Goal: Communication & Community: Answer question/provide support

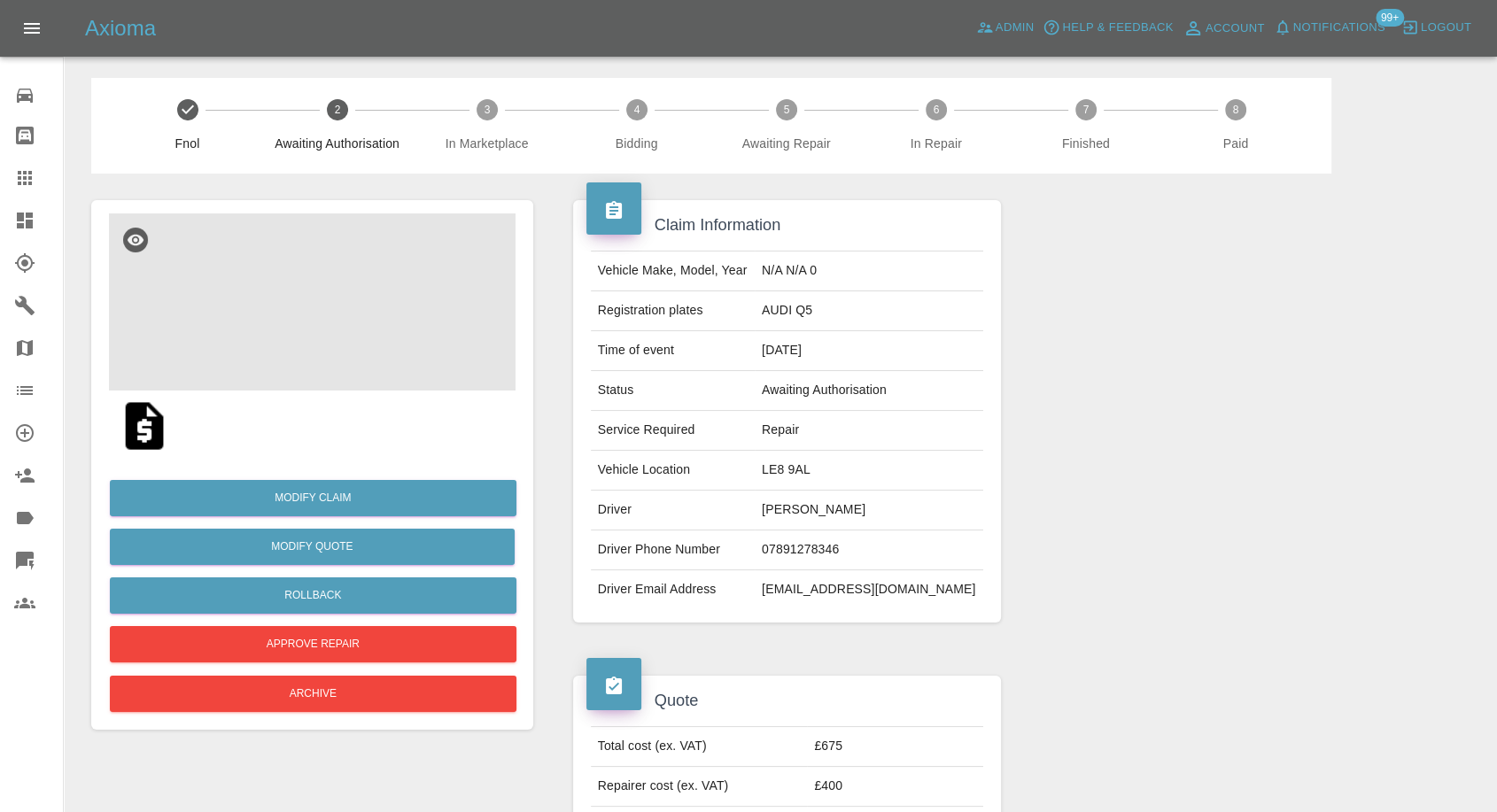
click at [309, 316] on img at bounding box center [312, 302] width 407 height 177
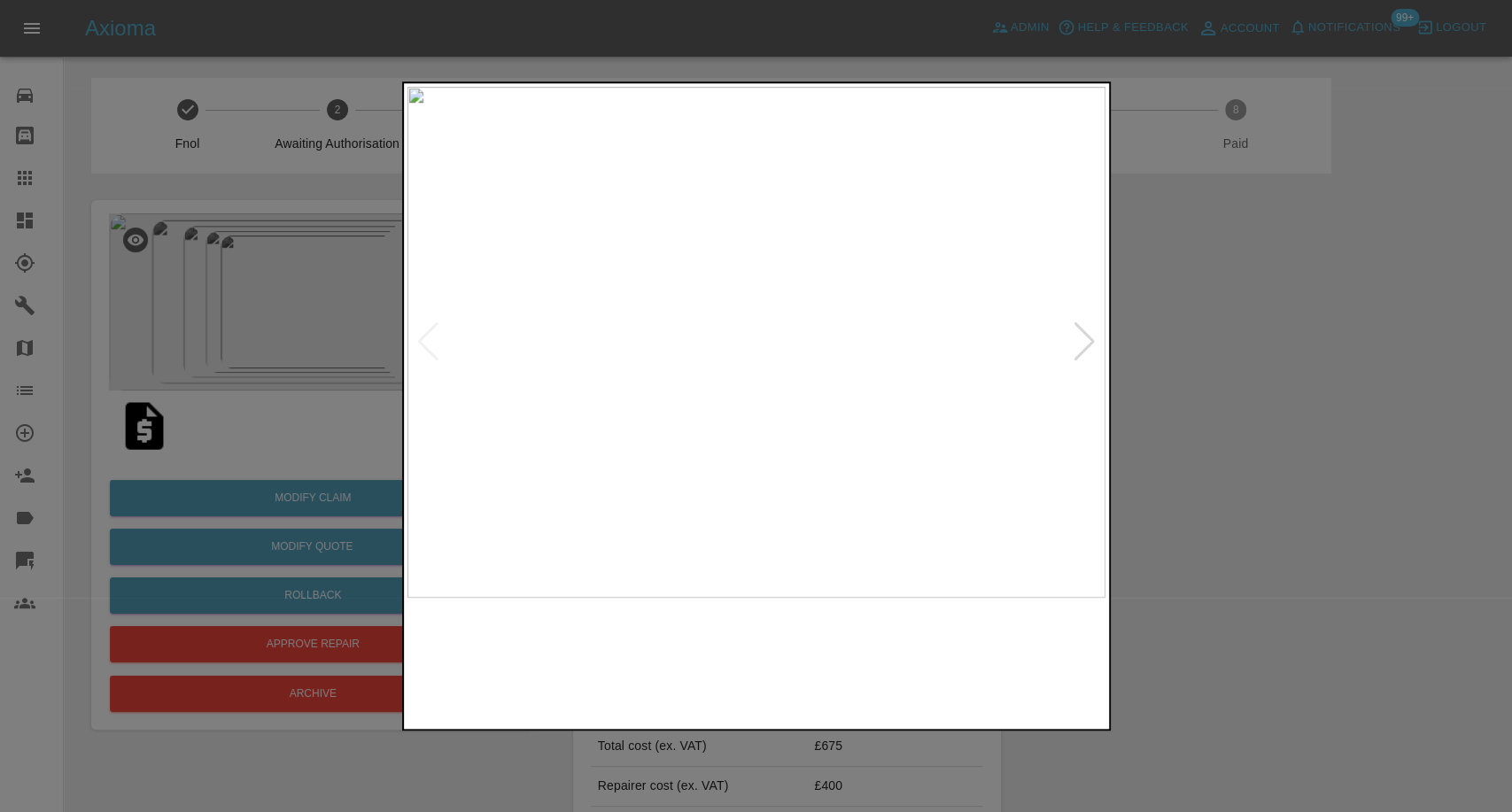
click at [723, 639] on img at bounding box center [668, 661] width 168 height 110
click at [870, 666] on img at bounding box center [844, 661] width 168 height 110
click at [1061, 665] on img at bounding box center [1021, 661] width 168 height 110
click at [1084, 349] on div at bounding box center [1084, 342] width 24 height 39
click at [1395, 516] on div at bounding box center [756, 406] width 1512 height 812
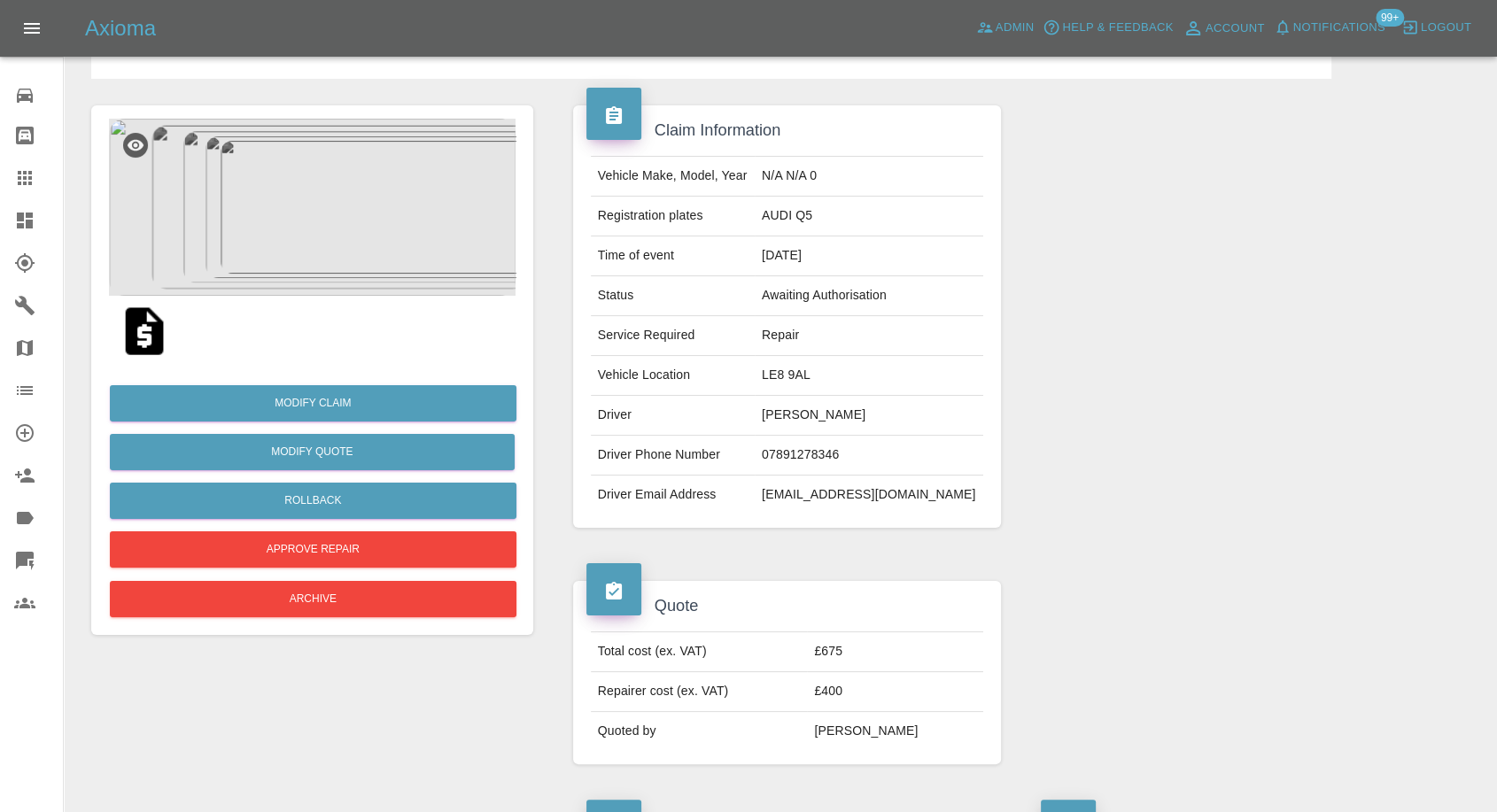
scroll to position [98, 0]
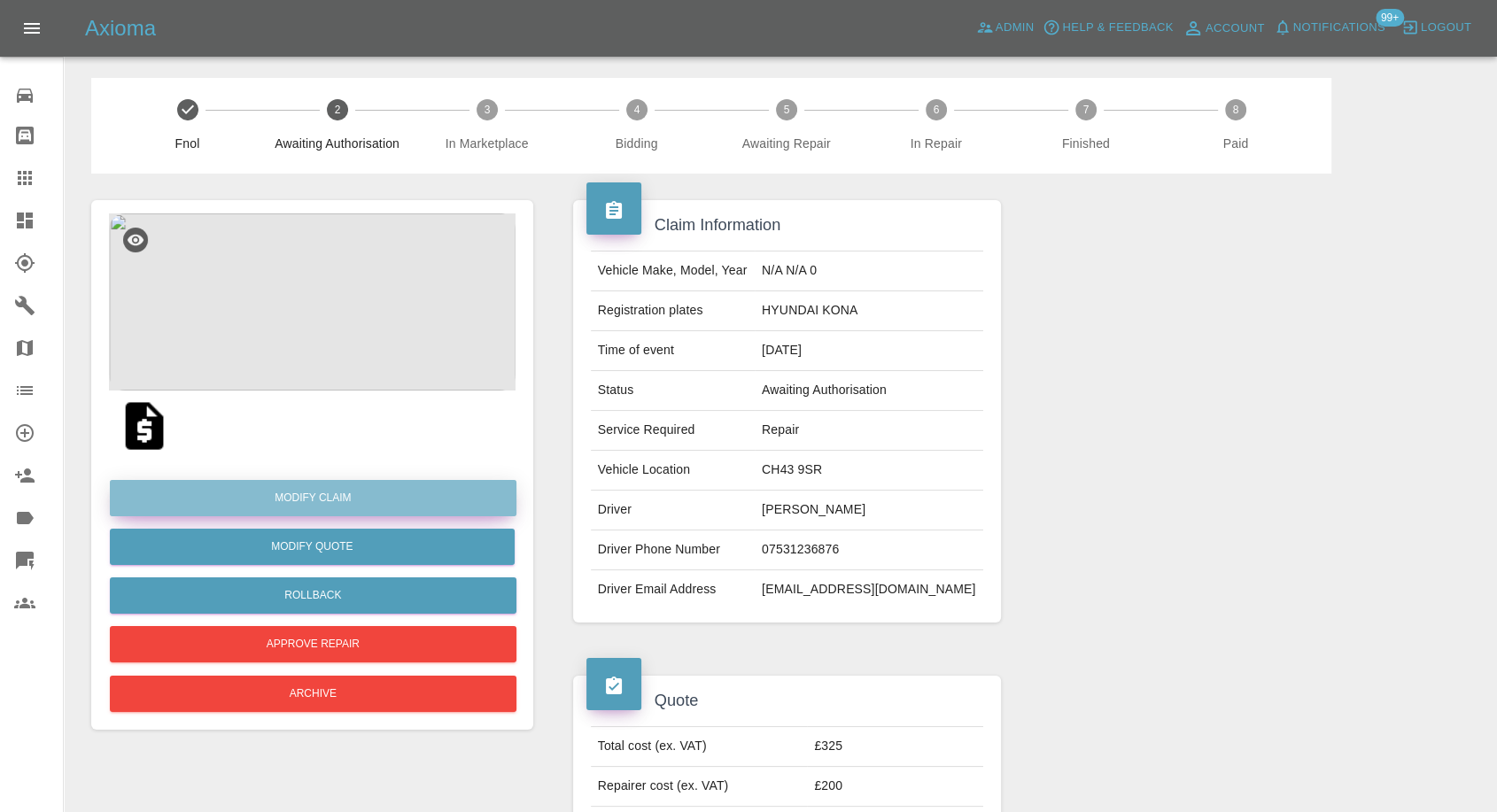
click at [315, 483] on link "Modify Claim" at bounding box center [313, 497] width 407 height 36
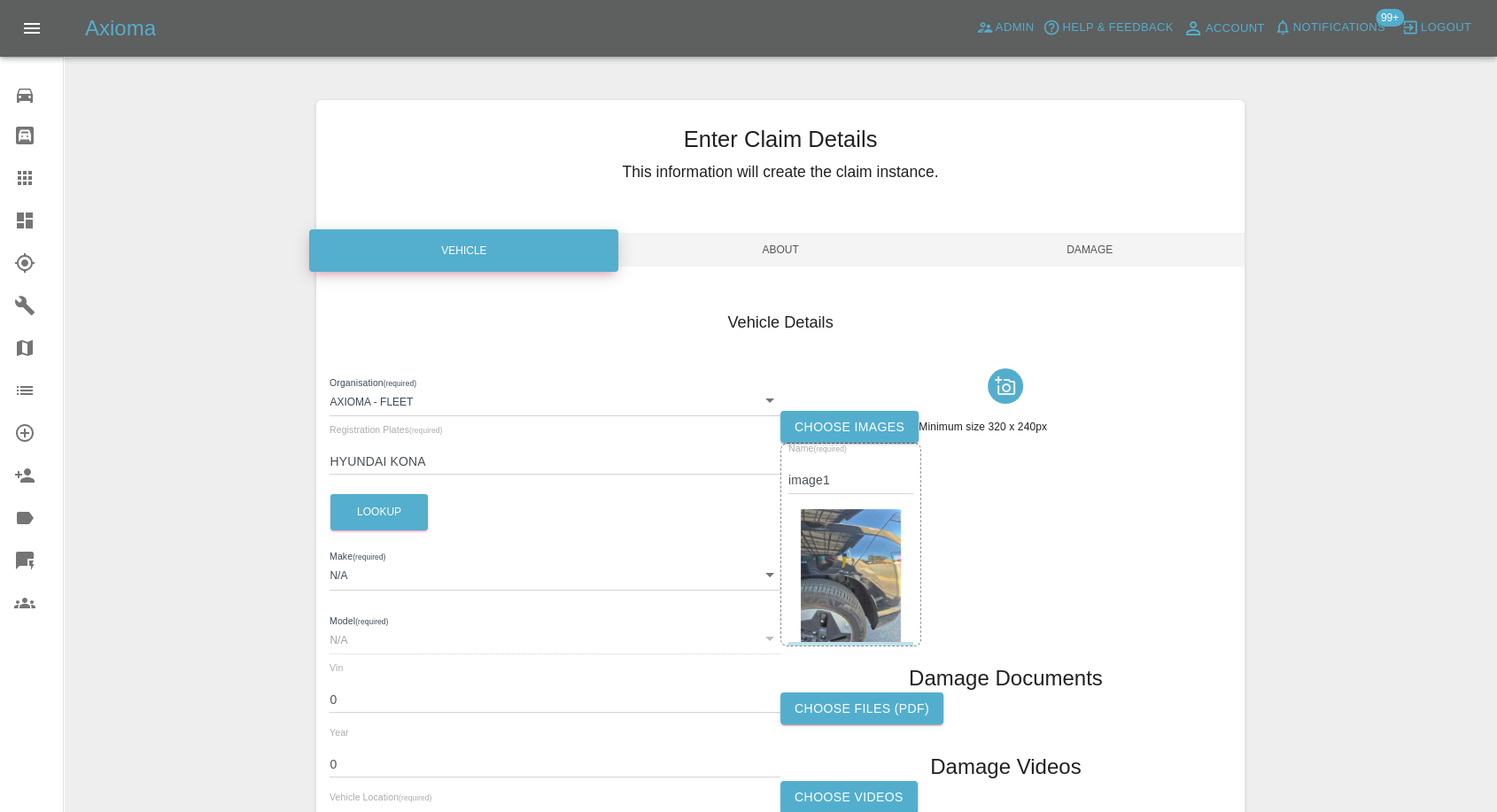
click at [842, 406] on div at bounding box center [1005, 386] width 451 height 50
click at [839, 422] on label "Choose images" at bounding box center [849, 427] width 138 height 33
click at [0, 0] on input "Choose images" at bounding box center [0, 0] width 0 height 0
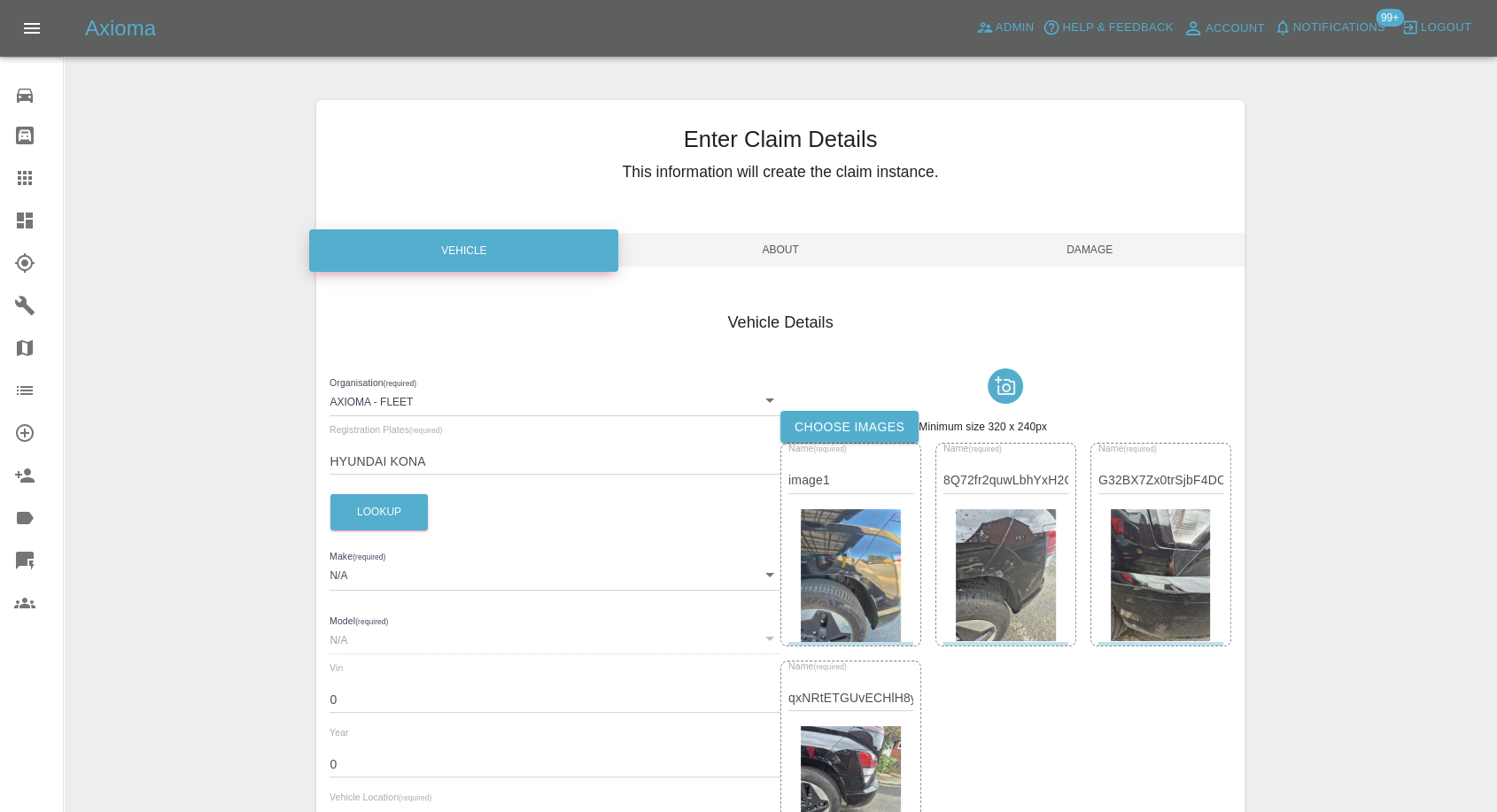
click at [1109, 240] on span "Damage" at bounding box center [1090, 250] width 309 height 34
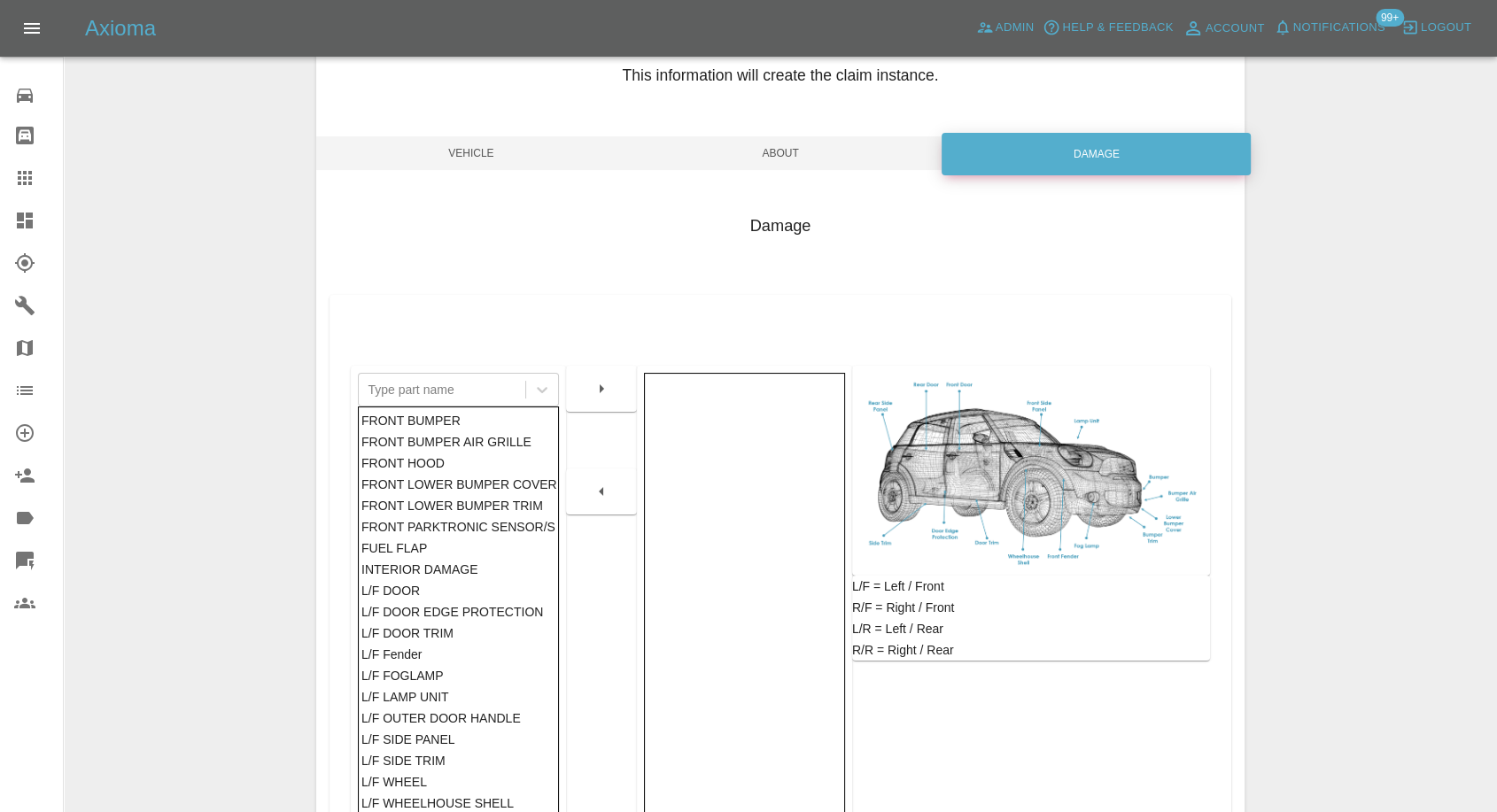
scroll to position [196, 0]
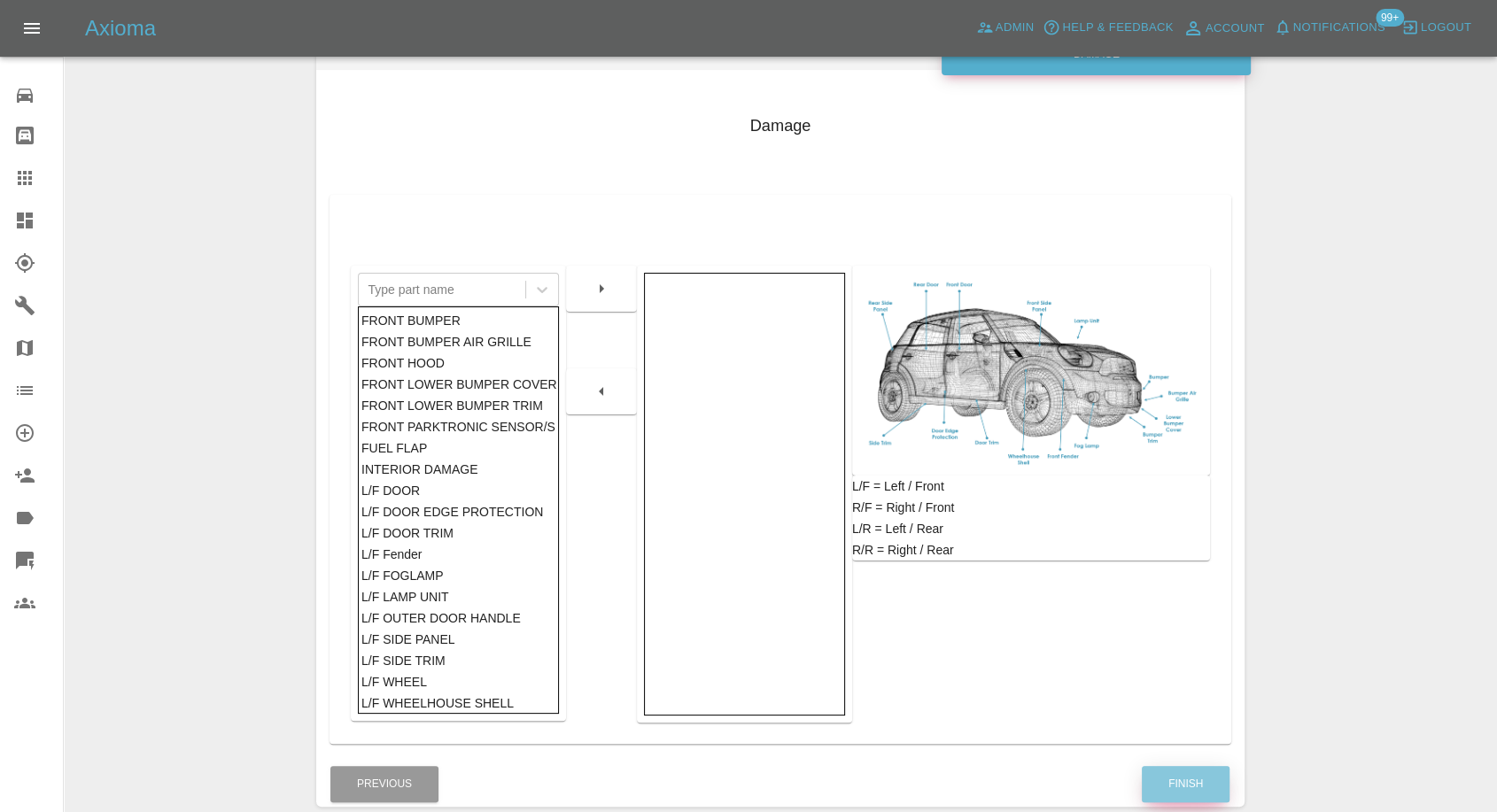
click at [1178, 782] on button "Finish" at bounding box center [1185, 784] width 87 height 36
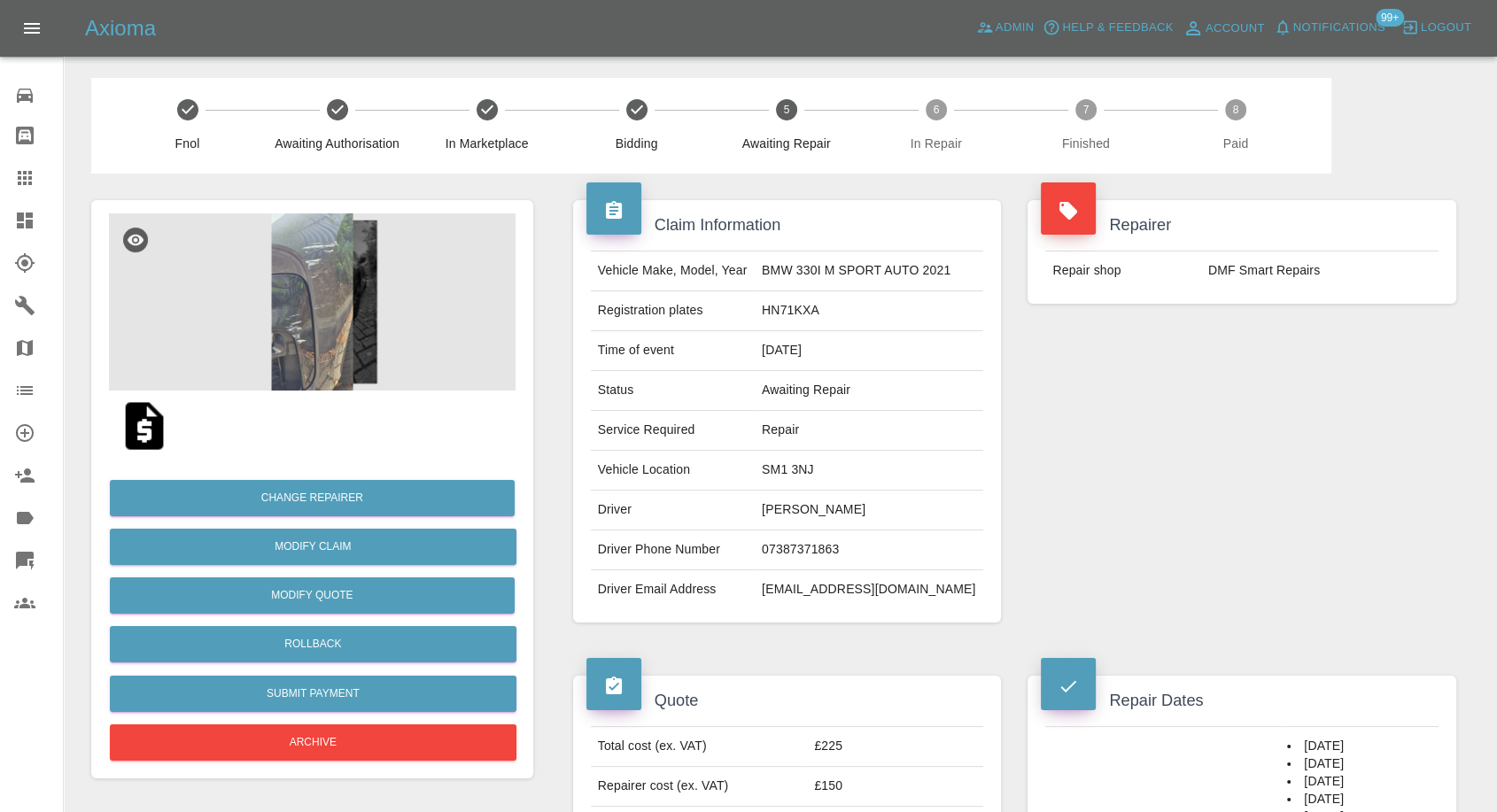
click at [800, 548] on td "07387371863" at bounding box center [868, 550] width 228 height 40
copy td "07387371863"
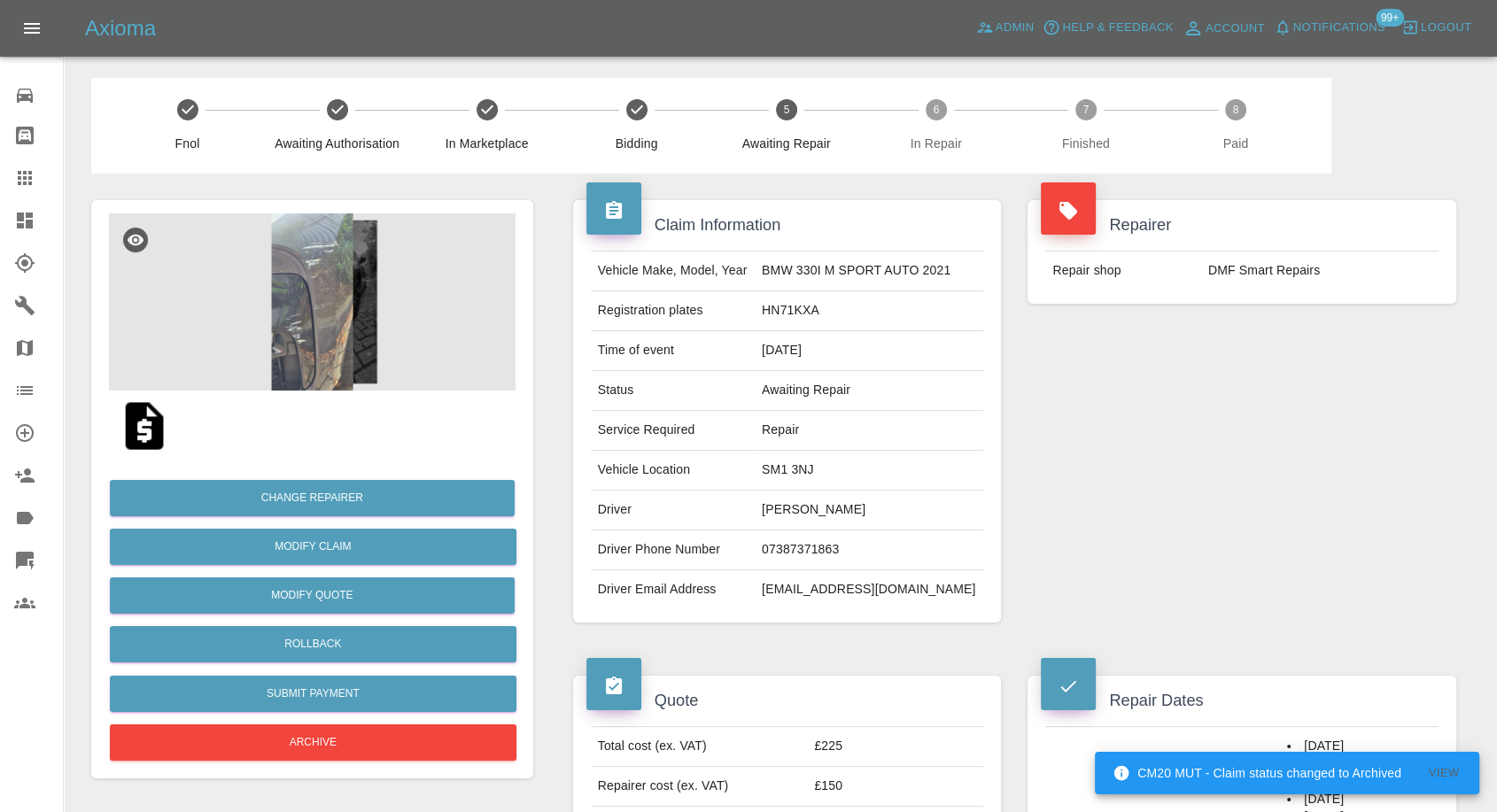
click at [803, 635] on div "Claim Information Vehicle Make, Model, Year BMW 330I M SPORT AUTO 2021 Registra…" at bounding box center [787, 412] width 456 height 476
click at [778, 506] on td "Joseph Marquez" at bounding box center [868, 510] width 228 height 40
copy td "Joseph"
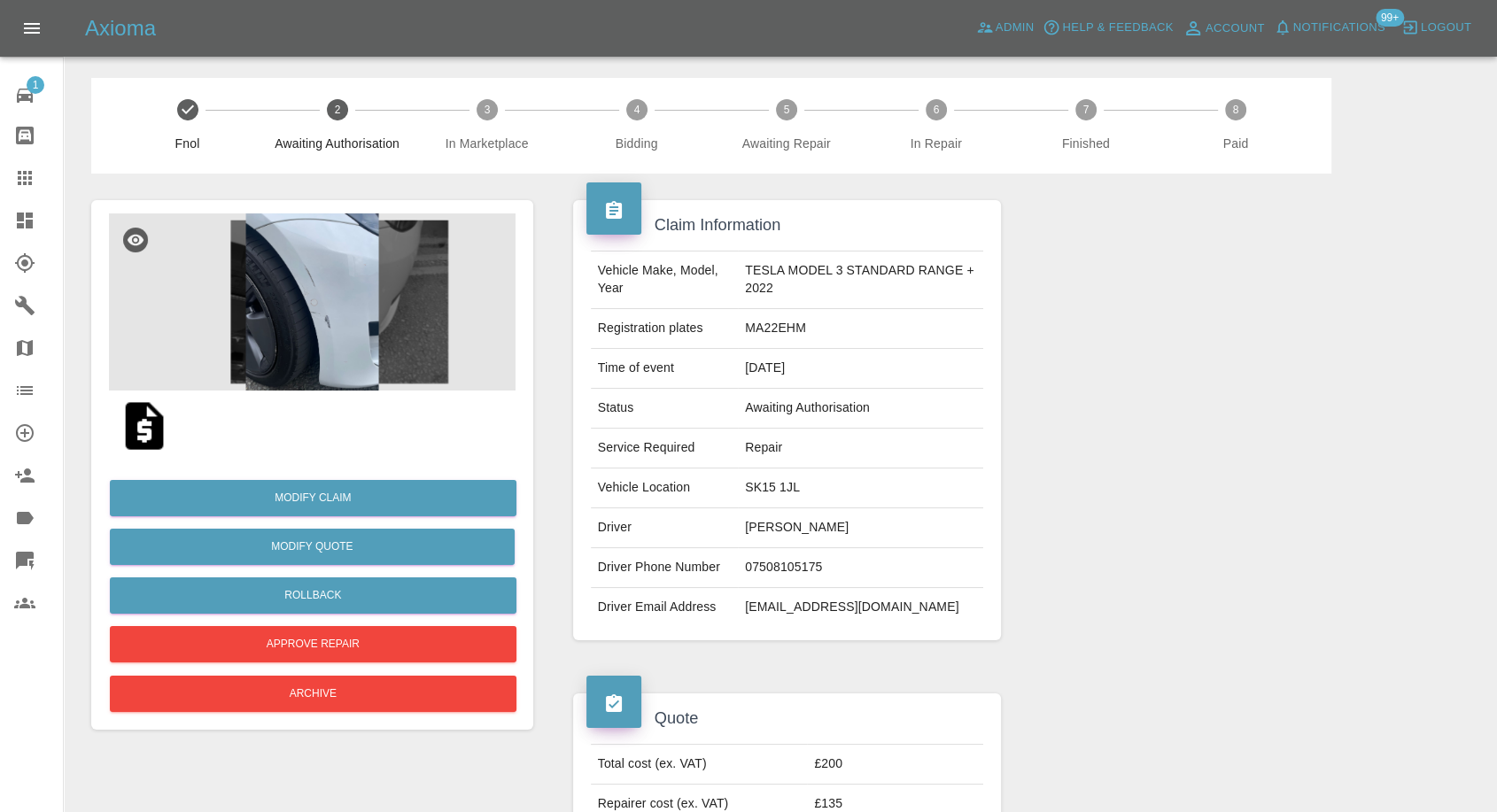
click at [337, 323] on img at bounding box center [312, 302] width 407 height 177
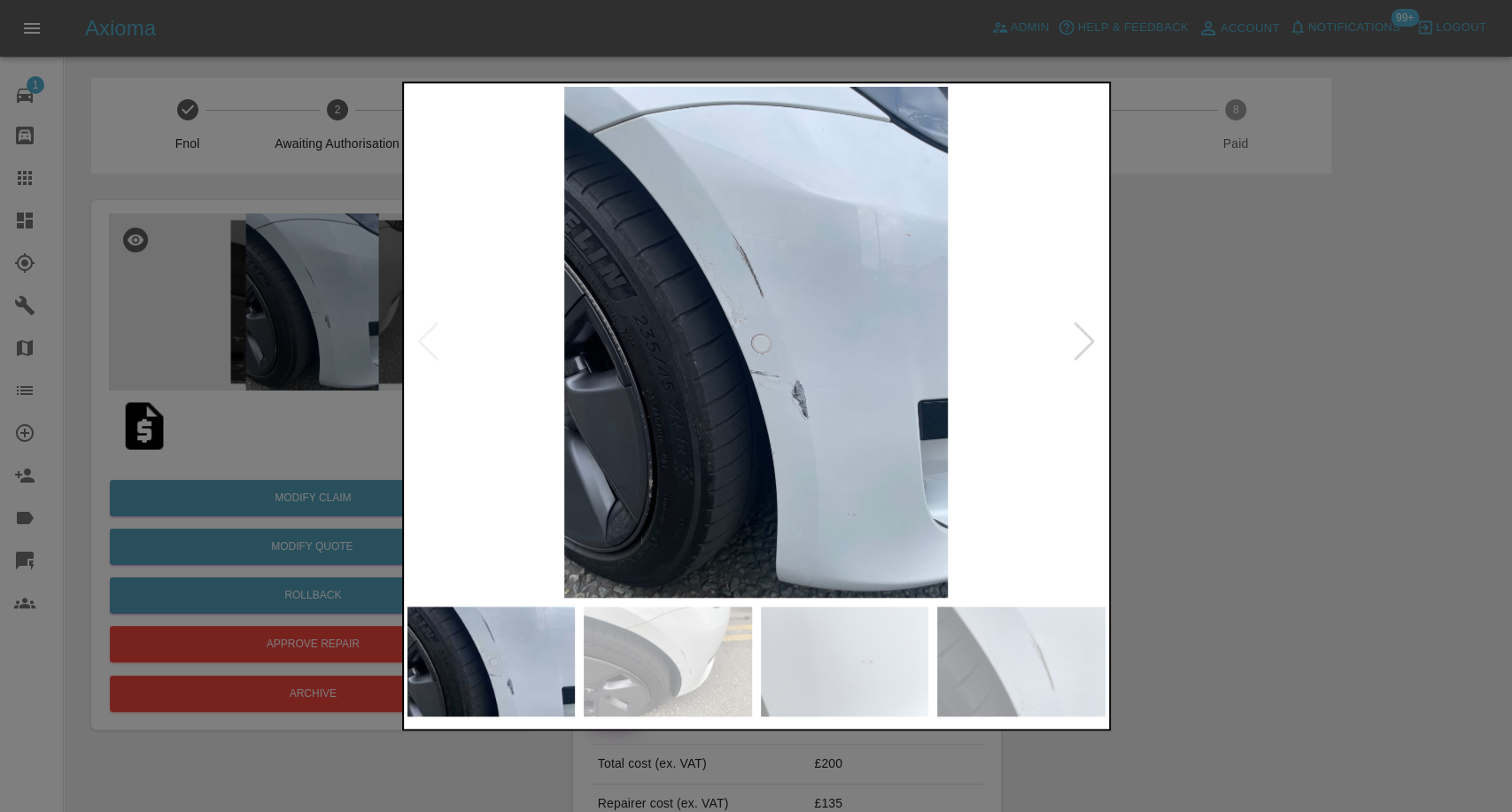
click at [661, 677] on img at bounding box center [668, 661] width 168 height 110
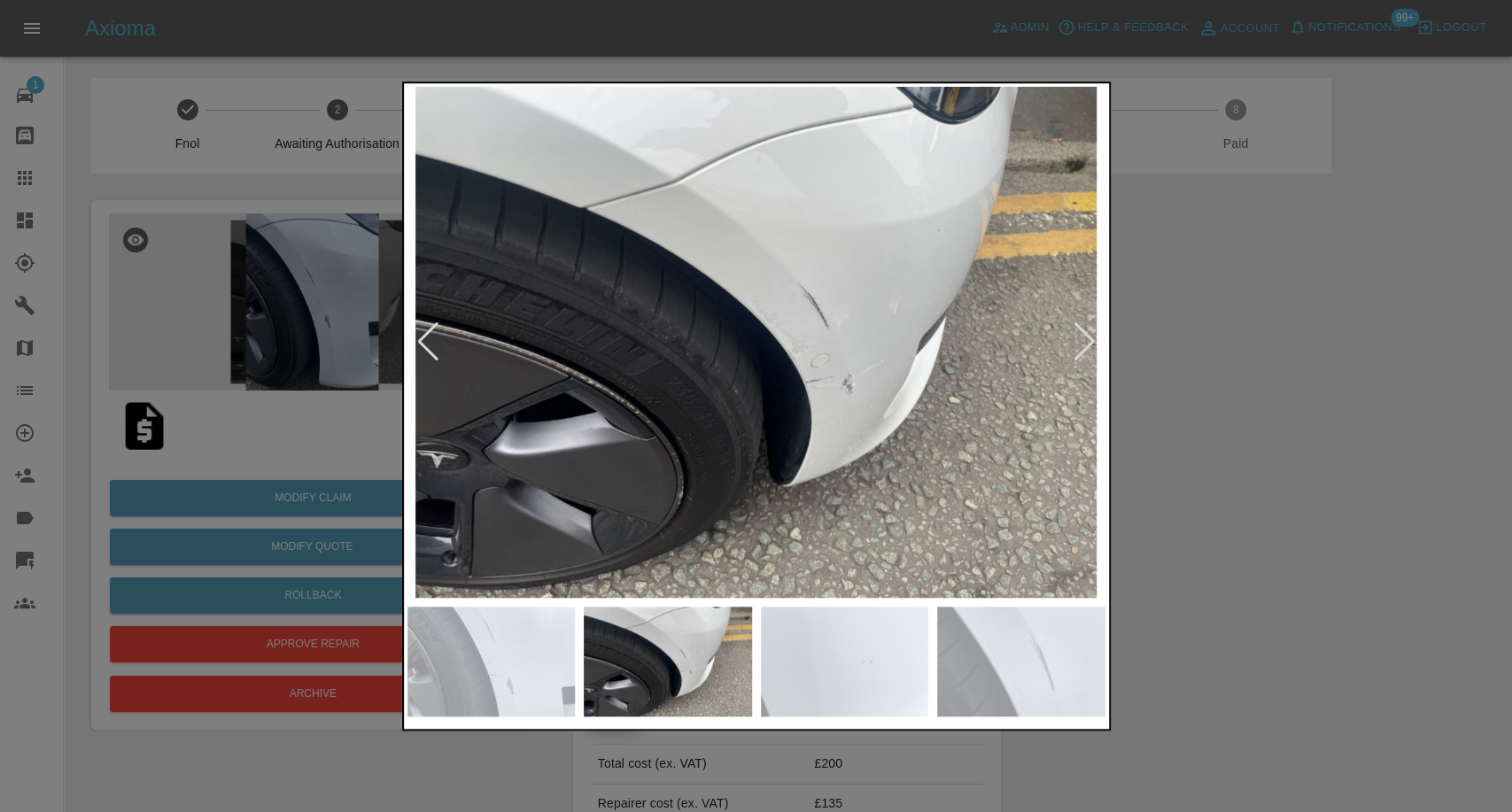
click at [851, 660] on img at bounding box center [844, 661] width 168 height 110
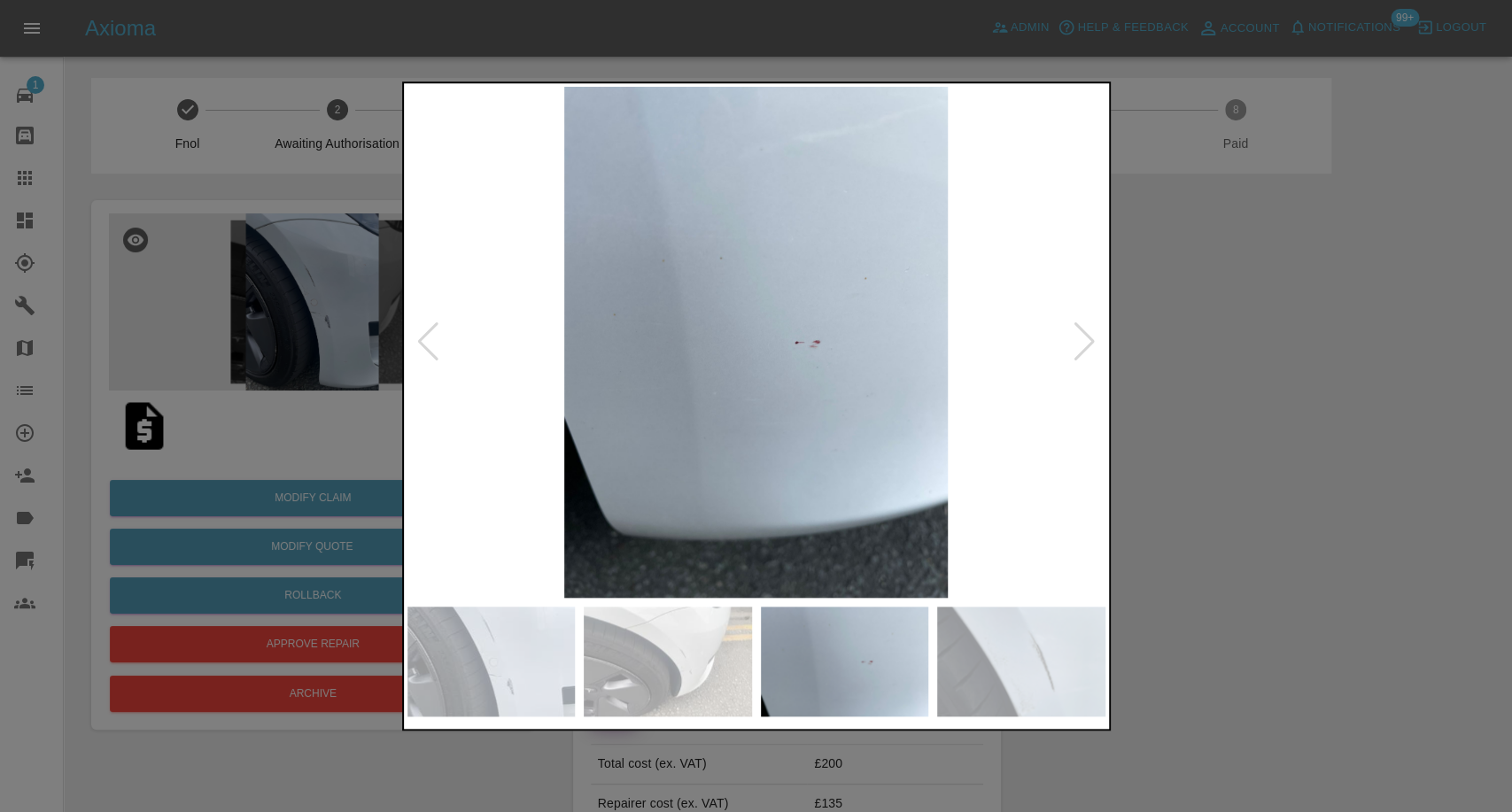
click at [1056, 660] on img at bounding box center [1021, 661] width 168 height 110
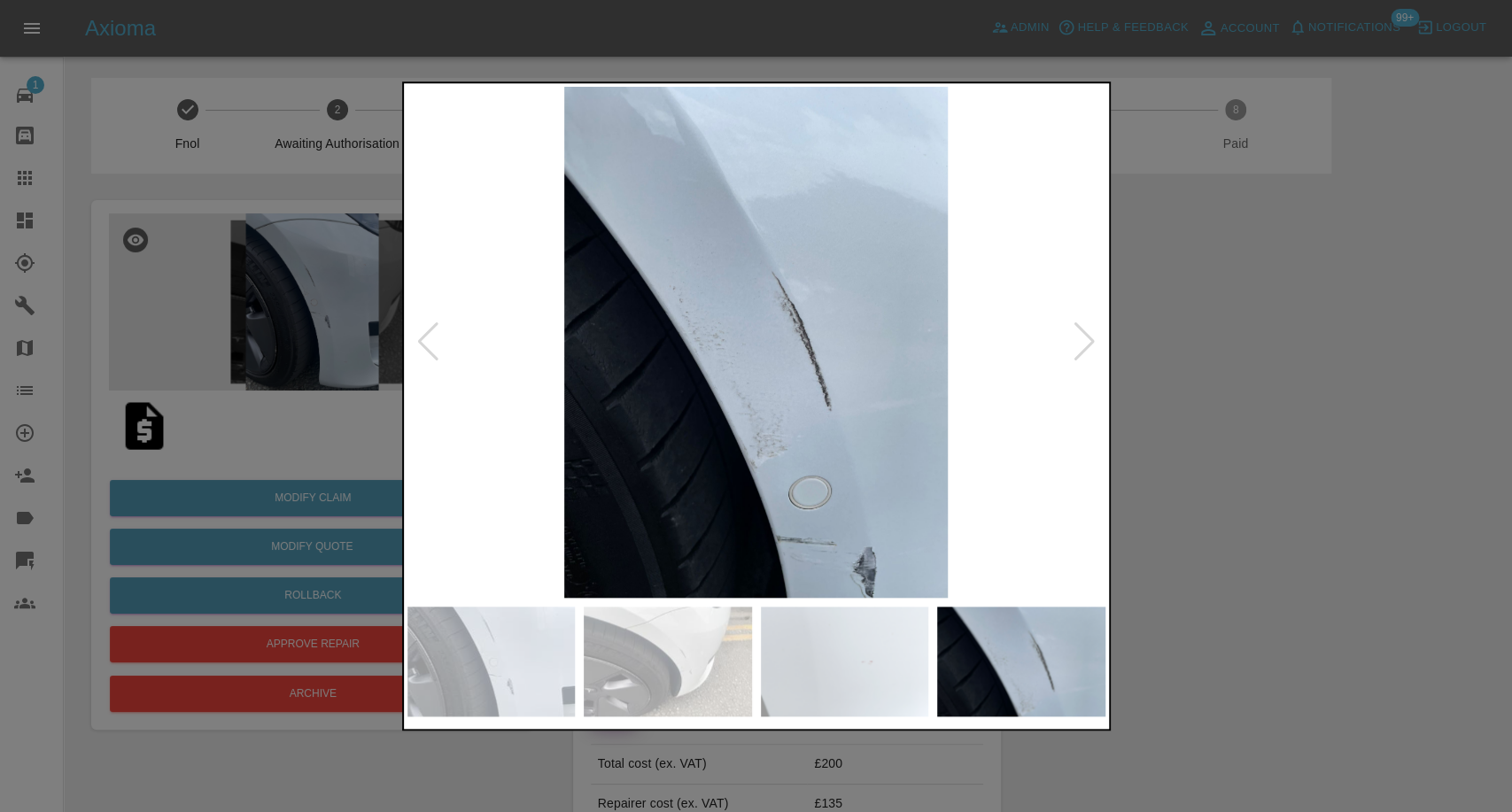
click at [1310, 519] on div at bounding box center [756, 406] width 1512 height 812
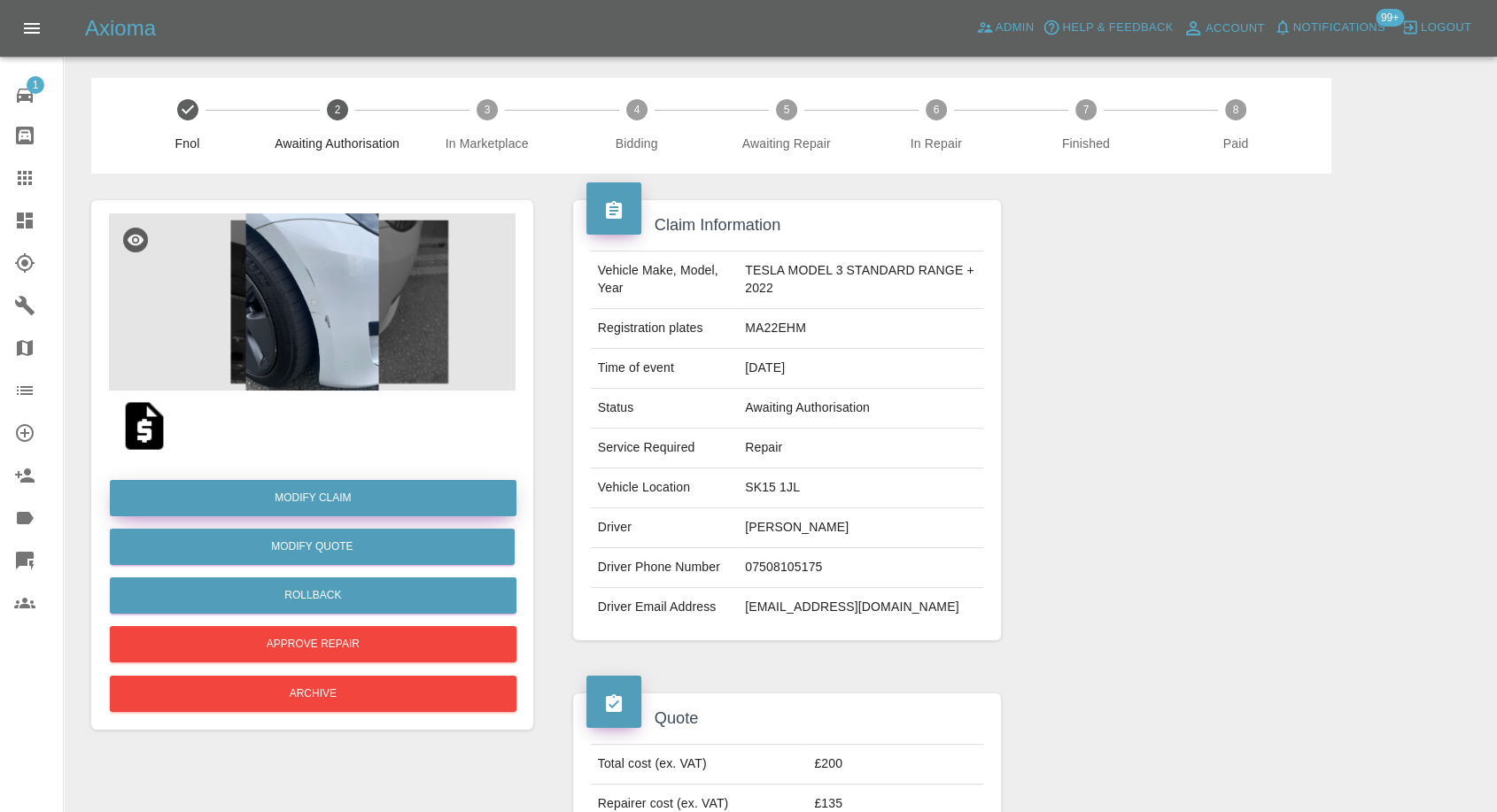
click at [326, 500] on link "Modify Claim" at bounding box center [313, 497] width 407 height 36
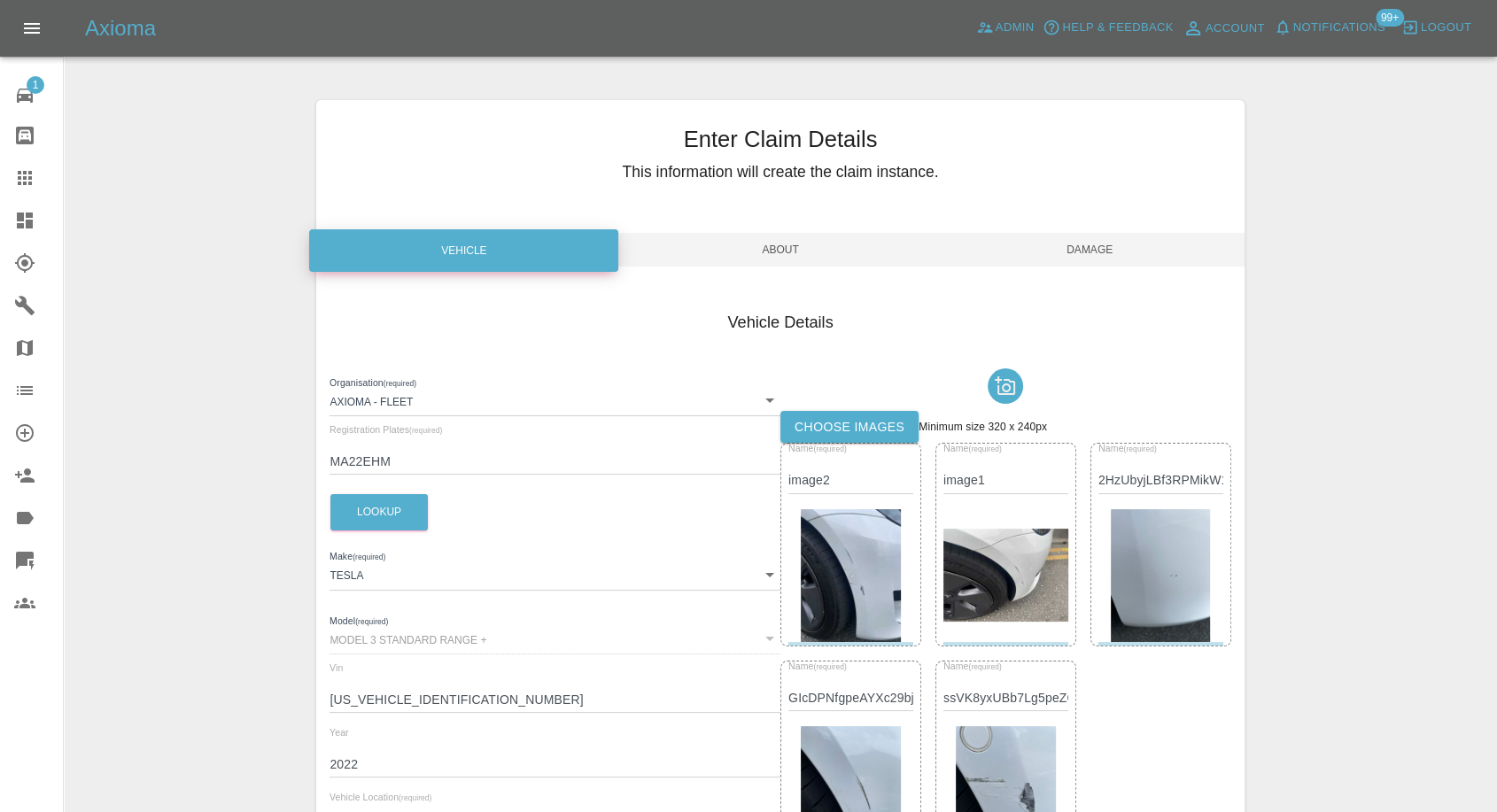
click at [1142, 249] on span "Damage" at bounding box center [1090, 250] width 309 height 34
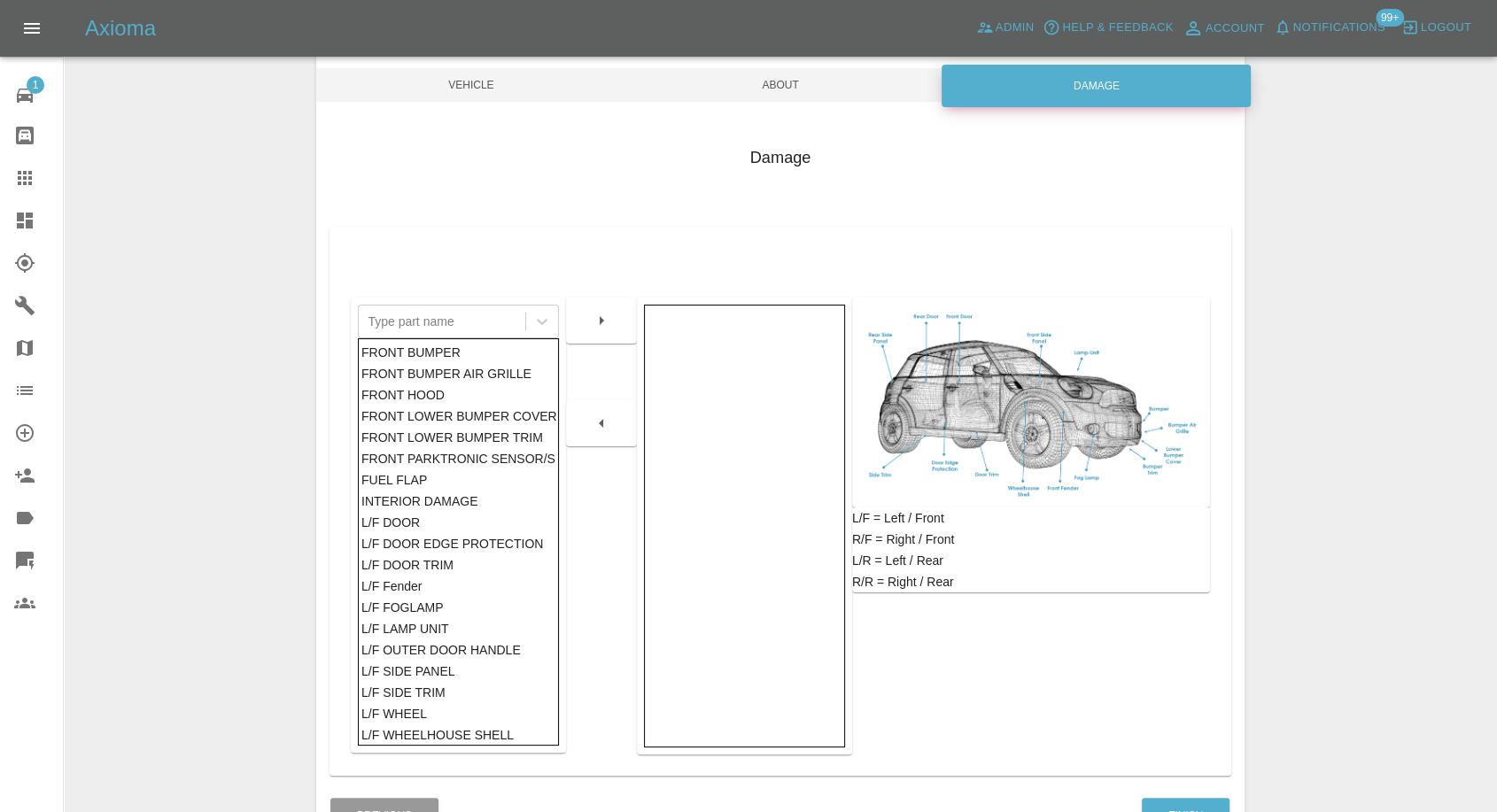
scroll to position [284, 0]
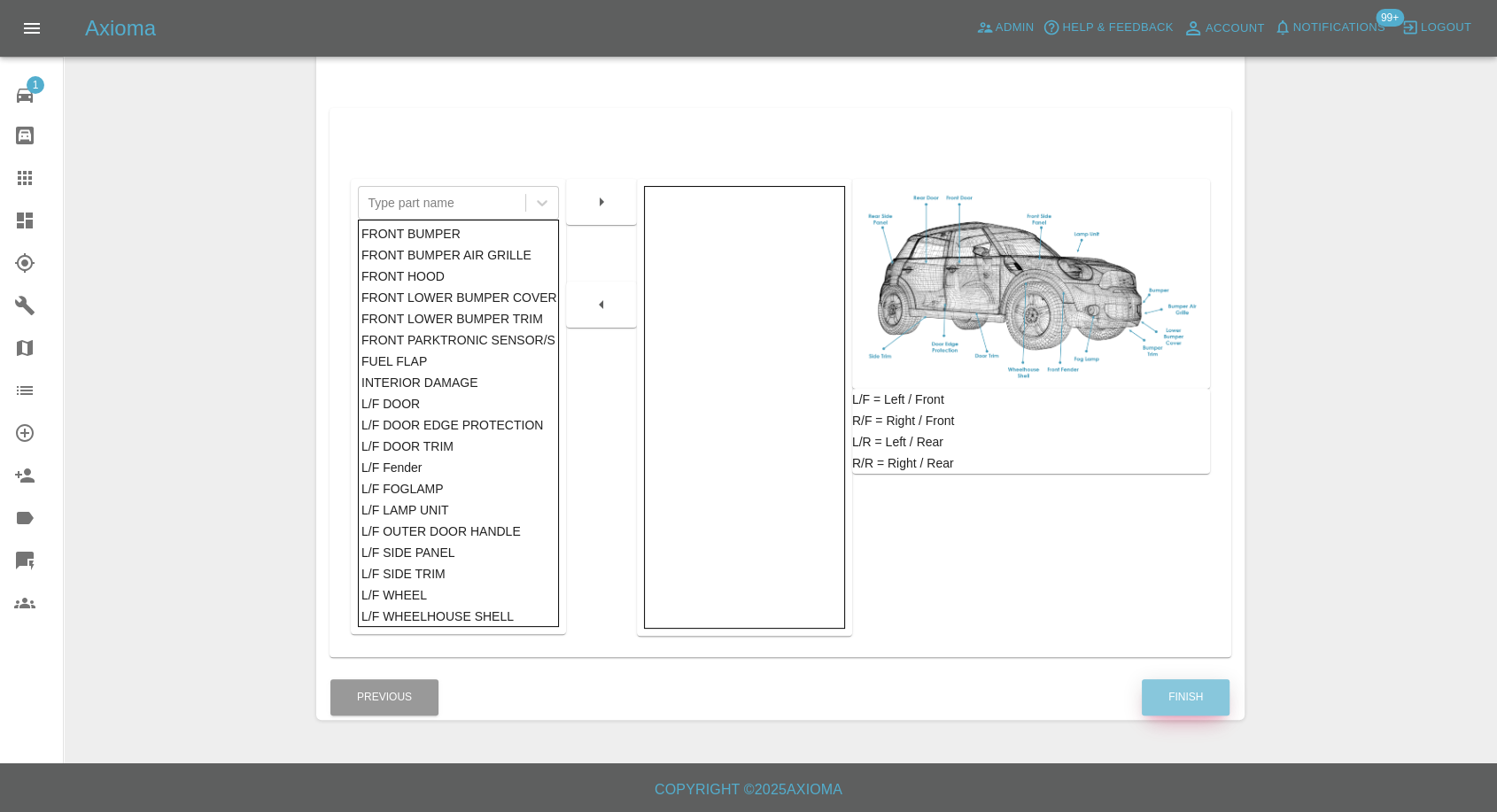
click at [1198, 701] on button "Finish" at bounding box center [1185, 696] width 87 height 36
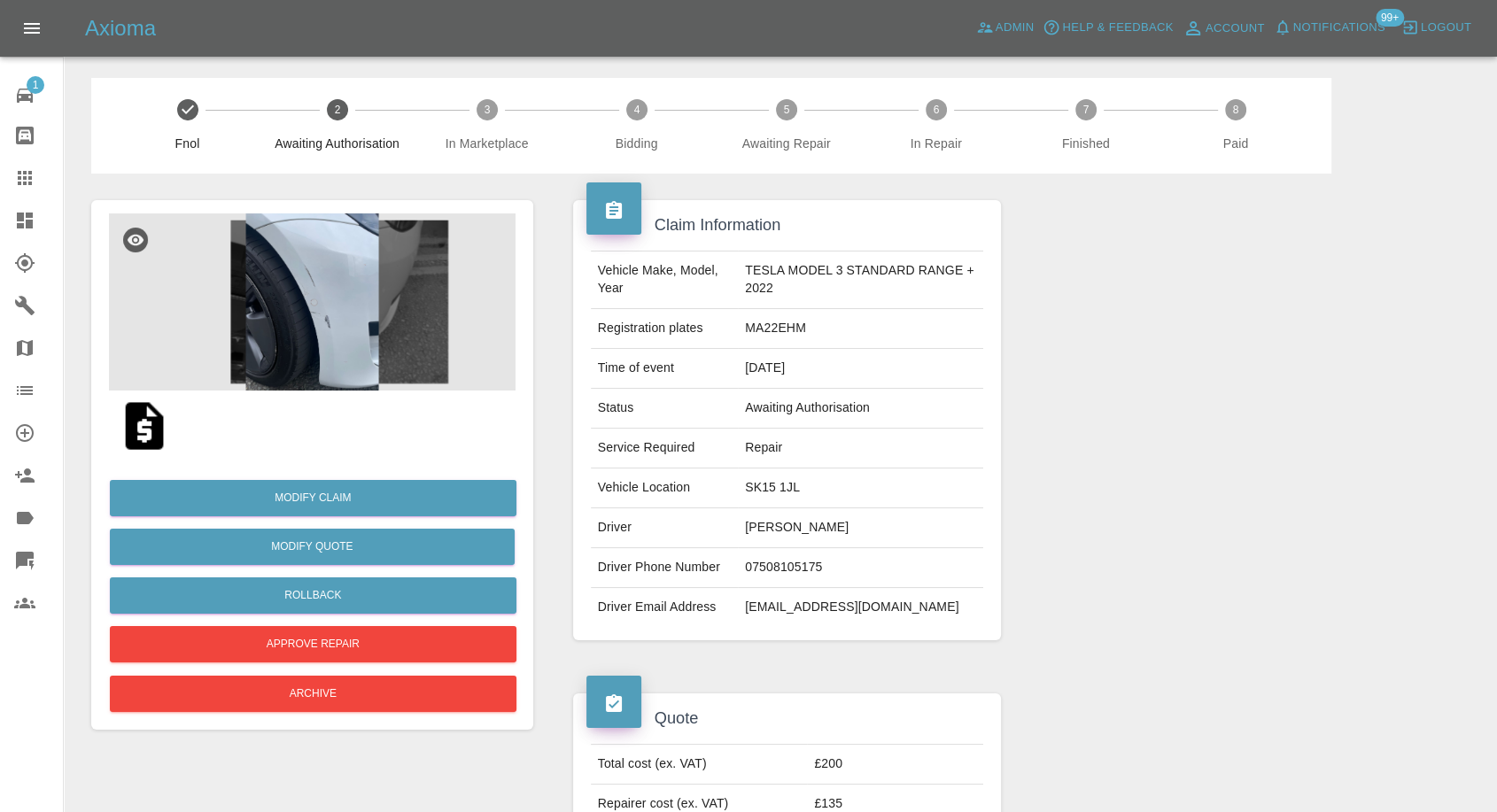
click at [120, 431] on img at bounding box center [144, 425] width 56 height 56
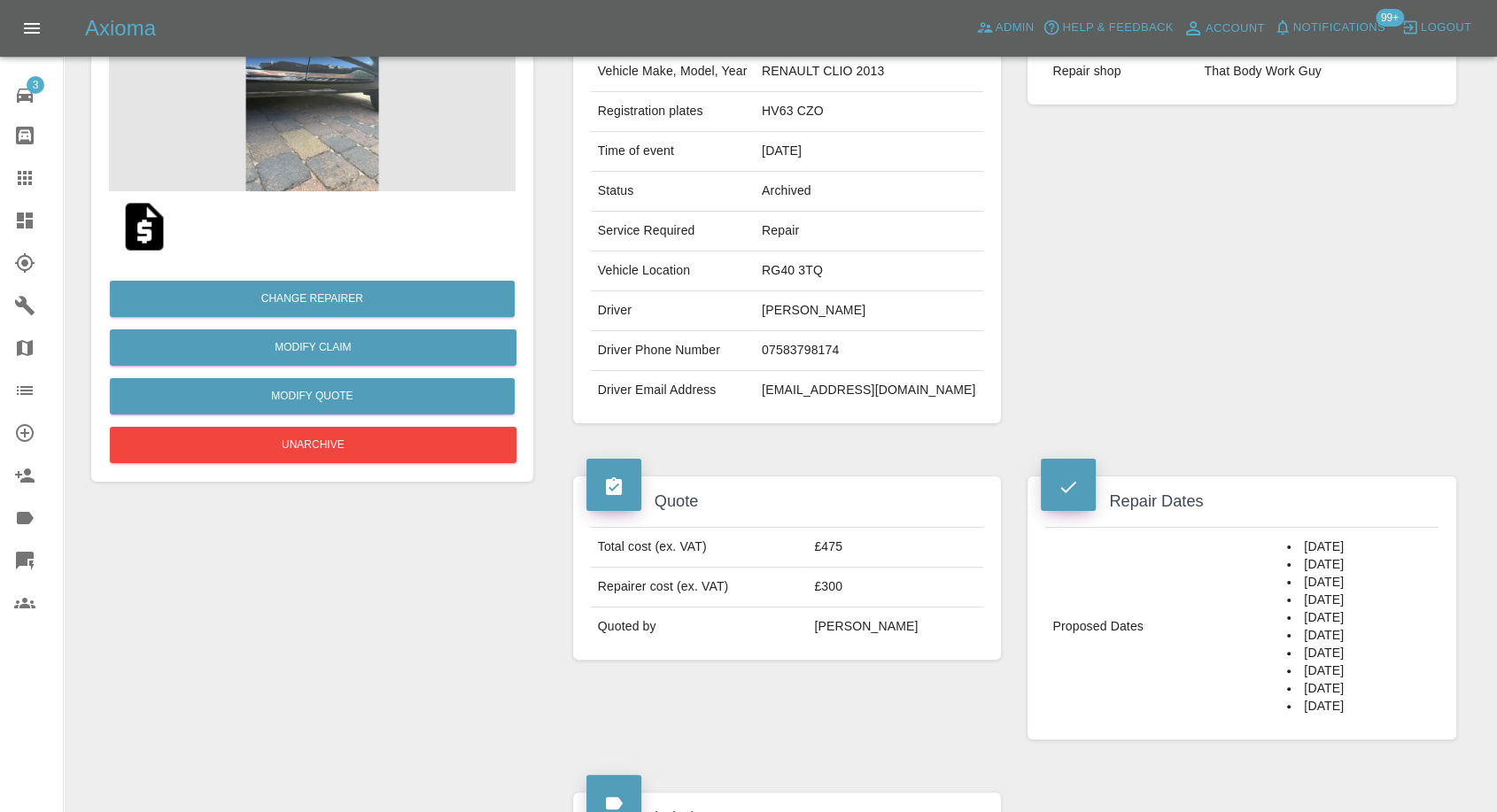
scroll to position [196, 0]
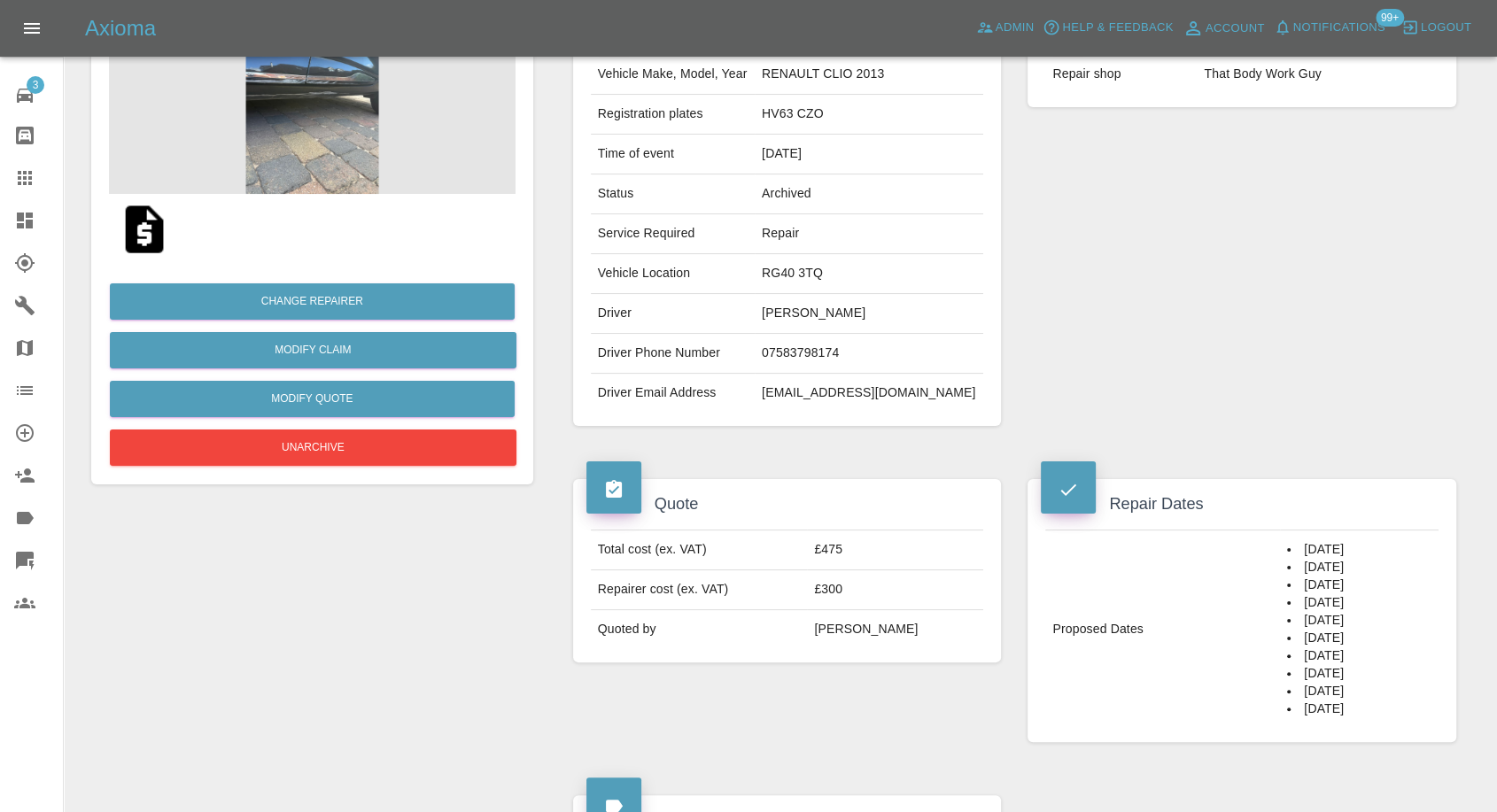
click at [826, 352] on td "07583798174" at bounding box center [868, 354] width 228 height 40
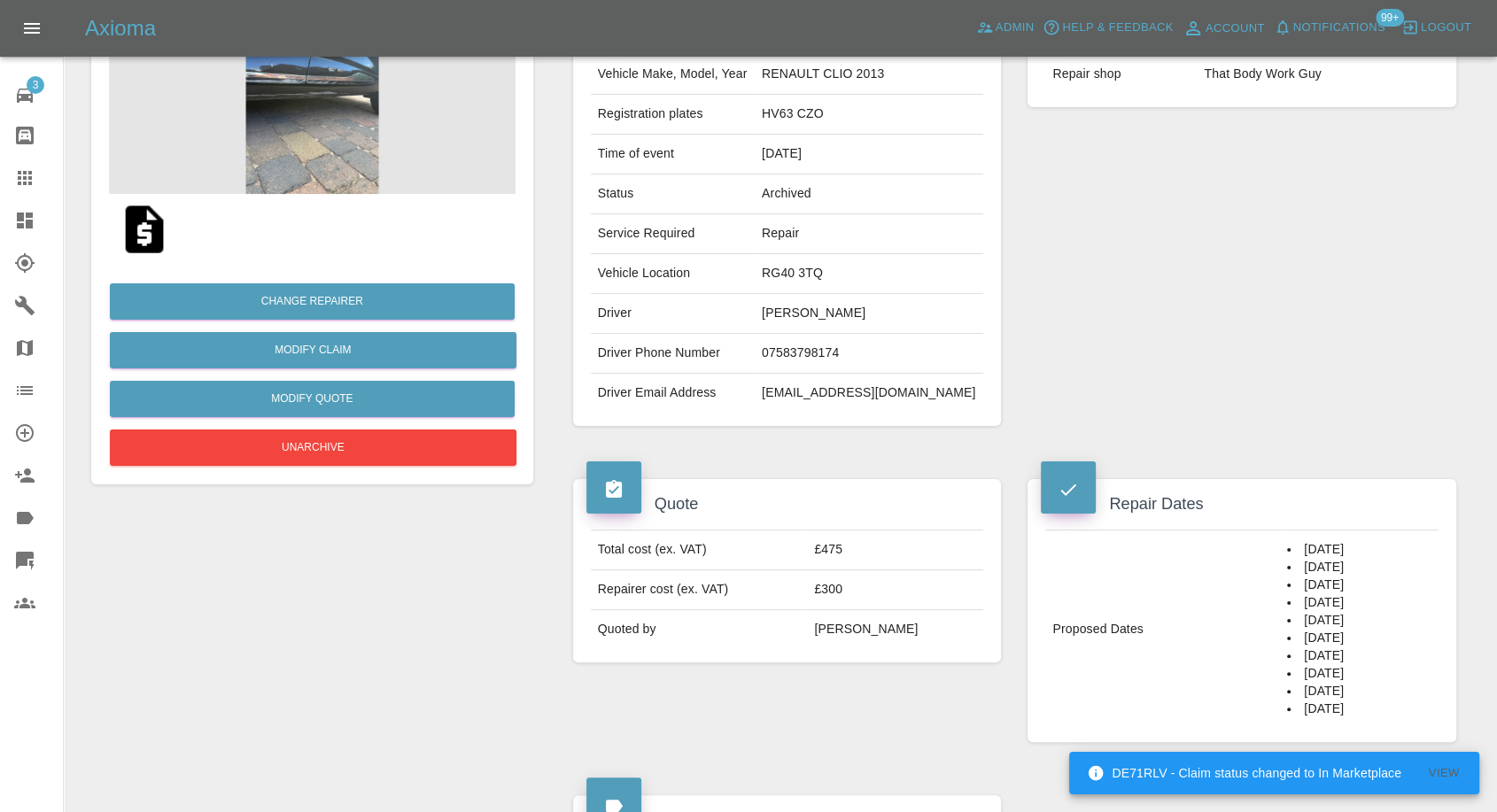
click at [825, 342] on td "07583798174" at bounding box center [868, 354] width 228 height 40
click at [825, 357] on td "07583798174" at bounding box center [868, 354] width 228 height 40
copy td "07583798174"
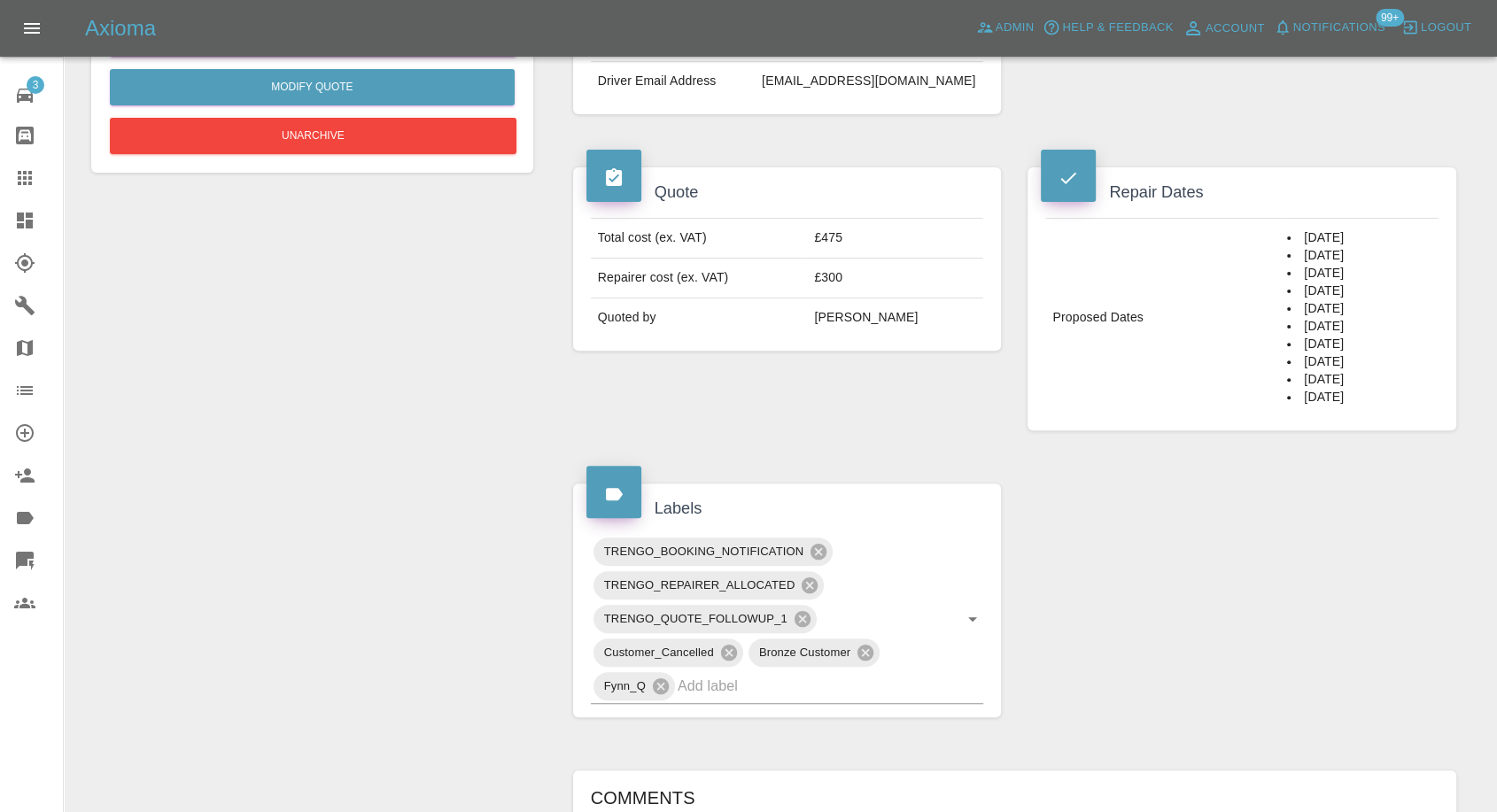
scroll to position [393, 0]
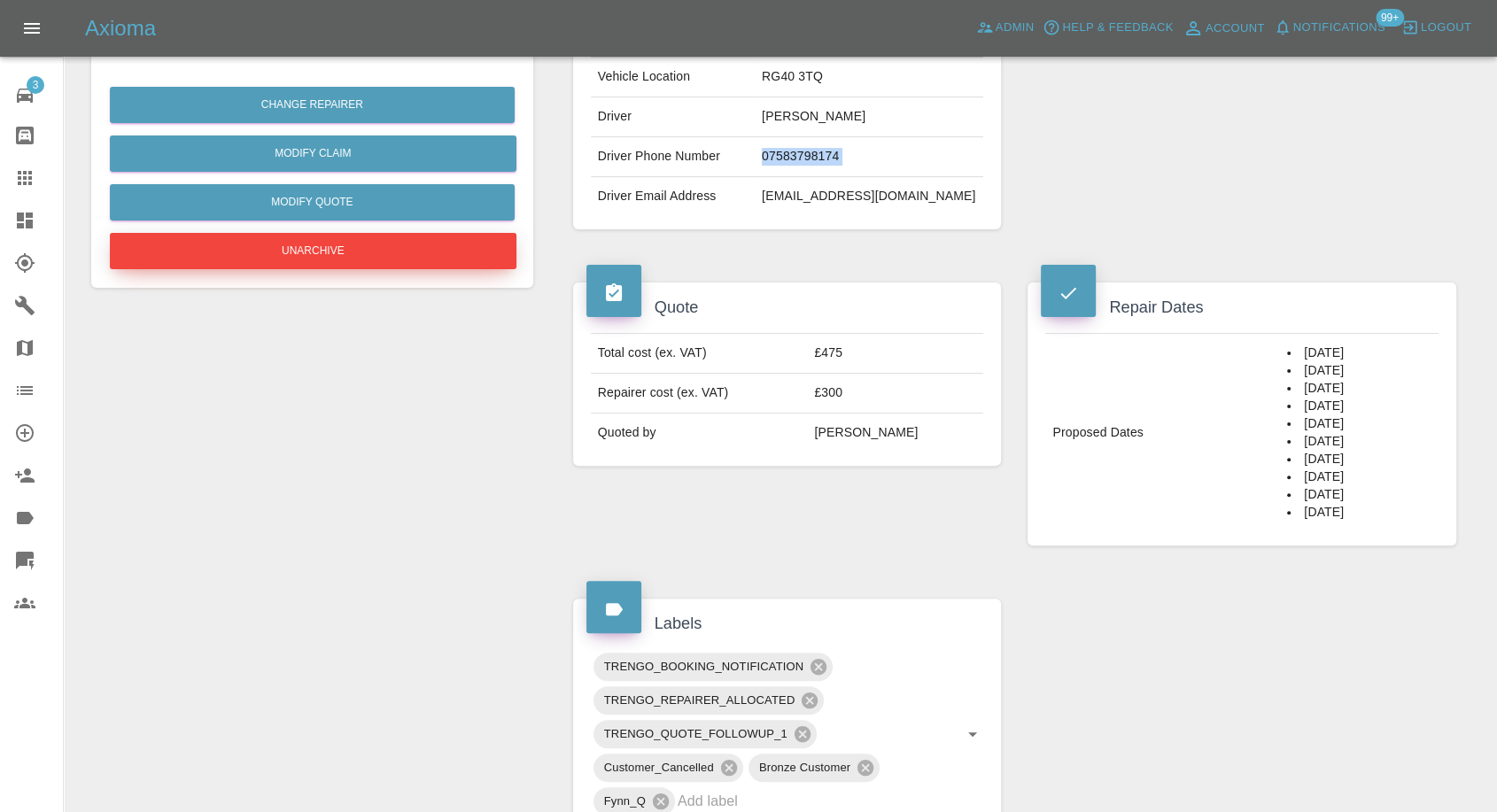
click at [402, 245] on button "Unarchive" at bounding box center [313, 251] width 407 height 36
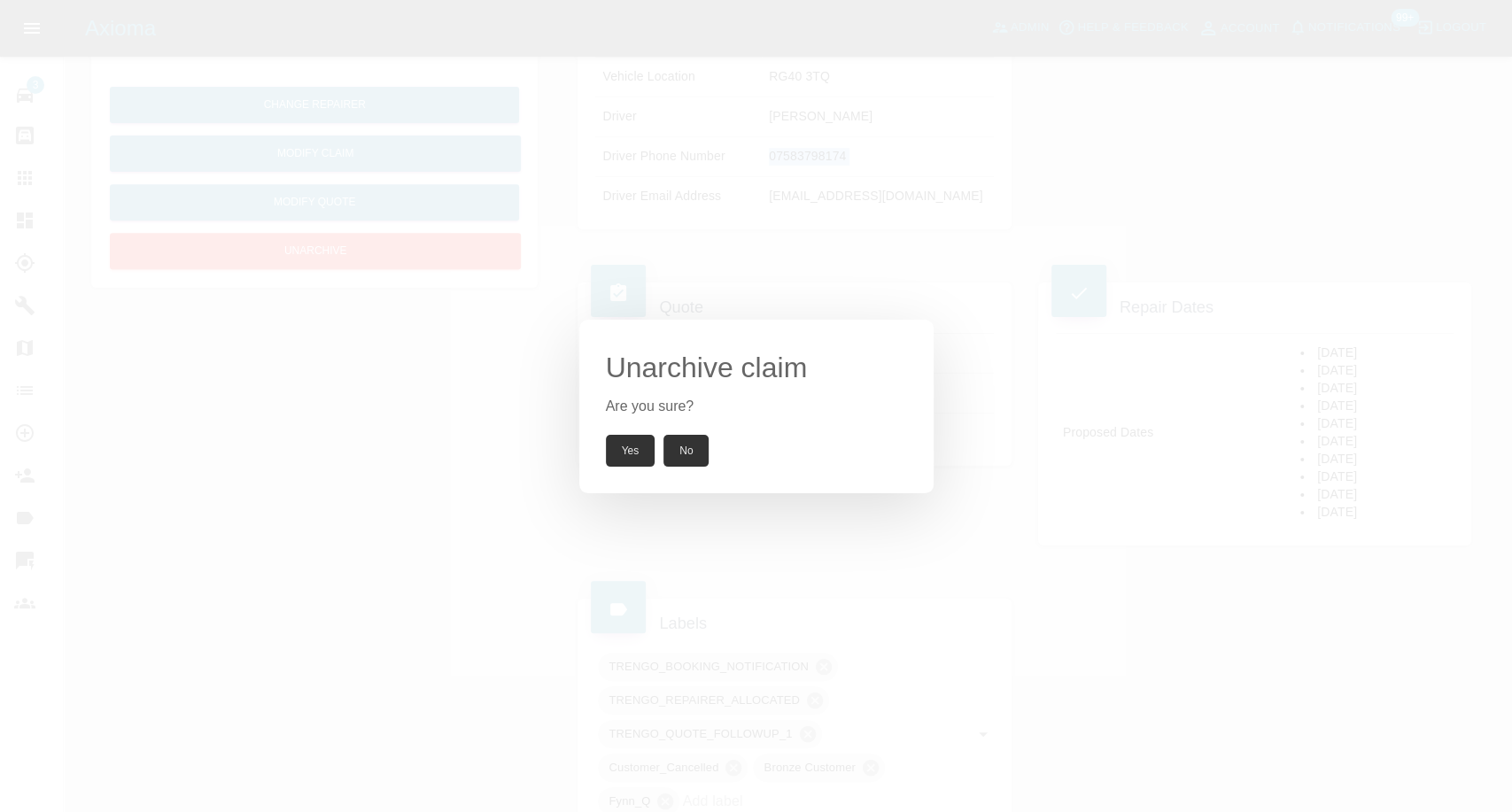
click at [619, 451] on button "Yes" at bounding box center [631, 451] width 50 height 32
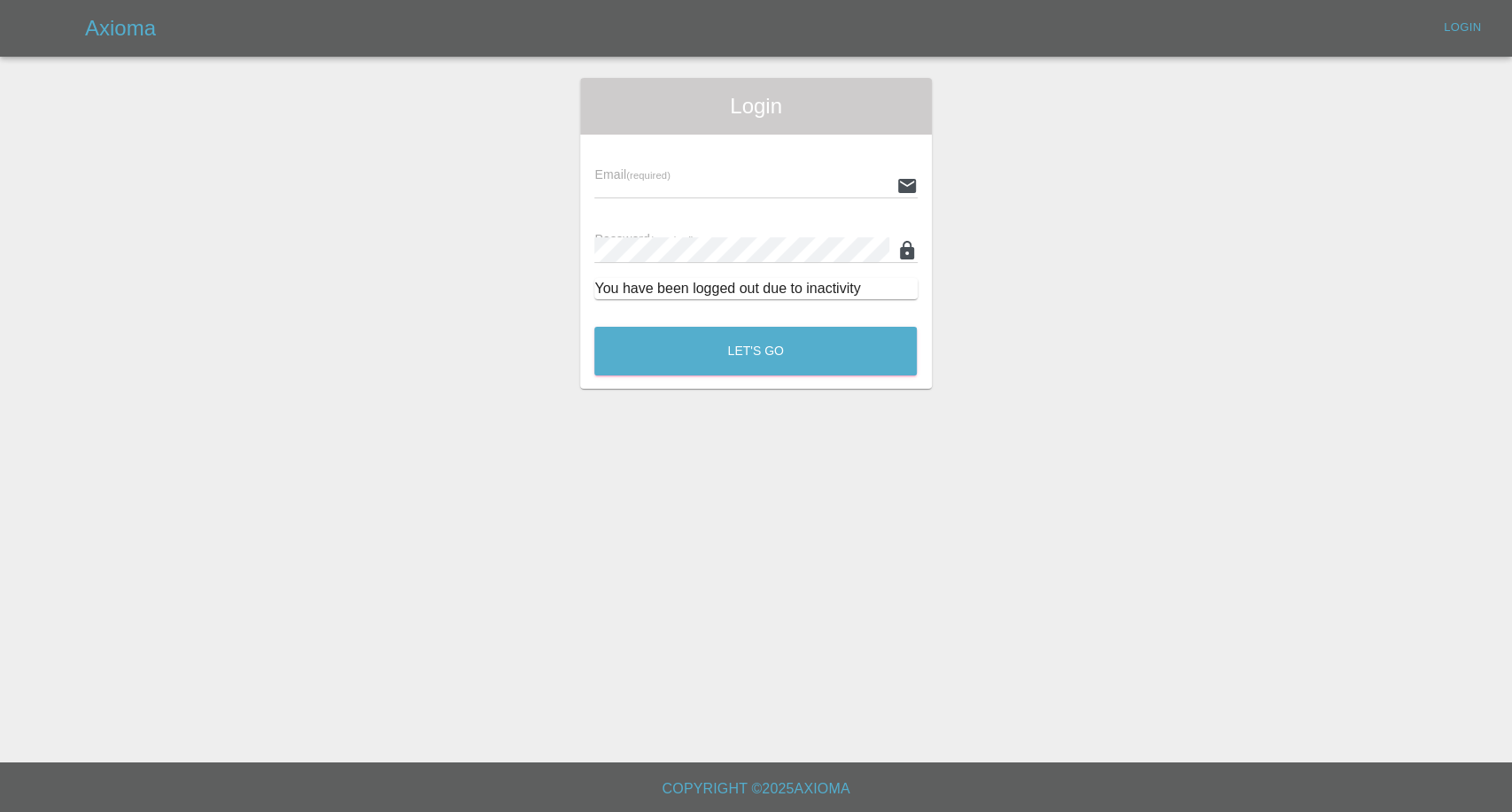
type input "afreen@axioma.co.uk"
click at [775, 340] on button "Let's Go" at bounding box center [756, 351] width 323 height 49
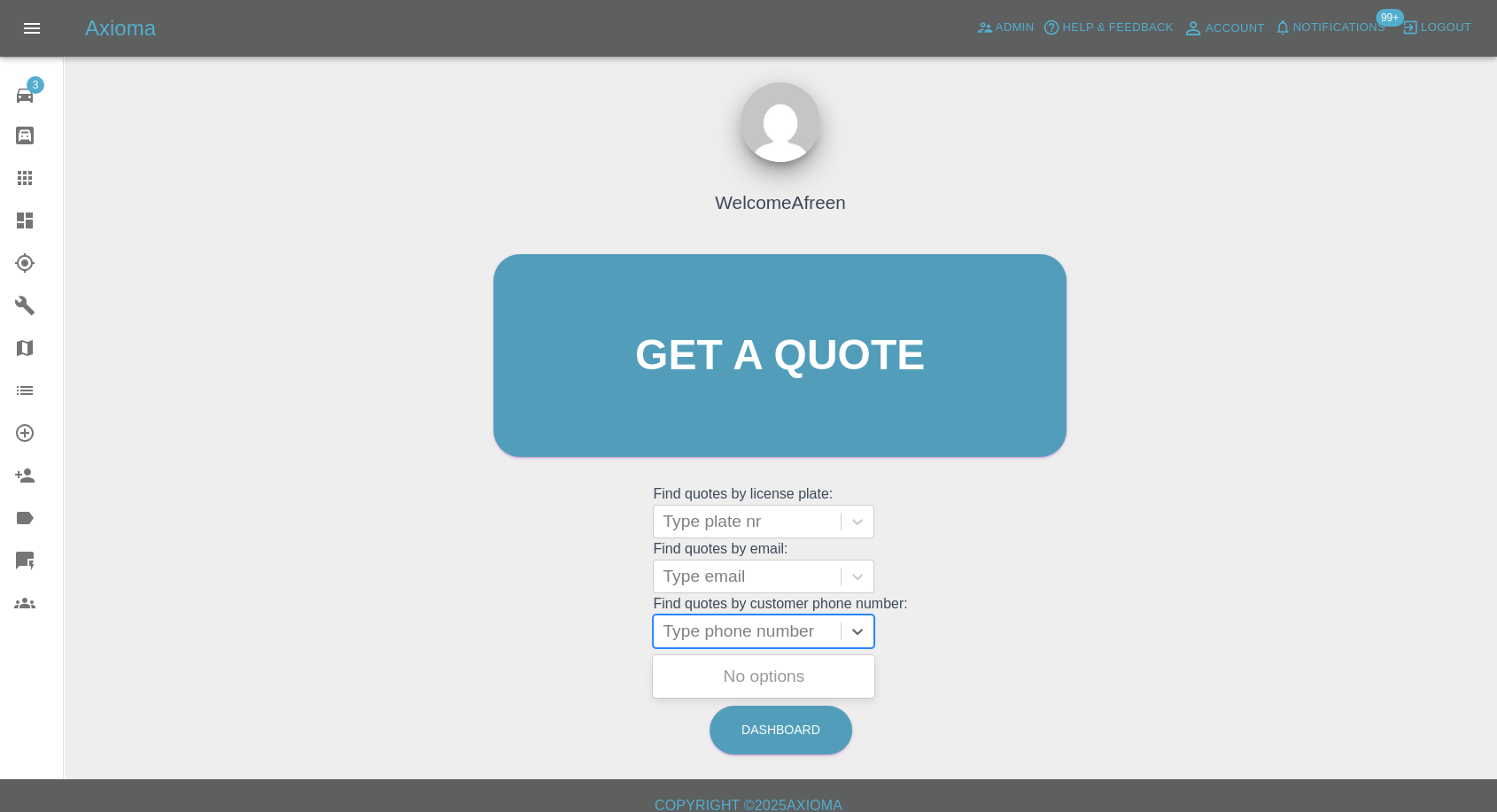
click at [729, 634] on div at bounding box center [747, 631] width 169 height 25
paste input "+447583798174"
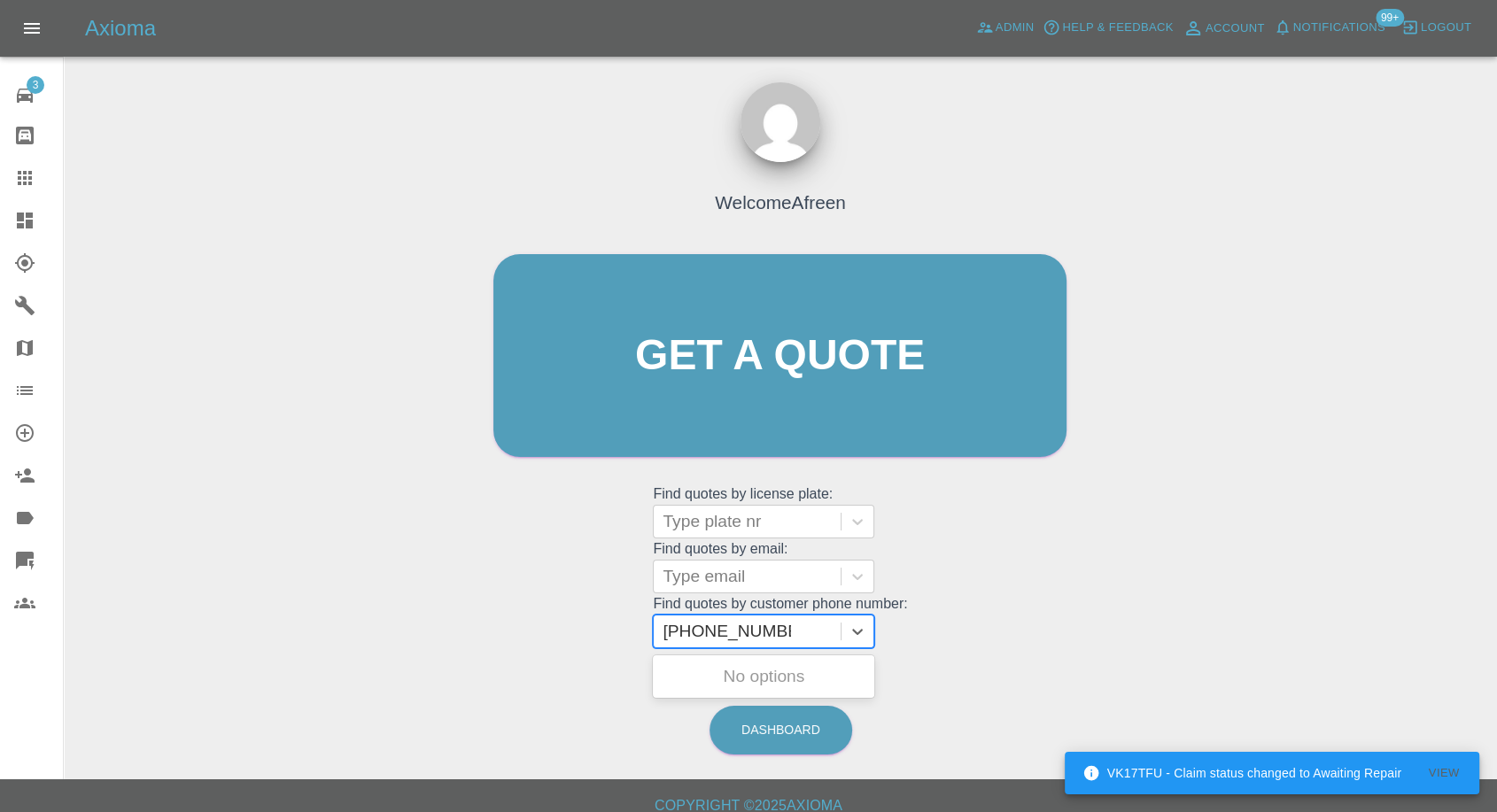
drag, startPoint x: 697, startPoint y: 632, endPoint x: 495, endPoint y: 646, distance: 202.5
click at [499, 646] on div "Welcome Afreen Get a quote Get a quote Find quotes by license plate: Type plate…" at bounding box center [780, 389] width 610 height 535
type input "07583798174"
click at [753, 674] on div "HV63 CZO, Archived" at bounding box center [764, 676] width 221 height 35
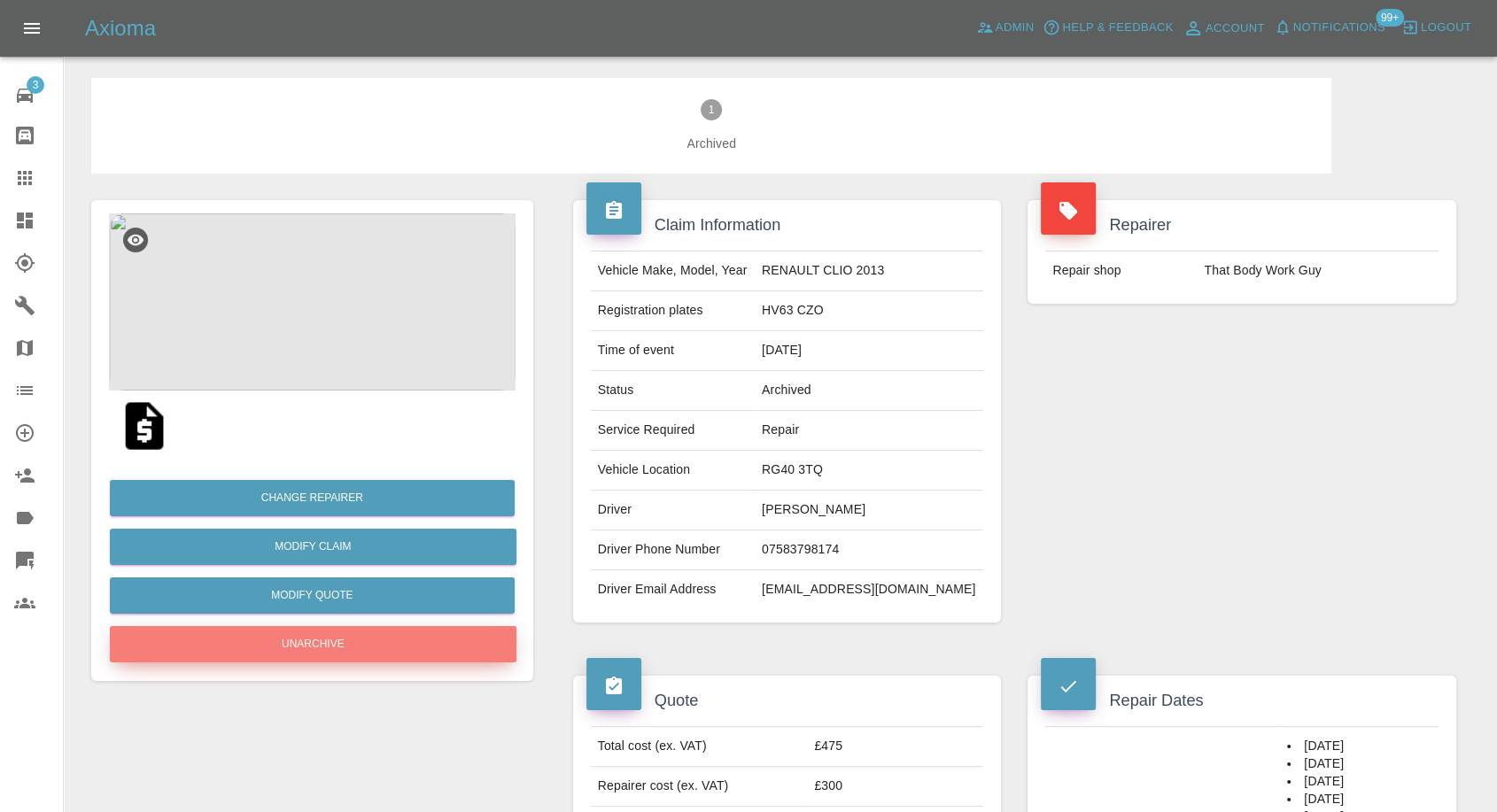
click at [379, 647] on button "Unarchive" at bounding box center [313, 644] width 407 height 36
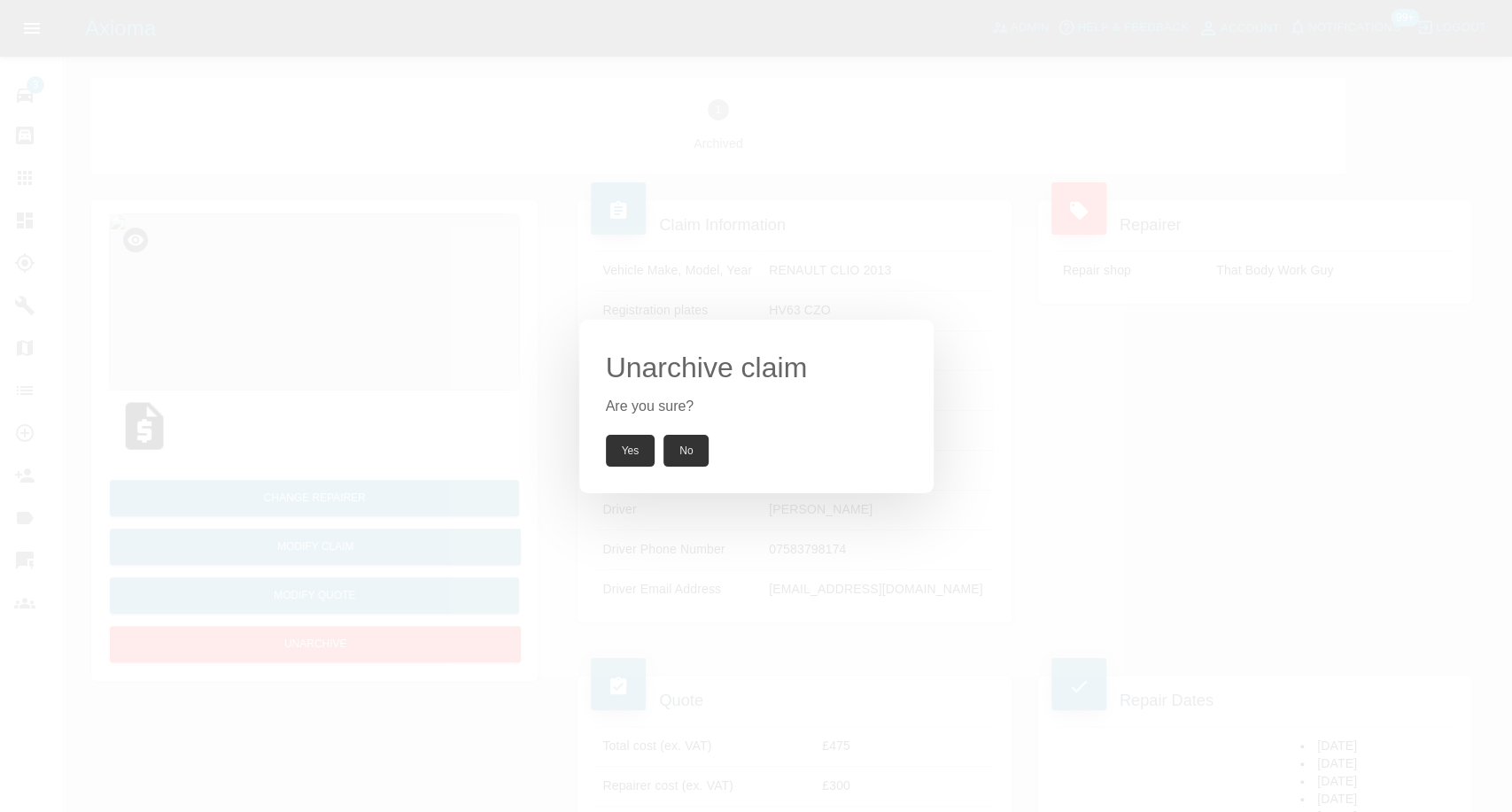
click at [621, 455] on button "Yes" at bounding box center [631, 451] width 50 height 32
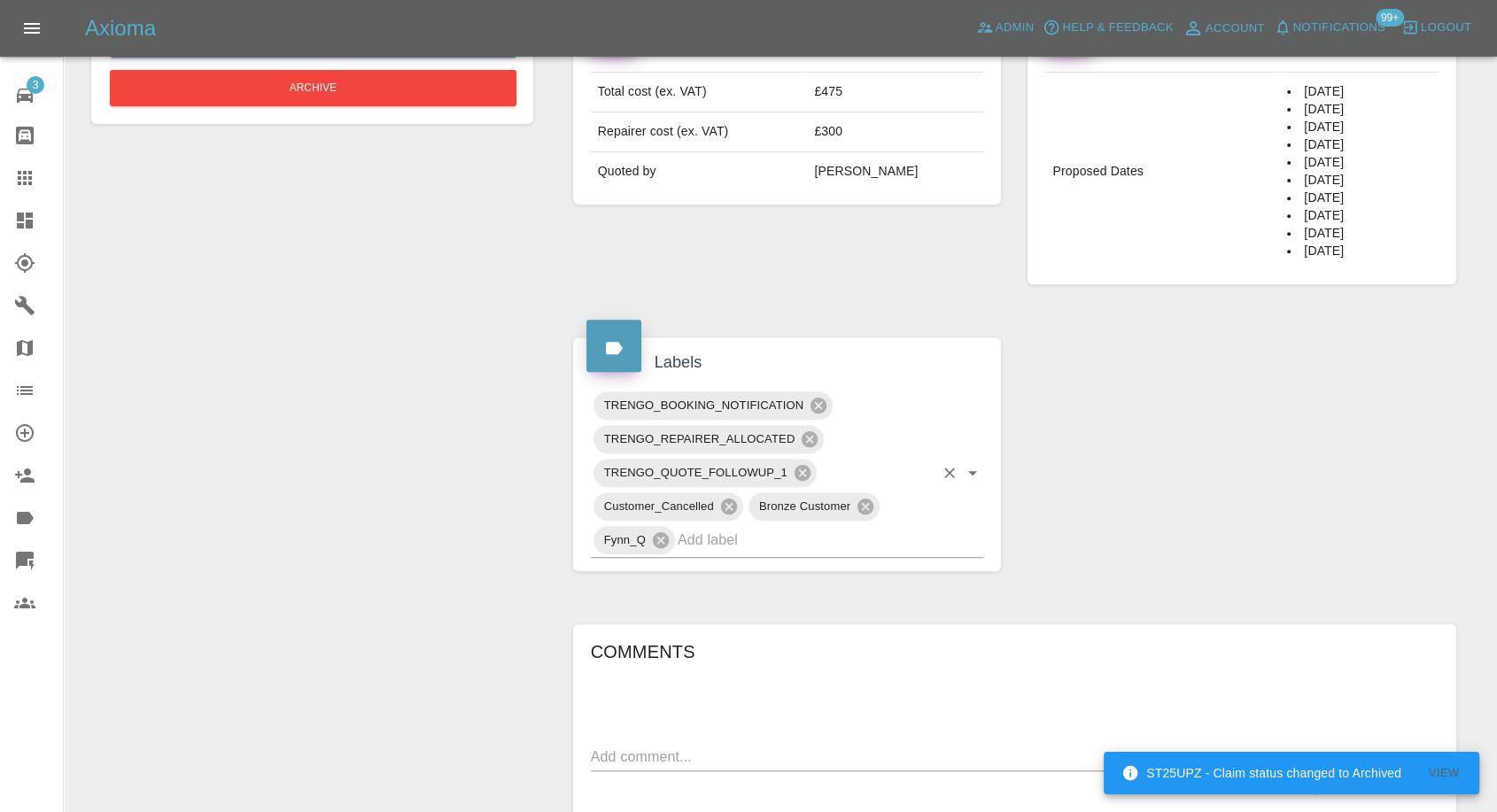
scroll to position [688, 0]
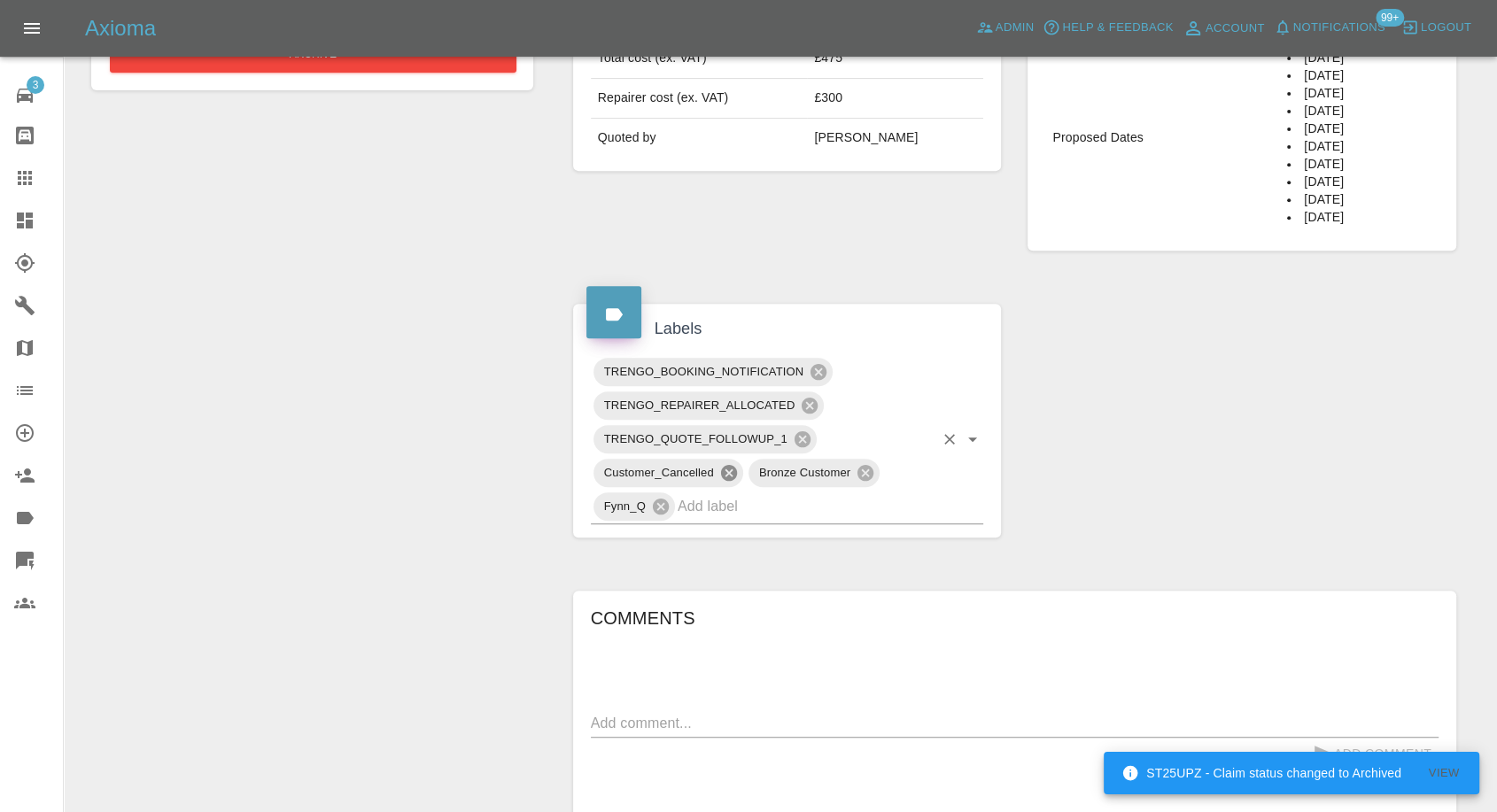
click at [730, 469] on icon at bounding box center [729, 473] width 19 height 19
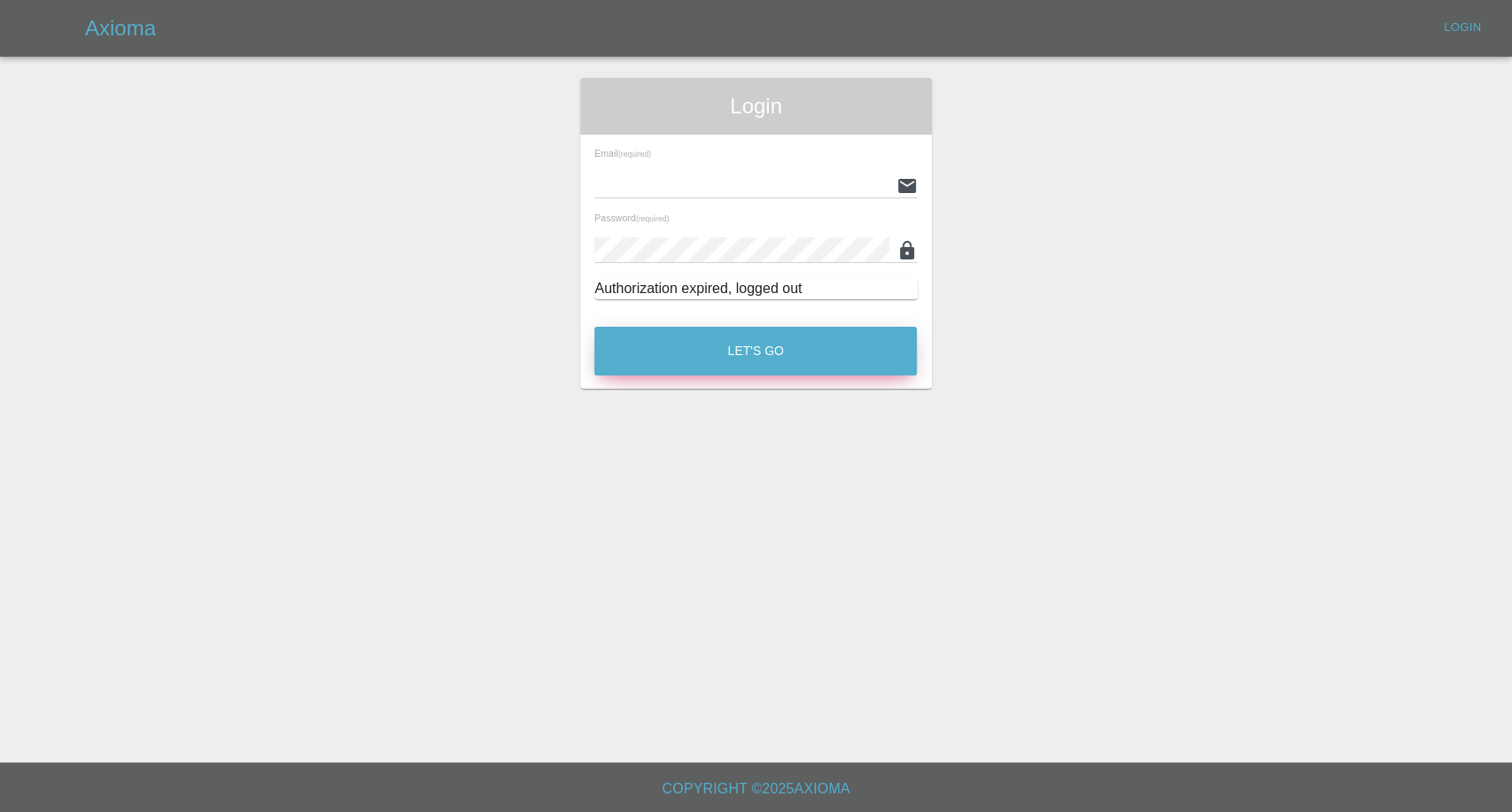
type input "afreen@axioma.co.uk"
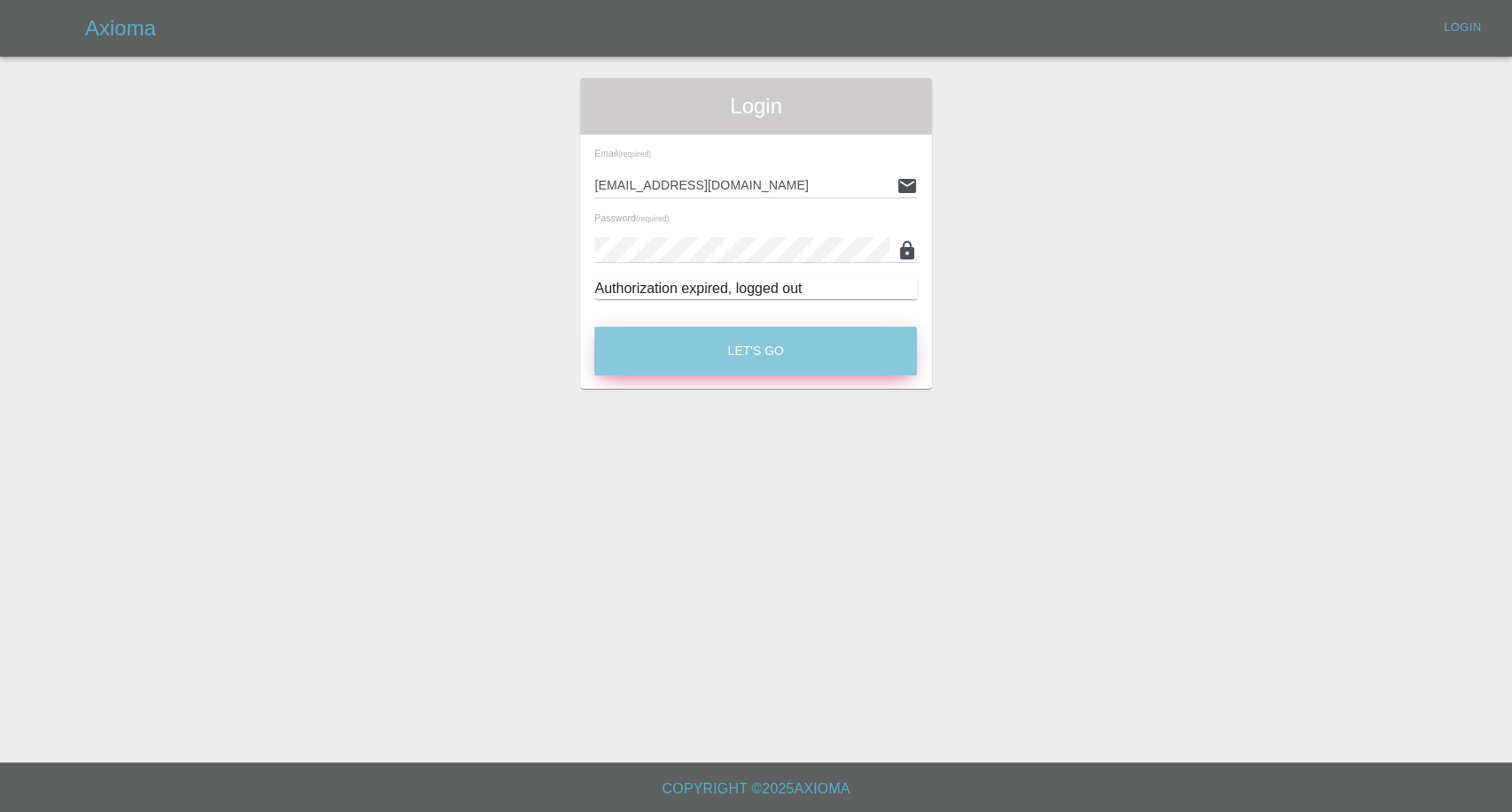
click at [752, 358] on button "Let's Go" at bounding box center [756, 351] width 323 height 49
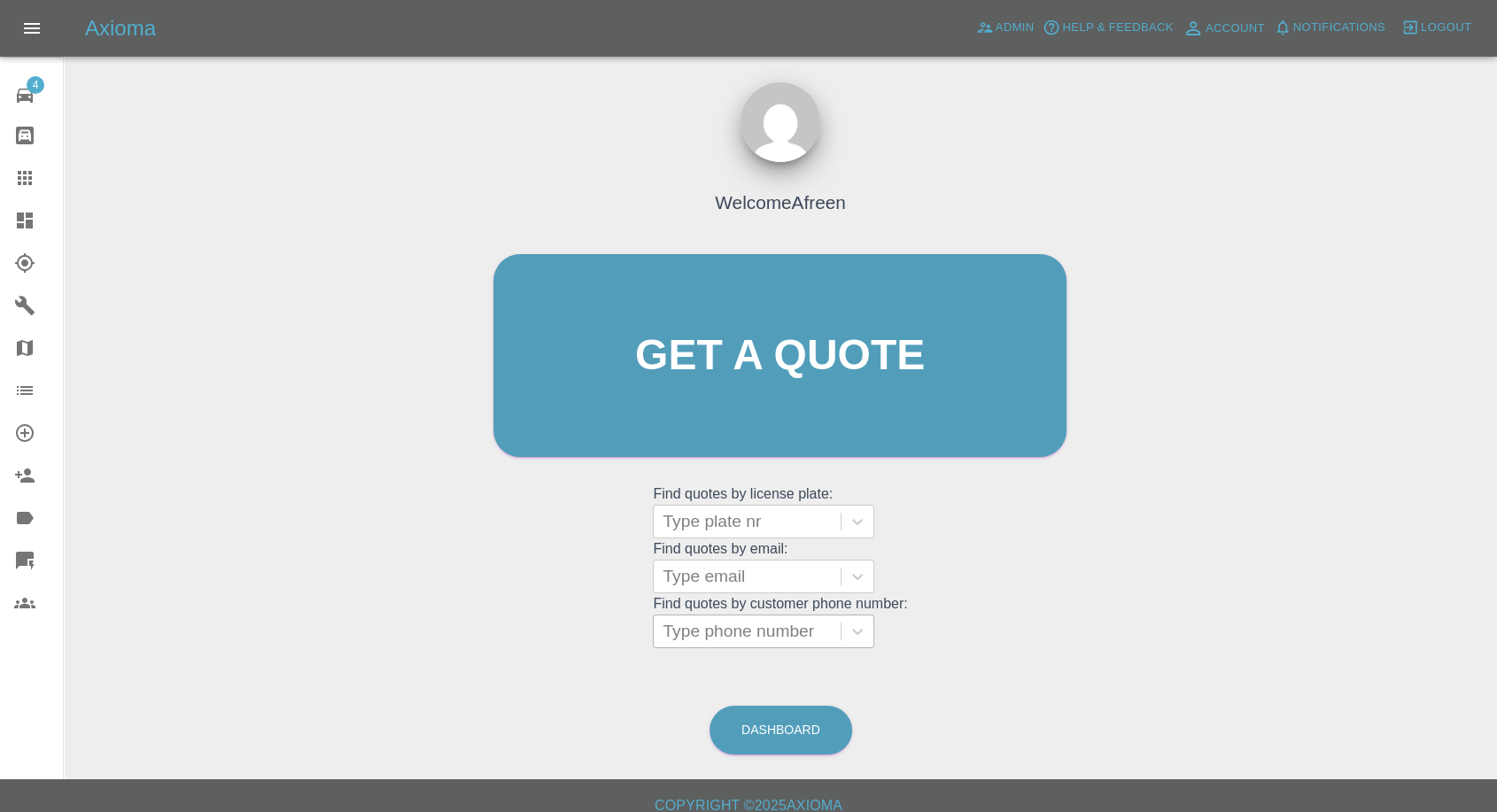
click at [712, 627] on div at bounding box center [747, 631] width 169 height 25
paste input "07583798174"
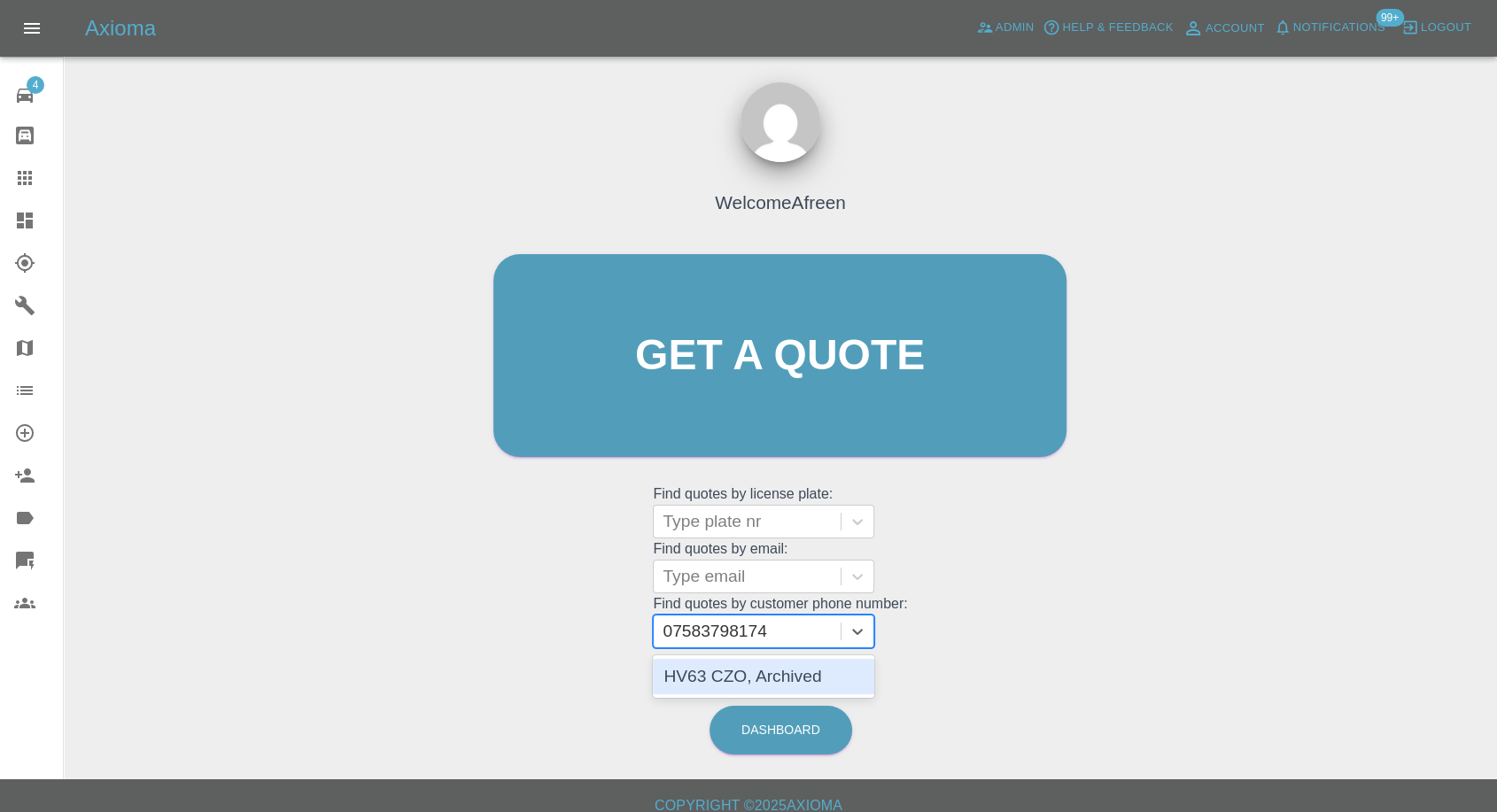
type input "07583798174"
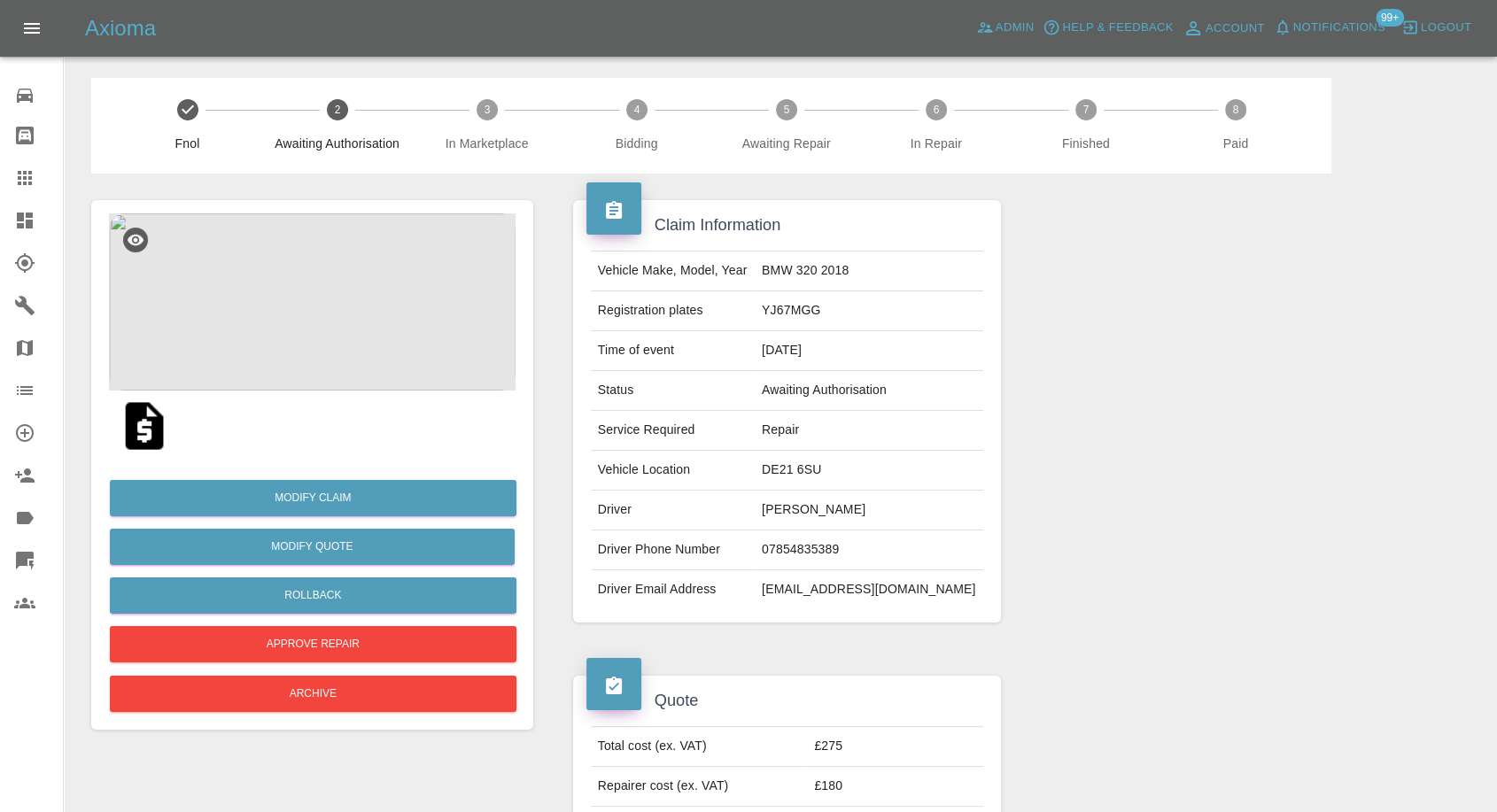
click at [136, 426] on img at bounding box center [144, 425] width 56 height 56
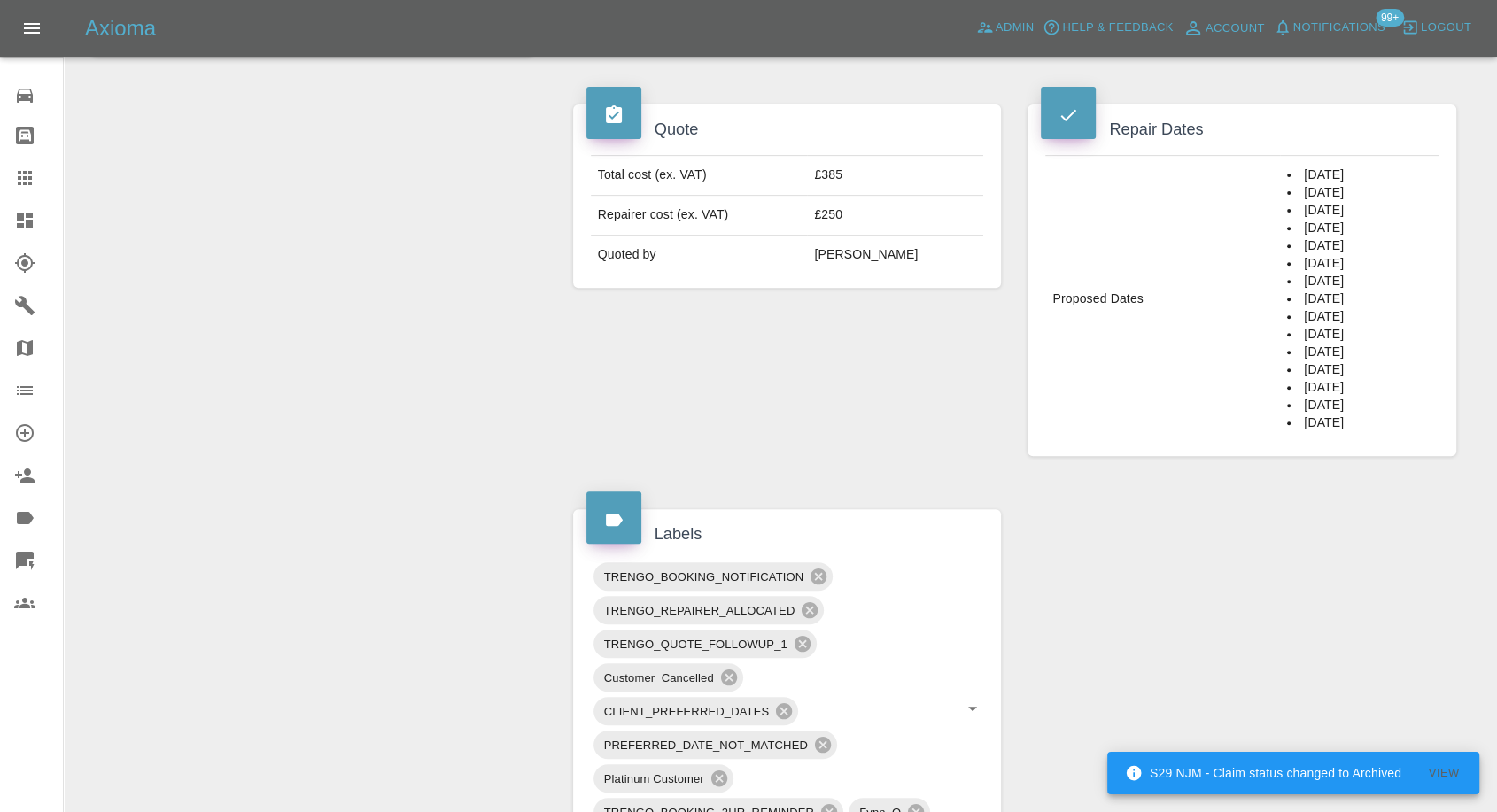
scroll to position [393, 0]
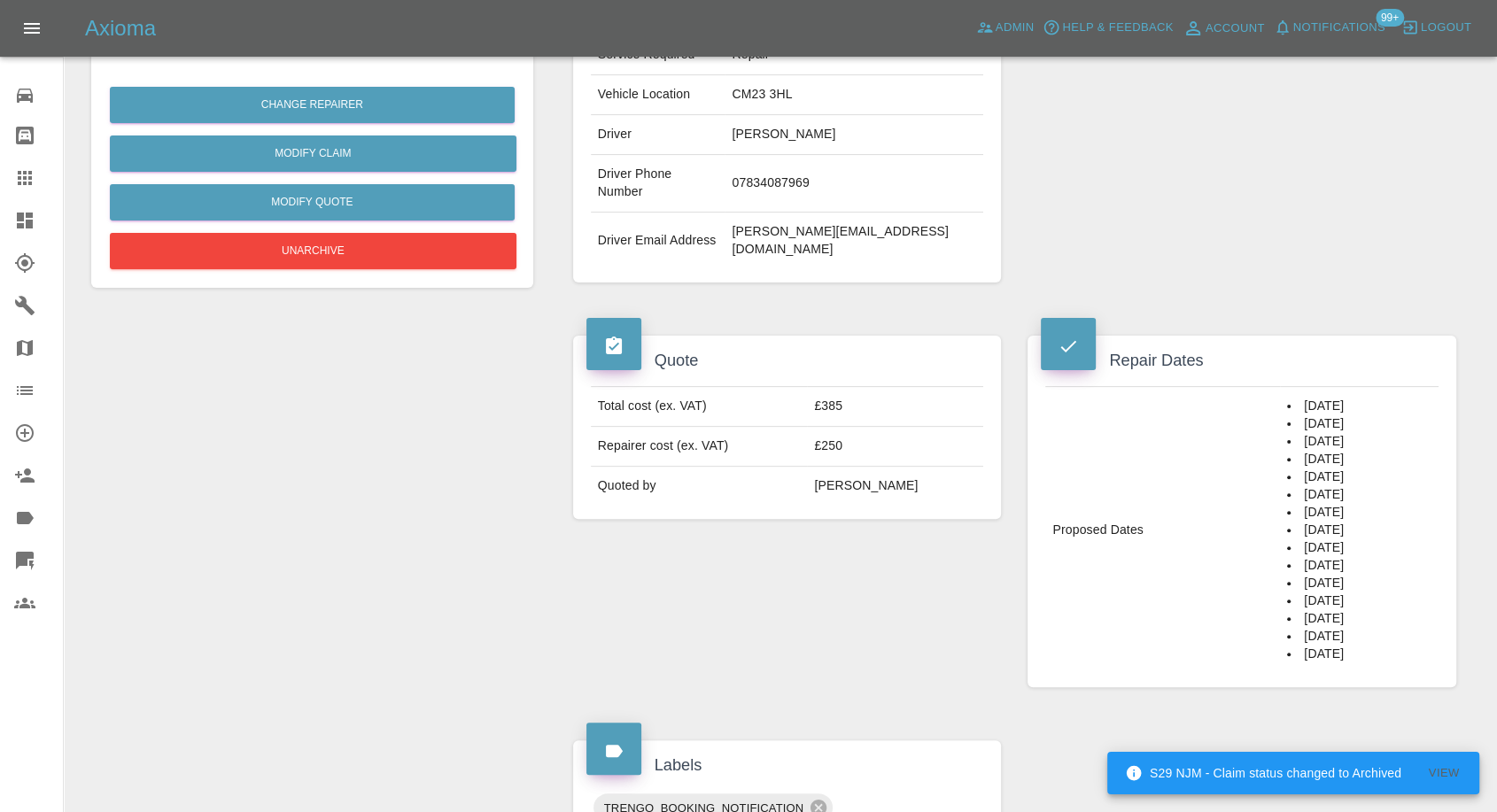
click at [1135, 600] on td "Proposed Dates" at bounding box center [1163, 529] width 235 height 287
click at [1020, 598] on div "Repair Dates Proposed Dates 17/09/2025 19/09/2025 23/09/2025 24/09/2025 25/09/2…" at bounding box center [1242, 511] width 456 height 405
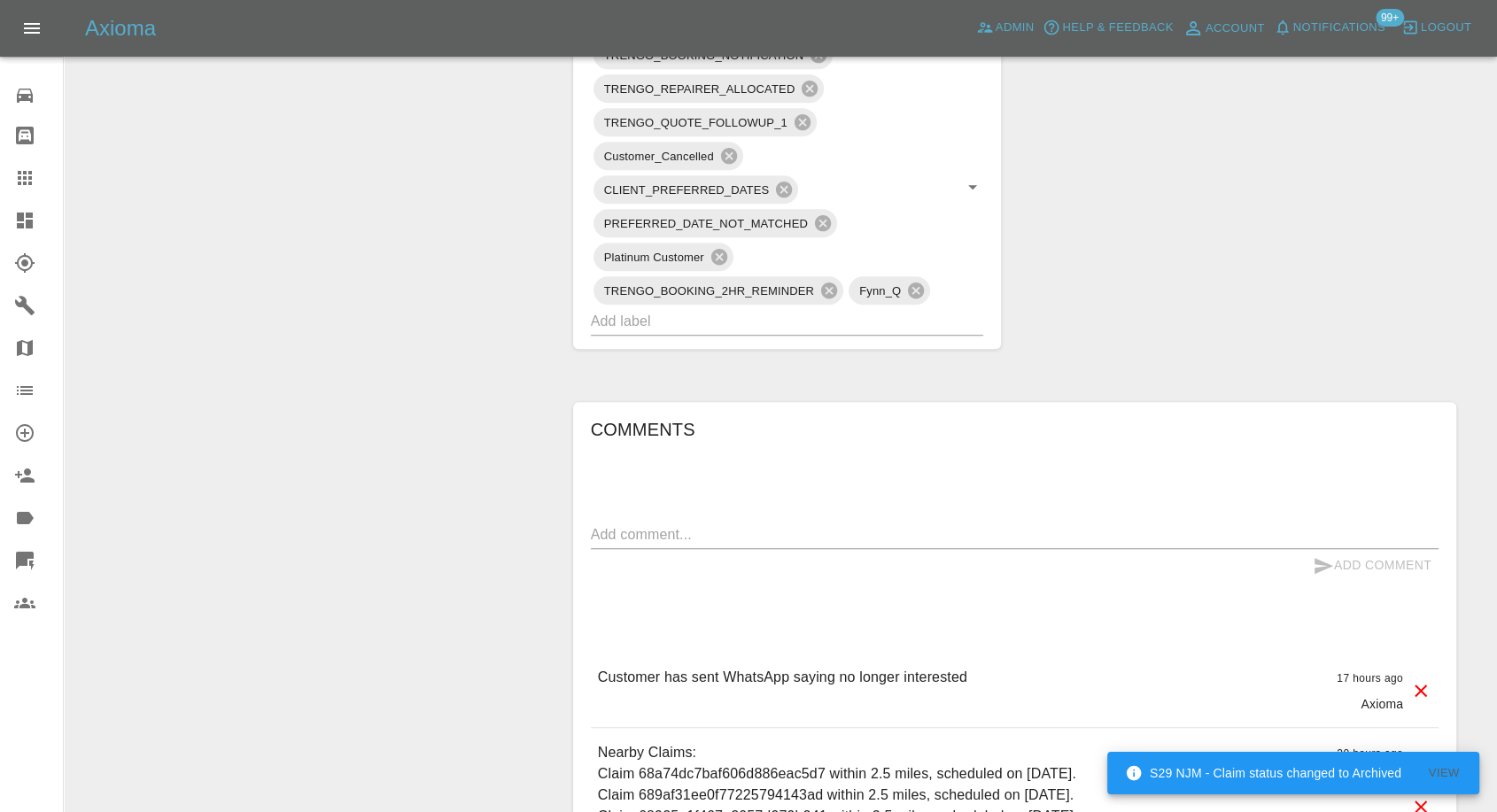
scroll to position [1279, 0]
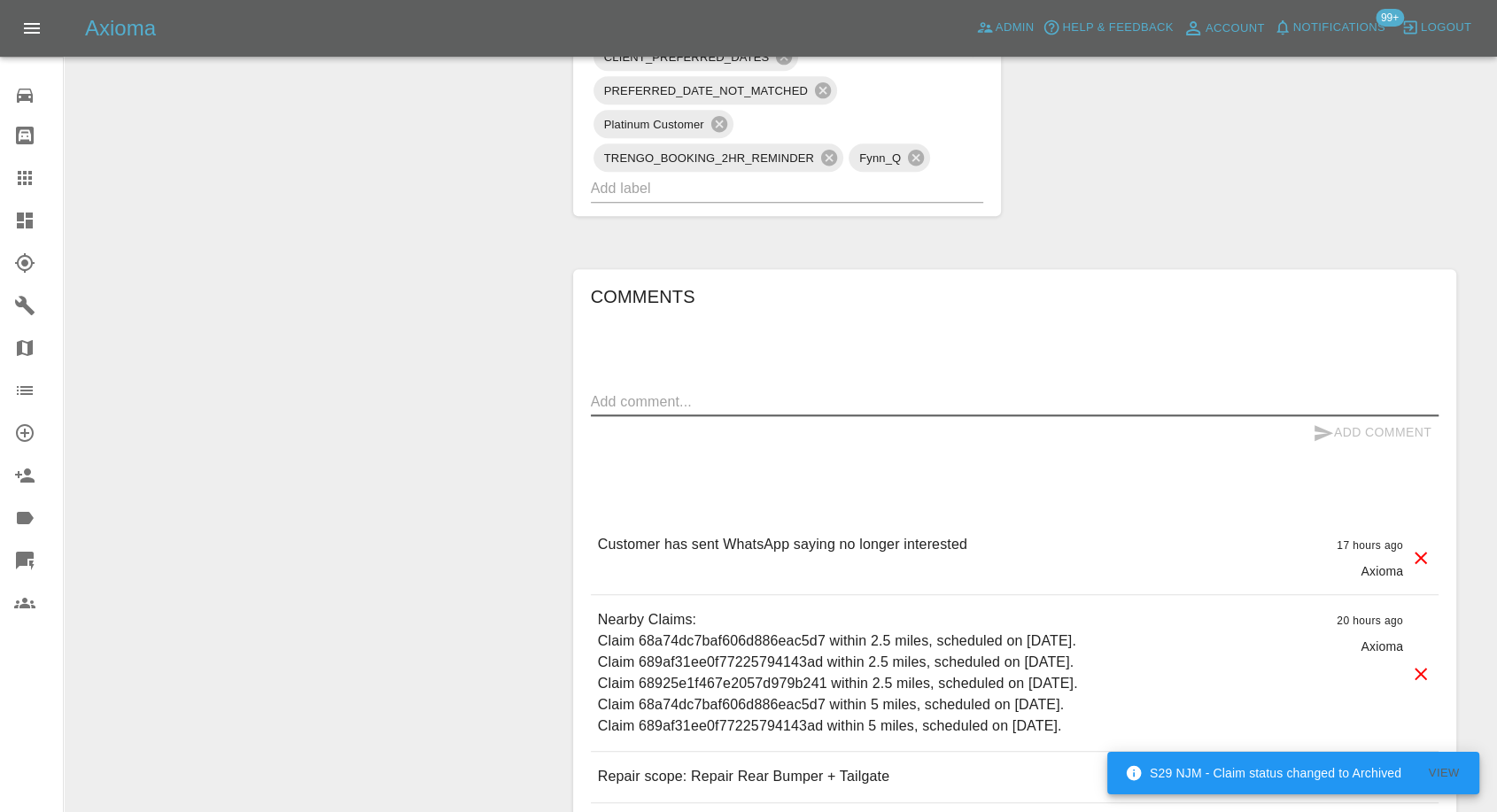
click at [723, 391] on textarea at bounding box center [1014, 401] width 848 height 20
type textarea "need saturdays please"
click at [1303, 417] on div "Add Comment" at bounding box center [1014, 433] width 848 height 33
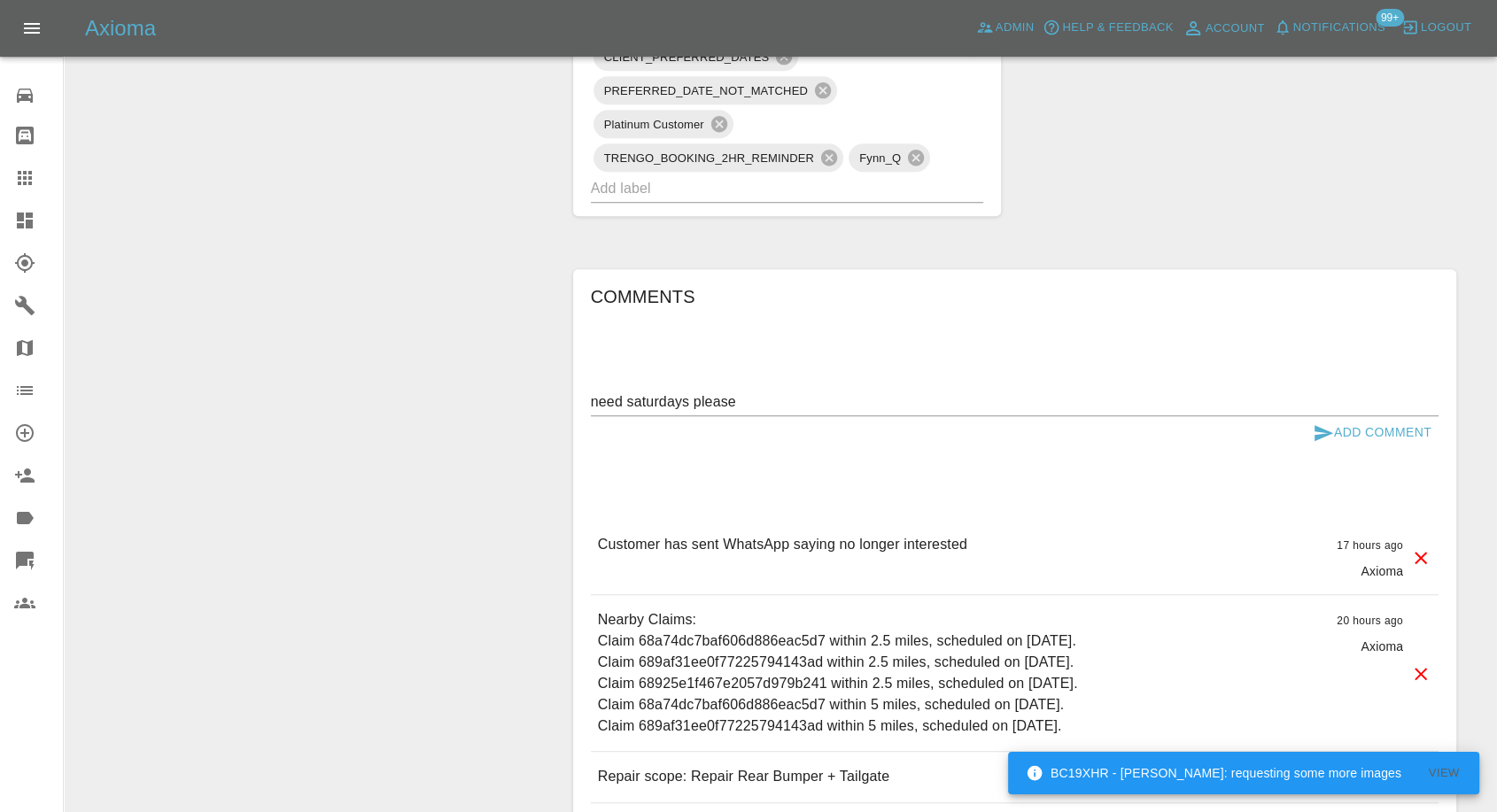
click at [1325, 423] on icon "submit" at bounding box center [1323, 433] width 21 height 21
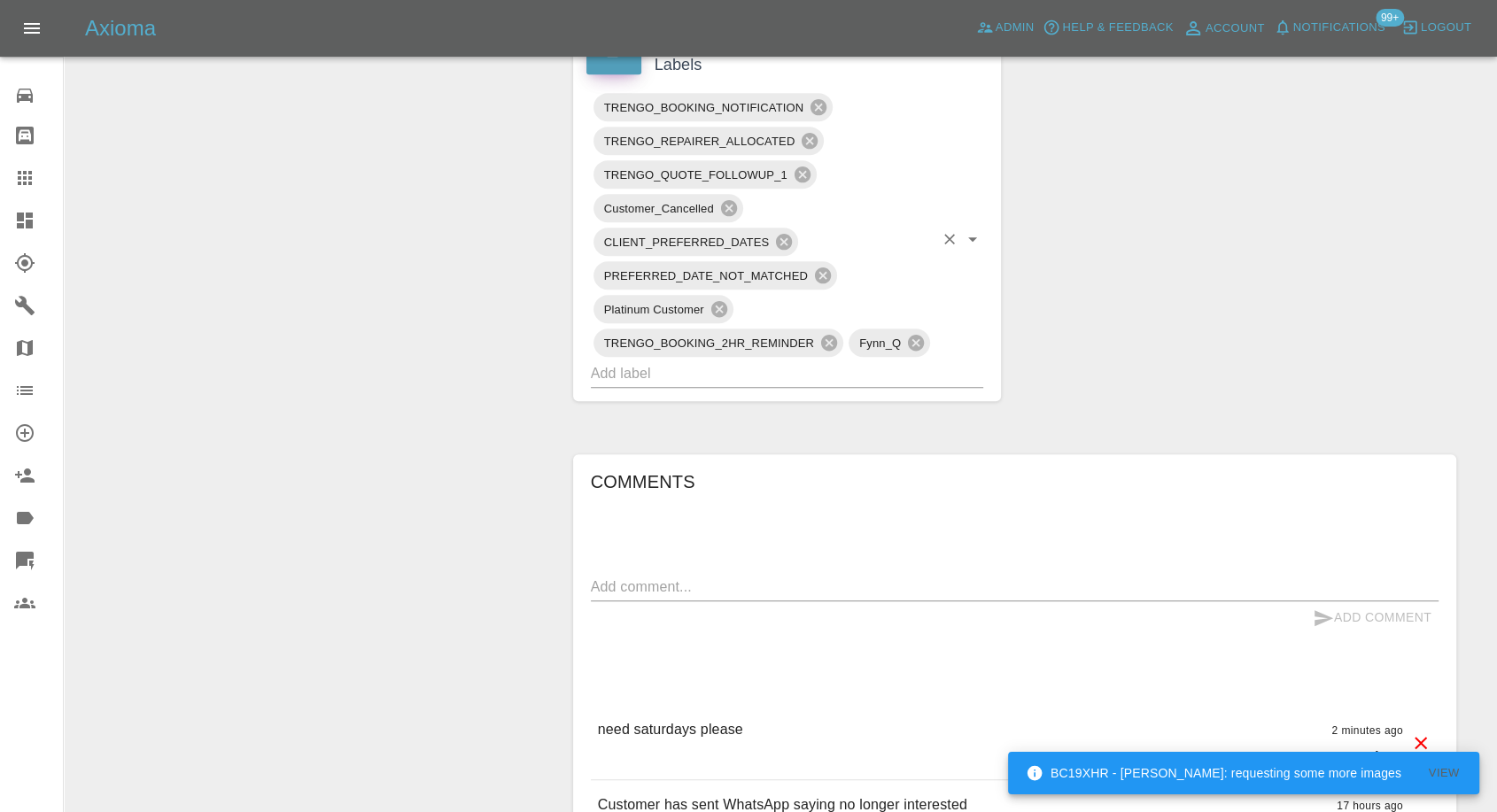
scroll to position [787, 0]
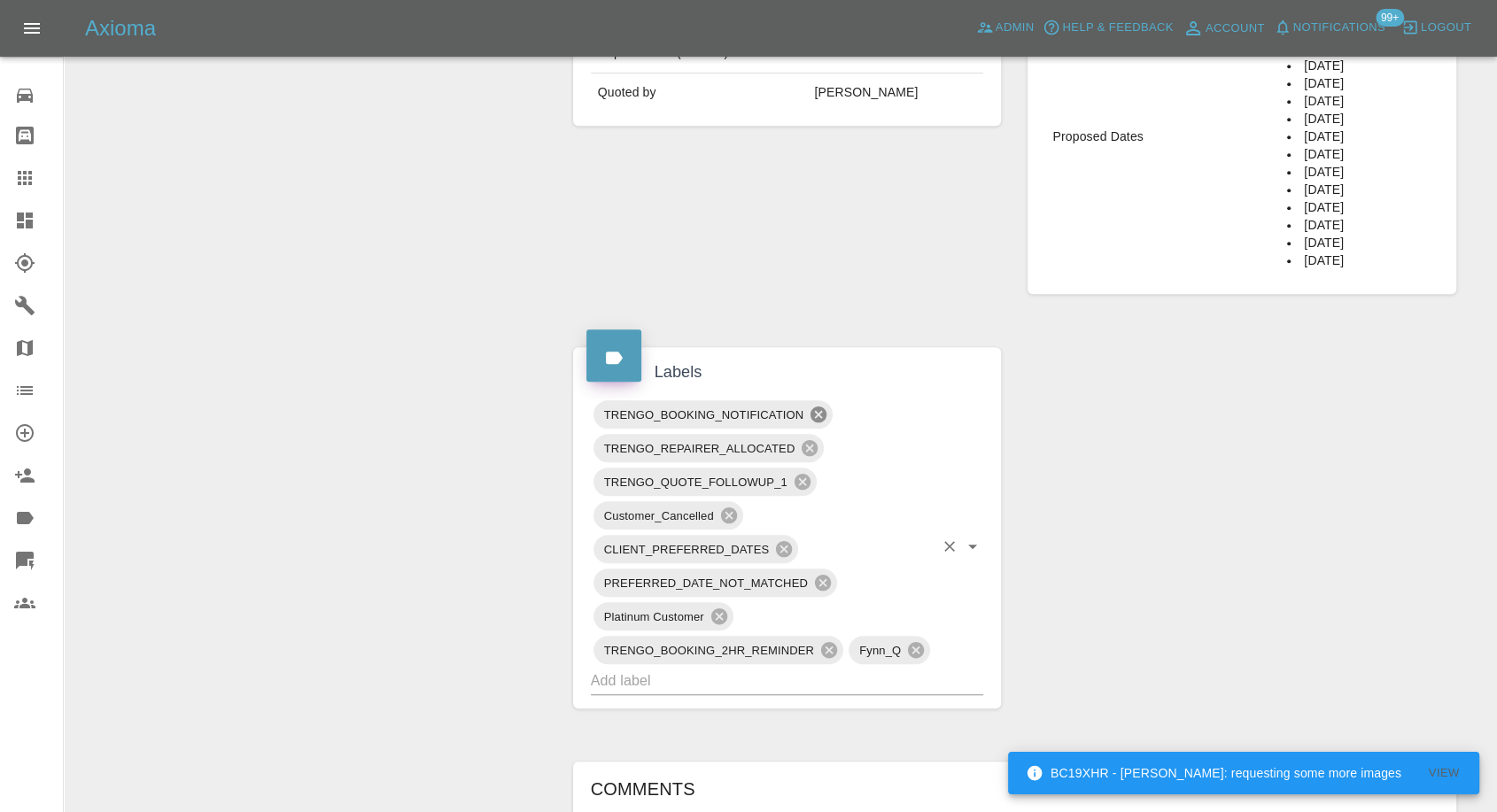
click at [820, 405] on icon at bounding box center [818, 415] width 19 height 19
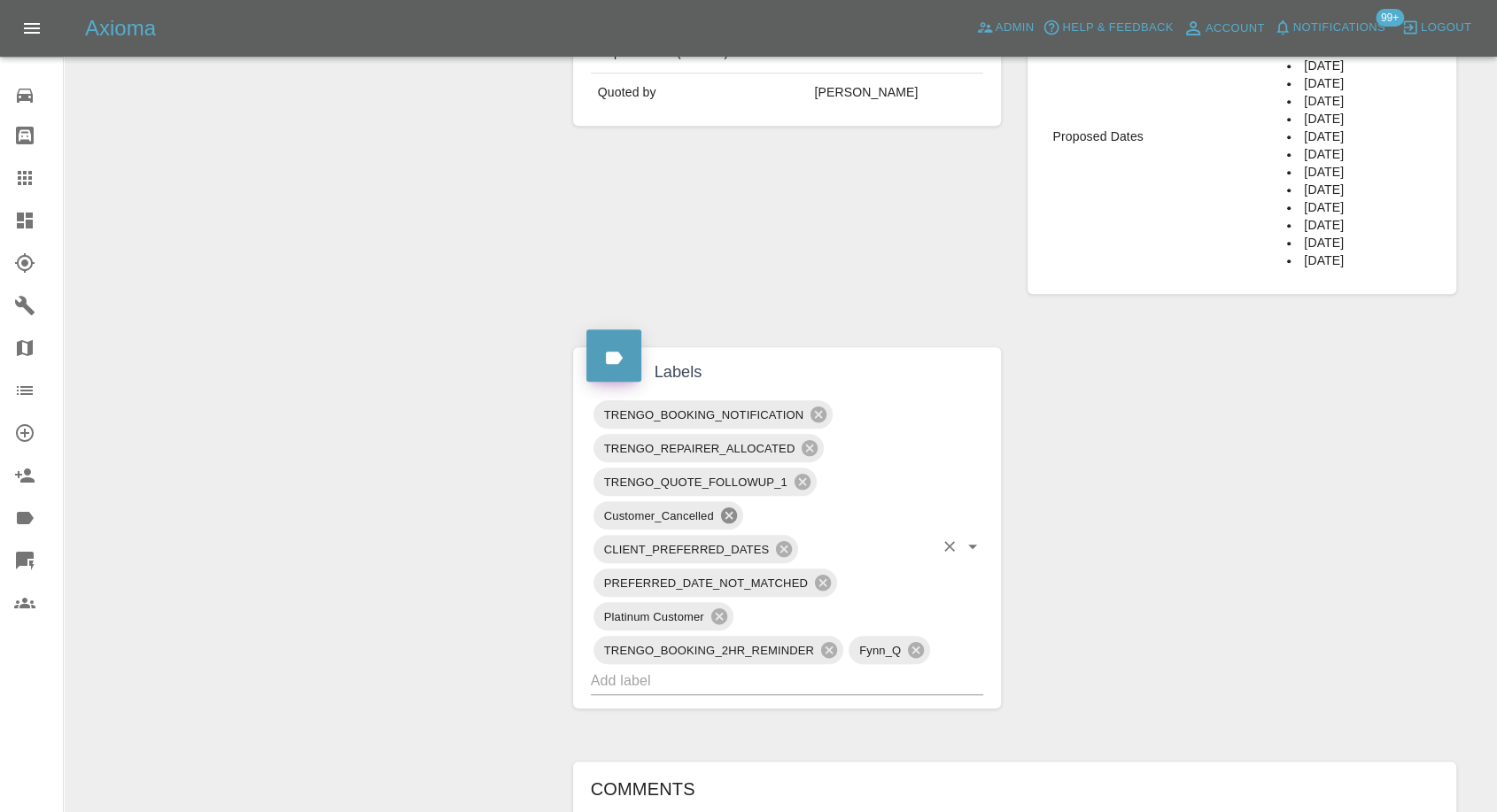
click at [730, 506] on icon at bounding box center [729, 516] width 19 height 19
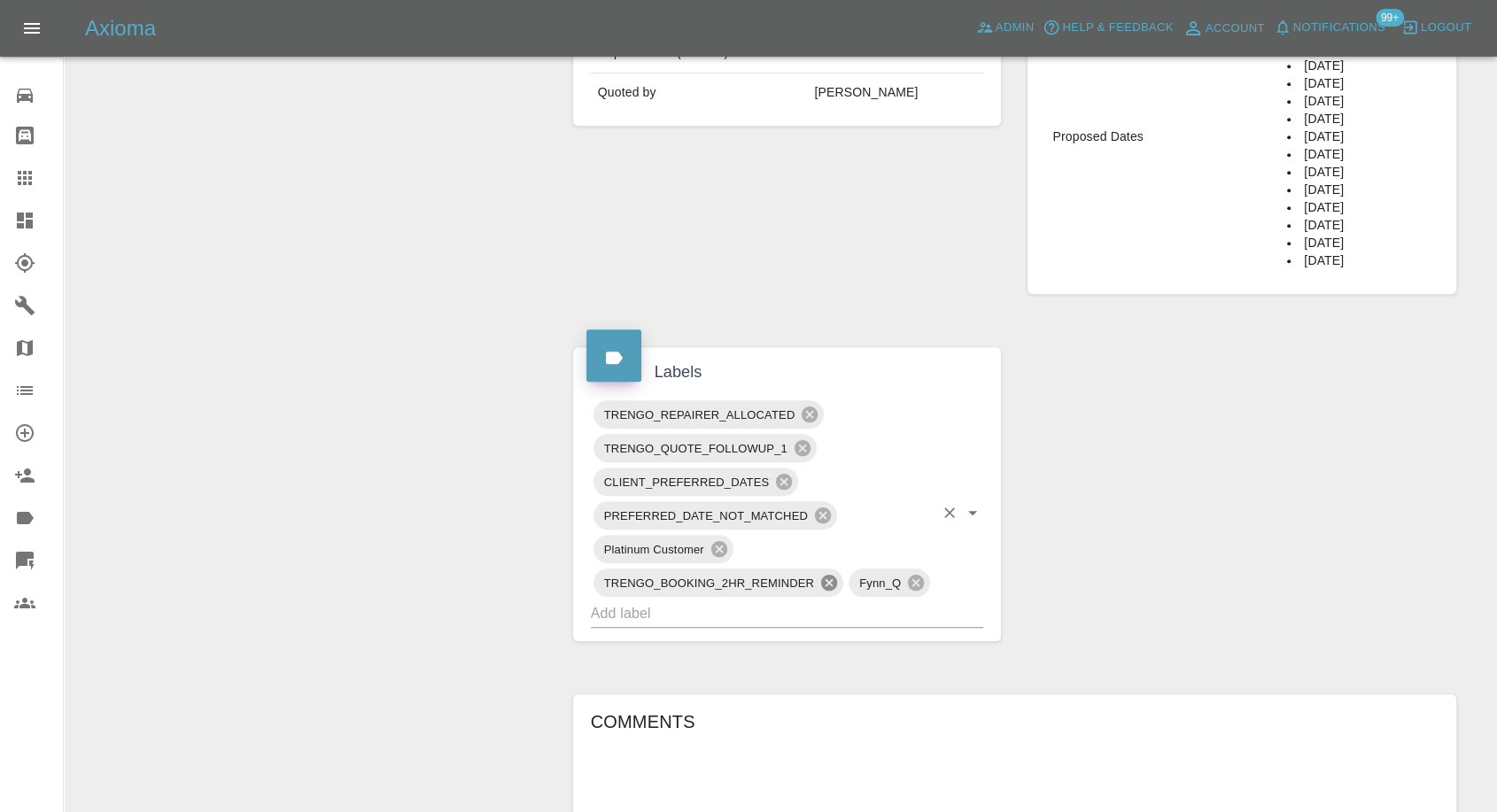
click at [834, 575] on icon at bounding box center [829, 583] width 16 height 16
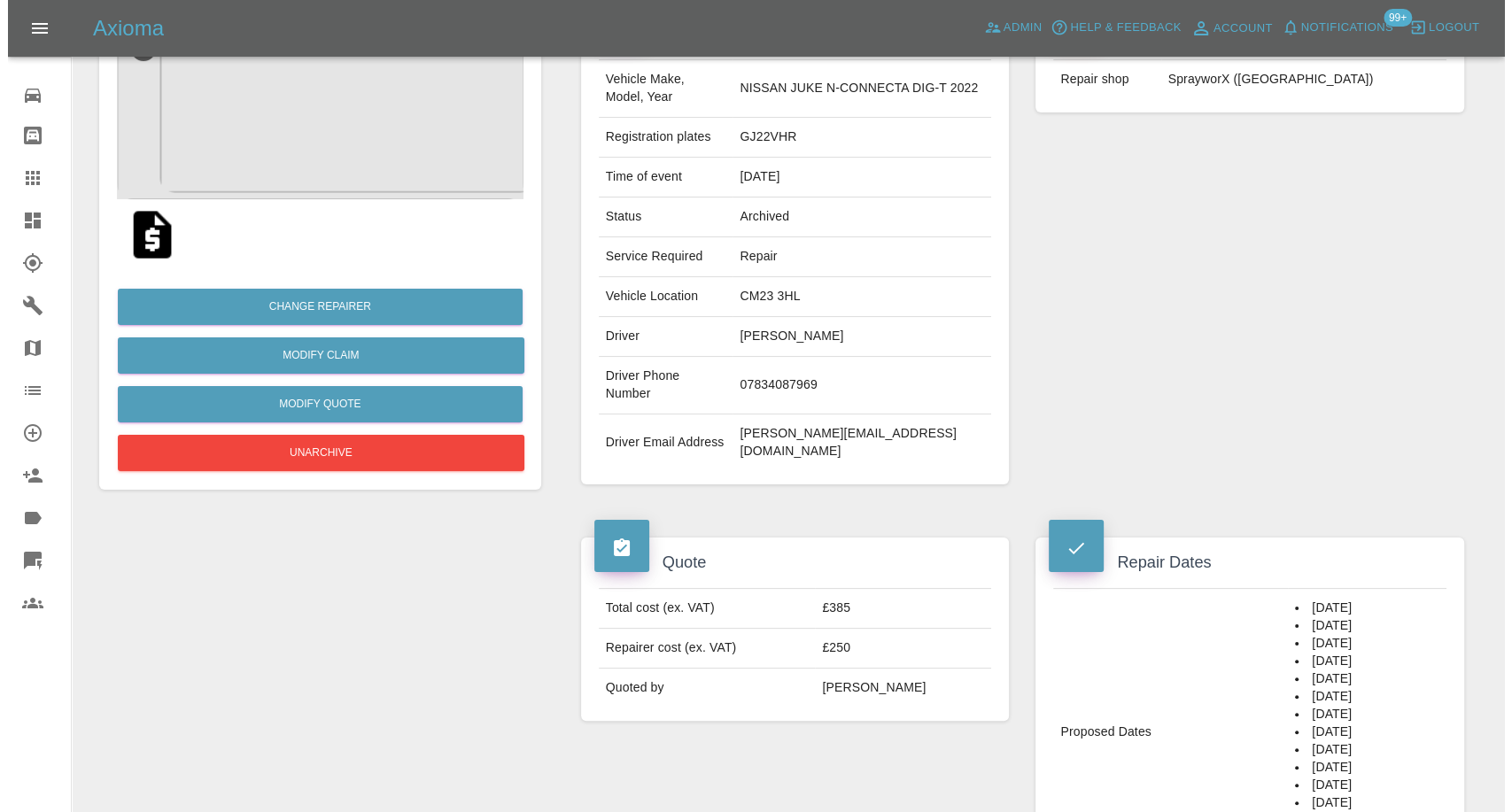
scroll to position [98, 0]
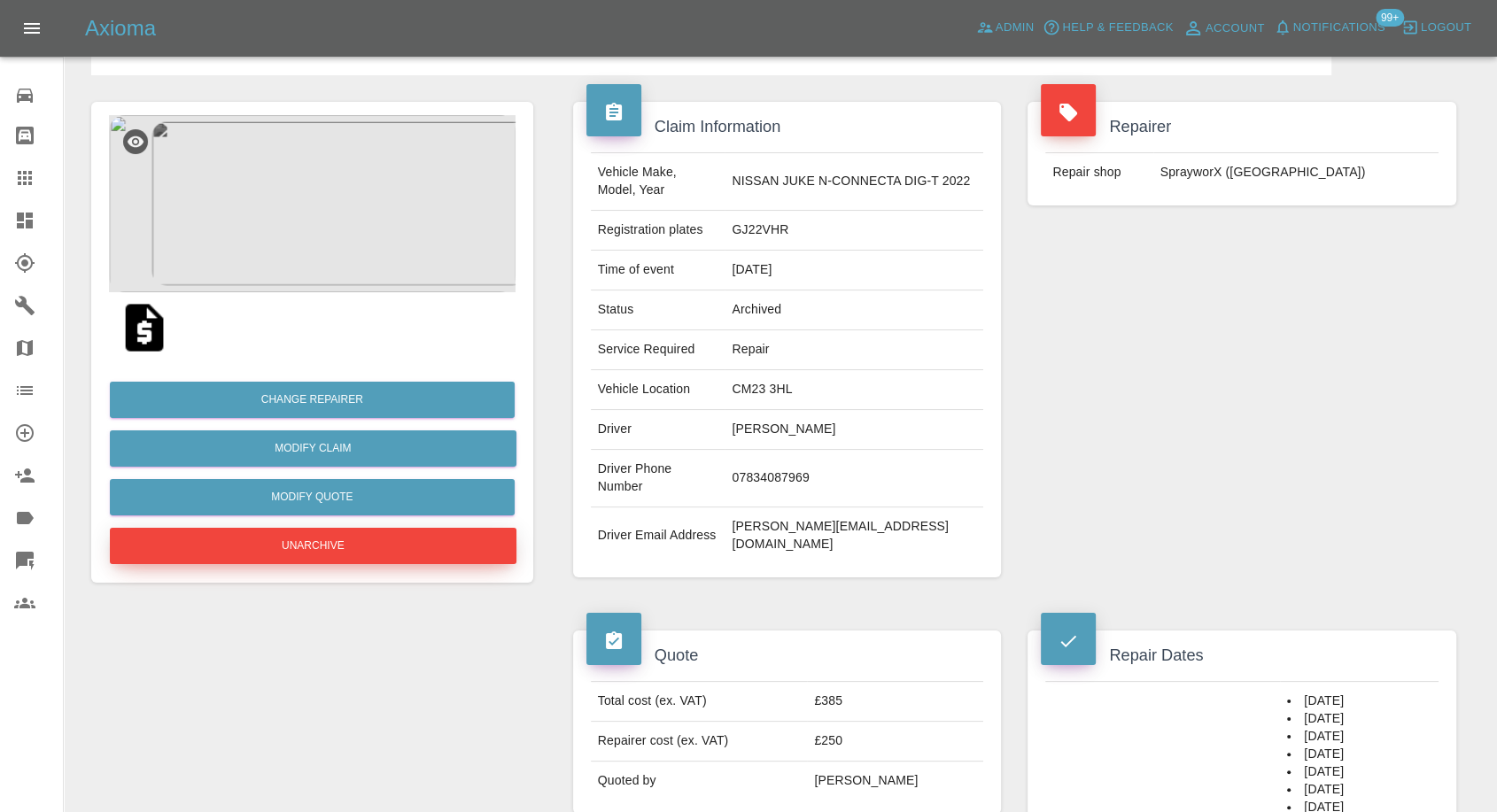
click at [306, 534] on button "Unarchive" at bounding box center [313, 545] width 407 height 36
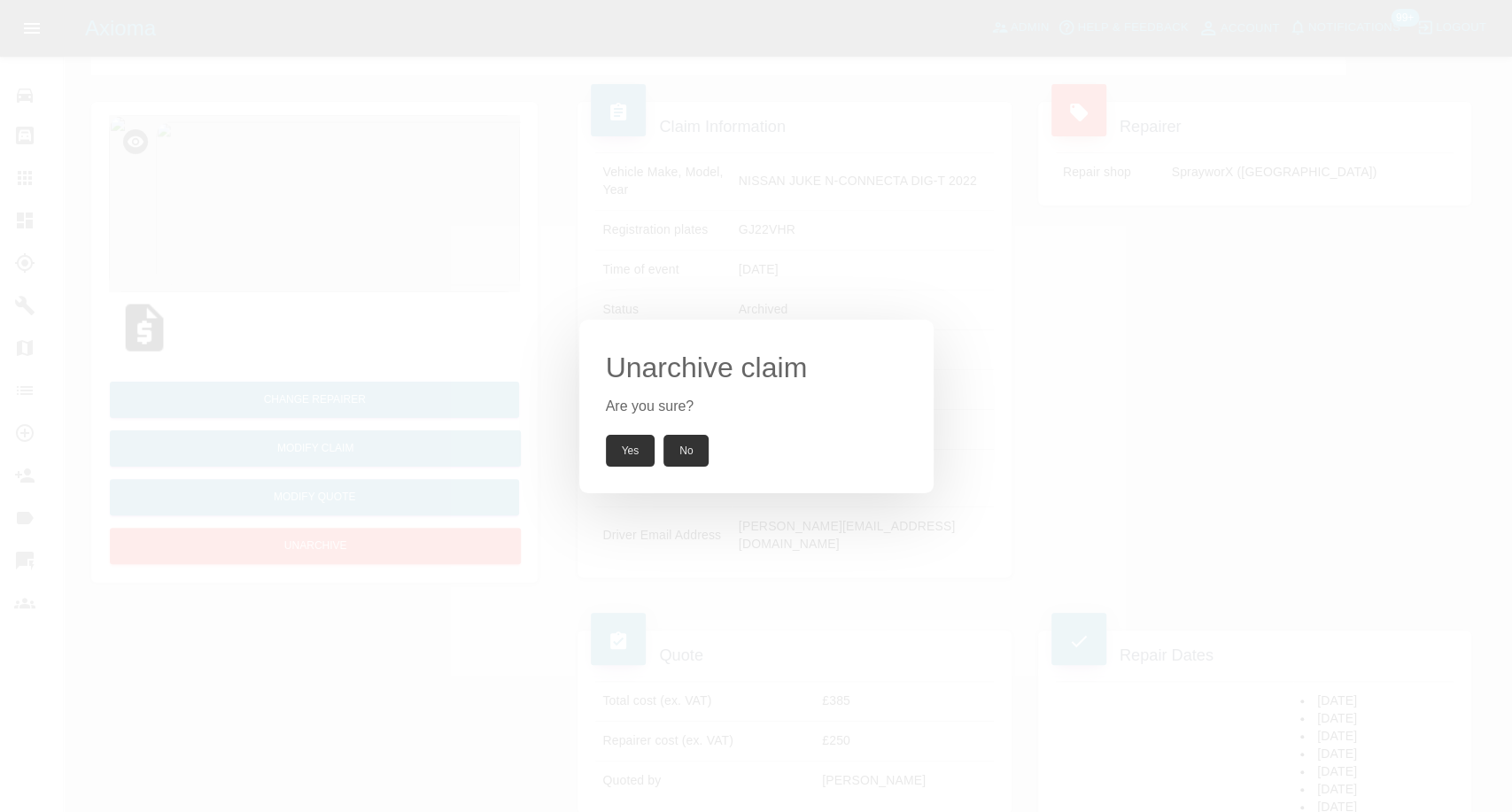
click at [629, 456] on button "Yes" at bounding box center [631, 451] width 50 height 32
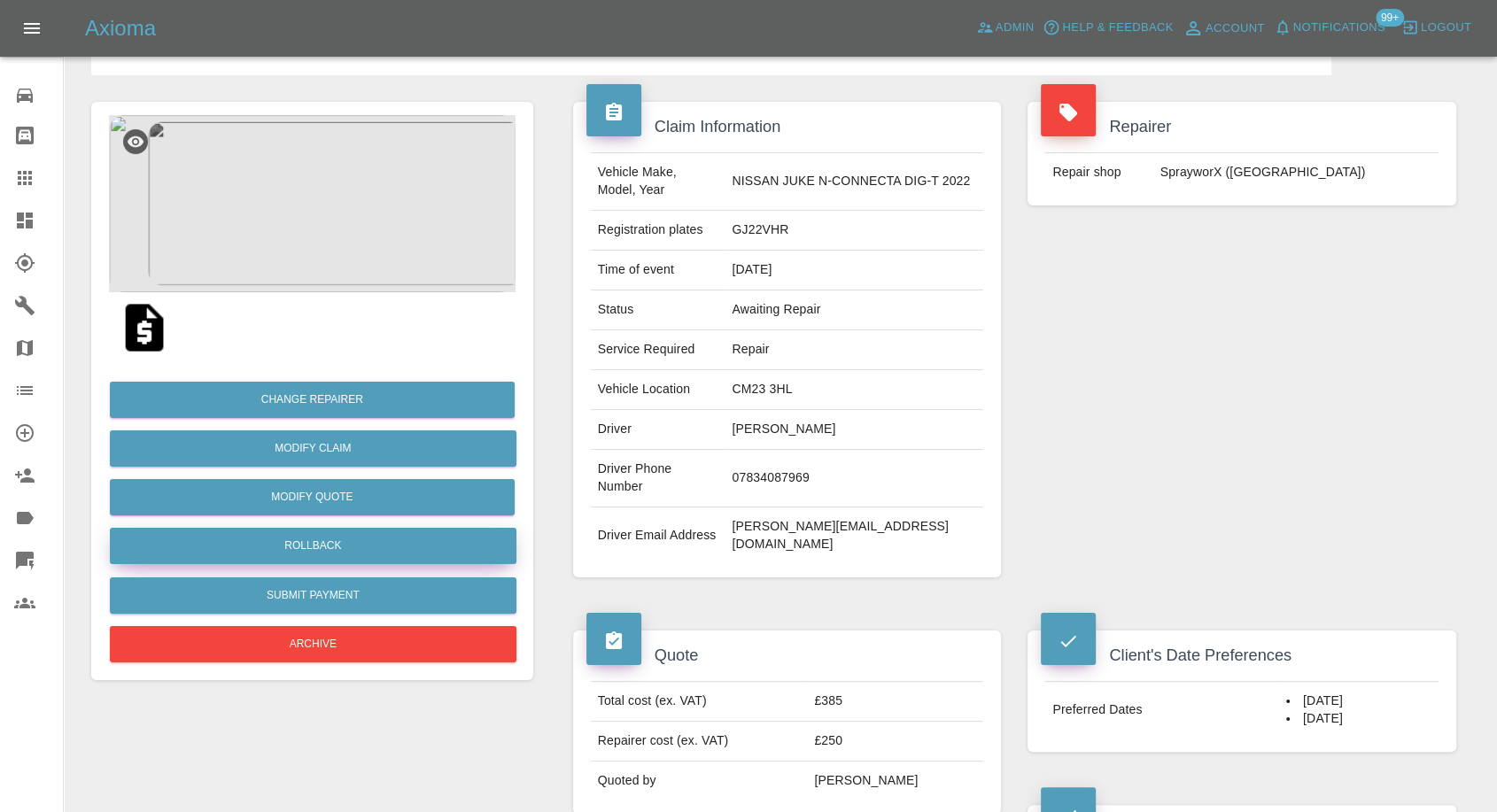
click at [295, 554] on button "Rollback" at bounding box center [313, 545] width 407 height 36
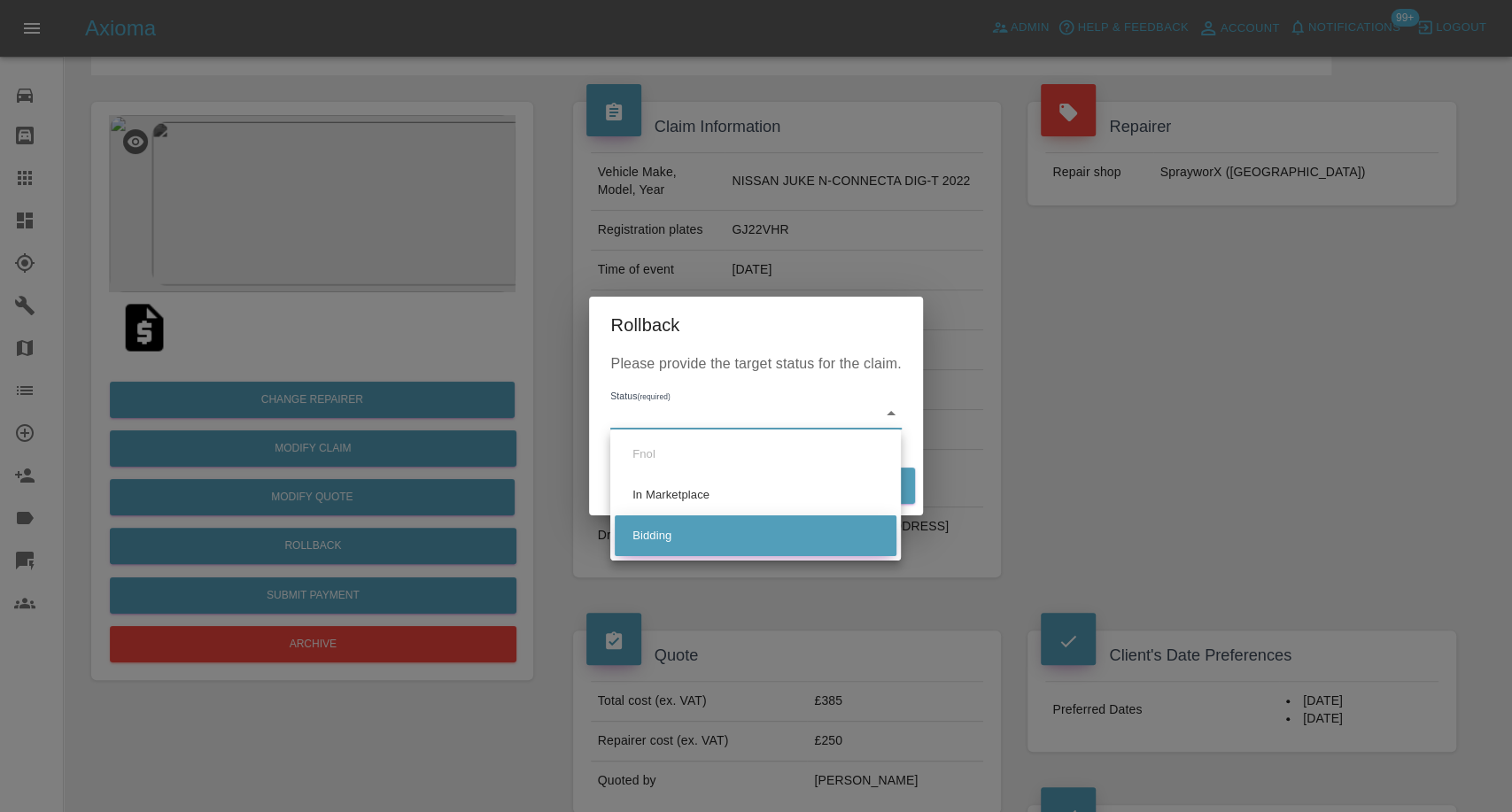
drag, startPoint x: 643, startPoint y: 542, endPoint x: 670, endPoint y: 538, distance: 27.3
click at [643, 543] on li "Bidding" at bounding box center [756, 536] width 282 height 41
type input "bidding"
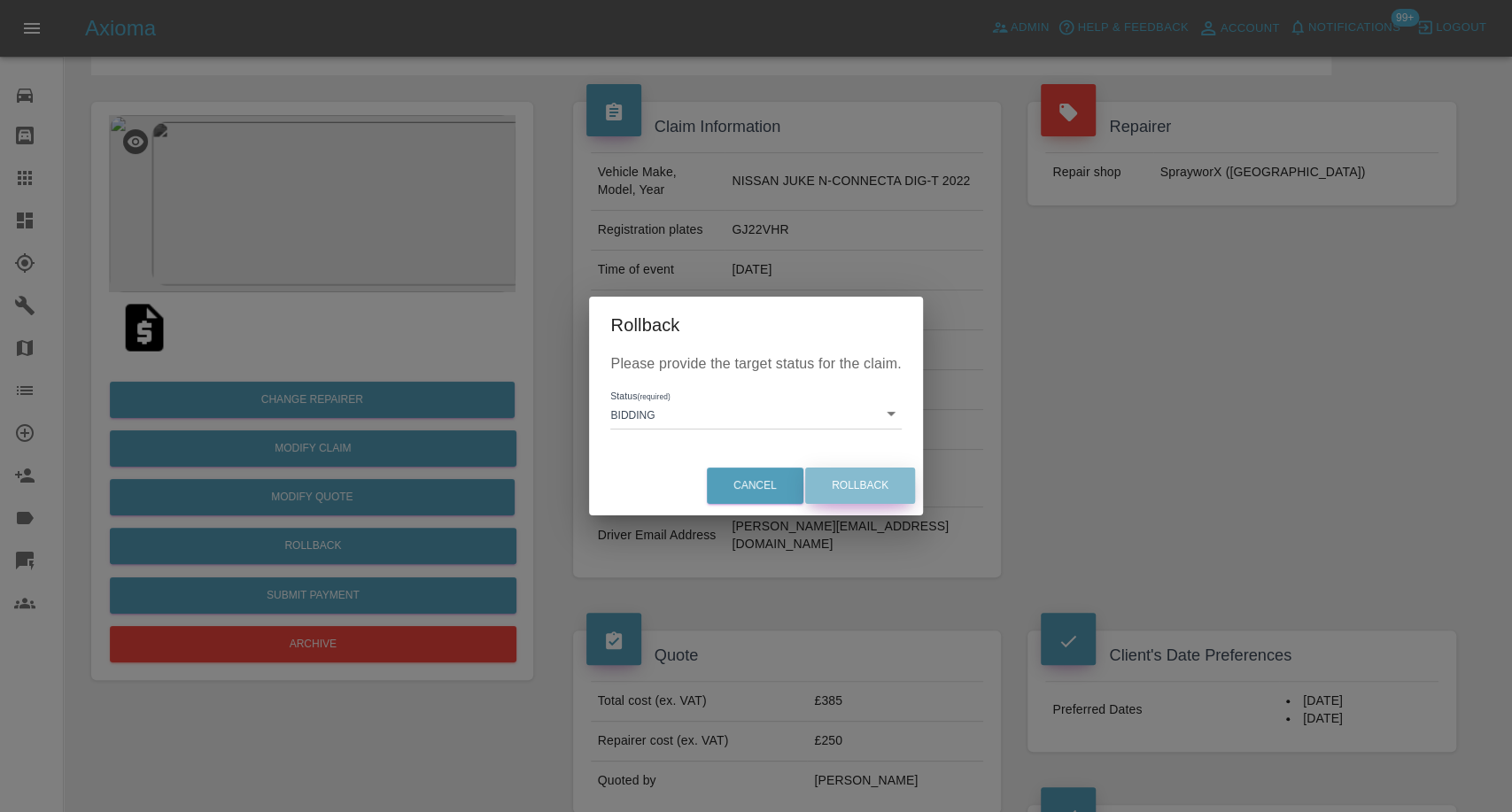
click at [869, 480] on button "Rollback" at bounding box center [860, 485] width 110 height 36
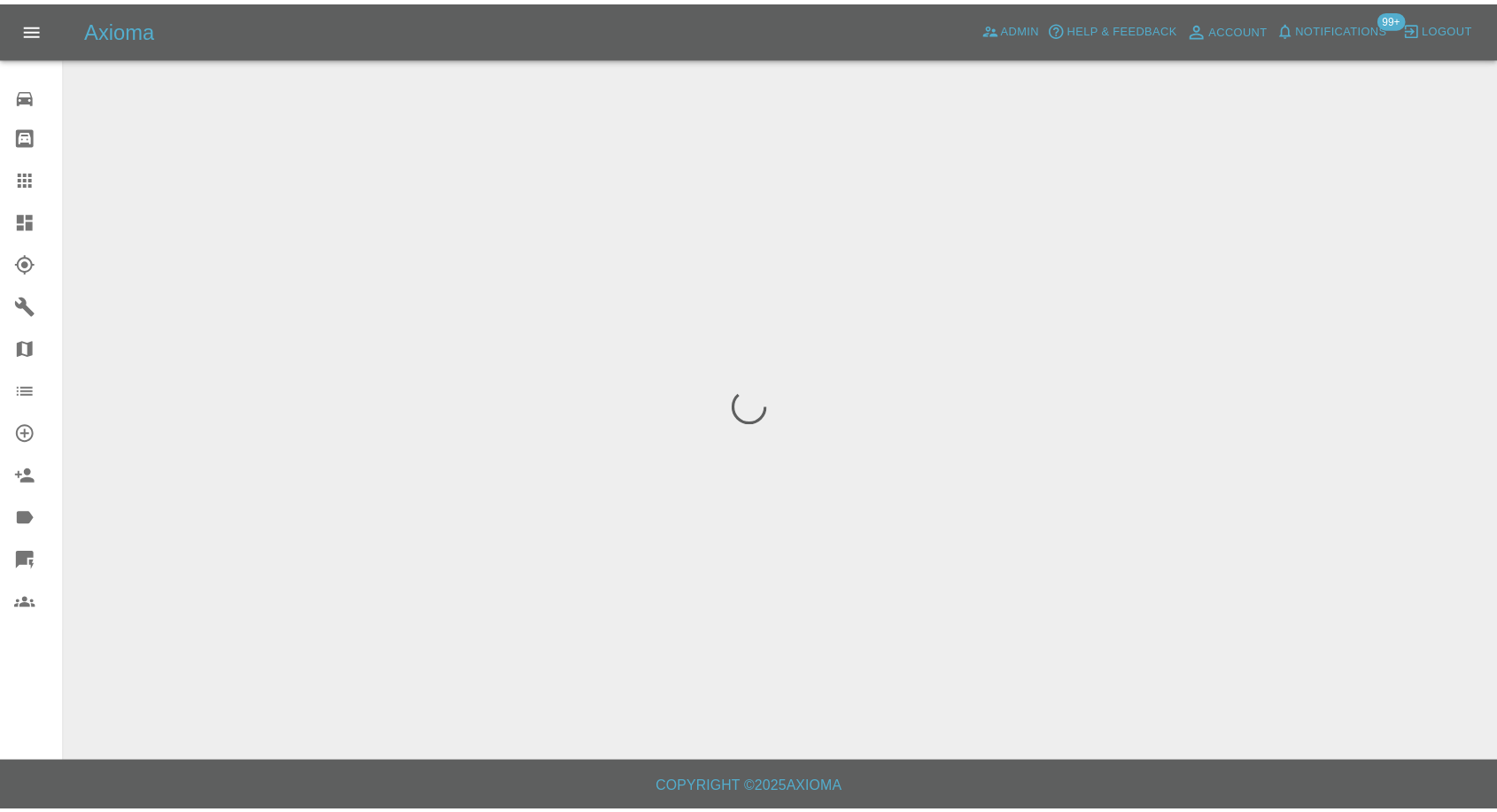
scroll to position [0, 0]
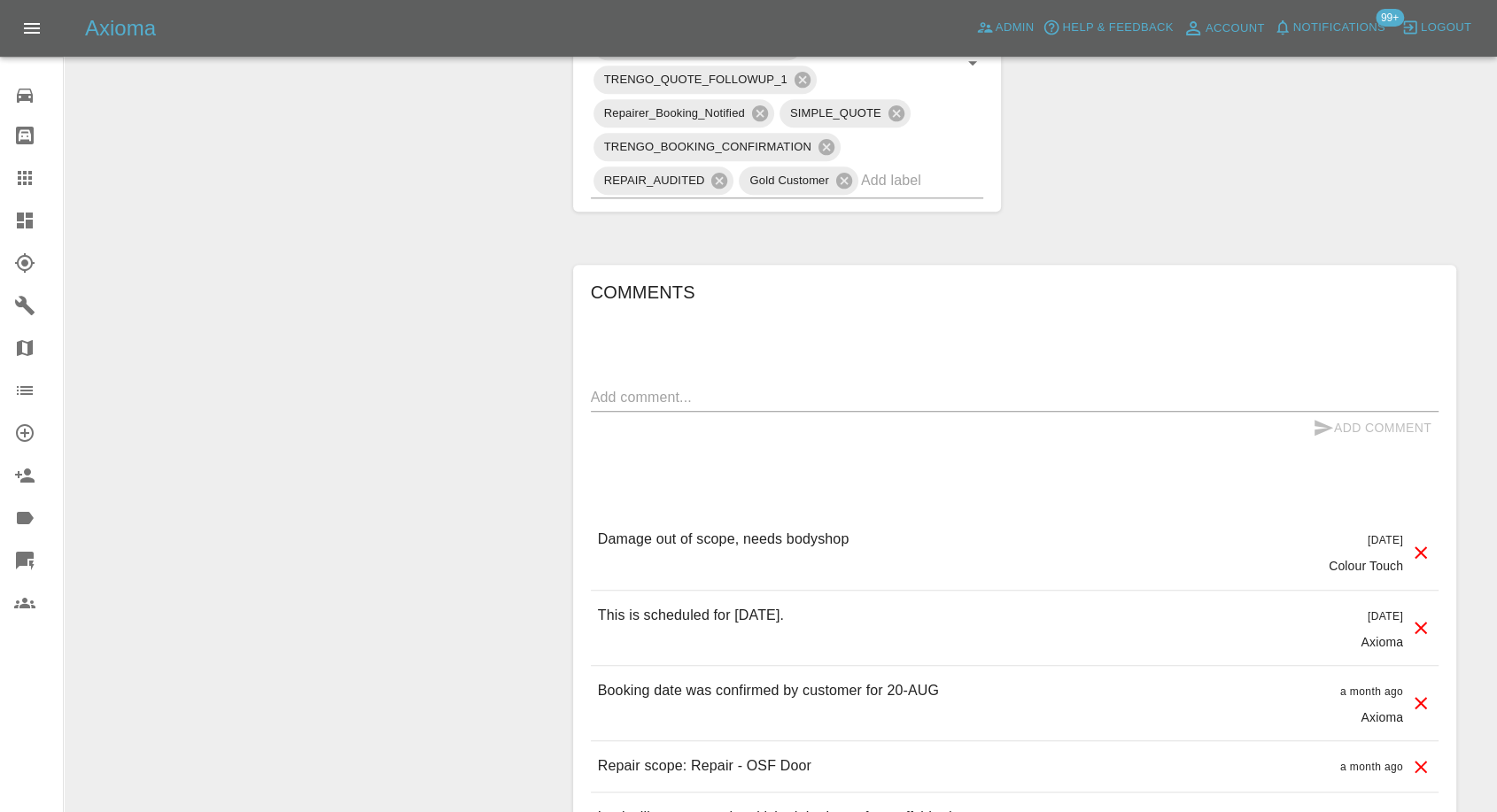
scroll to position [1279, 0]
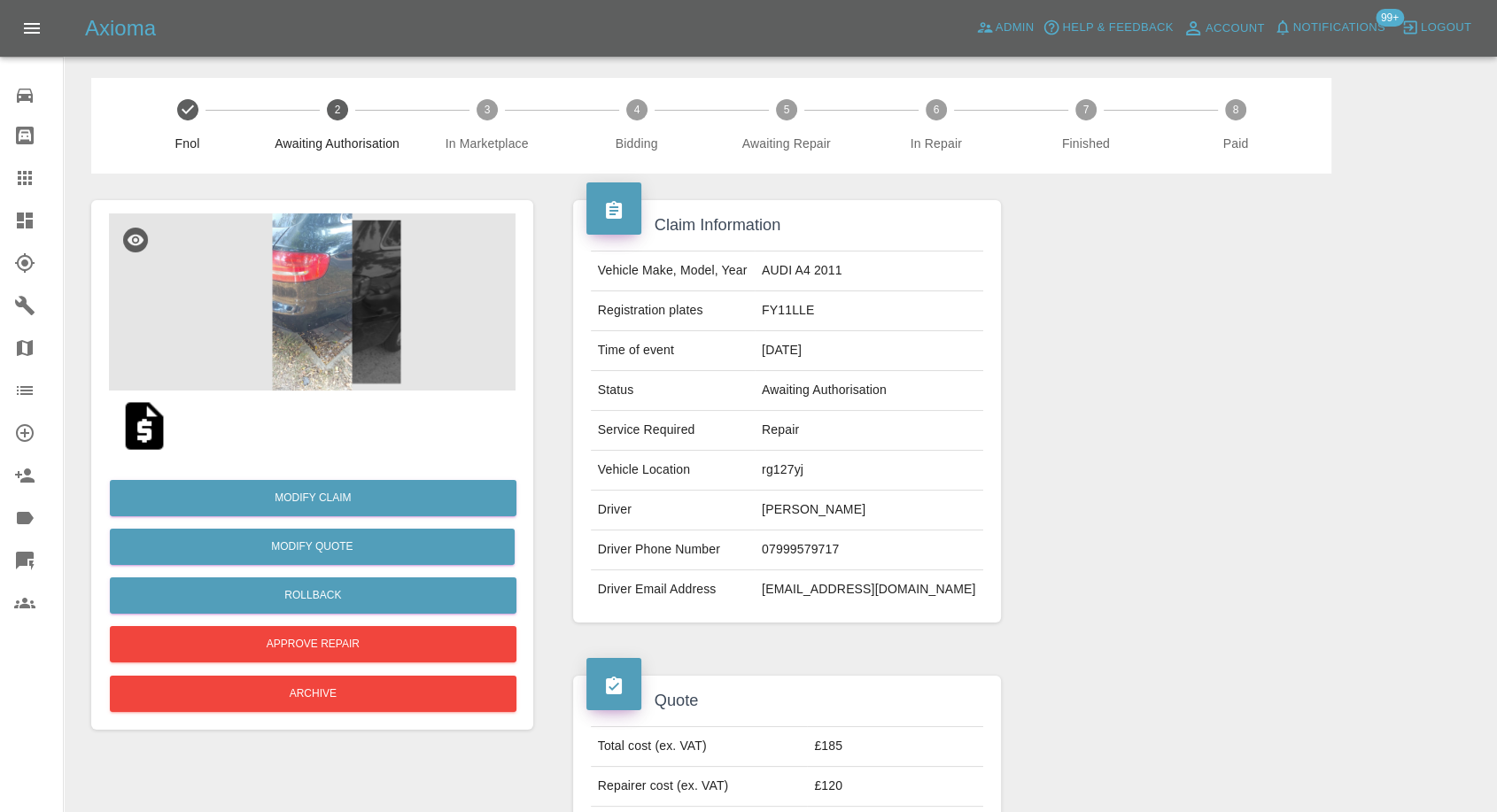
click at [326, 280] on img at bounding box center [312, 302] width 407 height 177
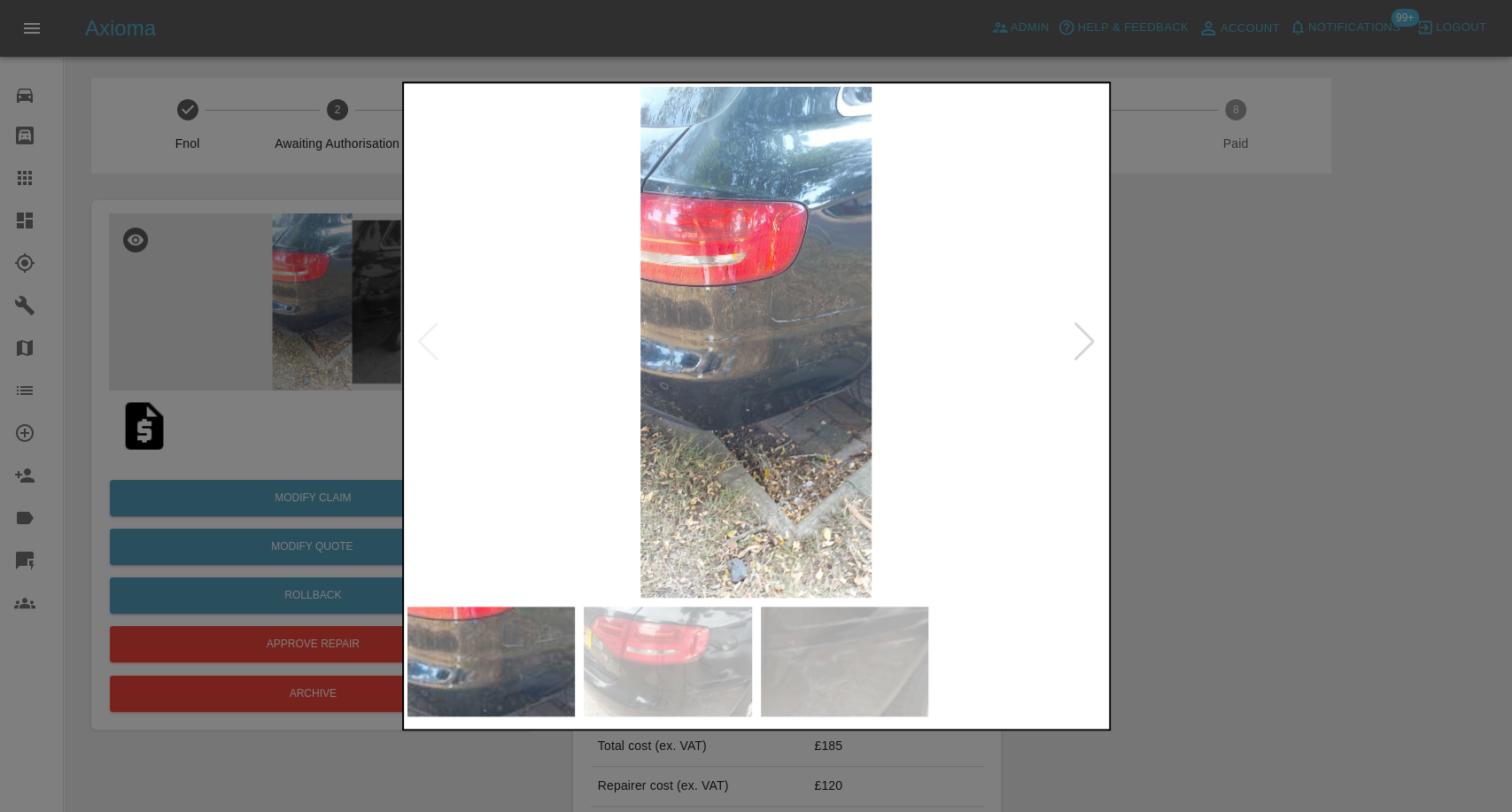
click at [720, 630] on img at bounding box center [668, 661] width 168 height 110
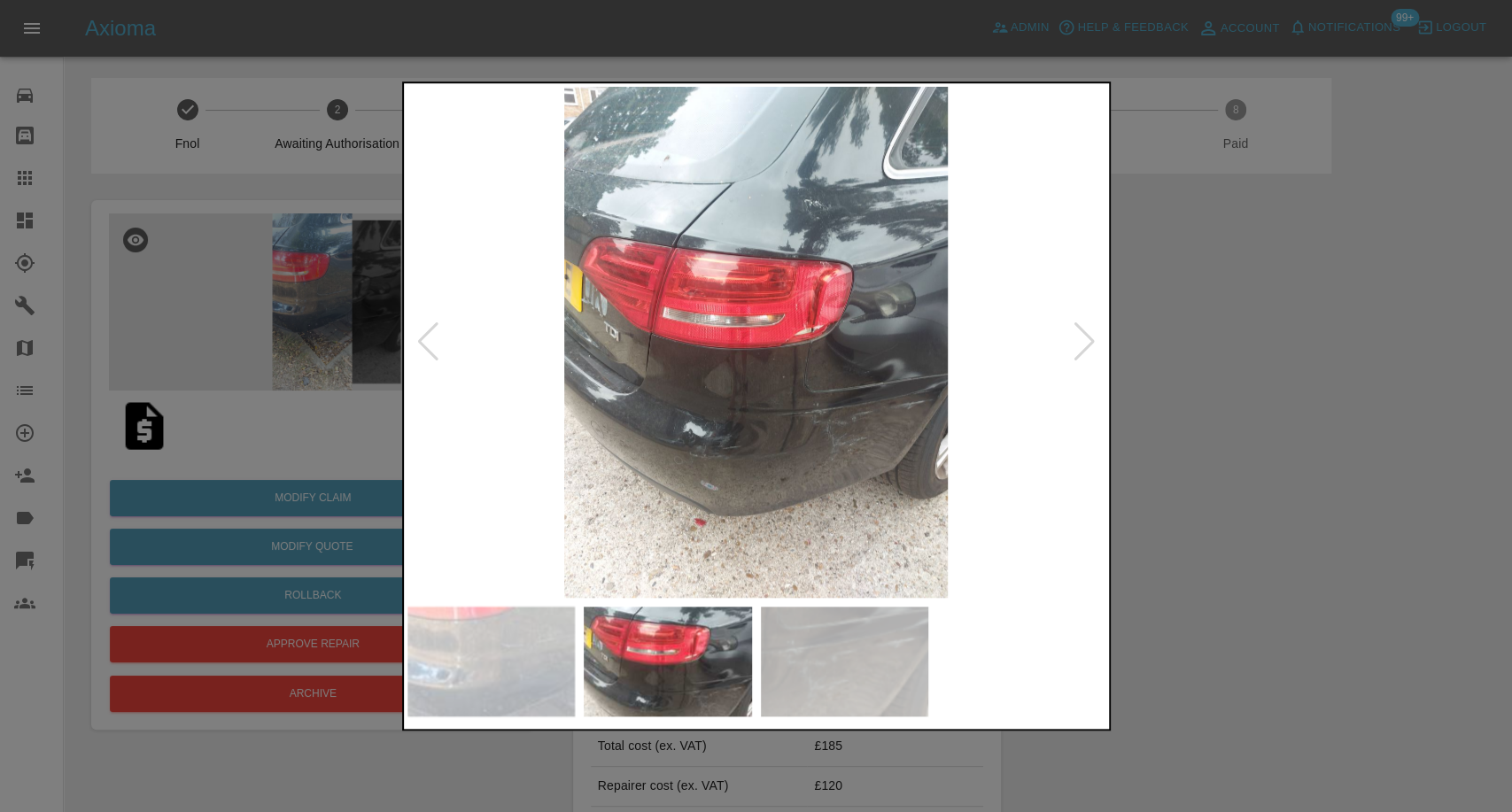
click at [858, 667] on img at bounding box center [844, 661] width 168 height 110
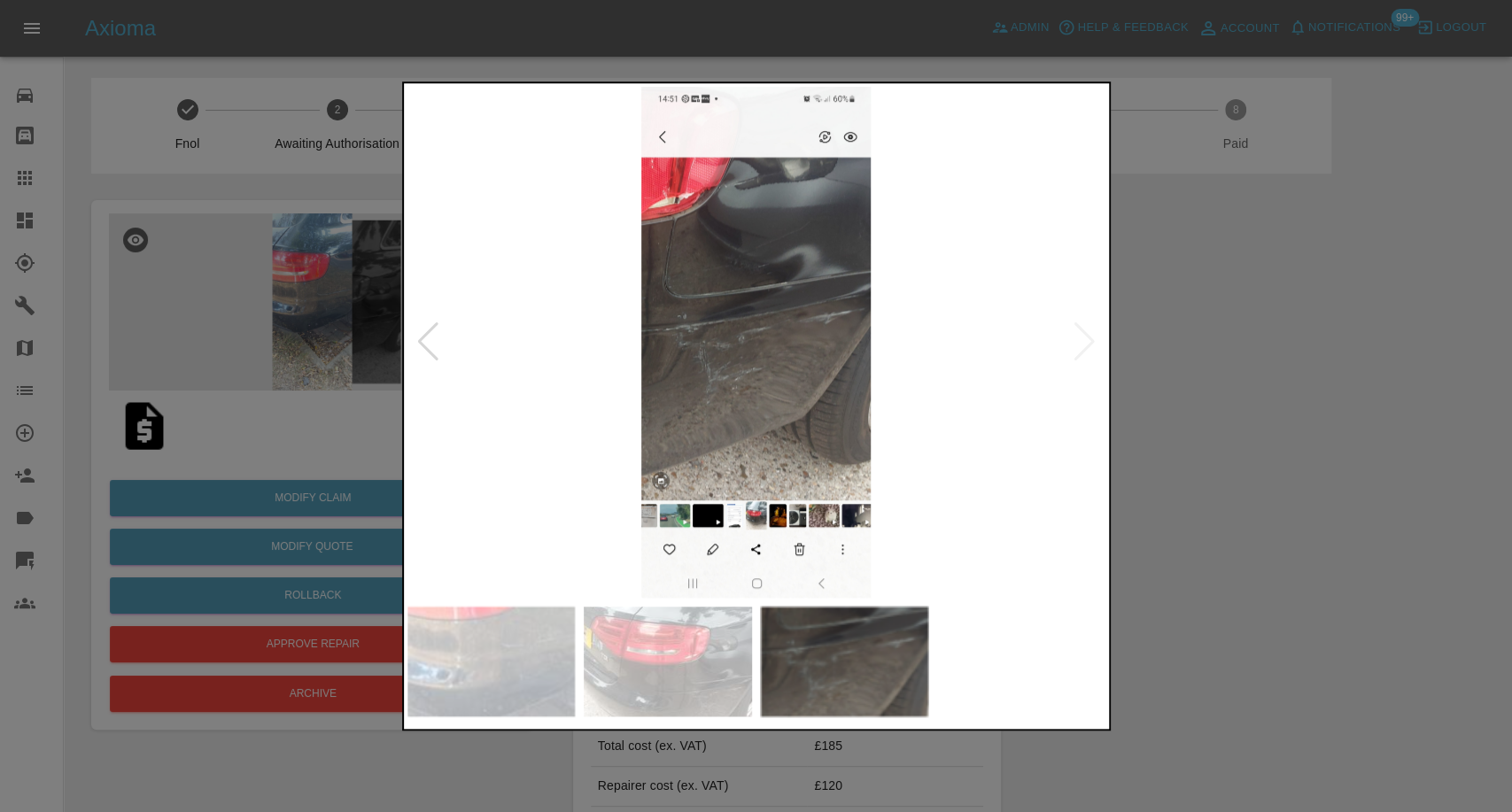
click at [665, 666] on img at bounding box center [668, 661] width 168 height 110
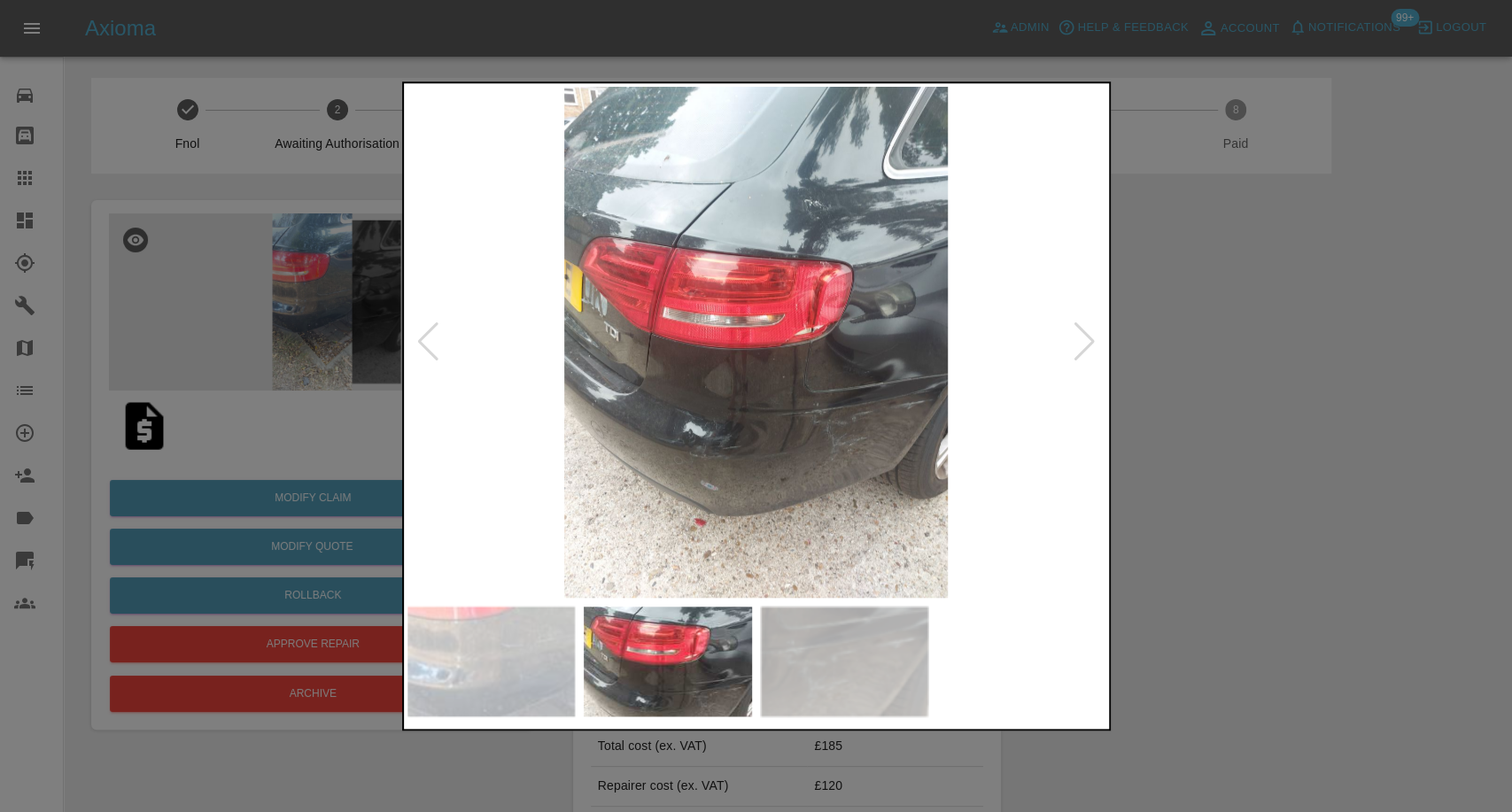
click at [431, 648] on img at bounding box center [491, 661] width 168 height 110
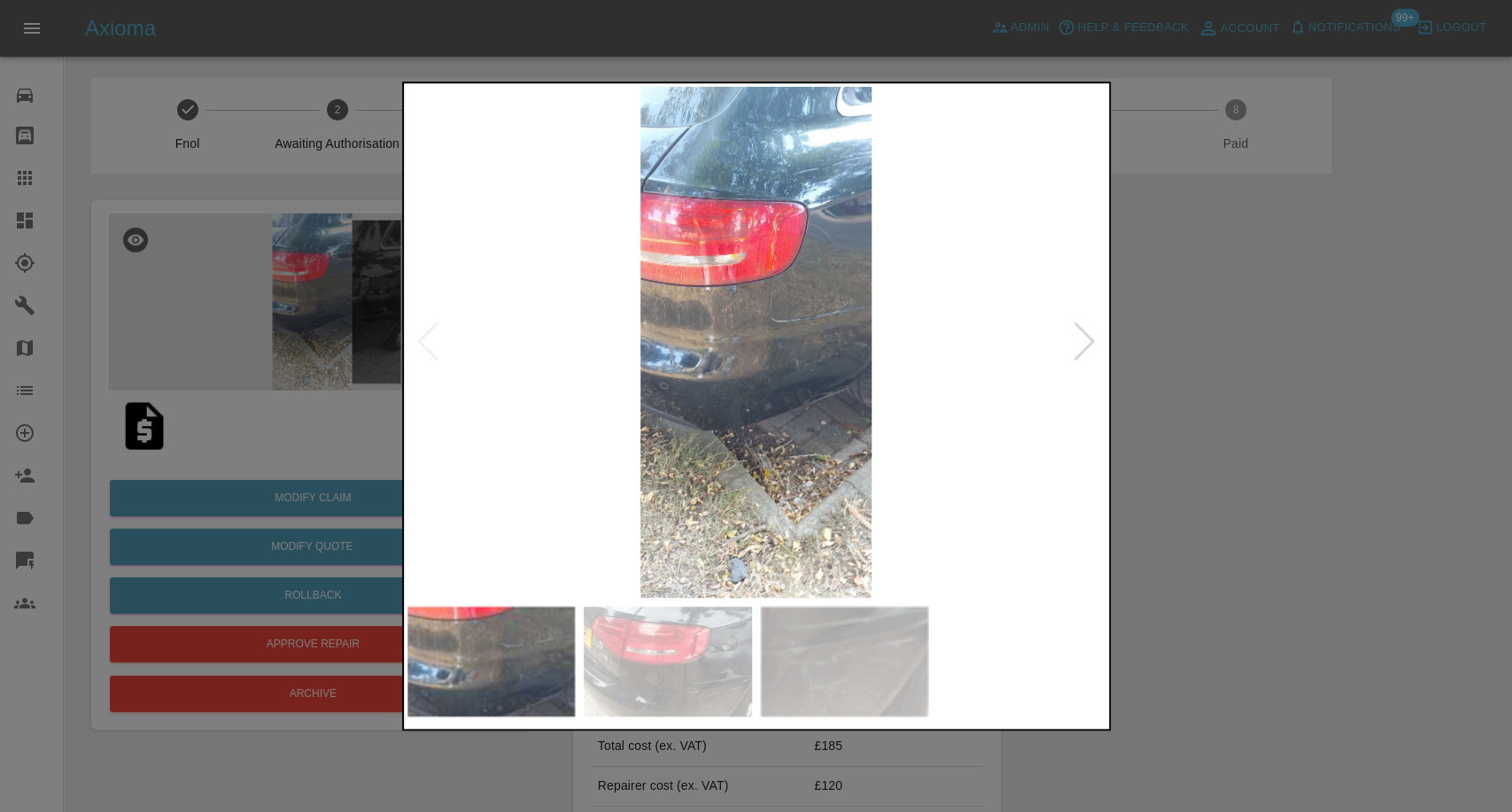
click at [1357, 529] on div at bounding box center [756, 406] width 1512 height 812
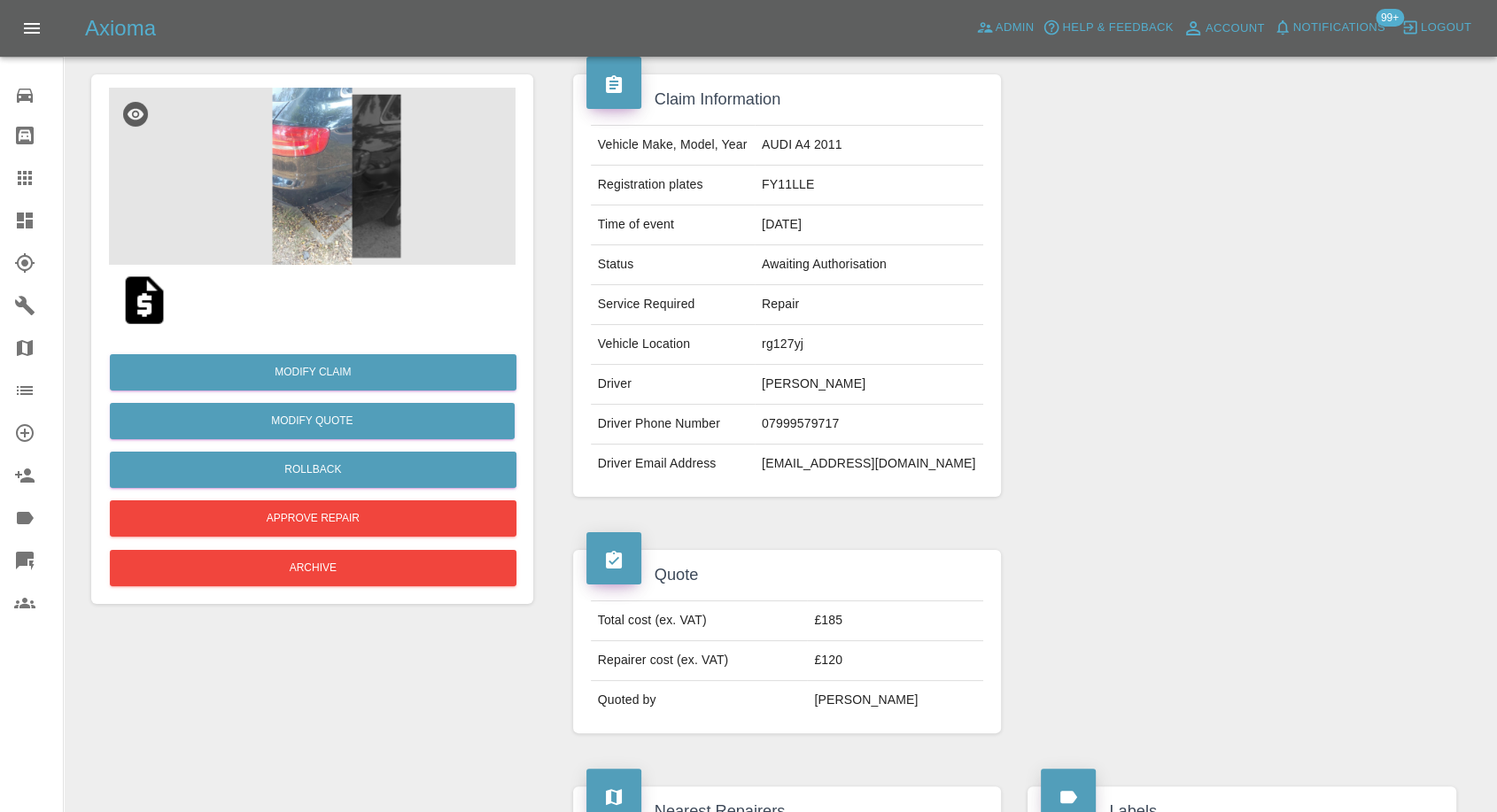
scroll to position [196, 0]
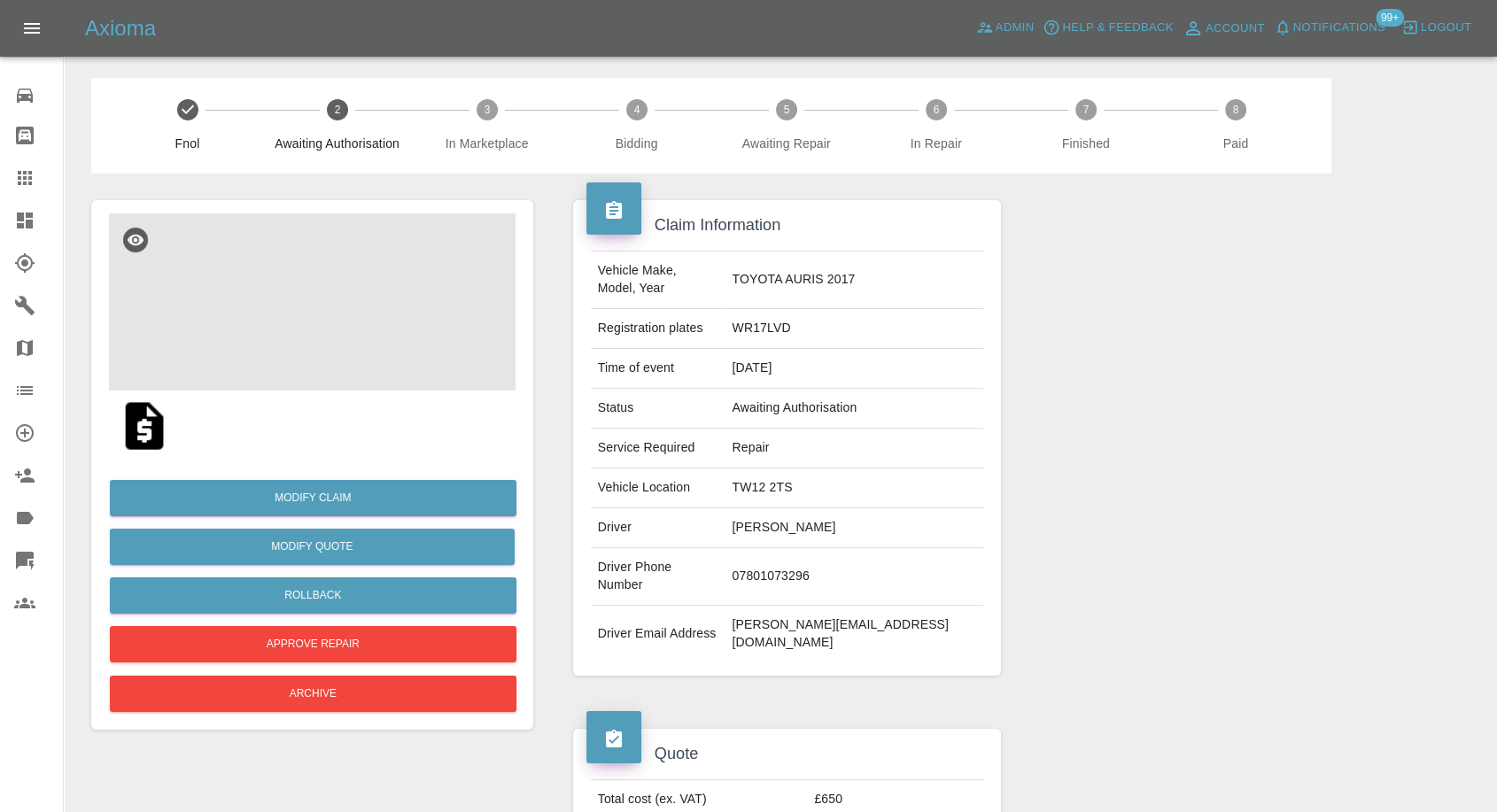
click at [326, 304] on img at bounding box center [312, 302] width 407 height 177
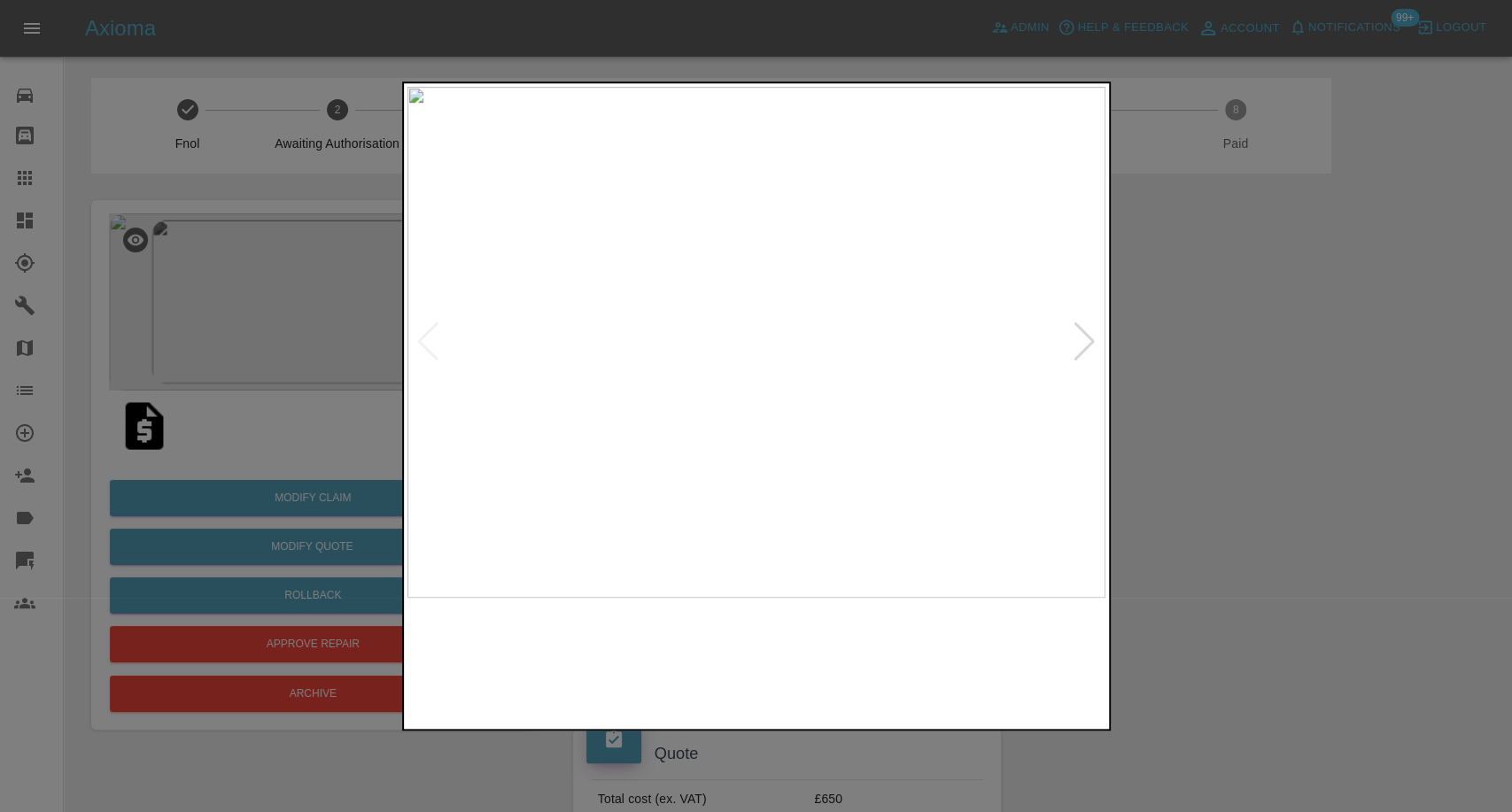
click at [637, 627] on img at bounding box center [668, 661] width 168 height 110
click at [467, 659] on img at bounding box center [491, 661] width 168 height 110
click at [652, 674] on img at bounding box center [668, 661] width 168 height 110
click at [474, 670] on img at bounding box center [491, 661] width 168 height 110
click at [1363, 543] on div at bounding box center [756, 406] width 1512 height 812
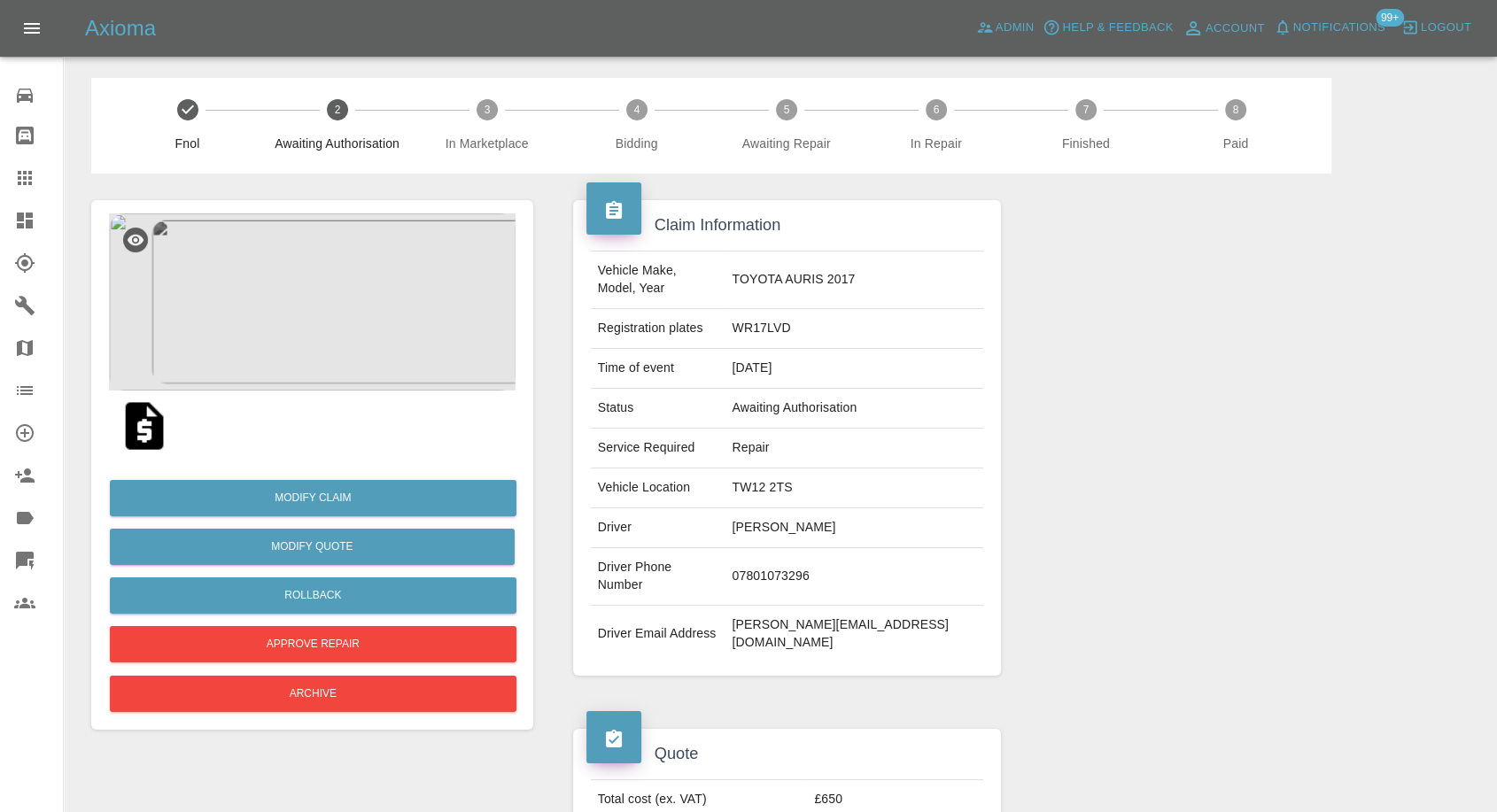
click at [334, 307] on img at bounding box center [312, 302] width 407 height 177
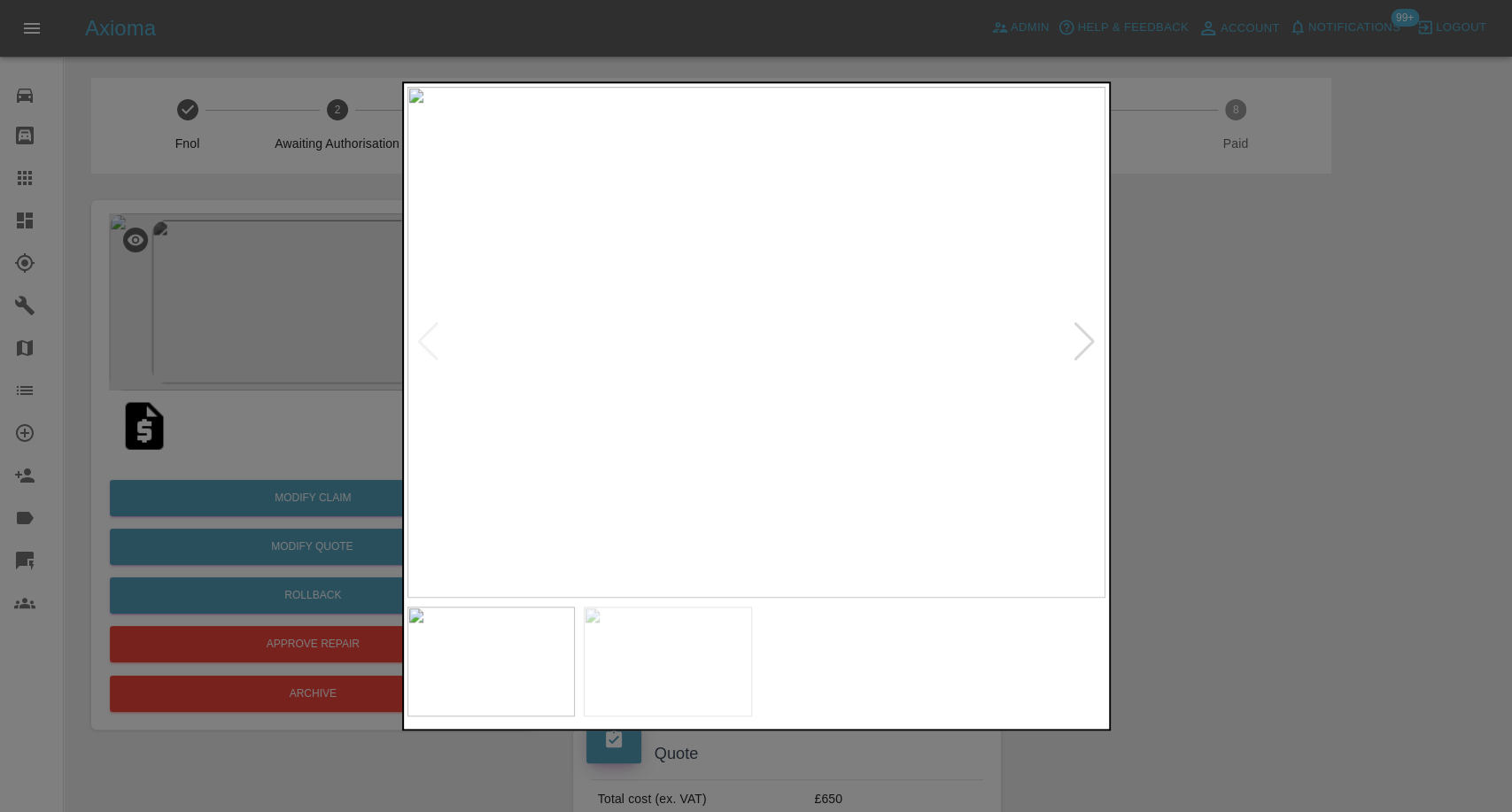
click at [678, 639] on img at bounding box center [668, 661] width 168 height 110
click at [1386, 490] on div at bounding box center [756, 406] width 1512 height 812
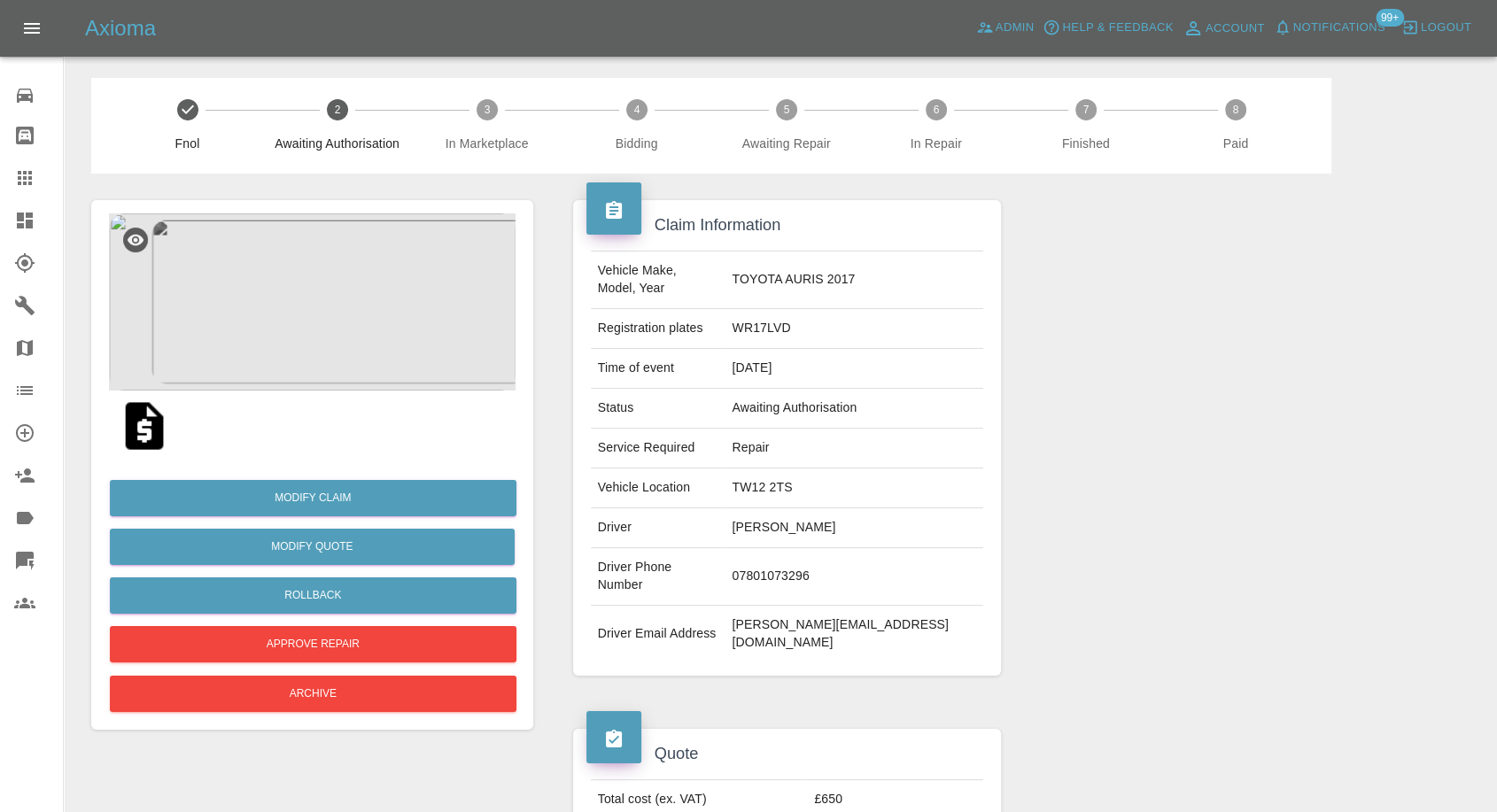
click at [153, 420] on img at bounding box center [144, 425] width 56 height 56
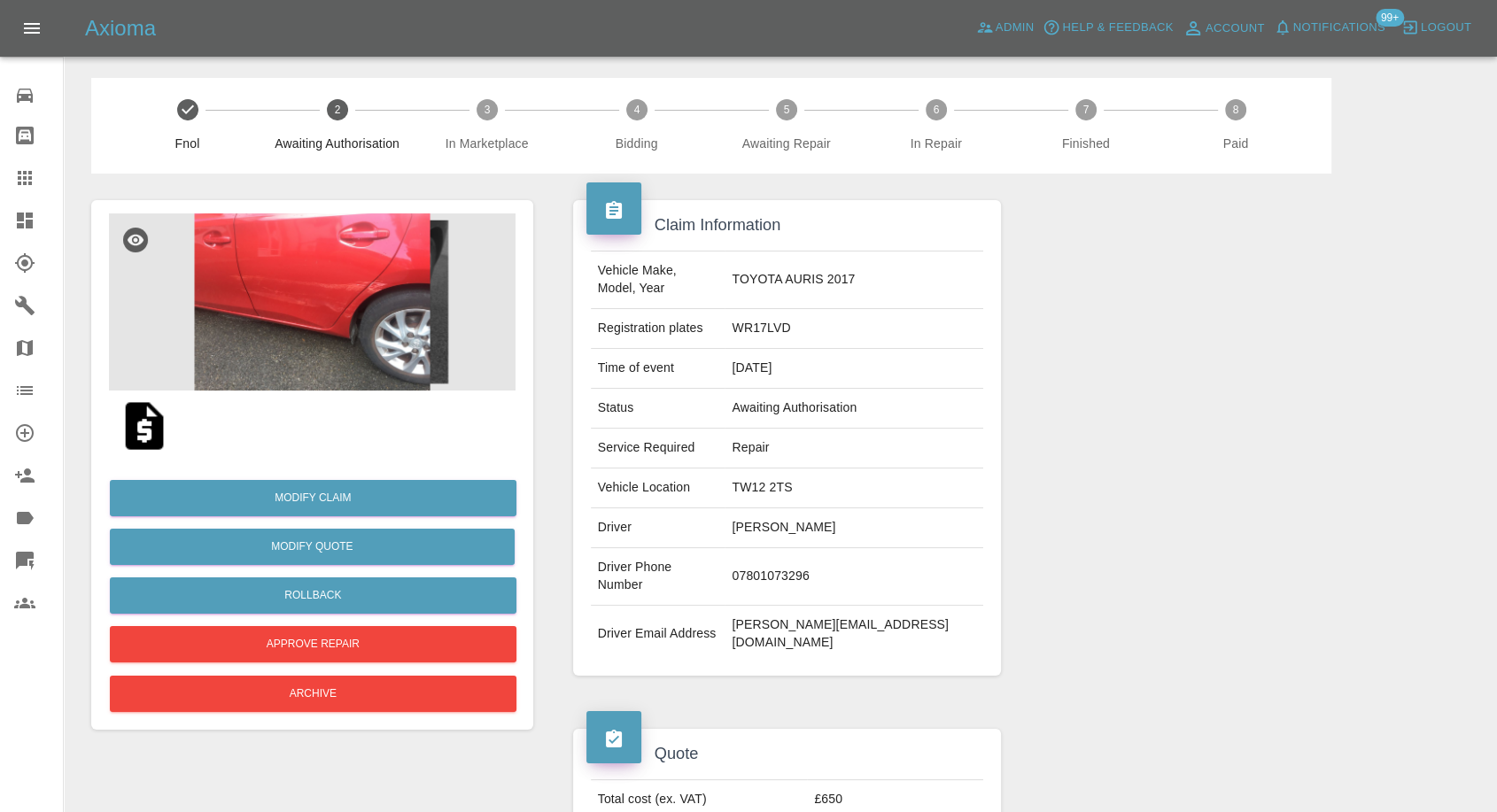
scroll to position [98, 0]
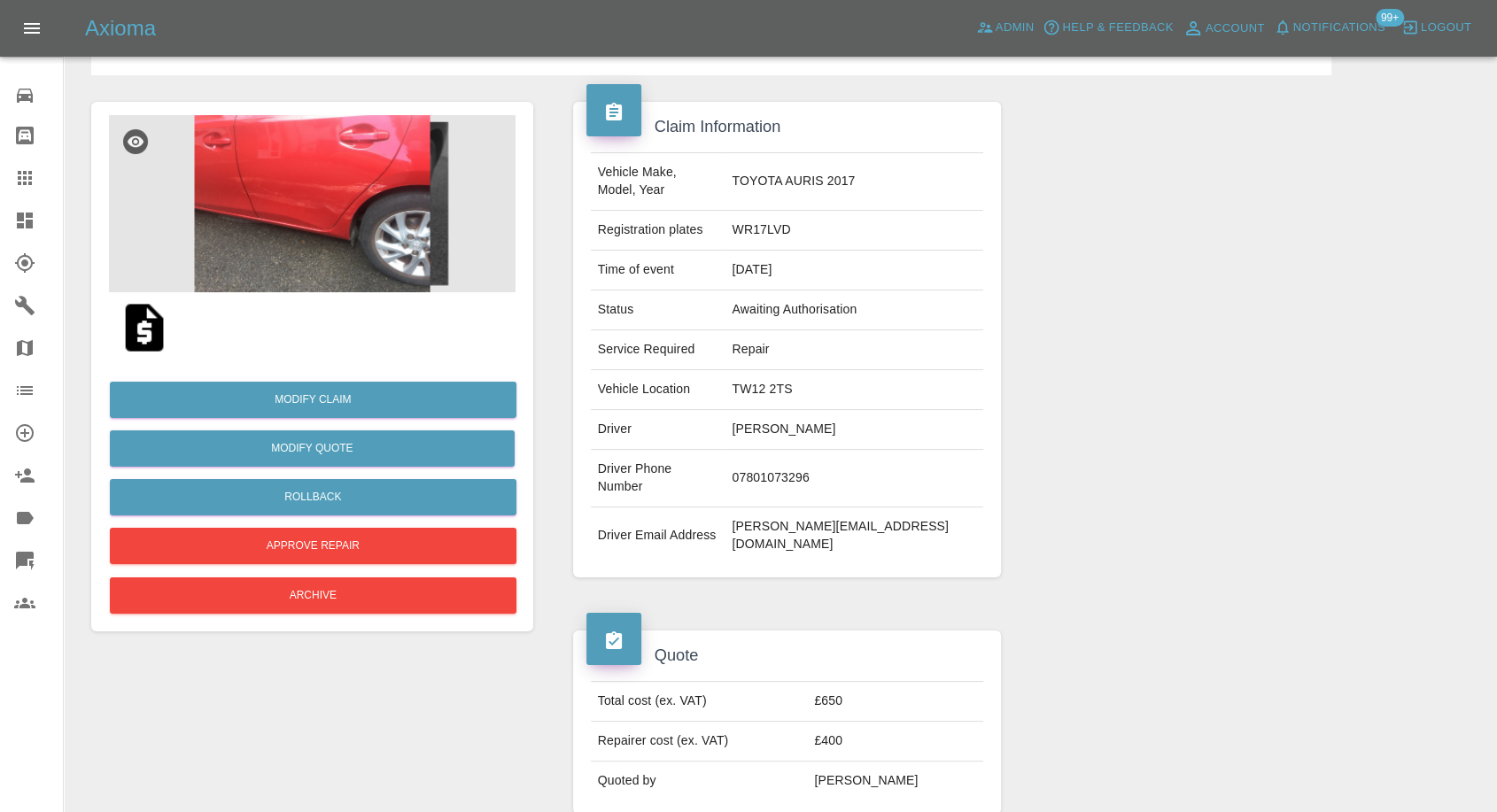
click at [153, 327] on img at bounding box center [144, 327] width 56 height 56
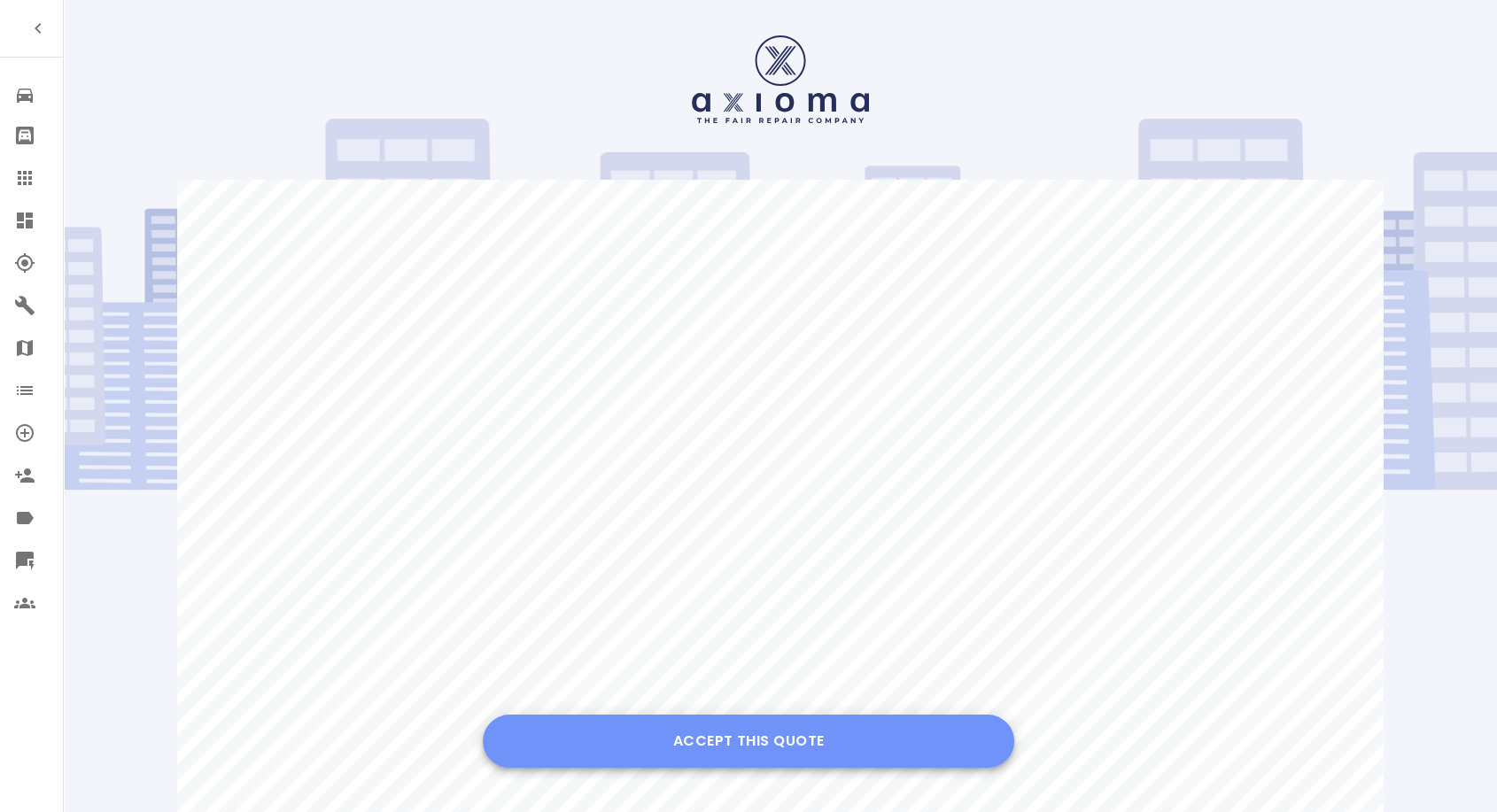
click at [718, 743] on button "Accept this Quote" at bounding box center [748, 741] width 531 height 53
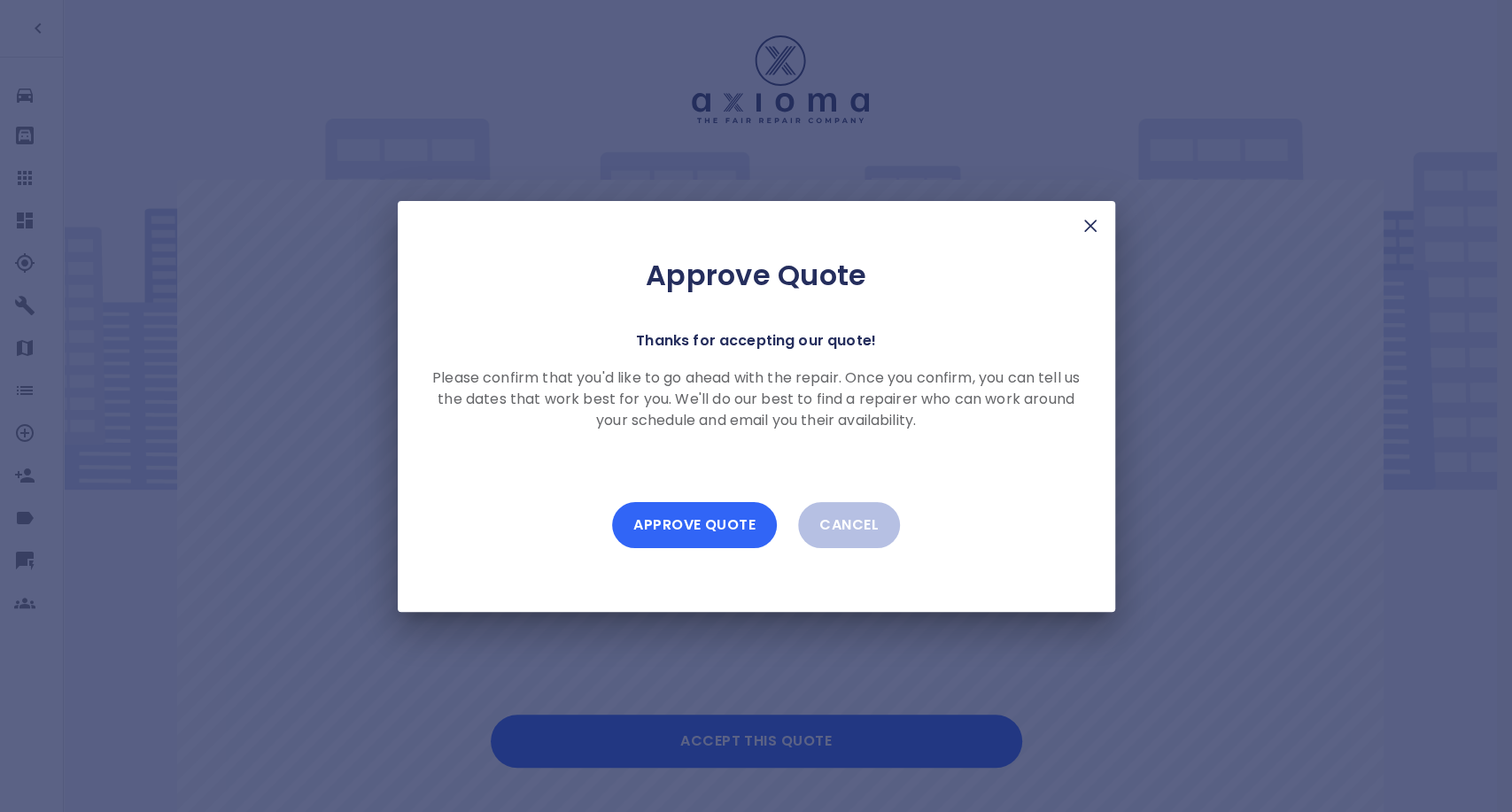
click at [658, 522] on button "Approve Quote" at bounding box center [695, 524] width 165 height 46
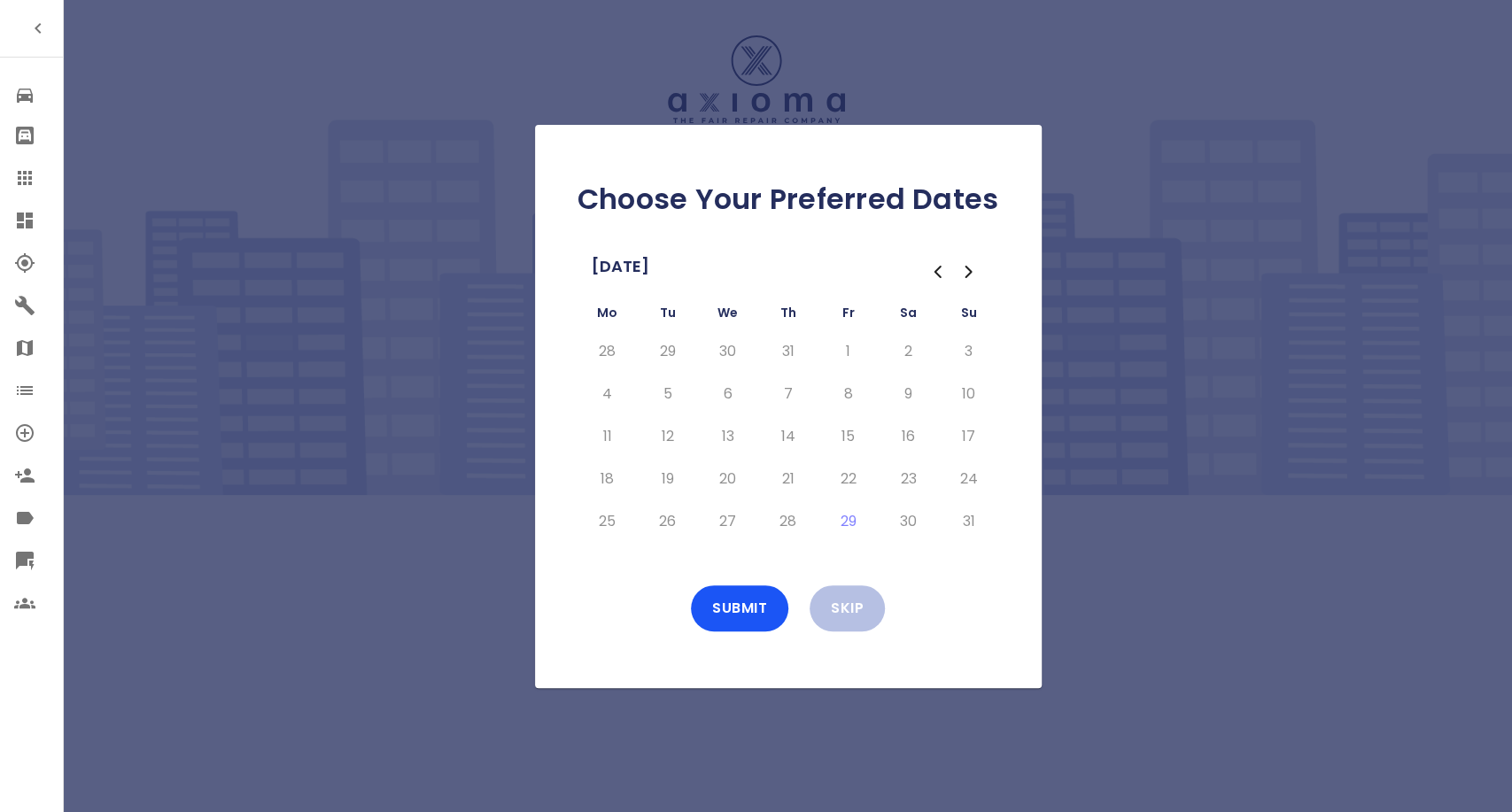
click at [972, 269] on icon "Go to the Next Month" at bounding box center [970, 272] width 21 height 21
click at [601, 398] on button "8" at bounding box center [607, 393] width 32 height 28
click at [659, 396] on button "9" at bounding box center [668, 393] width 32 height 28
click at [739, 396] on button "10" at bounding box center [728, 393] width 32 height 28
click at [787, 390] on button "11" at bounding box center [788, 393] width 32 height 28
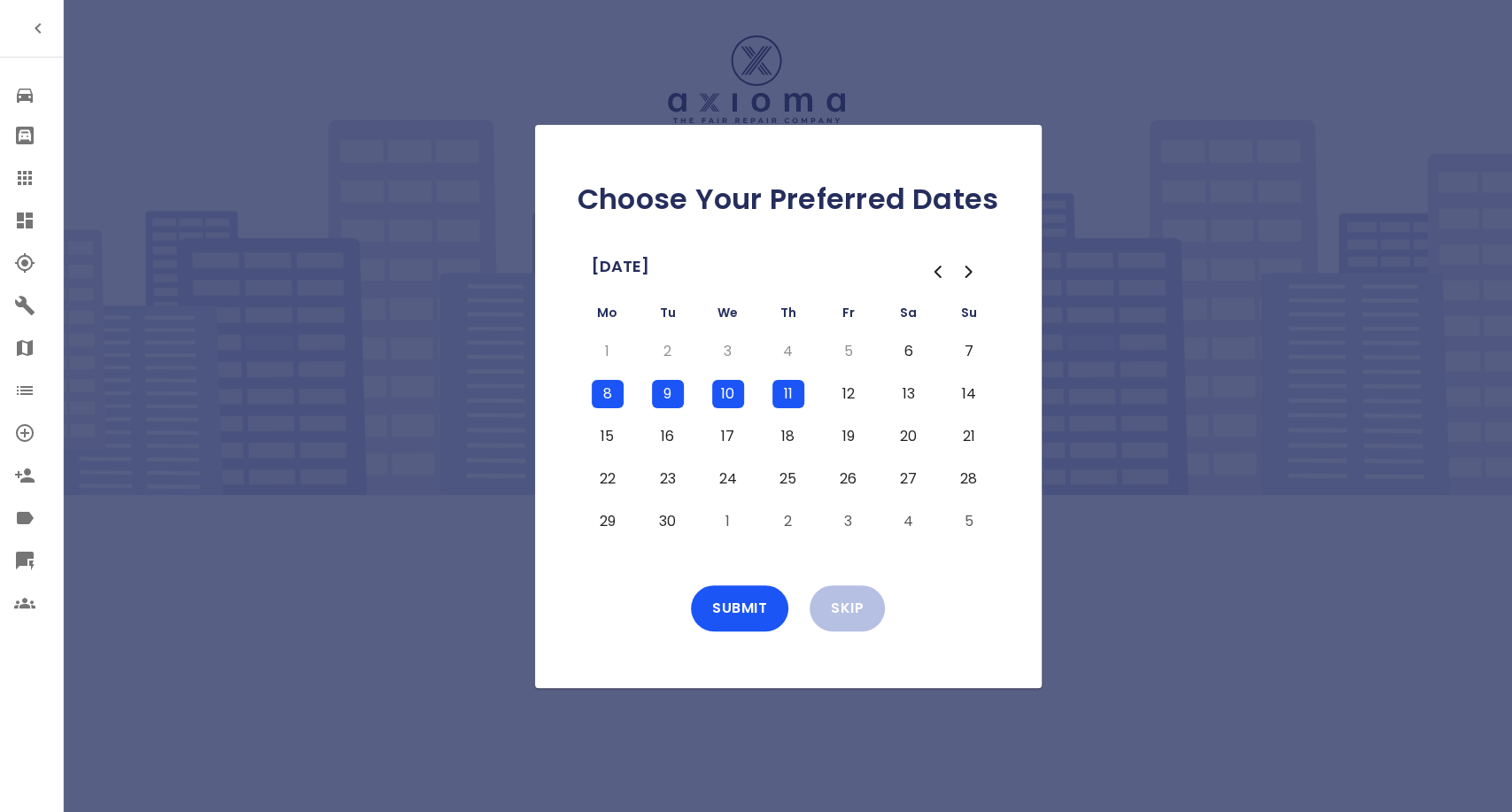
click at [841, 396] on button "12" at bounding box center [848, 393] width 32 height 28
click at [739, 604] on button "Submit" at bounding box center [739, 608] width 97 height 46
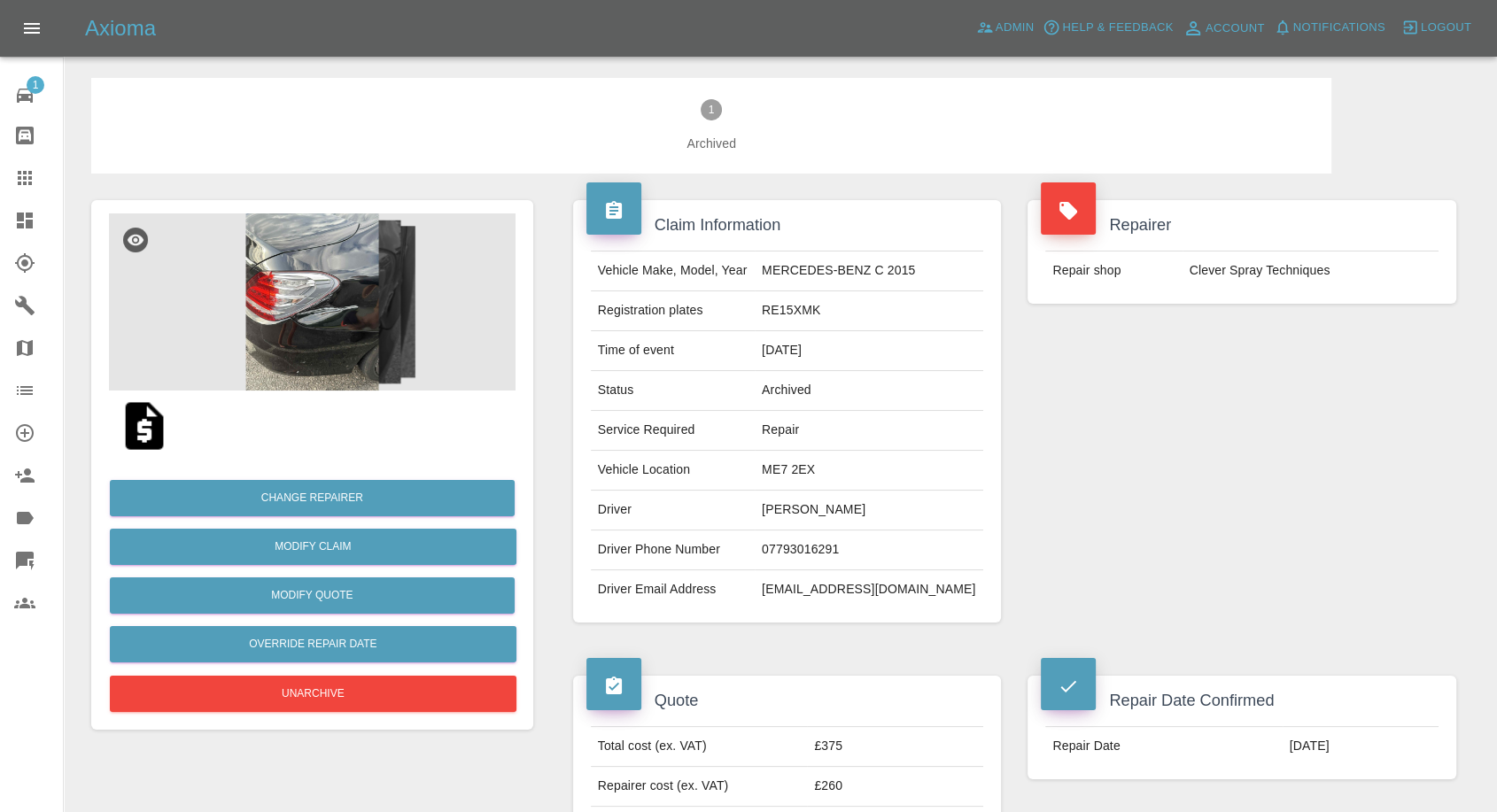
click at [799, 513] on td "[PERSON_NAME]" at bounding box center [868, 510] width 228 height 40
click at [811, 546] on td "07793016291" at bounding box center [868, 550] width 228 height 40
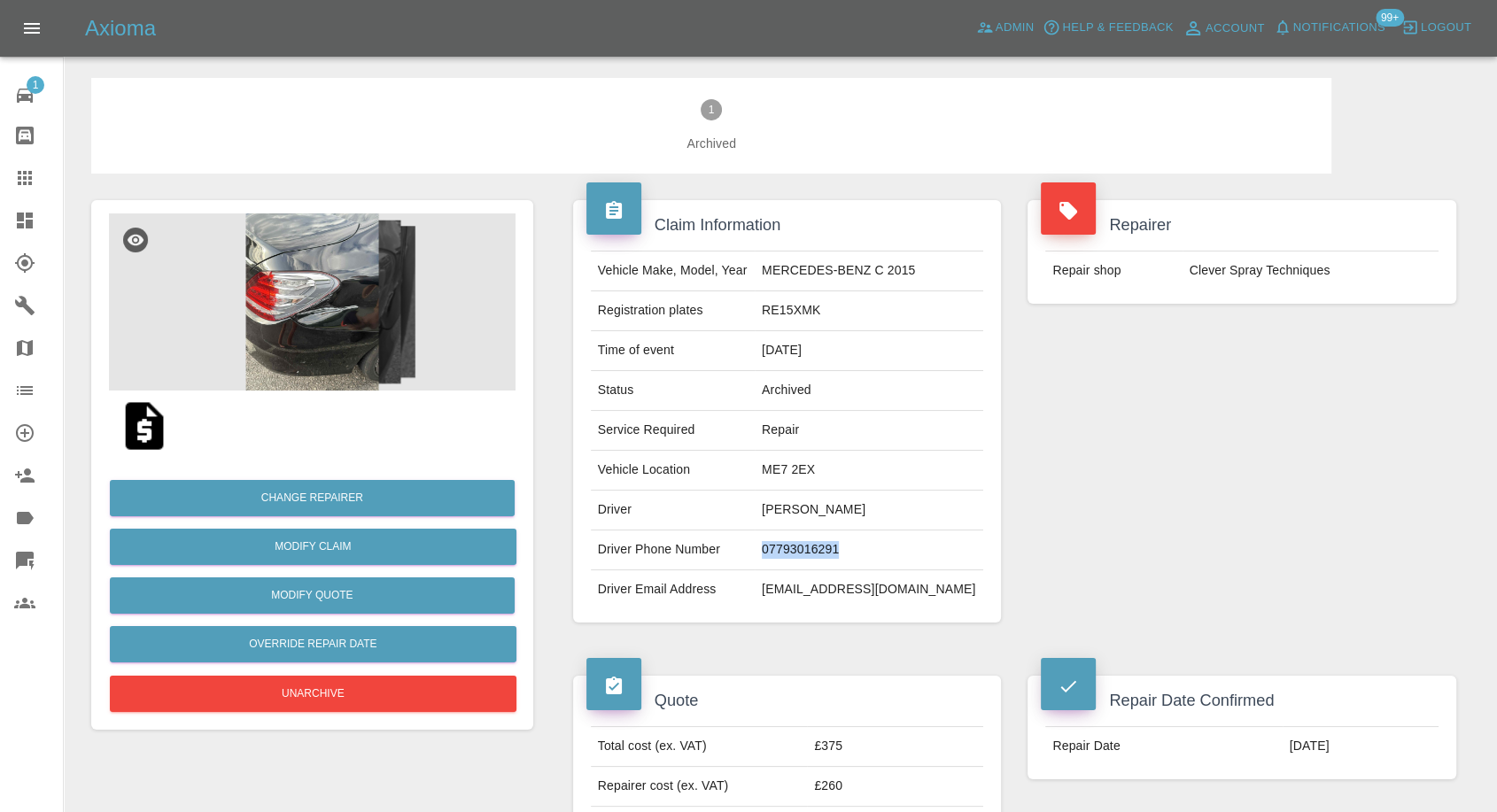
copy td "07793016291"
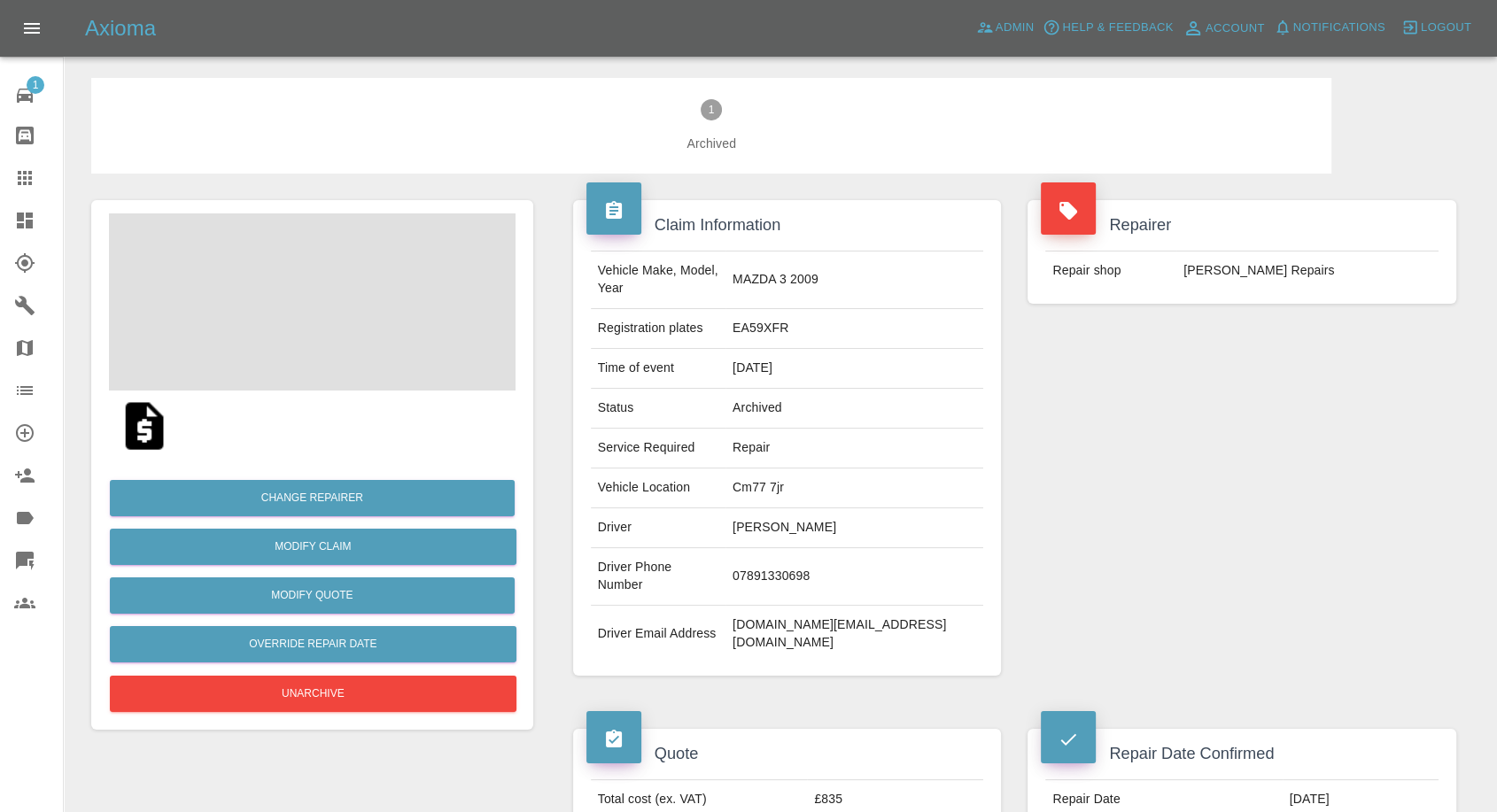
click at [815, 548] on td "07891330698" at bounding box center [854, 576] width 257 height 57
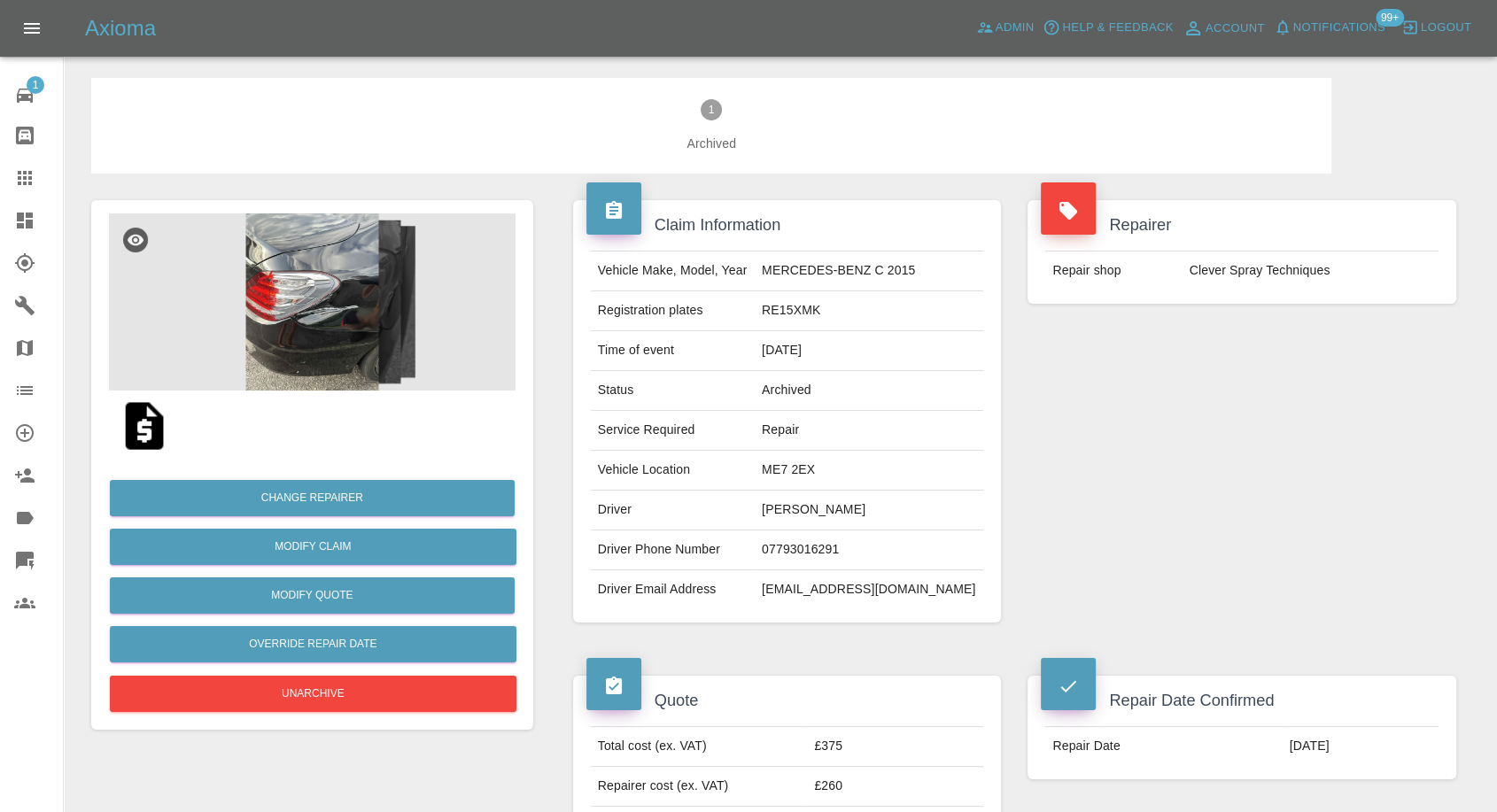
click at [1206, 567] on div "Repairer Repair shop Clever Spray Techniques" at bounding box center [1242, 412] width 456 height 476
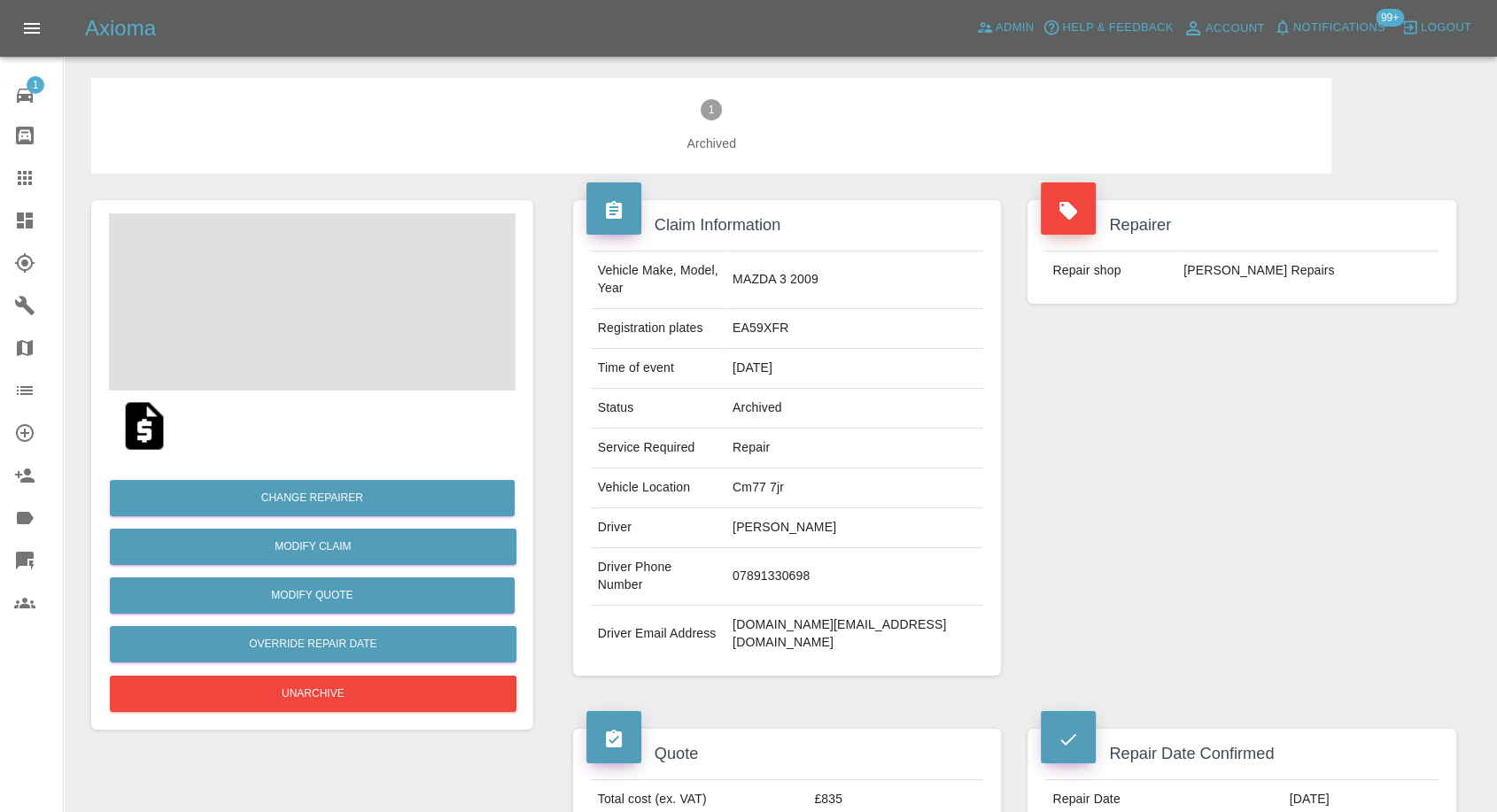
click at [808, 606] on td "rick.best@btinternet.com" at bounding box center [854, 634] width 257 height 56
copy div "rick.best@btinternet.com"
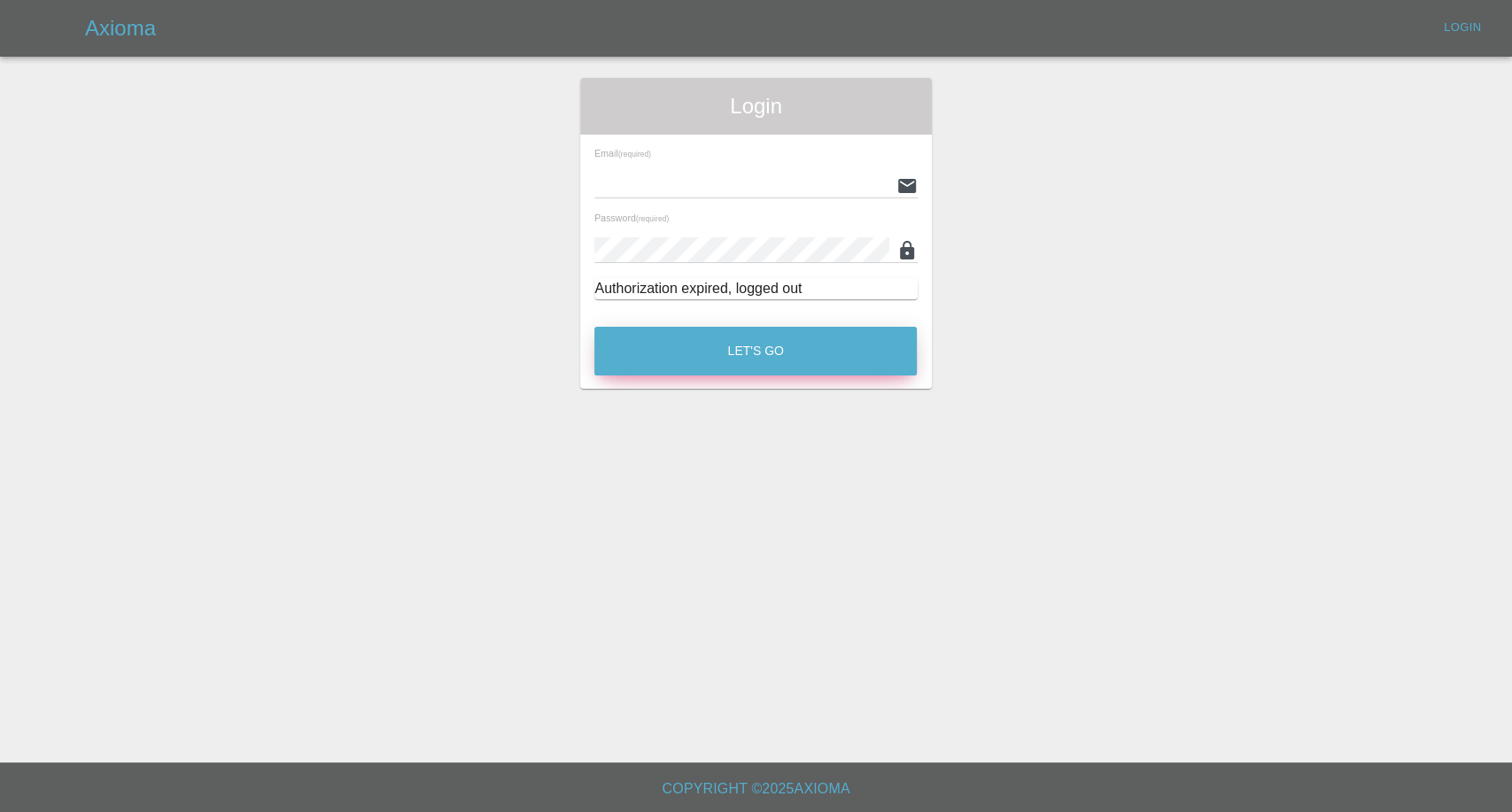
type input "afreen@axioma.co.uk"
click at [704, 364] on button "Let's Go" at bounding box center [756, 351] width 323 height 49
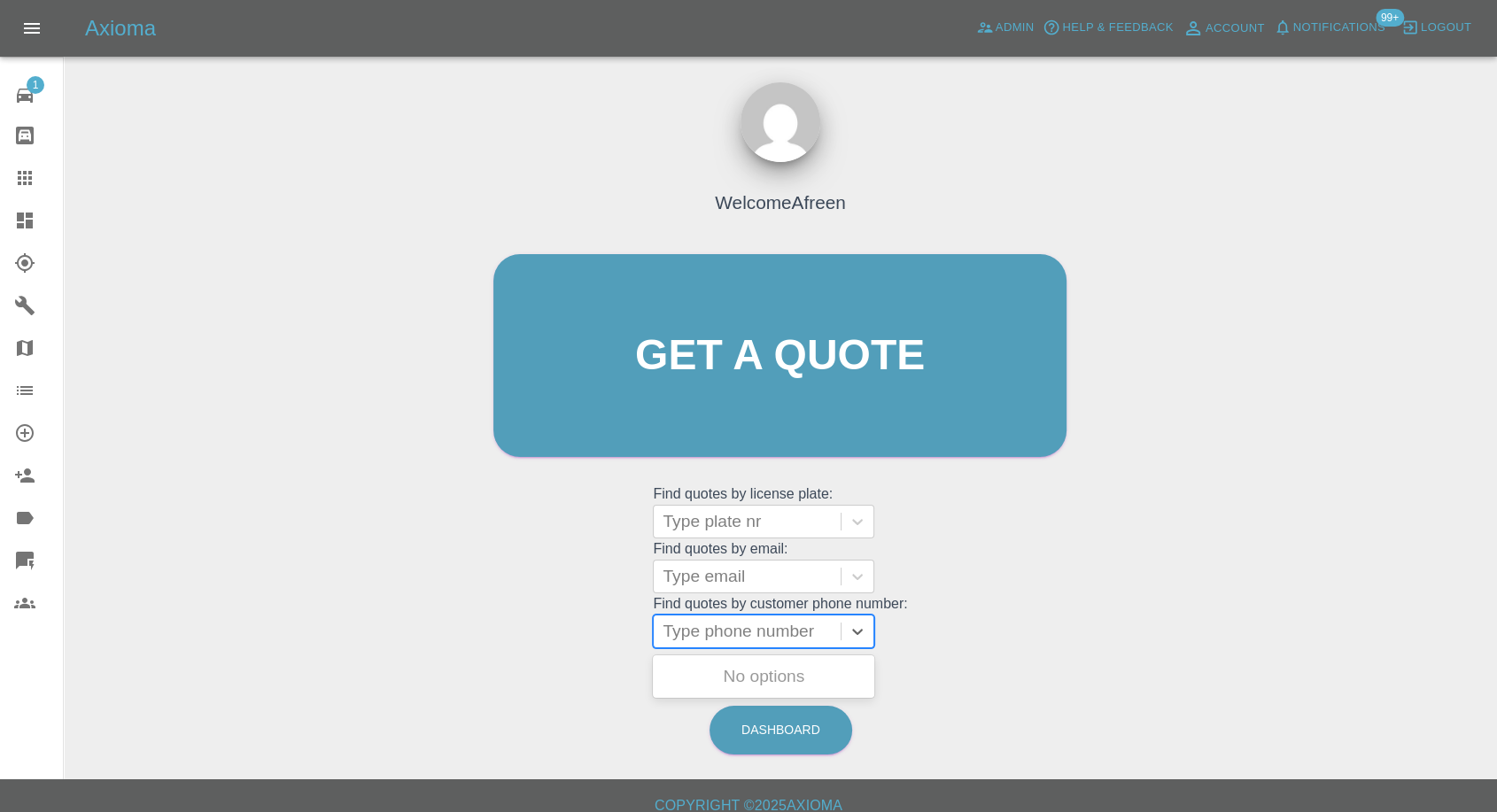
click at [750, 632] on div at bounding box center [747, 631] width 169 height 25
paste input "+447769052992"
drag, startPoint x: 697, startPoint y: 631, endPoint x: 477, endPoint y: 630, distance: 220.0
click at [477, 630] on div "Welcome Afreen Get a quote Get a quote Find quotes by license plate: Type plate…" at bounding box center [780, 389] width 610 height 535
type input "07769052992"
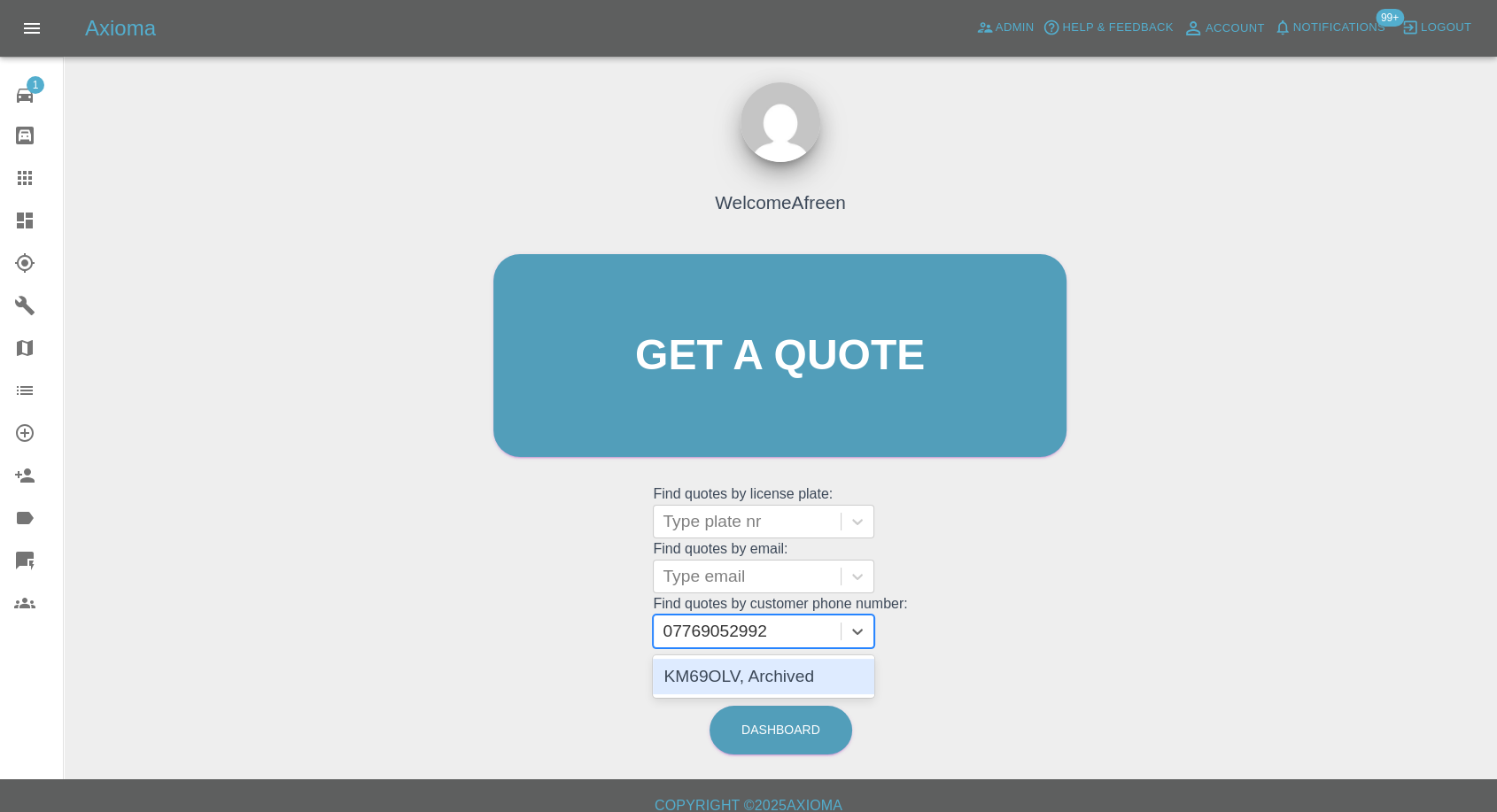
click at [782, 673] on div "KM69OLV, Archived" at bounding box center [764, 676] width 221 height 35
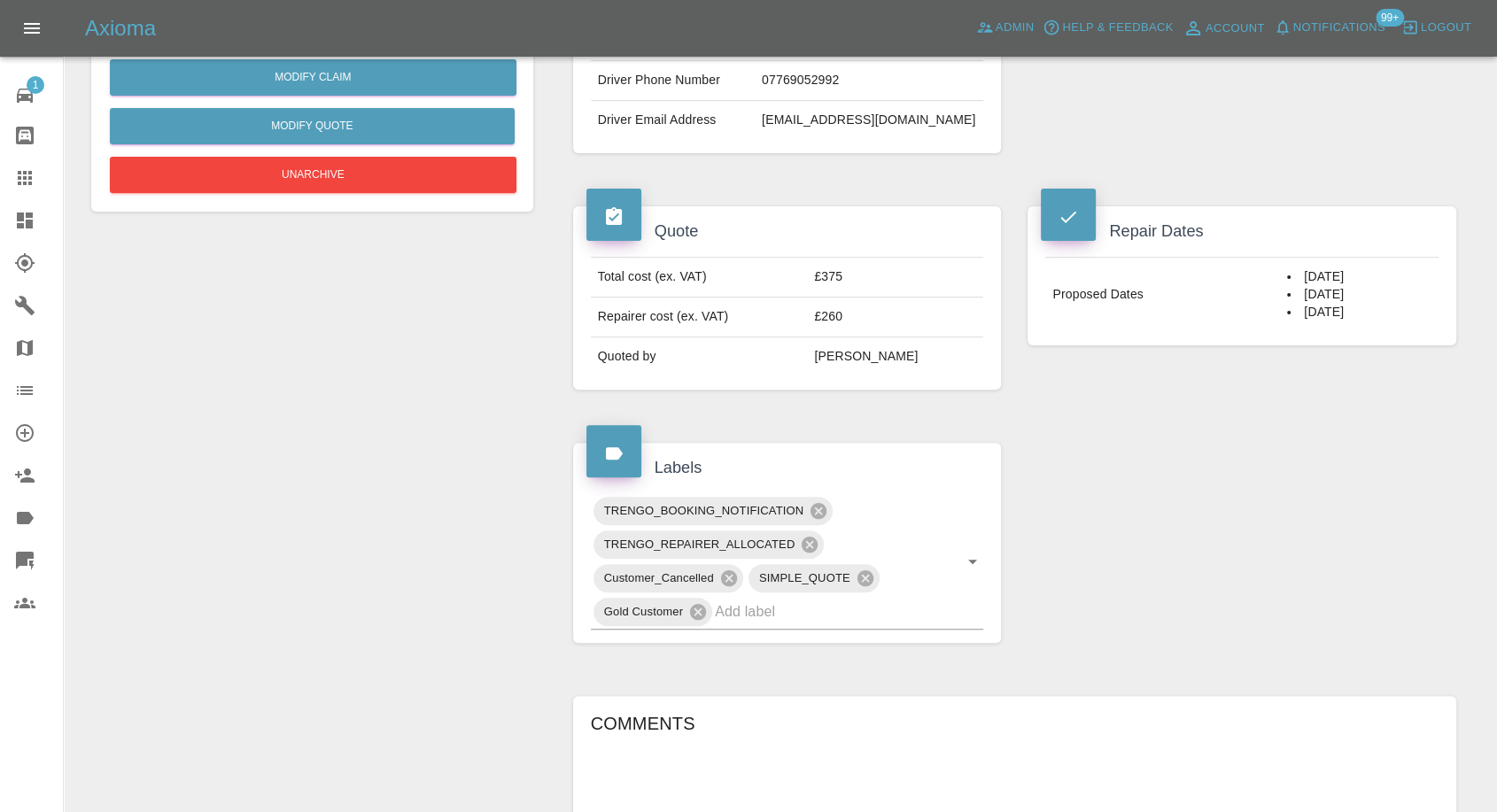
scroll to position [393, 0]
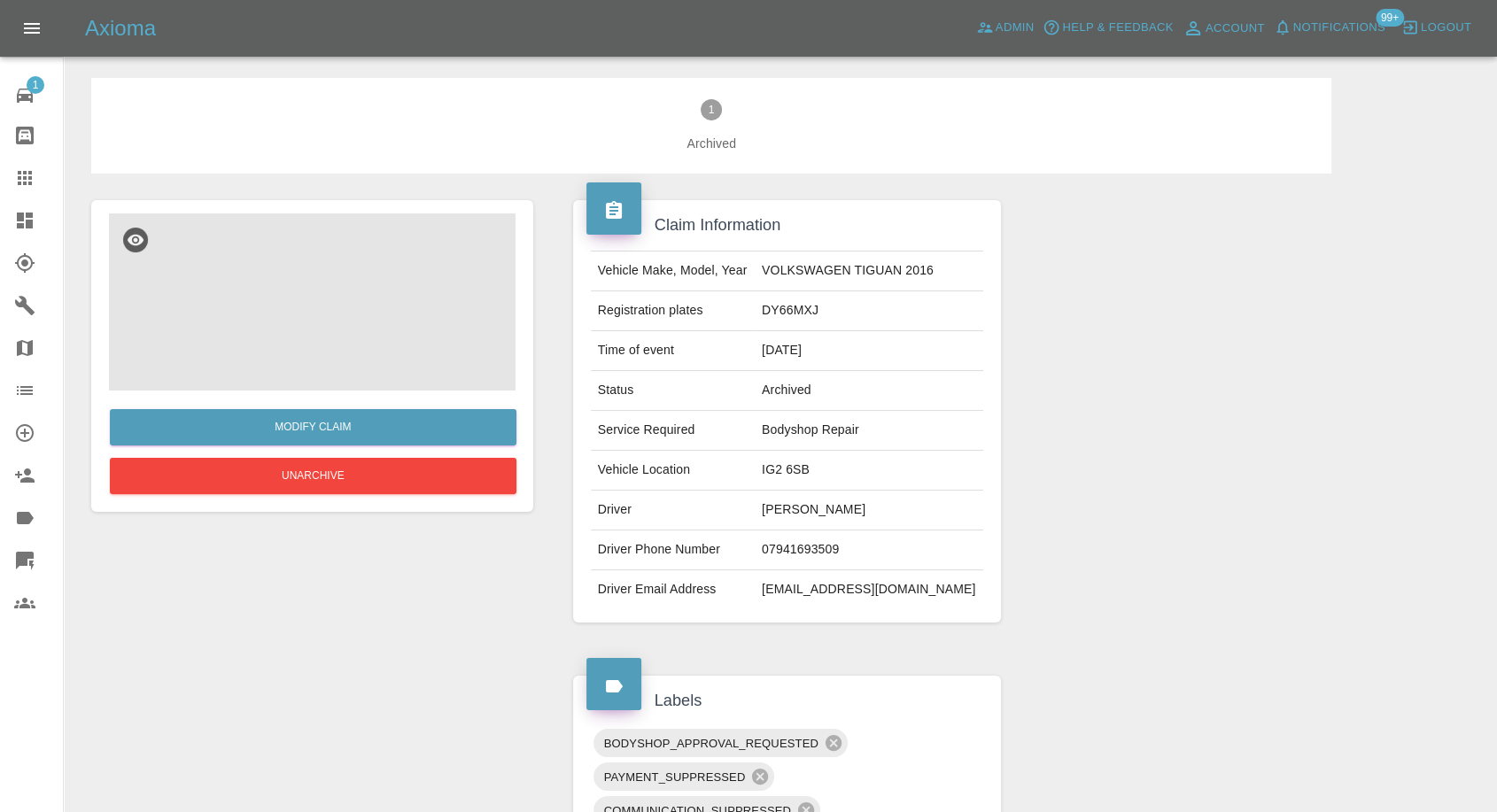
click at [317, 346] on img at bounding box center [312, 302] width 407 height 177
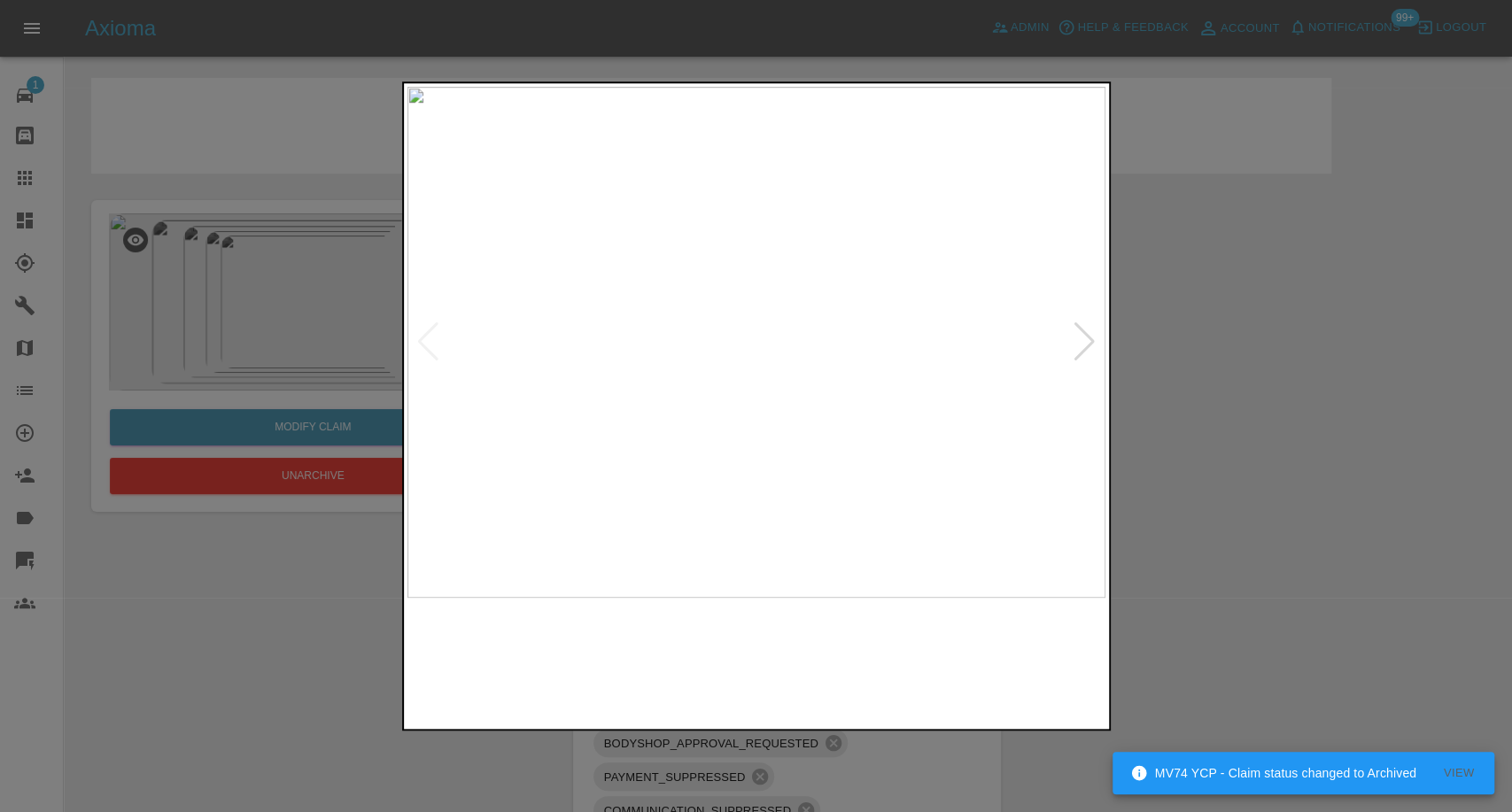
click at [721, 680] on img at bounding box center [668, 661] width 168 height 110
click at [833, 667] on img at bounding box center [844, 661] width 168 height 110
click at [952, 689] on img at bounding box center [1021, 661] width 168 height 110
click at [1082, 350] on div at bounding box center [1084, 342] width 24 height 39
click at [1279, 399] on div at bounding box center [756, 406] width 1512 height 812
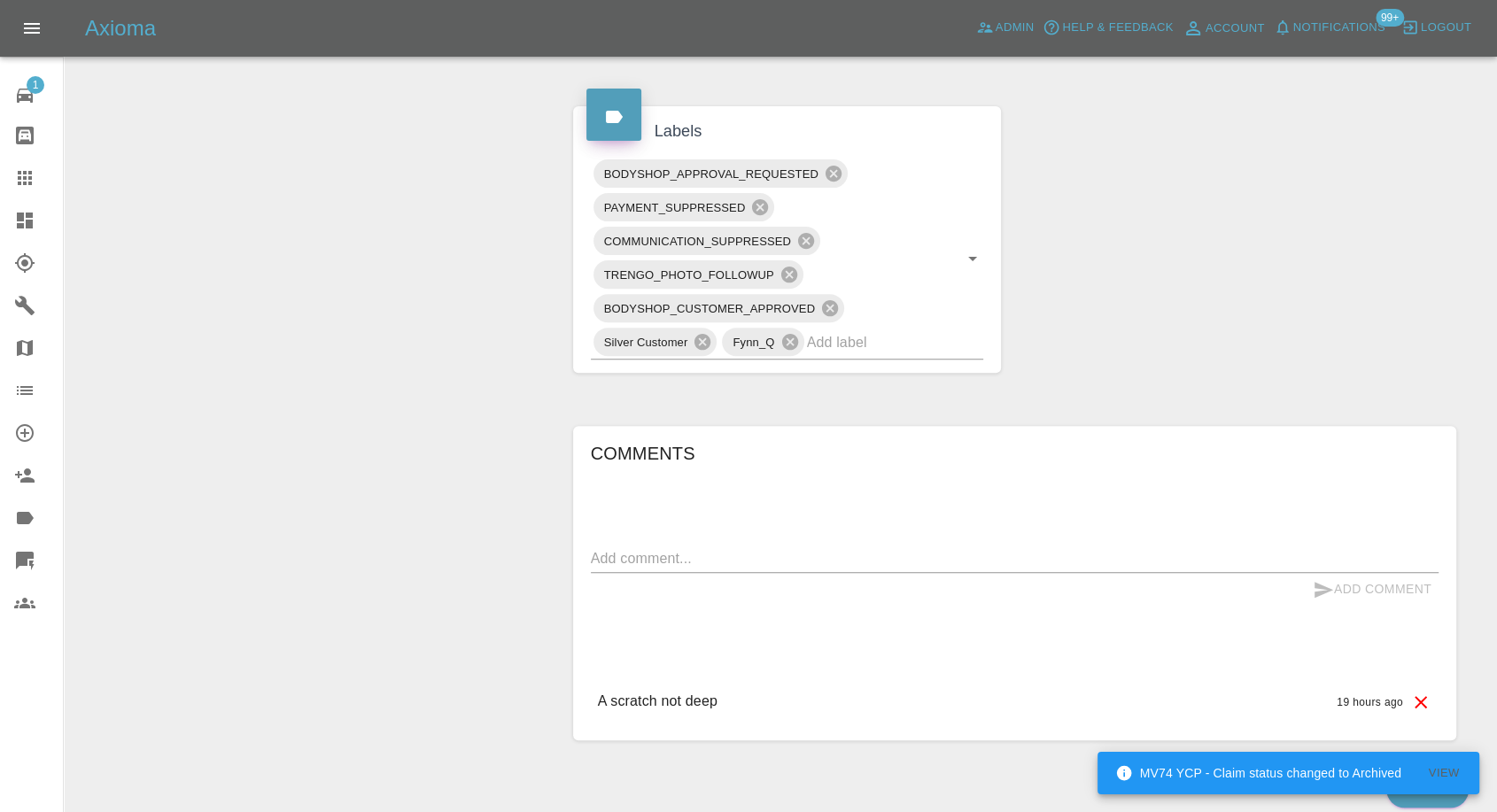
scroll to position [640, 0]
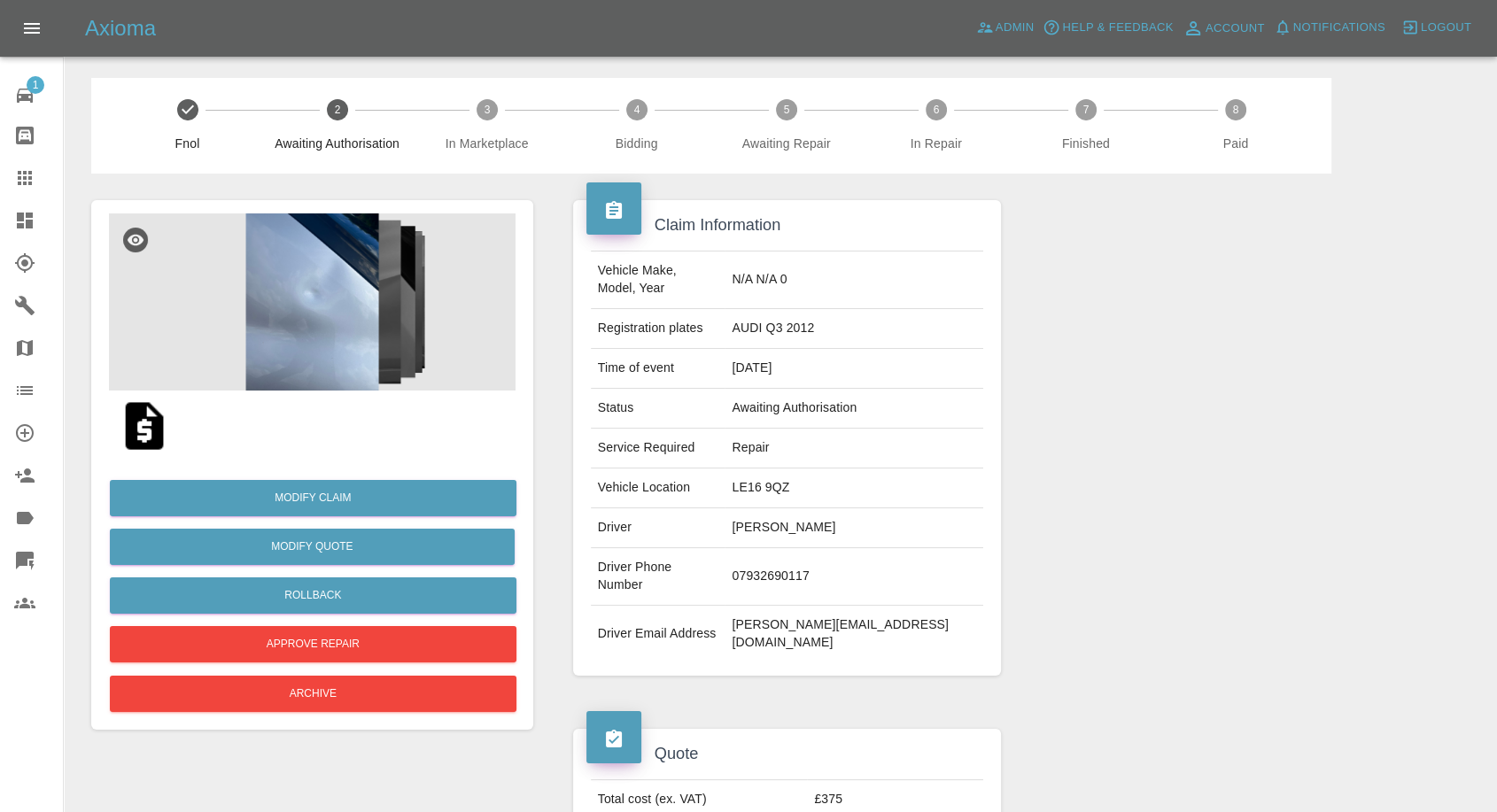
click at [342, 282] on img at bounding box center [312, 302] width 407 height 177
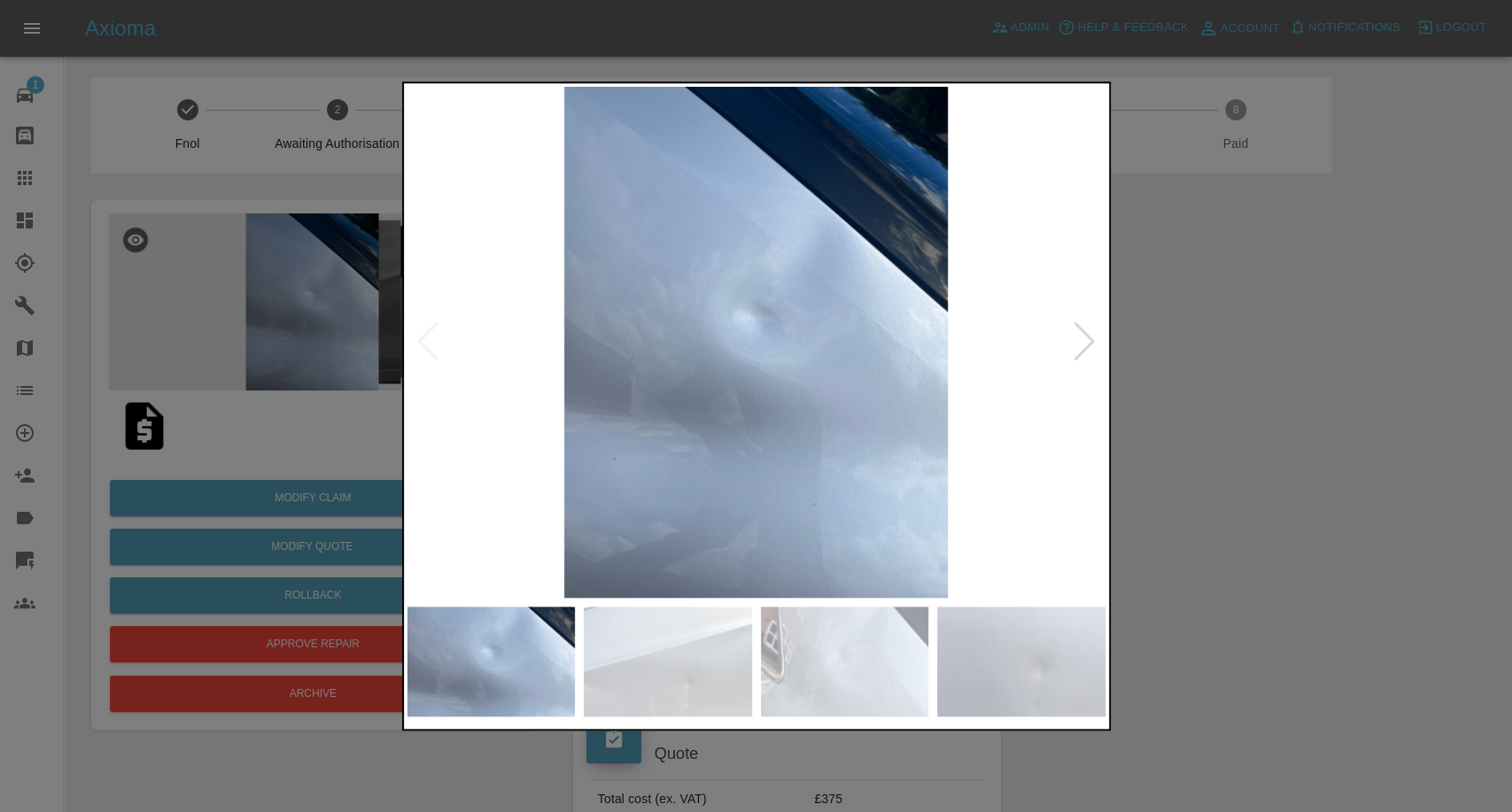
click at [646, 651] on img at bounding box center [668, 661] width 168 height 110
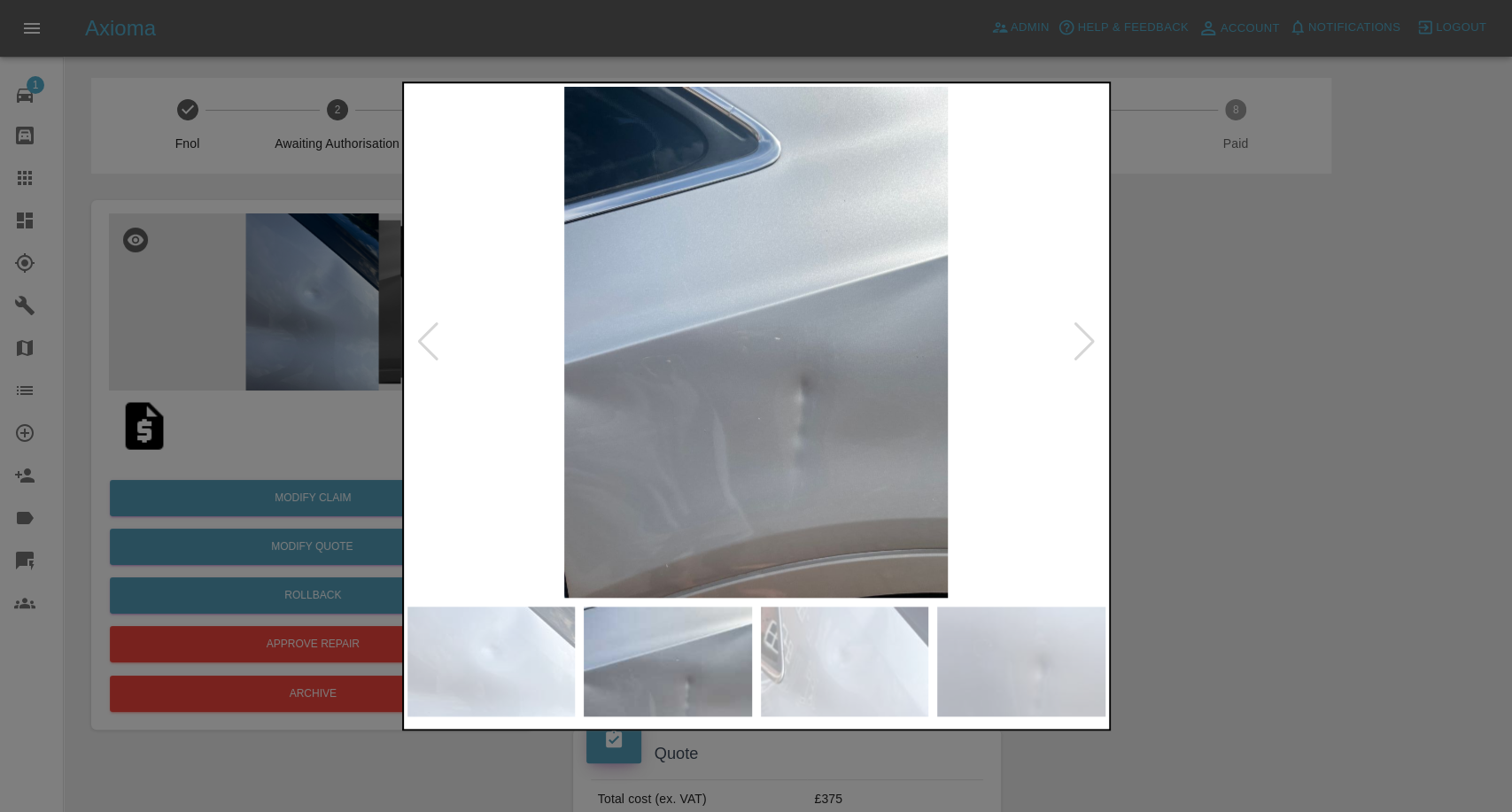
click at [859, 649] on img at bounding box center [844, 661] width 168 height 110
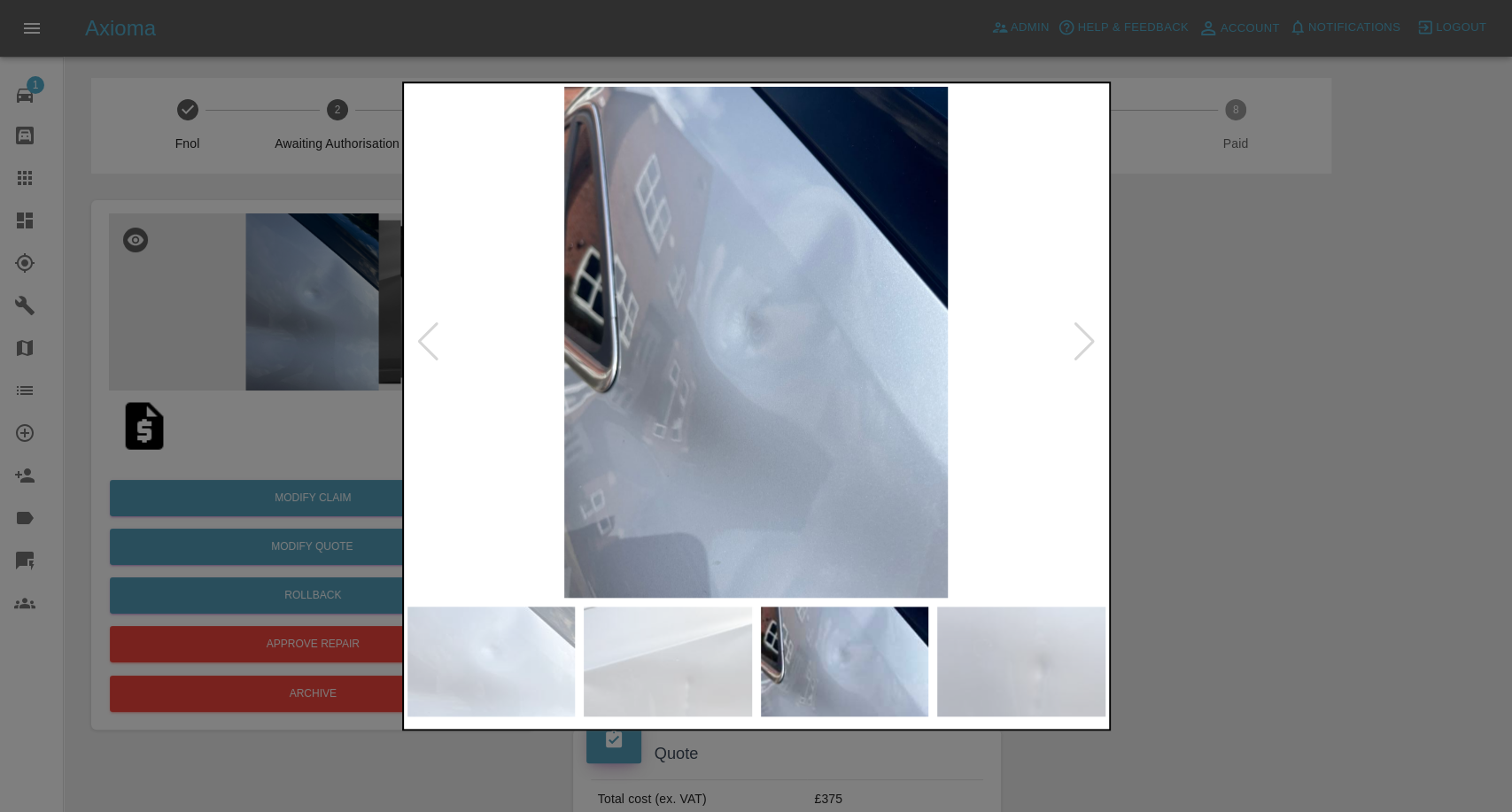
click at [1052, 643] on img at bounding box center [1021, 661] width 168 height 110
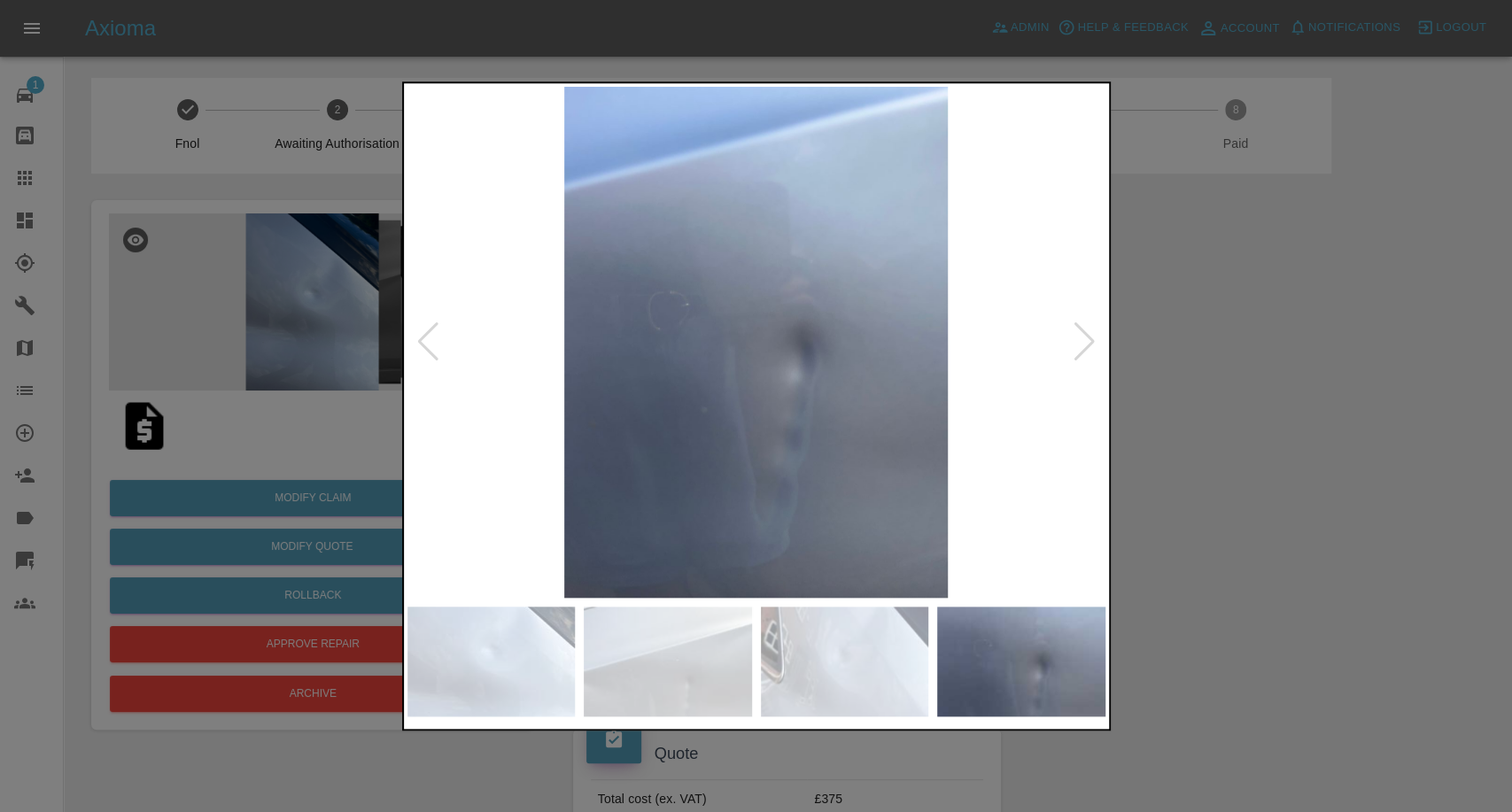
click at [1081, 350] on div at bounding box center [1084, 342] width 24 height 39
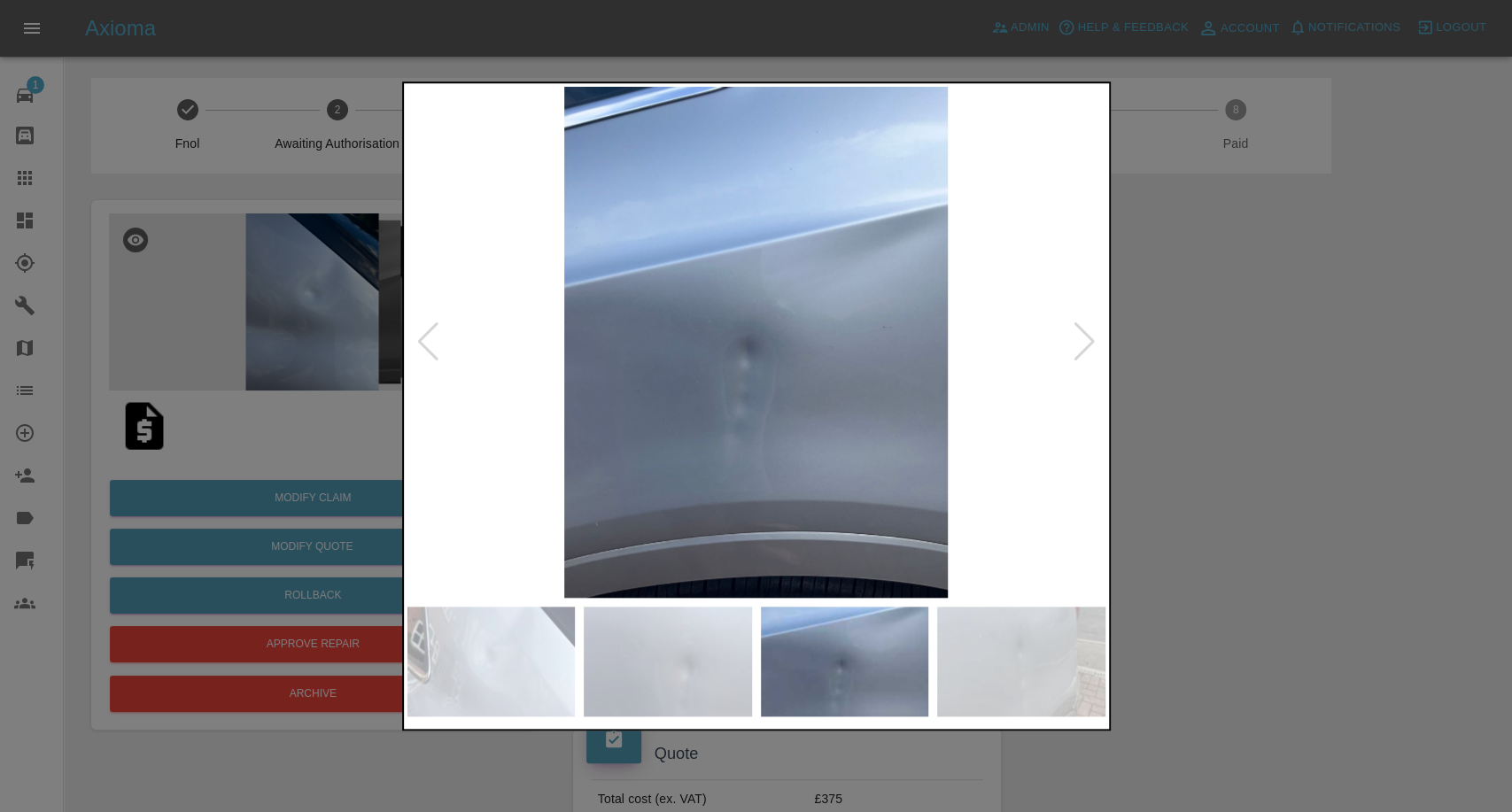
click at [1081, 350] on div at bounding box center [1084, 342] width 24 height 39
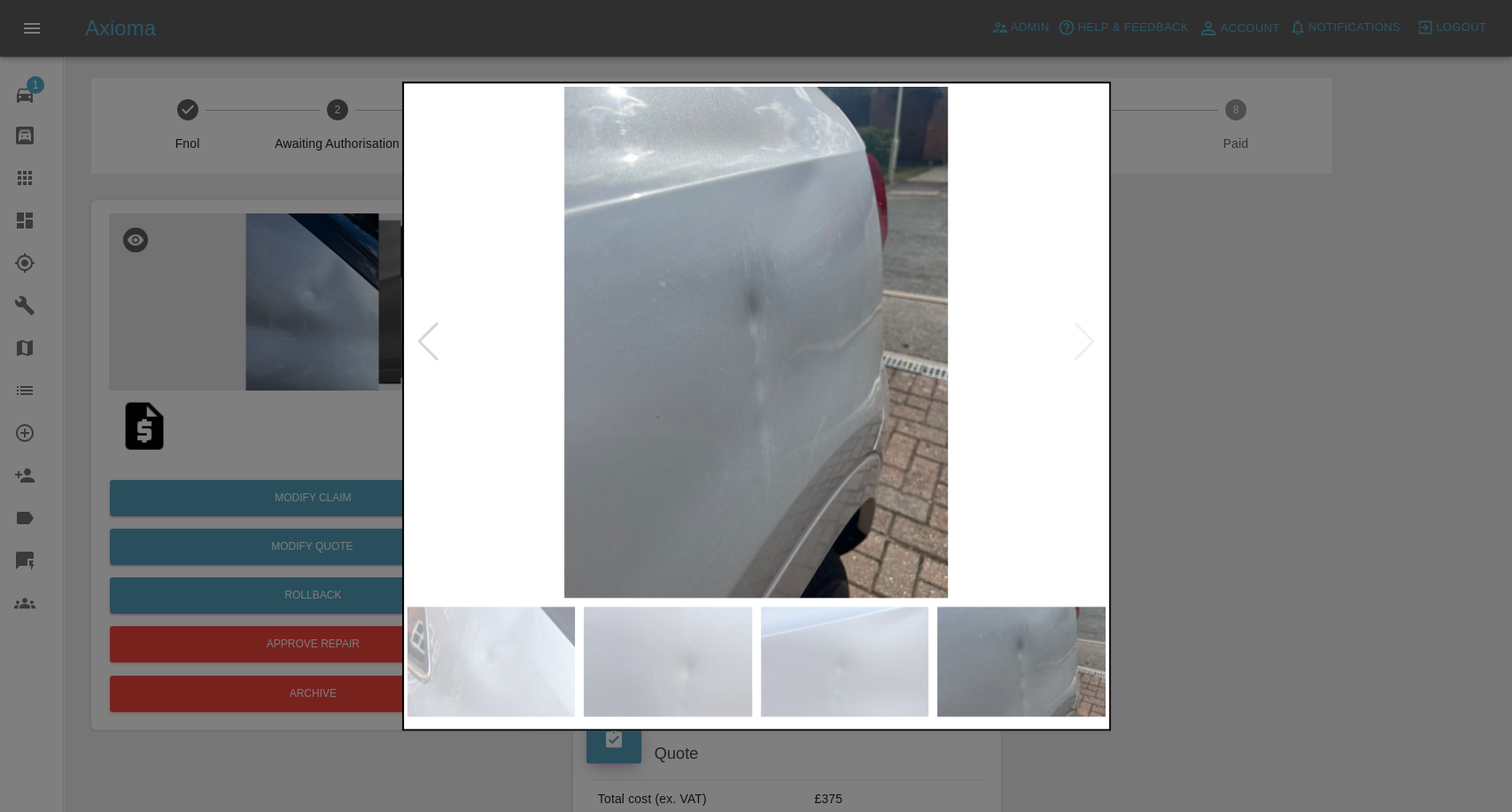
click at [1081, 350] on img at bounding box center [756, 342] width 698 height 511
click at [1080, 350] on img at bounding box center [756, 342] width 698 height 511
drag, startPoint x: 1511, startPoint y: 567, endPoint x: 848, endPoint y: 588, distance: 663.3
click at [1511, 567] on div at bounding box center [756, 406] width 1512 height 812
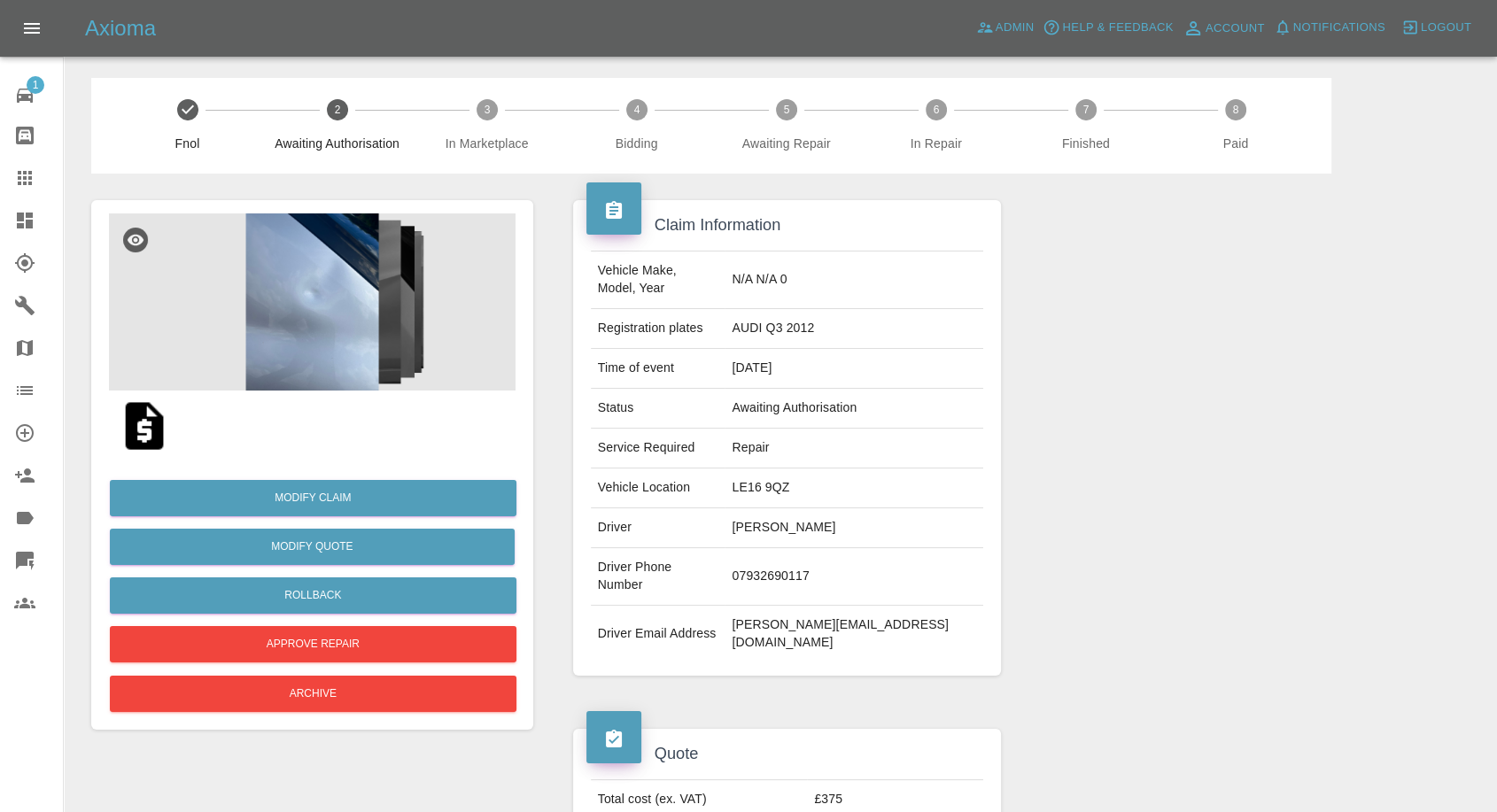
click at [136, 424] on img at bounding box center [144, 425] width 56 height 56
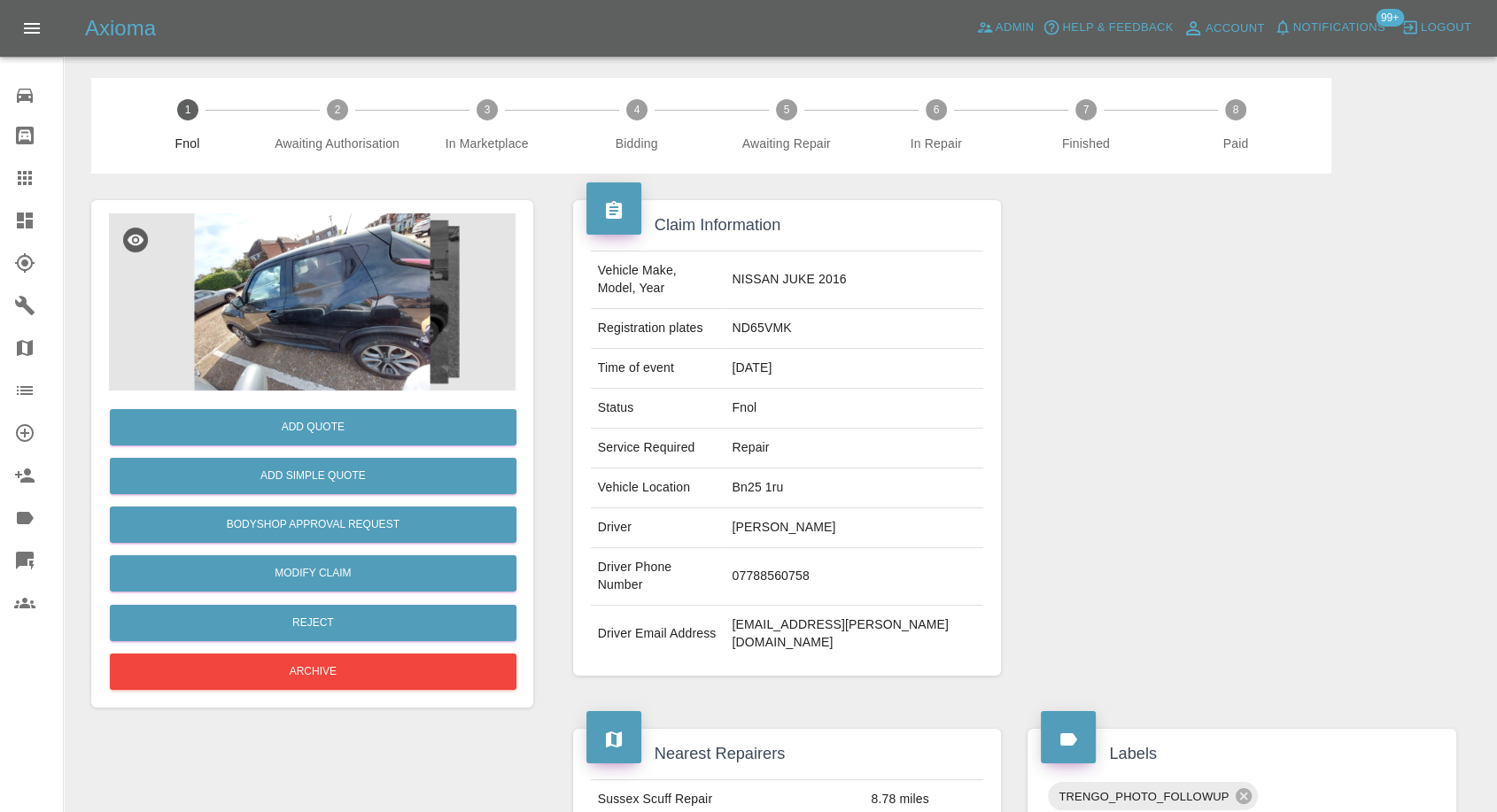
click at [306, 314] on img at bounding box center [312, 302] width 407 height 177
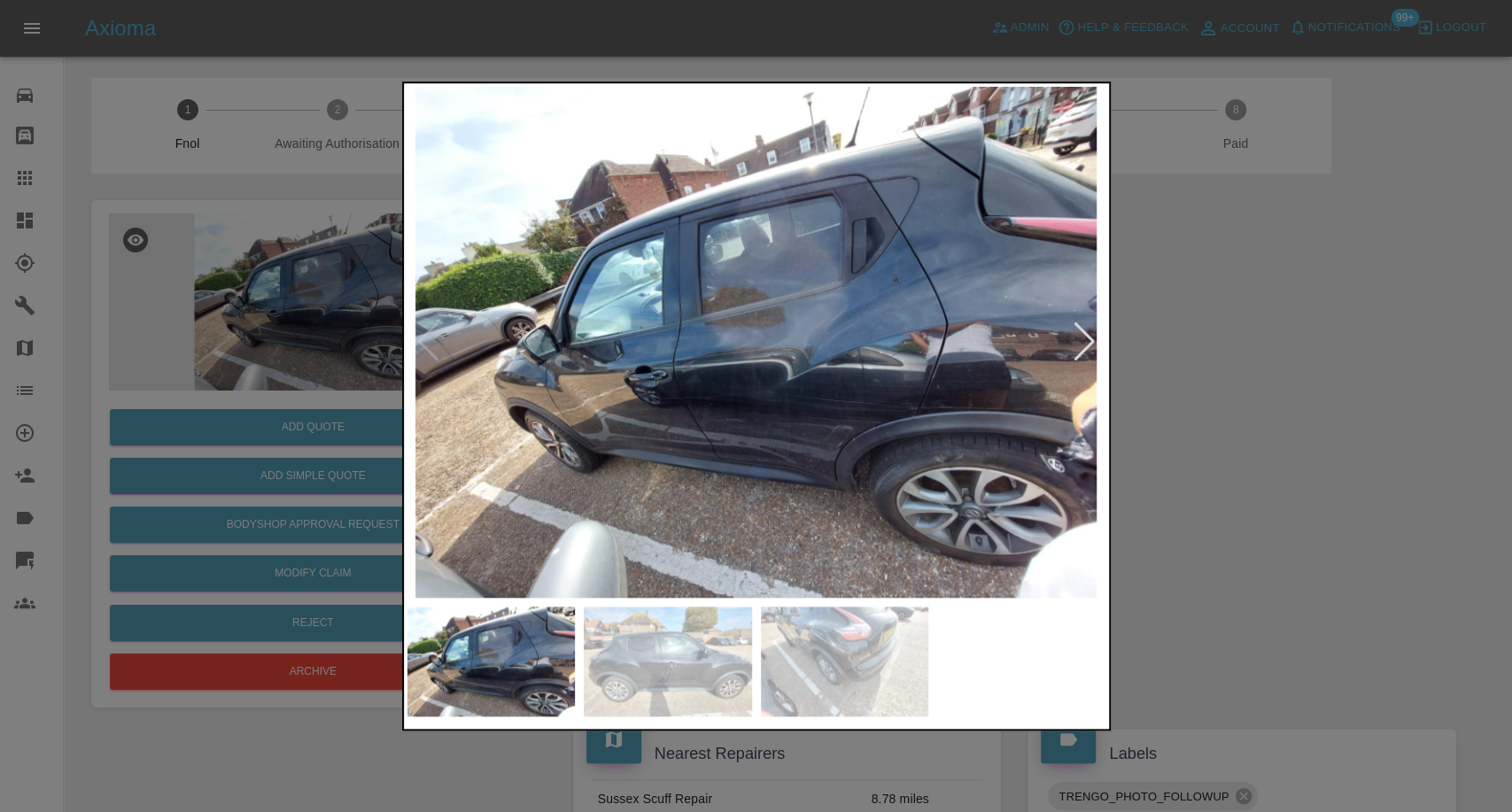
click at [667, 656] on img at bounding box center [668, 661] width 168 height 110
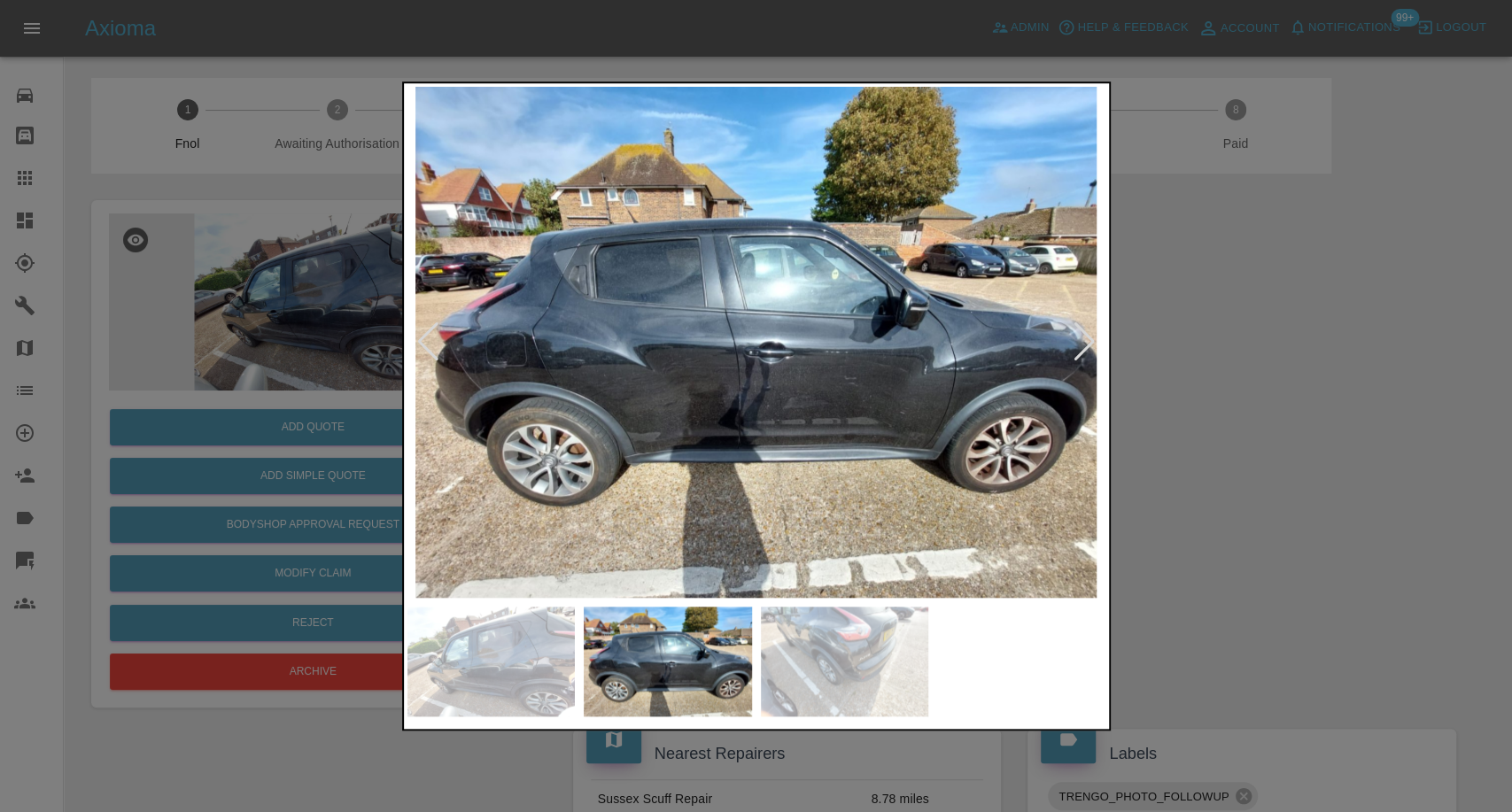
click at [832, 672] on img at bounding box center [844, 661] width 168 height 110
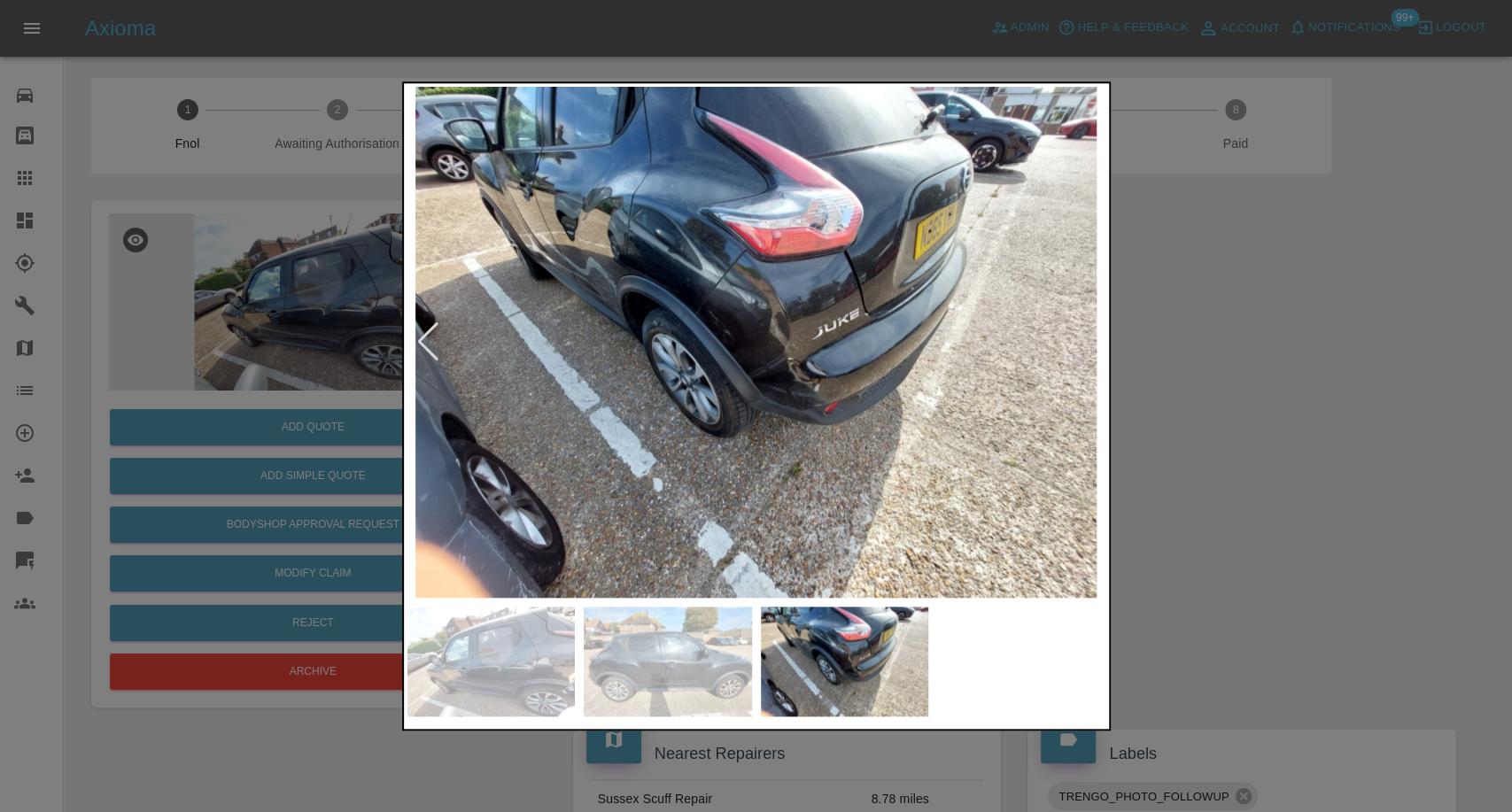
click at [1255, 486] on div at bounding box center [756, 406] width 1512 height 812
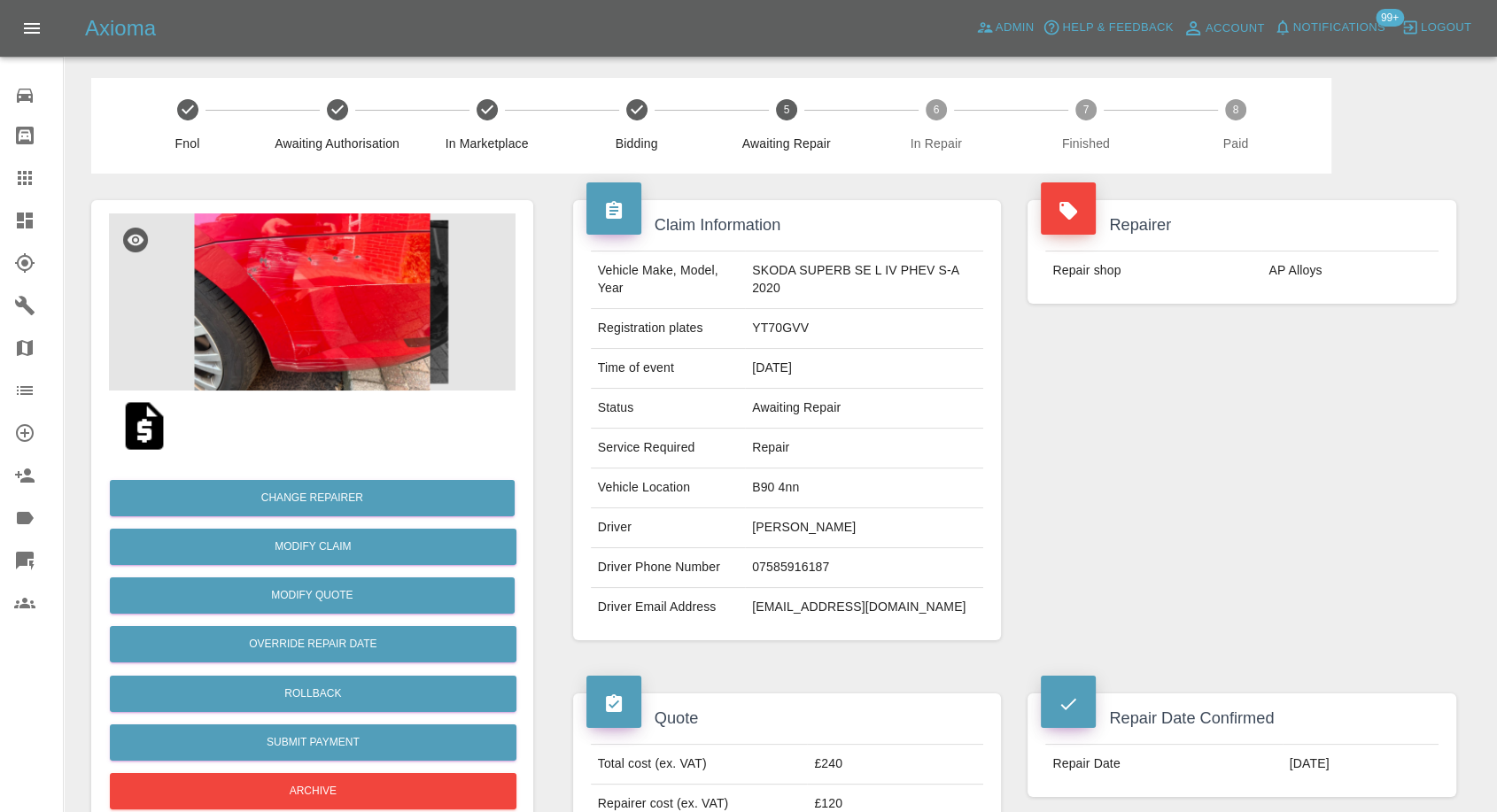
click at [271, 313] on img at bounding box center [312, 302] width 407 height 177
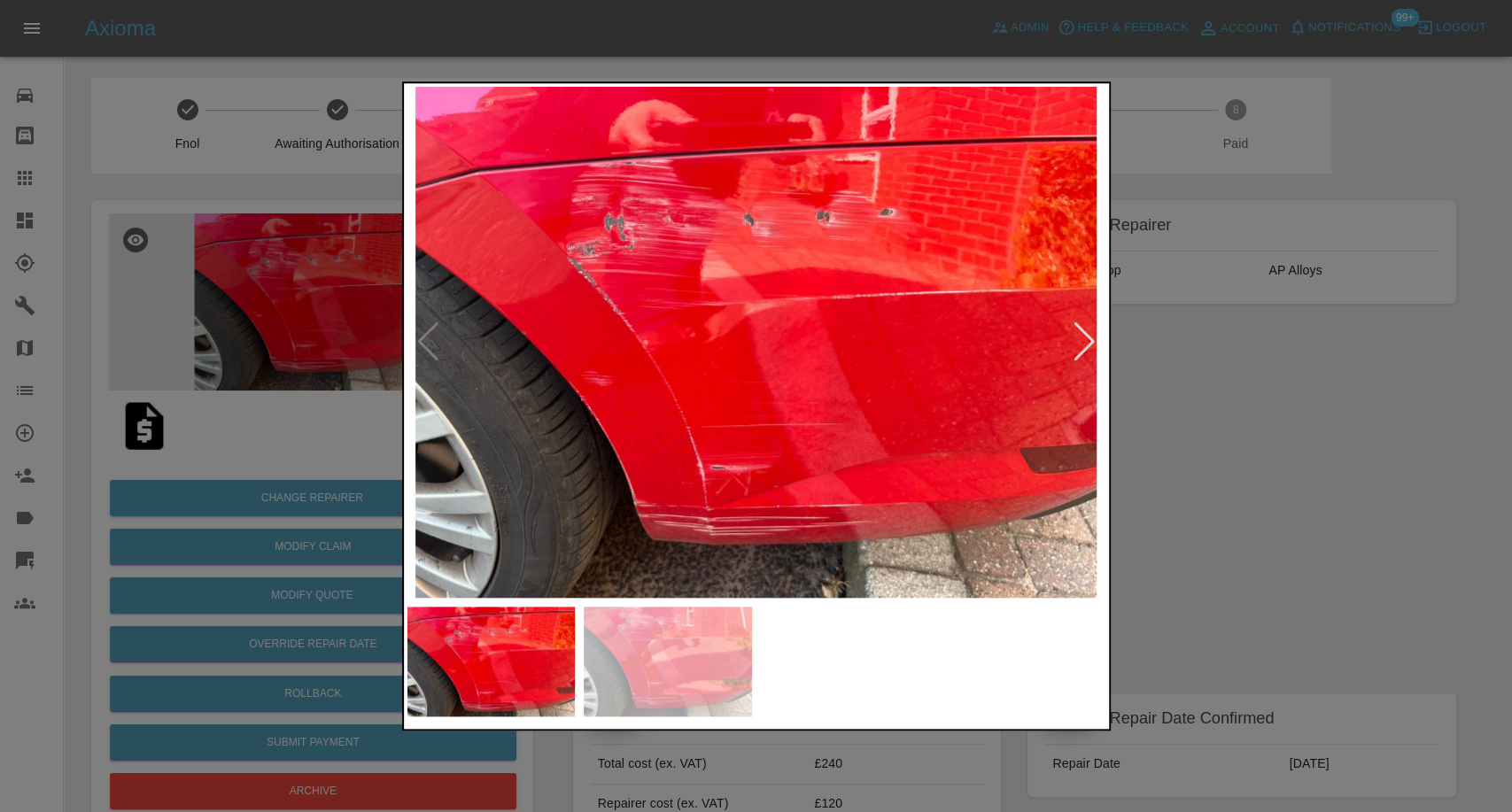
click at [697, 635] on img at bounding box center [668, 661] width 168 height 110
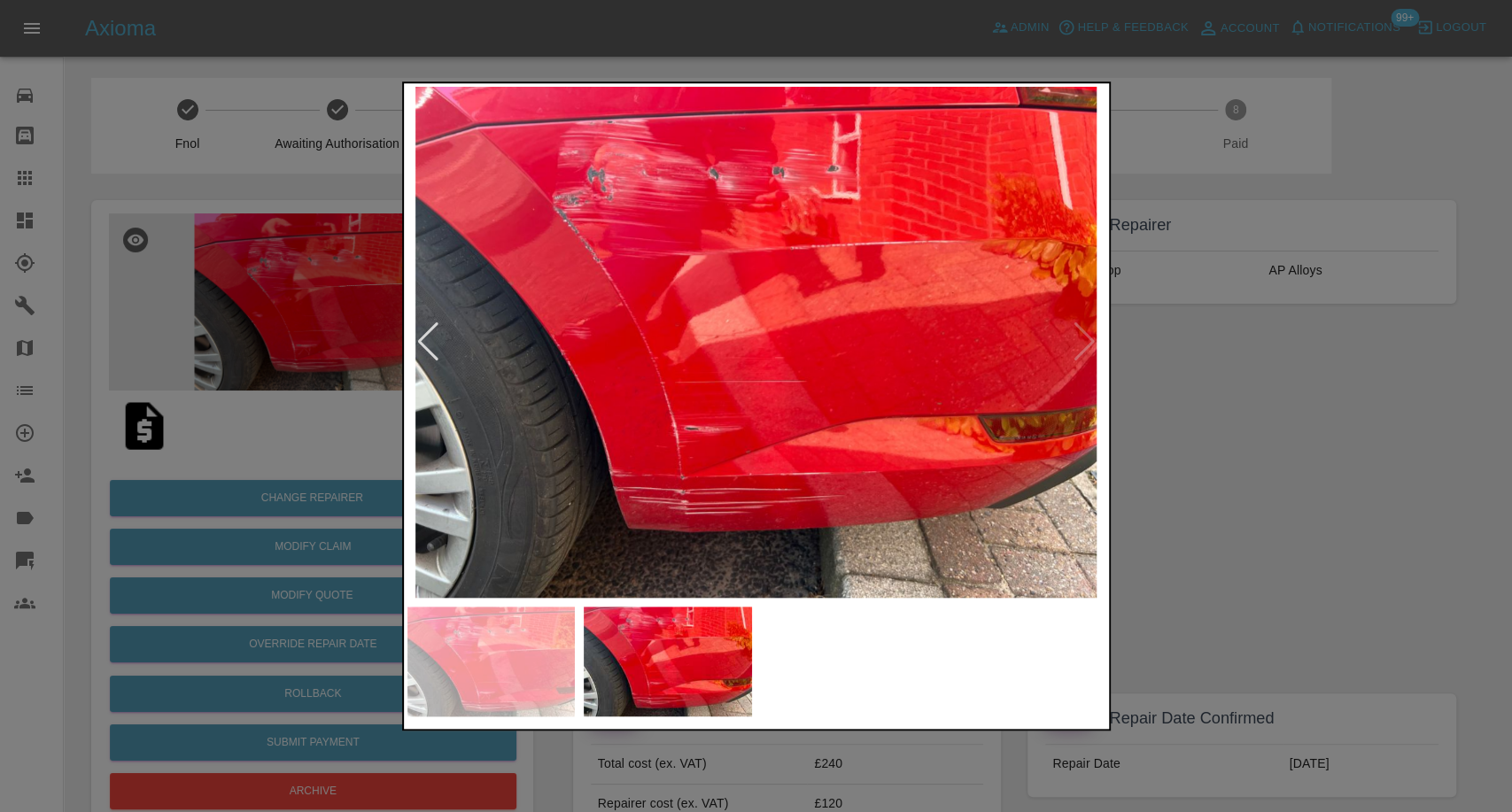
click at [1418, 585] on div at bounding box center [756, 406] width 1512 height 812
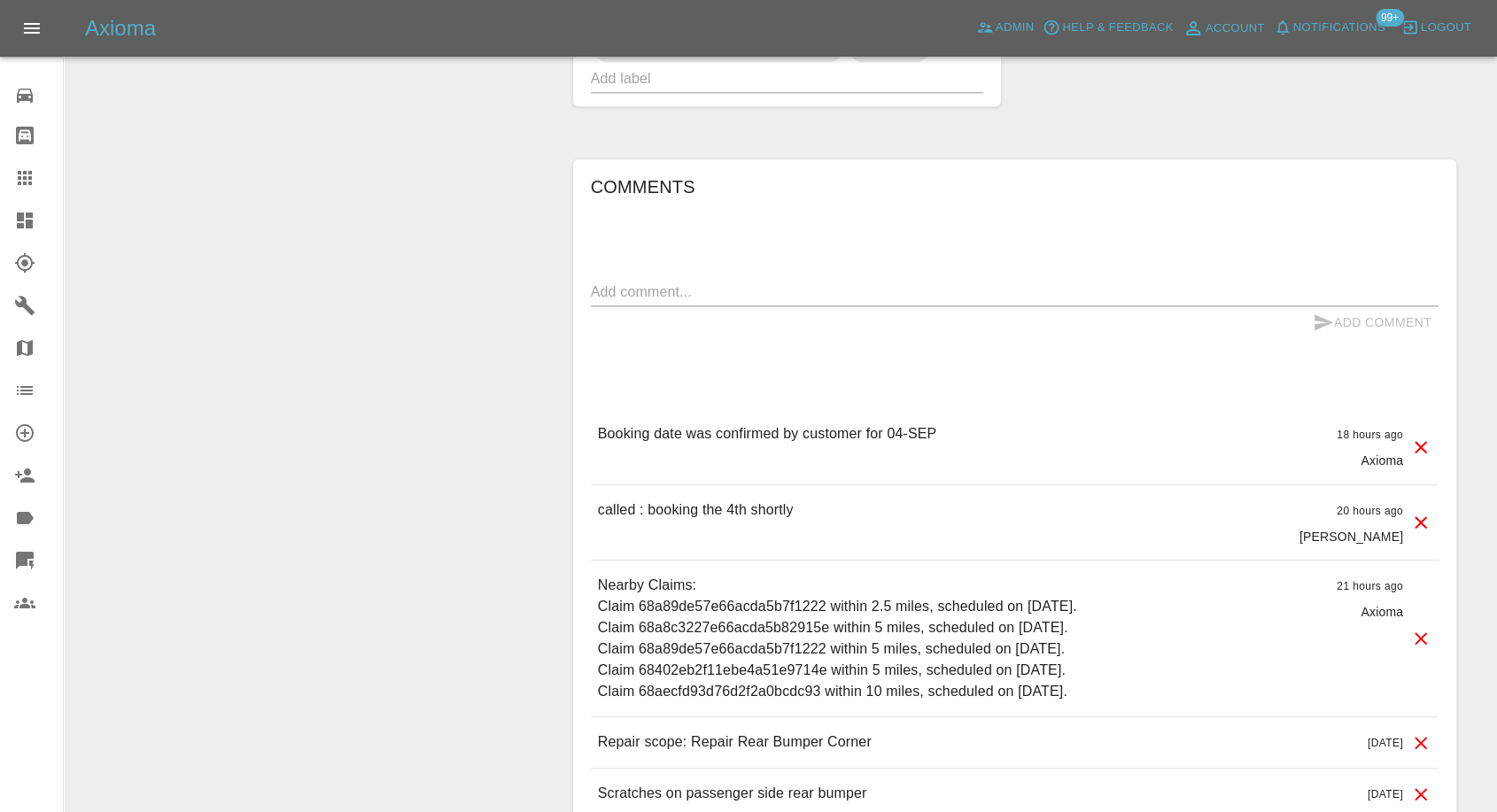
scroll to position [1377, 0]
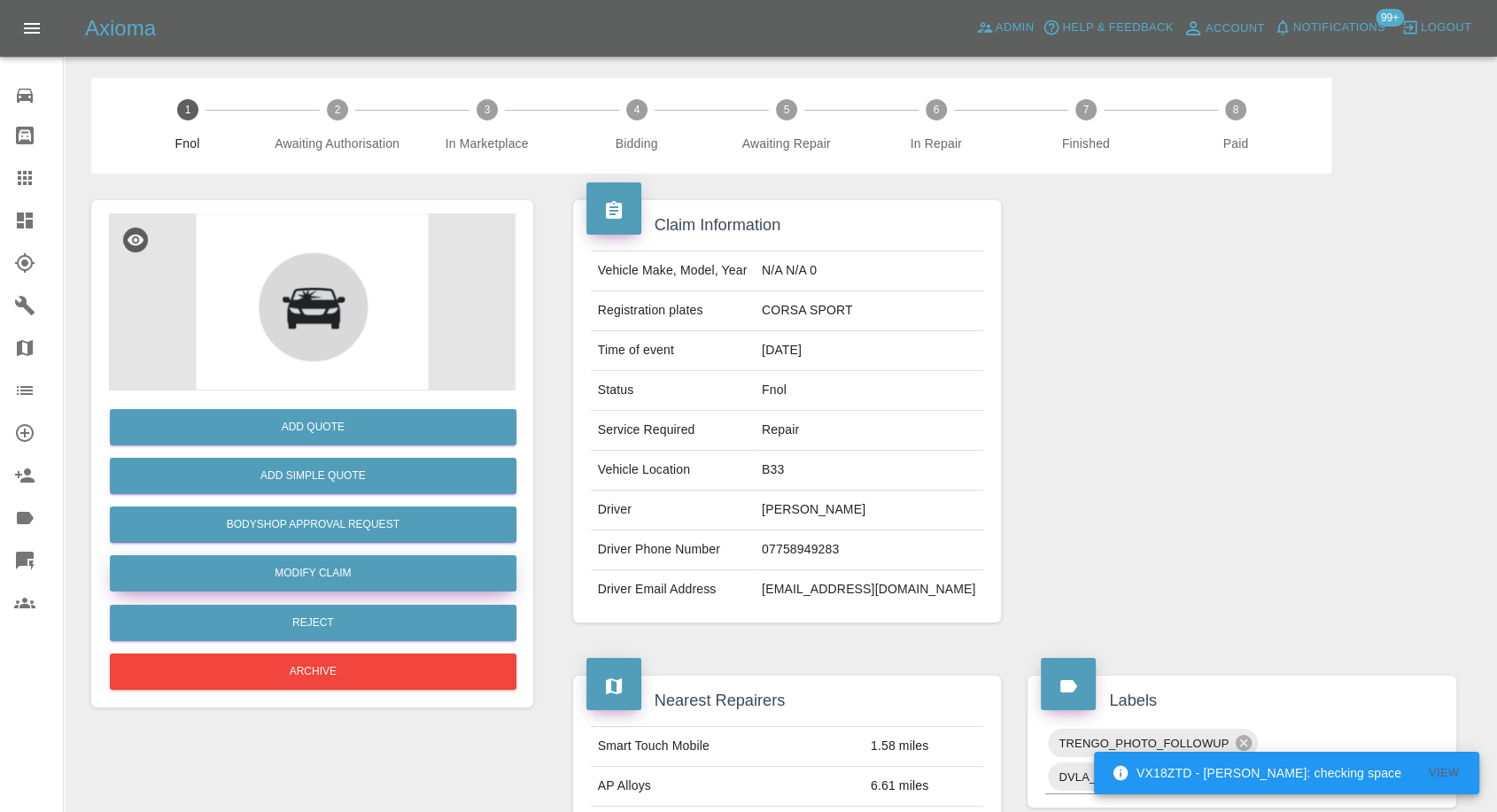
drag, startPoint x: 296, startPoint y: 584, endPoint x: 295, endPoint y: 575, distance: 9.1
click at [296, 583] on link "Modify Claim" at bounding box center [313, 573] width 407 height 36
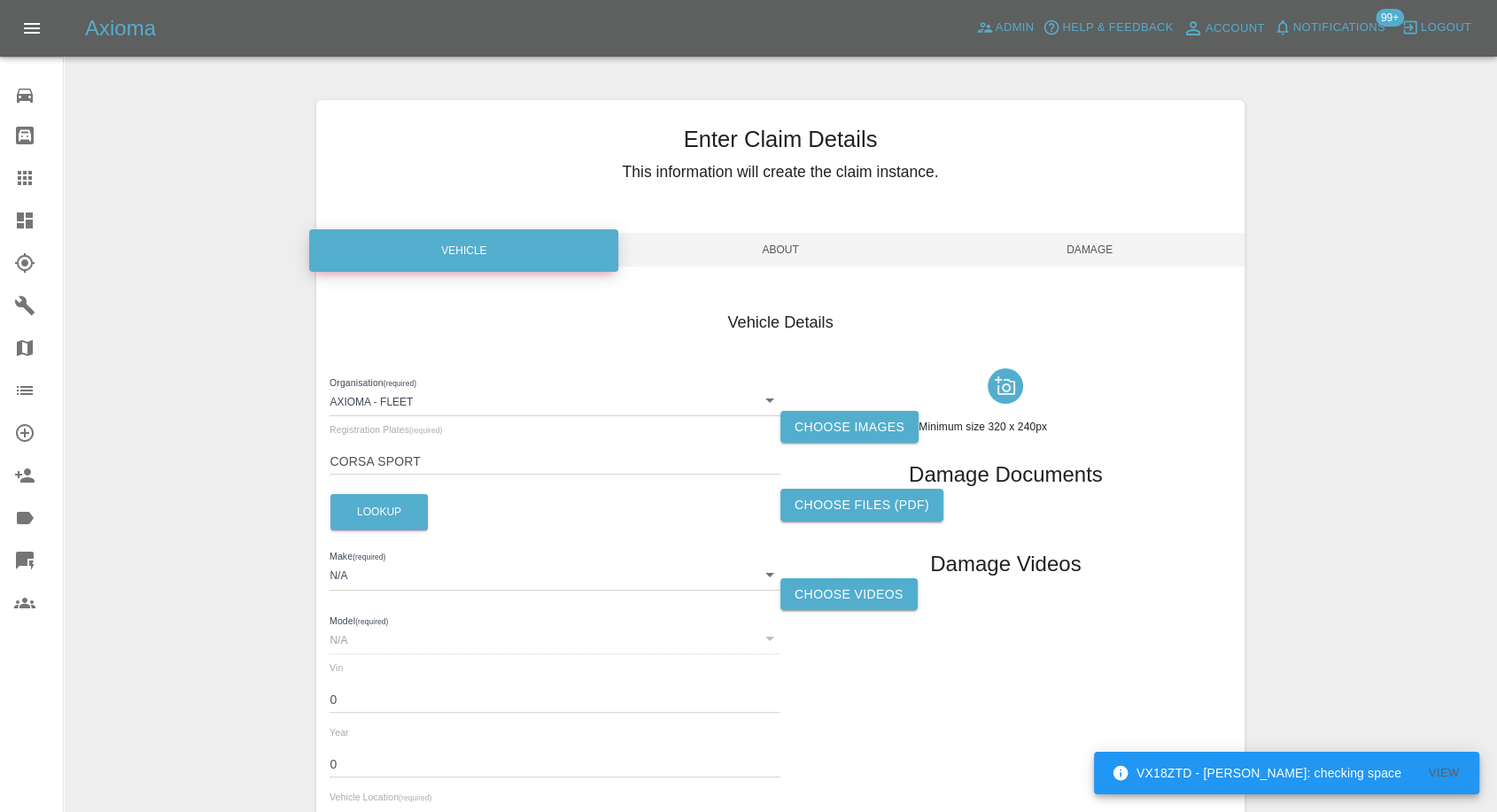
click at [829, 426] on label "Choose images" at bounding box center [849, 427] width 138 height 33
click at [0, 0] on input "Choose images" at bounding box center [0, 0] width 0 height 0
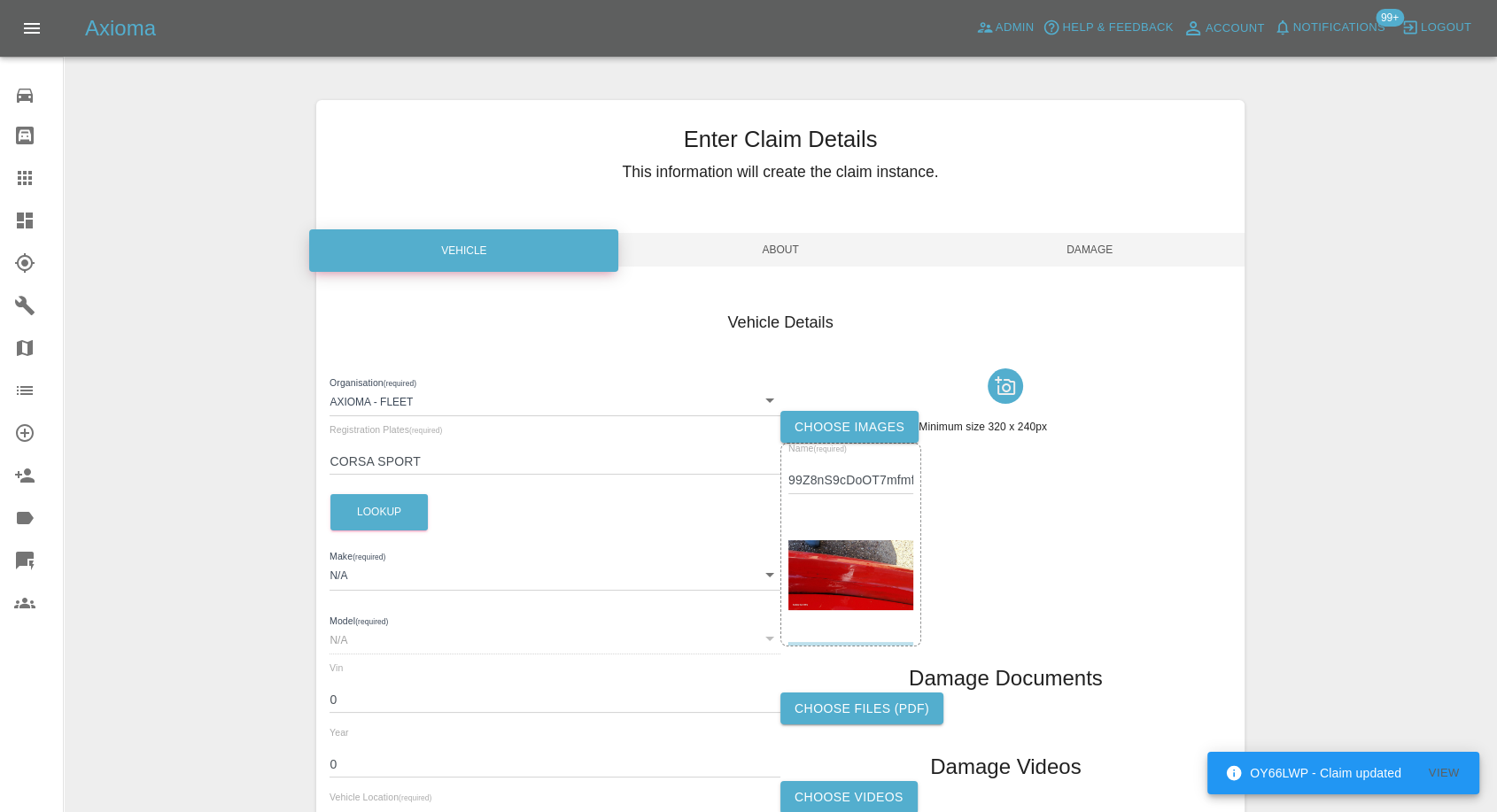
click at [813, 421] on label "Choose images" at bounding box center [849, 427] width 138 height 33
click at [0, 0] on input "Choose images" at bounding box center [0, 0] width 0 height 0
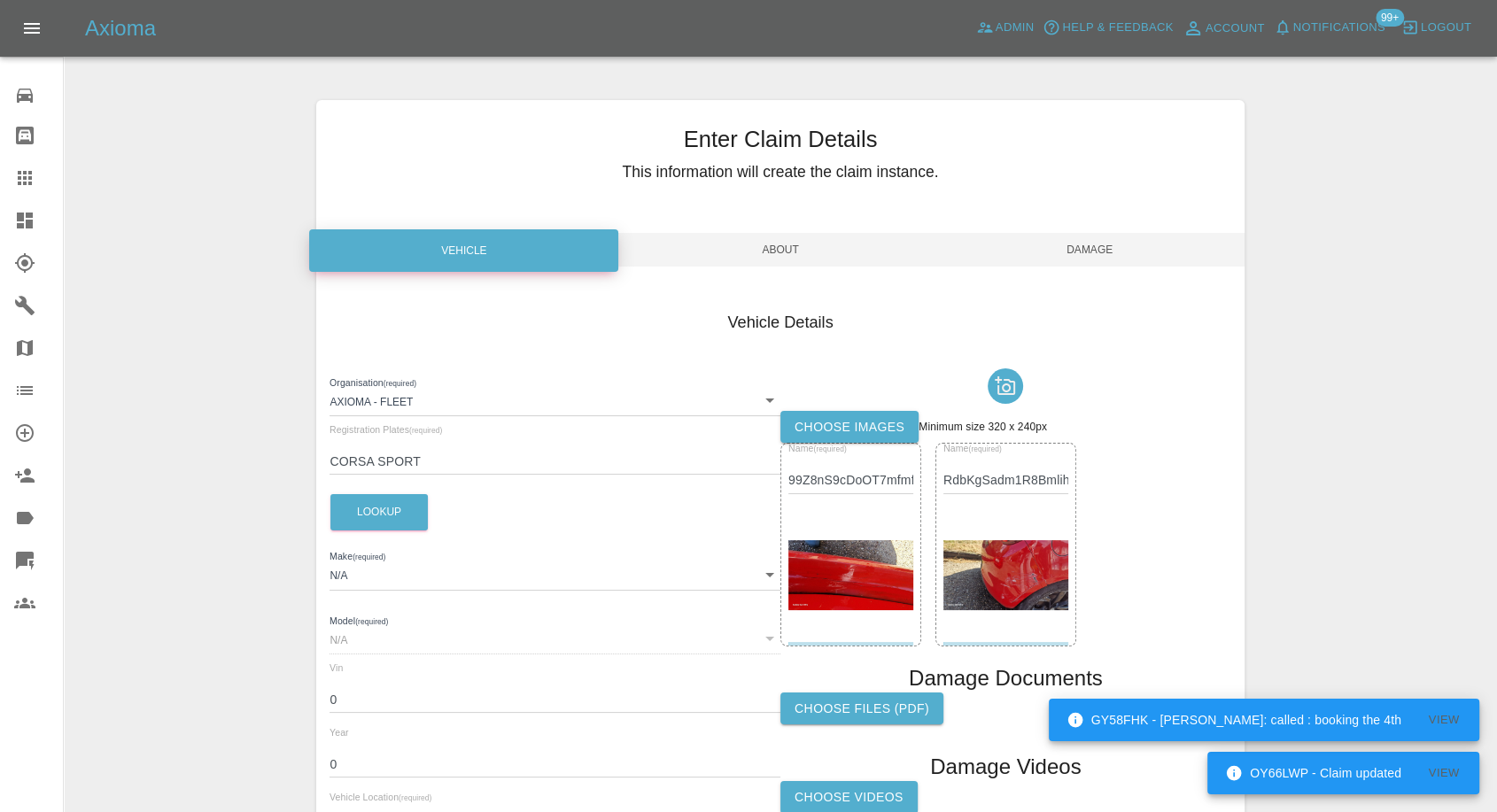
click at [809, 418] on label "Choose images" at bounding box center [849, 427] width 138 height 33
click at [0, 0] on input "Choose images" at bounding box center [0, 0] width 0 height 0
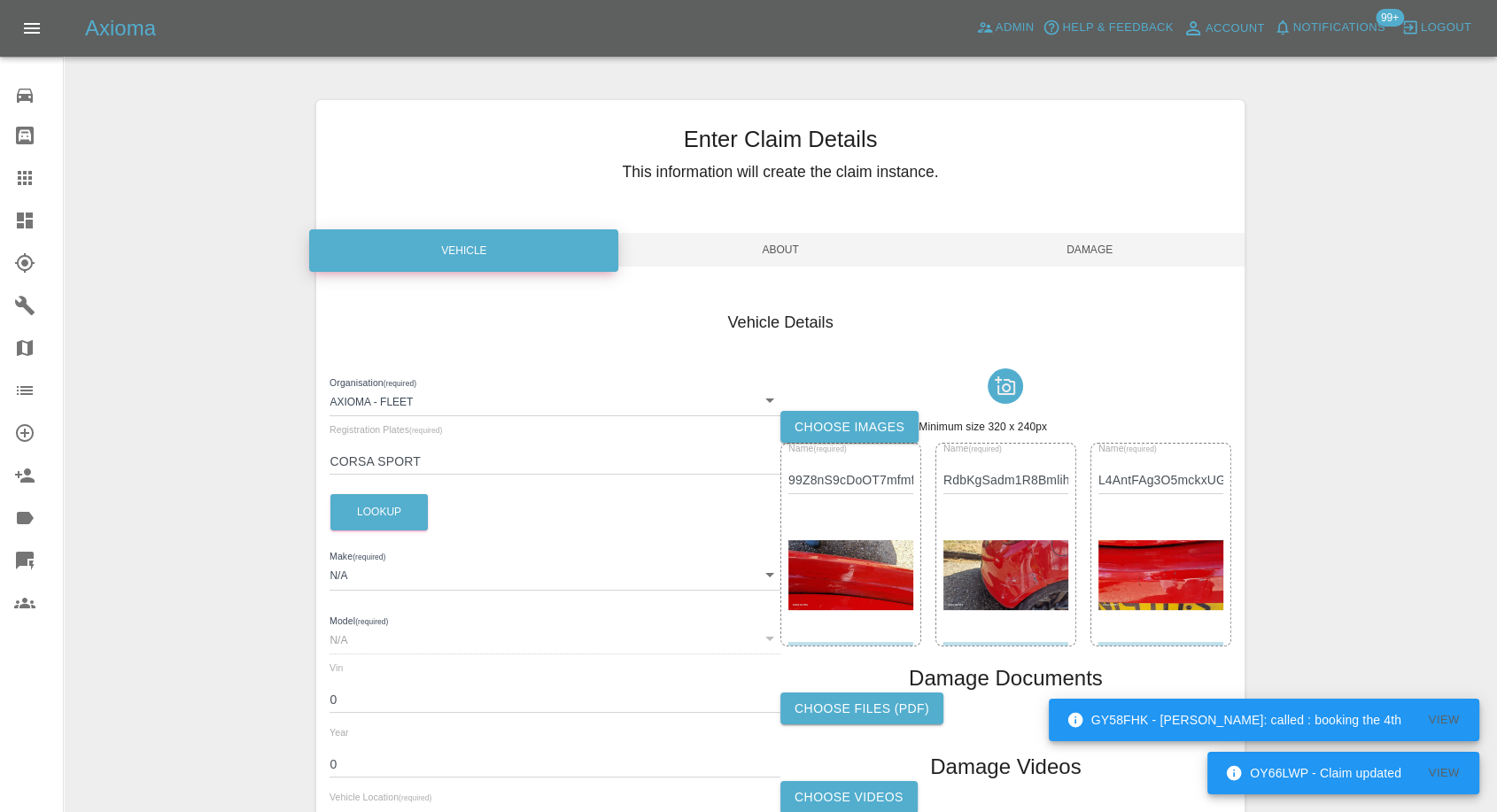
click at [1099, 256] on span "Damage" at bounding box center [1090, 250] width 309 height 34
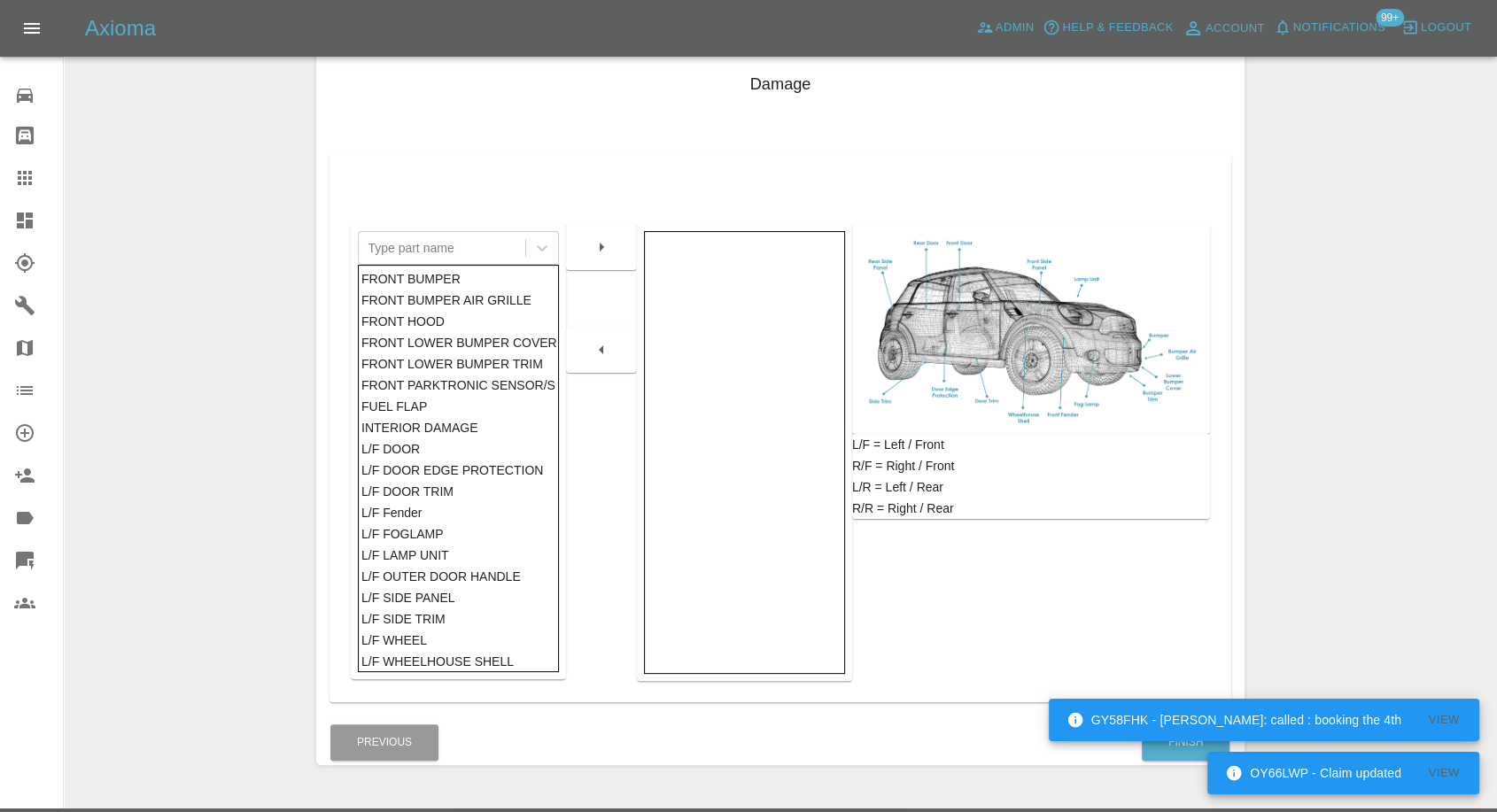
scroll to position [284, 0]
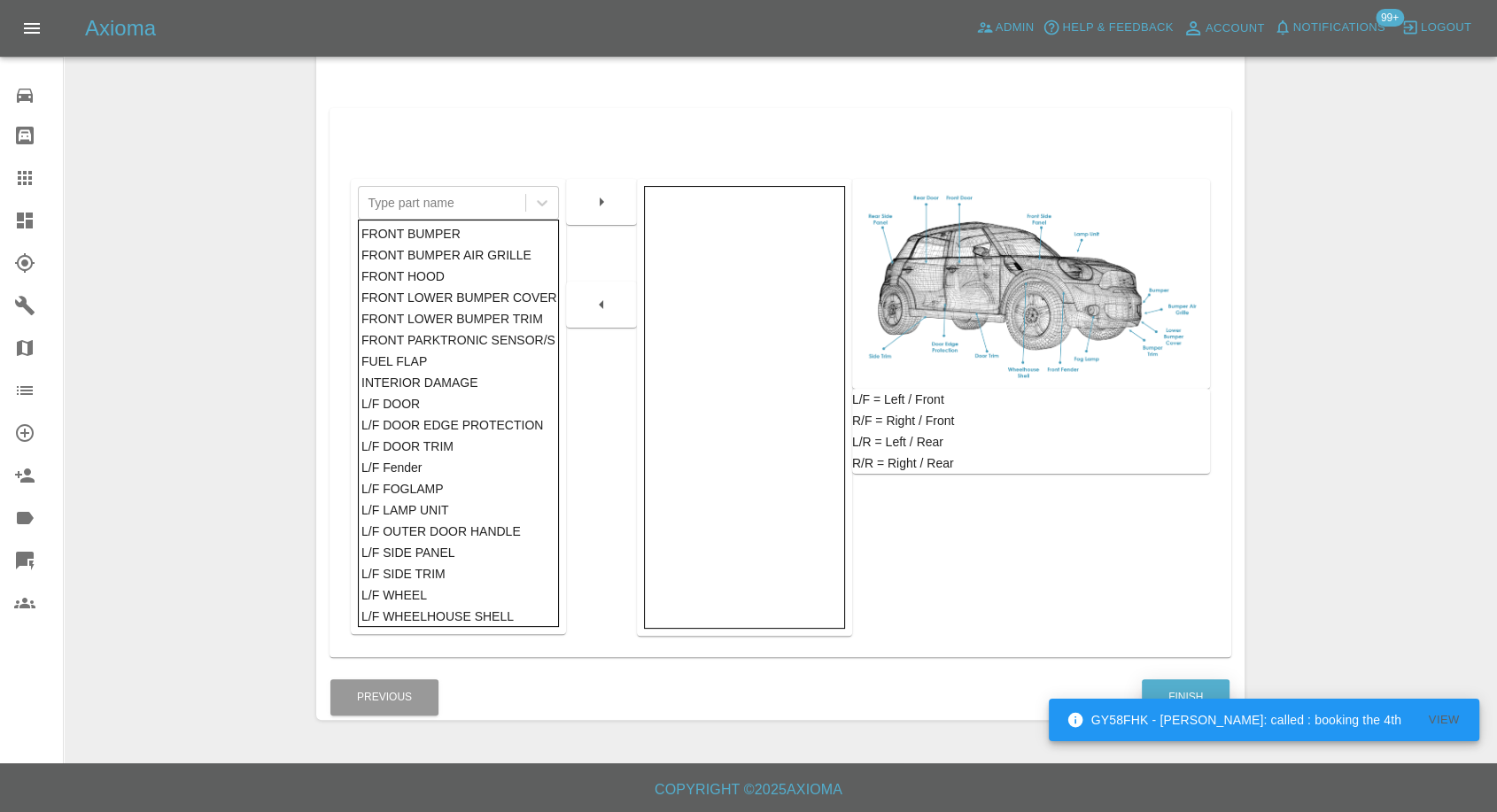
click at [1192, 682] on button "Finish" at bounding box center [1185, 696] width 87 height 36
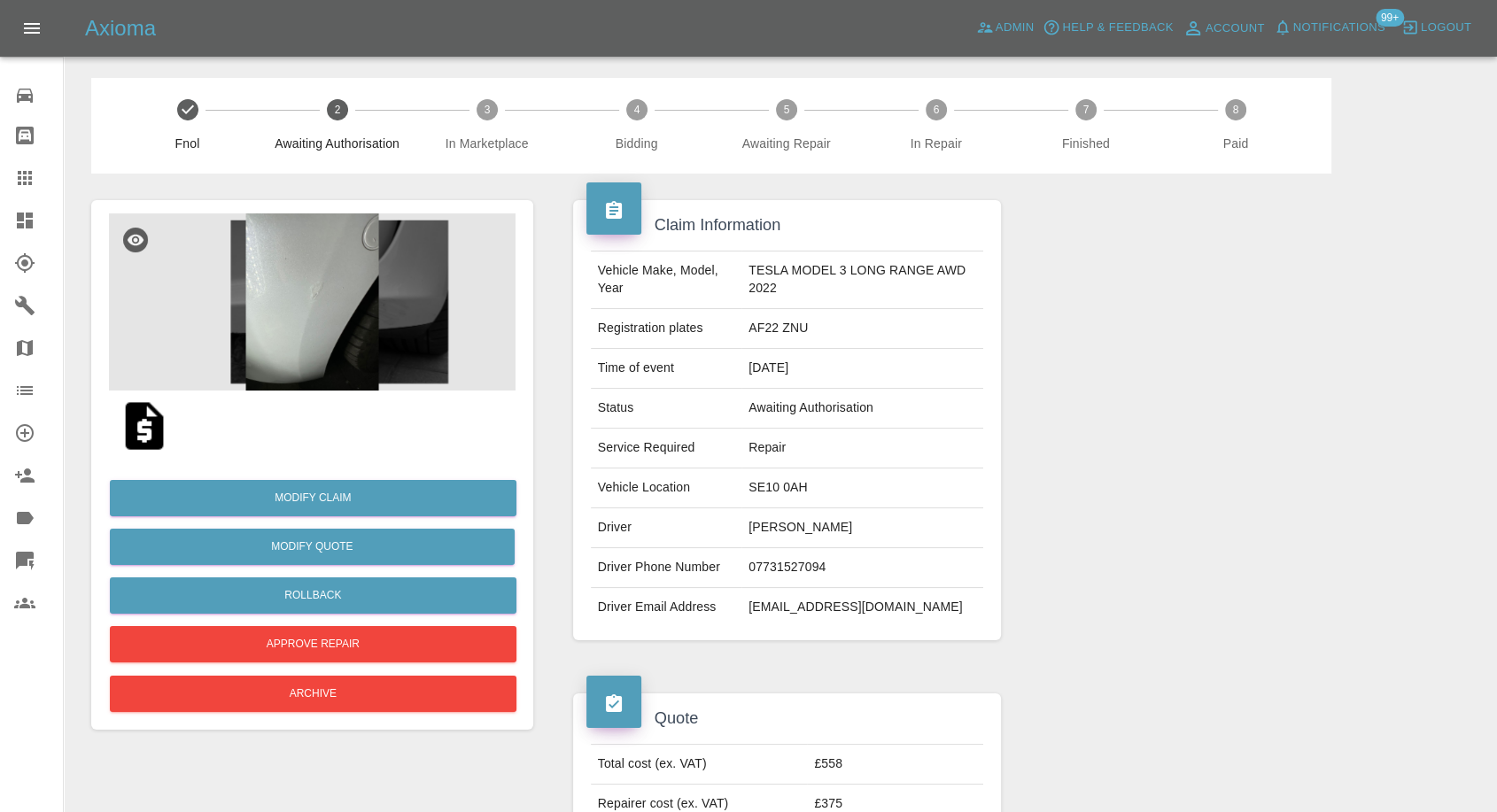
click at [309, 348] on img at bounding box center [312, 302] width 407 height 177
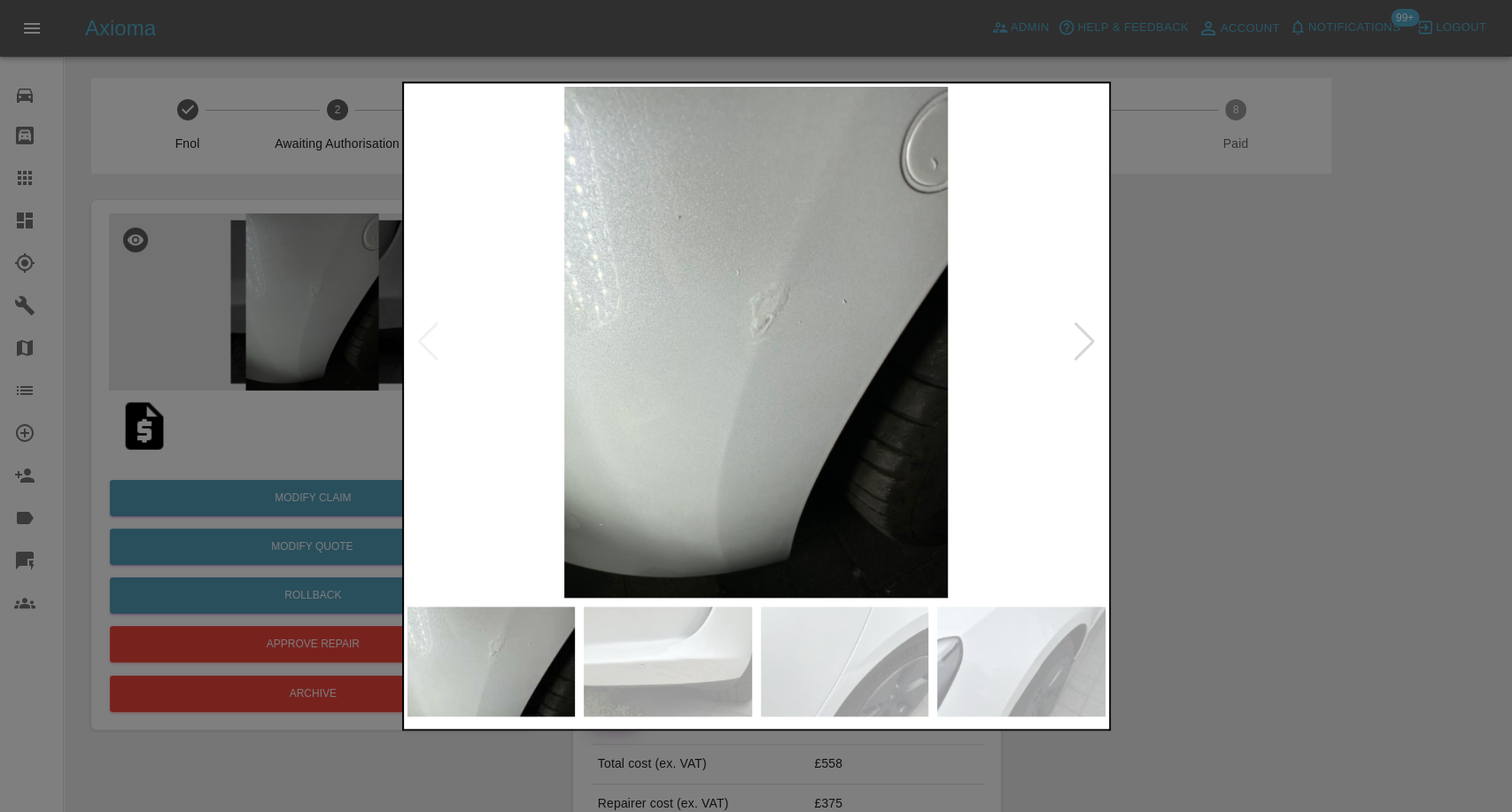
click at [652, 639] on img at bounding box center [668, 661] width 168 height 110
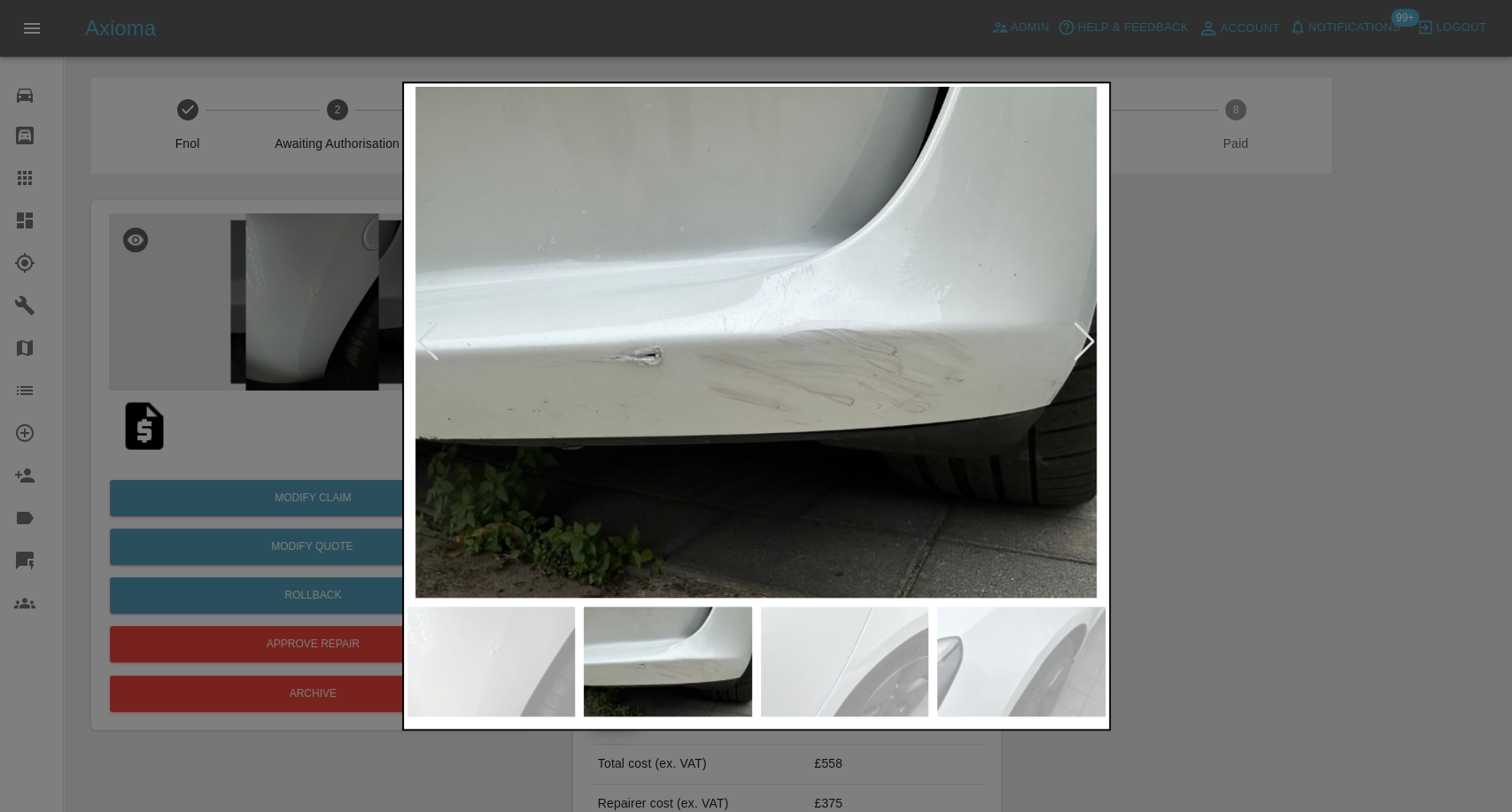
click at [872, 679] on img at bounding box center [844, 661] width 168 height 110
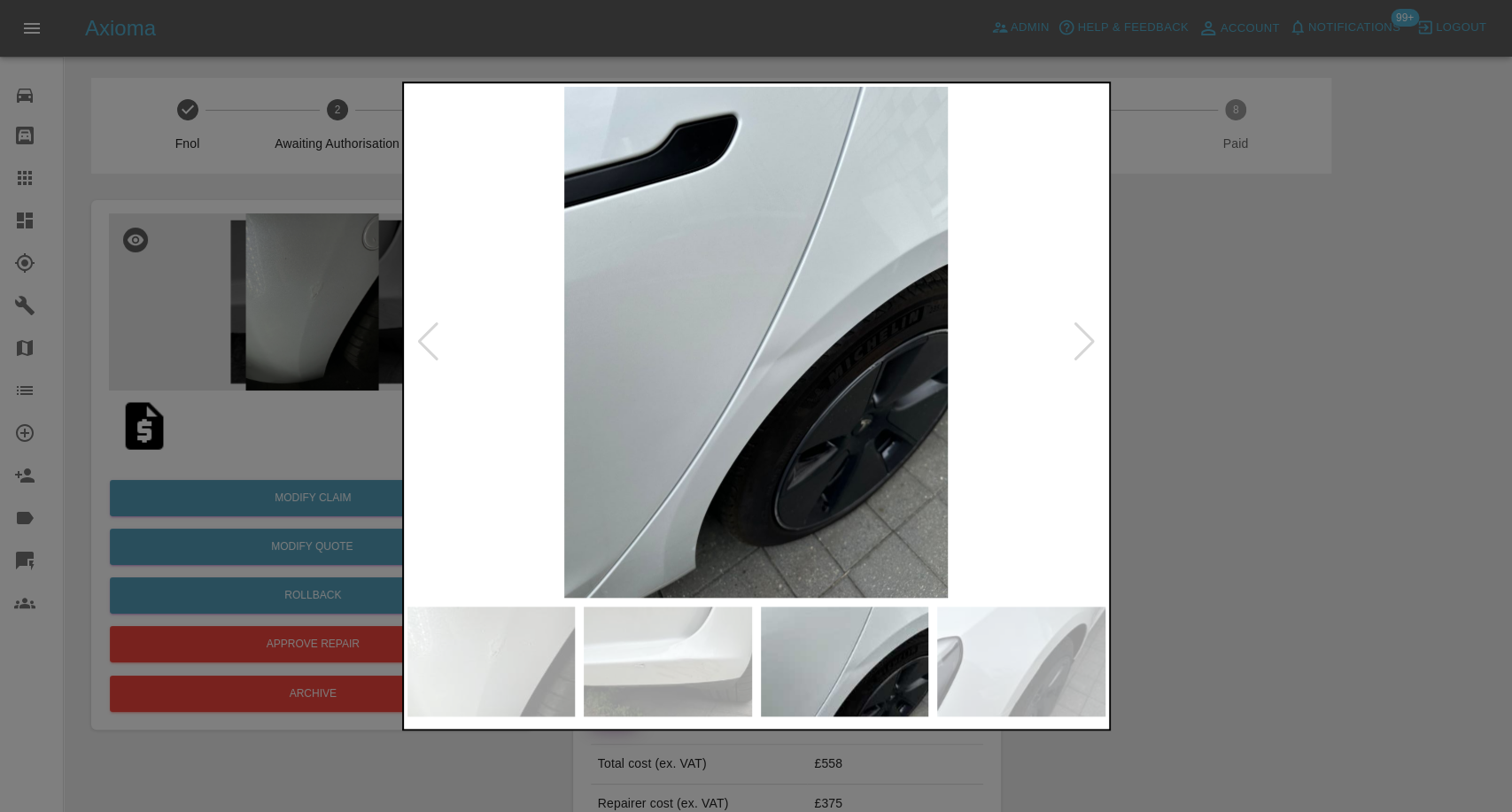
click at [973, 667] on img at bounding box center [1021, 661] width 168 height 110
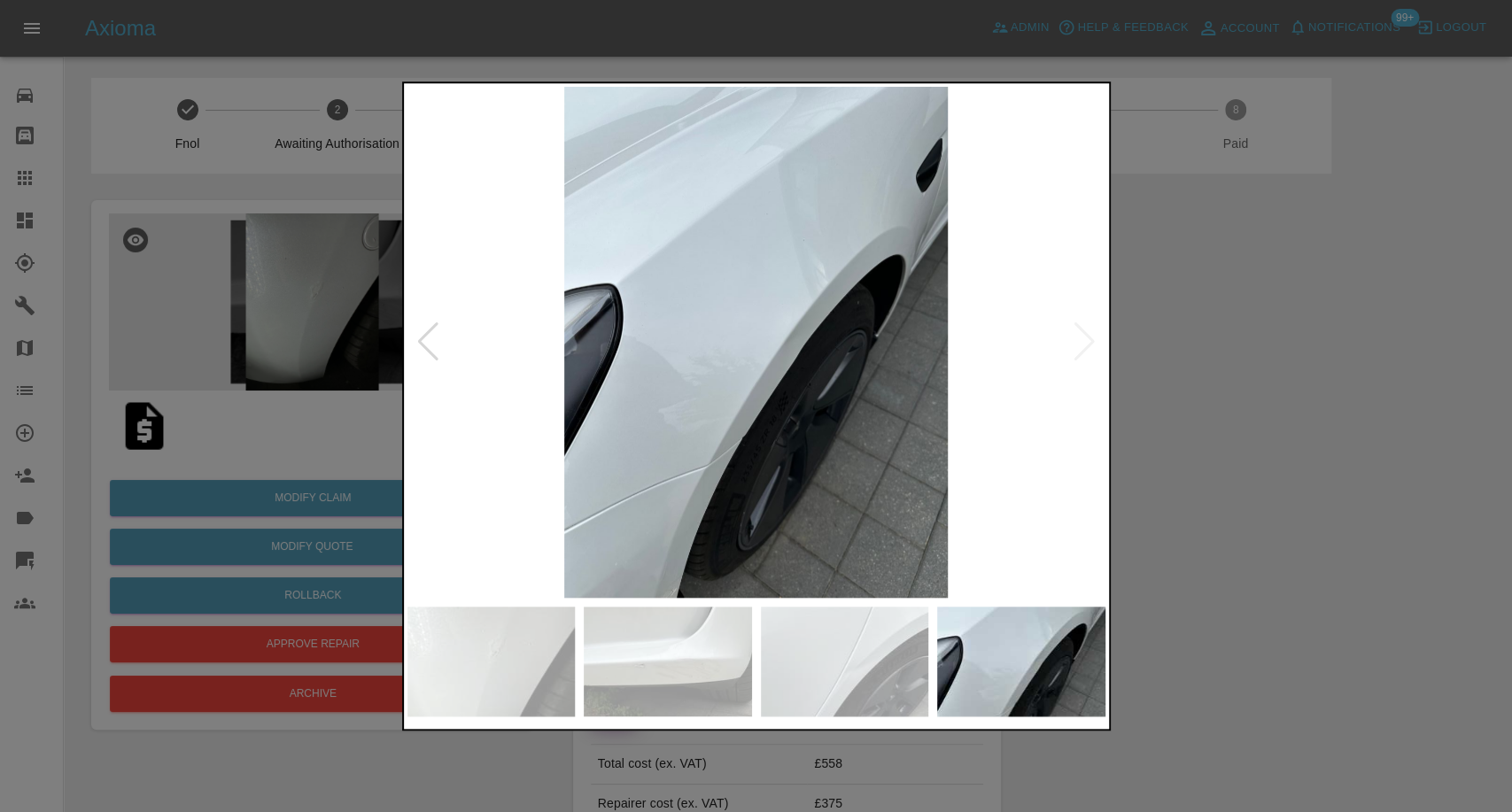
click at [1087, 351] on img at bounding box center [756, 342] width 698 height 511
click at [858, 647] on img at bounding box center [844, 661] width 168 height 110
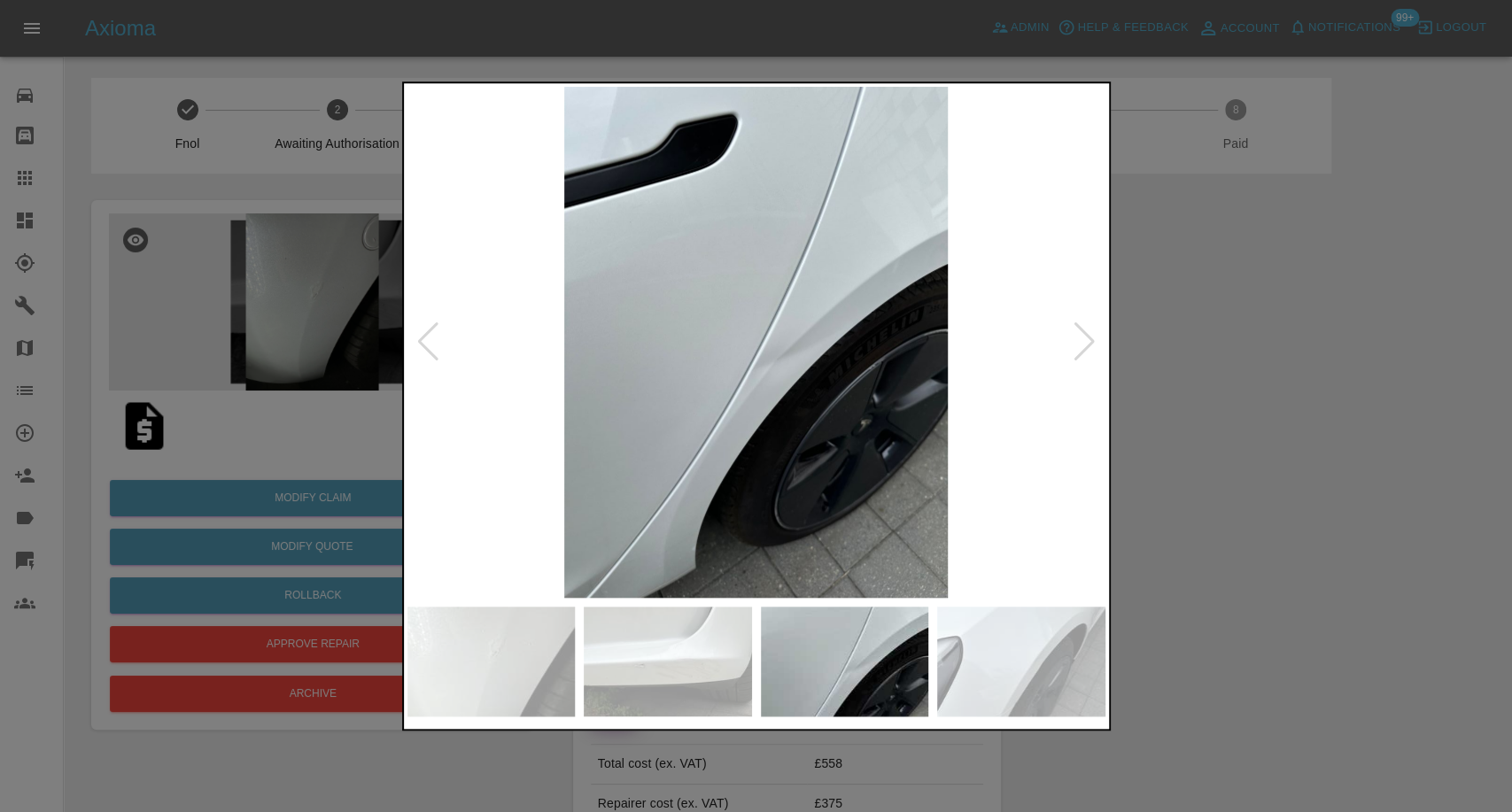
click at [592, 660] on img at bounding box center [668, 661] width 168 height 110
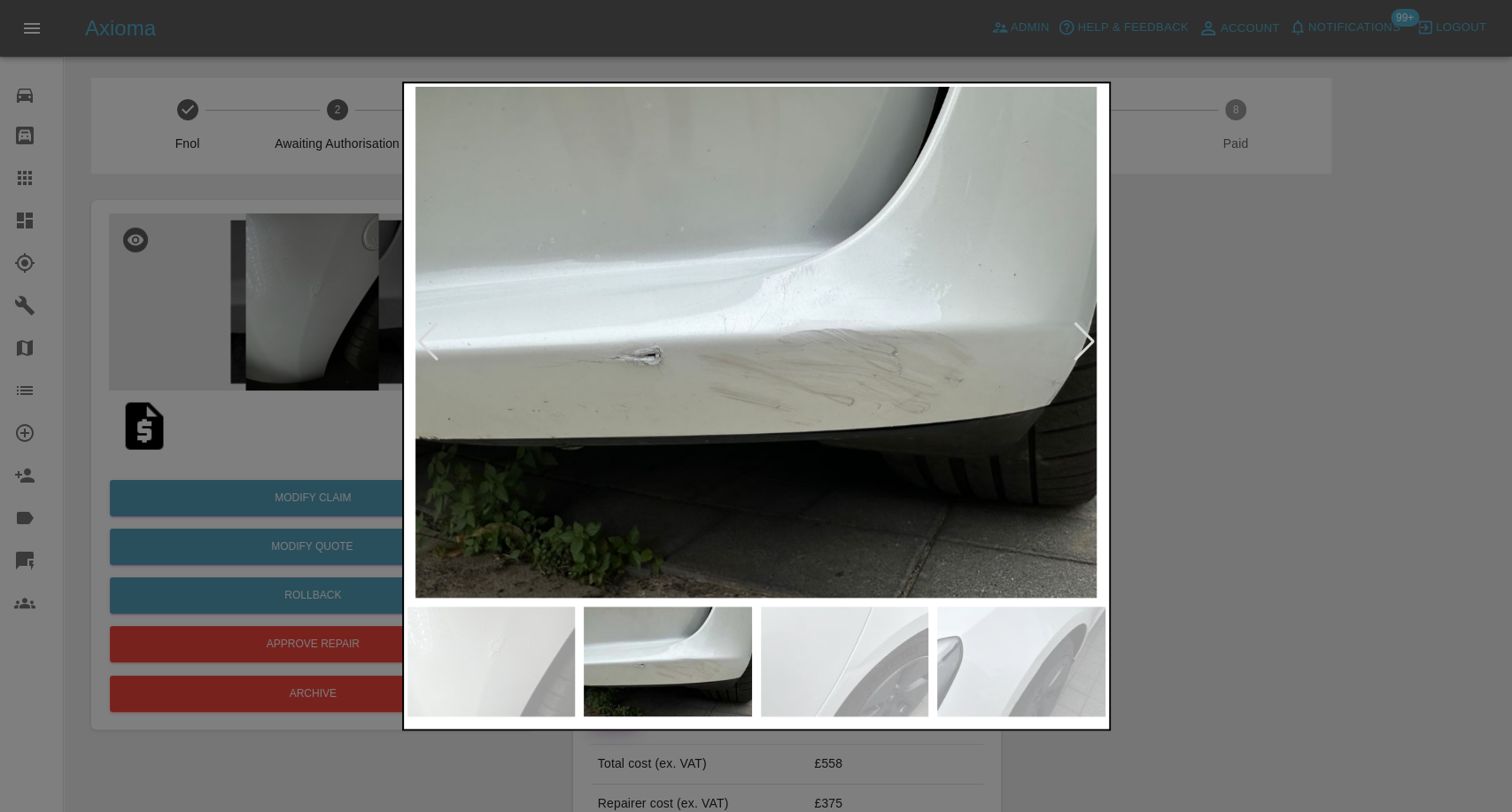
click at [512, 649] on img at bounding box center [491, 661] width 168 height 110
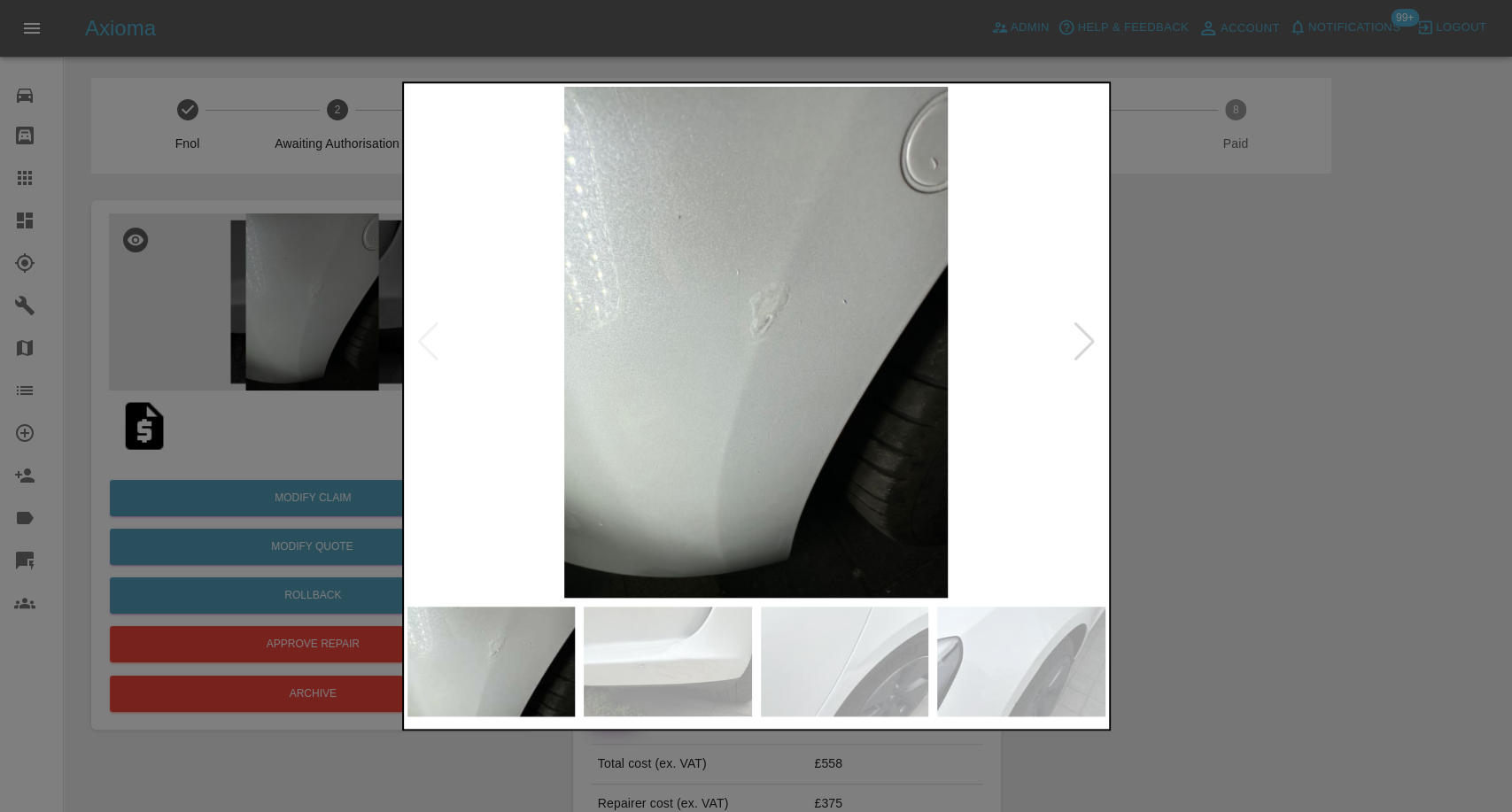
click at [1284, 512] on div at bounding box center [756, 406] width 1512 height 812
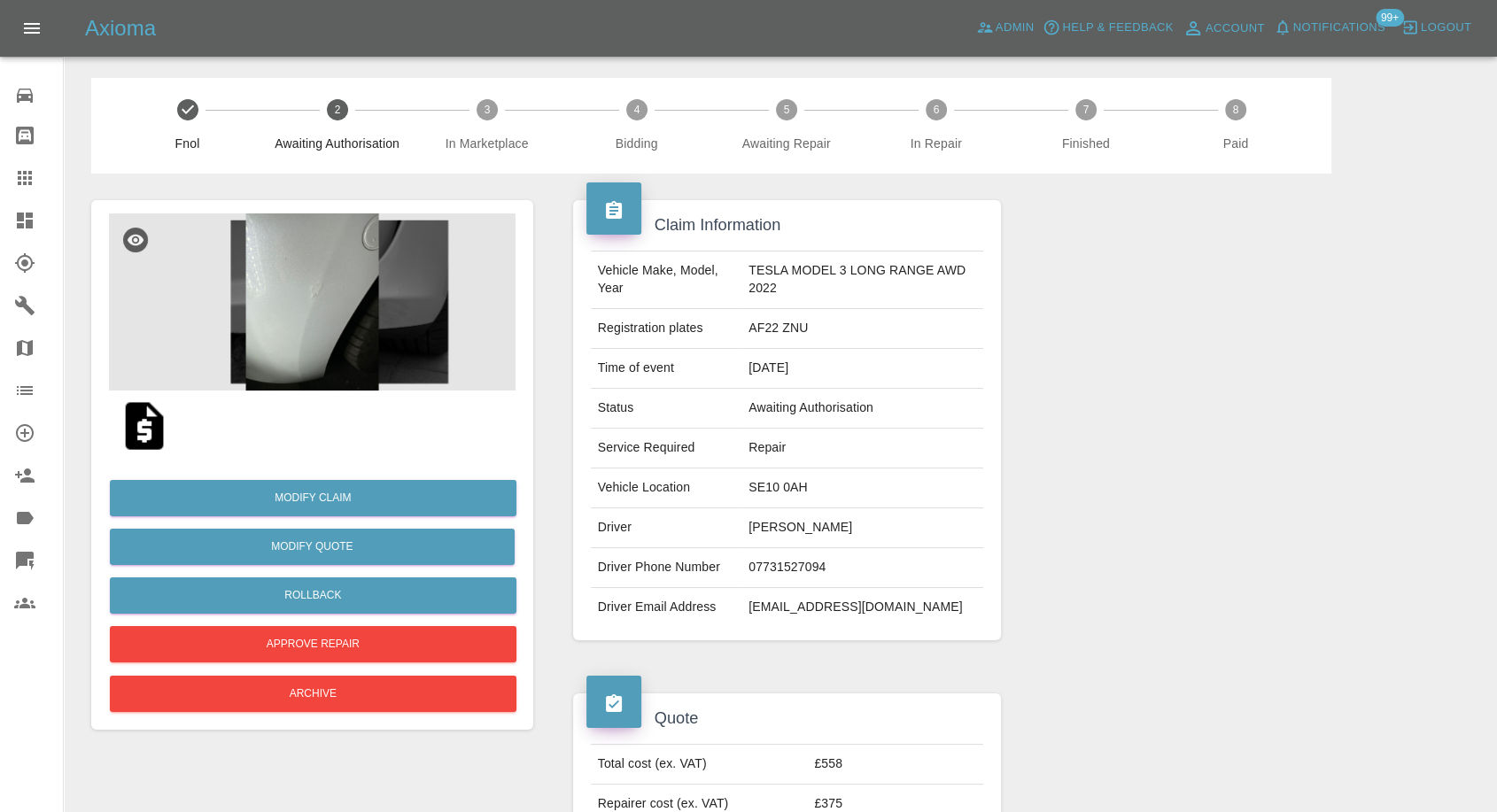
click at [267, 370] on img at bounding box center [312, 302] width 407 height 177
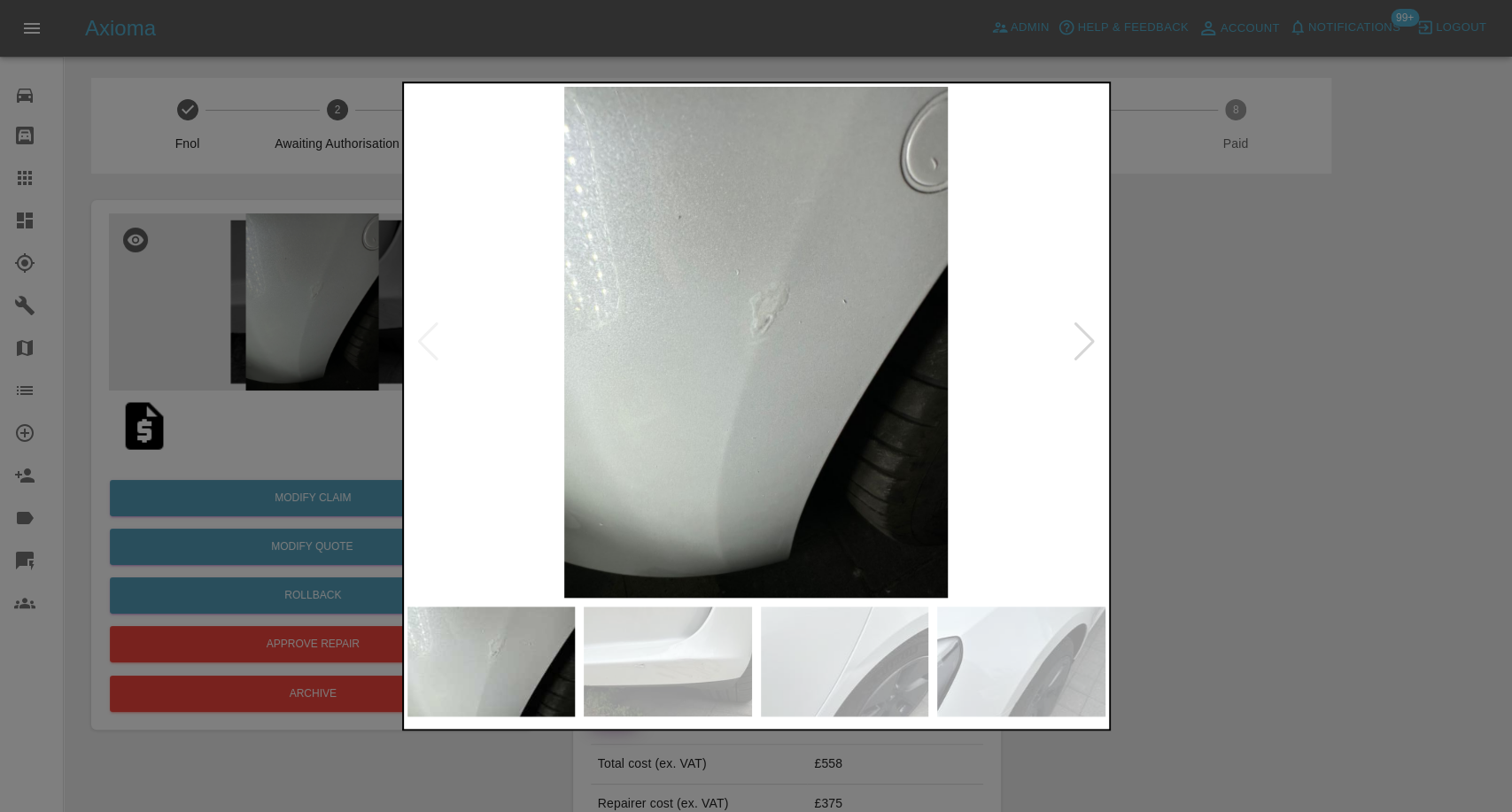
click at [659, 698] on img at bounding box center [668, 661] width 168 height 110
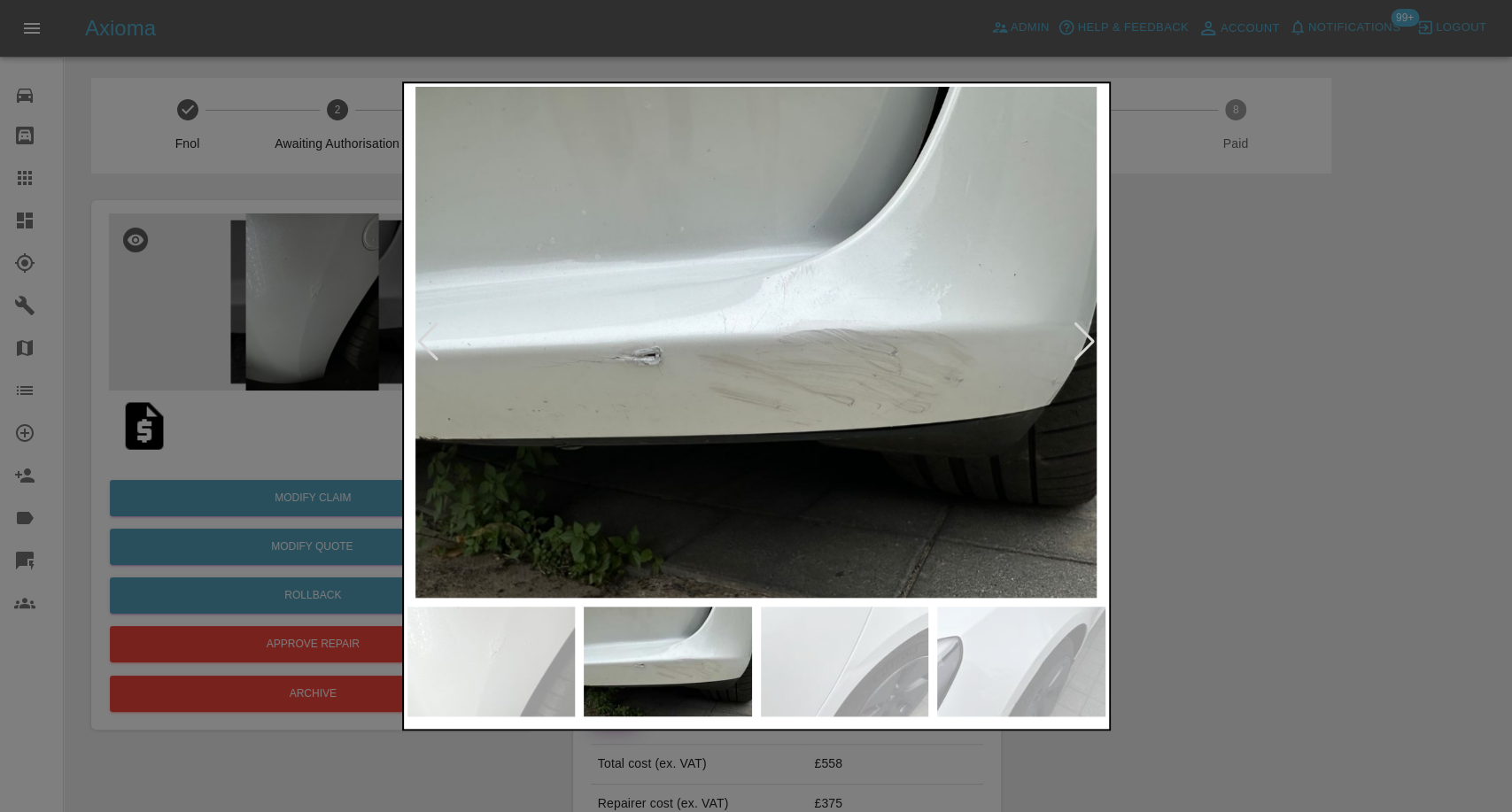
click at [815, 655] on img at bounding box center [844, 661] width 168 height 110
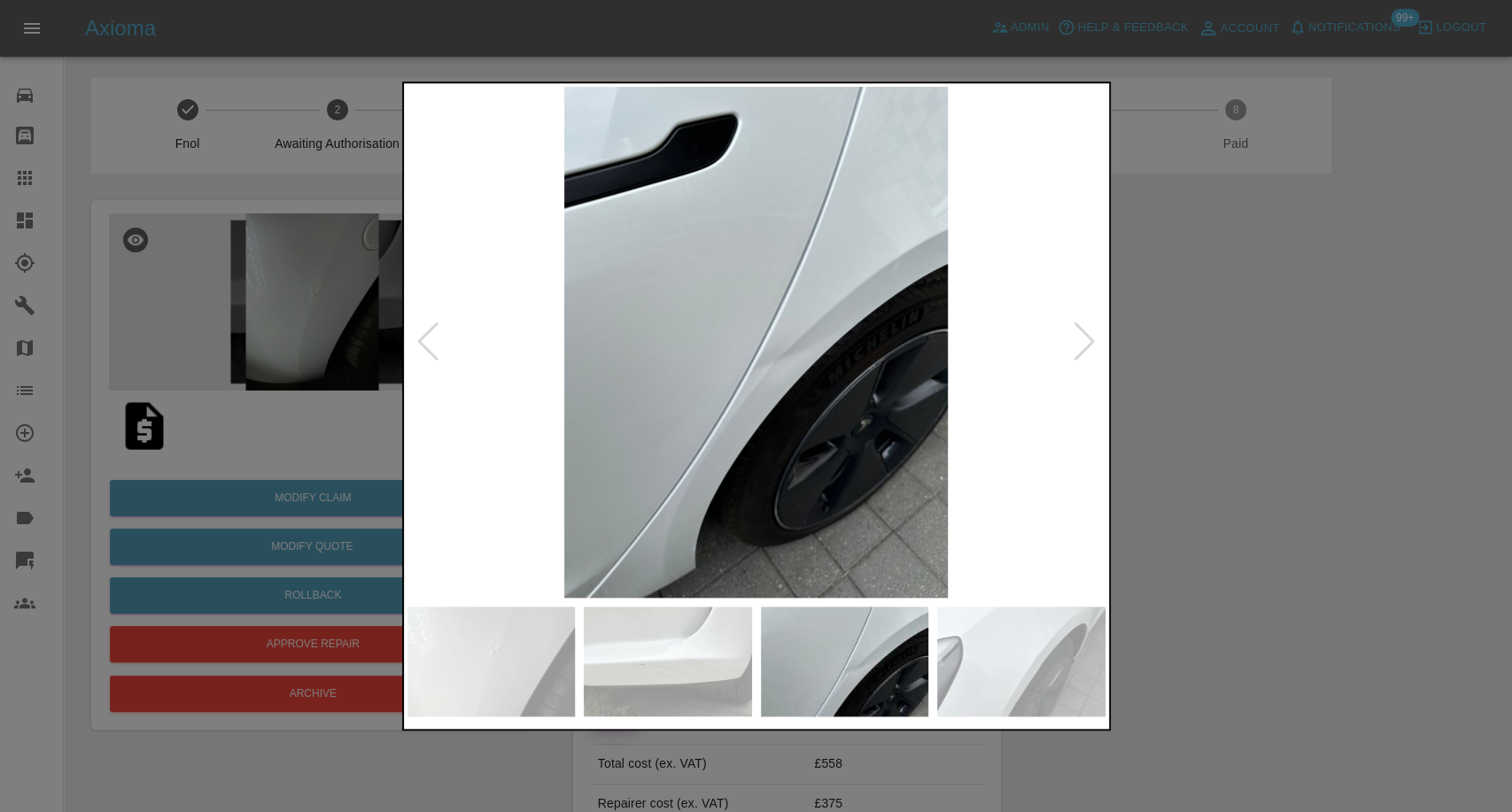
click at [1008, 660] on img at bounding box center [1021, 661] width 168 height 110
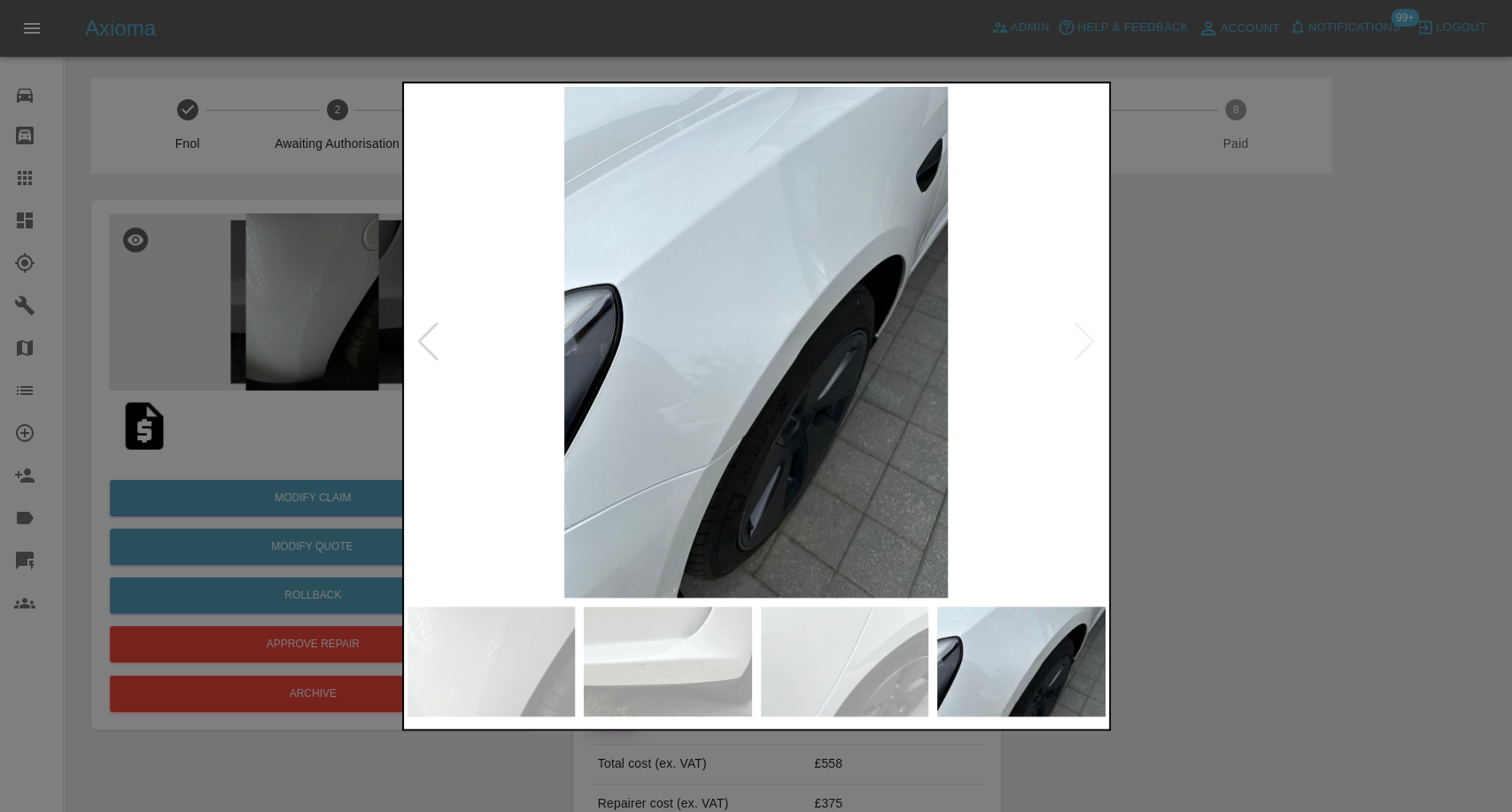
click at [800, 663] on img at bounding box center [844, 661] width 168 height 110
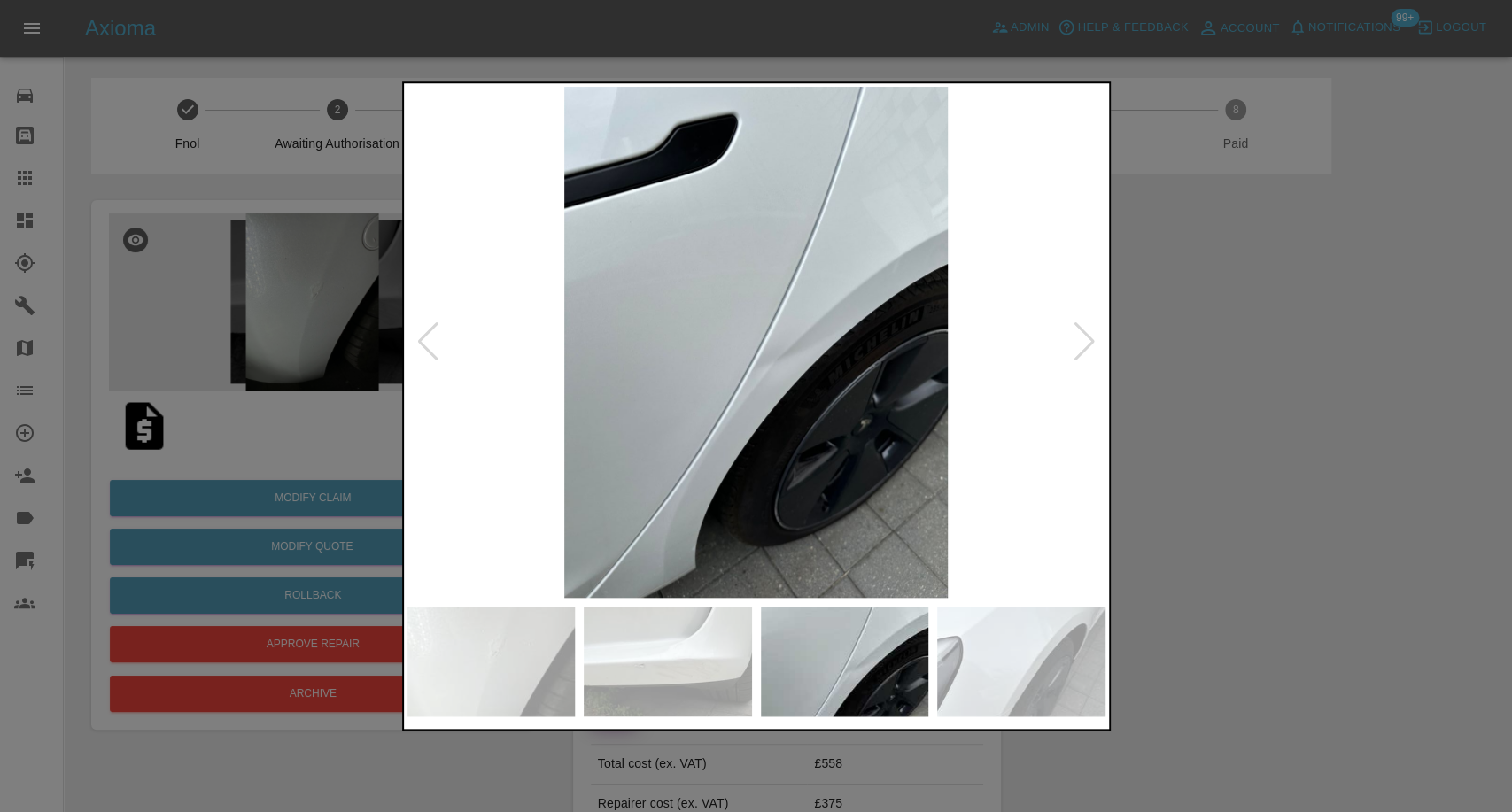
click at [1303, 533] on div at bounding box center [756, 406] width 1512 height 812
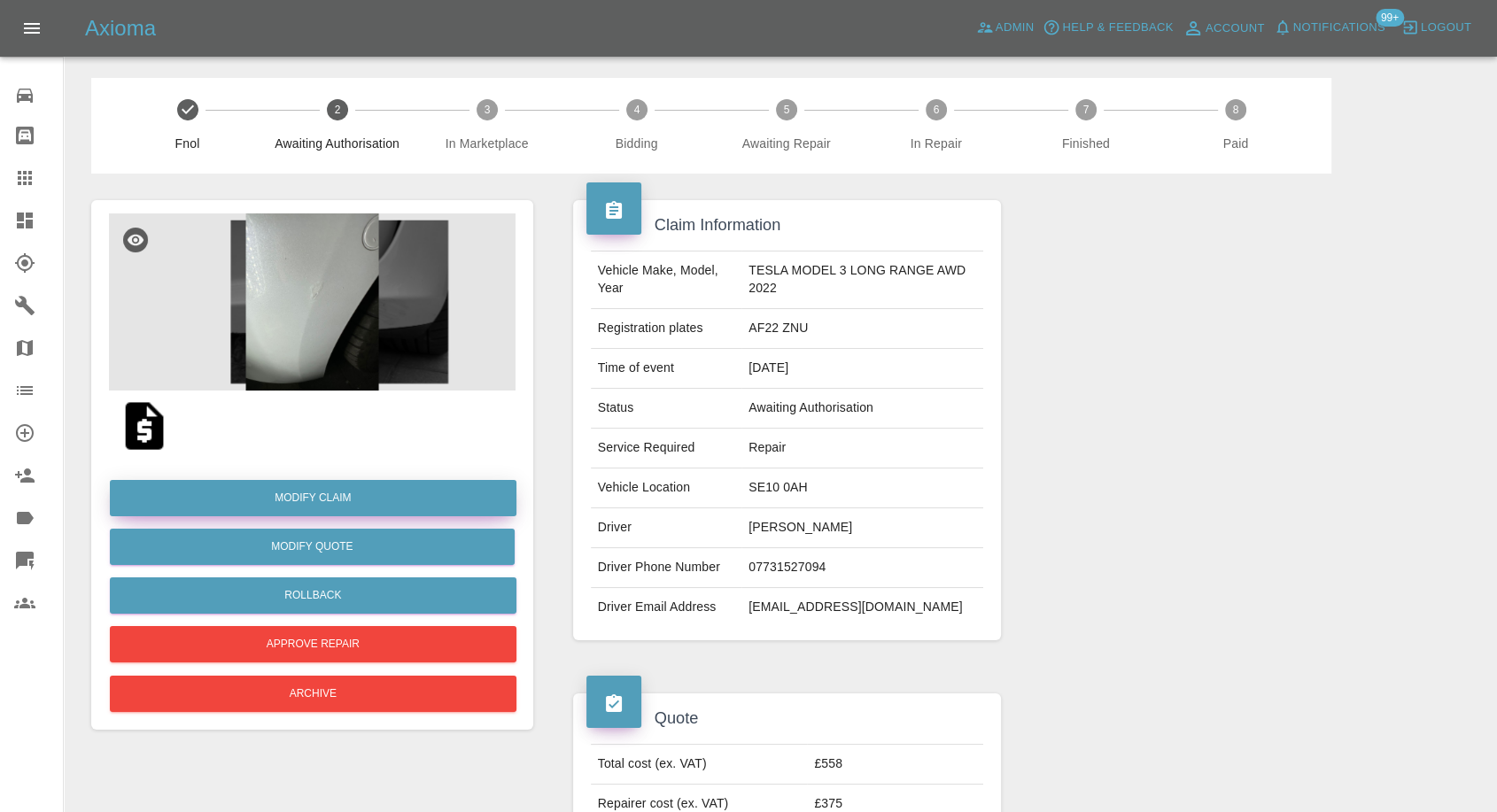
click at [297, 494] on link "Modify Claim" at bounding box center [313, 497] width 407 height 36
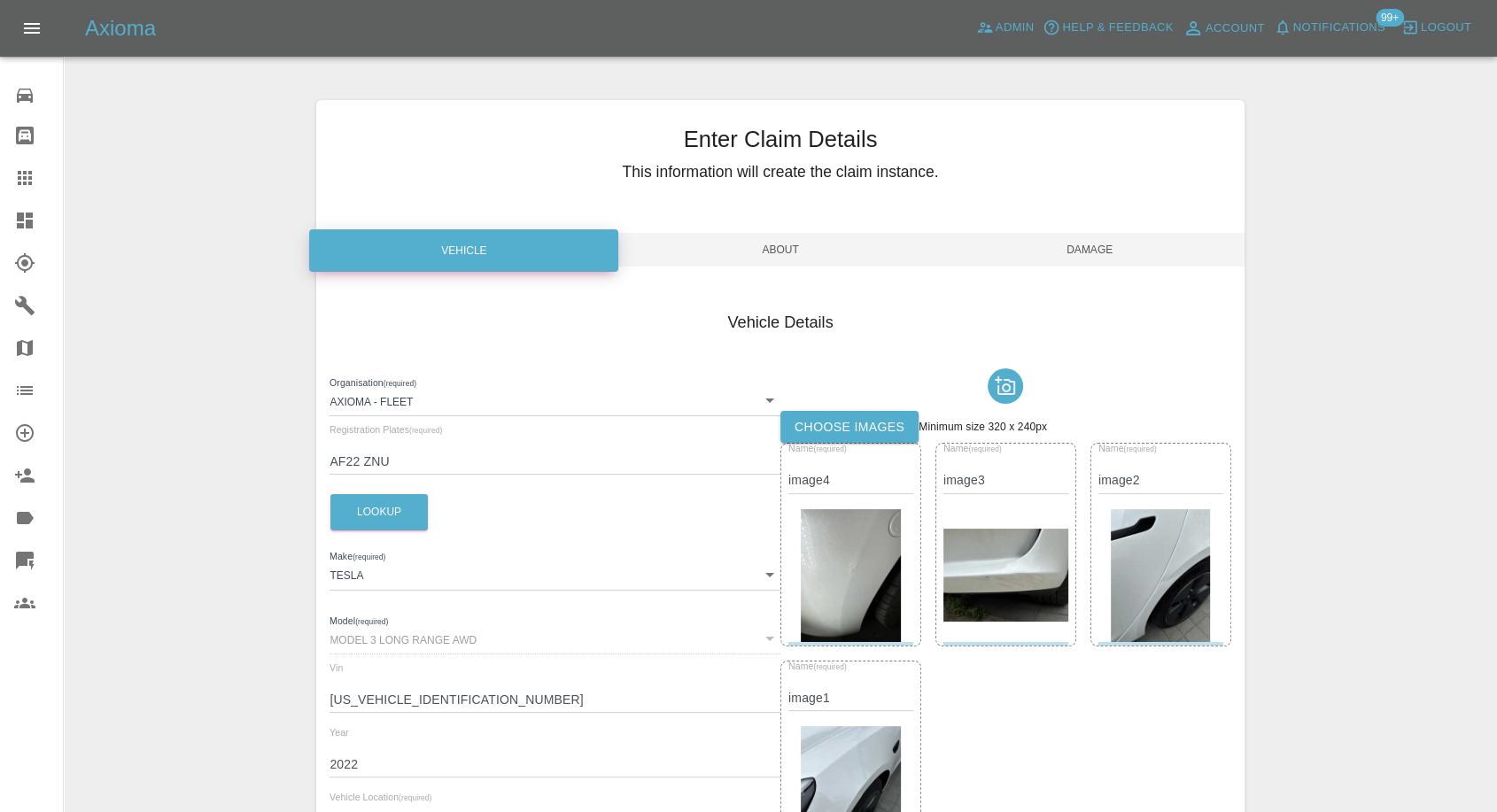
click at [831, 542] on img at bounding box center [850, 575] width 100 height 133
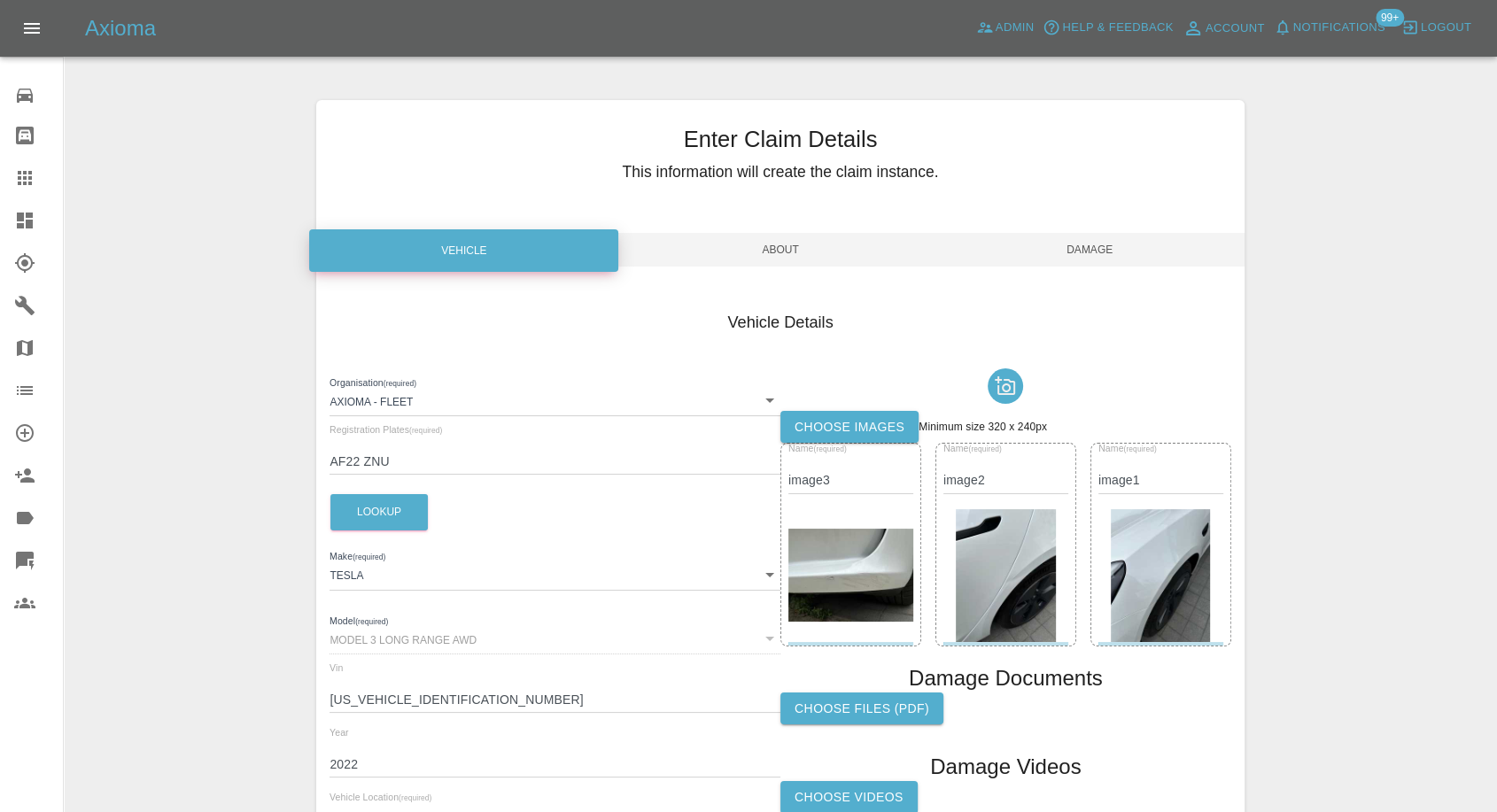
click at [831, 542] on img at bounding box center [850, 575] width 125 height 94
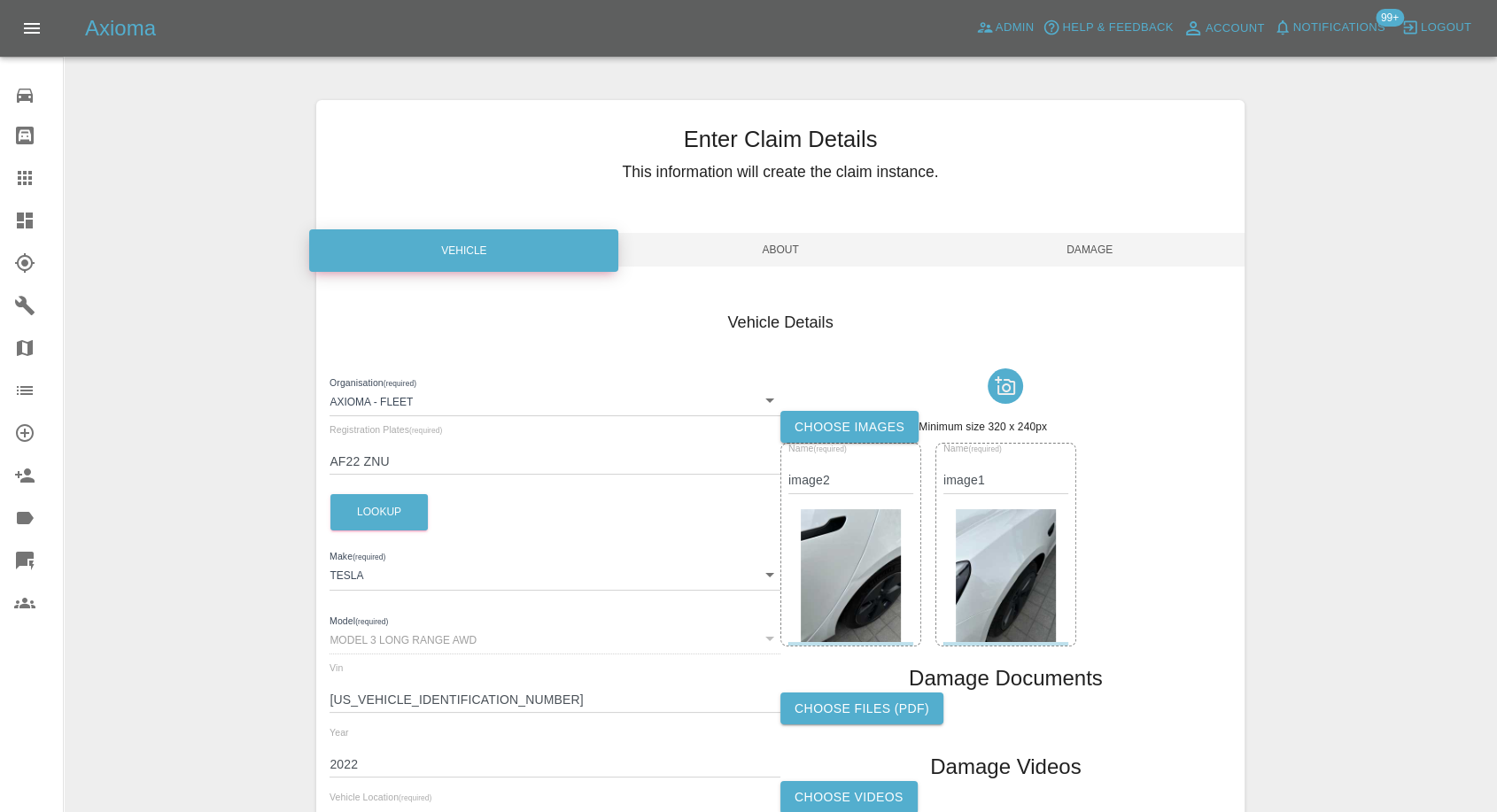
click at [831, 542] on img at bounding box center [850, 575] width 100 height 133
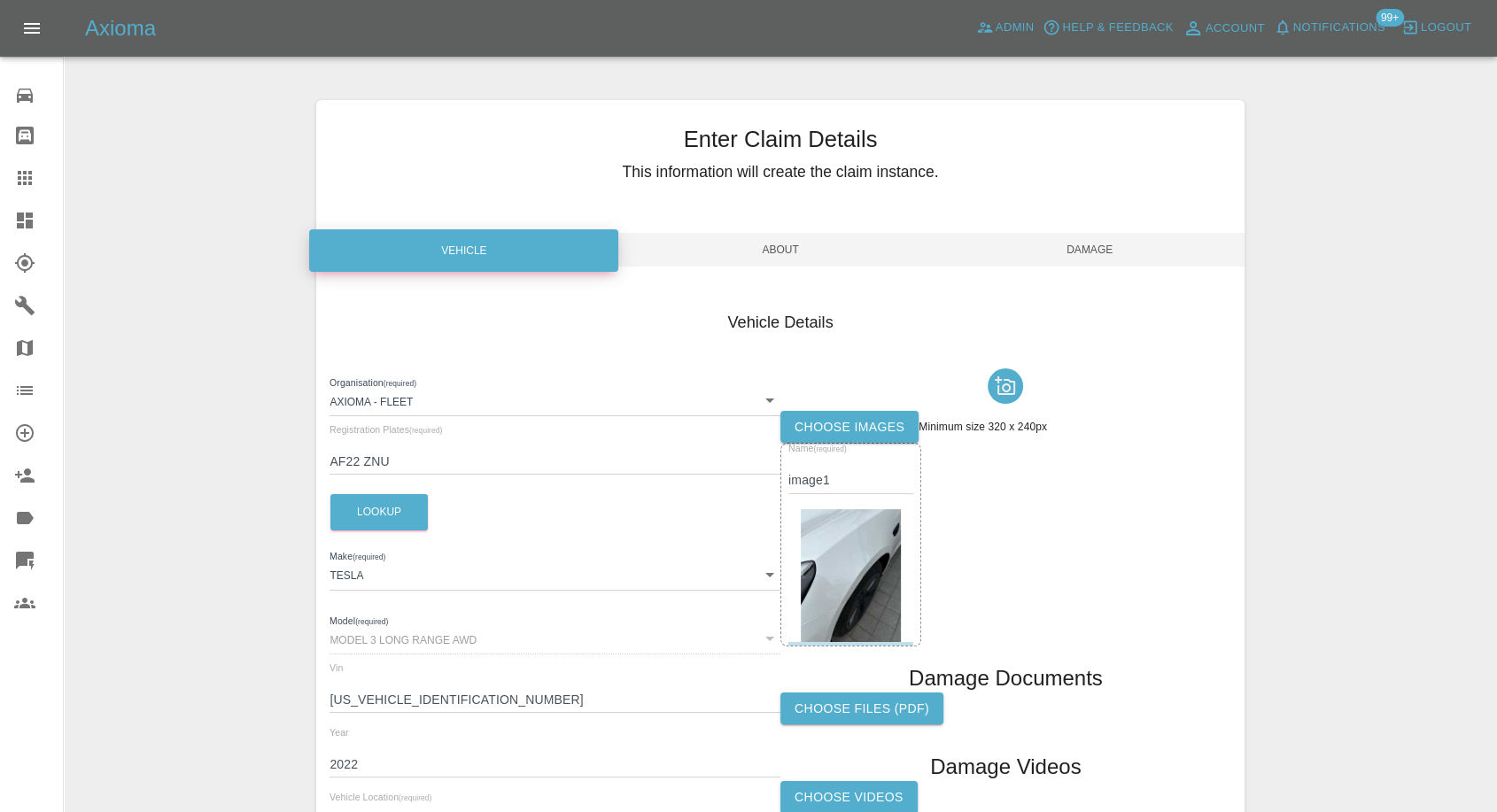
click at [831, 542] on img at bounding box center [850, 575] width 100 height 133
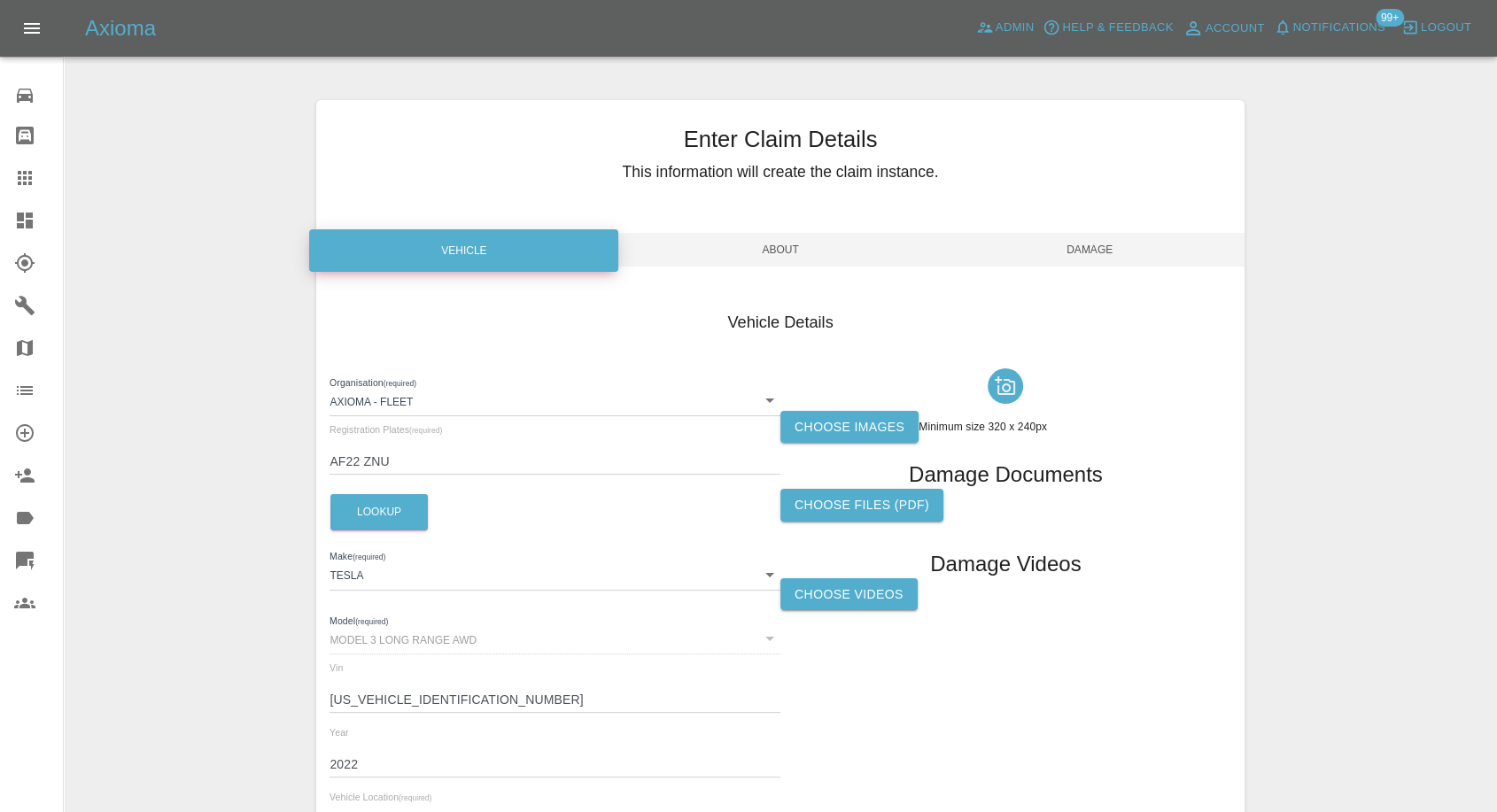
click at [870, 433] on label "Choose images" at bounding box center [849, 427] width 138 height 33
click at [0, 0] on input "Choose images" at bounding box center [0, 0] width 0 height 0
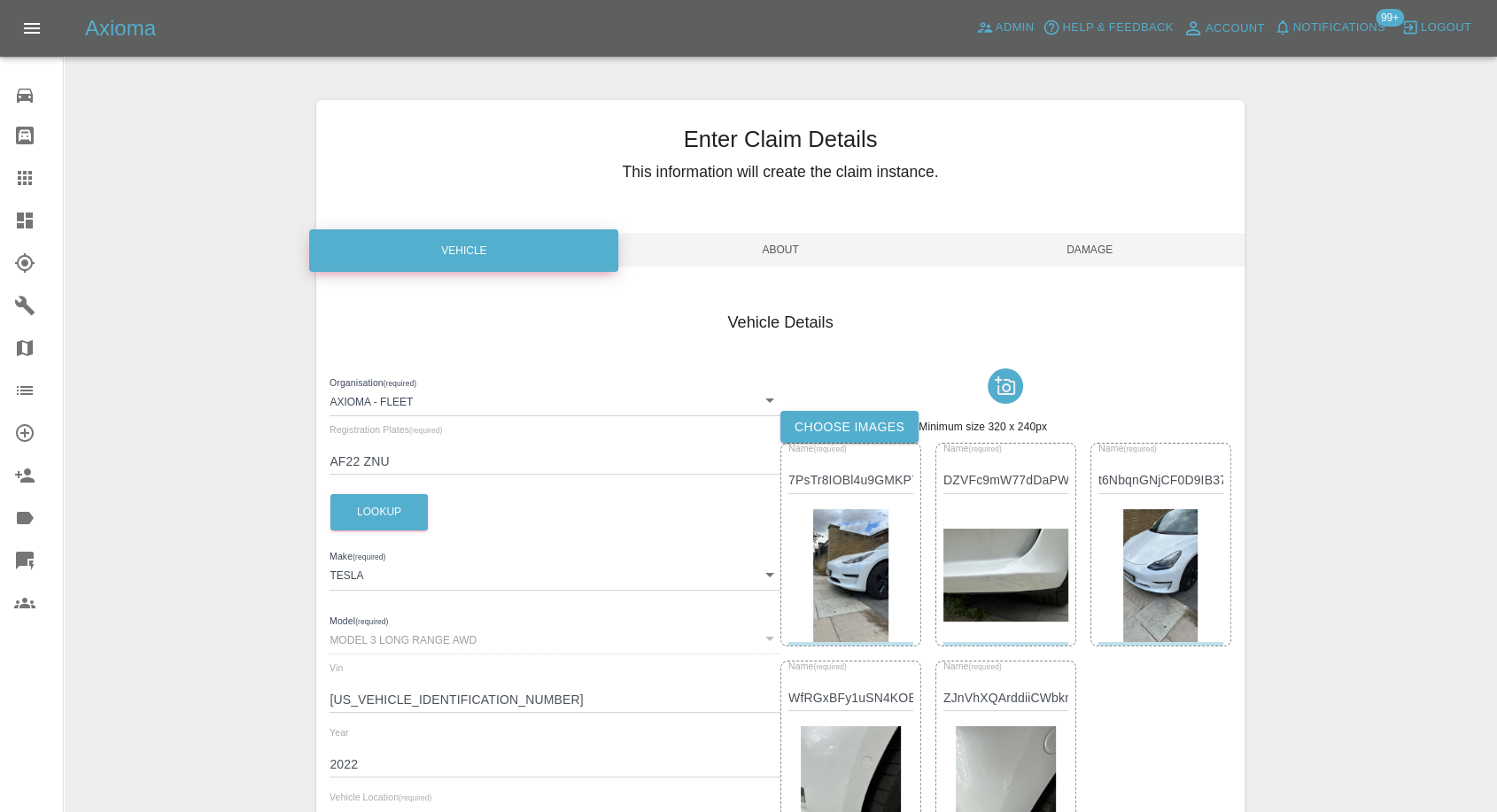
click at [1099, 256] on span "Damage" at bounding box center [1090, 250] width 309 height 34
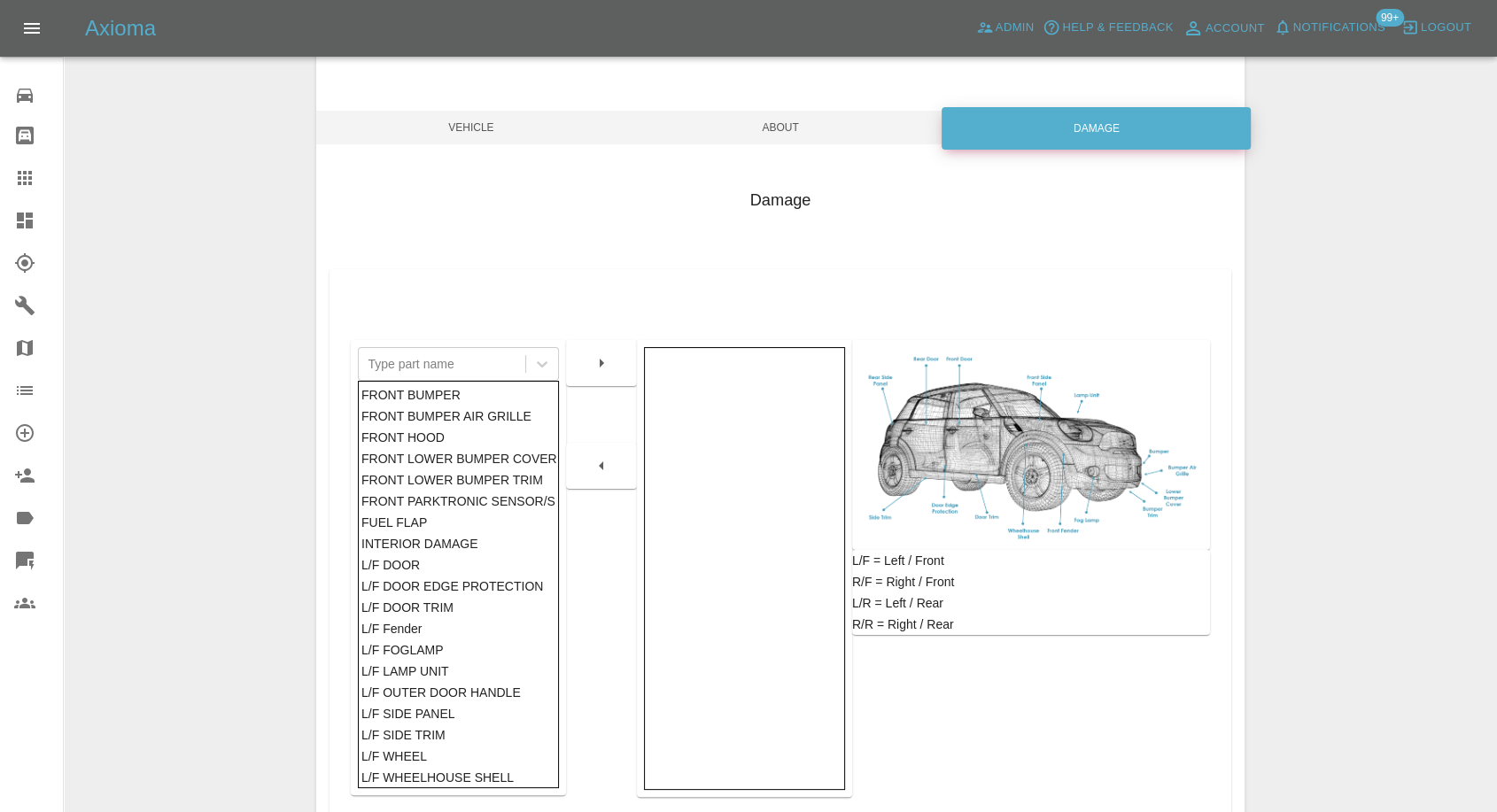
scroll to position [284, 0]
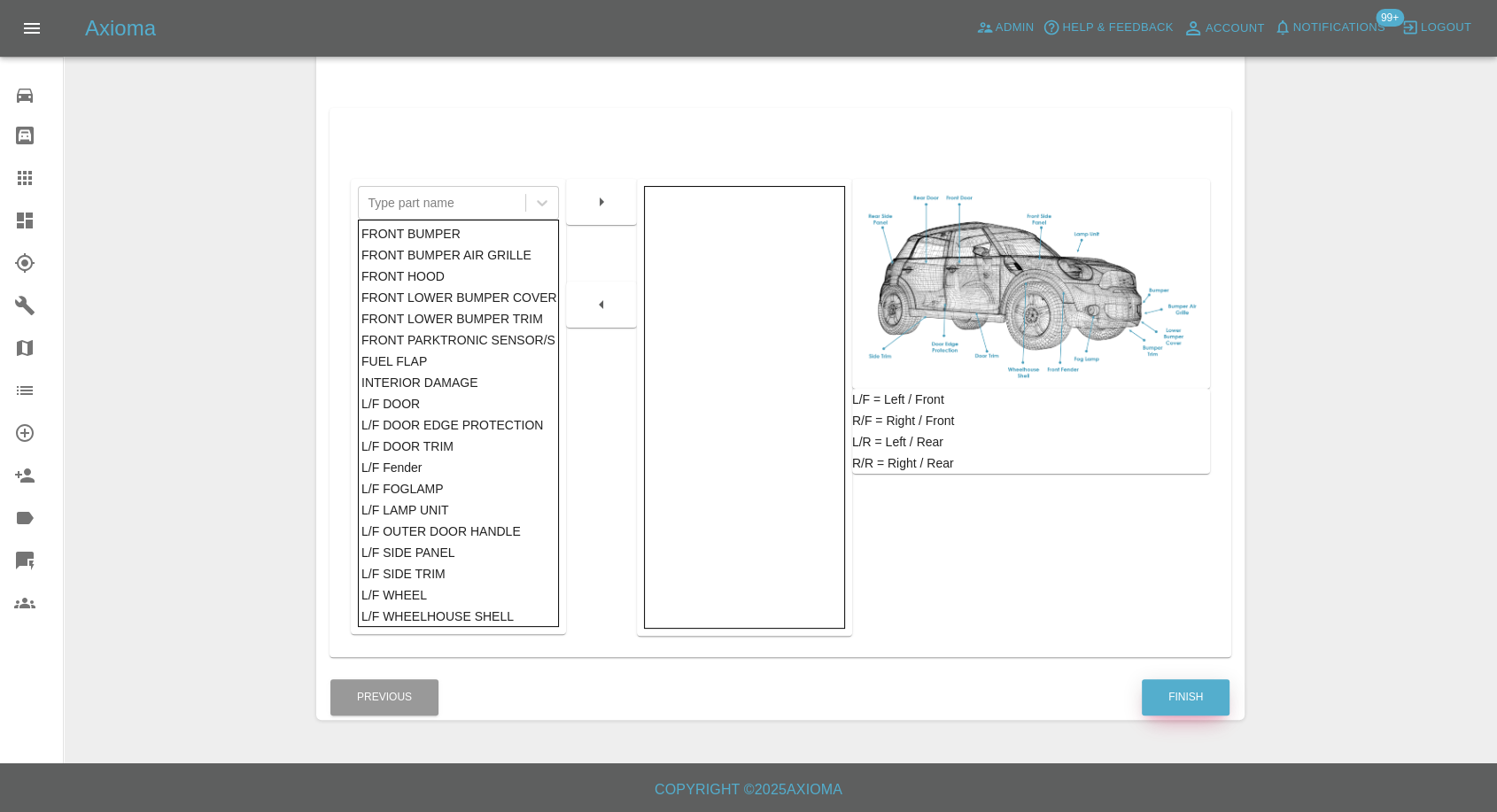
click at [1189, 713] on button "Finish" at bounding box center [1185, 696] width 87 height 36
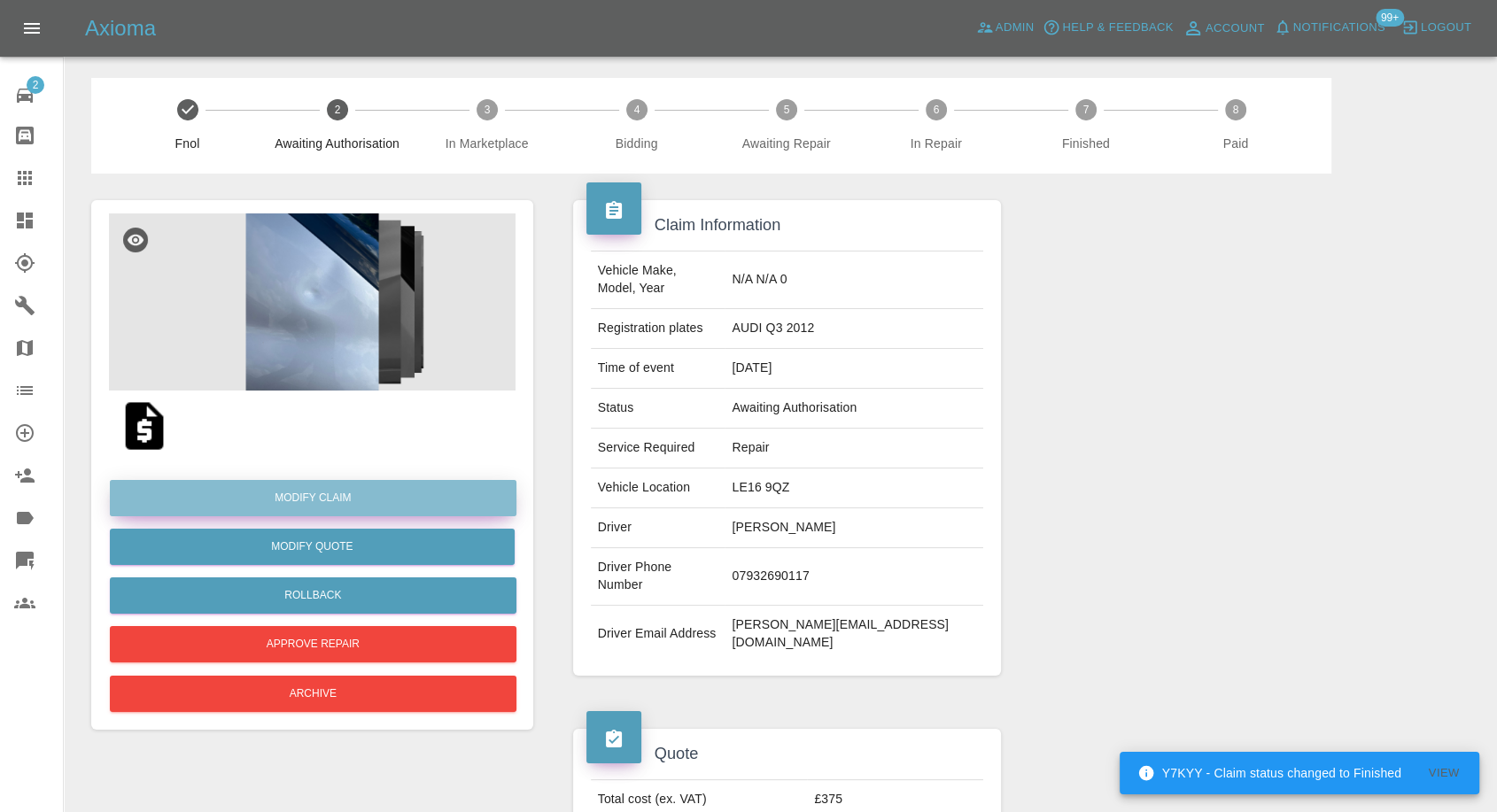
click at [356, 491] on link "Modify Claim" at bounding box center [313, 497] width 407 height 36
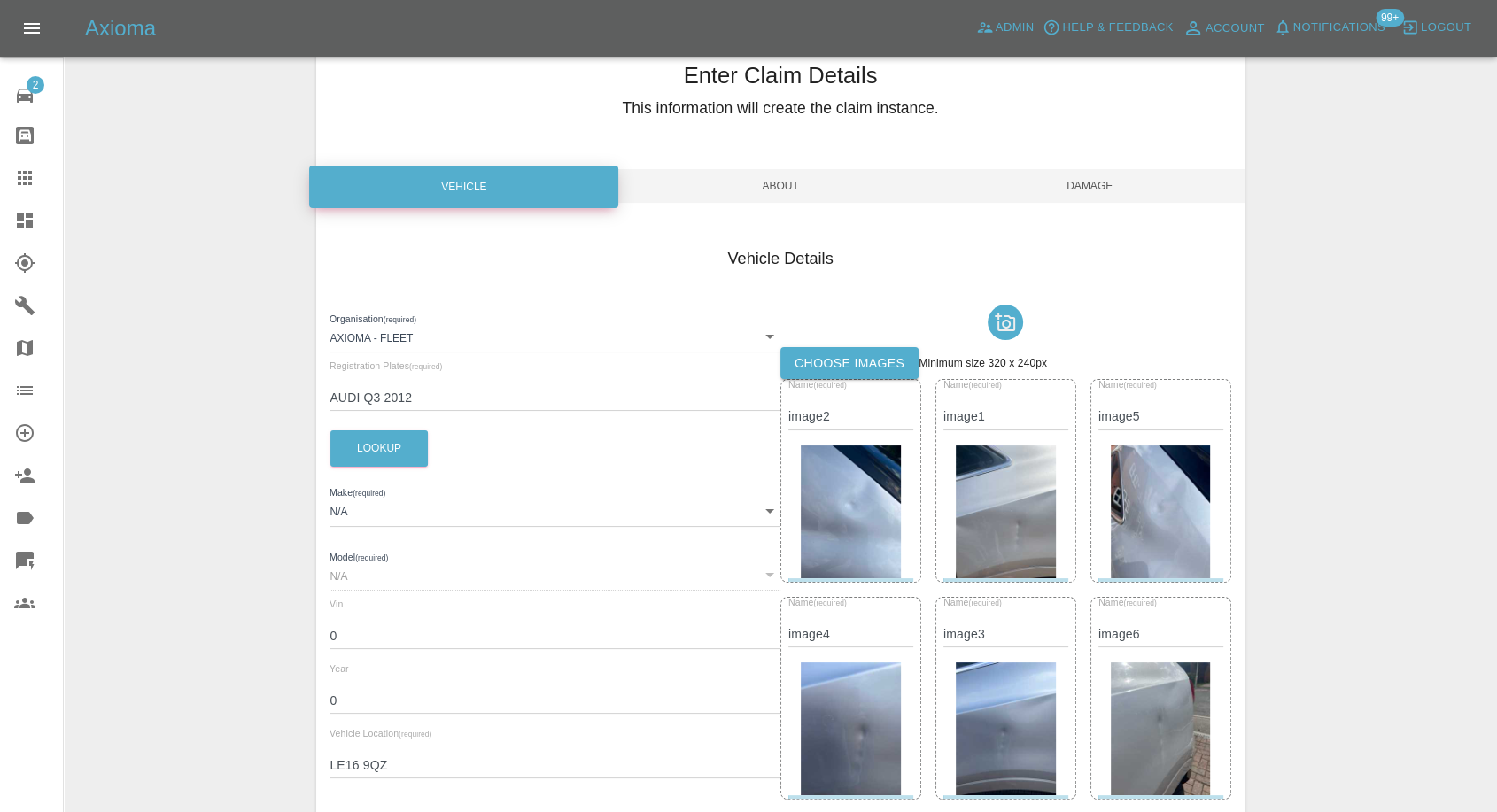
scroll to position [98, 0]
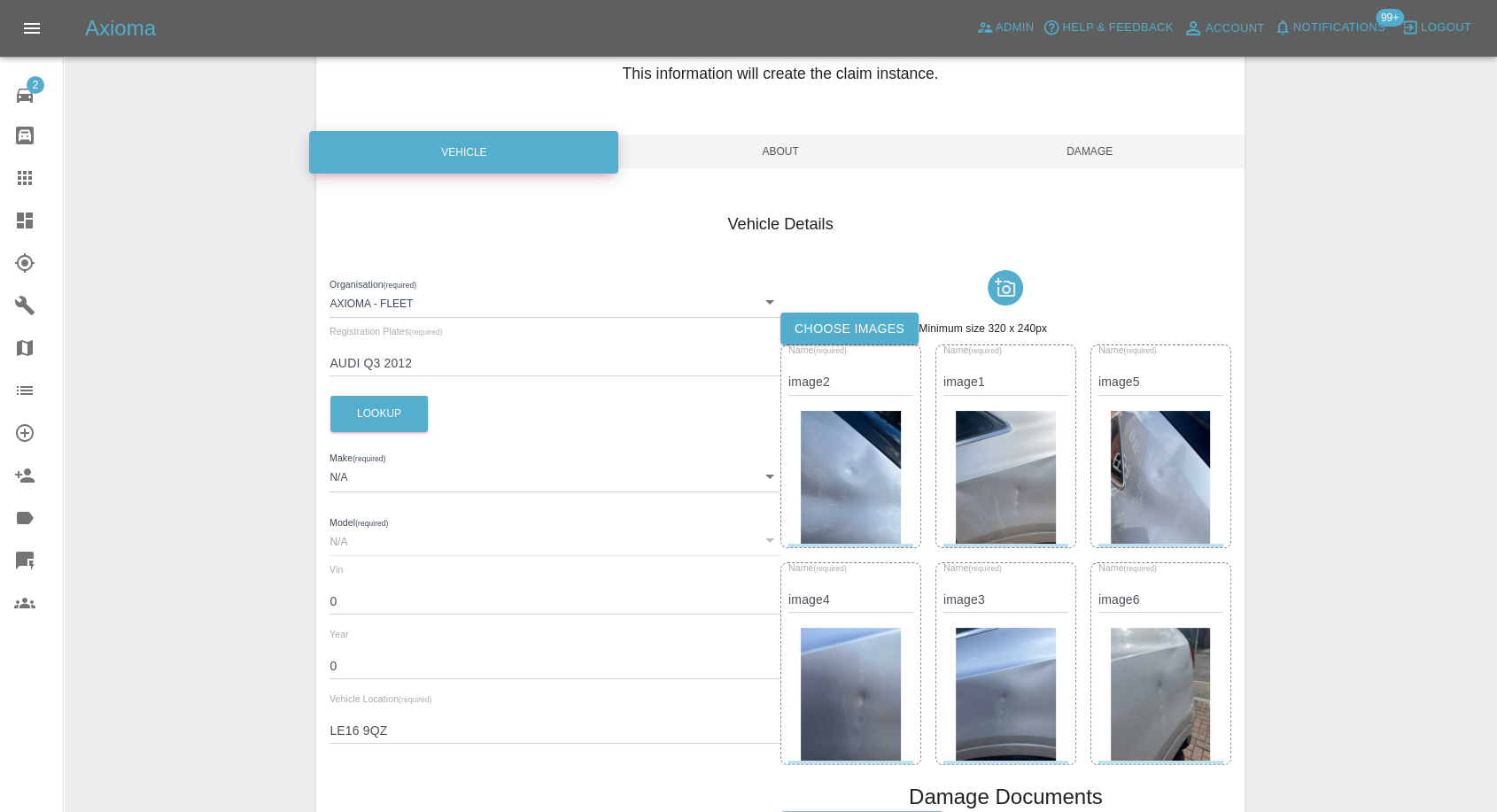
click at [846, 327] on label "Choose images" at bounding box center [849, 329] width 138 height 33
click at [0, 0] on input "Choose images" at bounding box center [0, 0] width 0 height 0
click at [1100, 154] on span "Damage" at bounding box center [1090, 152] width 309 height 34
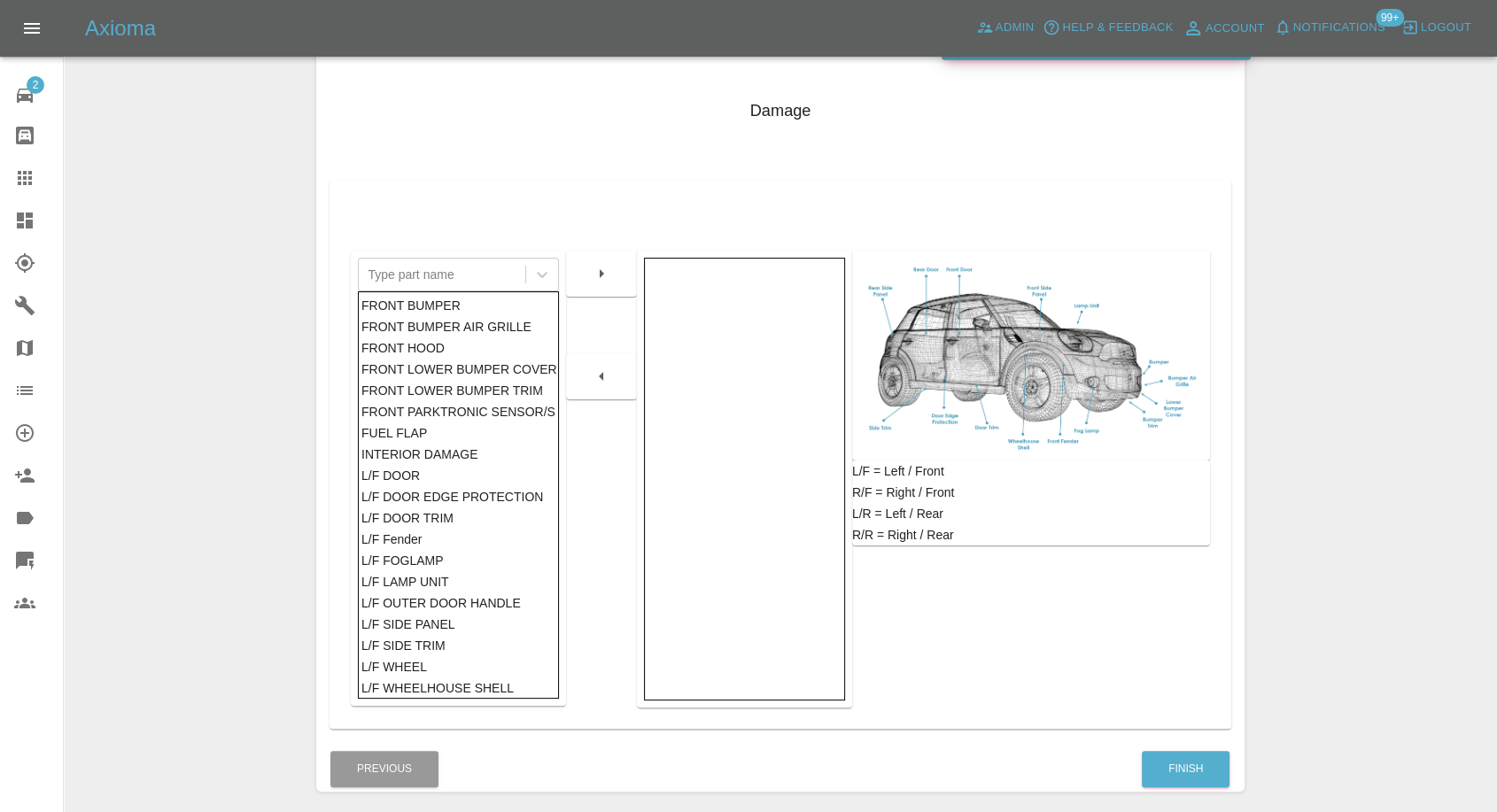
scroll to position [284, 0]
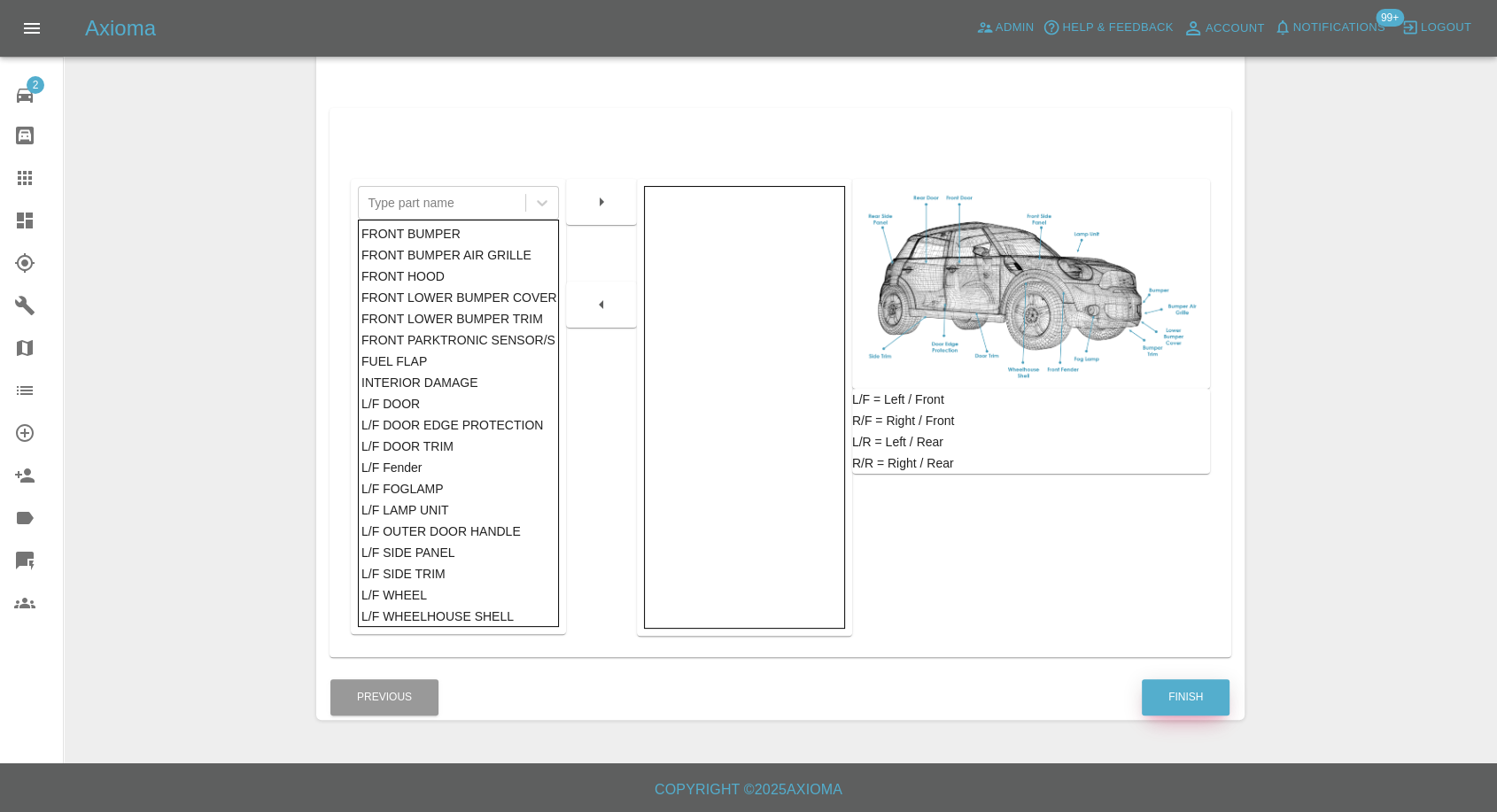
click at [1194, 697] on button "Finish" at bounding box center [1185, 696] width 87 height 36
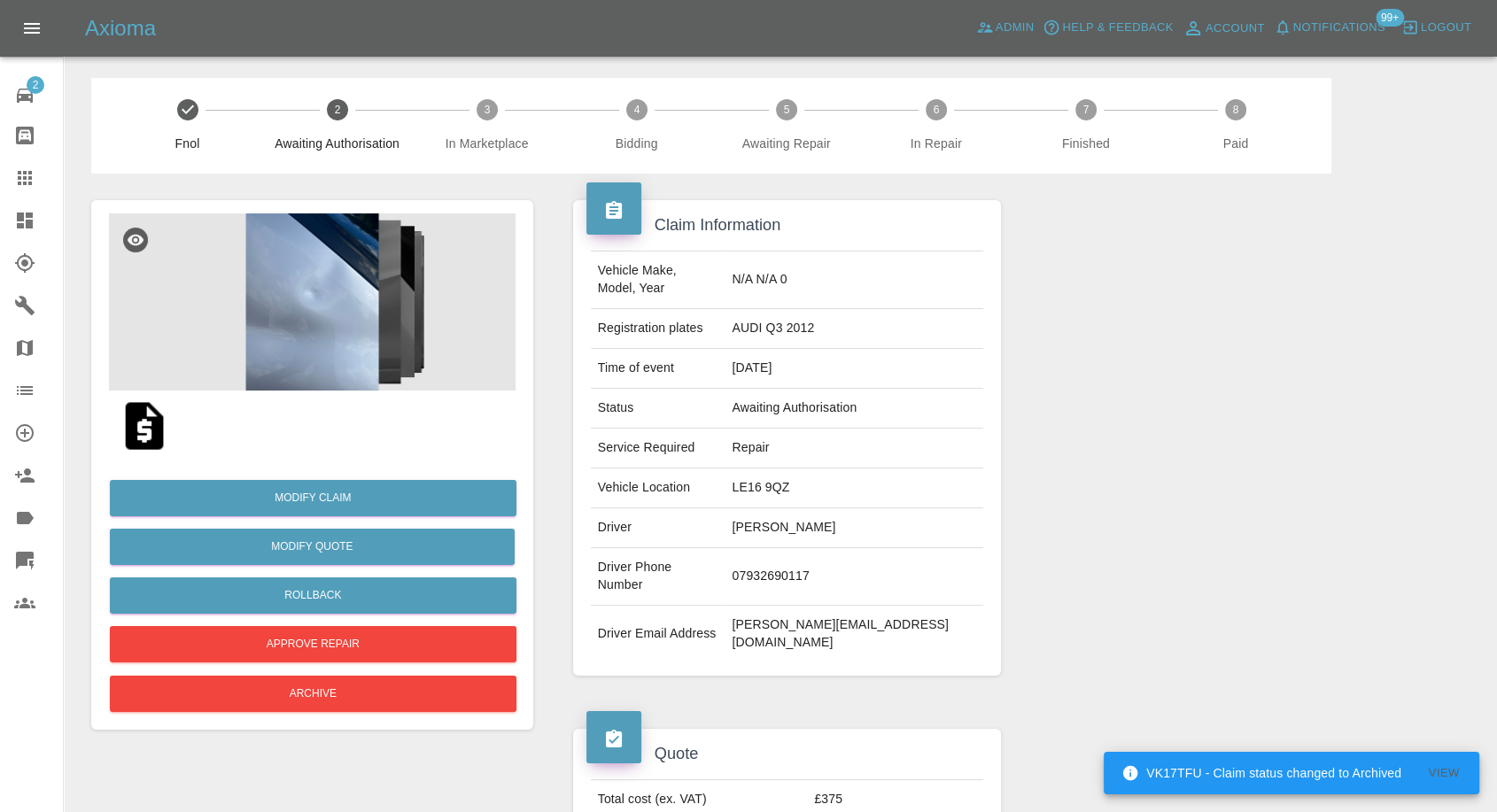
click at [308, 309] on img at bounding box center [312, 302] width 407 height 177
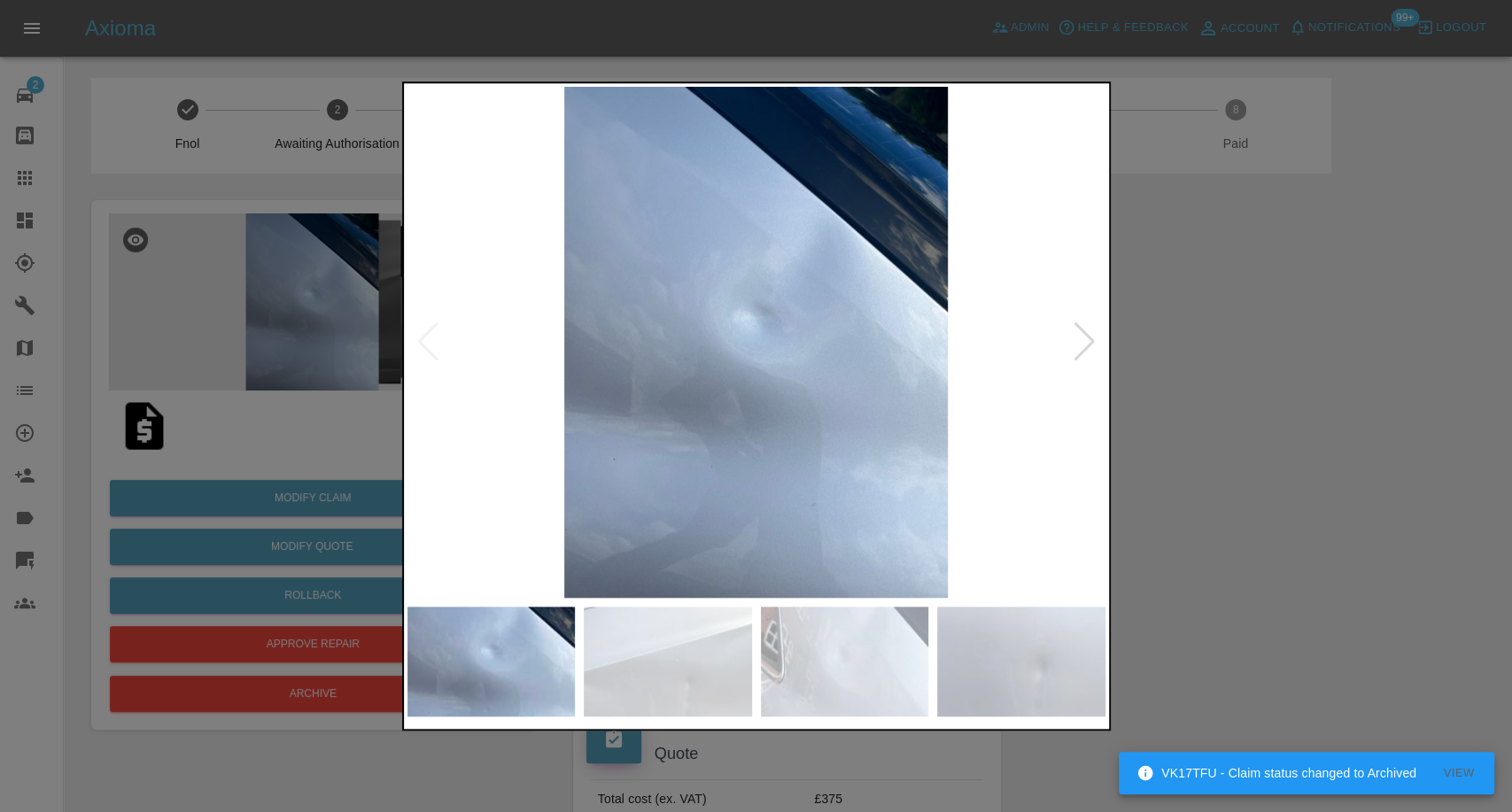
click at [1085, 347] on div at bounding box center [1084, 342] width 24 height 39
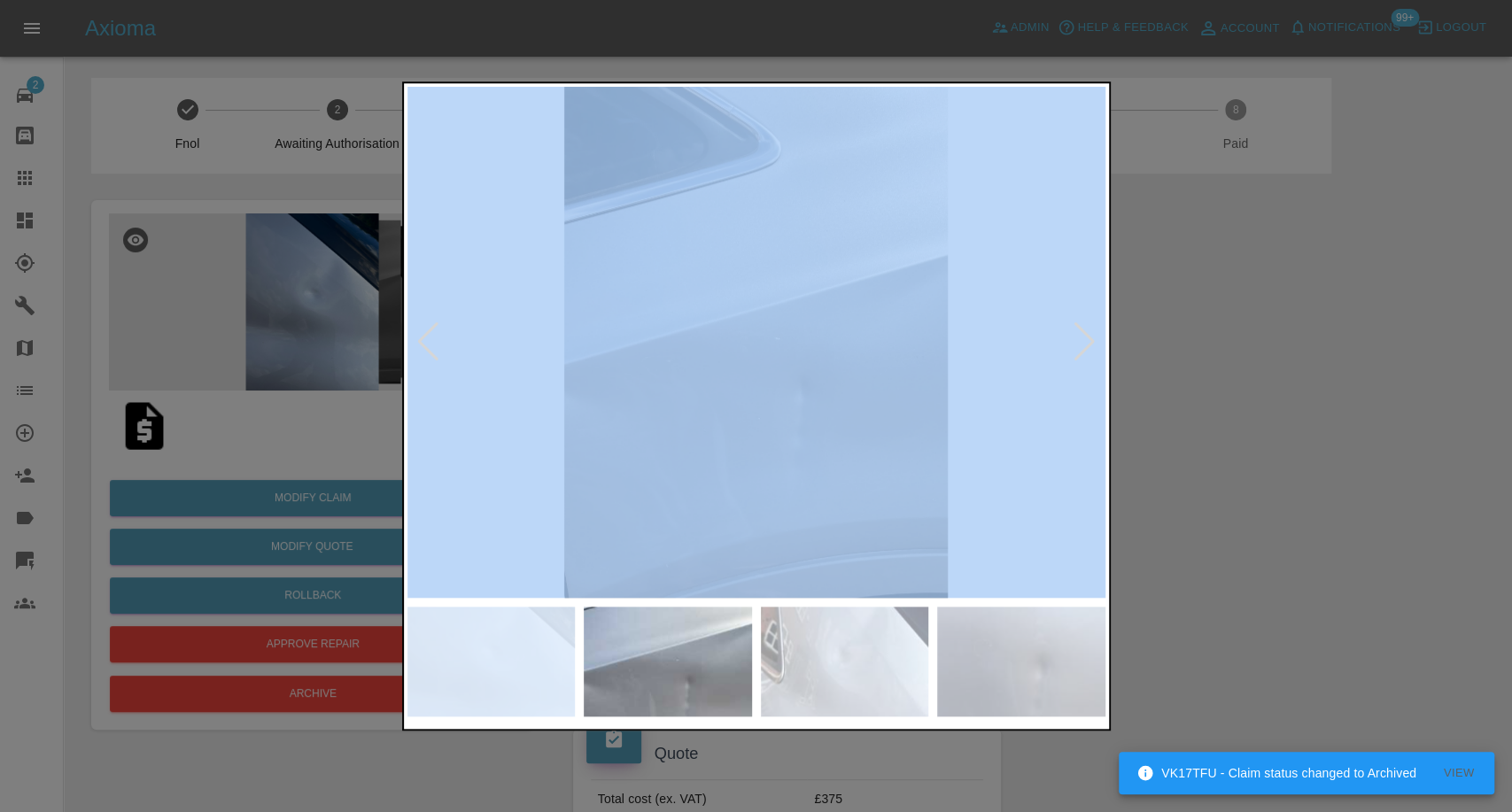
click at [1085, 347] on div at bounding box center [1084, 342] width 24 height 39
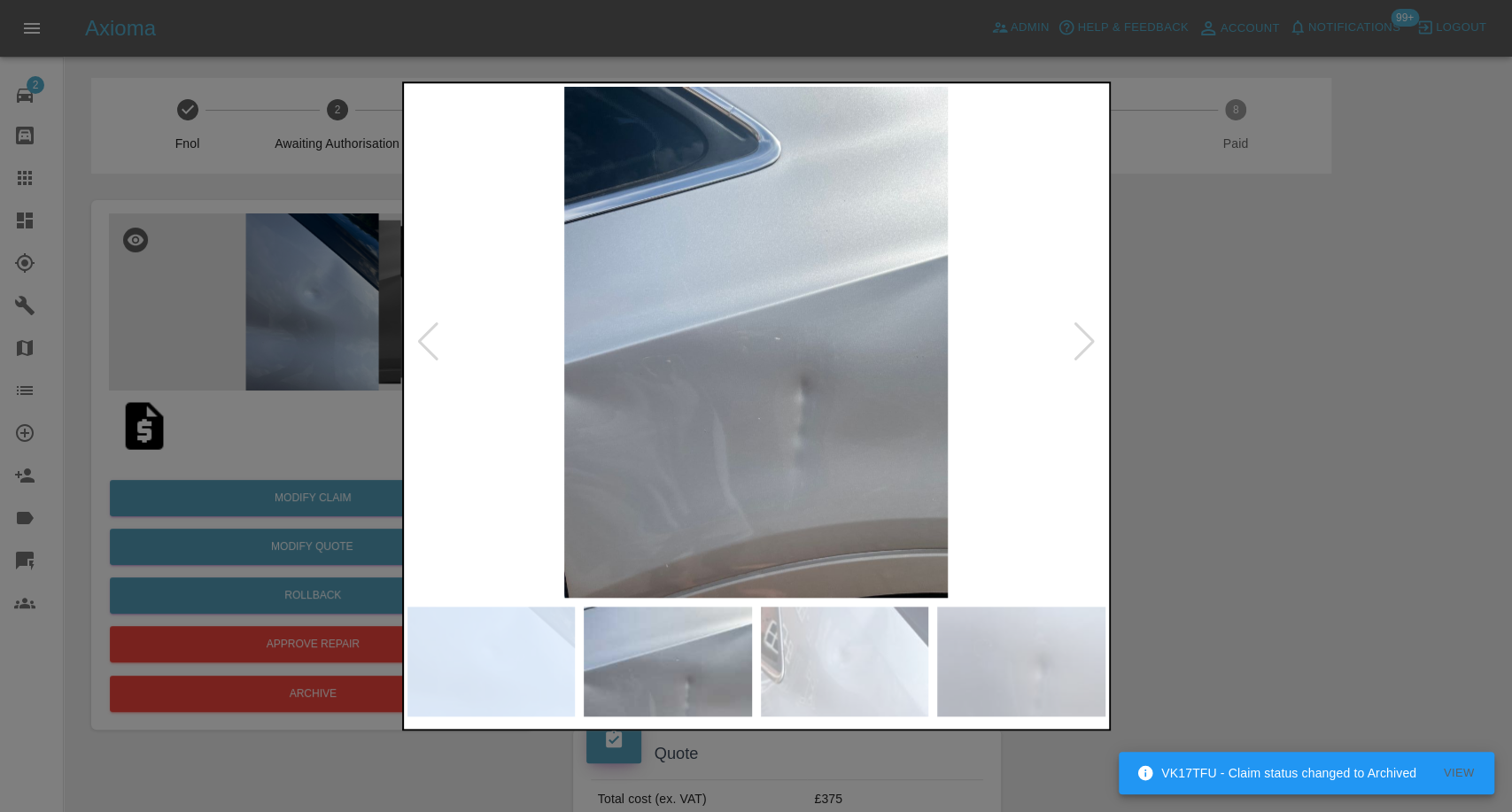
click at [1085, 347] on div at bounding box center [1084, 342] width 24 height 39
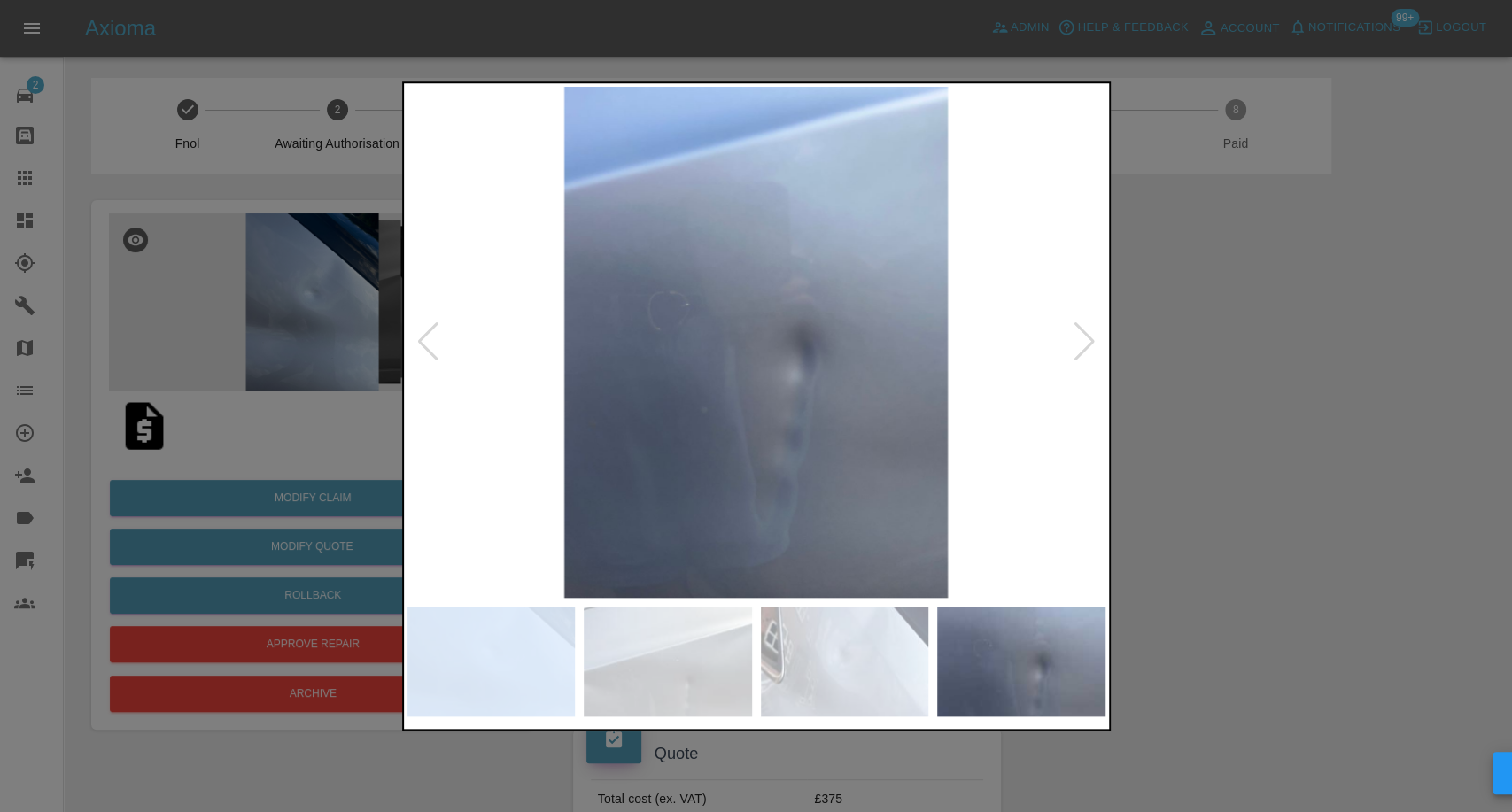
click at [1085, 347] on div at bounding box center [1084, 342] width 24 height 39
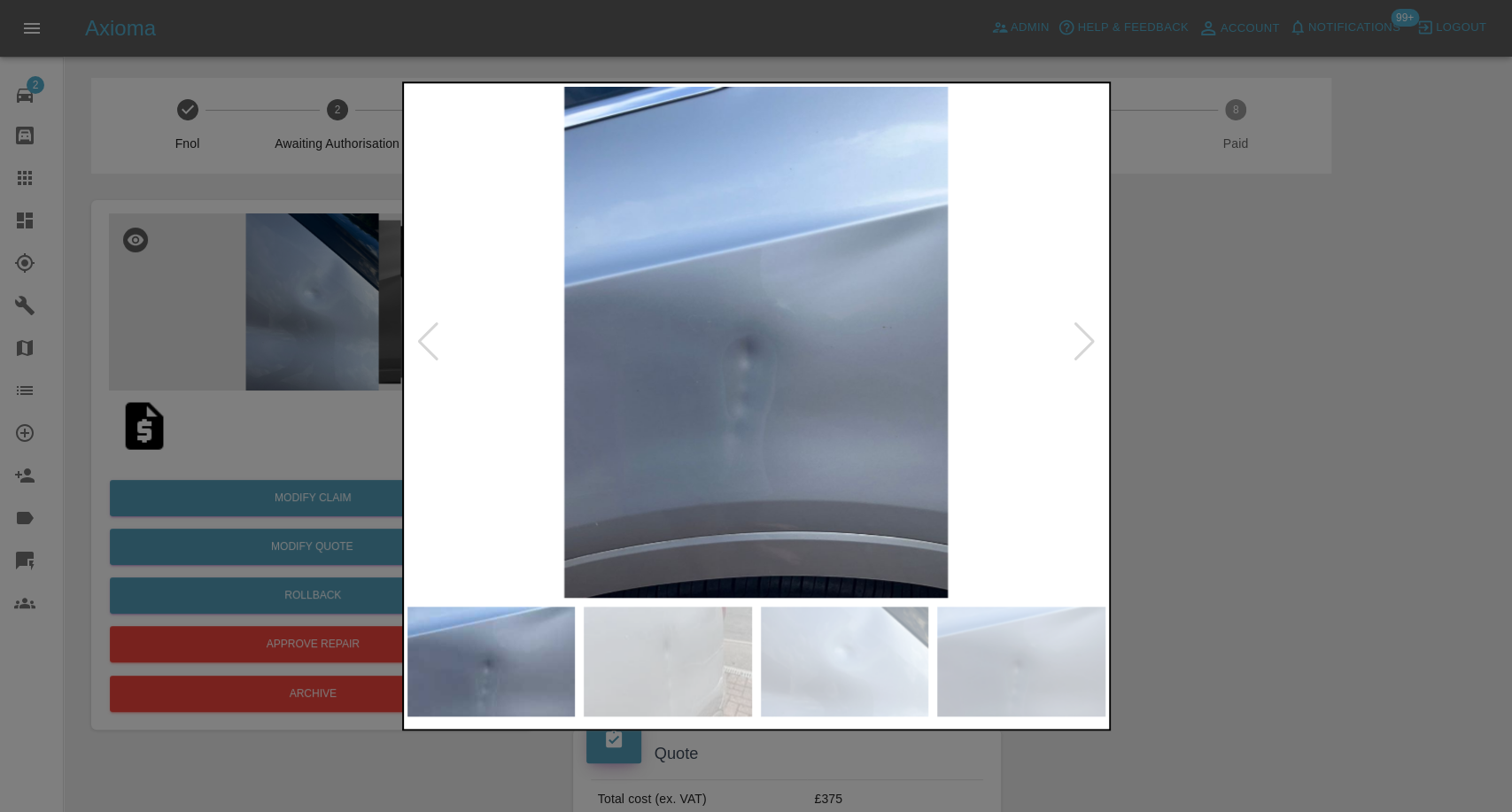
click at [1085, 347] on div at bounding box center [1084, 342] width 24 height 39
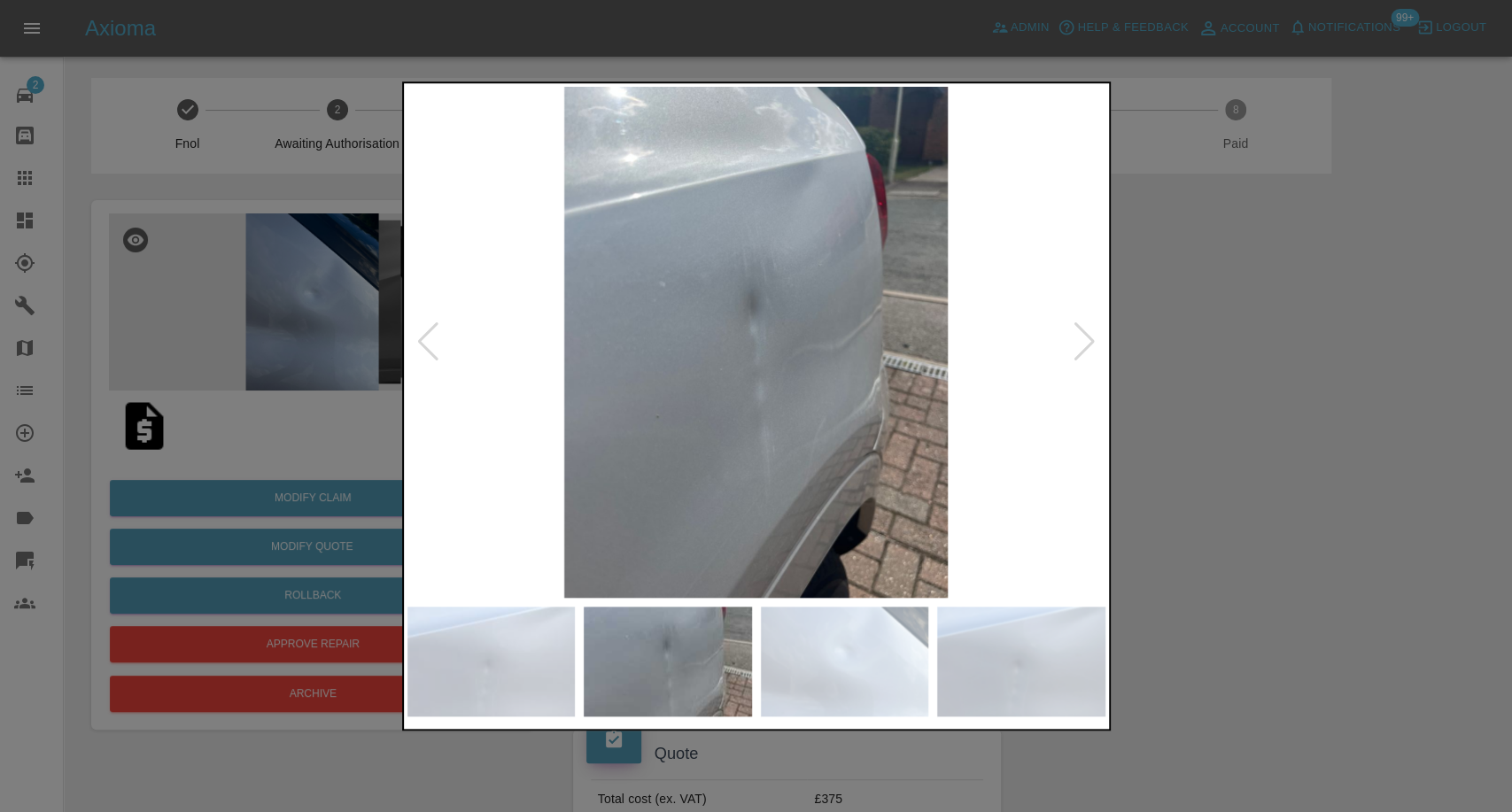
click at [1085, 347] on div at bounding box center [1084, 342] width 24 height 39
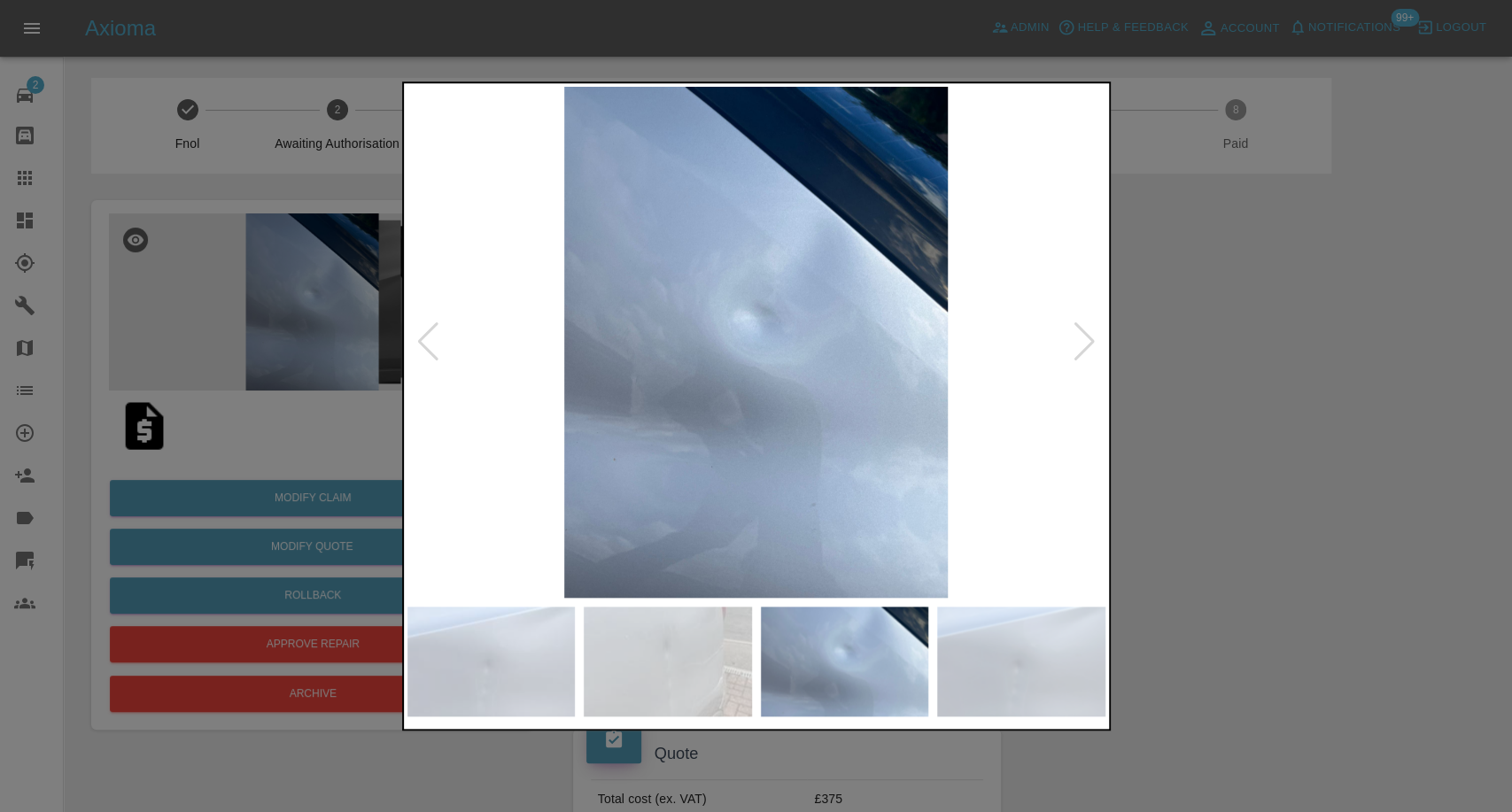
click at [1085, 347] on div at bounding box center [1084, 342] width 24 height 39
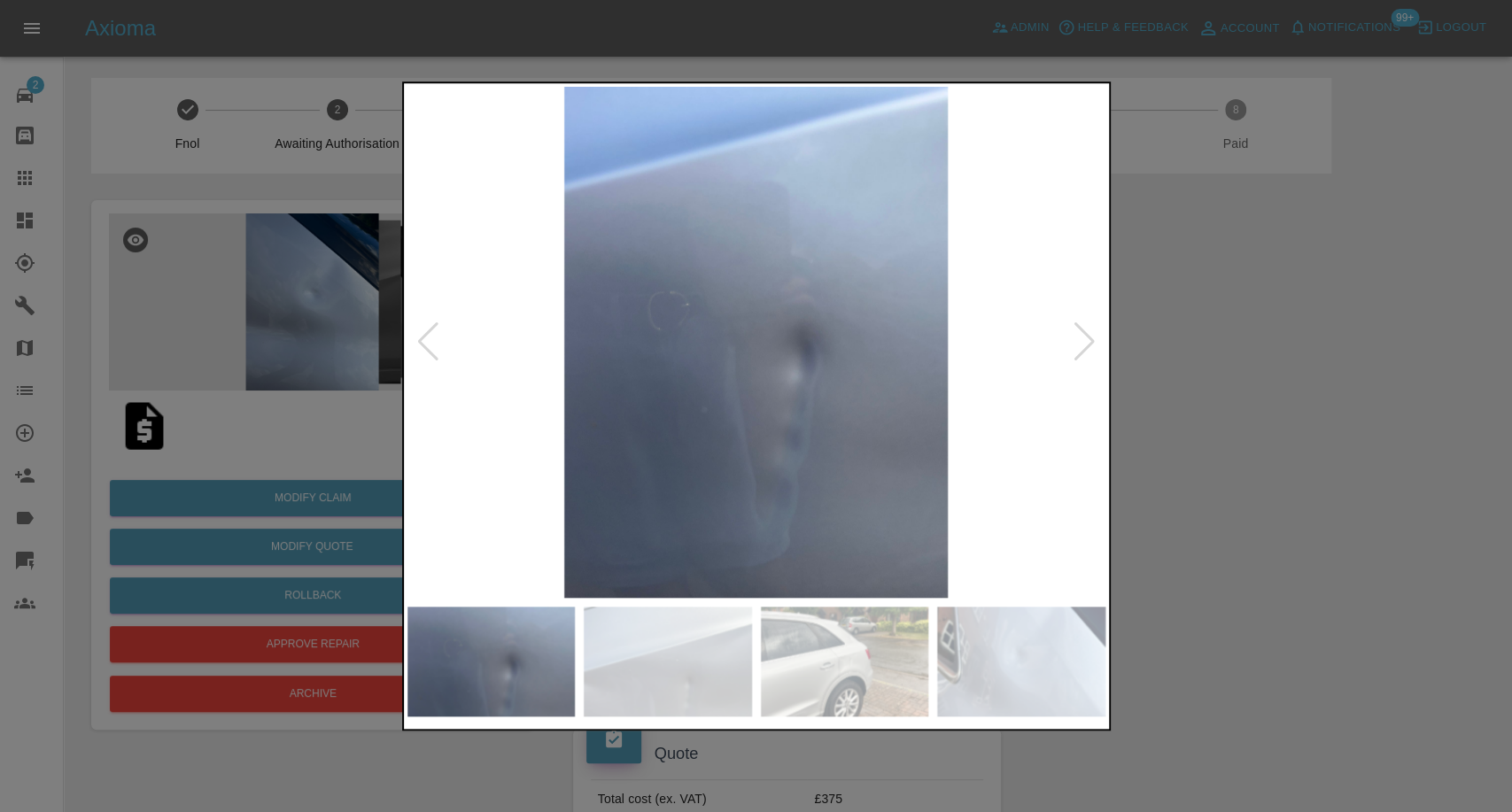
click at [1085, 347] on div at bounding box center [1084, 342] width 24 height 39
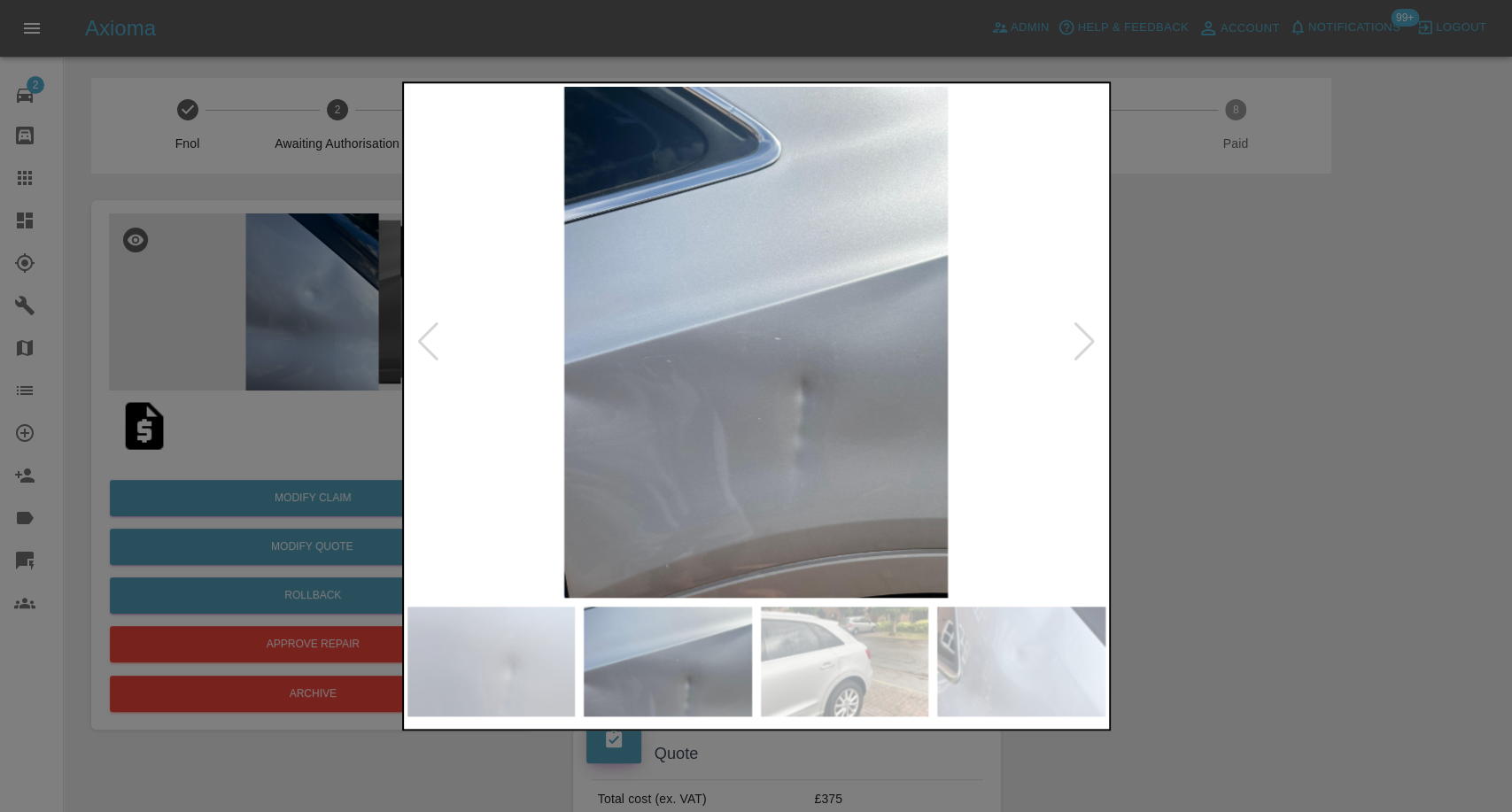
click at [1085, 347] on div at bounding box center [1084, 342] width 24 height 39
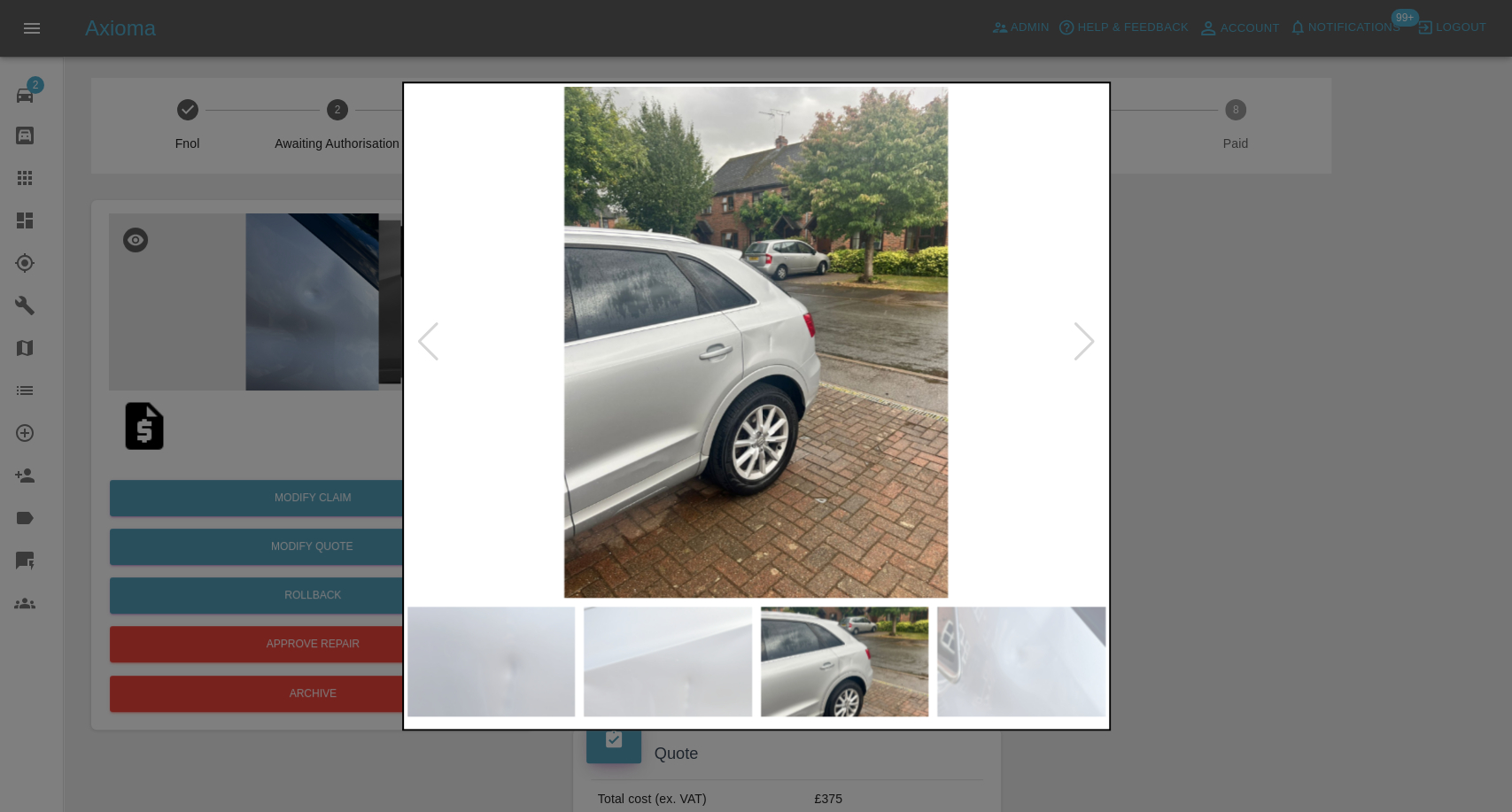
click at [1085, 347] on div at bounding box center [1084, 342] width 24 height 39
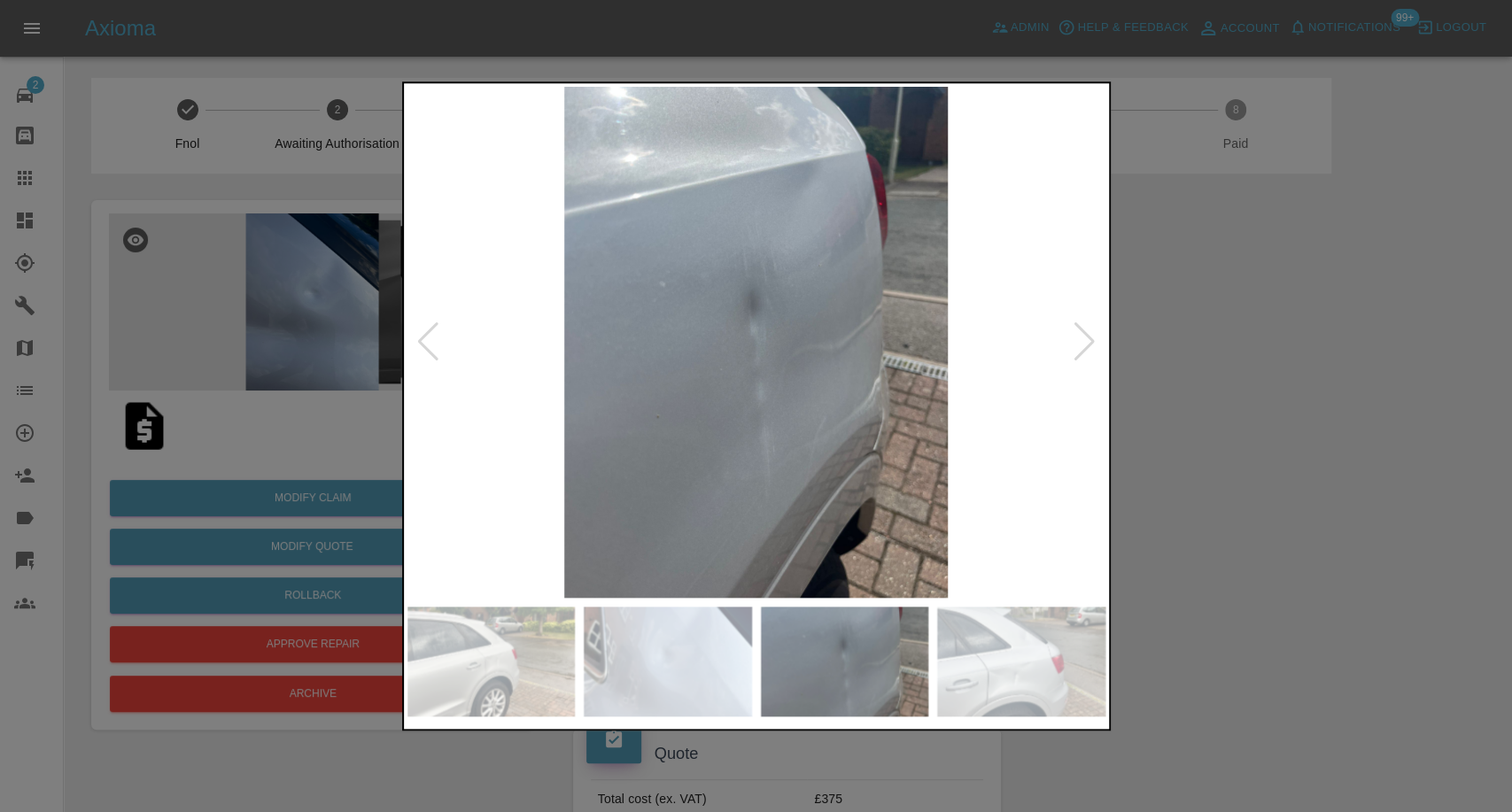
click at [1085, 347] on div at bounding box center [1084, 342] width 24 height 39
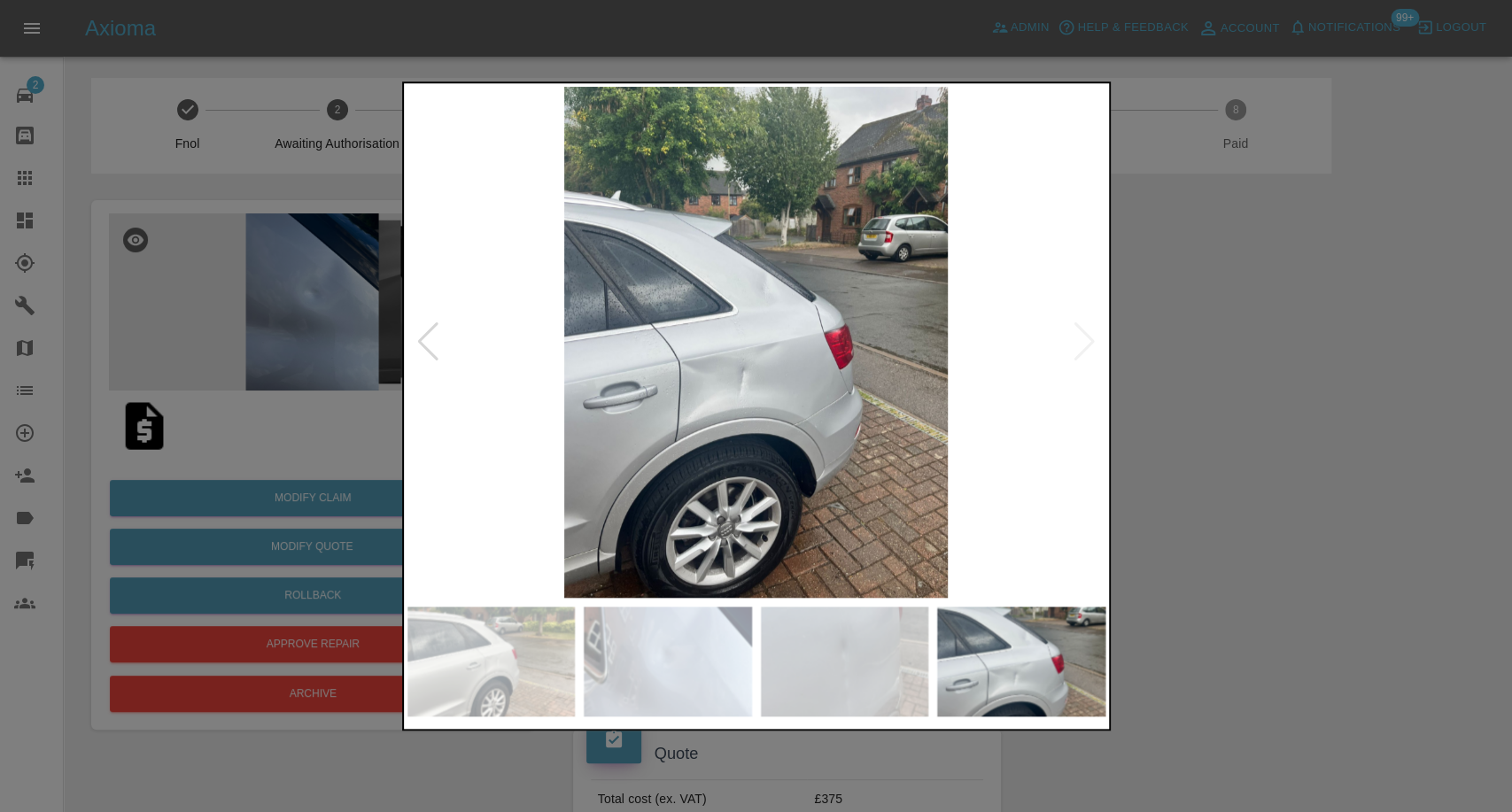
click at [1085, 347] on img at bounding box center [756, 342] width 698 height 511
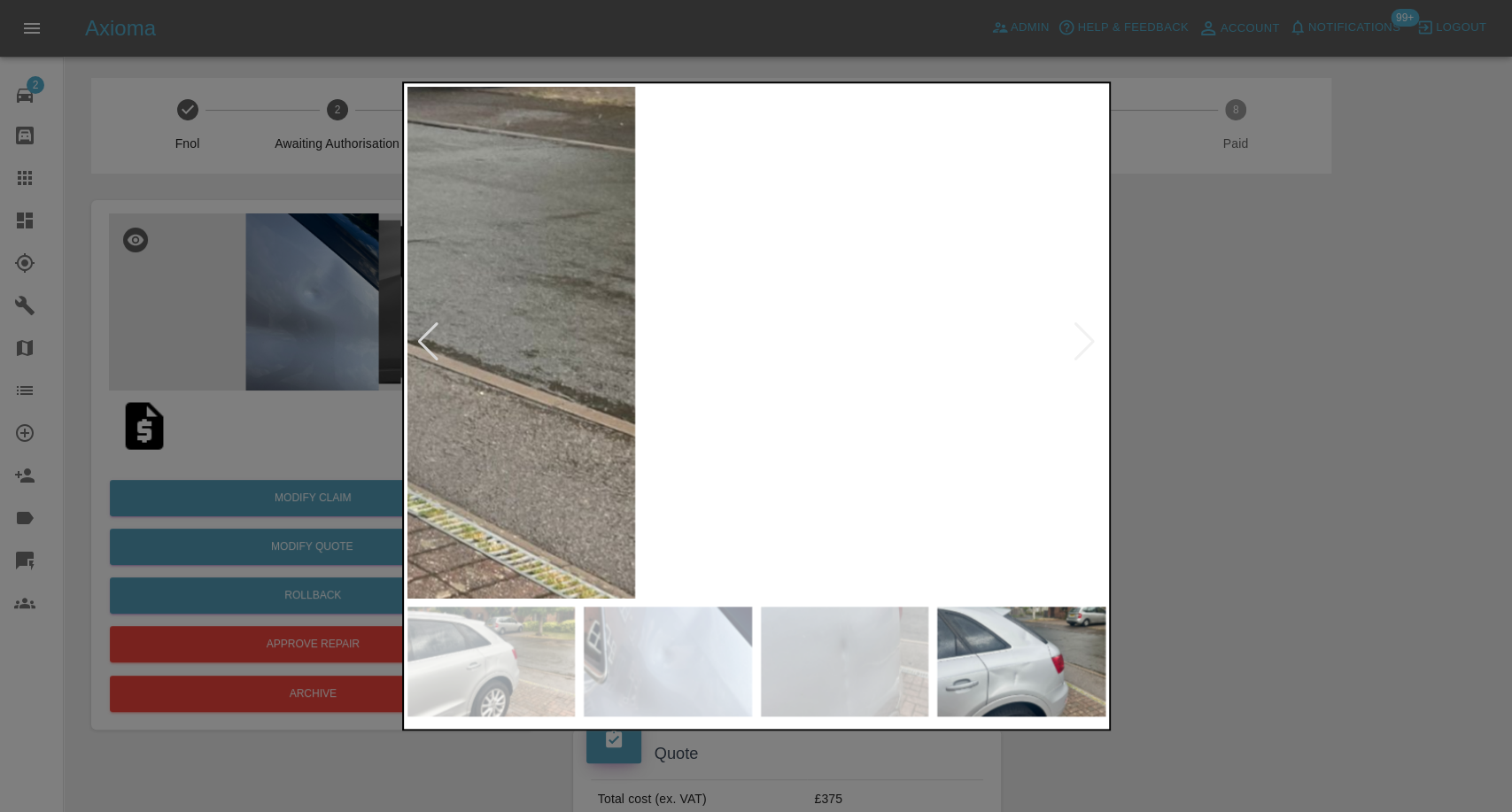
click at [1219, 371] on div at bounding box center [756, 406] width 1512 height 812
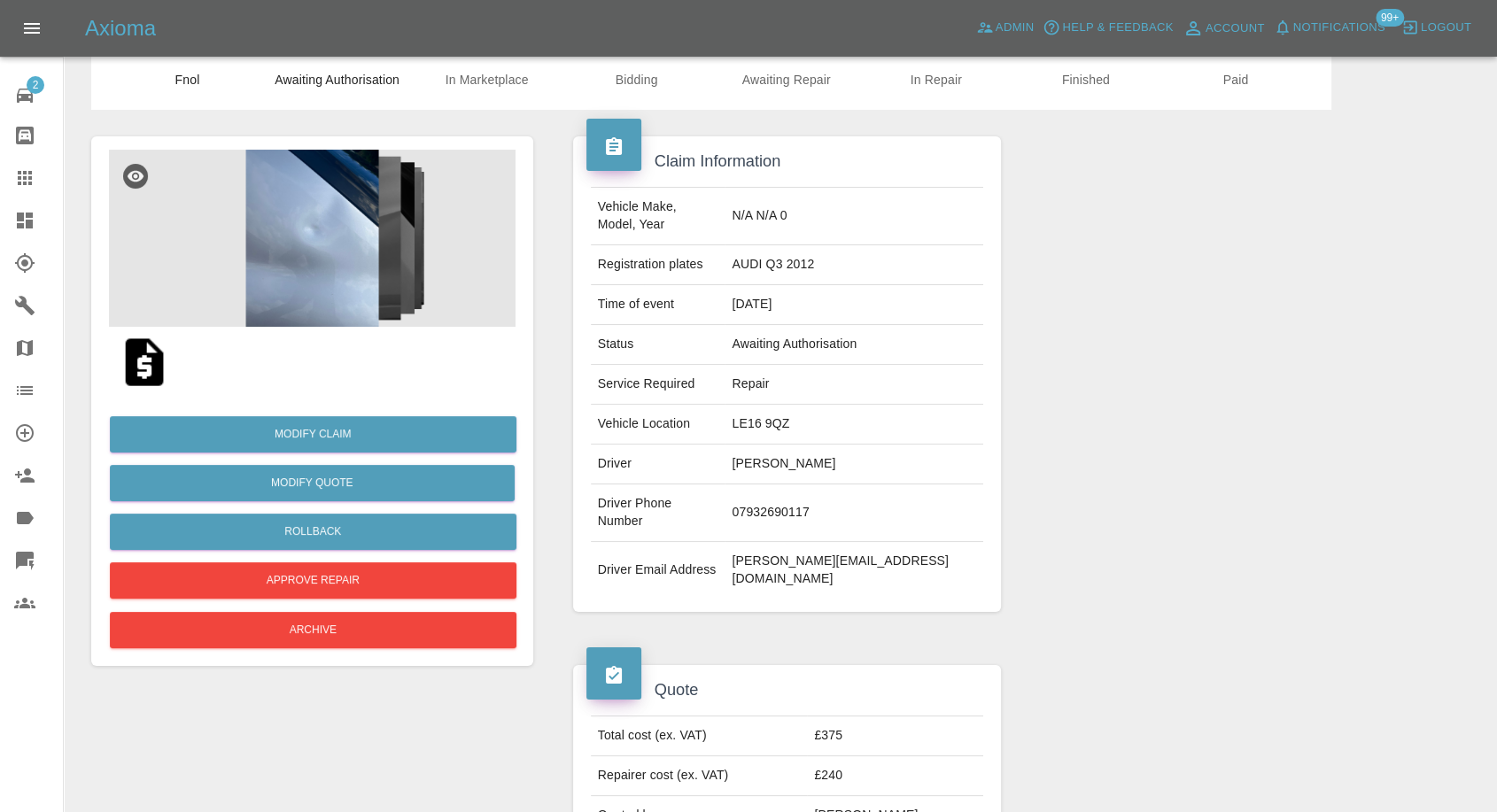
scroll to position [98, 0]
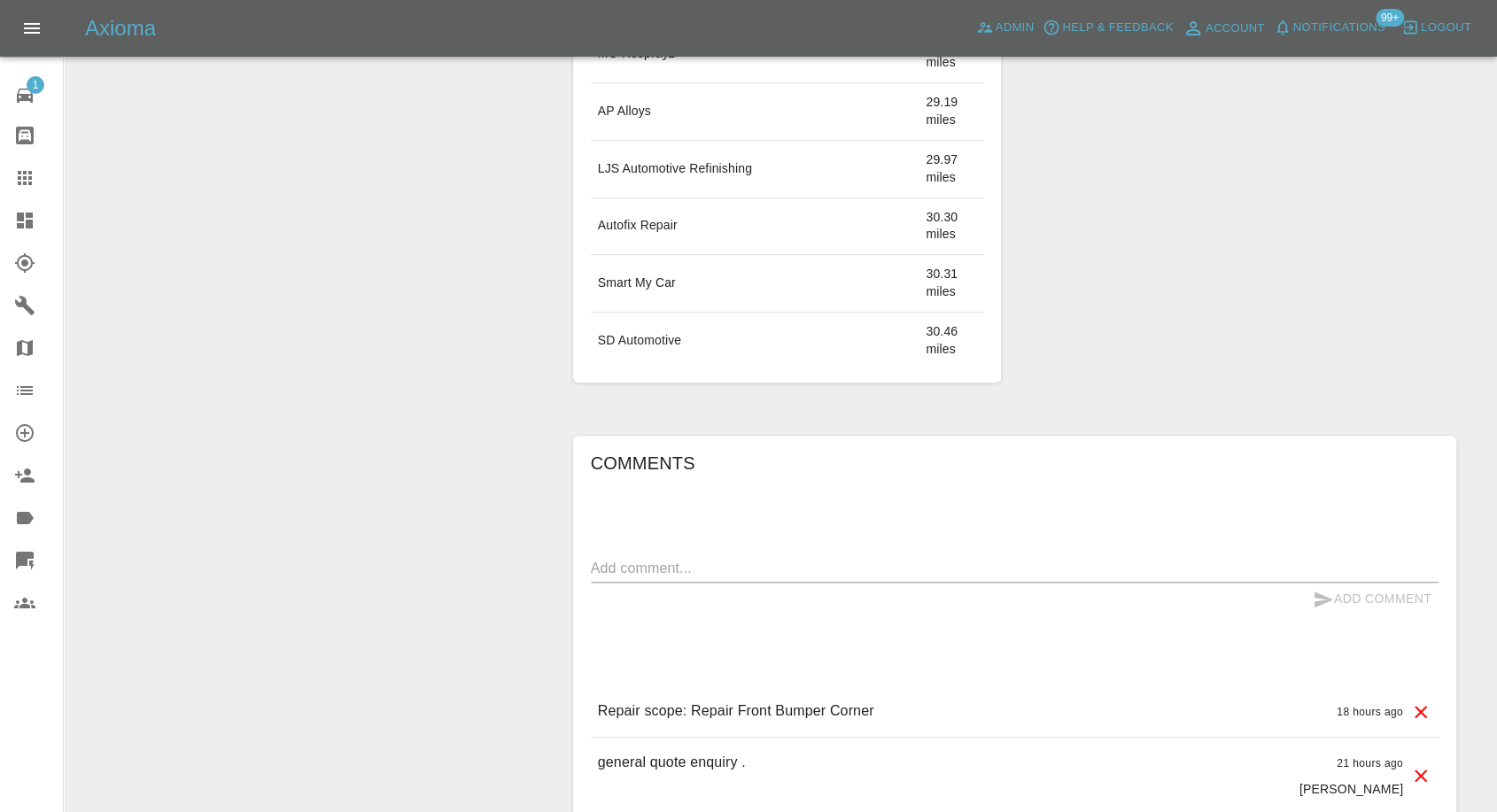
scroll to position [1279, 0]
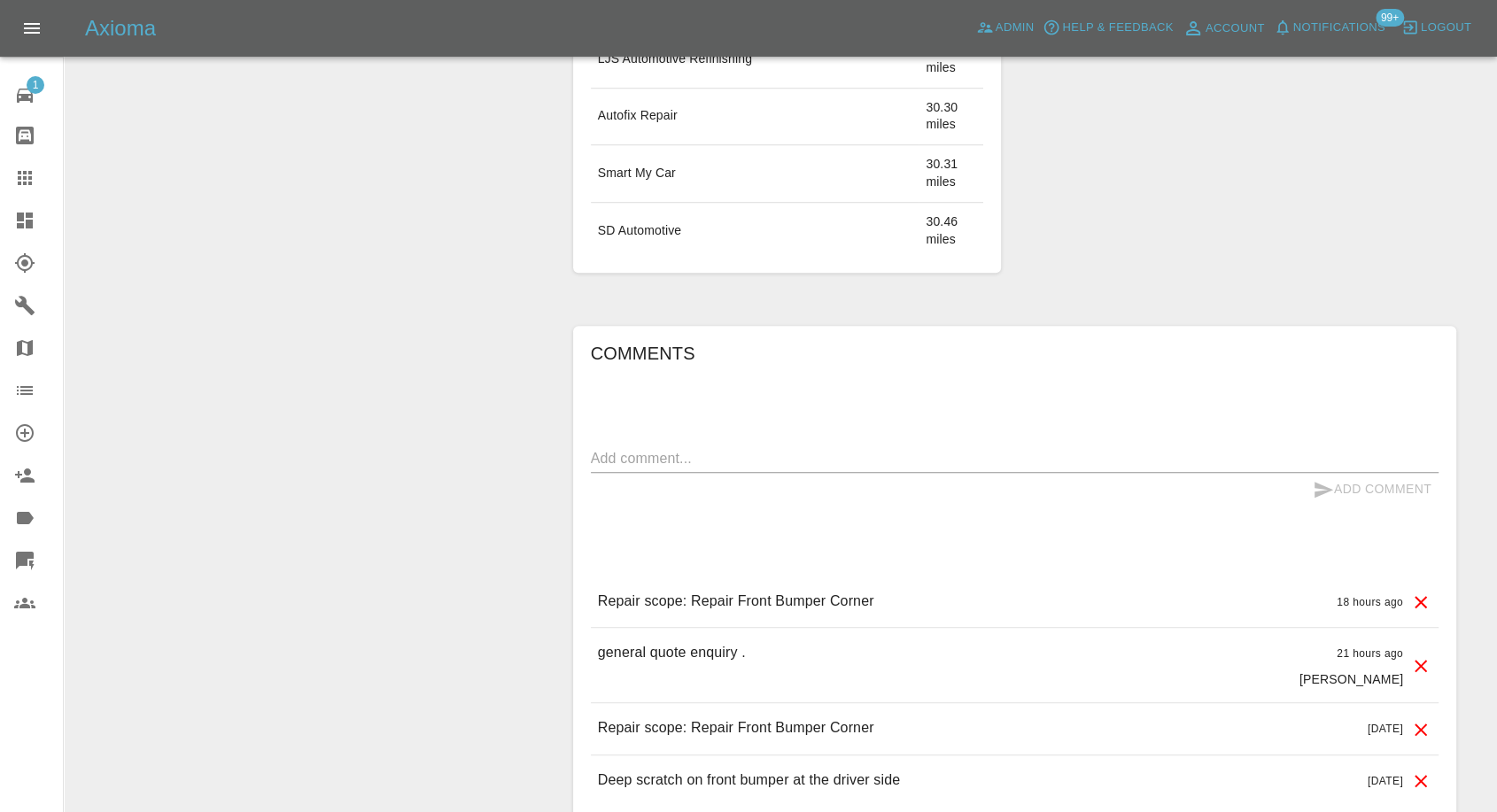
click at [758, 445] on div "x" at bounding box center [1014, 458] width 848 height 28
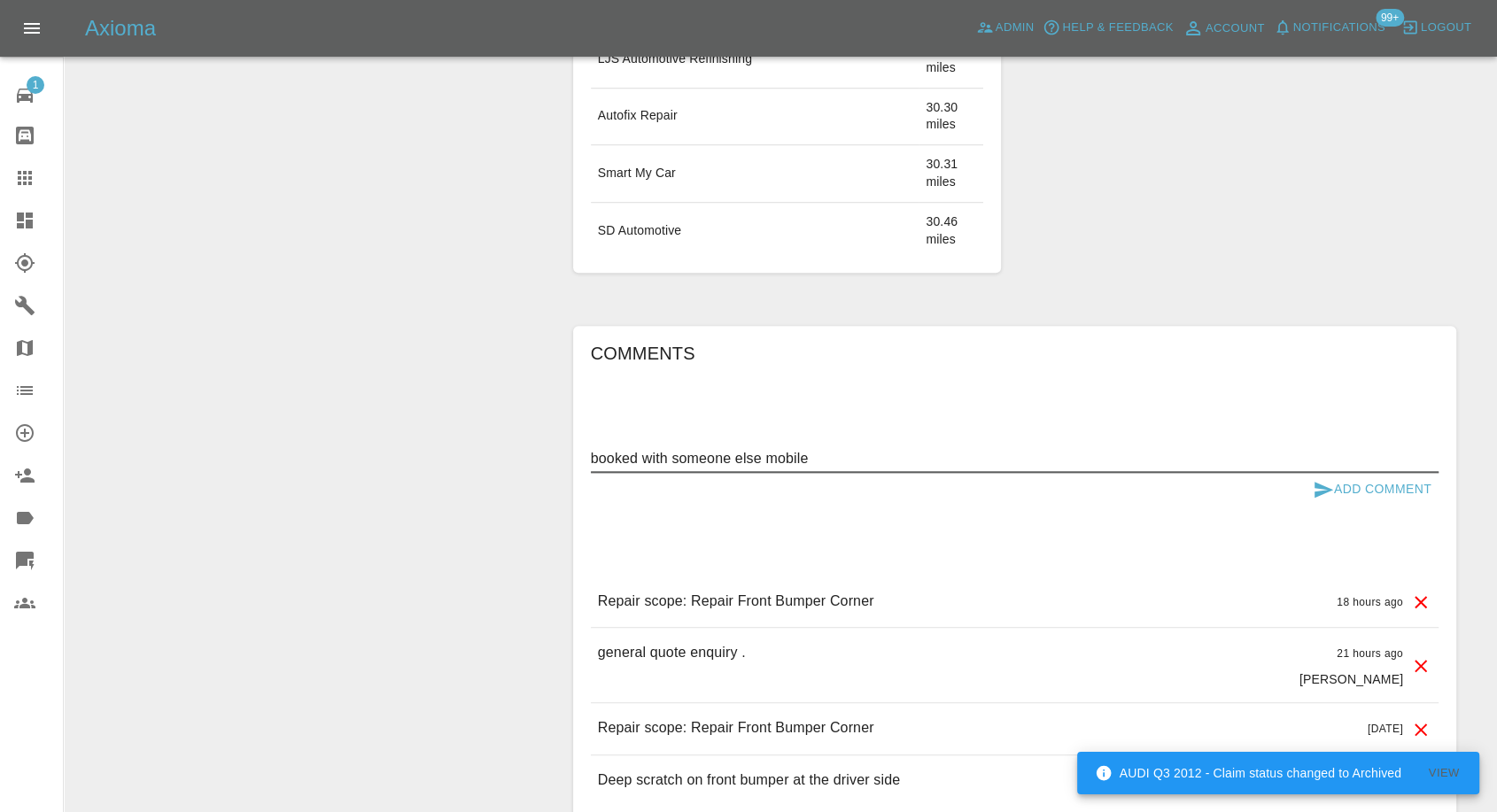
type textarea "booked with someone else mobile"
click at [1318, 491] on icon "submit" at bounding box center [1323, 490] width 18 height 16
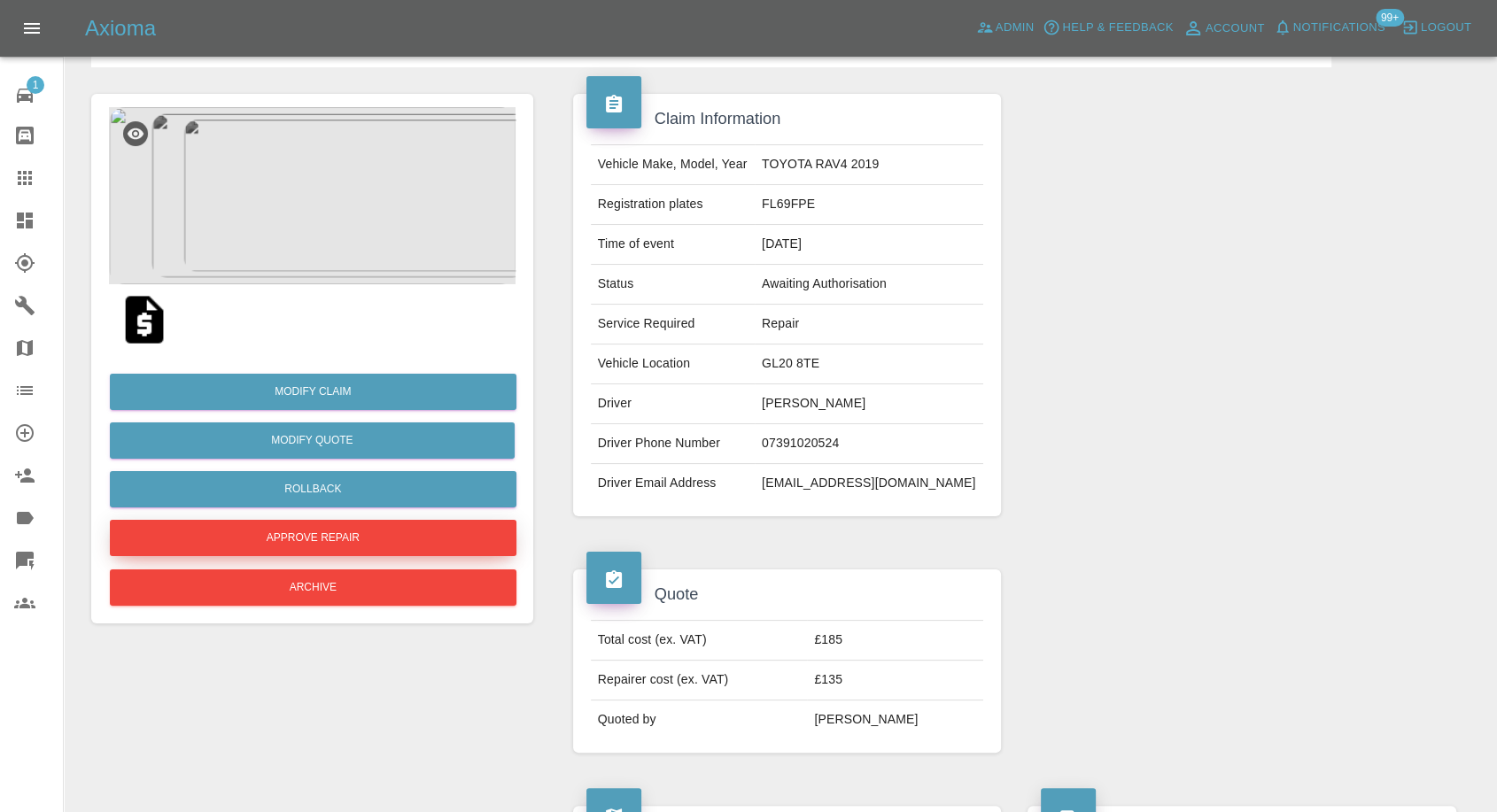
scroll to position [98, 0]
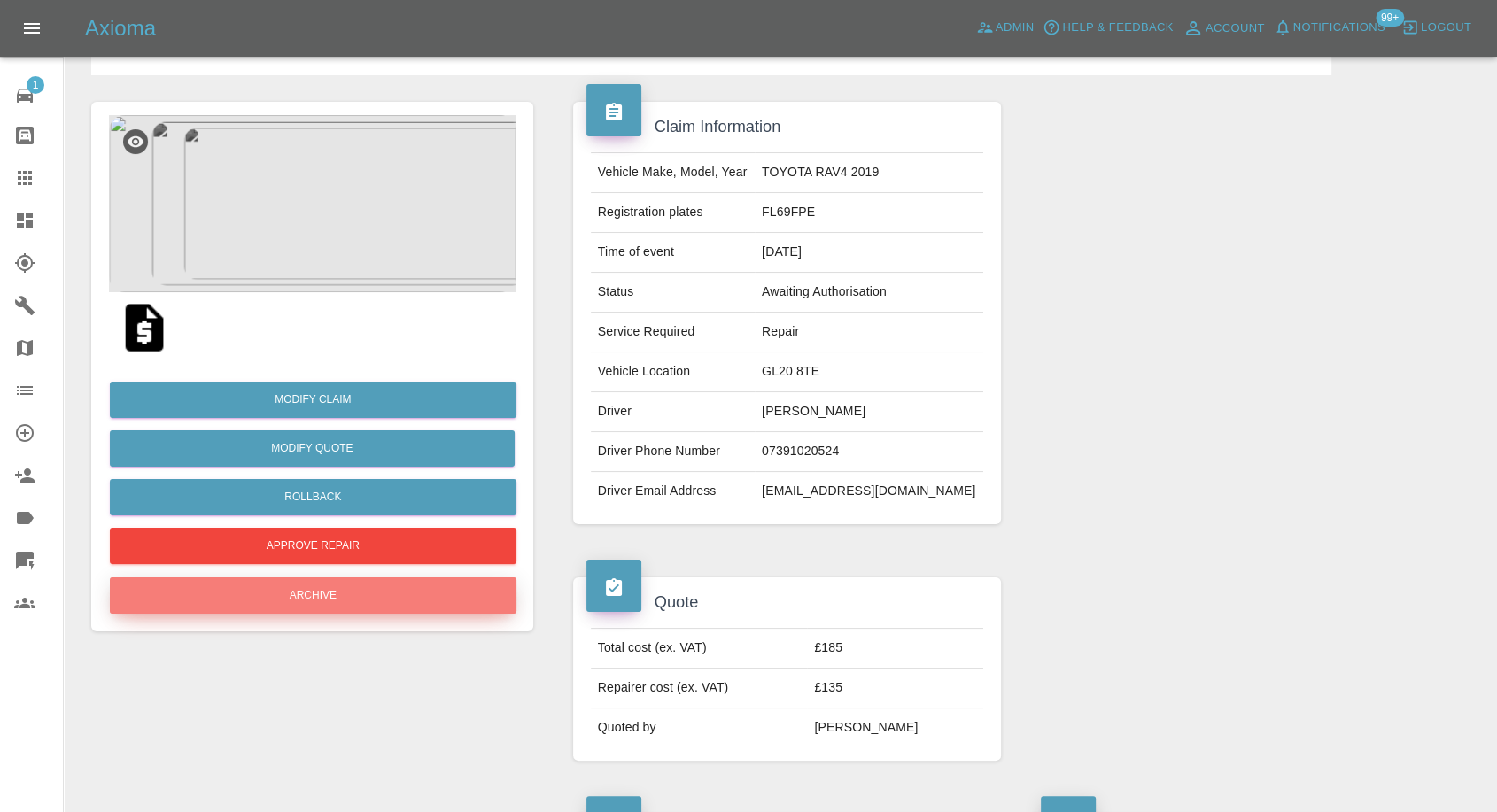
click at [281, 592] on button "Archive" at bounding box center [313, 594] width 407 height 36
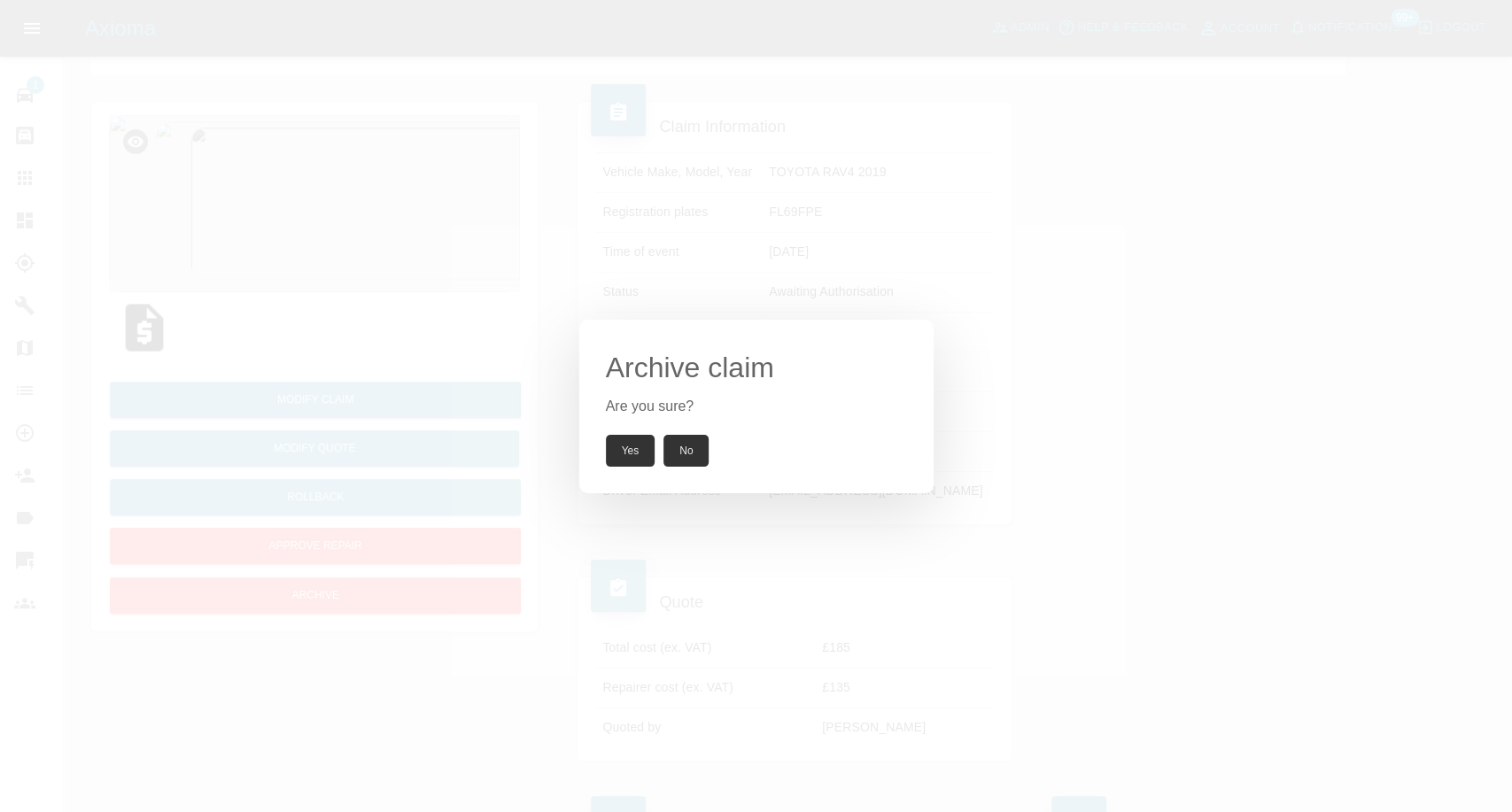
click at [637, 441] on button "Yes" at bounding box center [631, 451] width 50 height 32
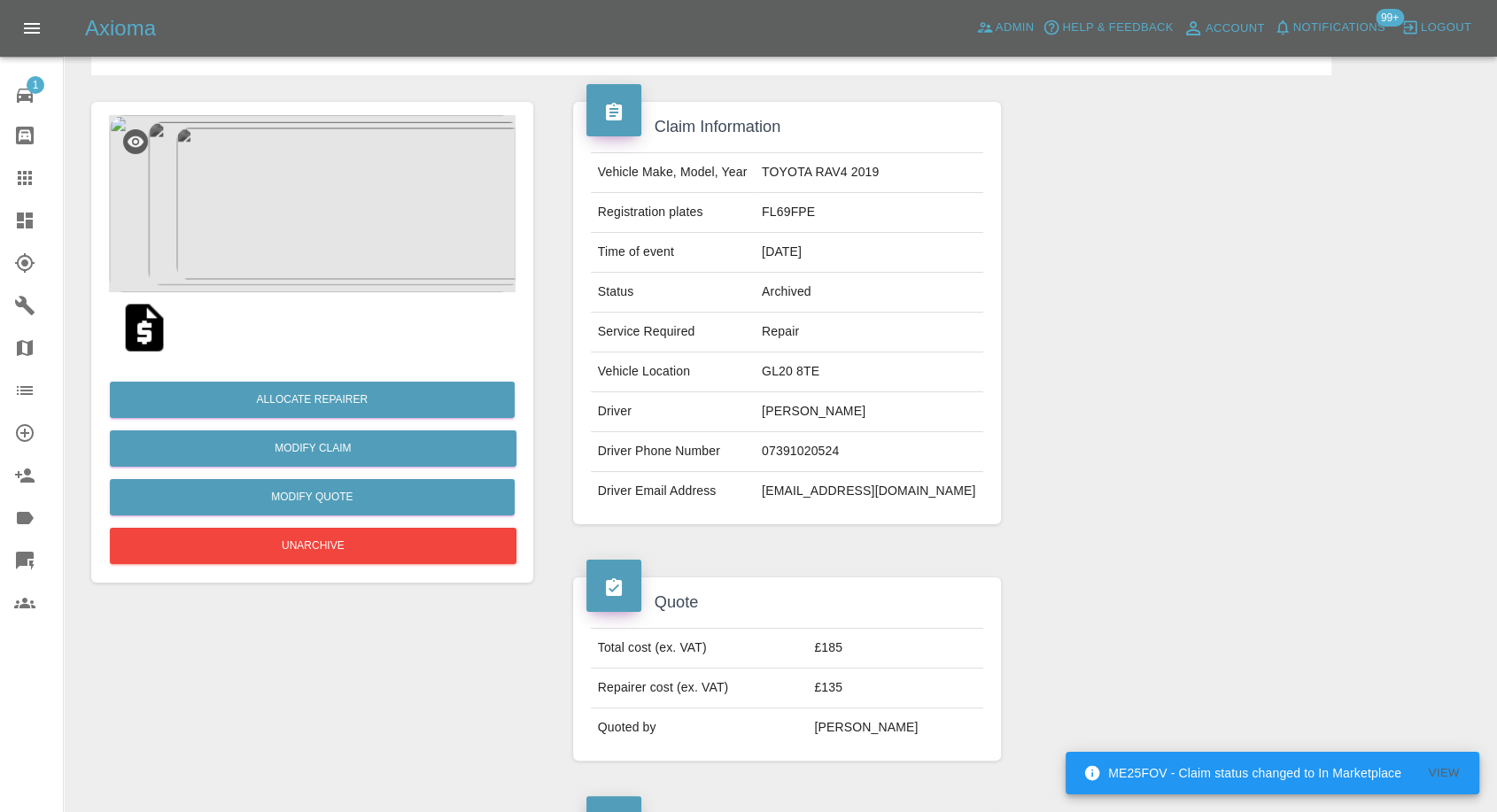
click at [23, 185] on icon at bounding box center [24, 178] width 15 height 15
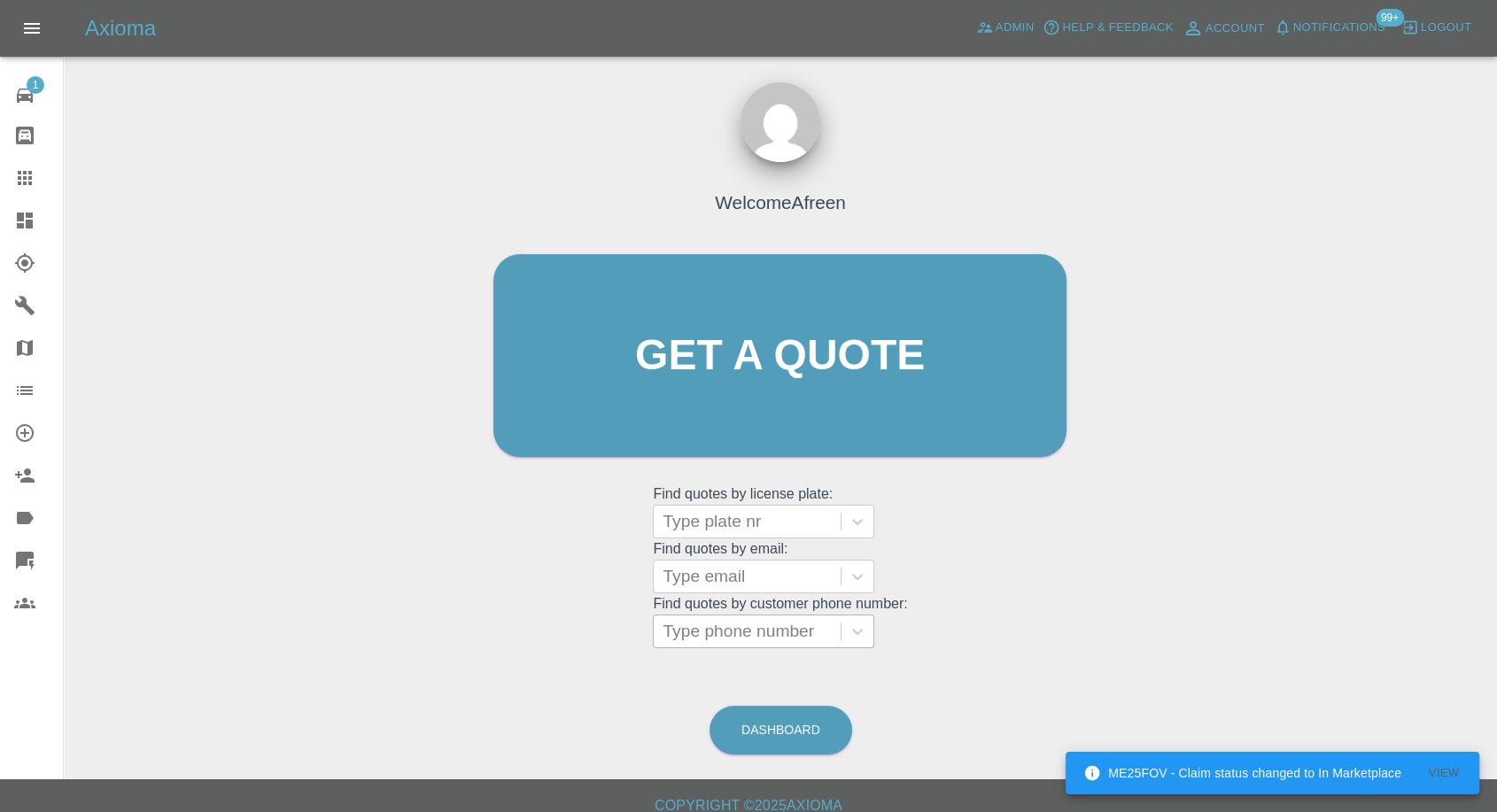
click at [697, 639] on div at bounding box center [747, 631] width 169 height 25
paste input "+447540786199"
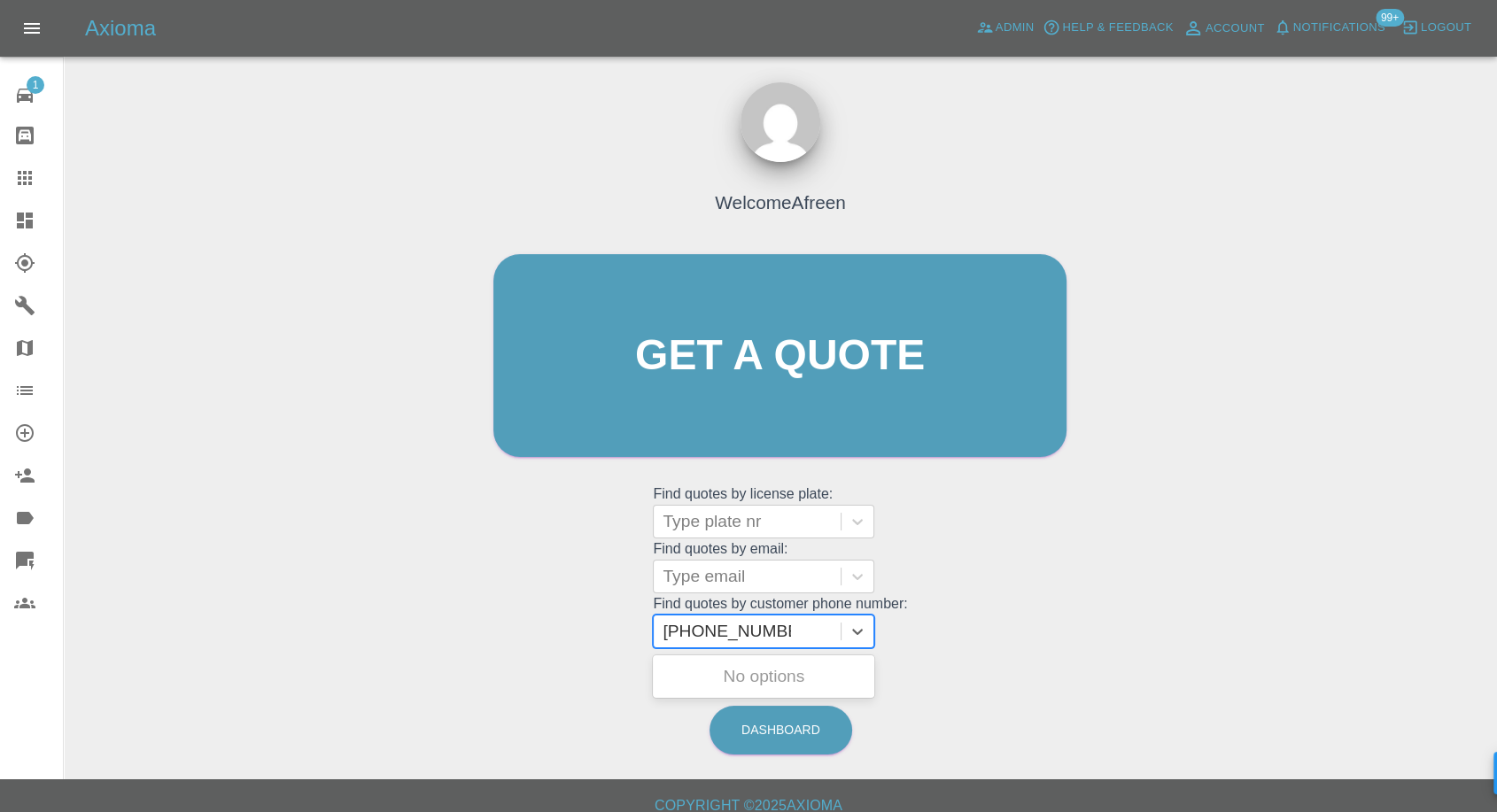
drag, startPoint x: 697, startPoint y: 632, endPoint x: 205, endPoint y: 647, distance: 492.2
click at [135, 658] on div "Welcome Afreen Get a quote Get a quote Find quotes by license plate: Type plate…" at bounding box center [780, 440] width 1405 height 636
type input "7540786199"
click at [794, 670] on div "OO09NOK, Awaiting Authorisation" at bounding box center [764, 687] width 221 height 56
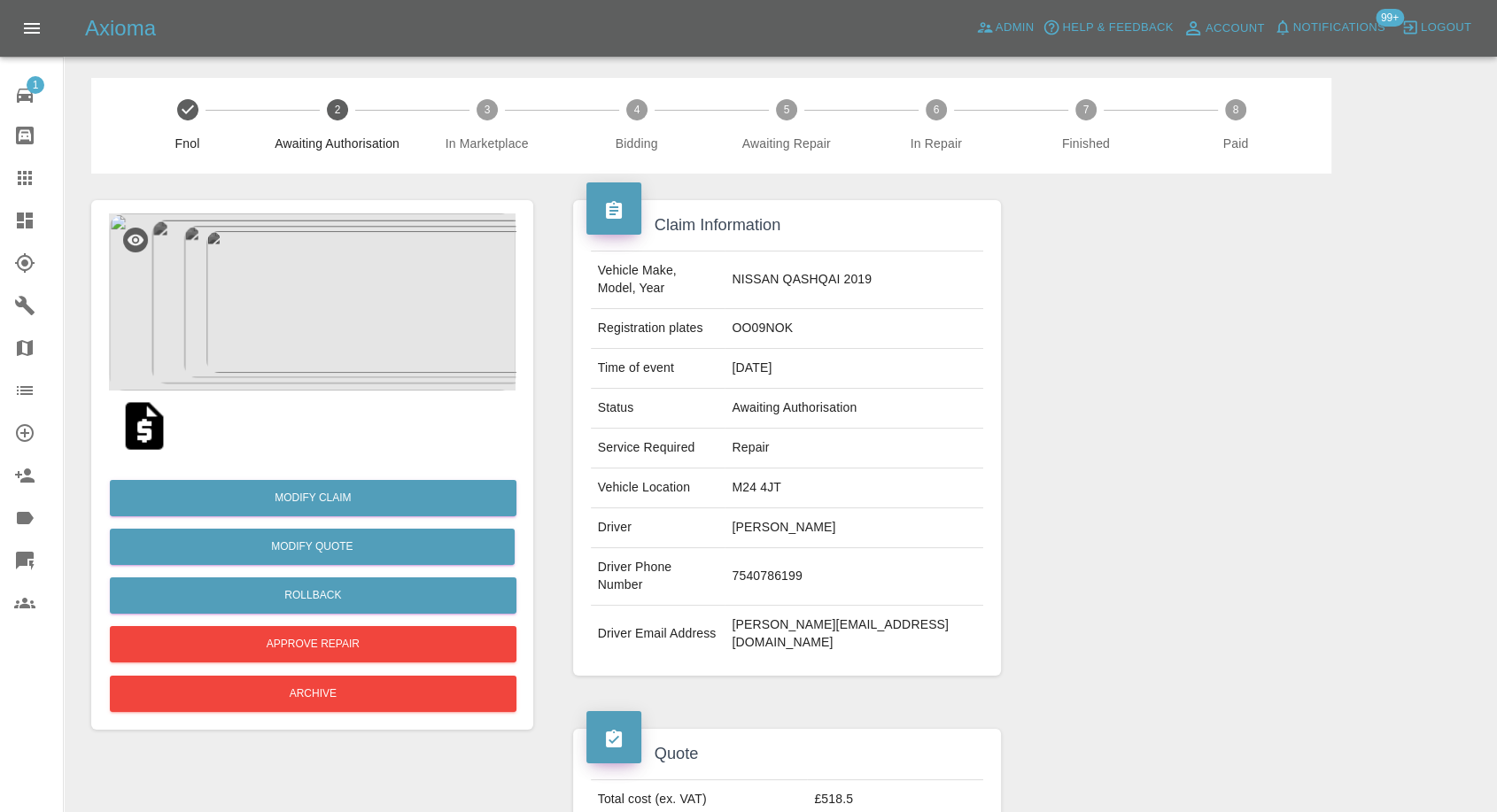
click at [148, 432] on img at bounding box center [144, 425] width 56 height 56
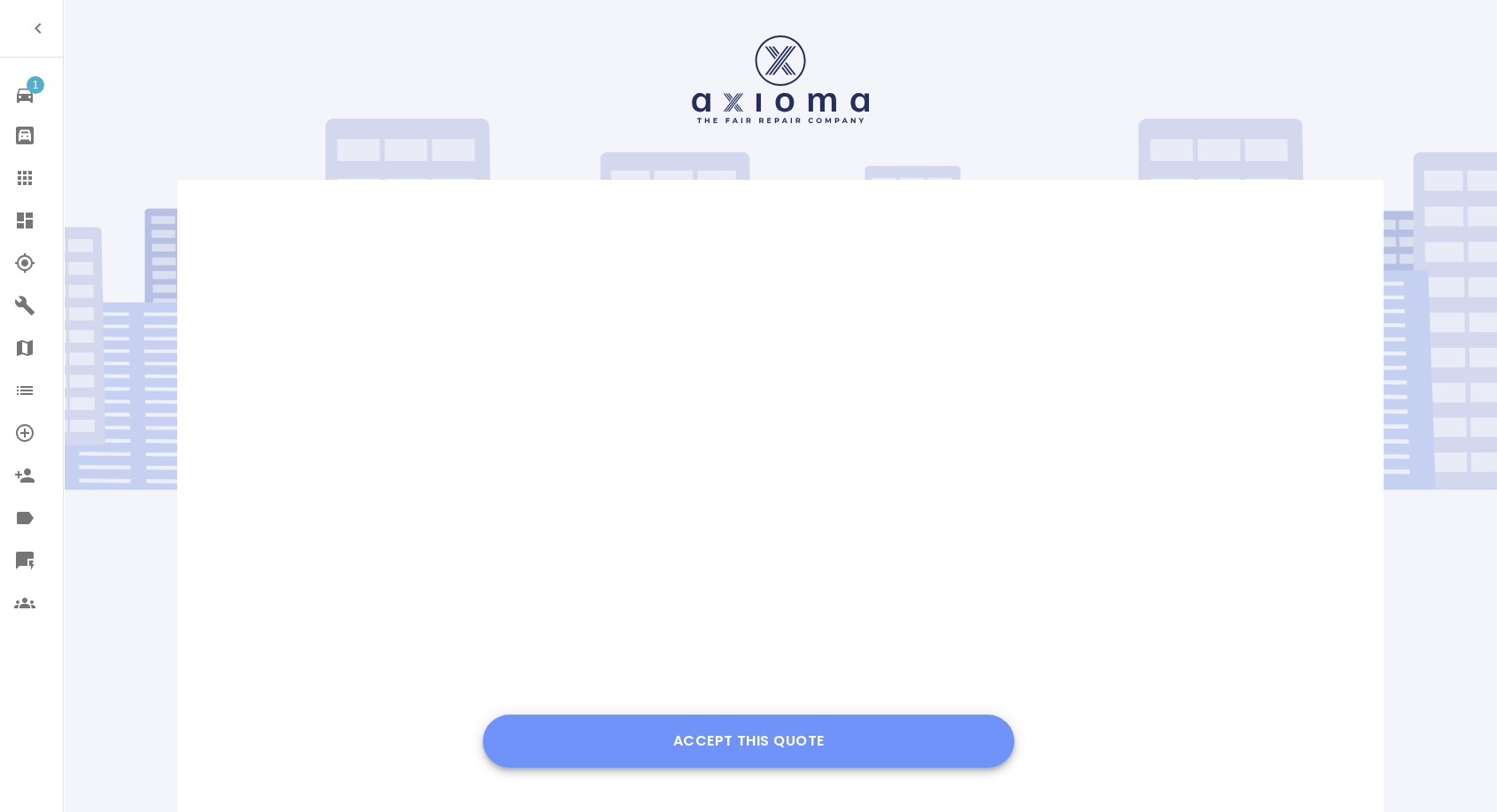
click at [746, 744] on button "Accept this Quote" at bounding box center [748, 741] width 531 height 53
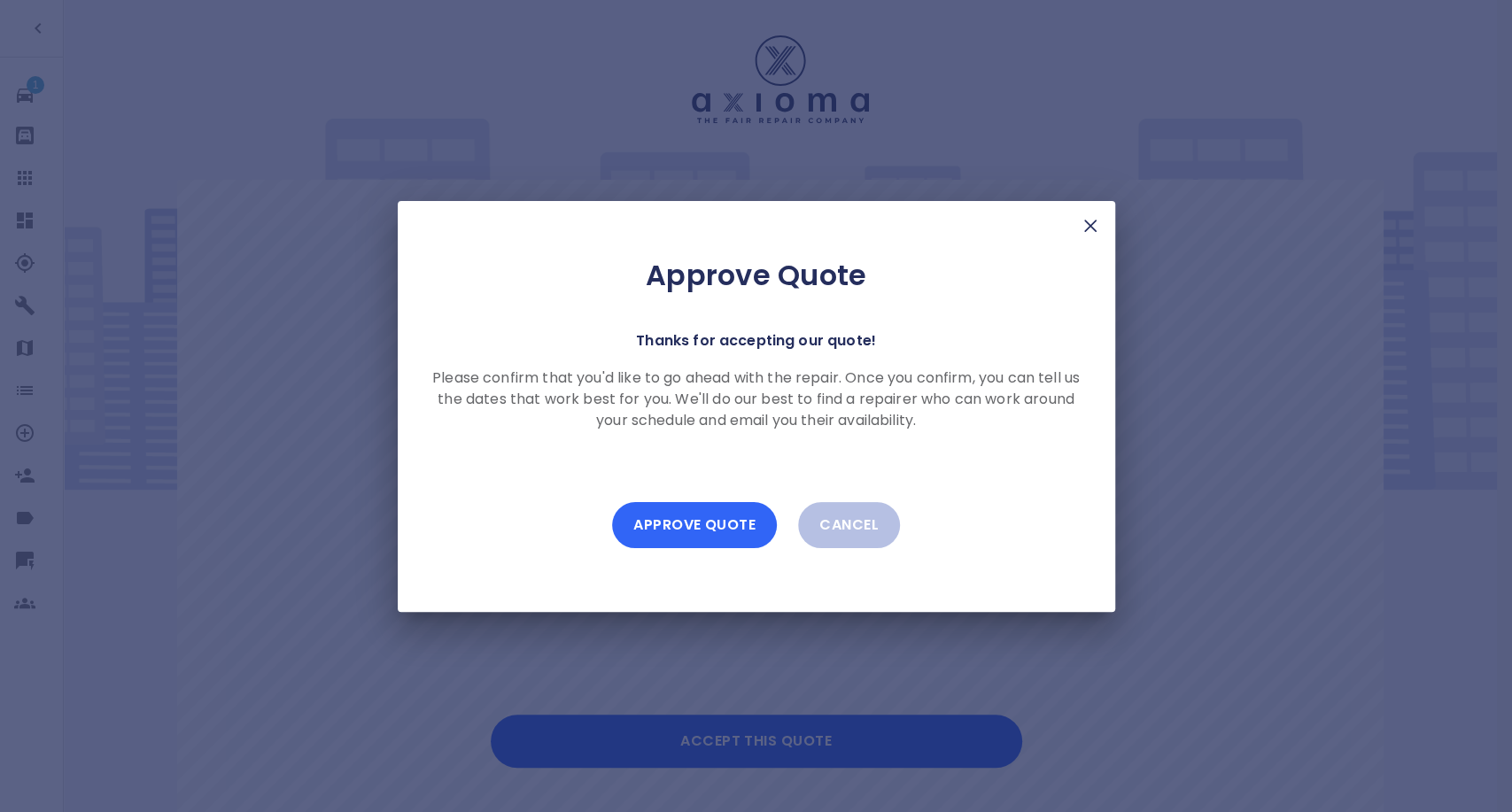
click at [718, 536] on button "Approve Quote" at bounding box center [695, 524] width 165 height 46
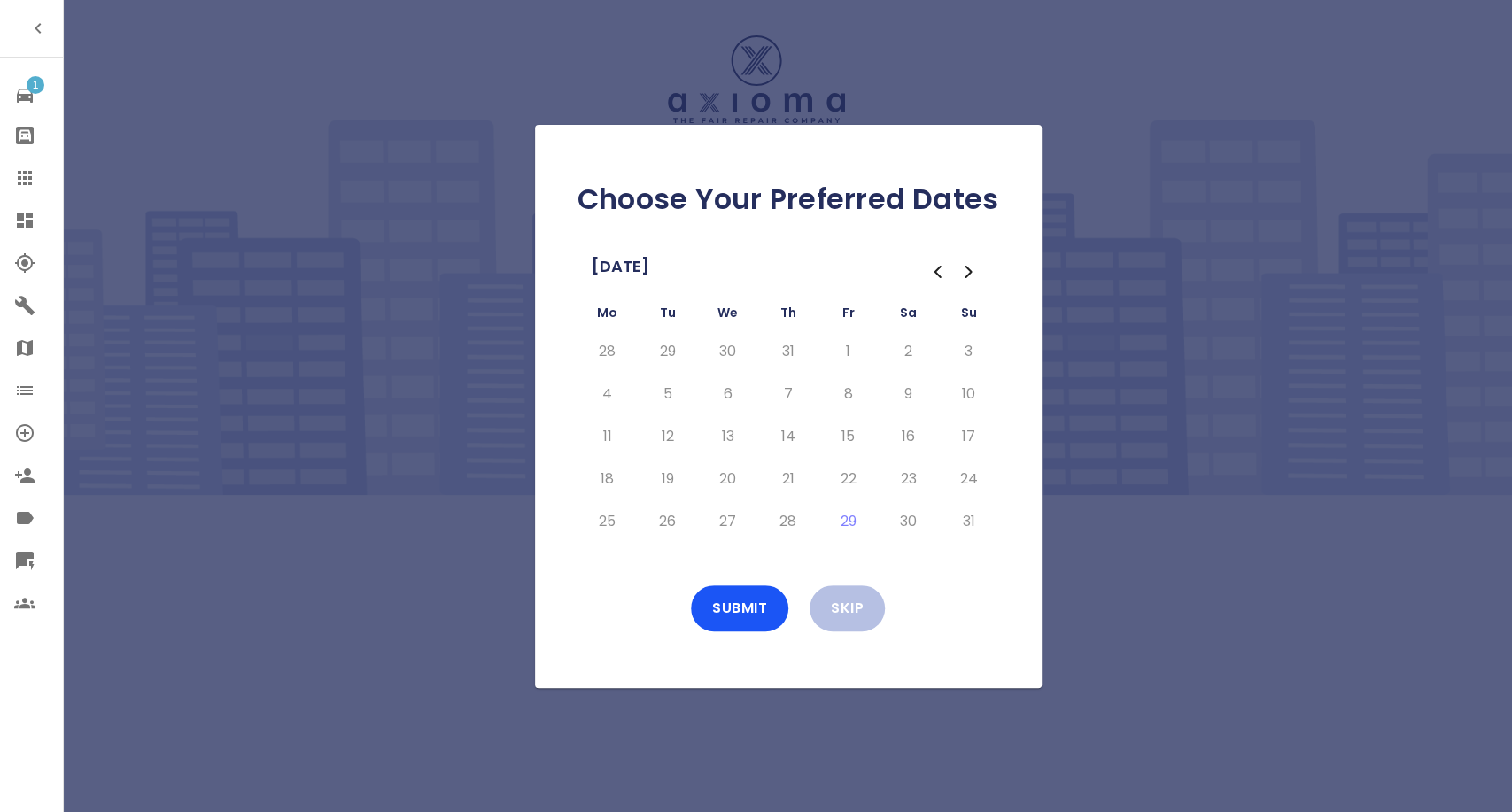
click at [970, 275] on icon "Go to the Next Month" at bounding box center [970, 272] width 21 height 21
click at [667, 362] on button "2" at bounding box center [668, 351] width 32 height 28
click at [747, 597] on button "Submit" at bounding box center [739, 608] width 97 height 46
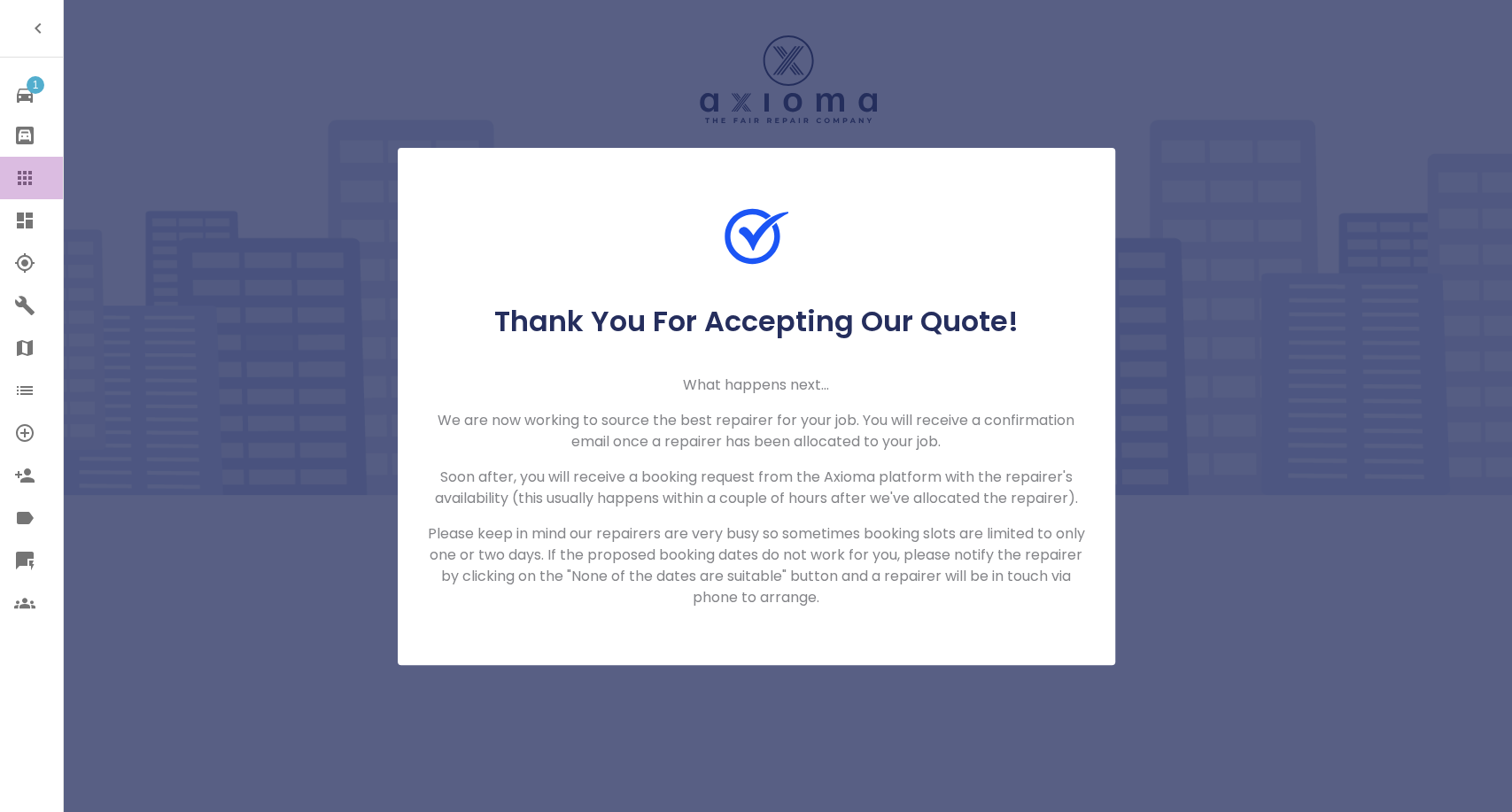
click at [19, 183] on icon at bounding box center [24, 178] width 15 height 15
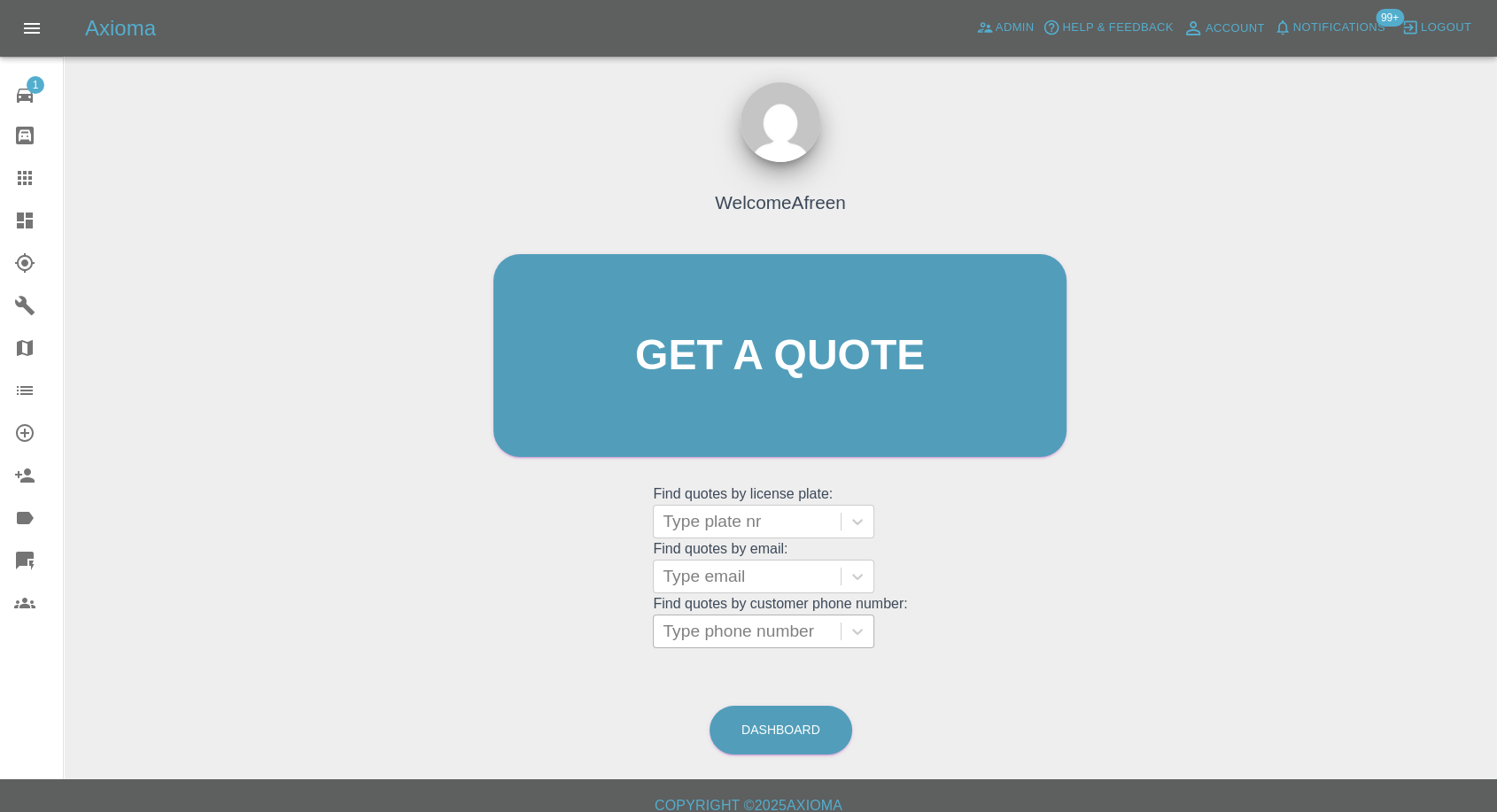
click at [806, 629] on div at bounding box center [747, 631] width 169 height 25
paste input "[PHONE_NUMBER]"
drag, startPoint x: 694, startPoint y: 639, endPoint x: 568, endPoint y: 647, distance: 126.3
click at [582, 646] on div "Welcome Afreen Get a quote Get a quote Find quotes by license plate: Type plate…" at bounding box center [780, 389] width 610 height 535
type input "07984252055"
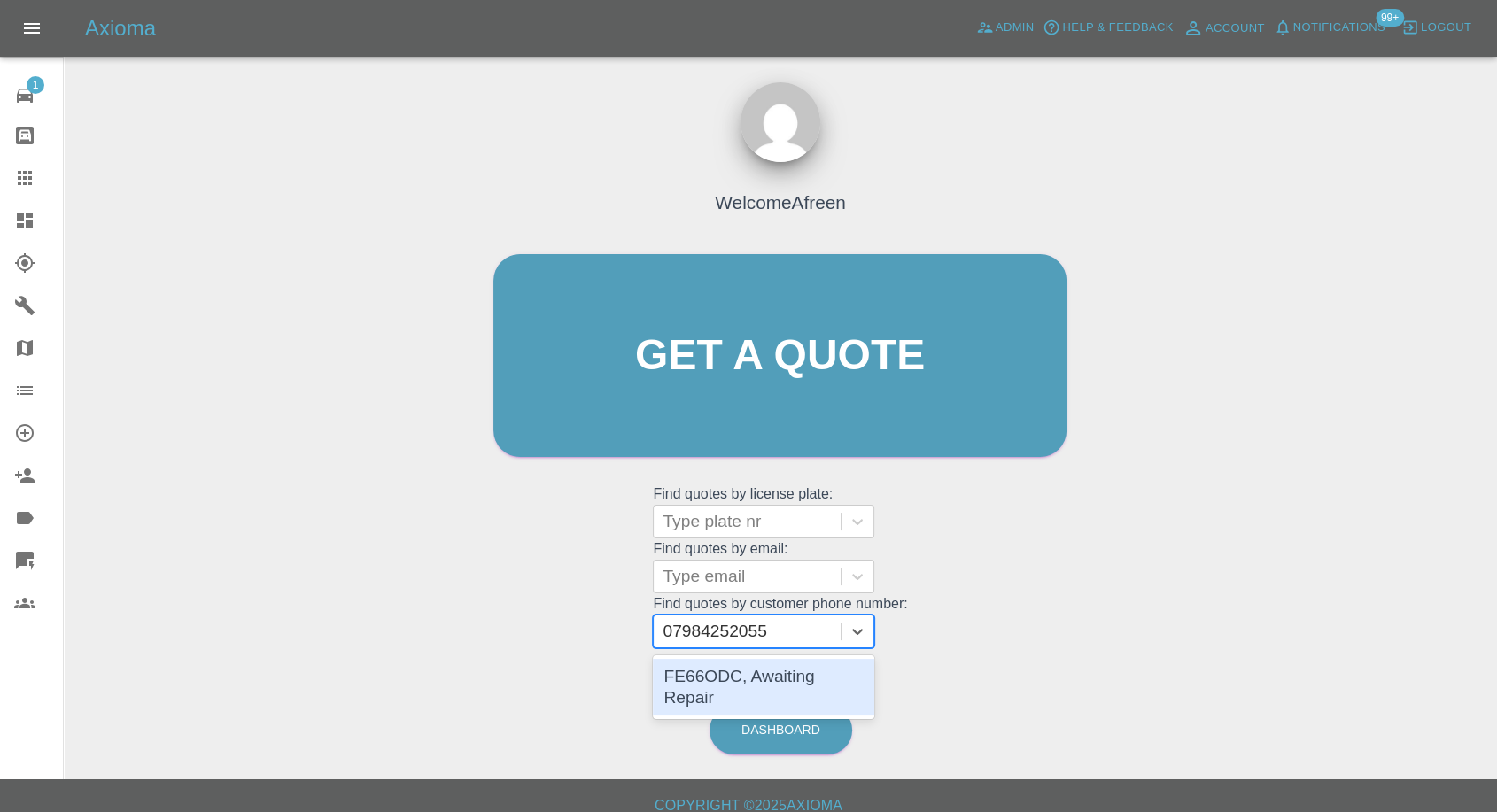
click at [827, 678] on div "FE66ODC, Awaiting Repair" at bounding box center [764, 687] width 221 height 56
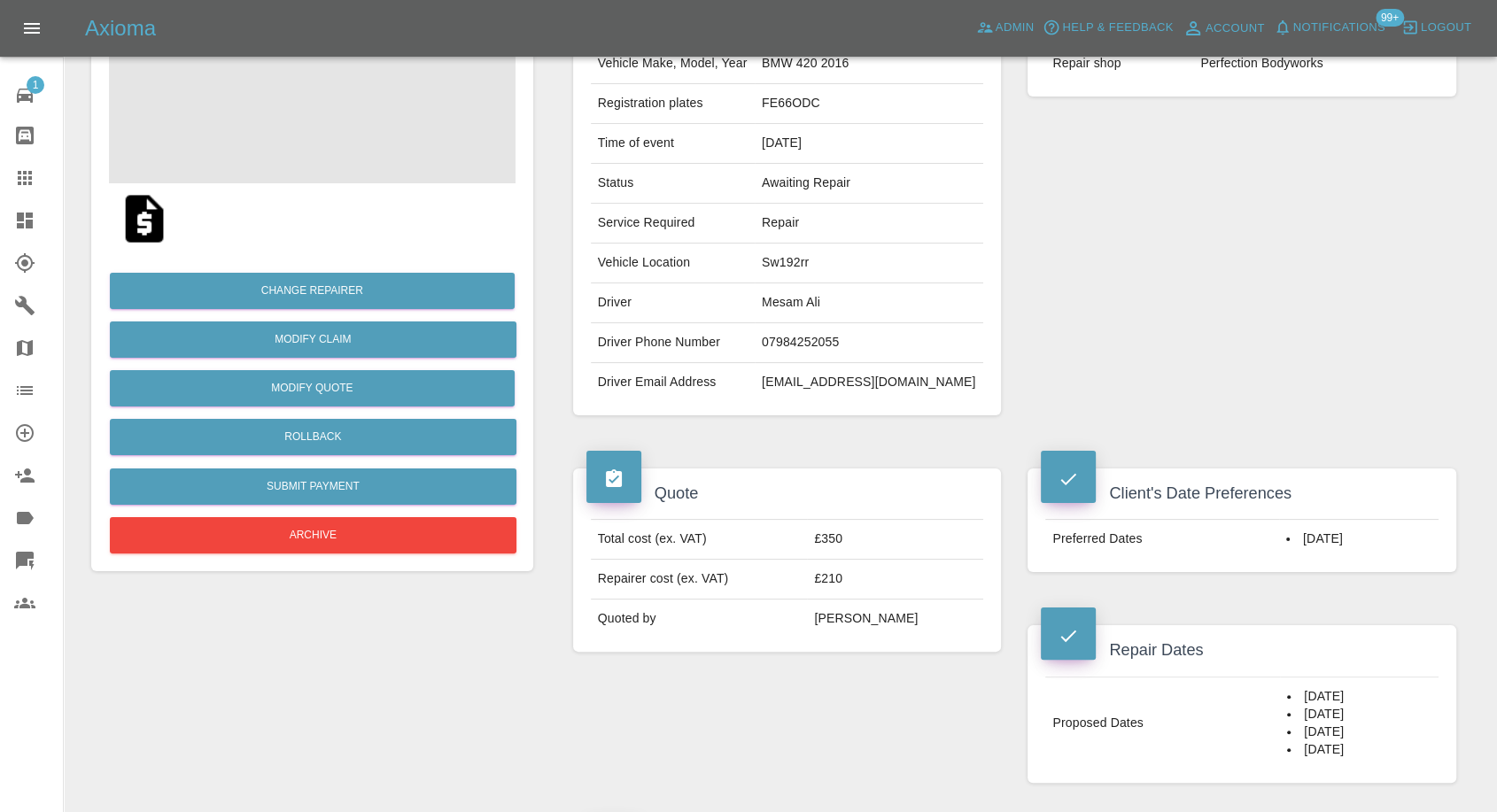
scroll to position [393, 0]
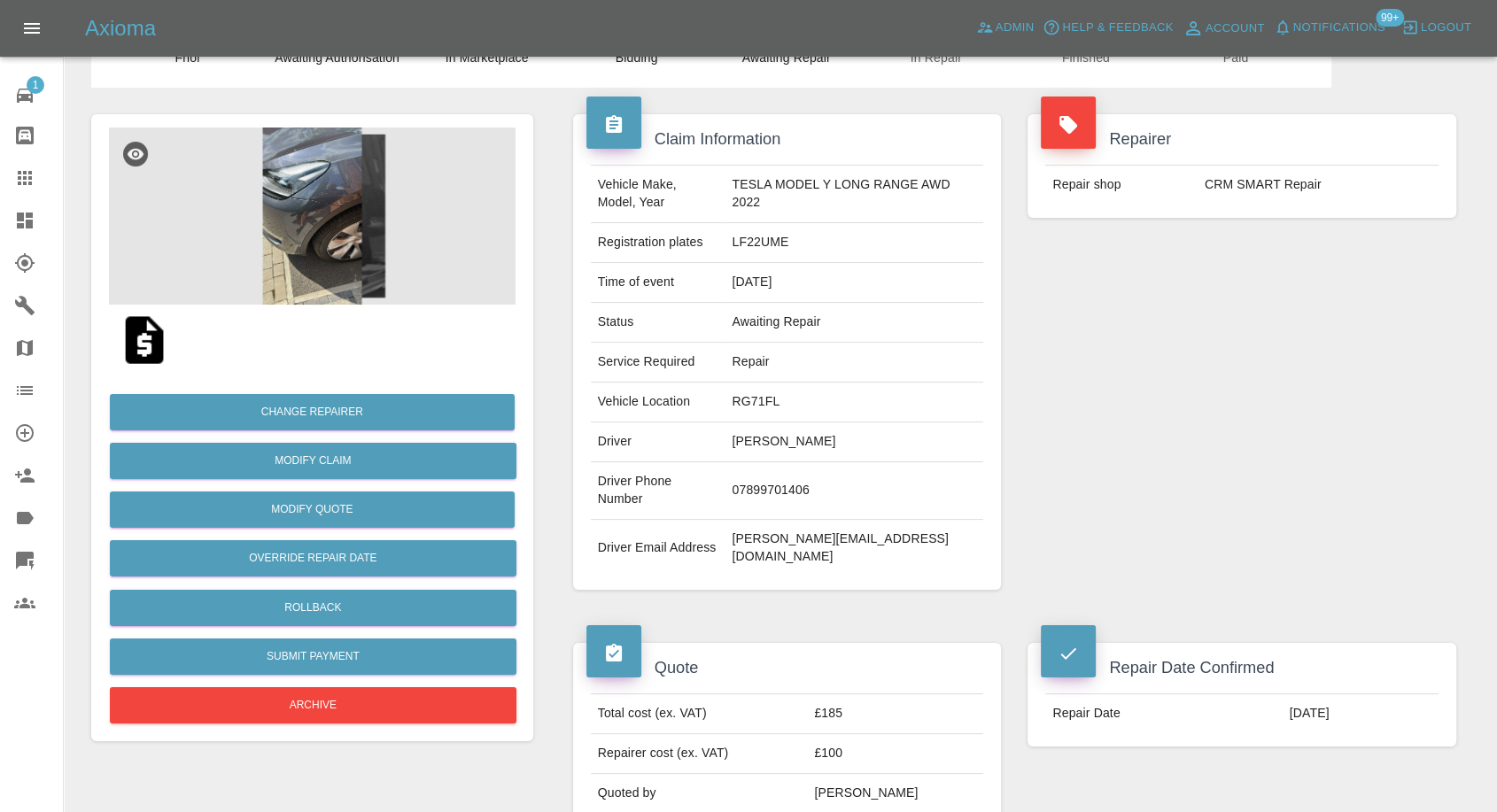
scroll to position [196, 0]
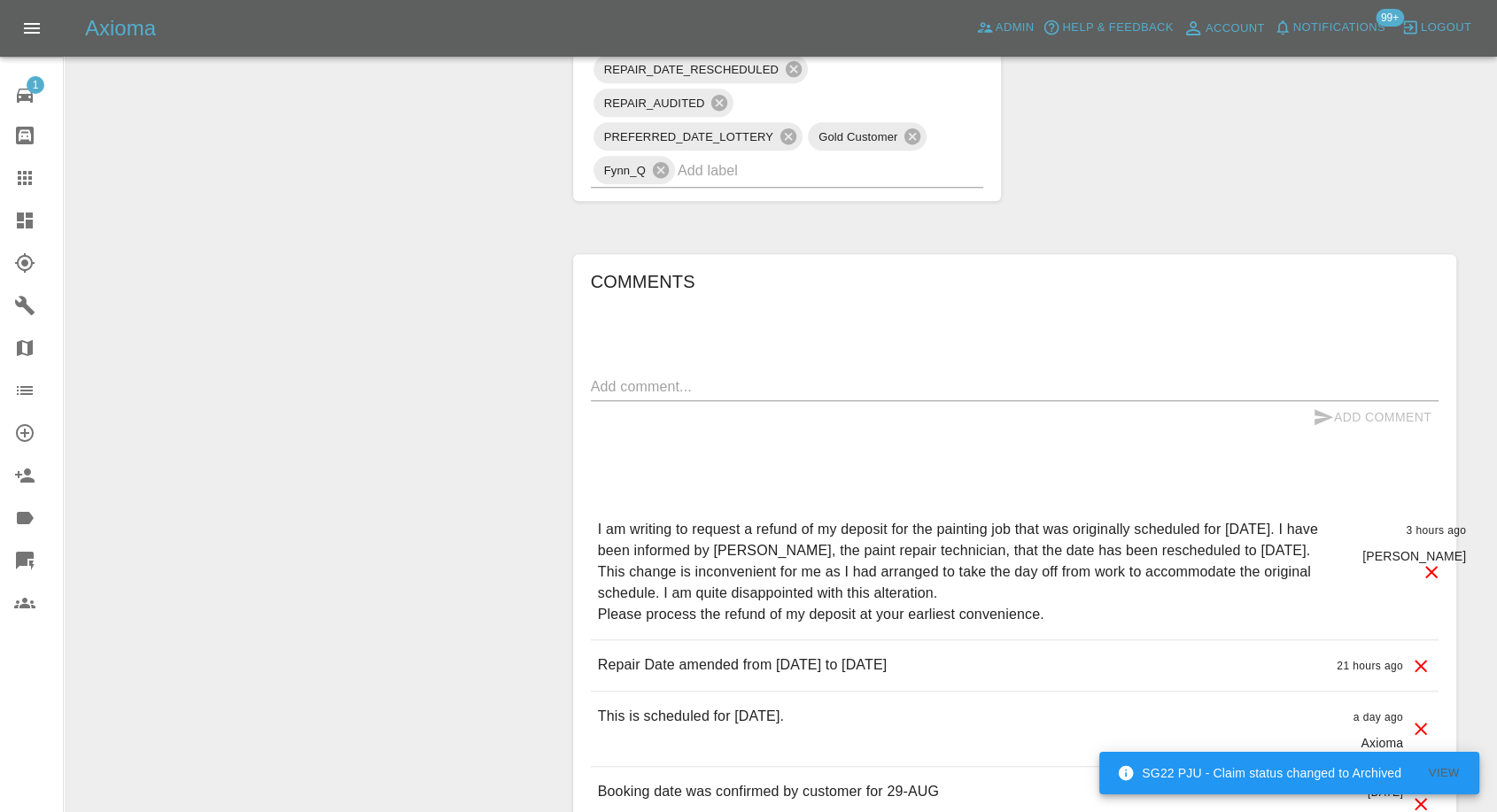
scroll to position [1475, 0]
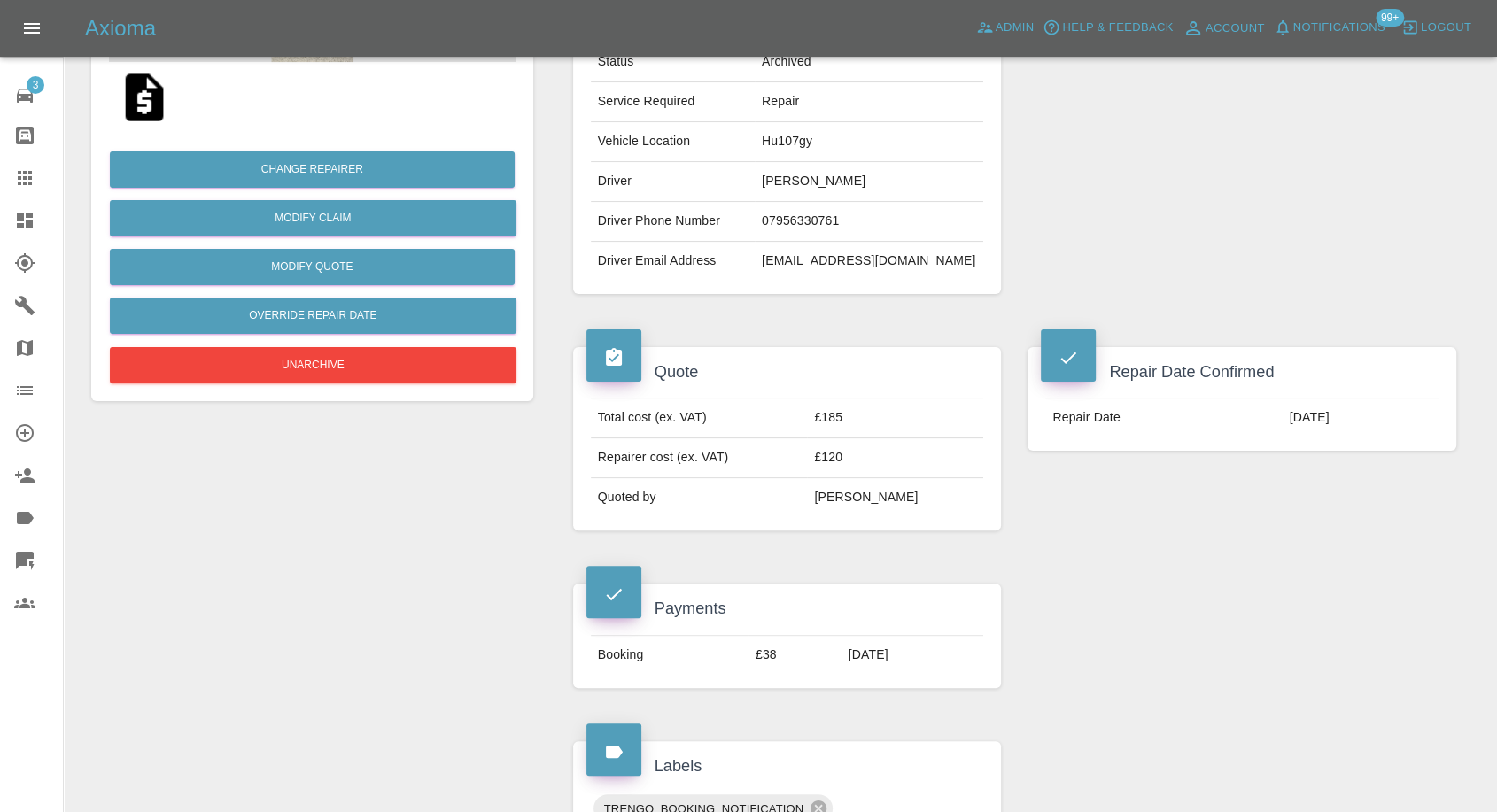
scroll to position [295, 0]
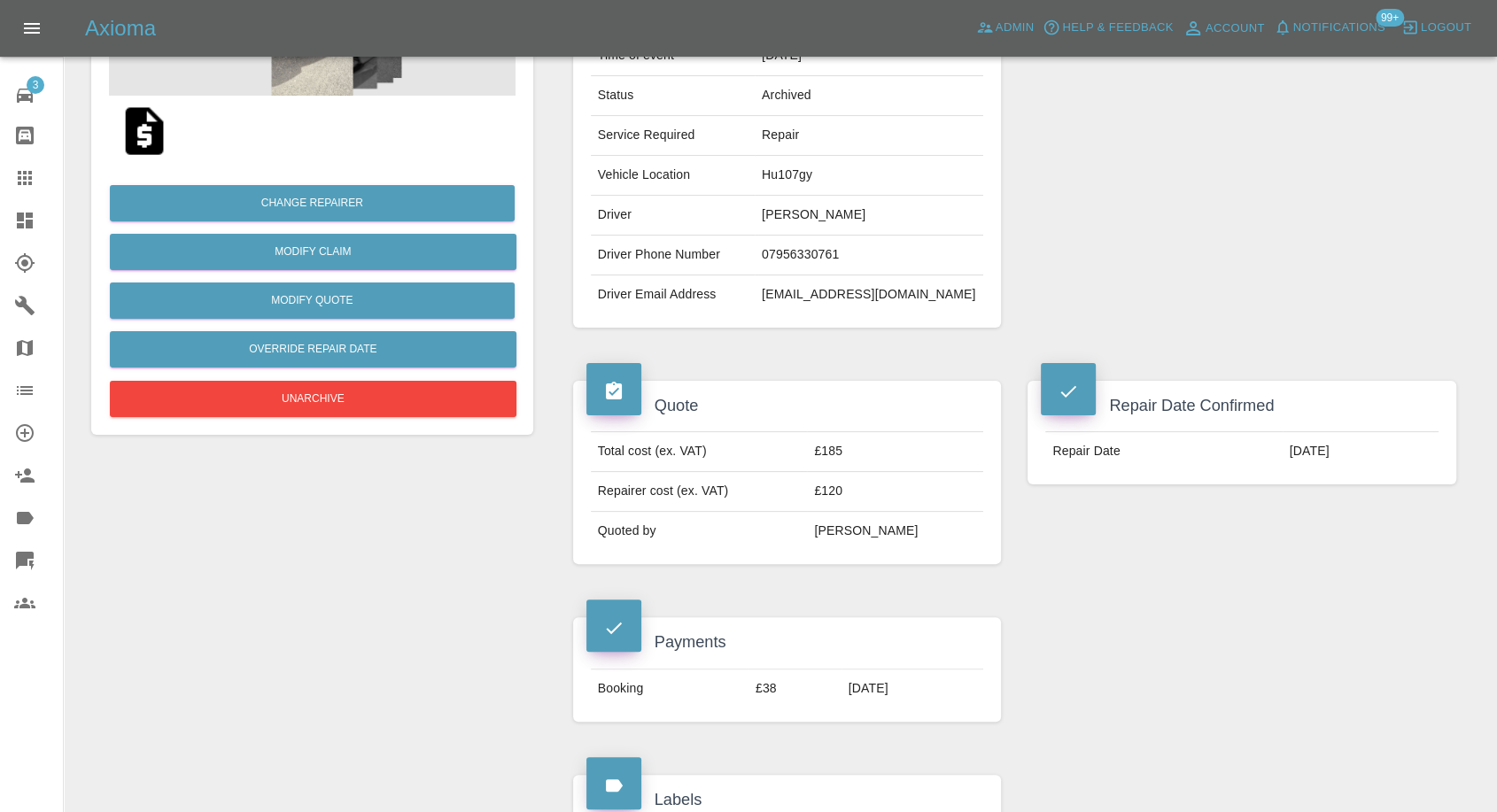
click at [829, 289] on td "richieandy@icloud.com" at bounding box center [868, 295] width 228 height 39
copy div "richieandy@icloud.com"
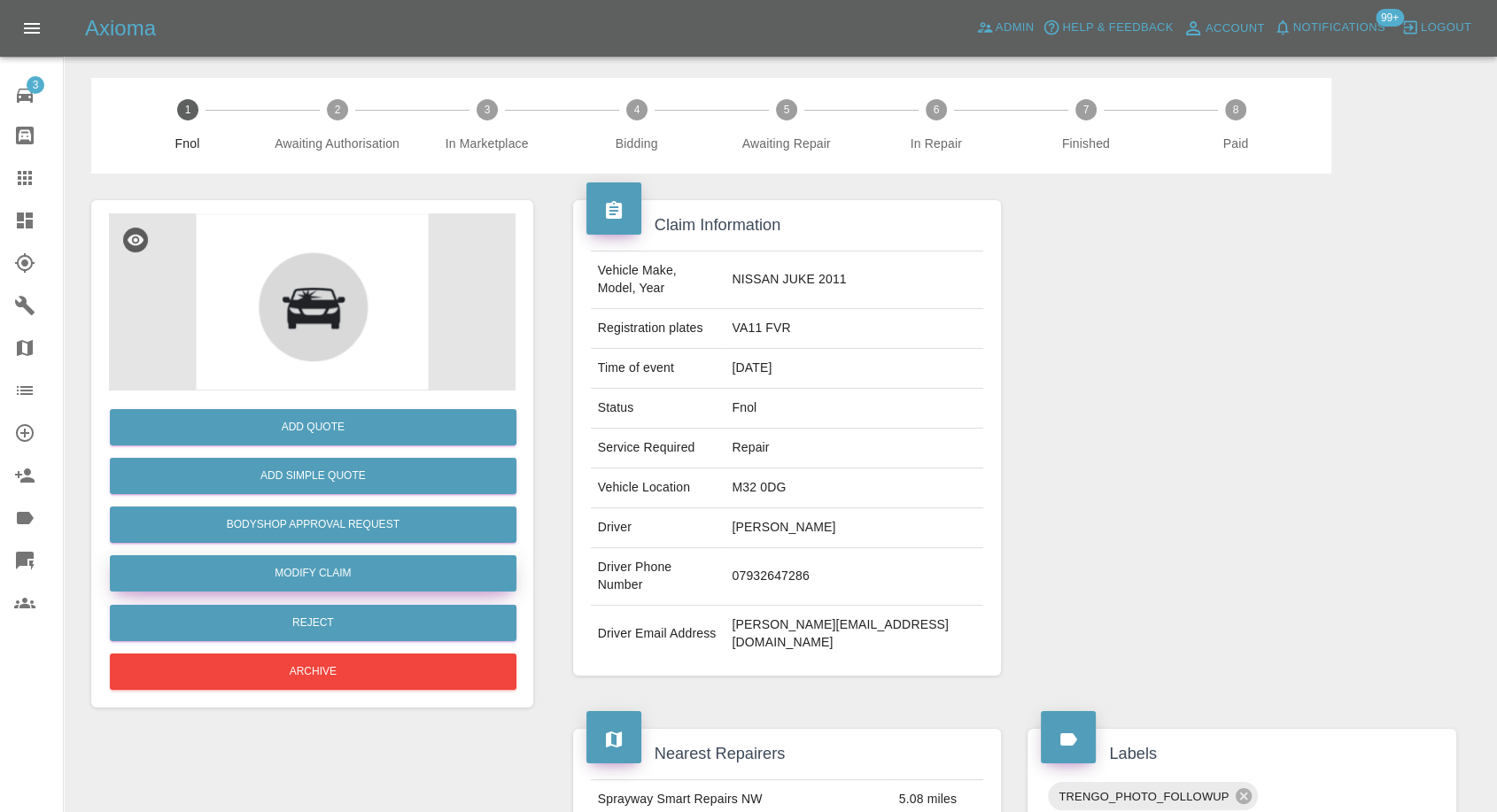
drag, startPoint x: 330, startPoint y: 580, endPoint x: 342, endPoint y: 573, distance: 13.9
click at [330, 579] on link "Modify Claim" at bounding box center [313, 573] width 407 height 36
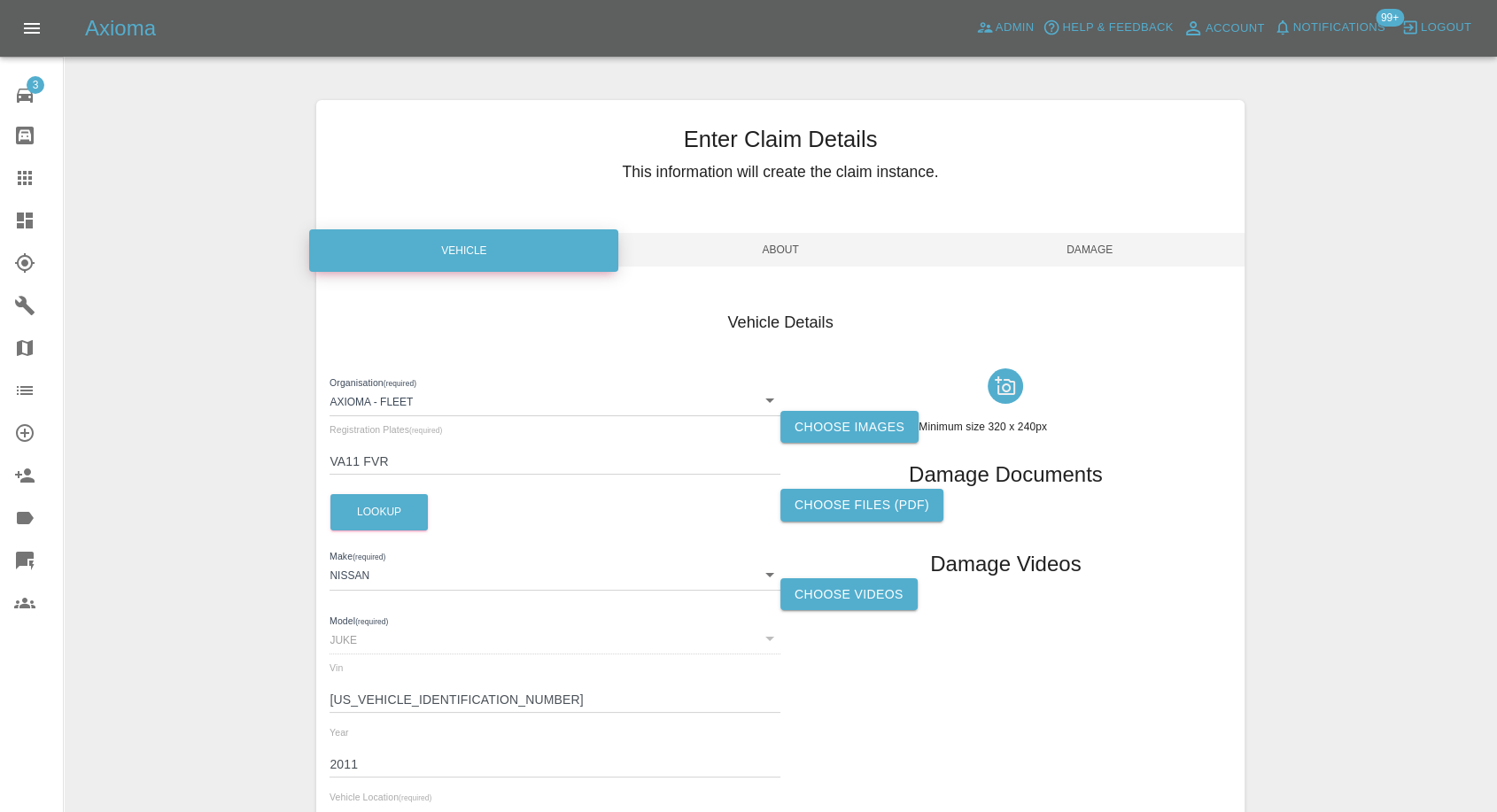
click at [834, 418] on label "Choose images" at bounding box center [849, 427] width 138 height 33
click at [0, 0] on input "Choose images" at bounding box center [0, 0] width 0 height 0
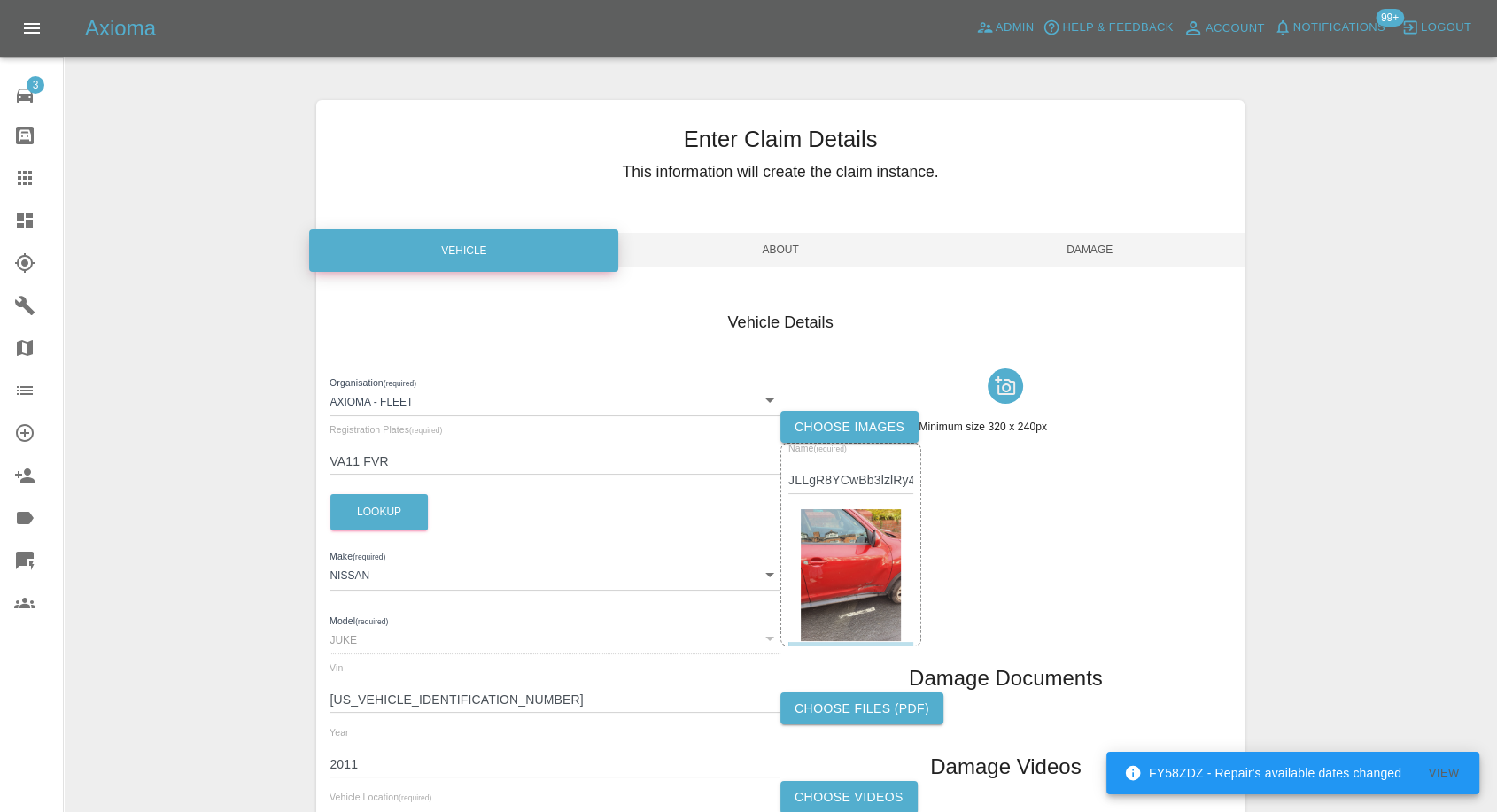
click at [815, 420] on label "Choose images" at bounding box center [849, 427] width 138 height 33
click at [0, 0] on input "Choose images" at bounding box center [0, 0] width 0 height 0
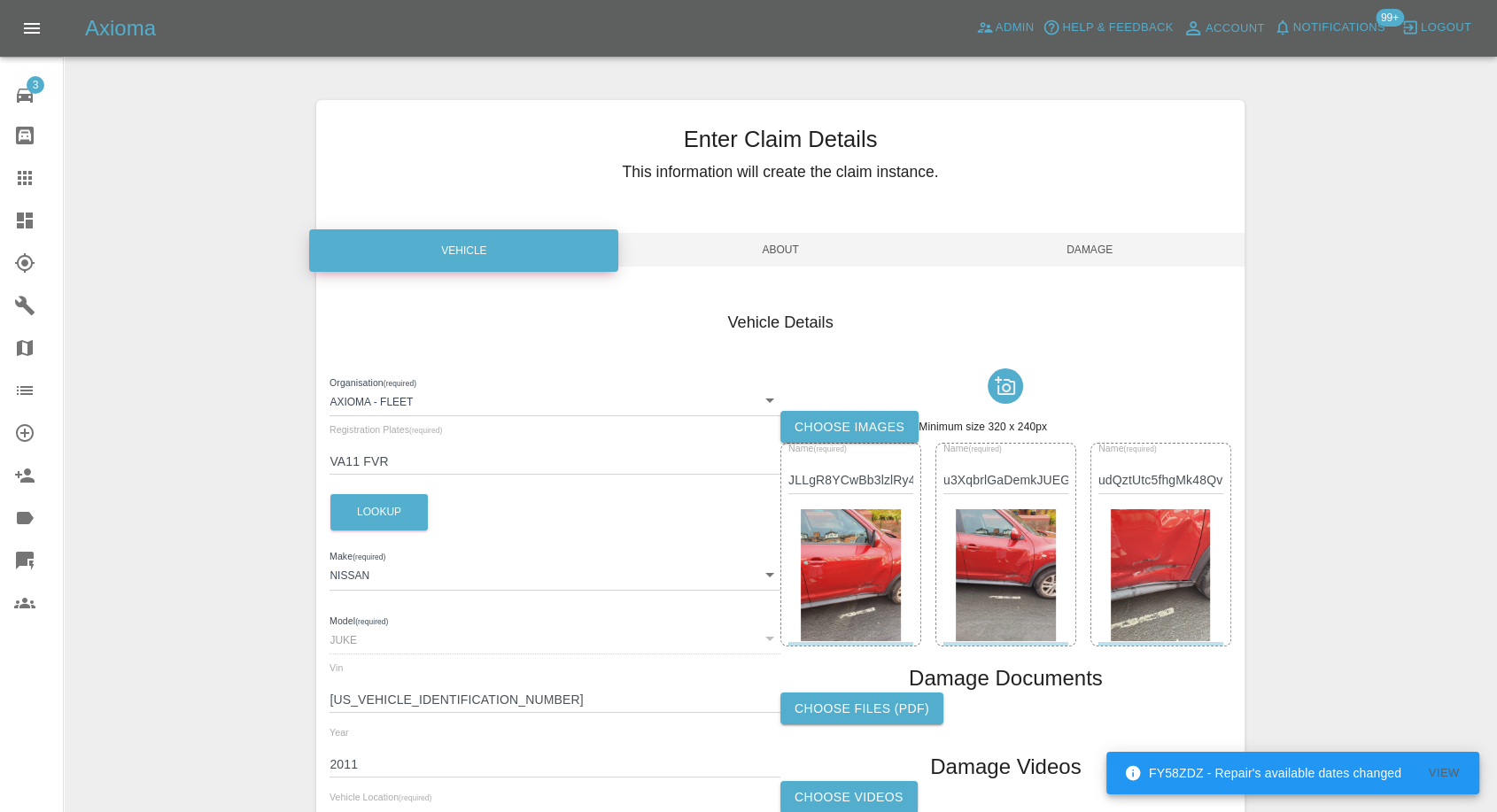
click at [878, 430] on label "Choose images" at bounding box center [849, 427] width 138 height 33
click at [0, 0] on input "Choose images" at bounding box center [0, 0] width 0 height 0
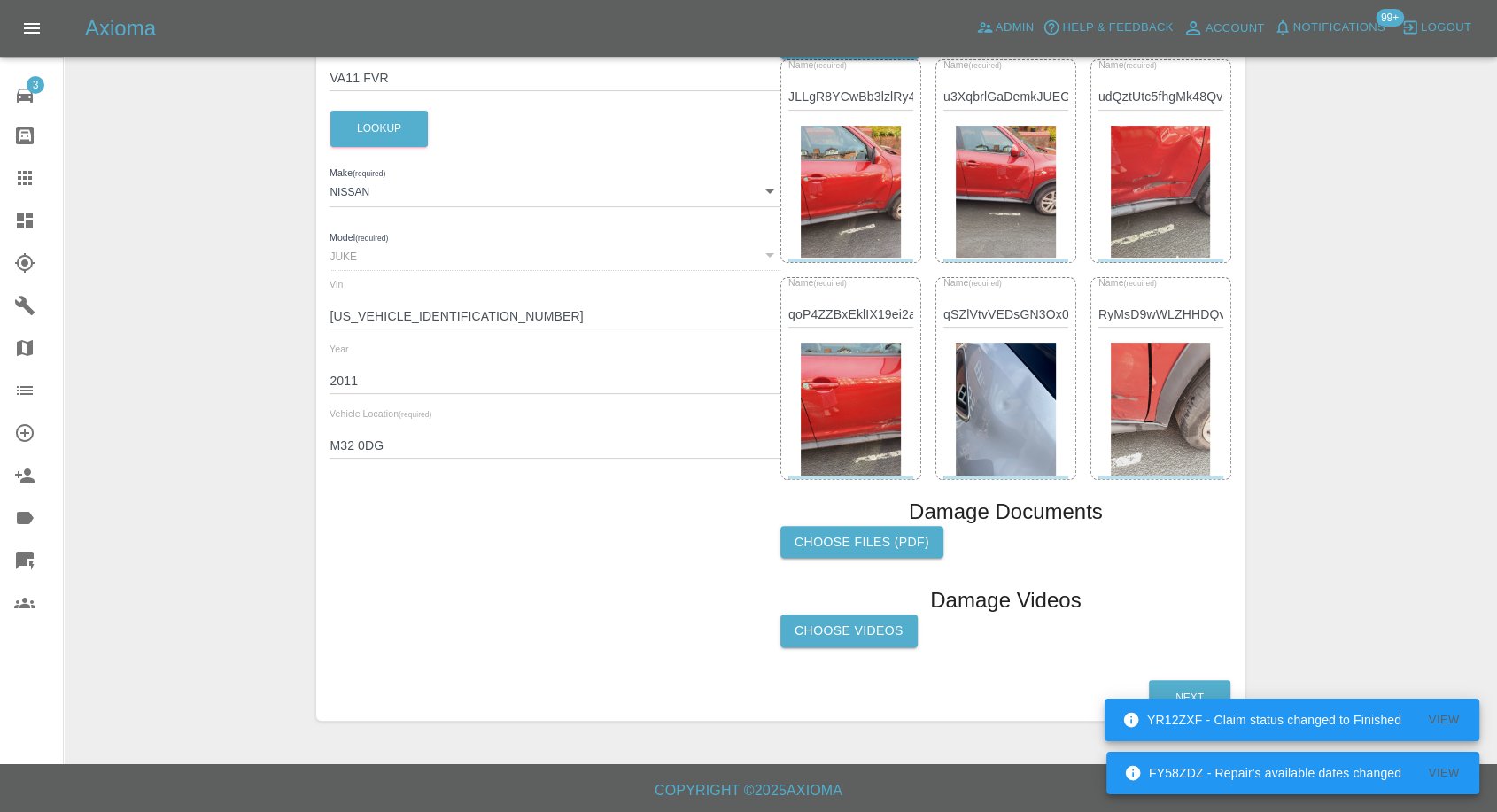
click at [1010, 436] on img at bounding box center [1005, 409] width 100 height 133
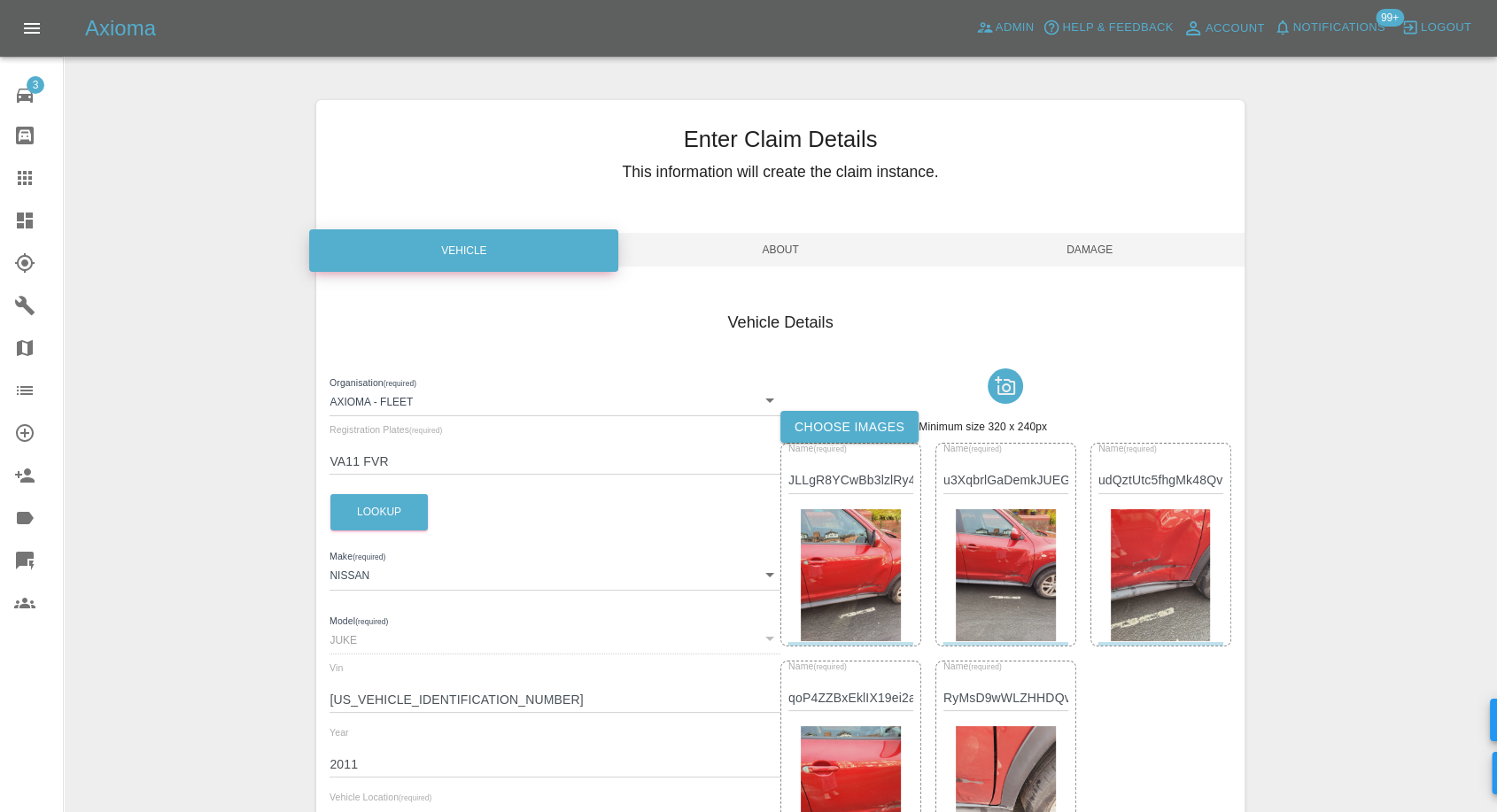
click at [1120, 251] on span "Damage" at bounding box center [1090, 250] width 309 height 34
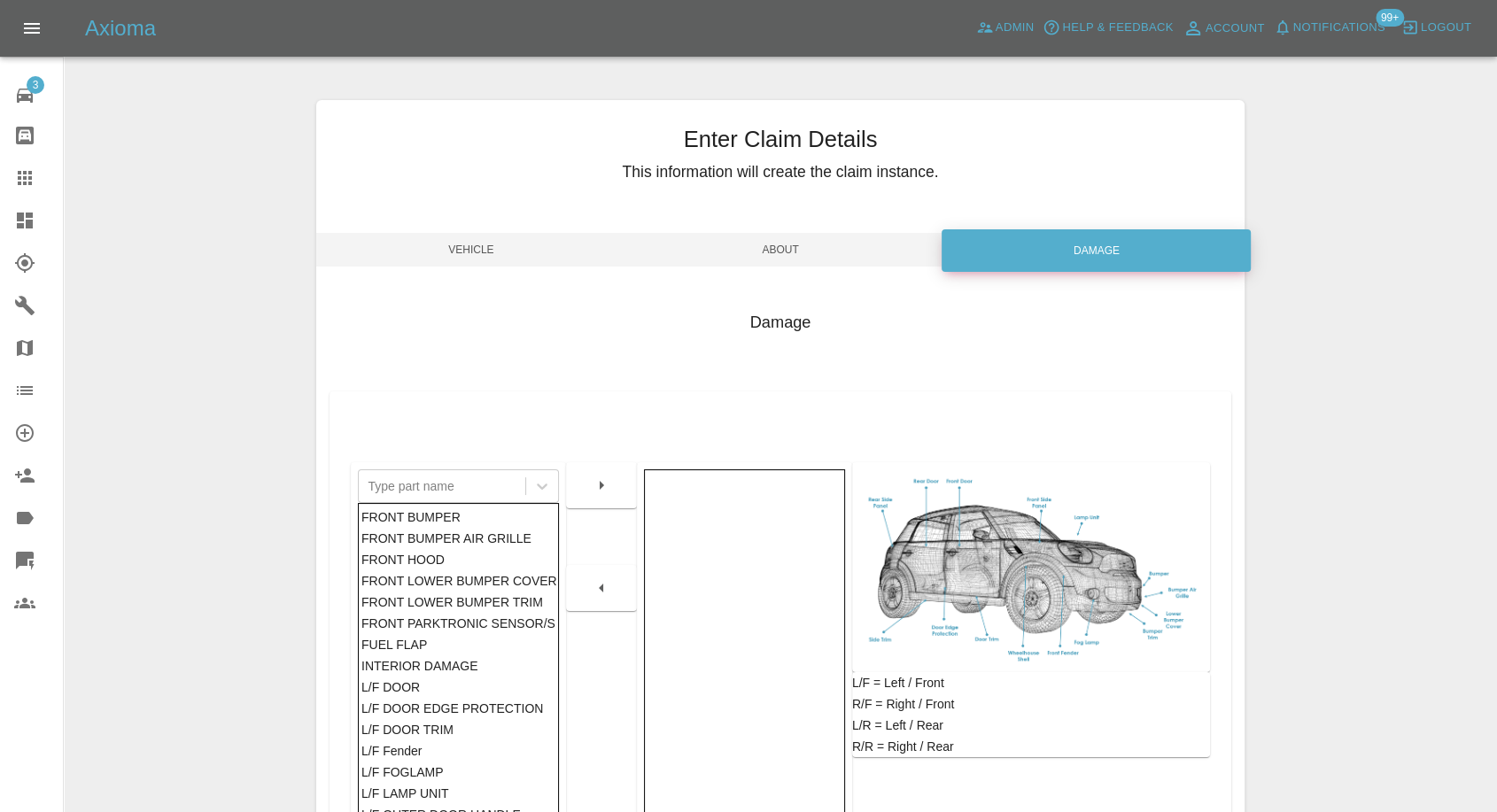
scroll to position [284, 0]
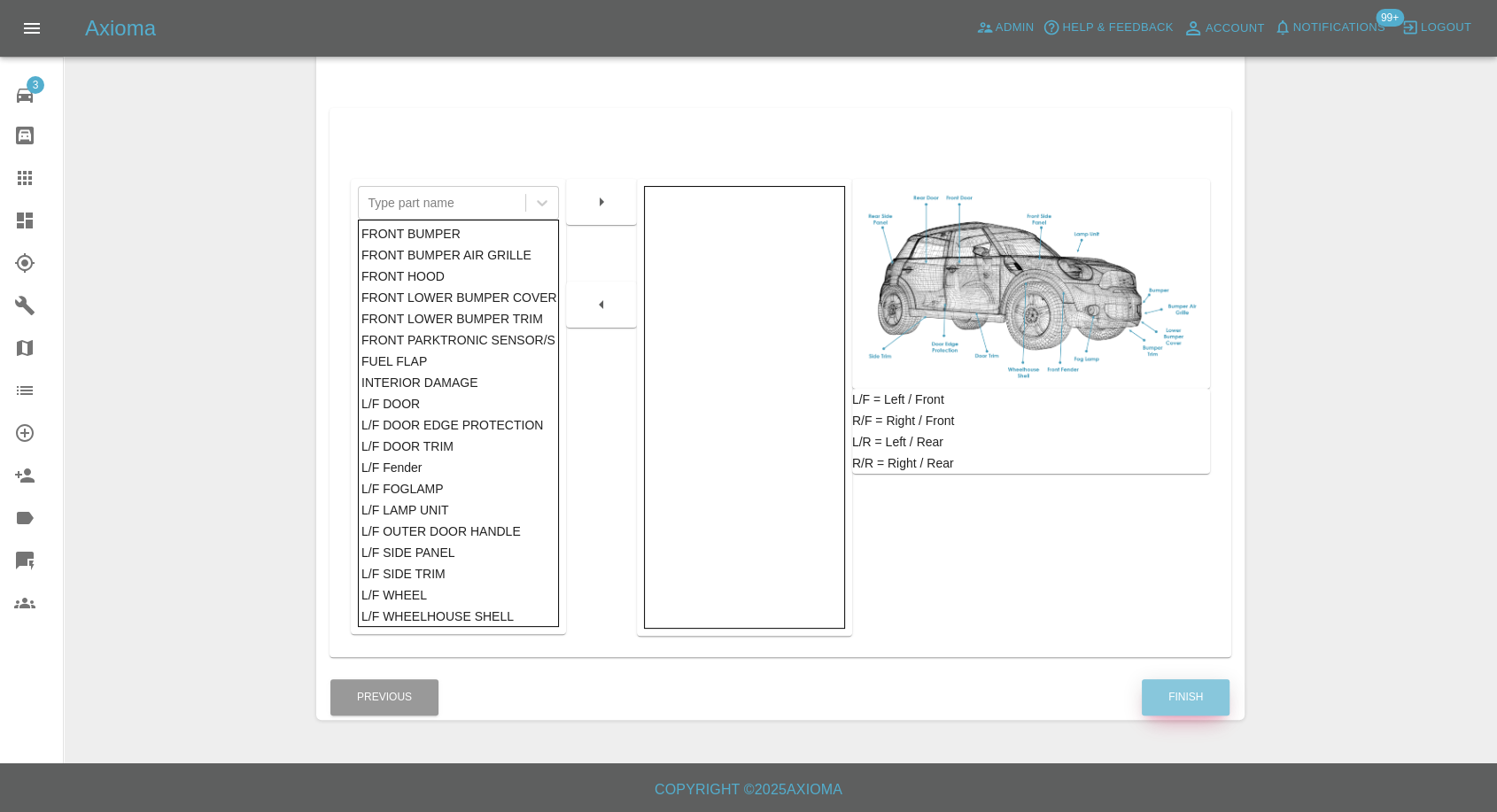
click at [1166, 697] on button "Finish" at bounding box center [1185, 696] width 87 height 36
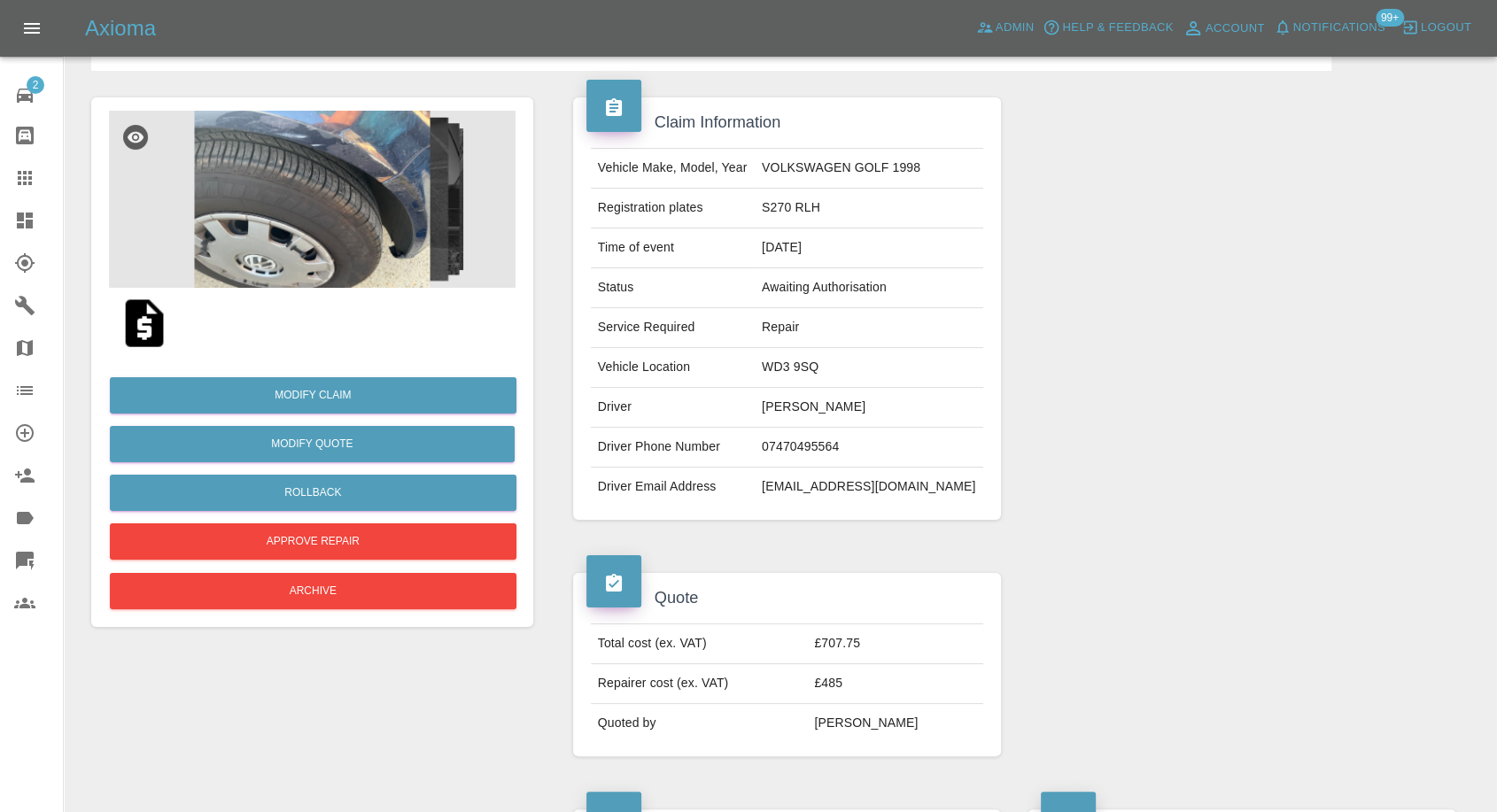
scroll to position [98, 0]
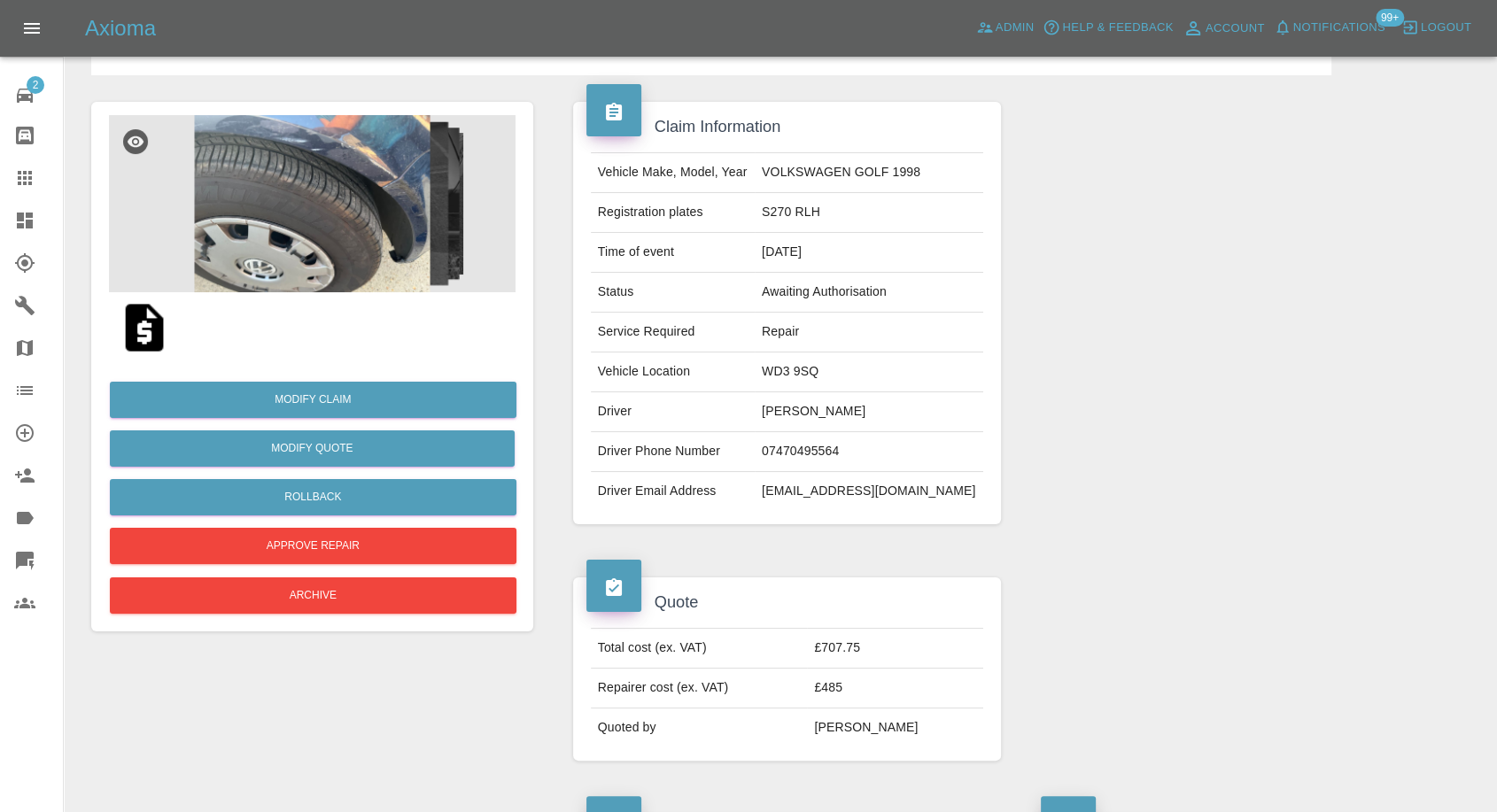
click at [130, 330] on img at bounding box center [144, 327] width 56 height 56
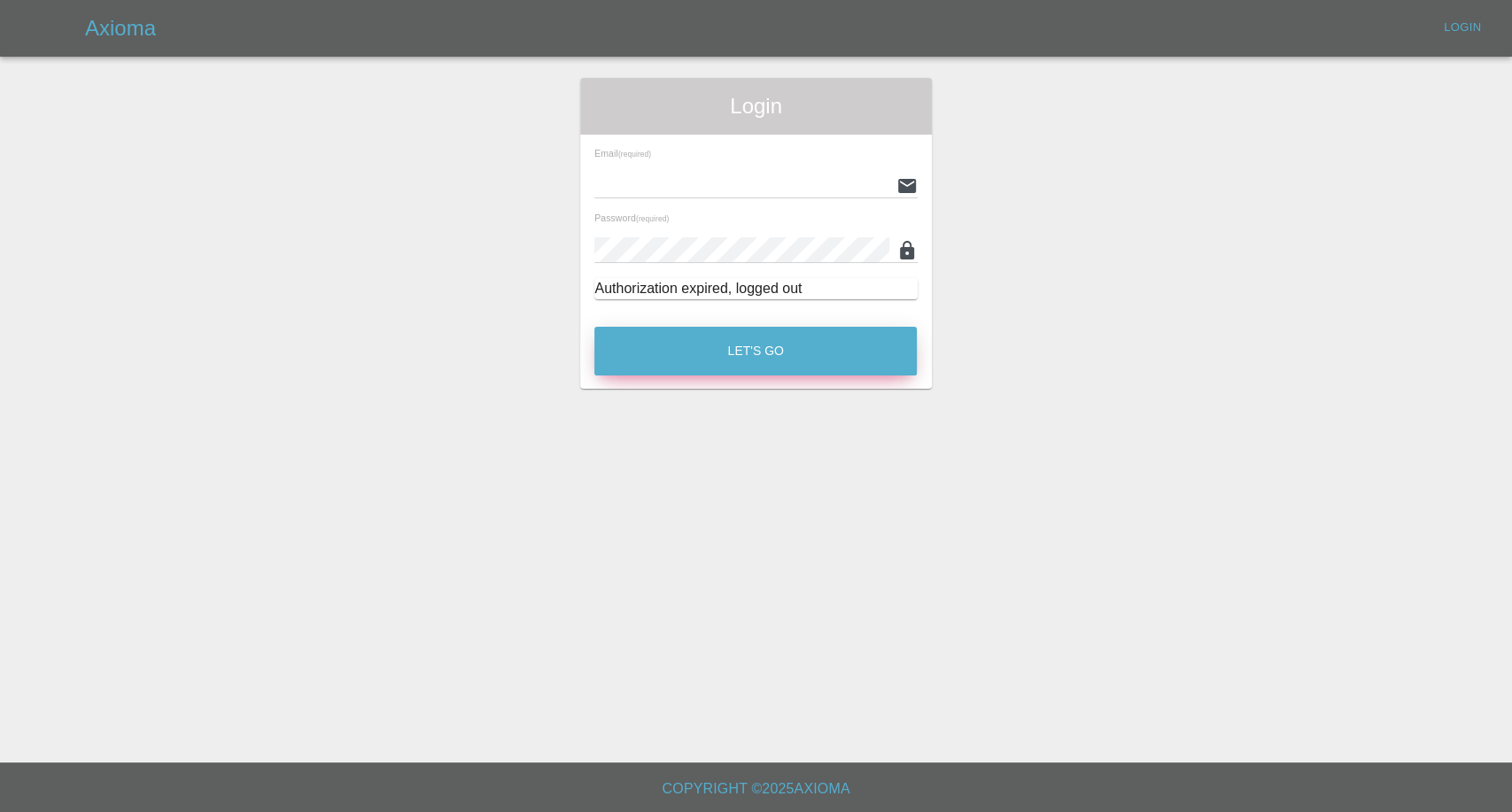
type input "[EMAIL_ADDRESS][DOMAIN_NAME]"
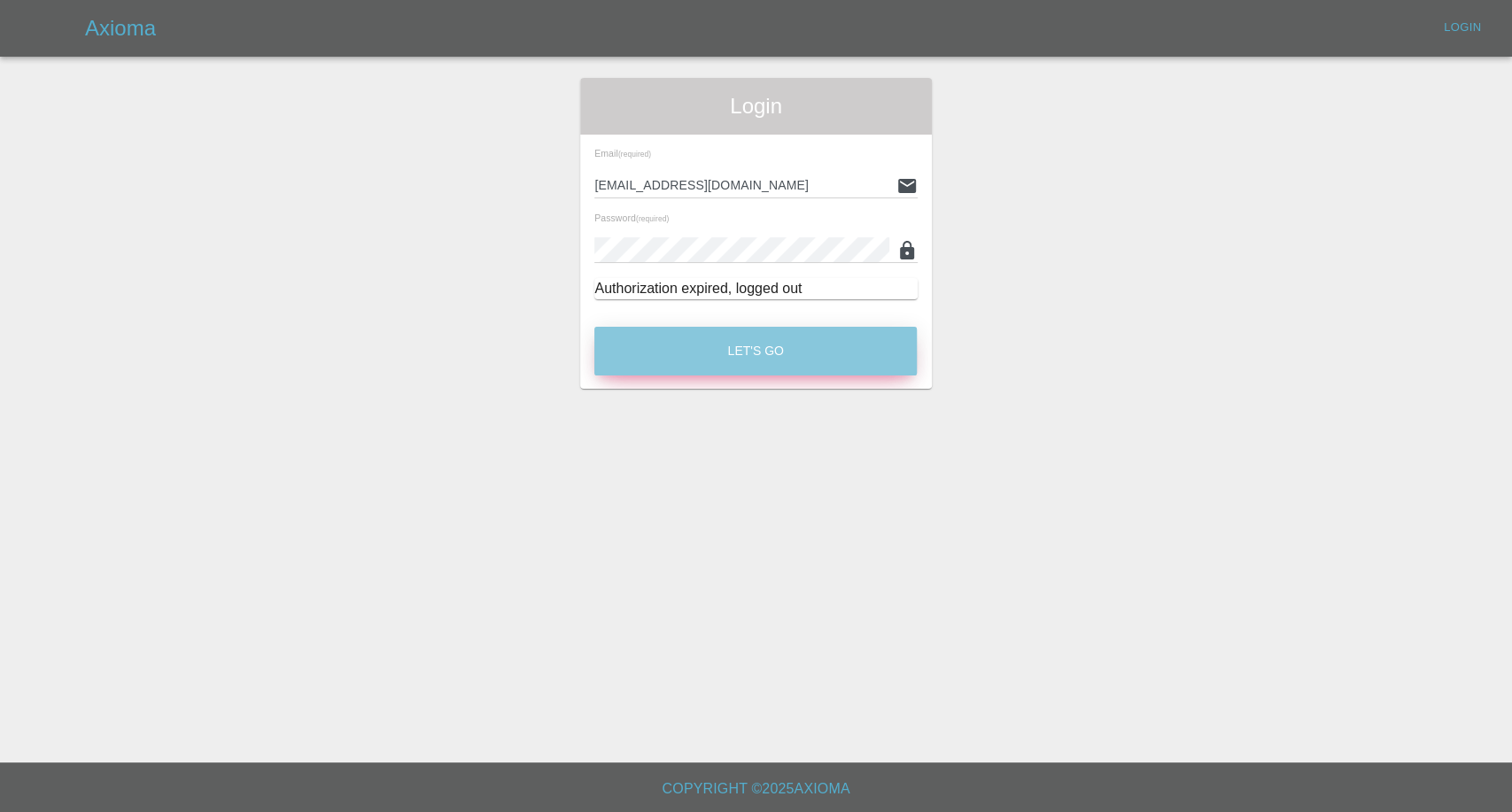
click at [711, 356] on button "Let's Go" at bounding box center [756, 351] width 323 height 49
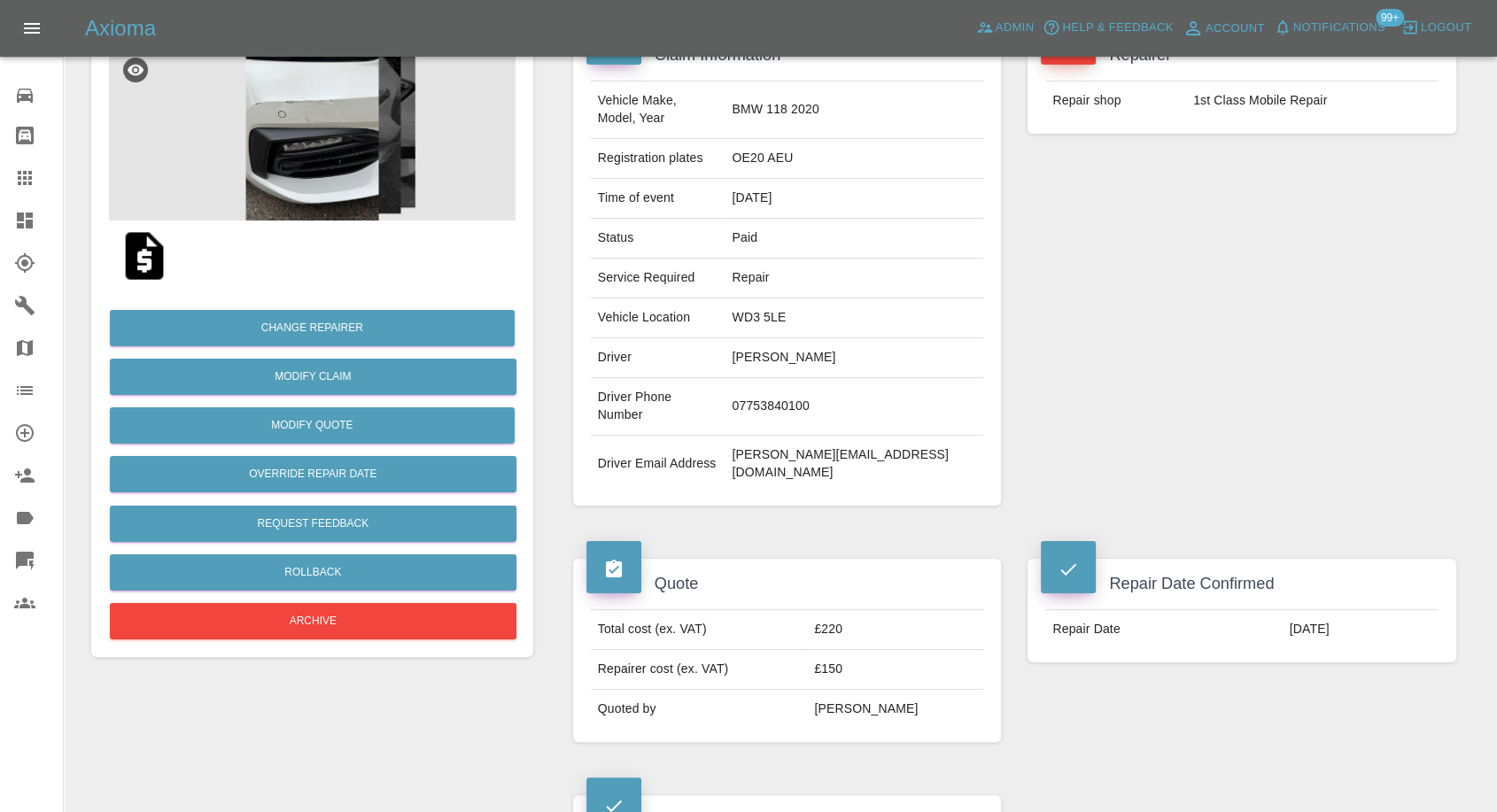
scroll to position [98, 0]
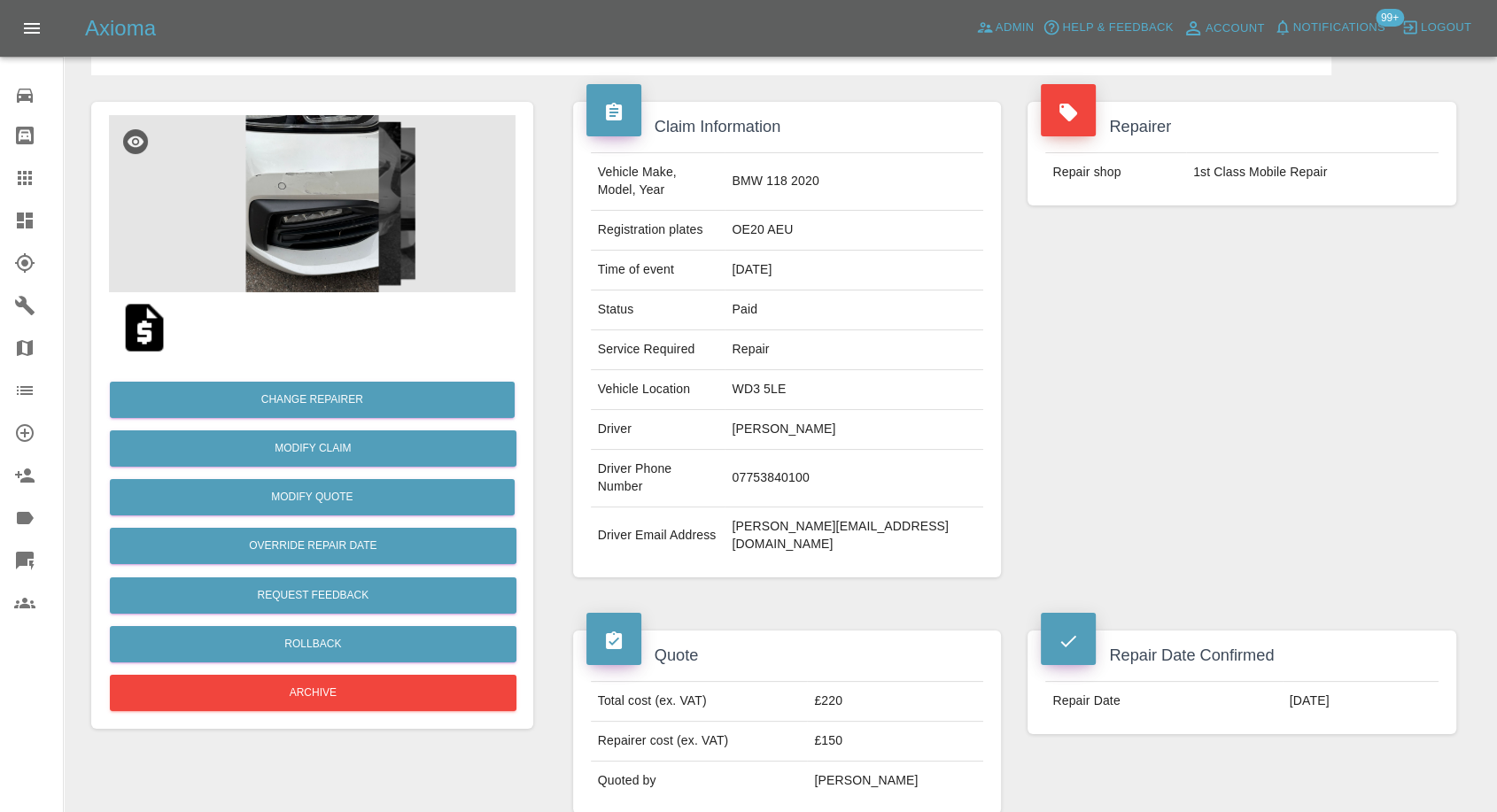
click at [788, 507] on td "[PERSON_NAME][EMAIL_ADDRESS][DOMAIN_NAME]" at bounding box center [854, 535] width 258 height 56
click at [788, 507] on td "susan@34degsouth.co.uk" at bounding box center [854, 535] width 258 height 56
copy div "susan@34degsouth.co.uk"
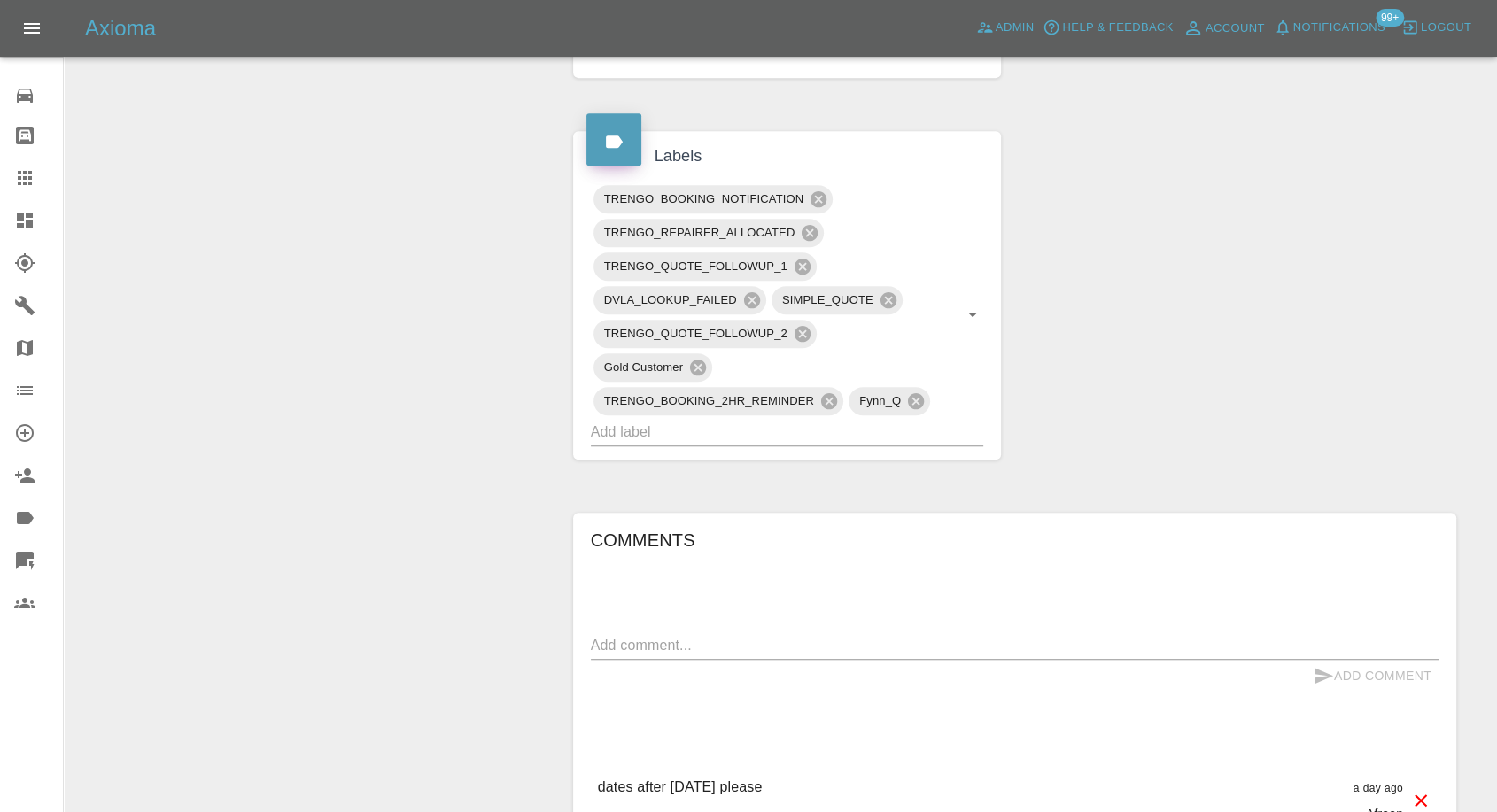
scroll to position [787, 0]
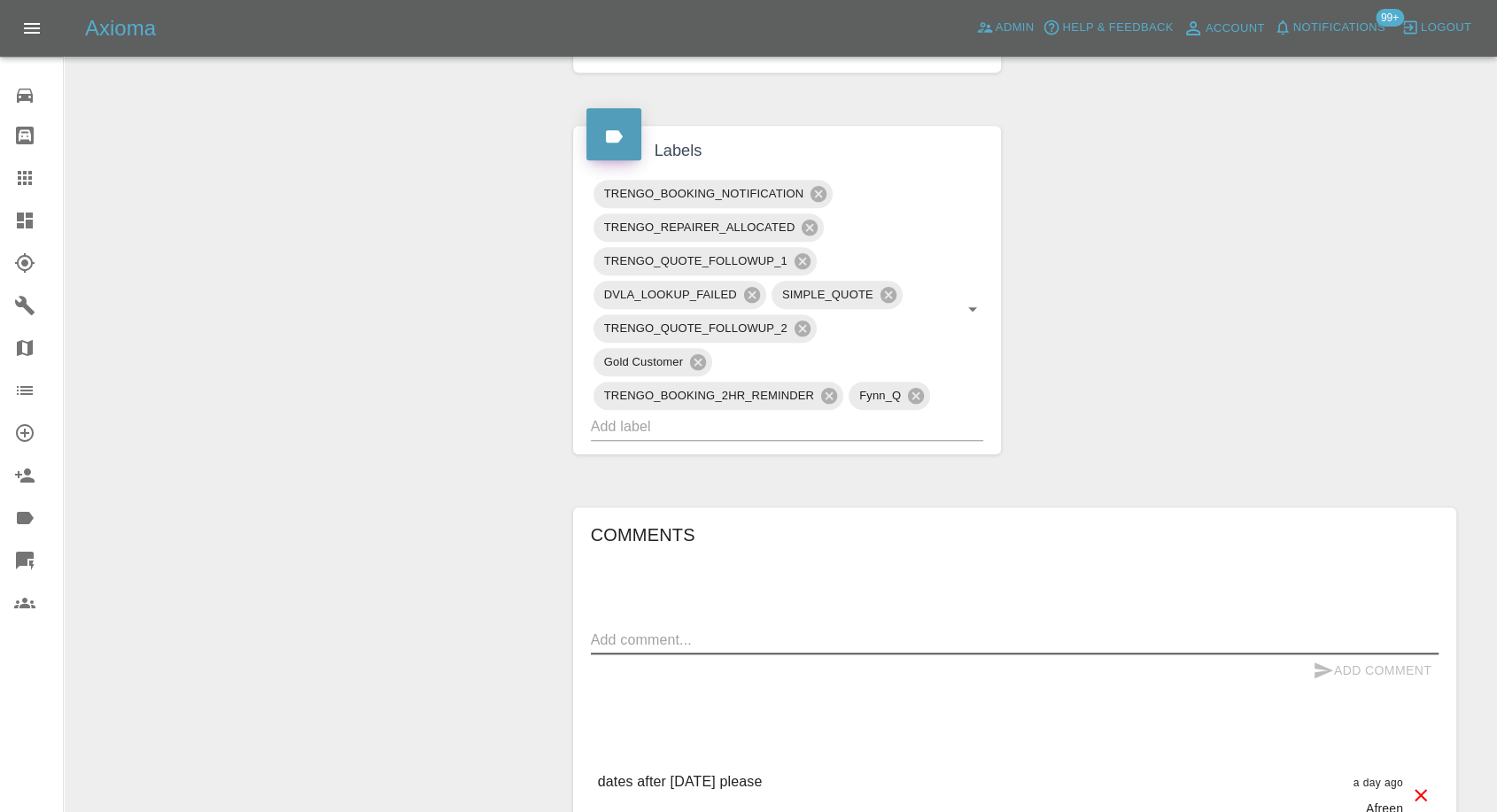
click at [780, 641] on textarea at bounding box center [1014, 639] width 848 height 20
paste textarea "Payment & form keeps reading an error, may be because I am out of the country. …"
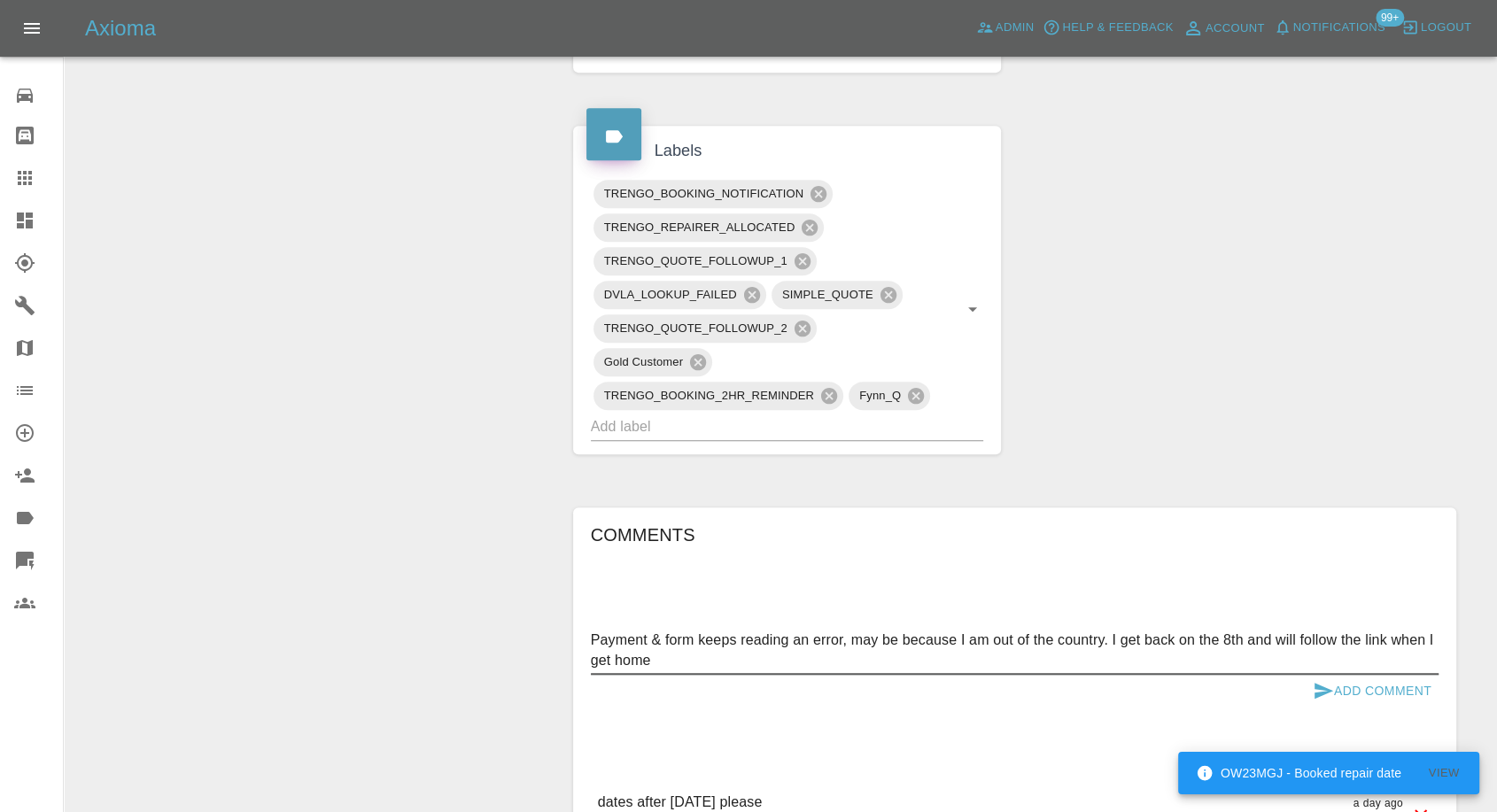
type textarea "Payment & form keeps reading an error, may be because I am out of the country. …"
drag, startPoint x: 1318, startPoint y: 689, endPoint x: 1115, endPoint y: 543, distance: 250.0
click at [1319, 689] on icon "submit" at bounding box center [1323, 691] width 21 height 21
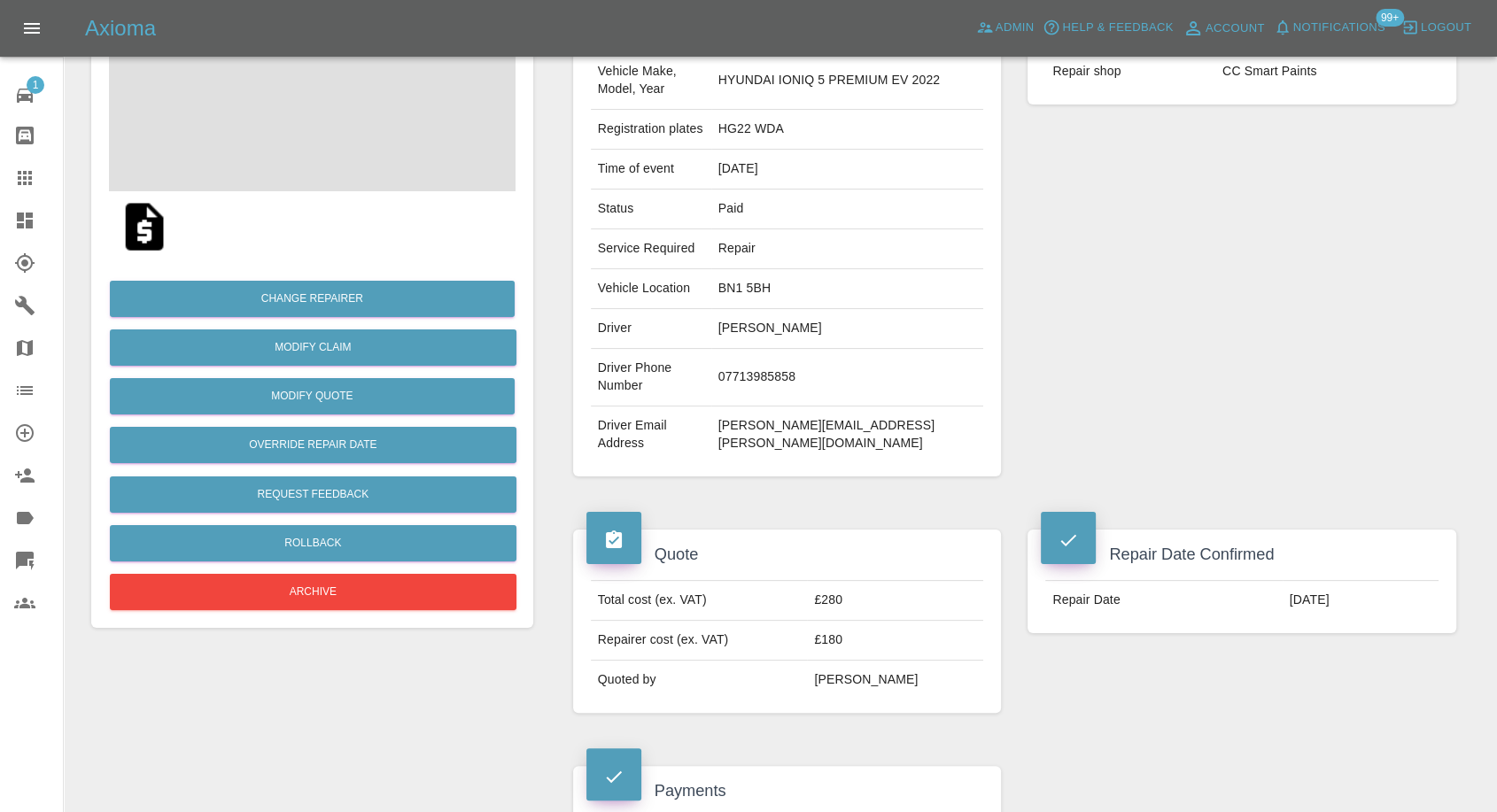
scroll to position [196, 0]
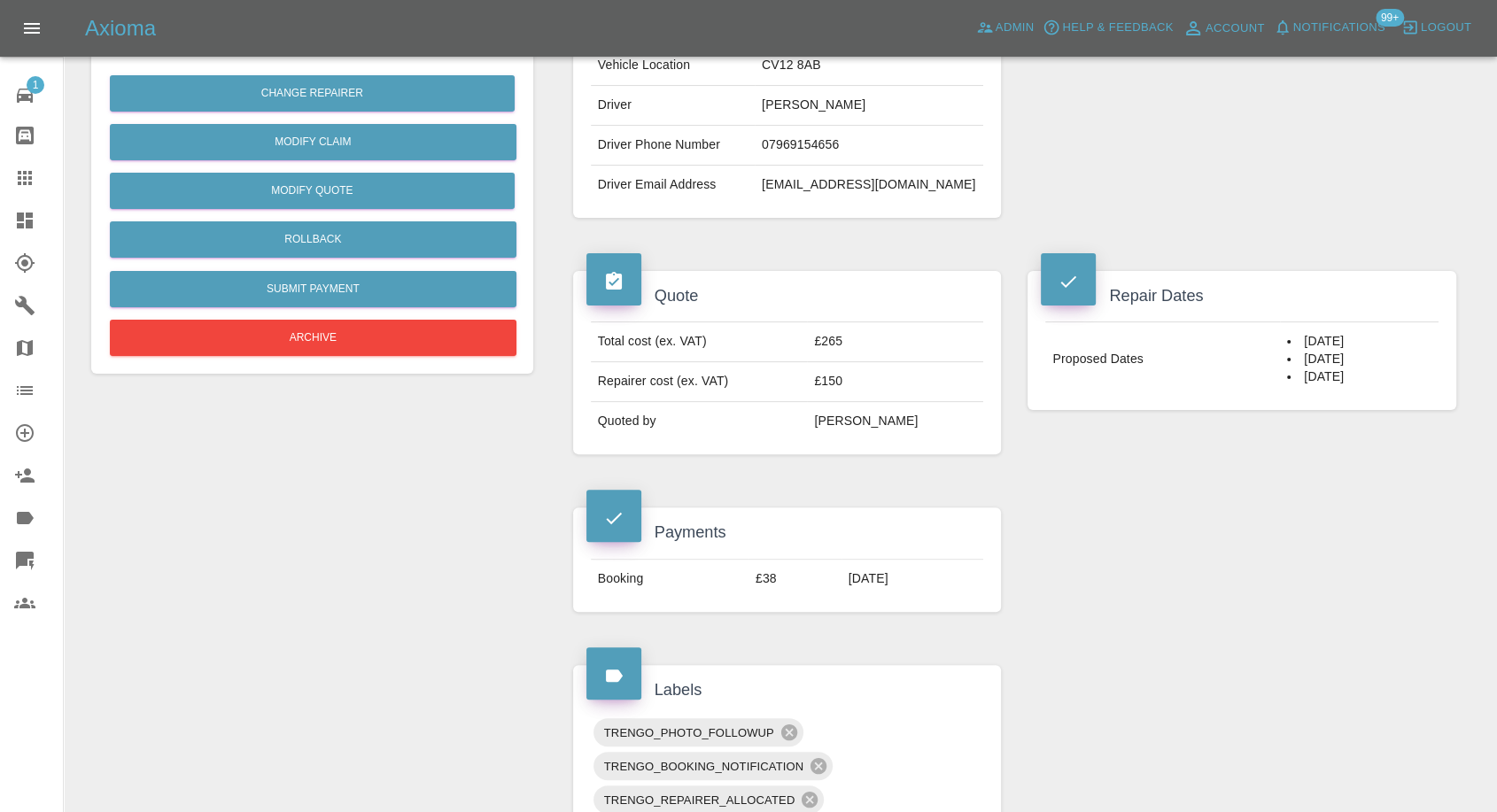
scroll to position [196, 0]
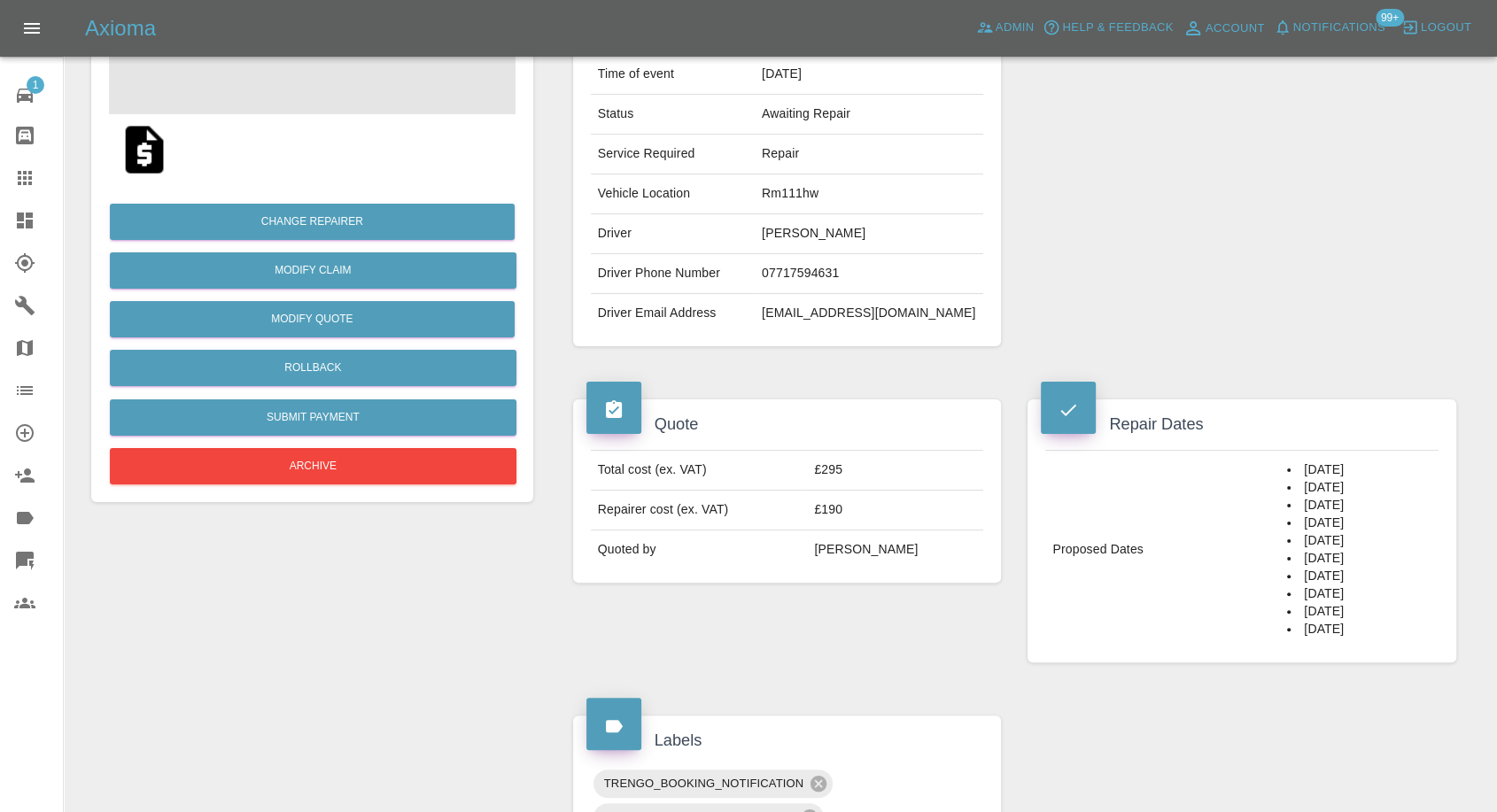
scroll to position [393, 0]
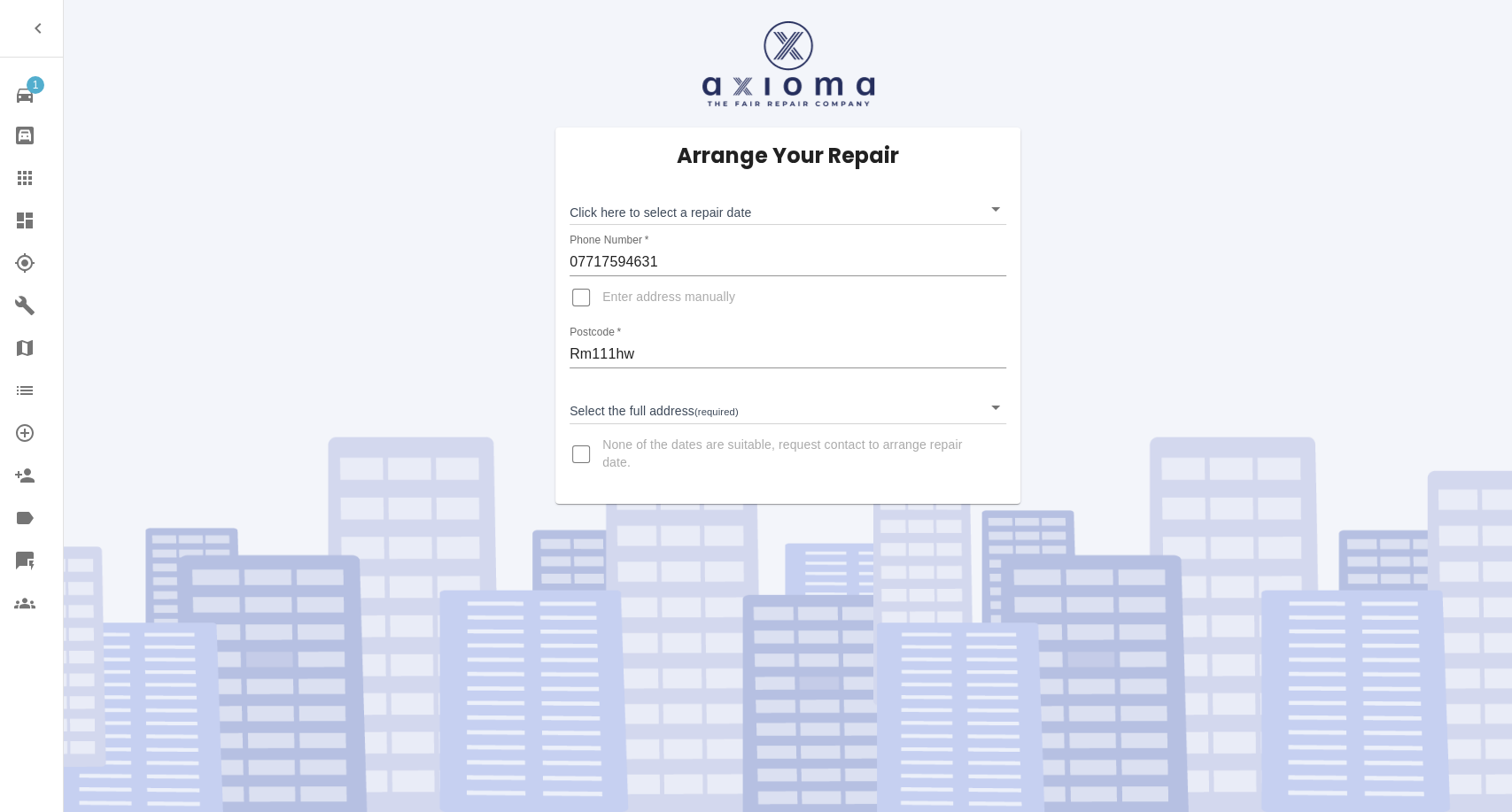
click at [739, 210] on body "1 Repair home Bodyshop home Claims Dashboard Explorer Garages Map Organization …" at bounding box center [756, 406] width 1512 height 812
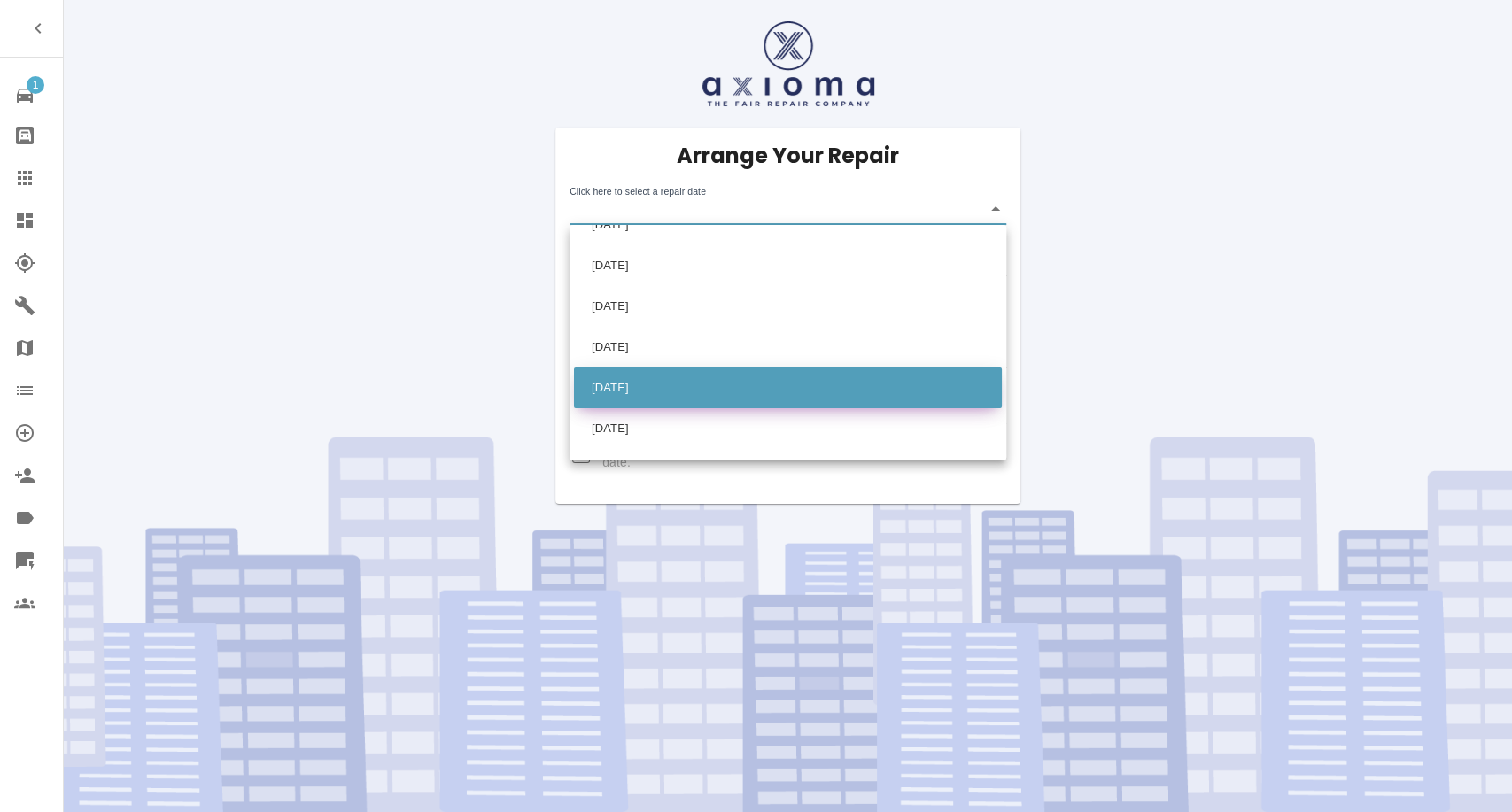
scroll to position [181, 0]
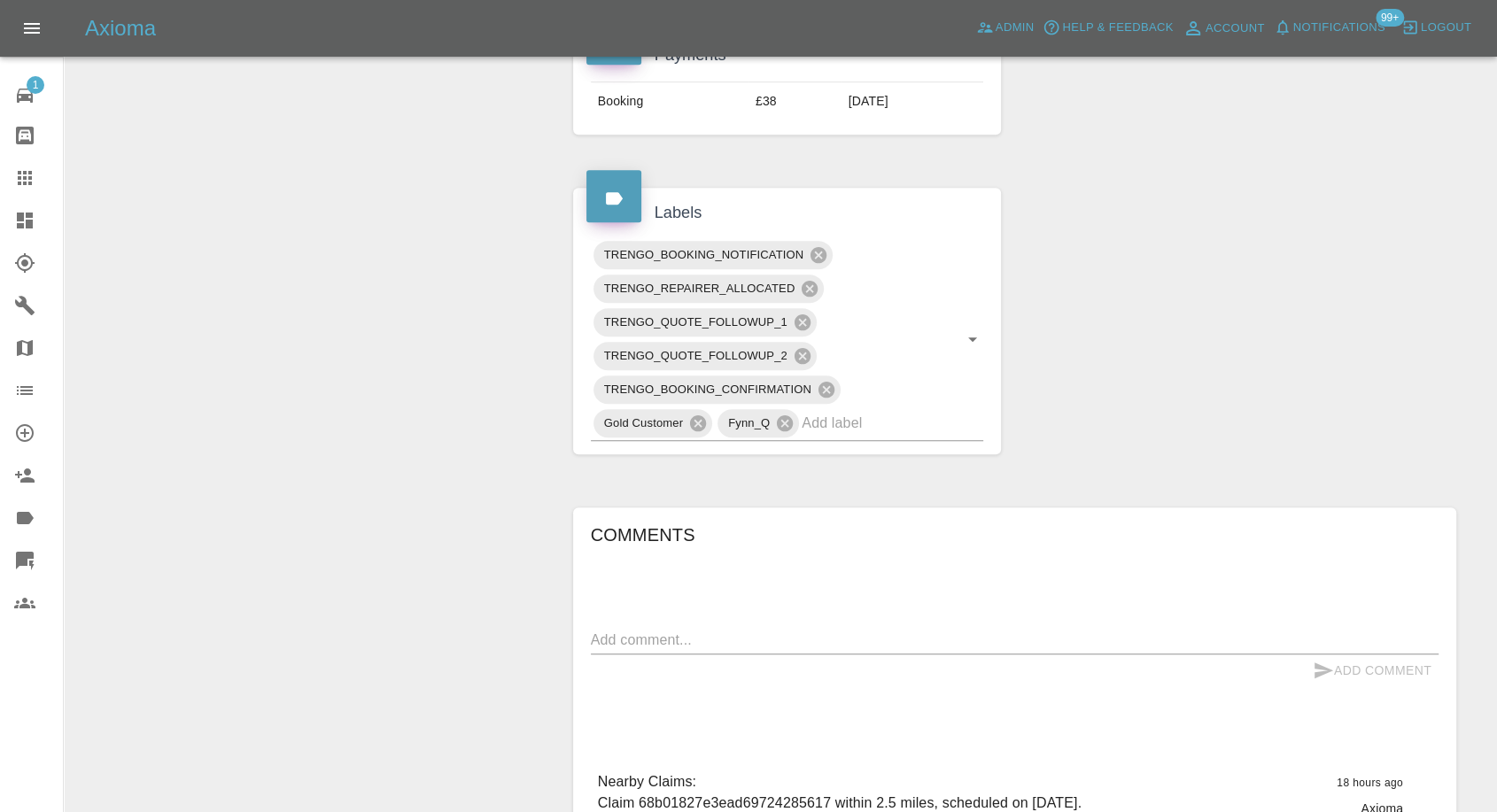
scroll to position [984, 0]
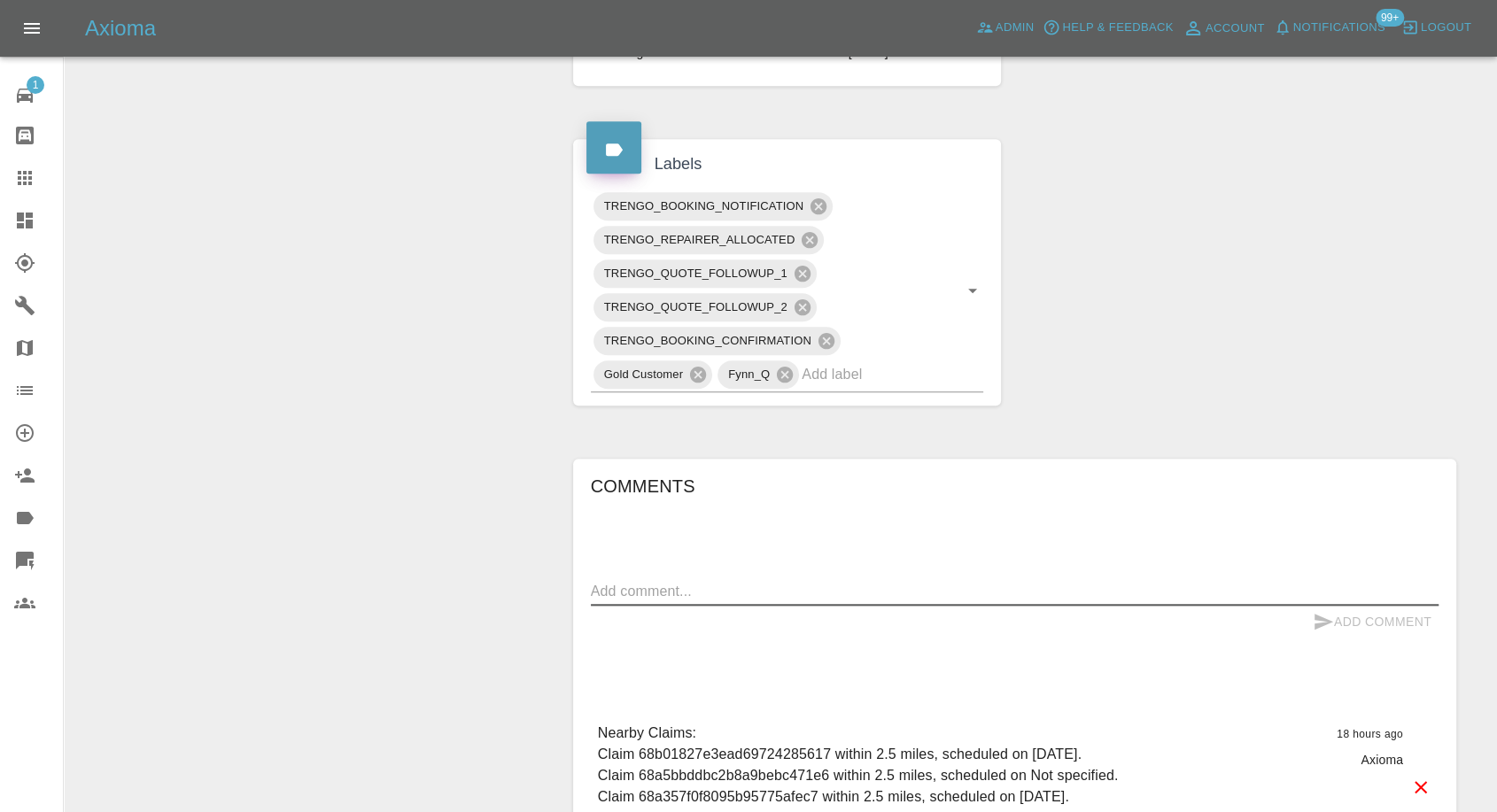
click at [751, 581] on textarea at bounding box center [1014, 591] width 848 height 20
paste textarea "I would request if you could please arrange a week prior to 15th Sep in case on…"
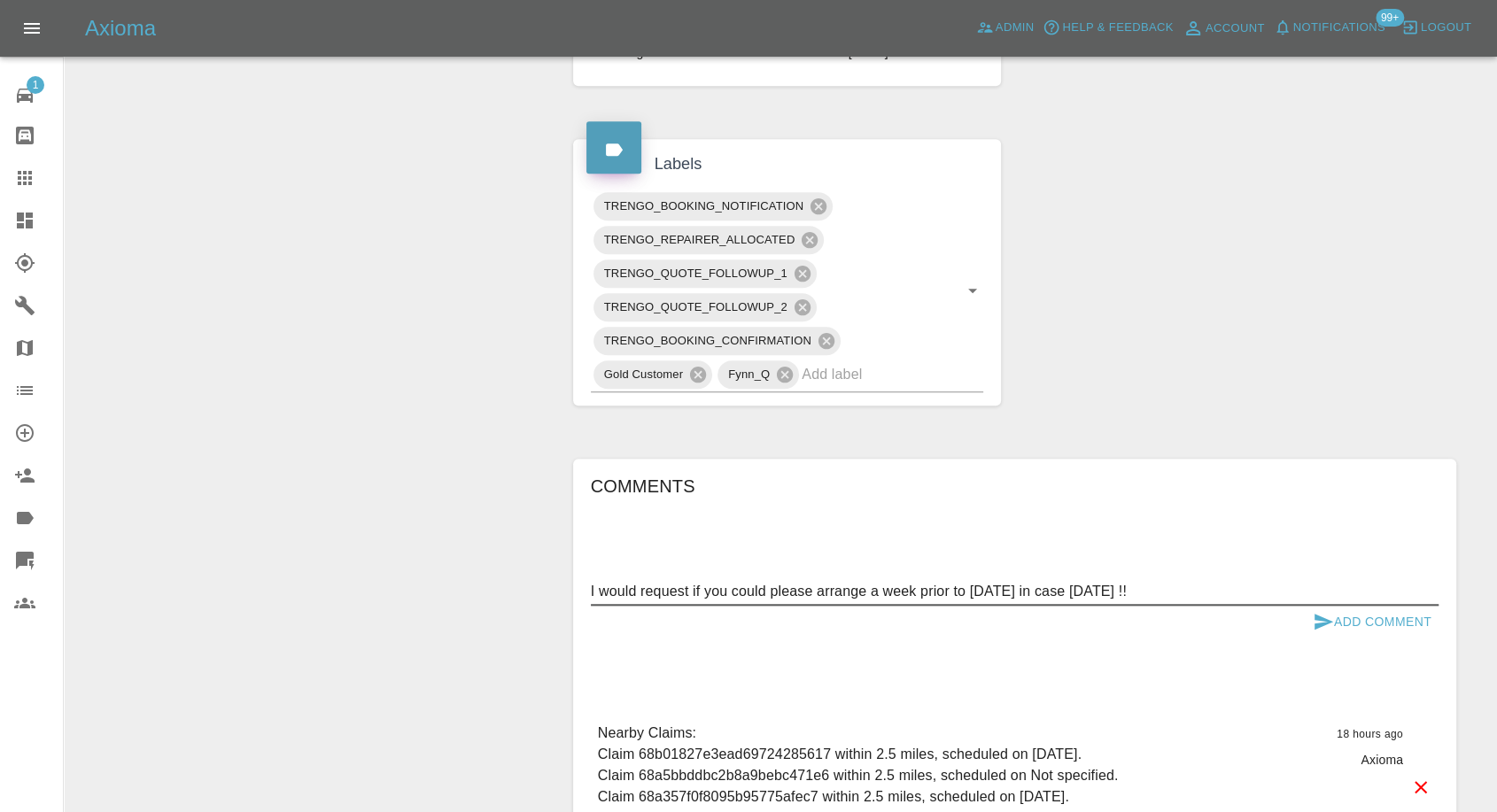
type textarea "I would request if you could please arrange a week prior to 15th Sep in case on…"
click at [1333, 606] on button "Add Comment" at bounding box center [1372, 623] width 133 height 33
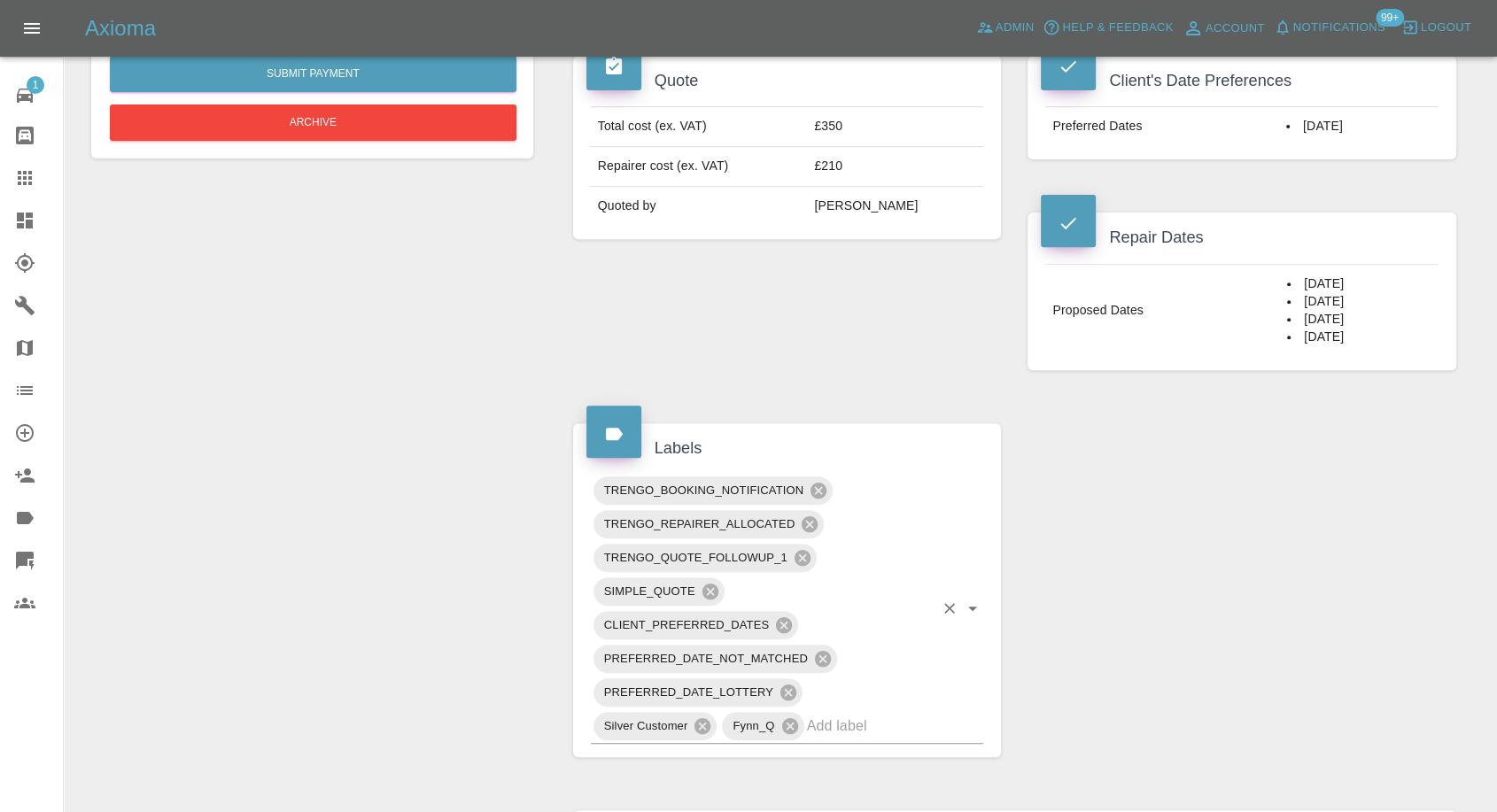
scroll to position [590, 0]
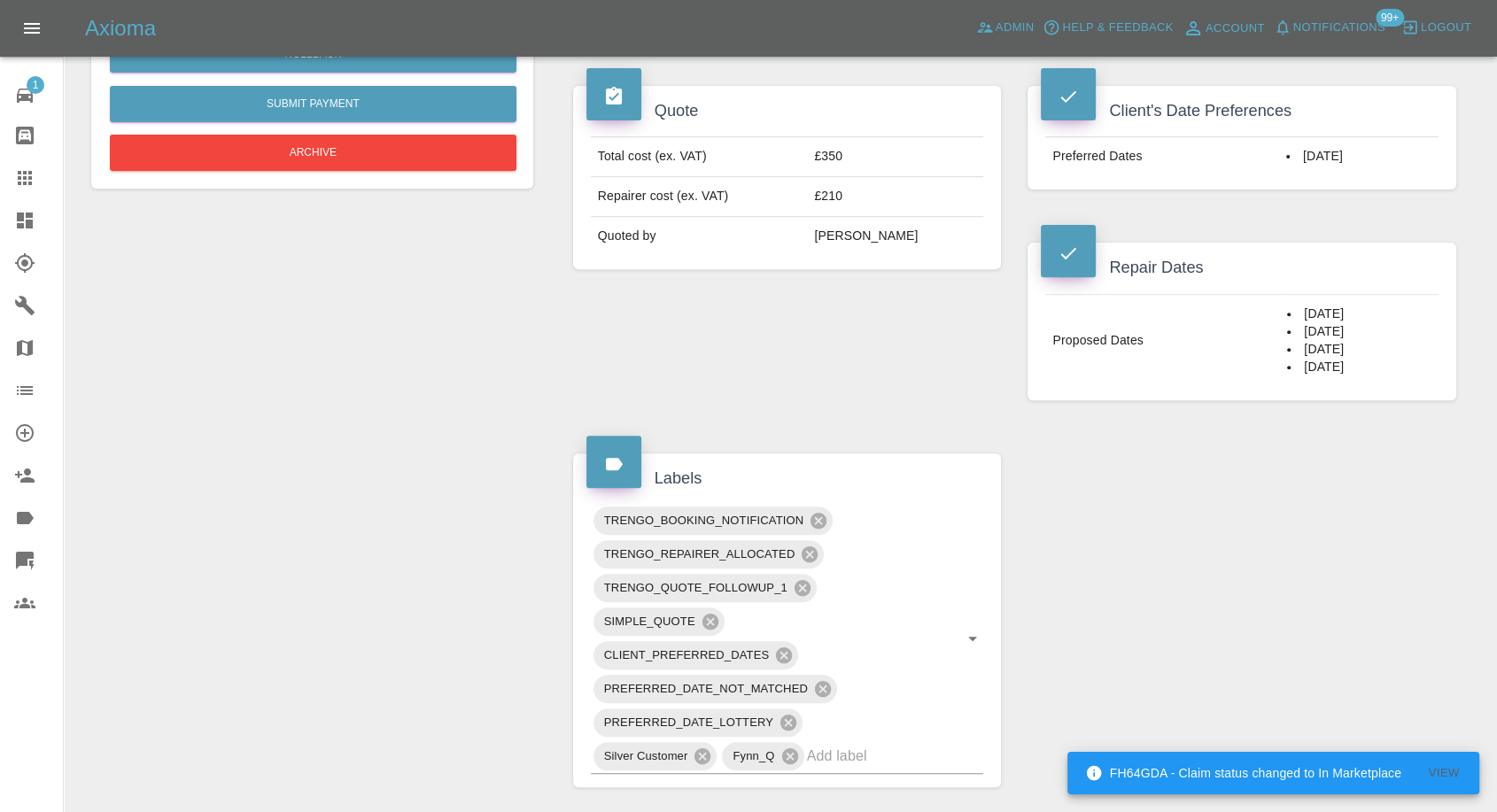
click at [1116, 593] on div "Claim Information Vehicle Make, Model, Year BMW 420 2016 Registration plates FE…" at bounding box center [1014, 486] width 909 height 1806
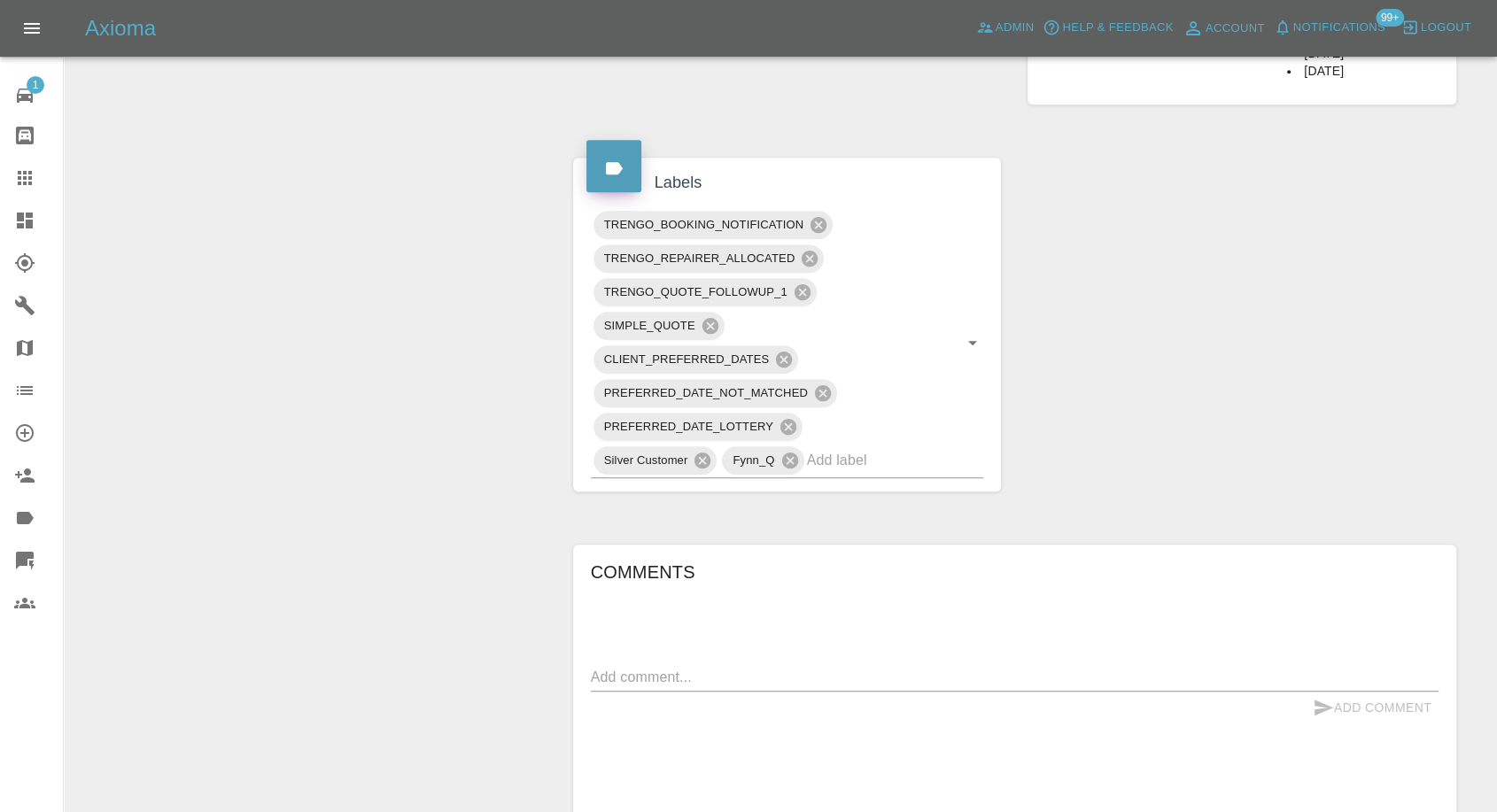
scroll to position [984, 0]
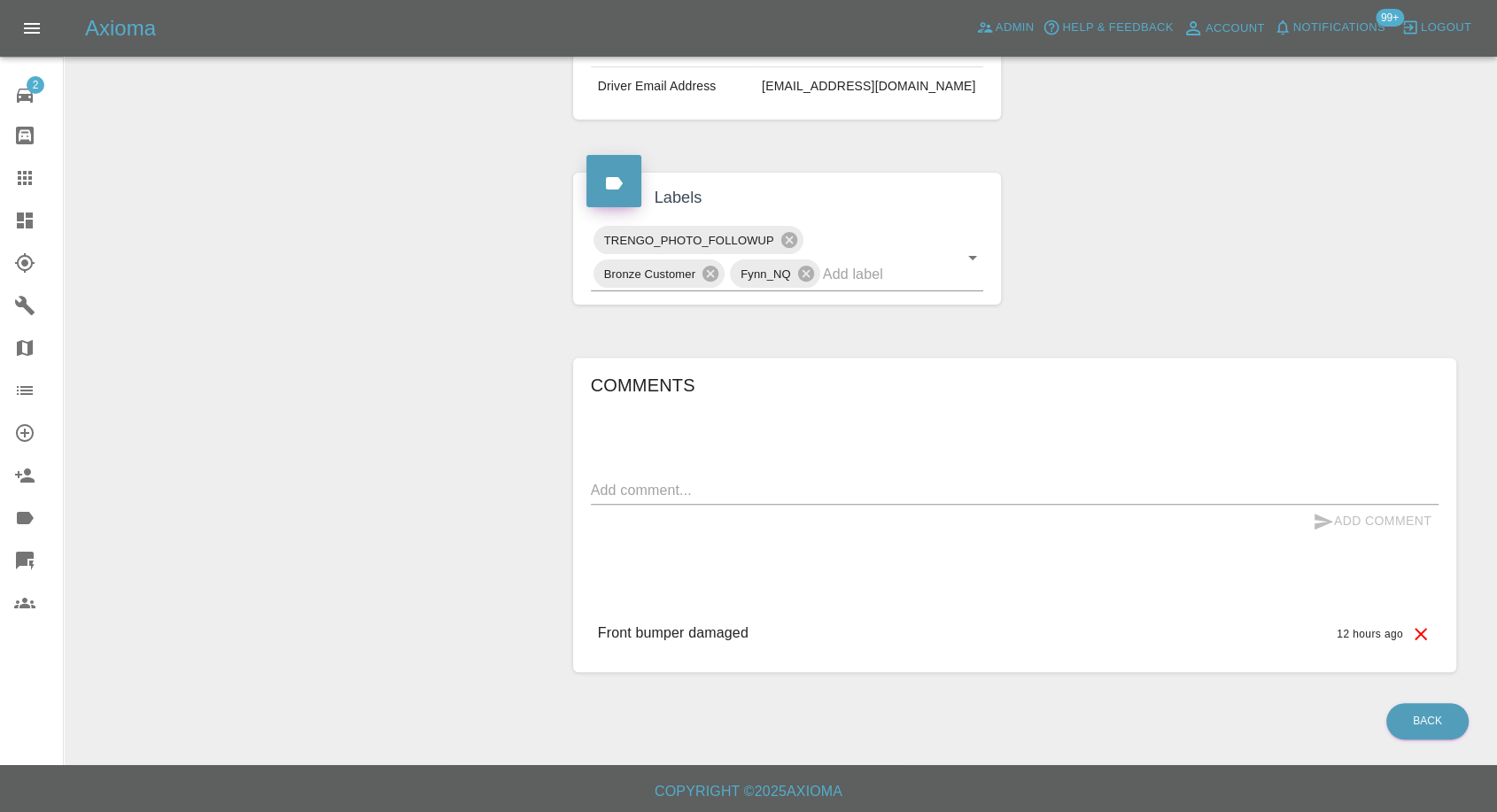
scroll to position [506, 0]
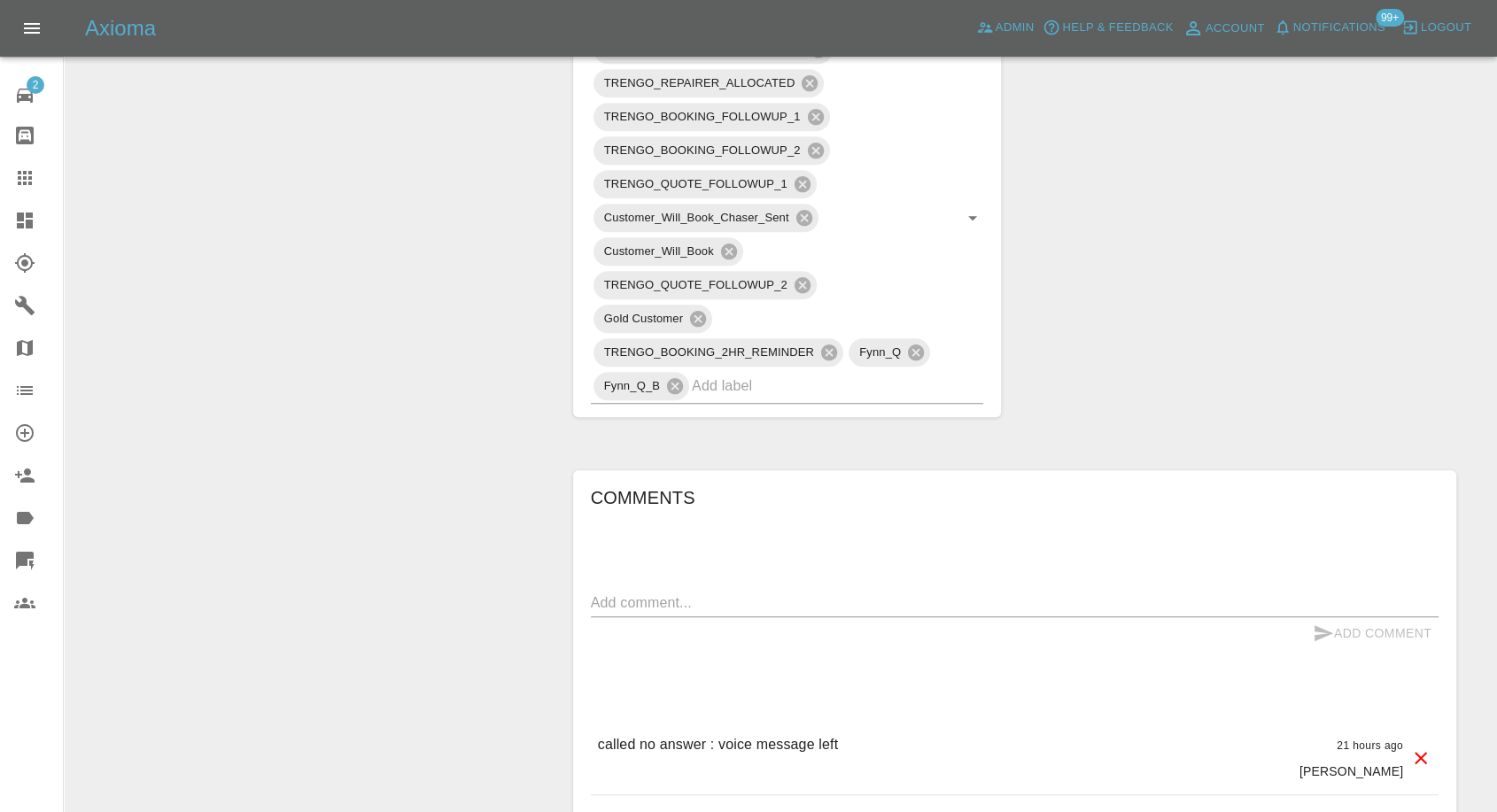
scroll to position [1082, 0]
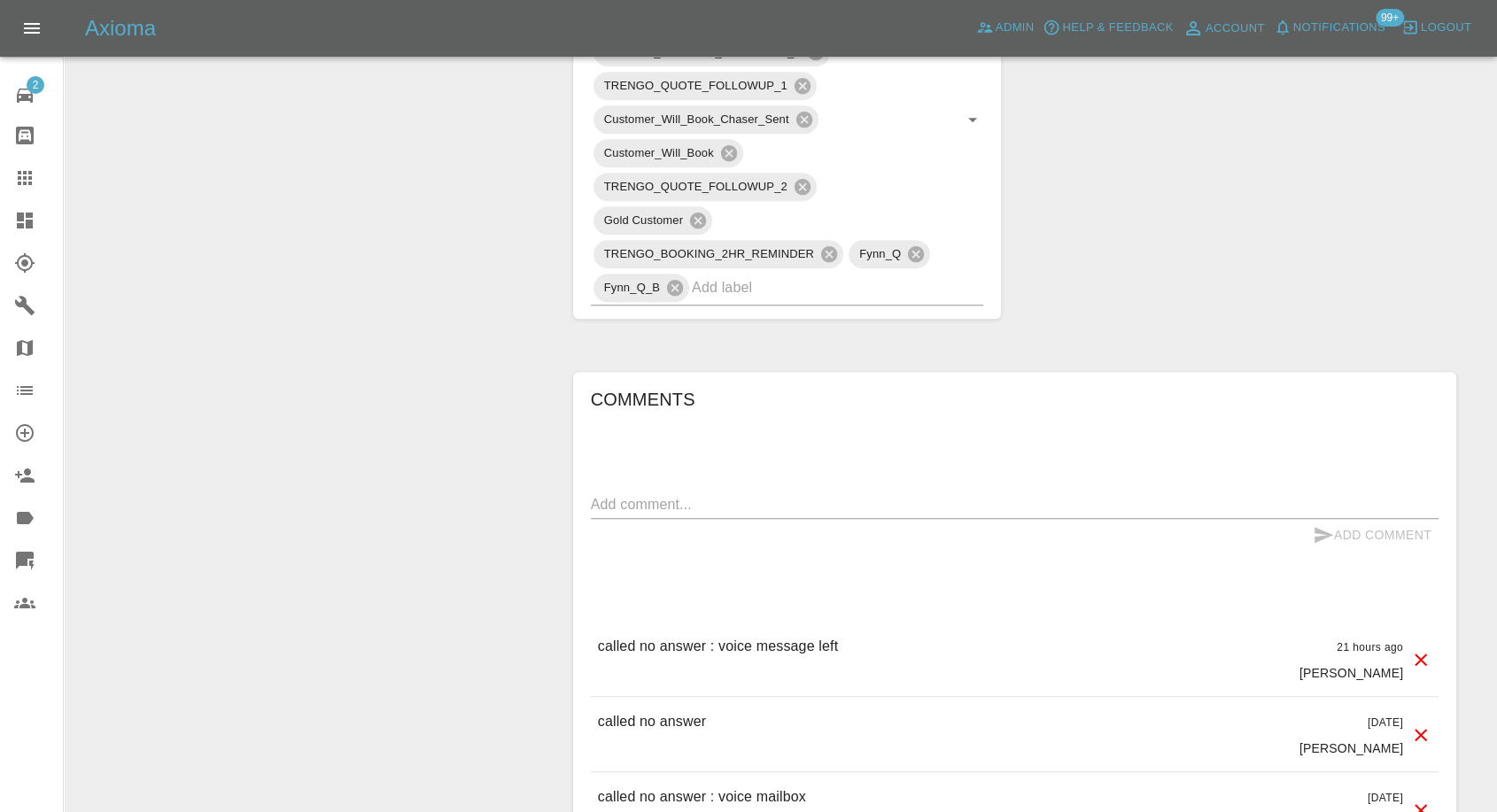
click at [785, 494] on textarea at bounding box center [1014, 504] width 848 height 20
paste textarea "Sorry for late reply I work on nights. I check the dates. I let you know"
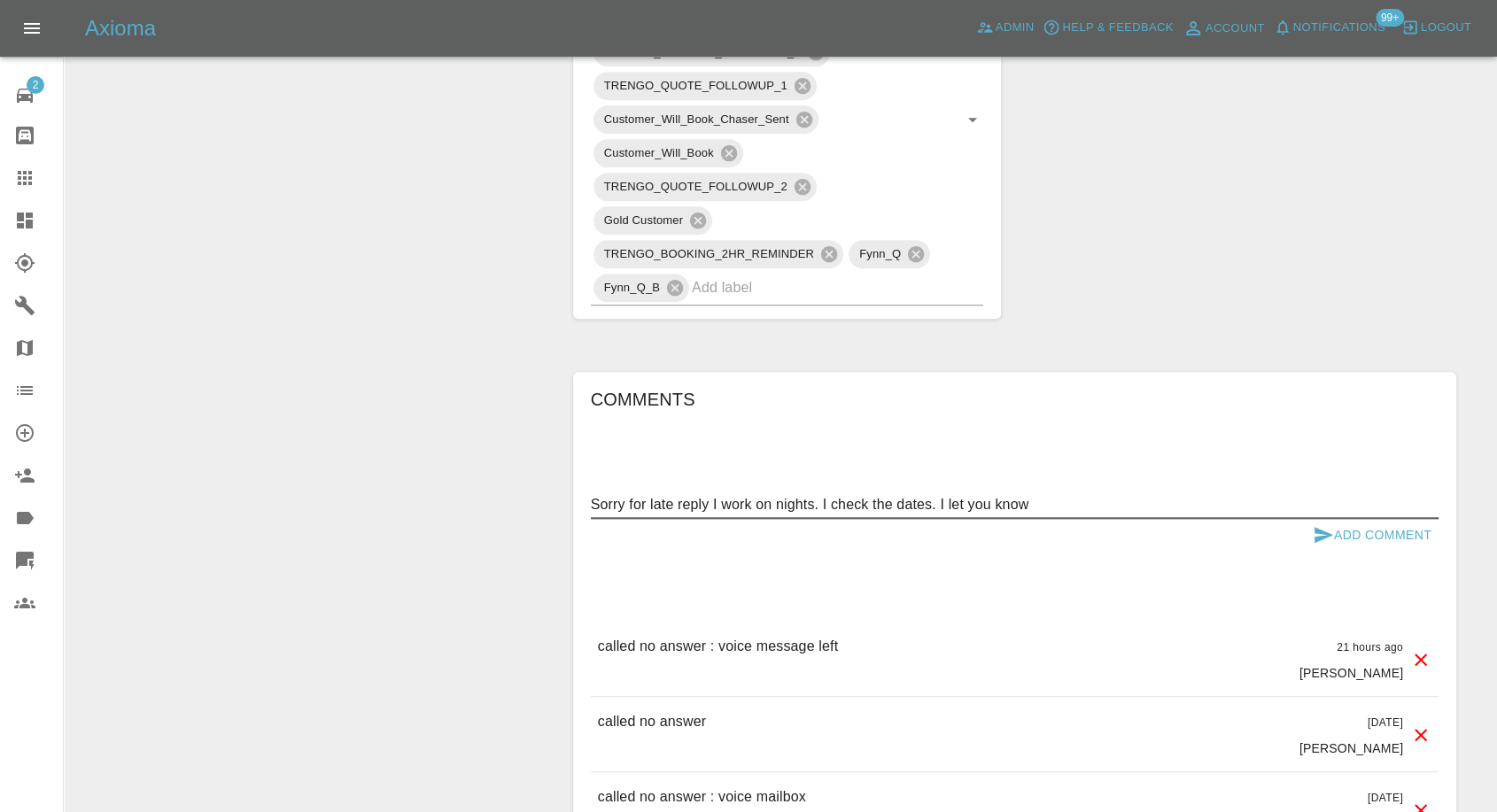
type textarea "Sorry for late reply I work on nights. I check the dates. I let you know"
click at [1315, 536] on icon "submit" at bounding box center [1323, 535] width 18 height 16
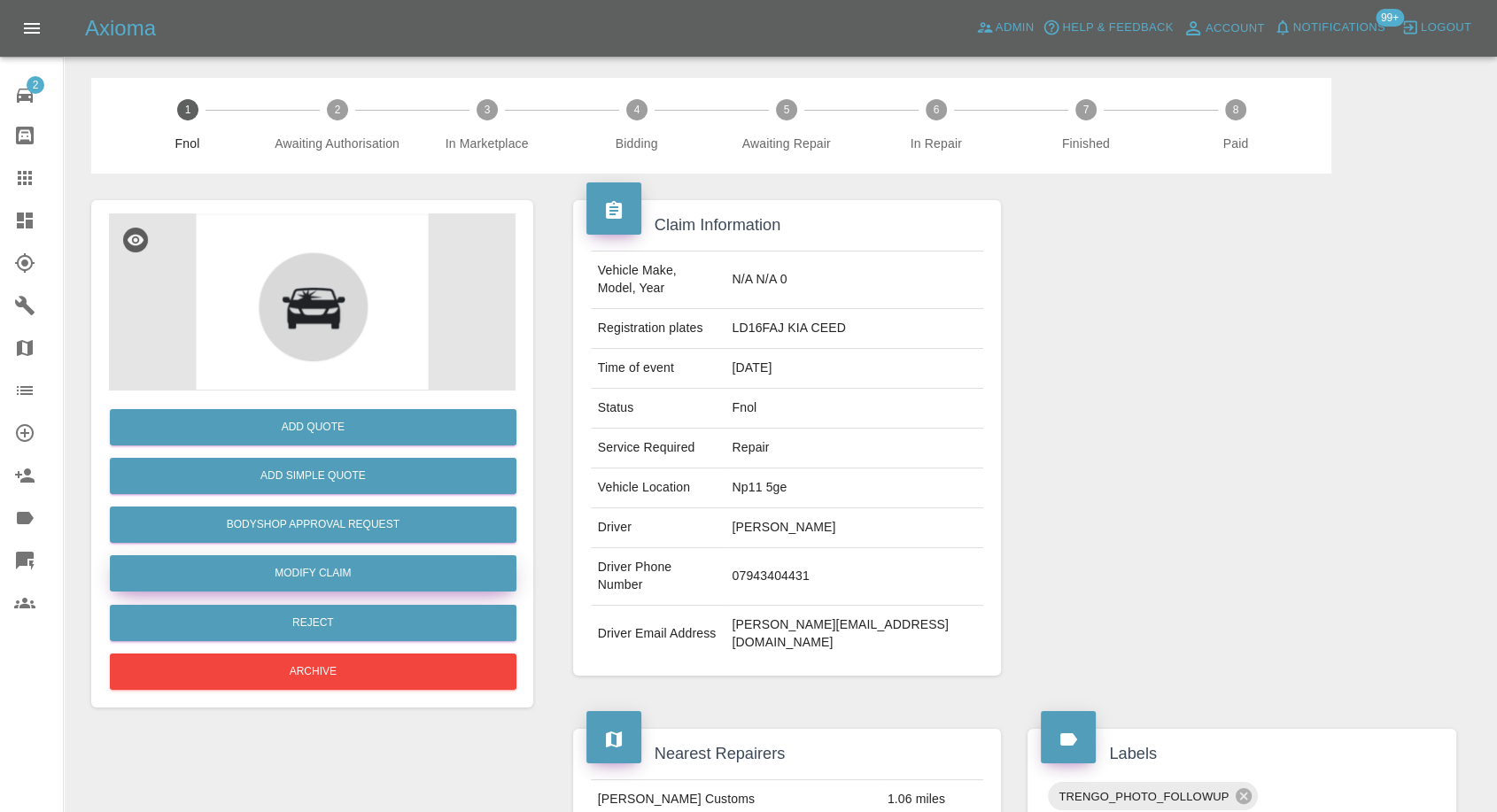
drag, startPoint x: 294, startPoint y: 561, endPoint x: 357, endPoint y: 579, distance: 65.5
click at [294, 561] on link "Modify Claim" at bounding box center [313, 573] width 407 height 36
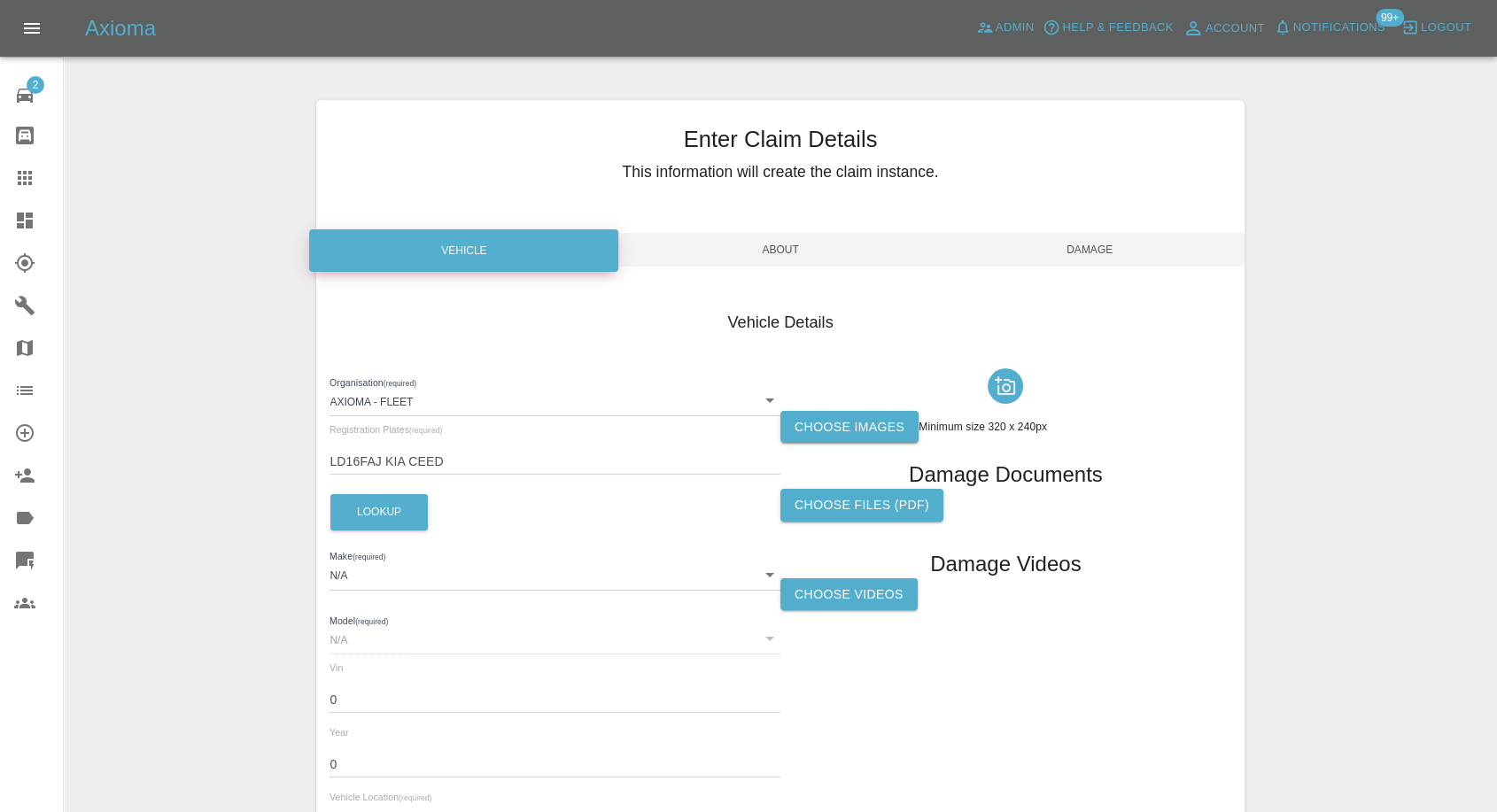
click at [879, 407] on div at bounding box center [1005, 386] width 451 height 50
click at [876, 426] on label "Choose images" at bounding box center [849, 427] width 138 height 33
click at [0, 0] on input "Choose images" at bounding box center [0, 0] width 0 height 0
click at [848, 434] on label "Choose images" at bounding box center [849, 427] width 138 height 33
click at [0, 0] on input "Choose images" at bounding box center [0, 0] width 0 height 0
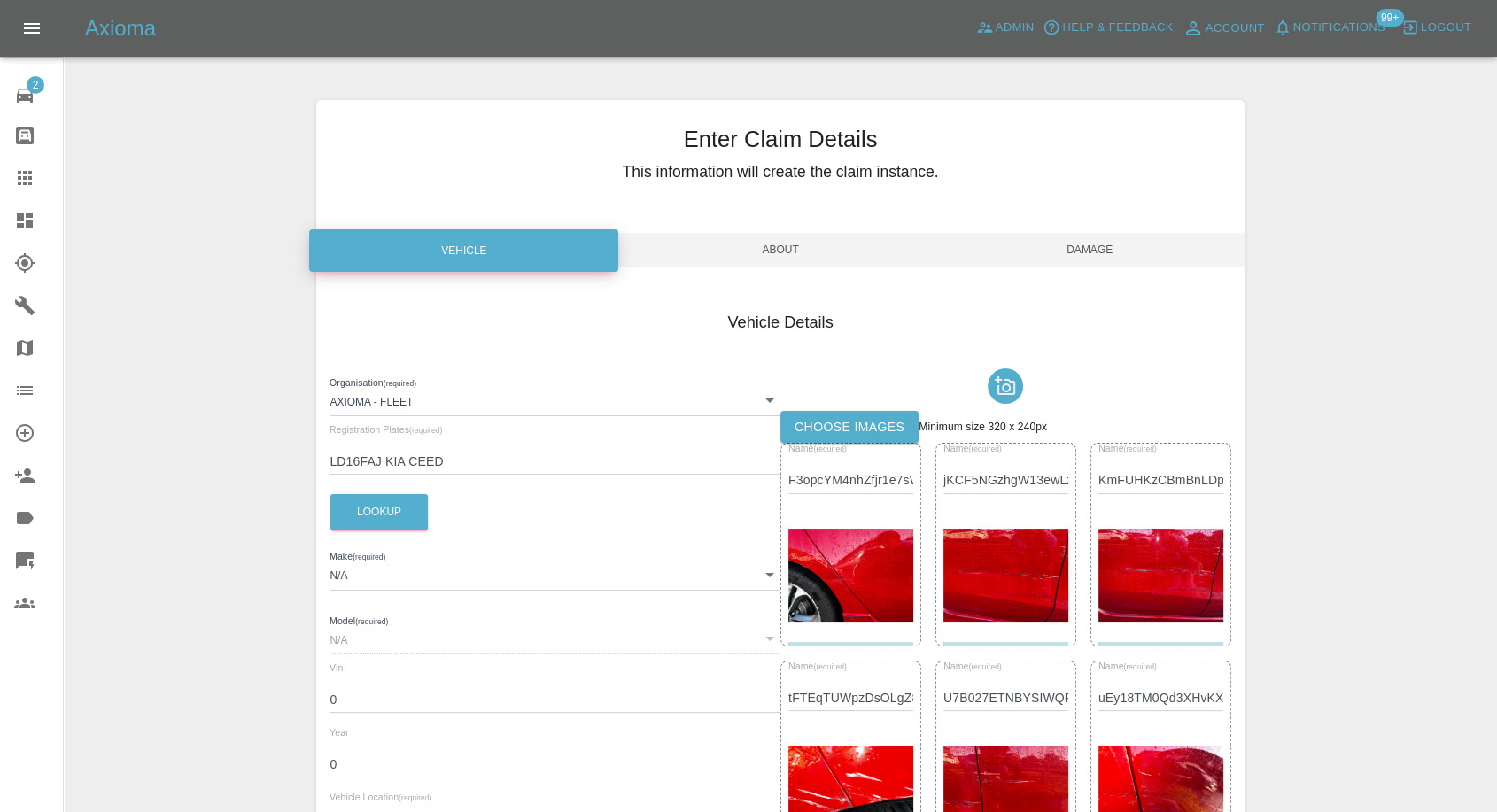
click at [1096, 247] on span "Damage" at bounding box center [1090, 250] width 309 height 34
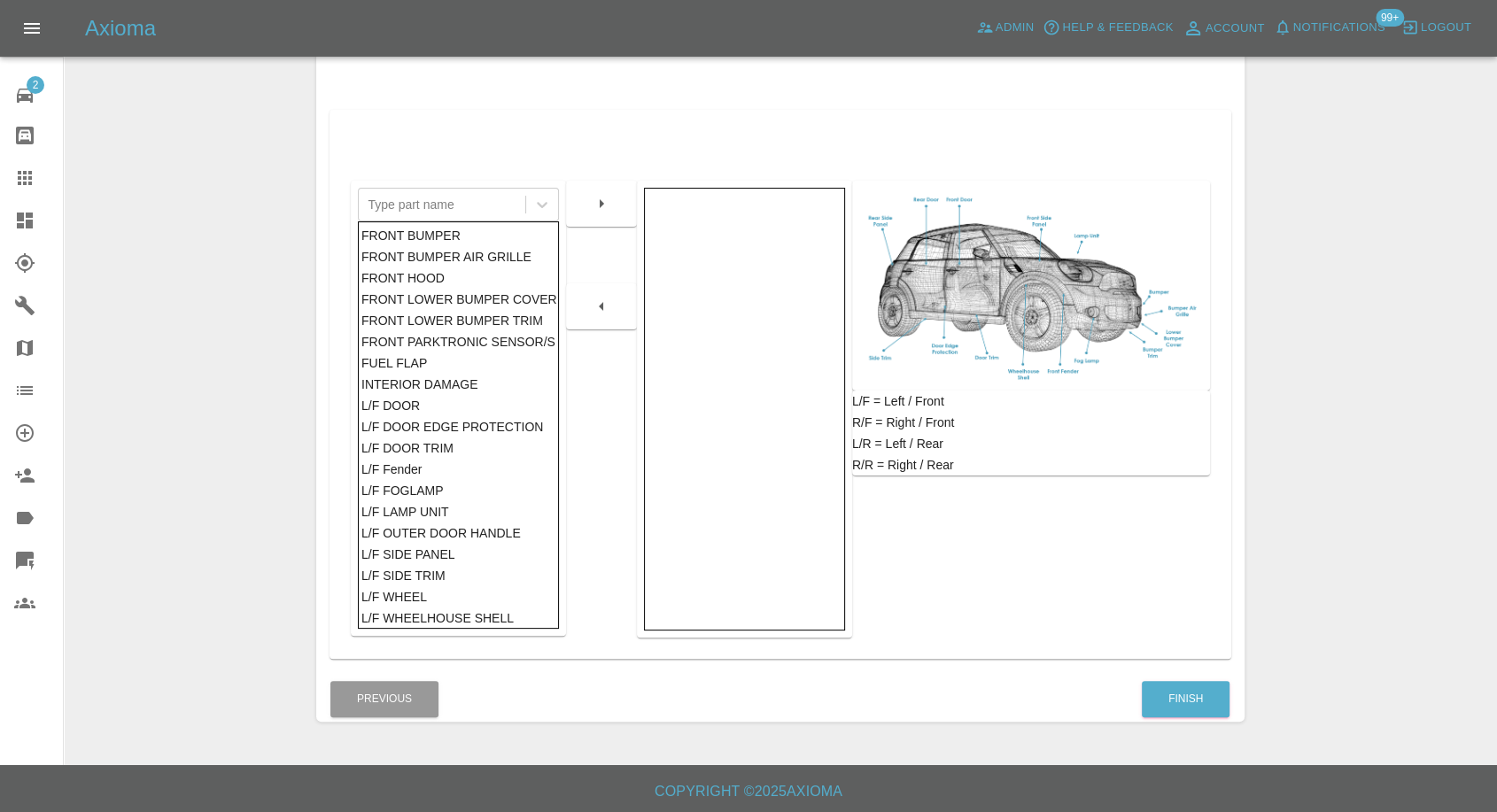
scroll to position [284, 0]
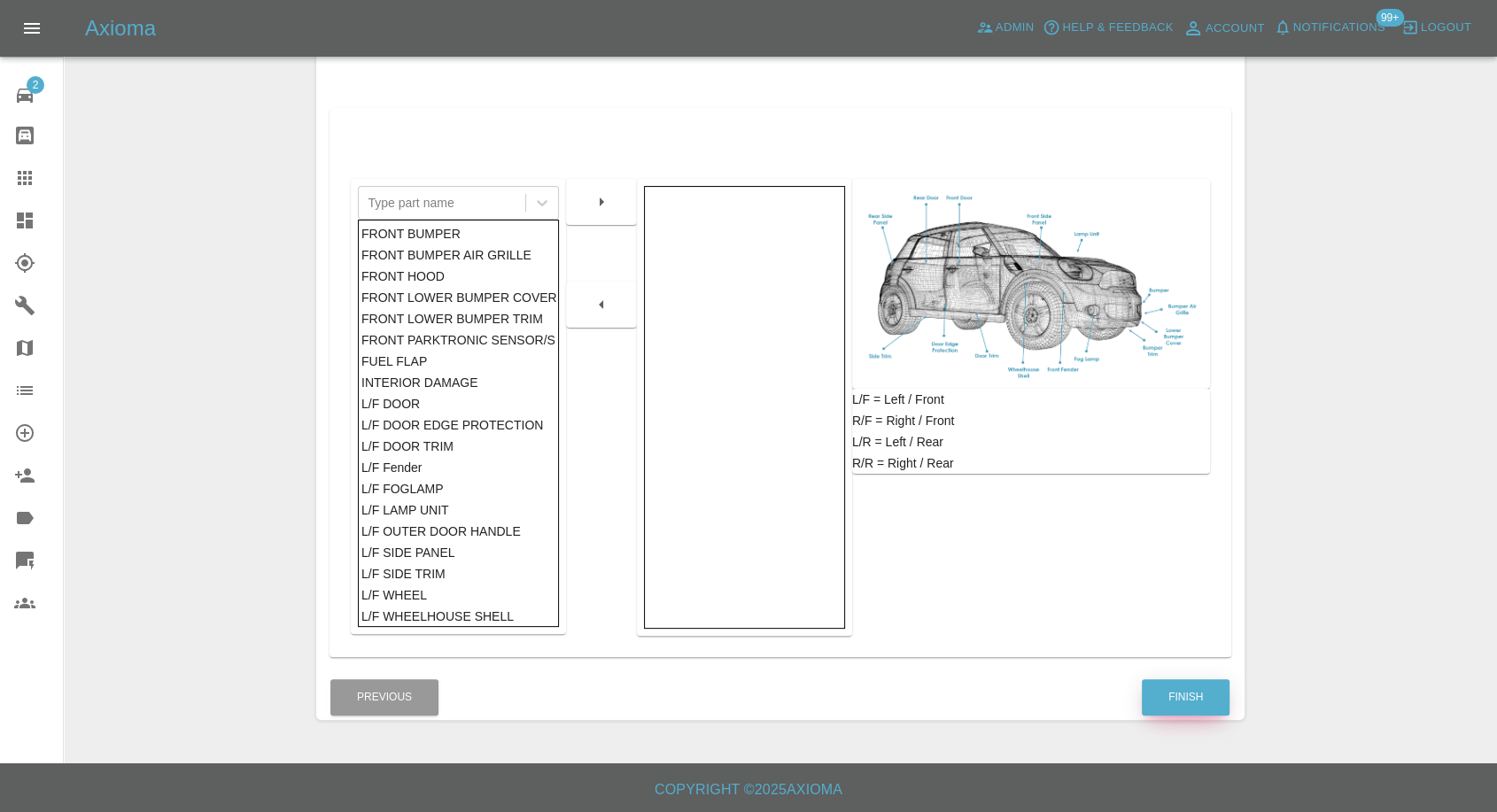
click at [1171, 692] on button "Finish" at bounding box center [1185, 696] width 87 height 36
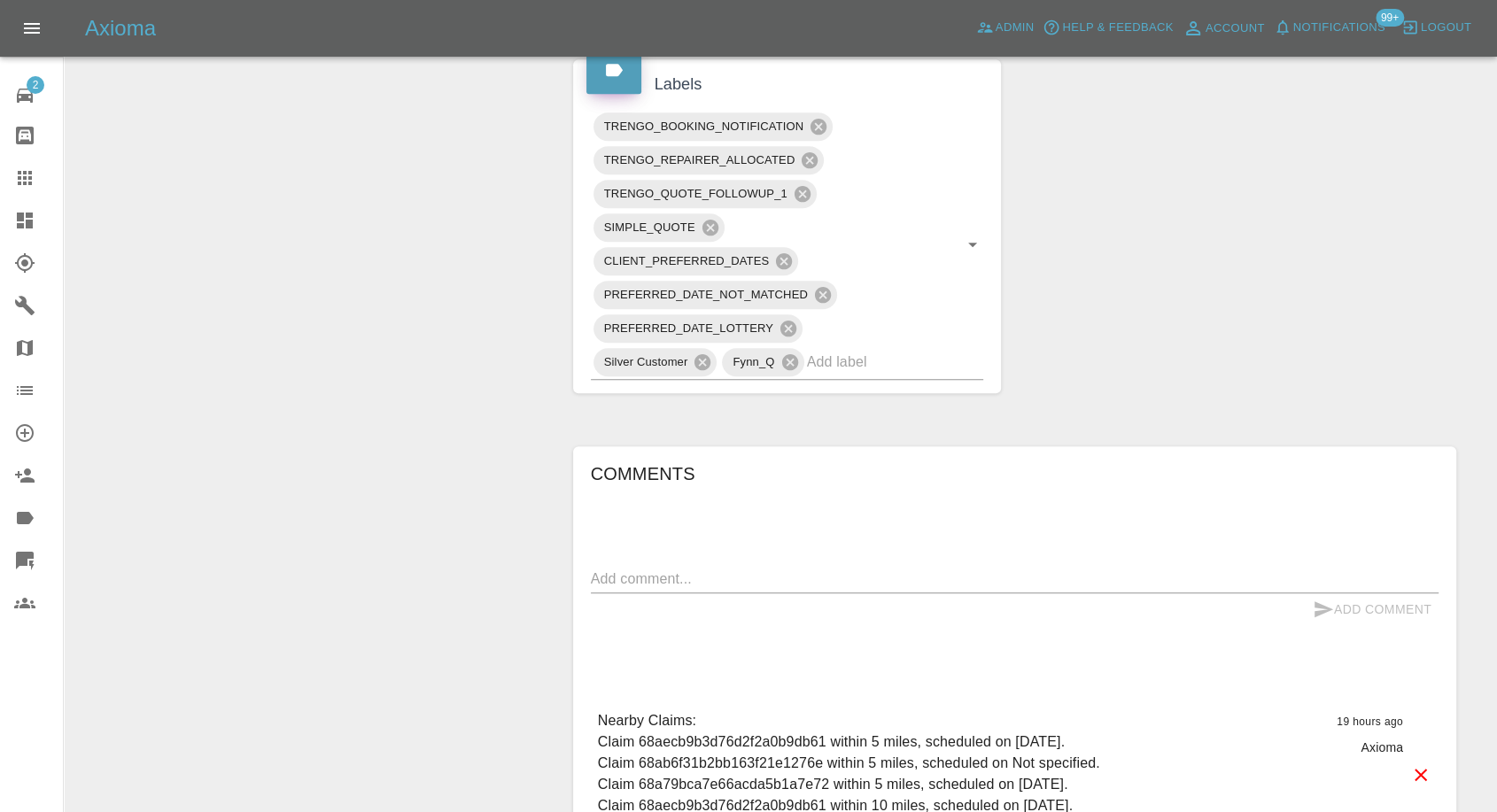
scroll to position [1180, 0]
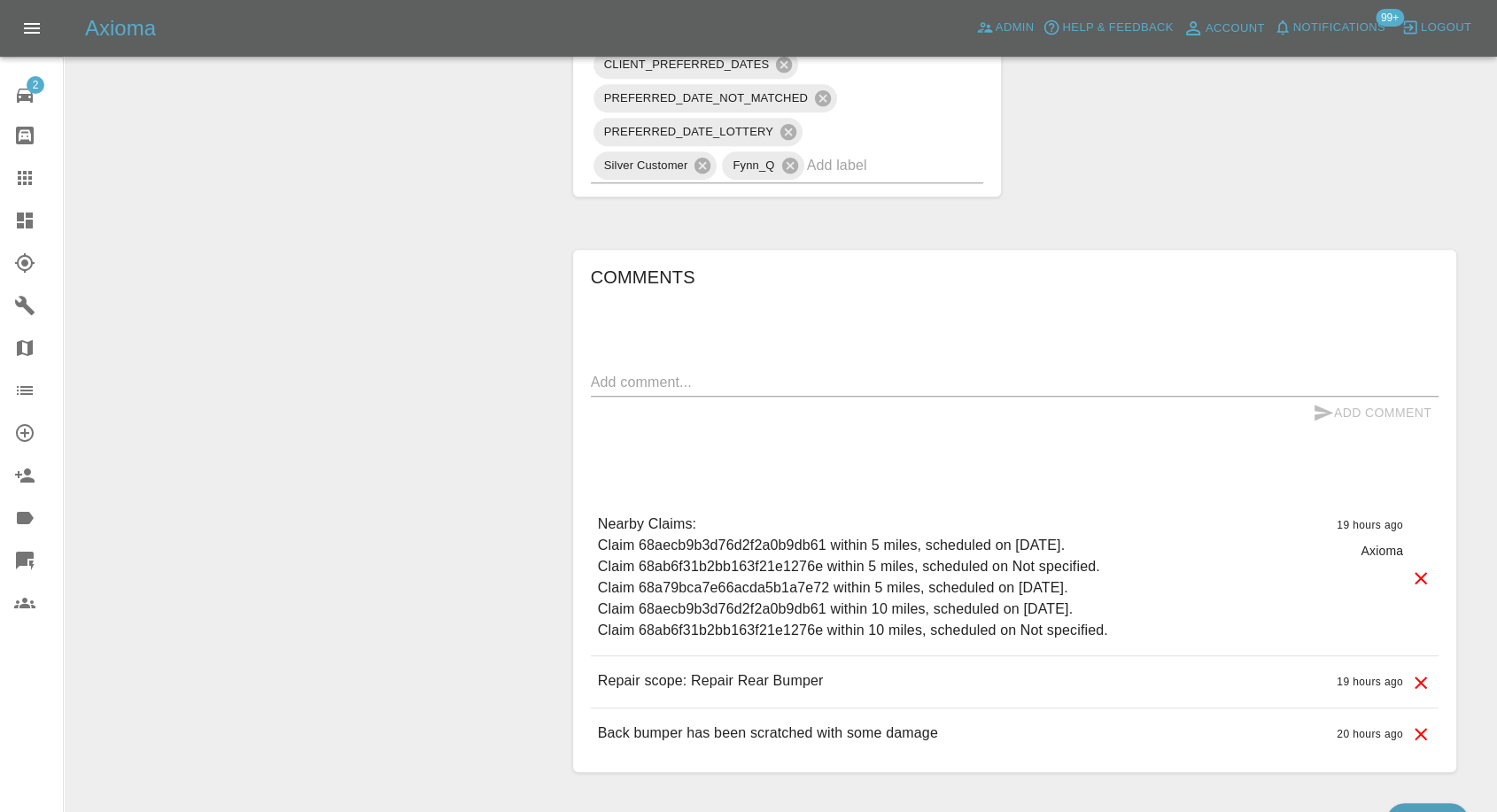
click at [765, 397] on div "Add Comment" at bounding box center [1014, 413] width 848 height 33
click at [768, 387] on textarea at bounding box center [1014, 382] width 848 height 20
paste textarea "I am on holiday from 10th September to 22nd September so current dates showing …"
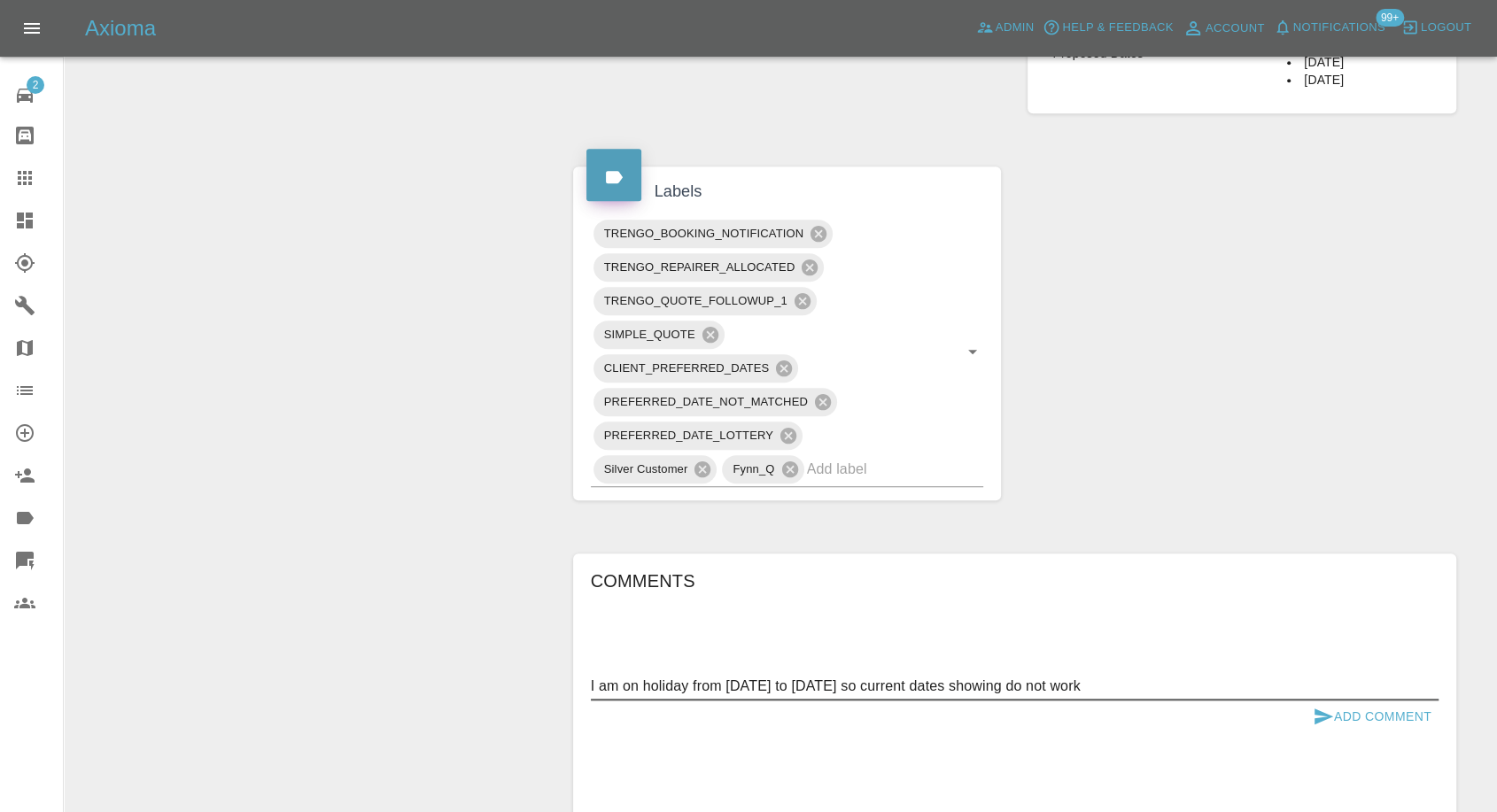
scroll to position [984, 0]
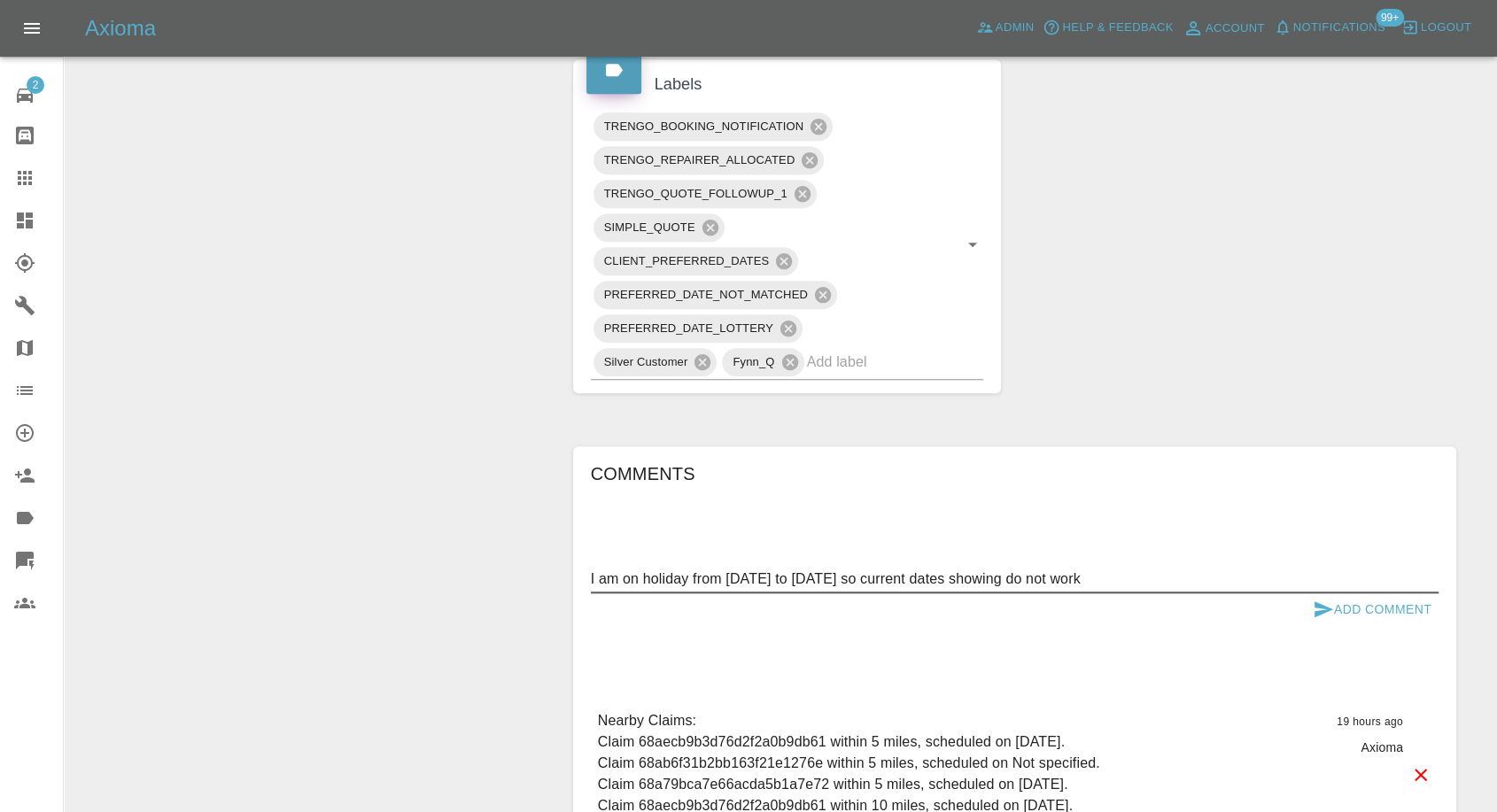
type textarea "I am on holiday from 10th September to 22nd September so current dates showing …"
click at [1314, 598] on icon "submit" at bounding box center [1323, 609] width 21 height 21
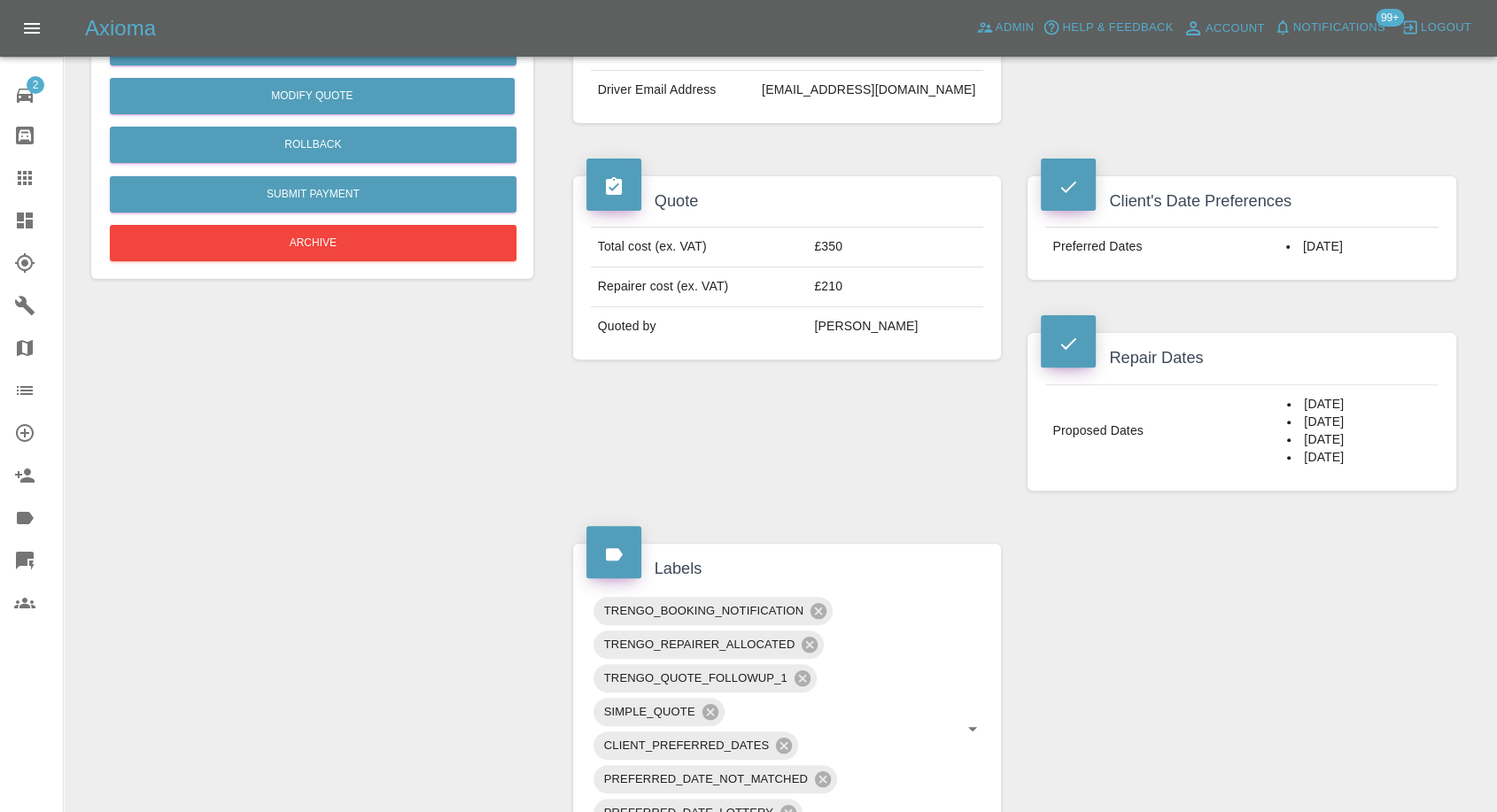
scroll to position [393, 0]
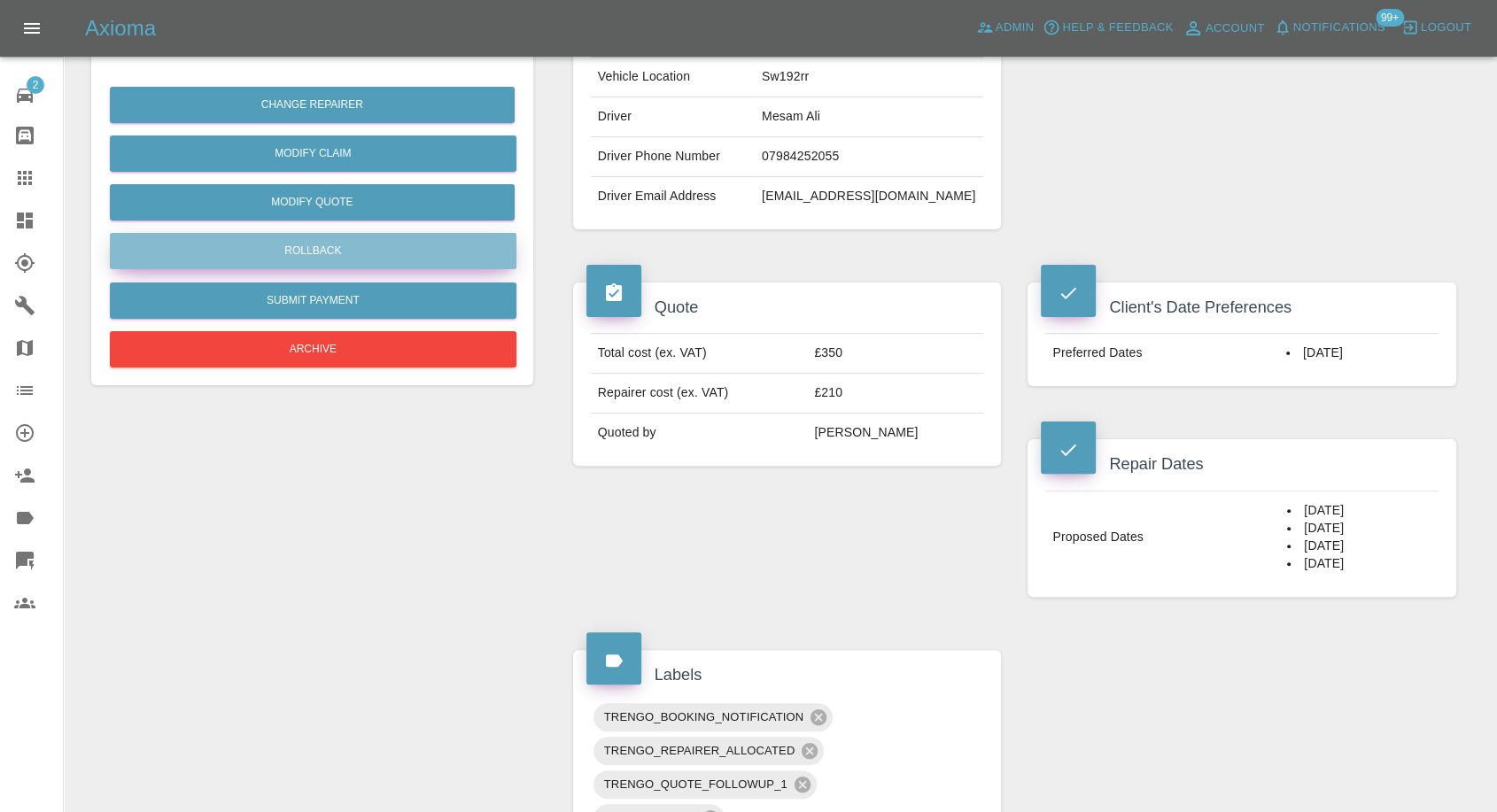
click at [324, 237] on button "Rollback" at bounding box center [313, 251] width 407 height 36
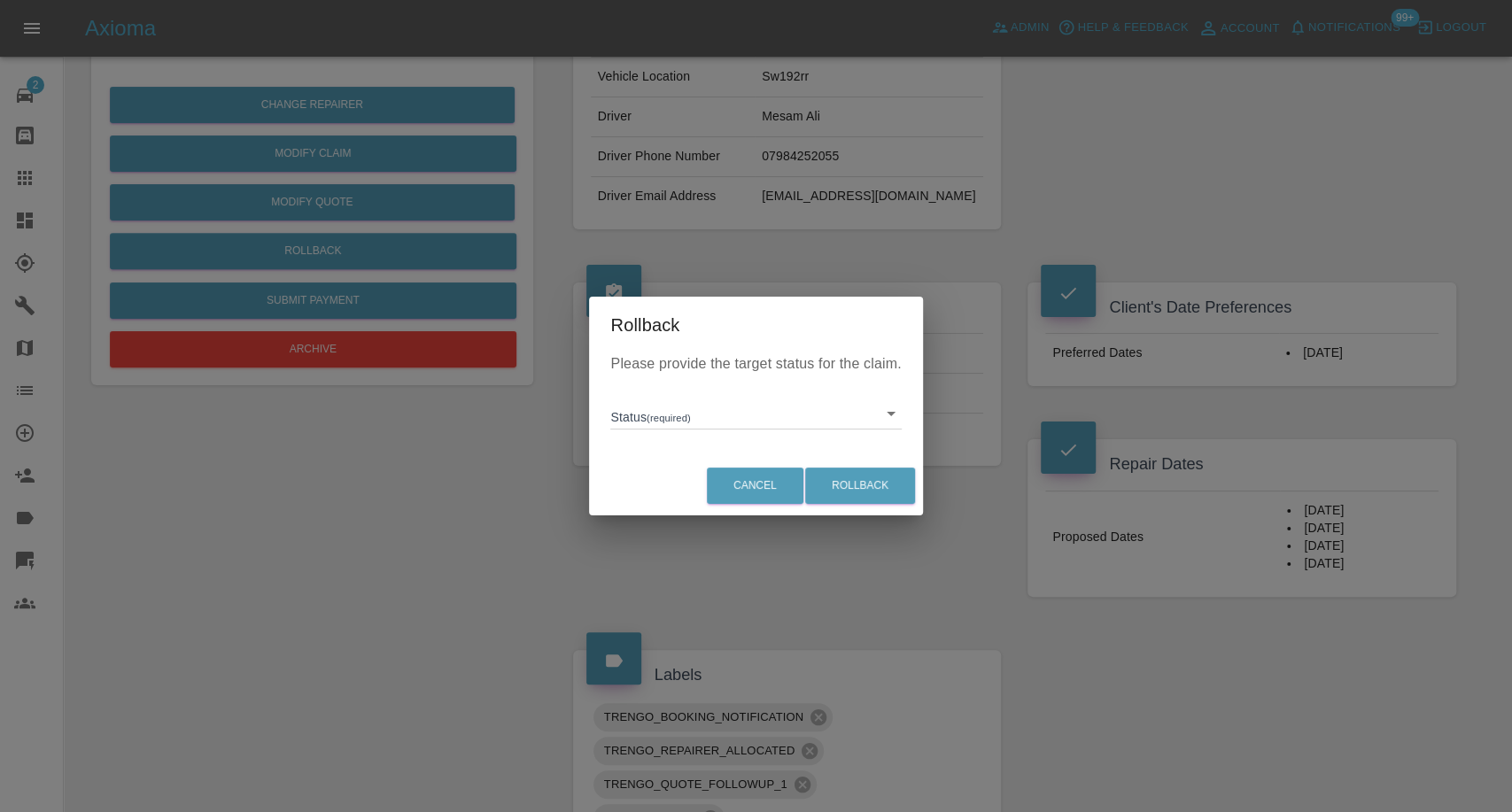
click at [668, 418] on body "Axioma Admin Help & Feedback Account Notifications 99+ Logout 2 Repair home Bod…" at bounding box center [756, 692] width 1512 height 2171
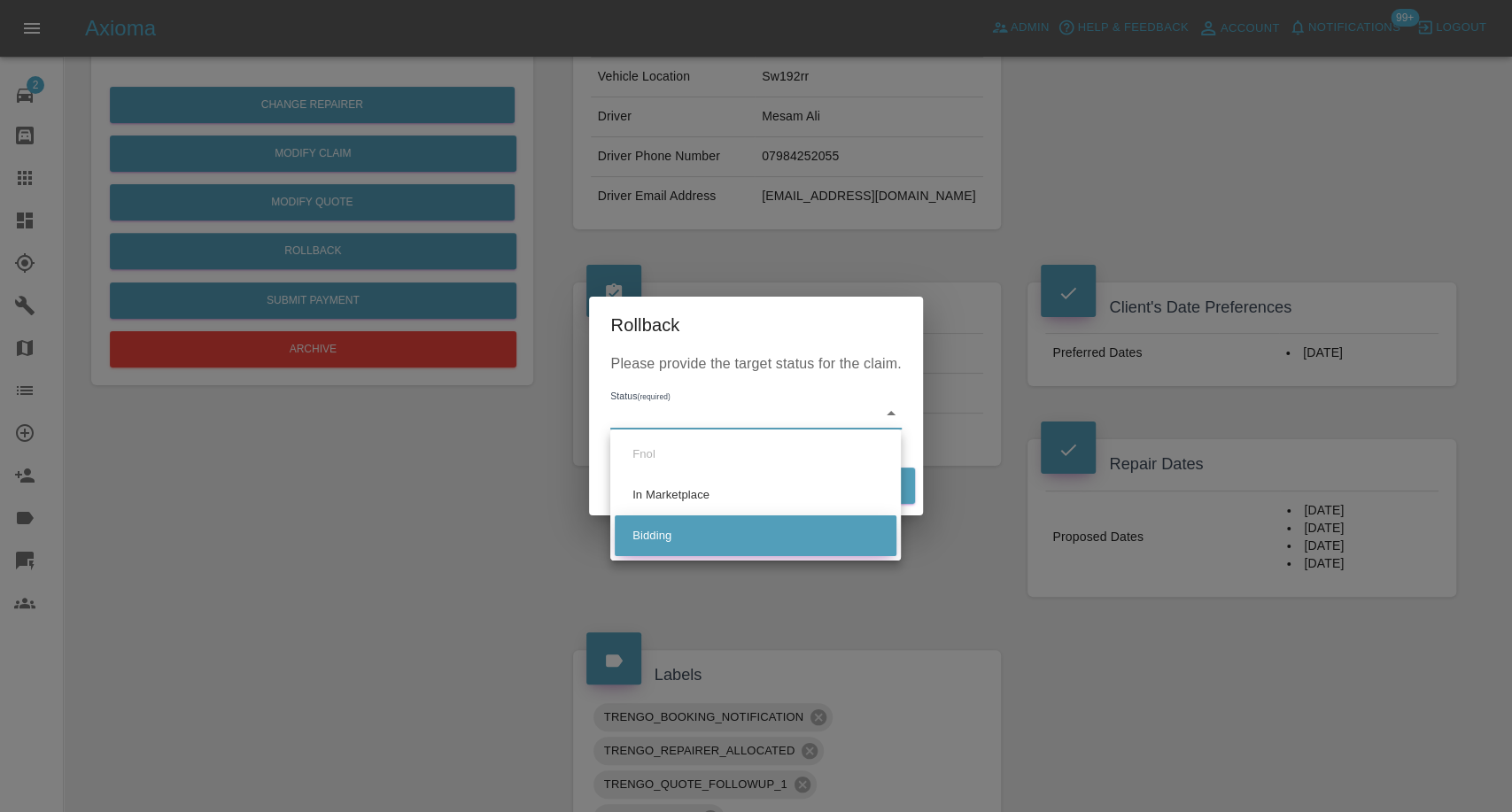
click at [656, 535] on li "Bidding" at bounding box center [756, 536] width 282 height 41
type input "bidding"
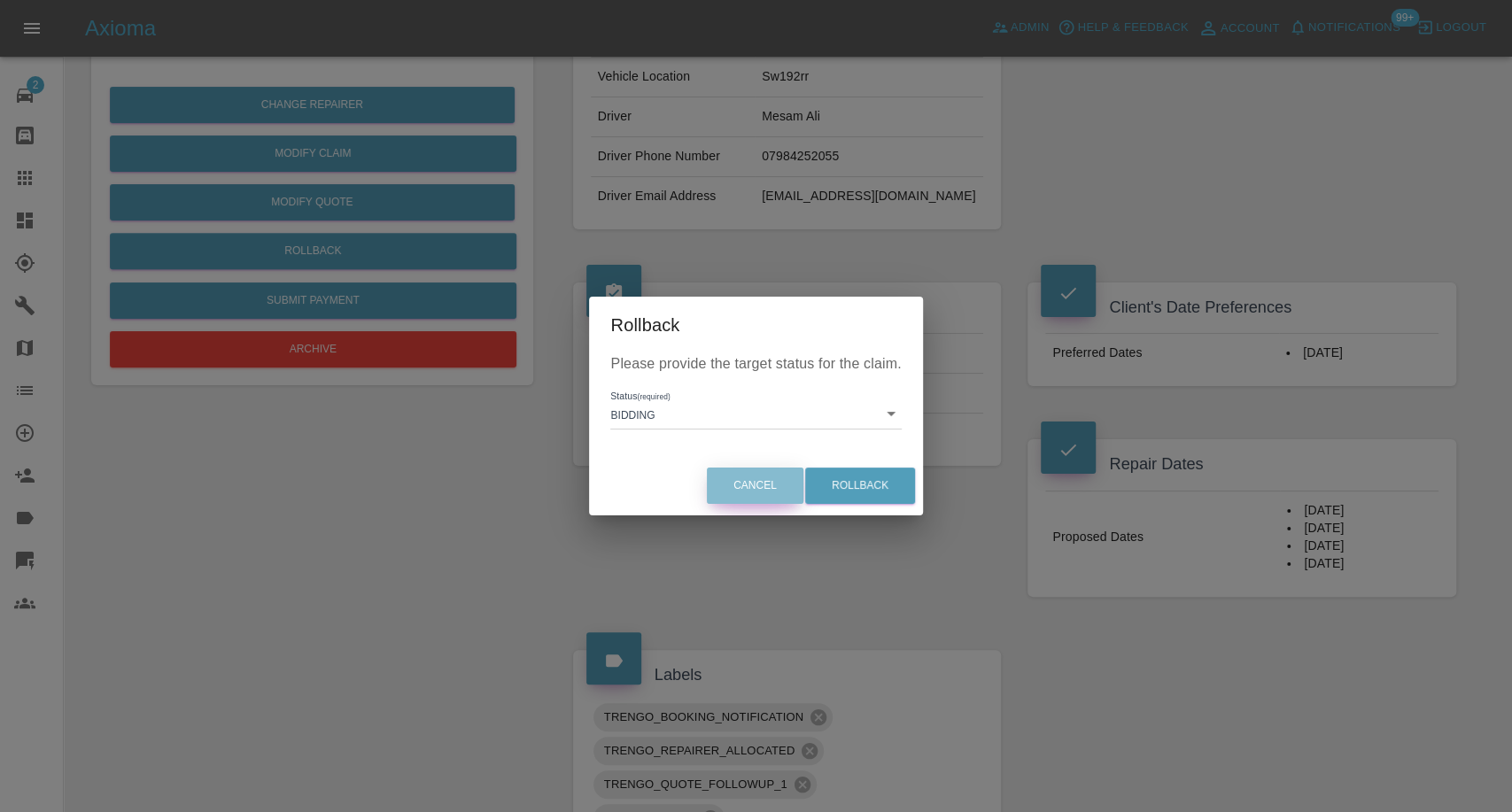
click at [758, 484] on button "Cancel" at bounding box center [755, 485] width 96 height 36
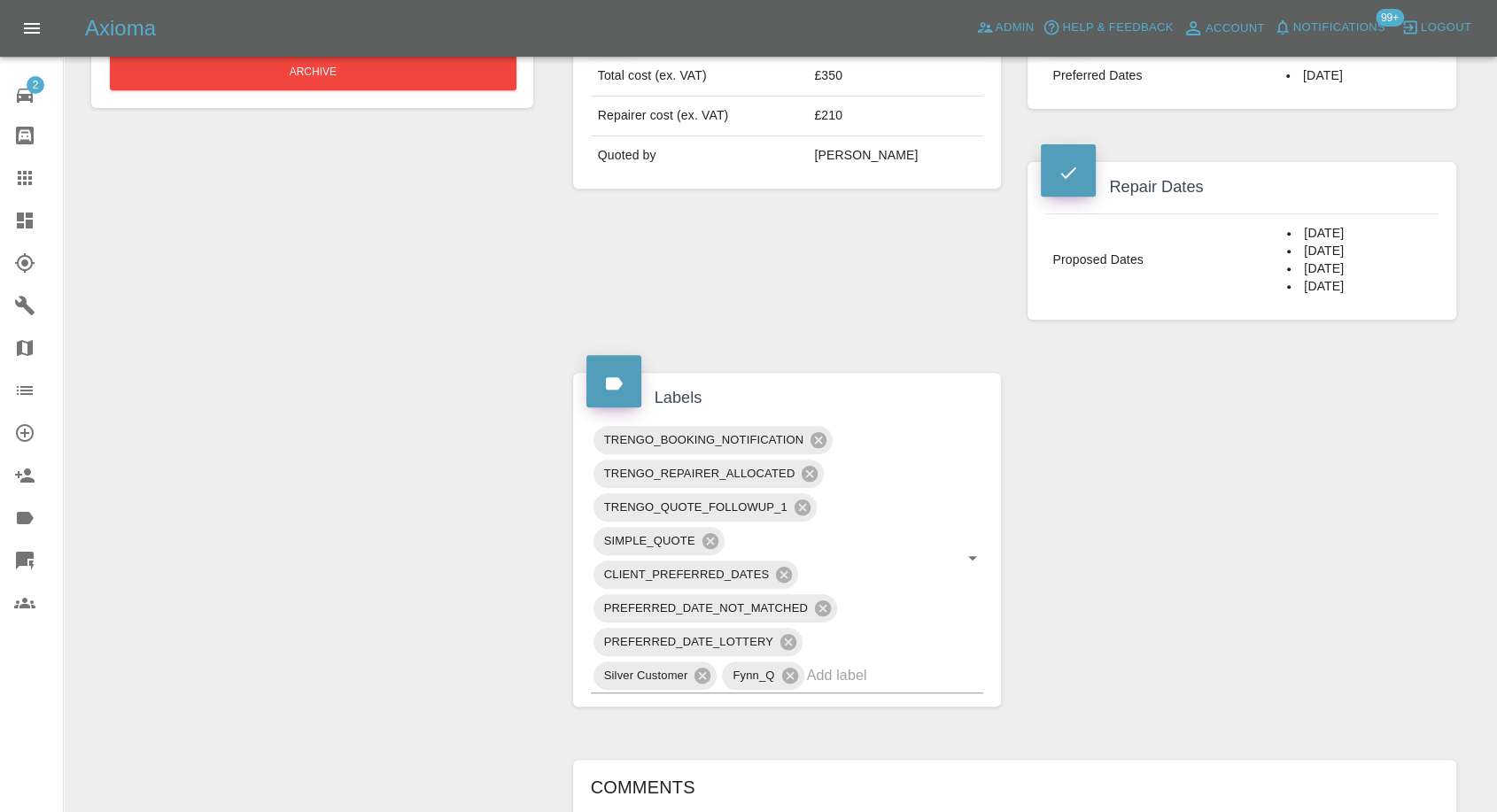
scroll to position [886, 0]
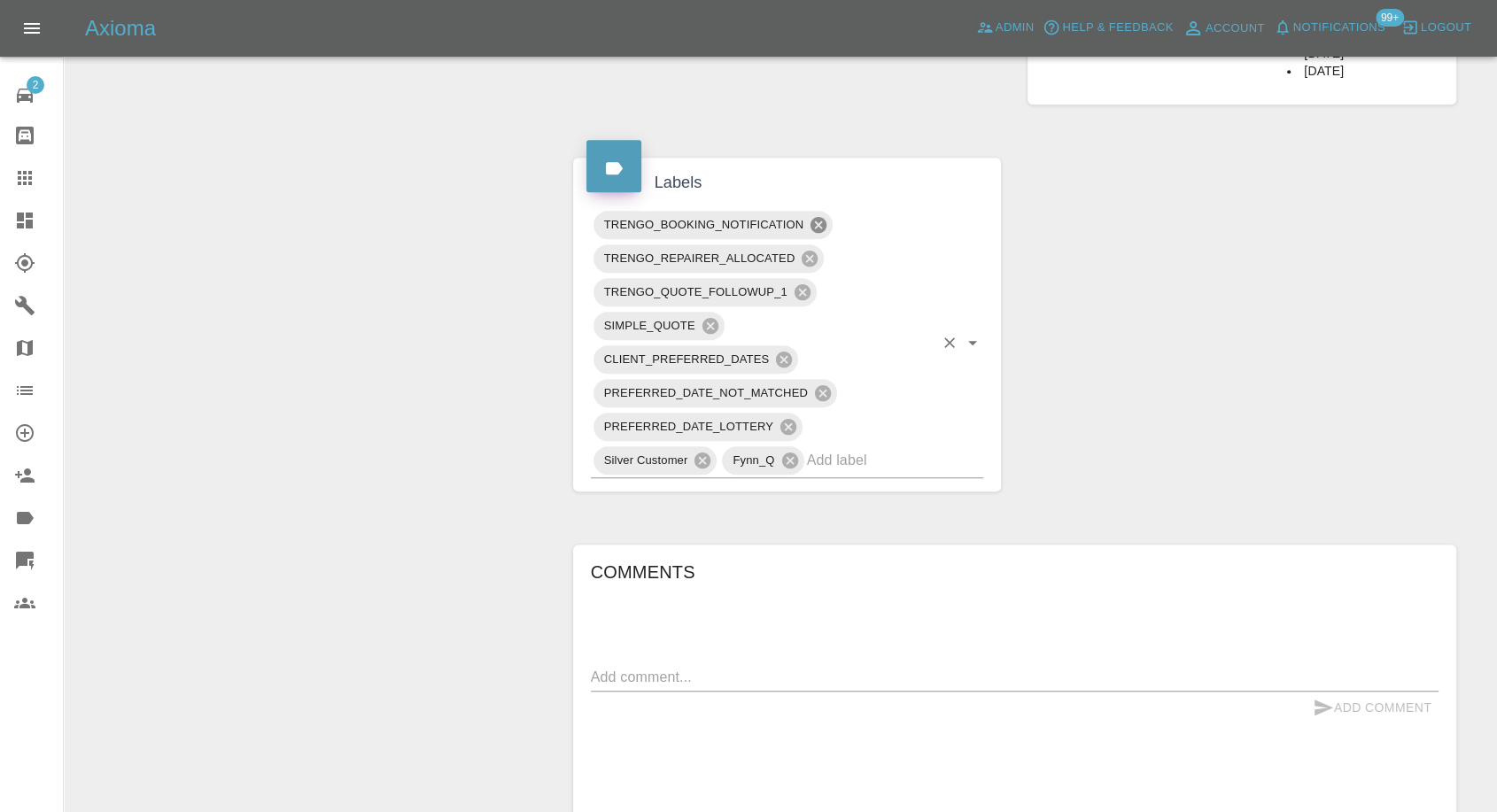
click at [815, 222] on icon at bounding box center [818, 224] width 16 height 16
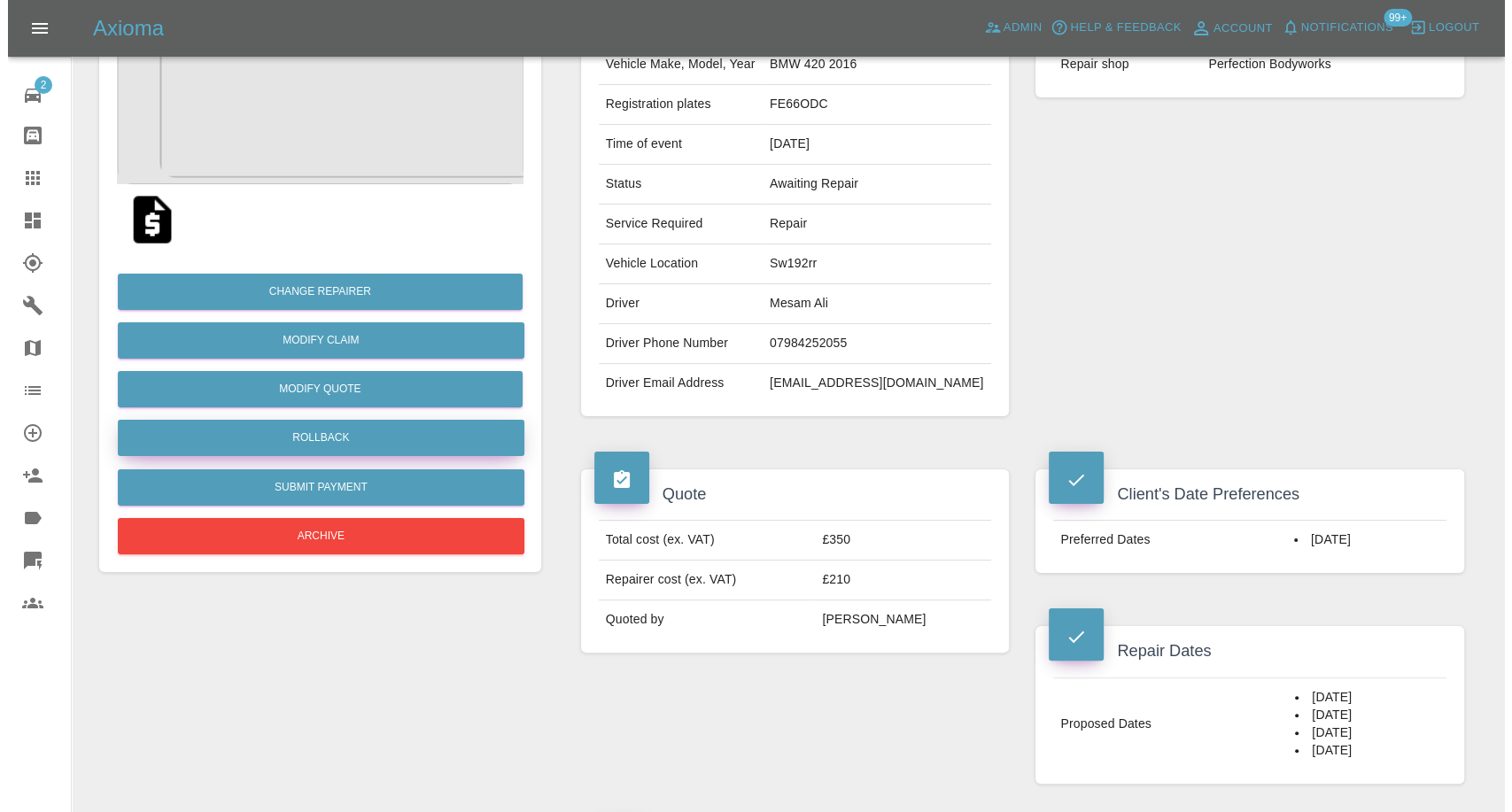
scroll to position [196, 0]
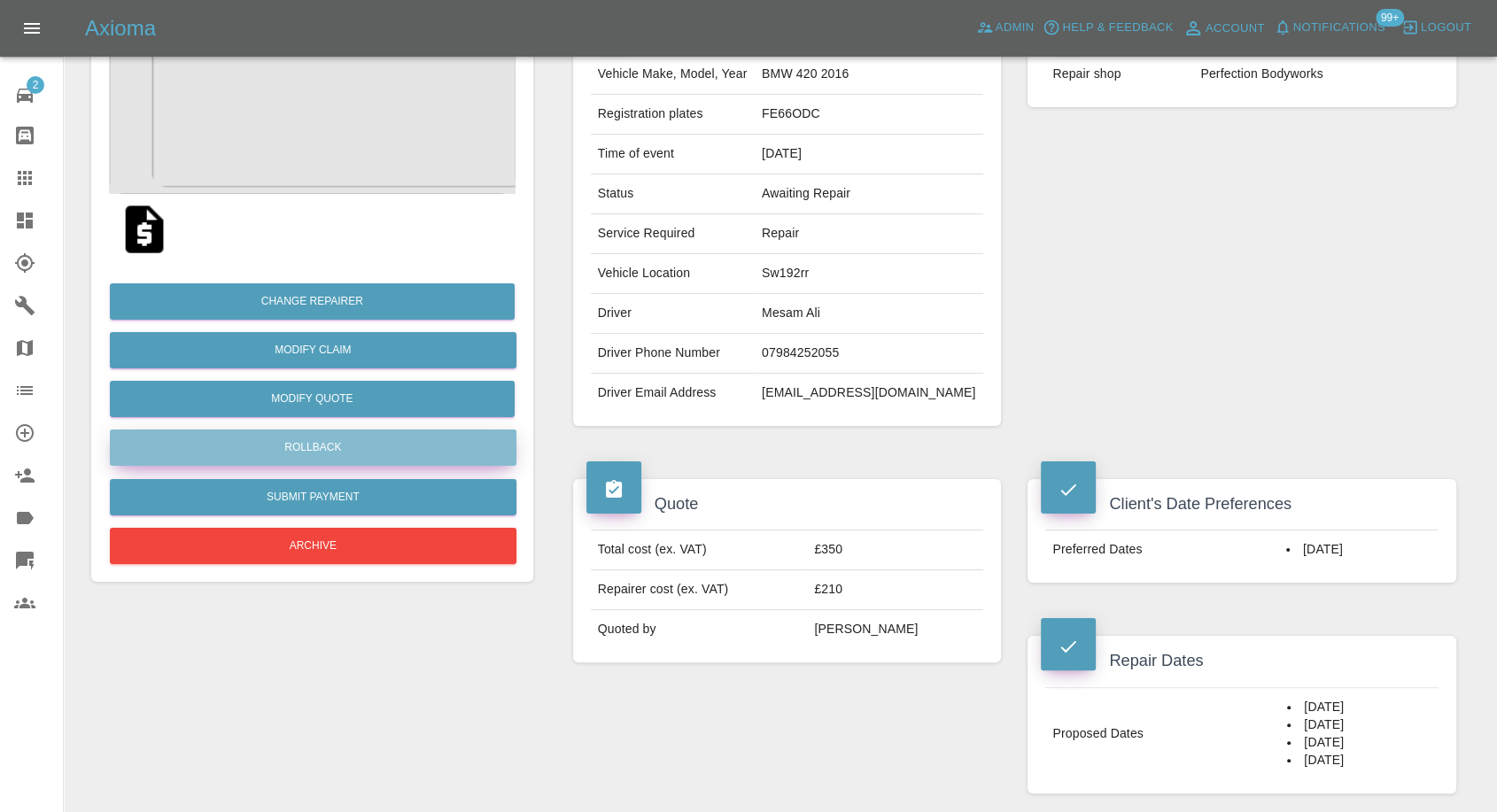
click at [315, 436] on button "Rollback" at bounding box center [313, 447] width 407 height 36
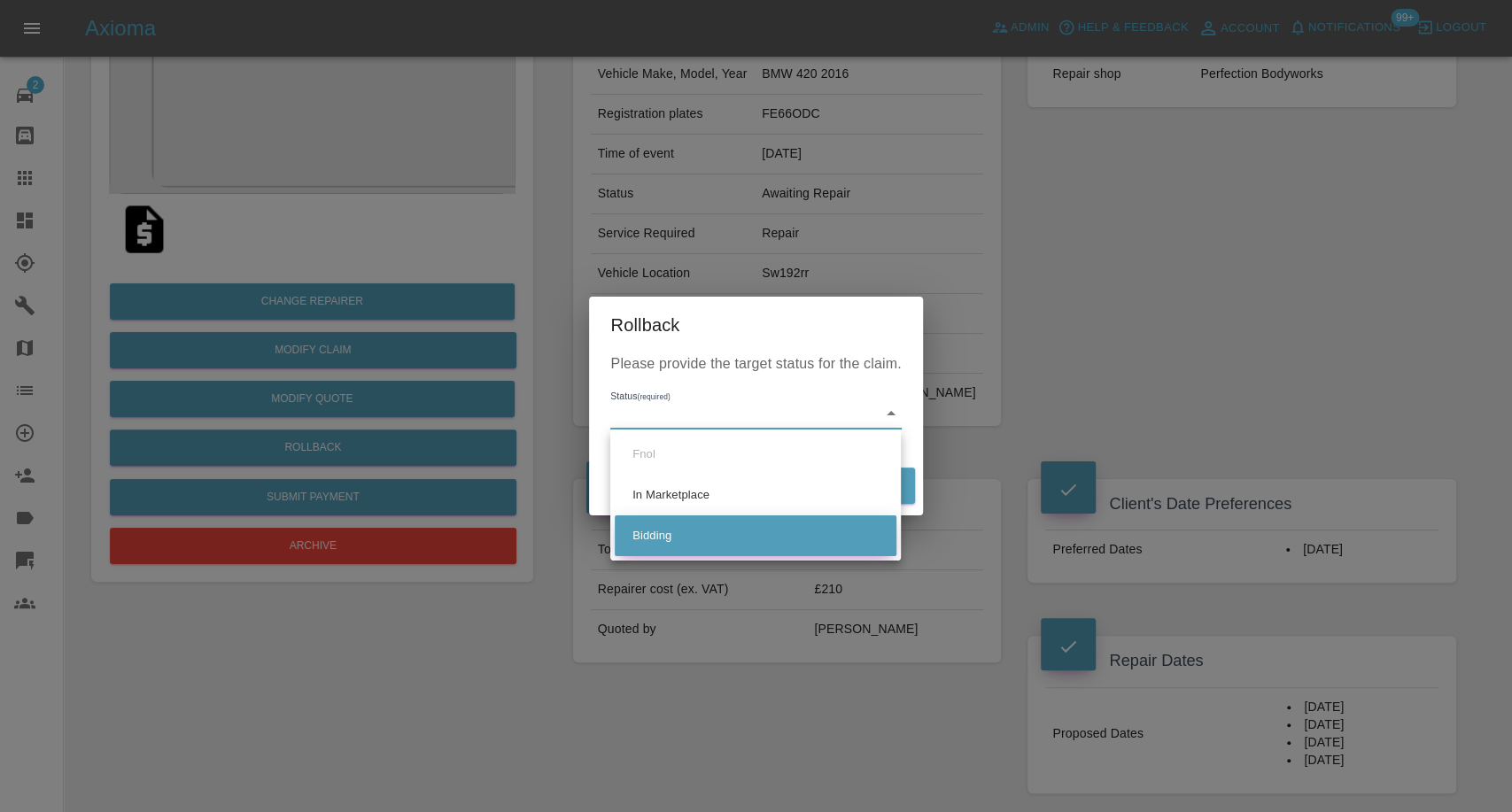
click at [697, 534] on li "Bidding" at bounding box center [756, 536] width 282 height 41
type input "bidding"
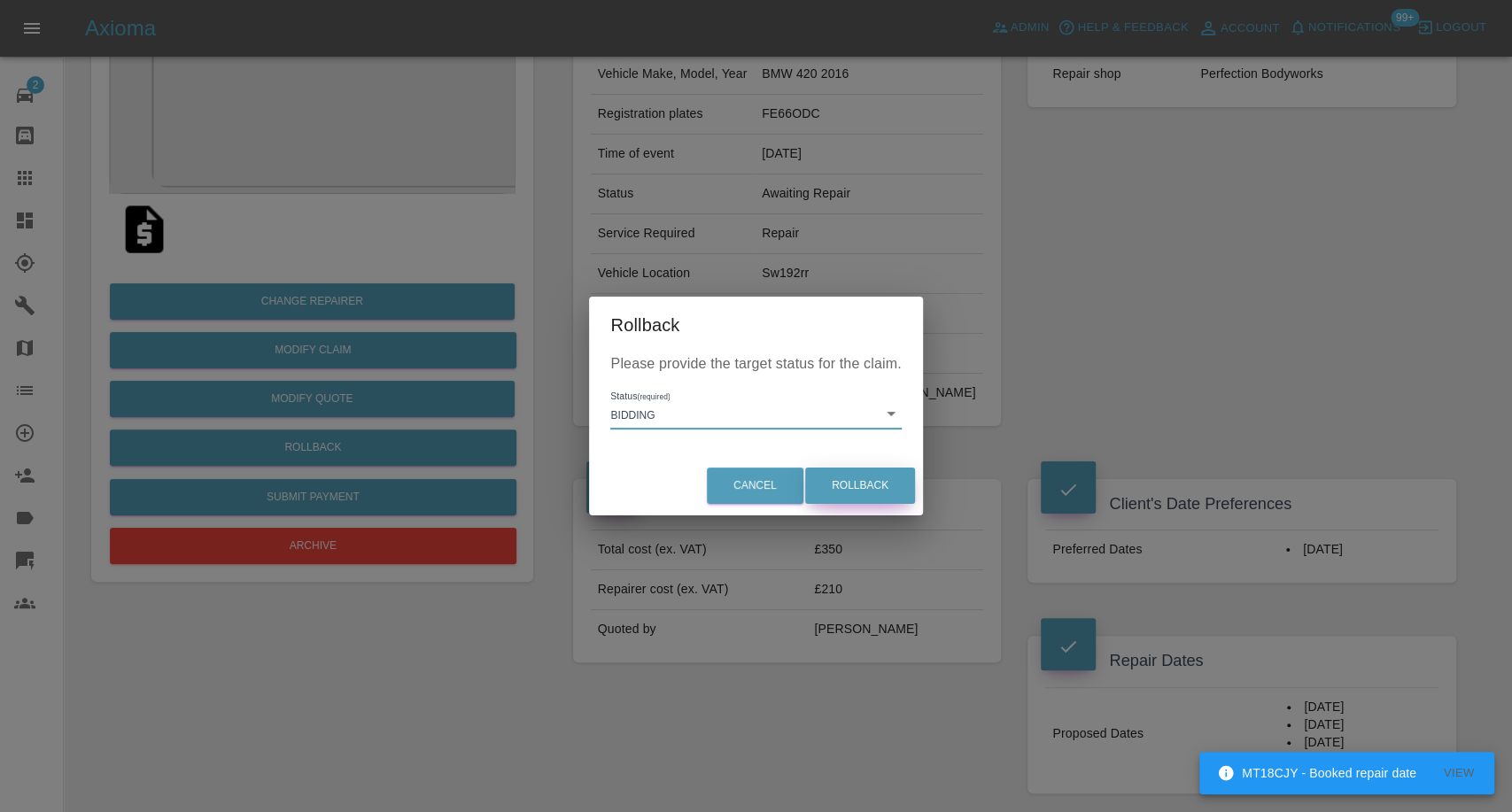
click at [836, 488] on button "Rollback" at bounding box center [860, 485] width 110 height 36
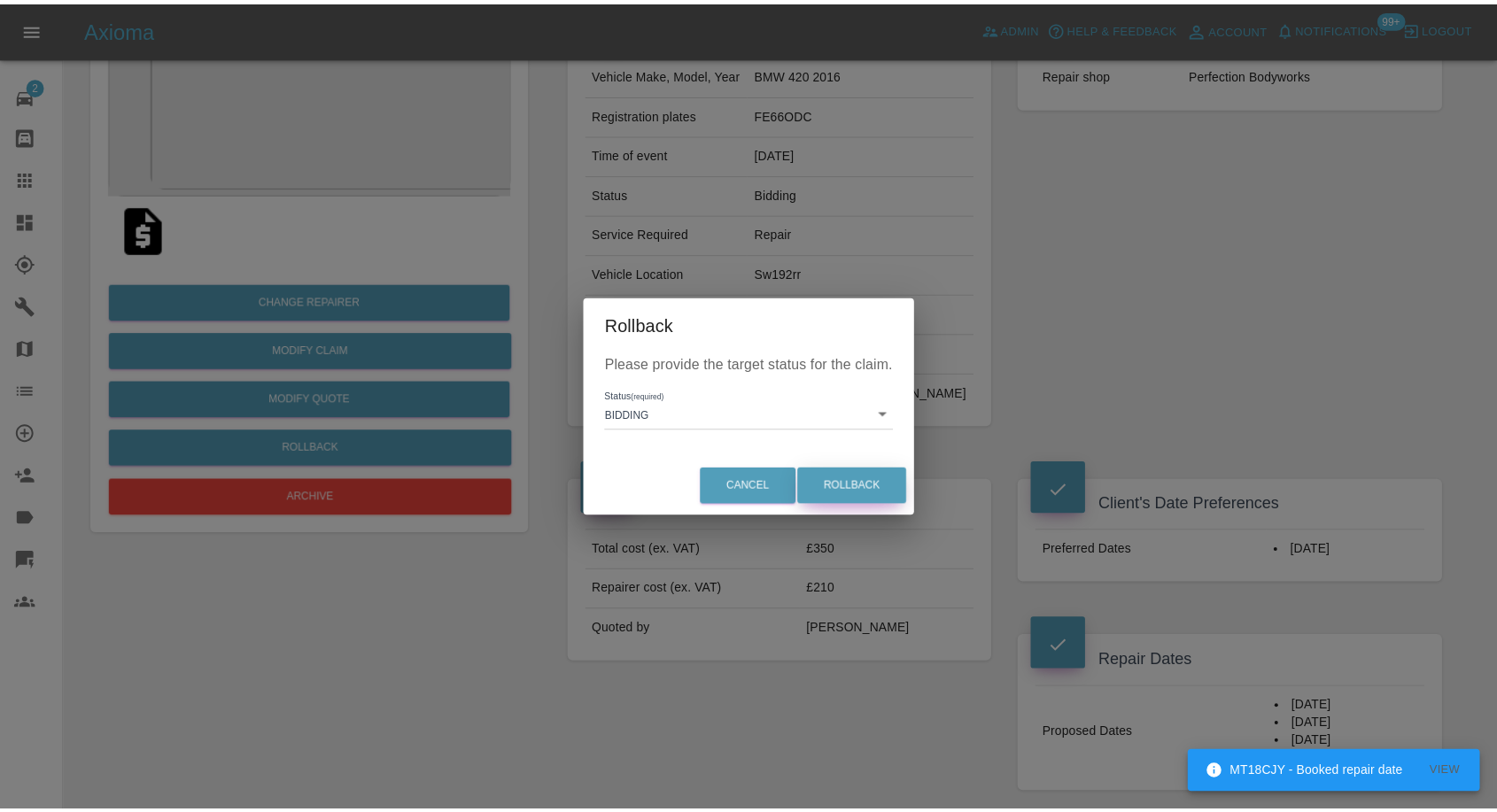
scroll to position [0, 0]
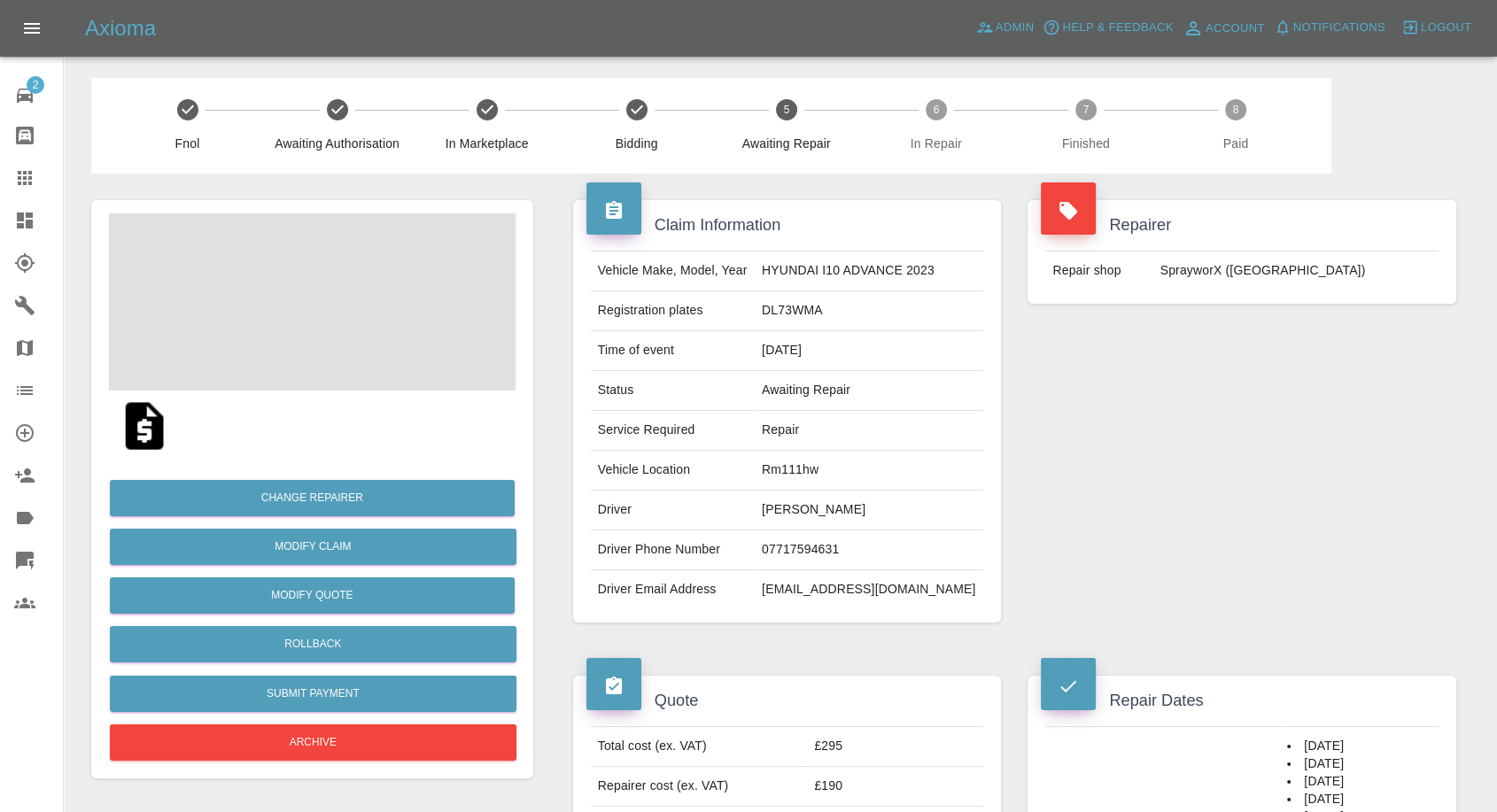
scroll to position [295, 0]
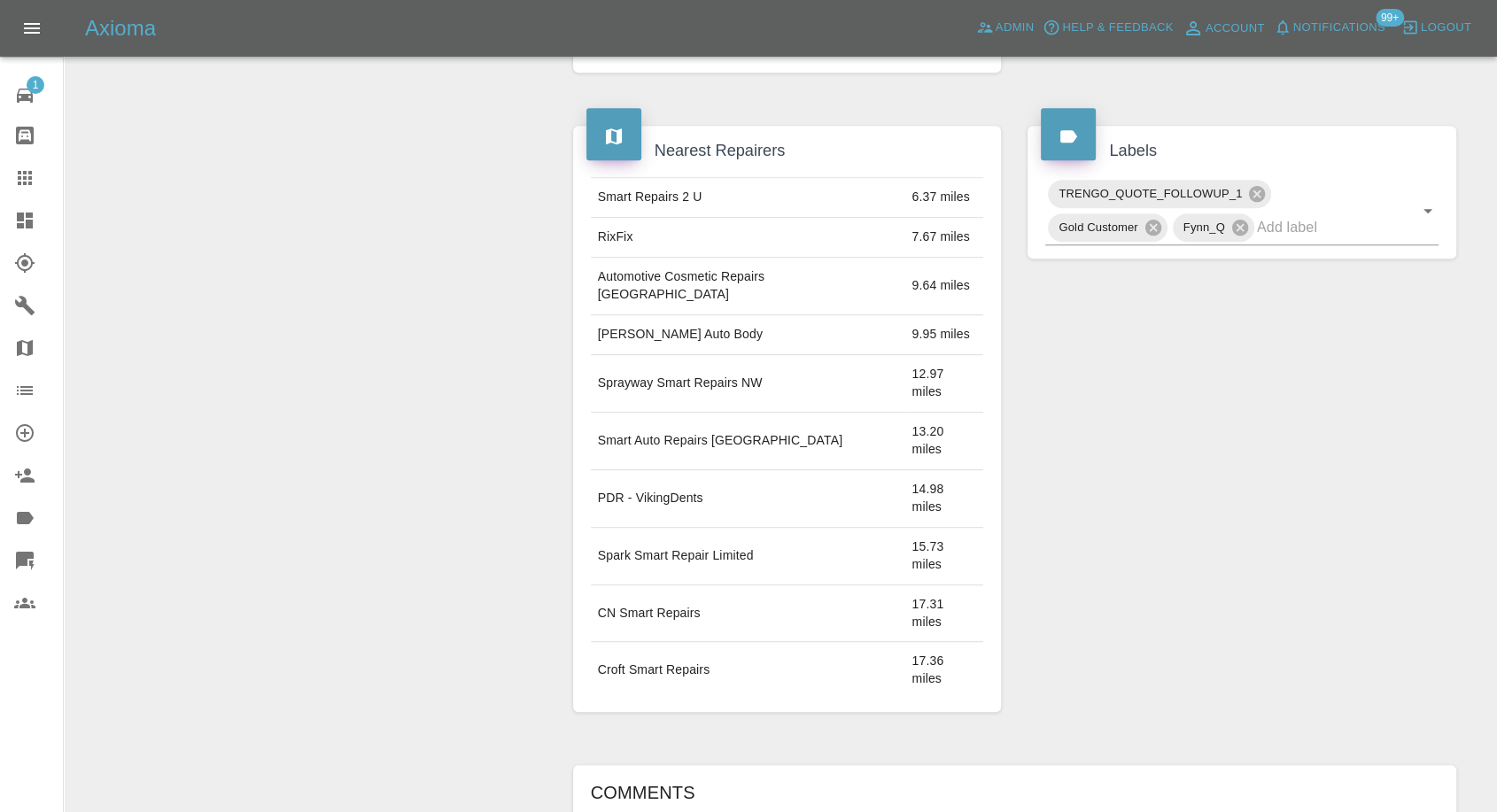
scroll to position [984, 0]
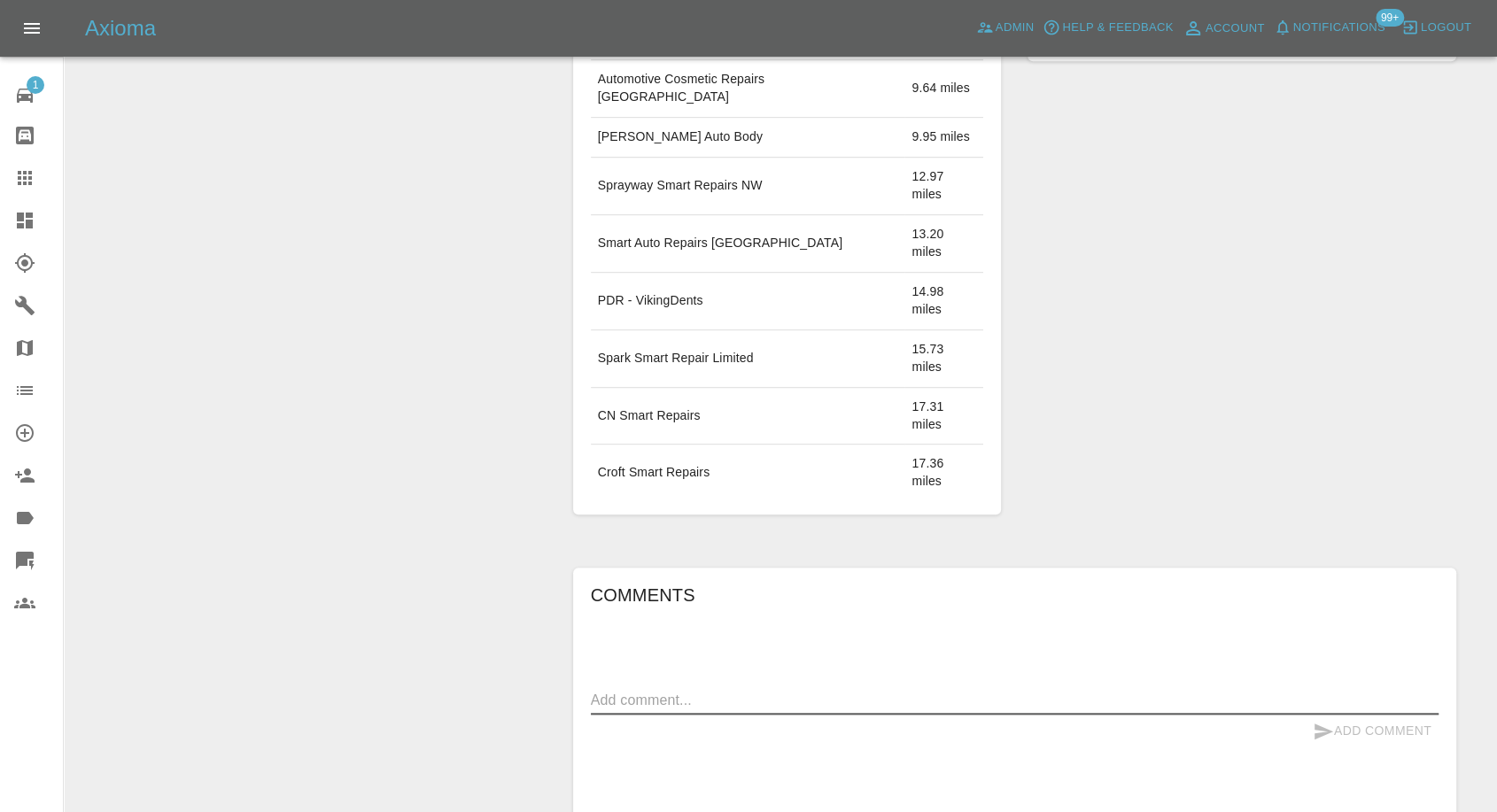
click at [721, 690] on textarea at bounding box center [1014, 699] width 848 height 20
paste textarea "Good morning just letting you know my insurance are using their people to fix m…"
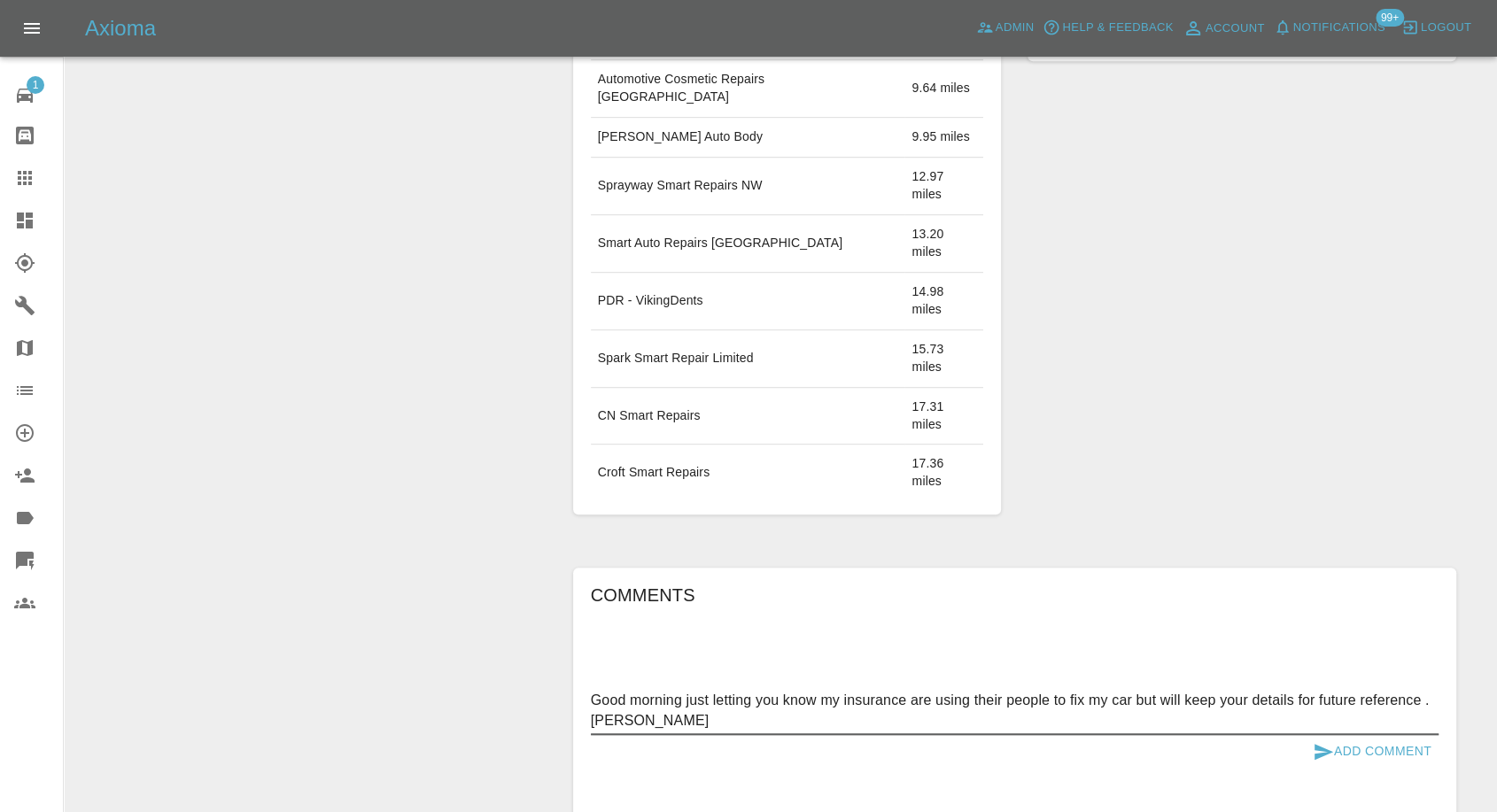
type textarea "Good morning just letting you know my insurance are using their people to fix m…"
click at [1319, 744] on icon "submit" at bounding box center [1323, 752] width 18 height 16
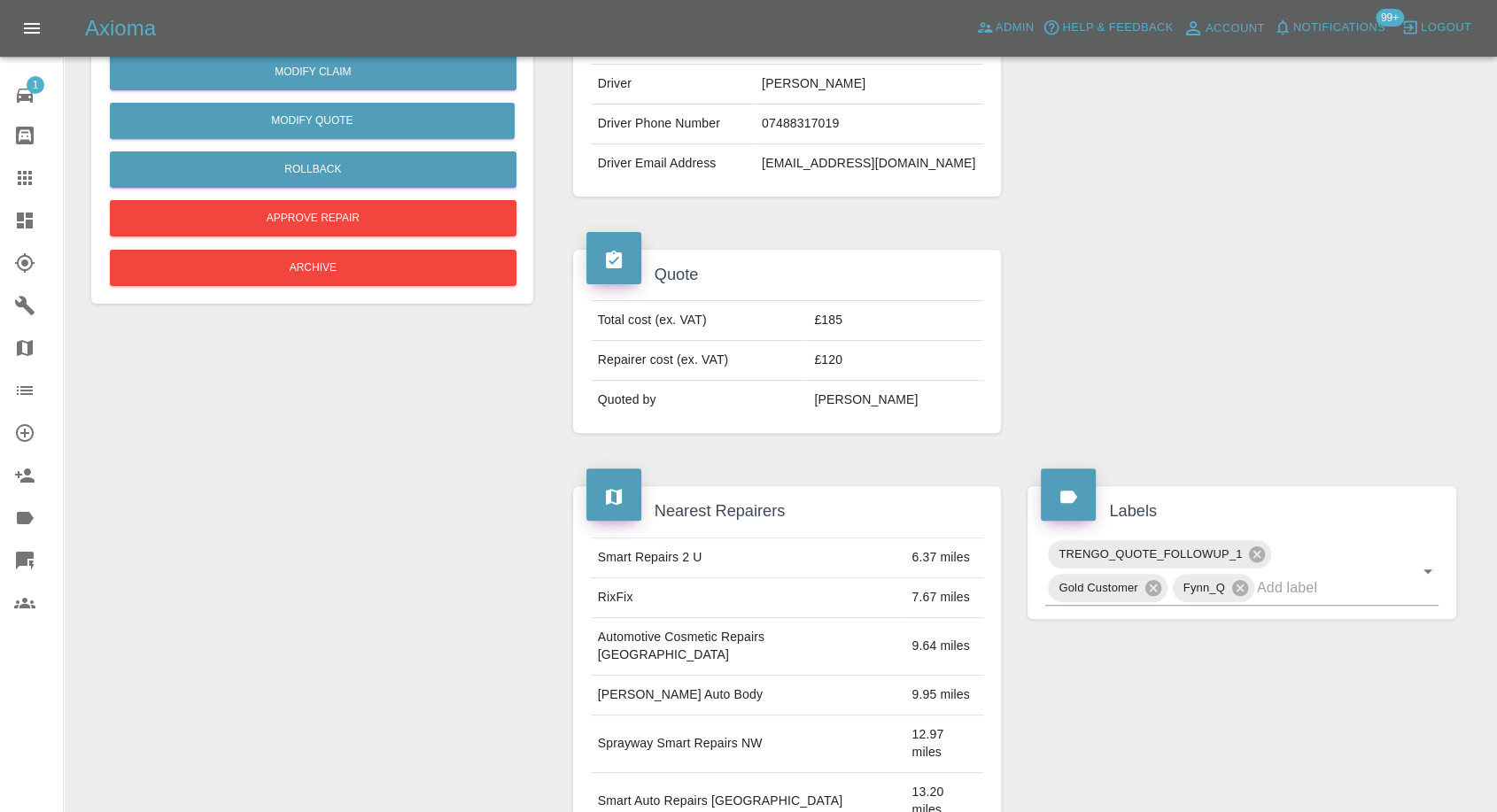
scroll to position [393, 0]
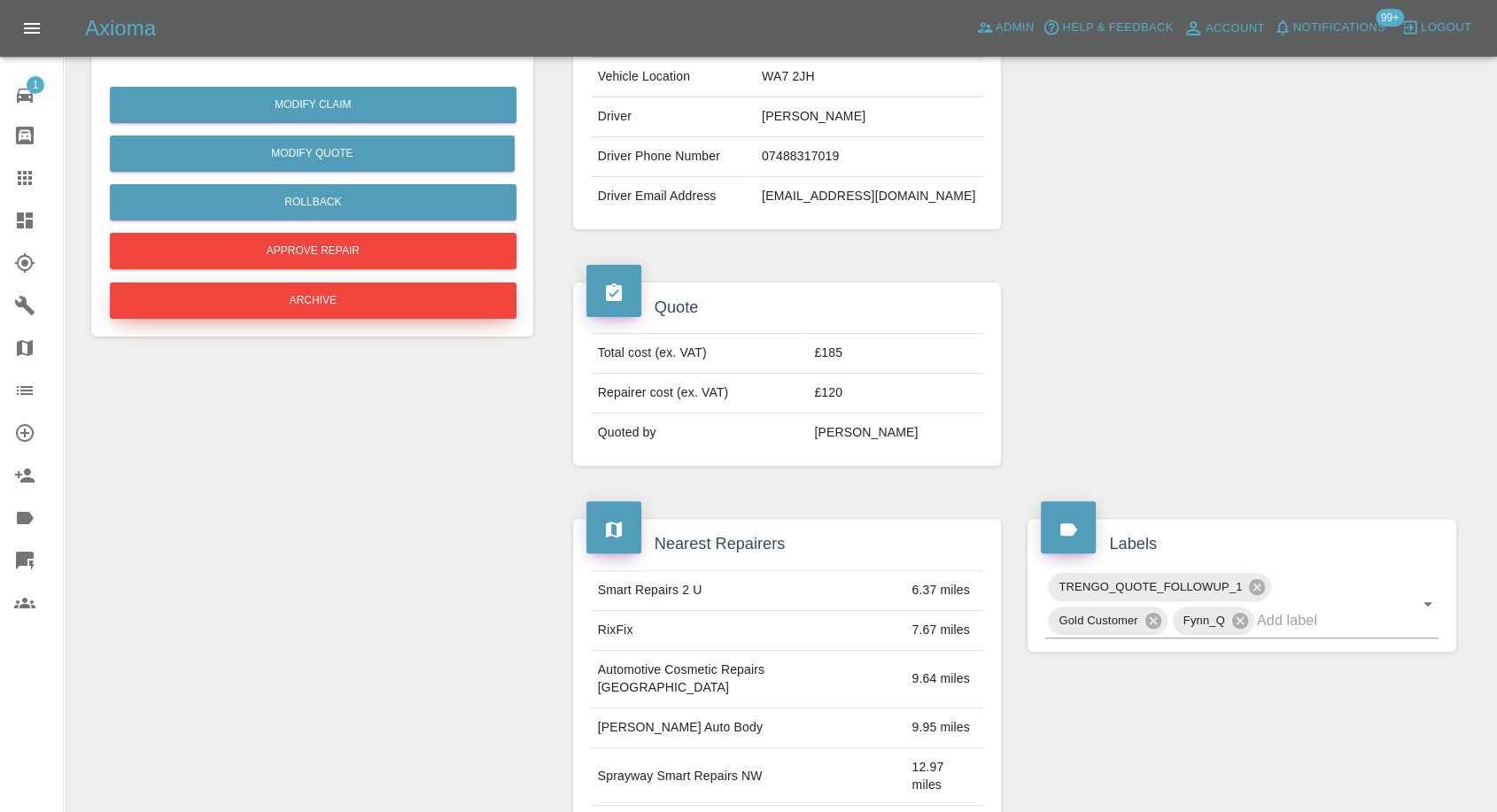
click at [390, 308] on button "Archive" at bounding box center [313, 300] width 407 height 36
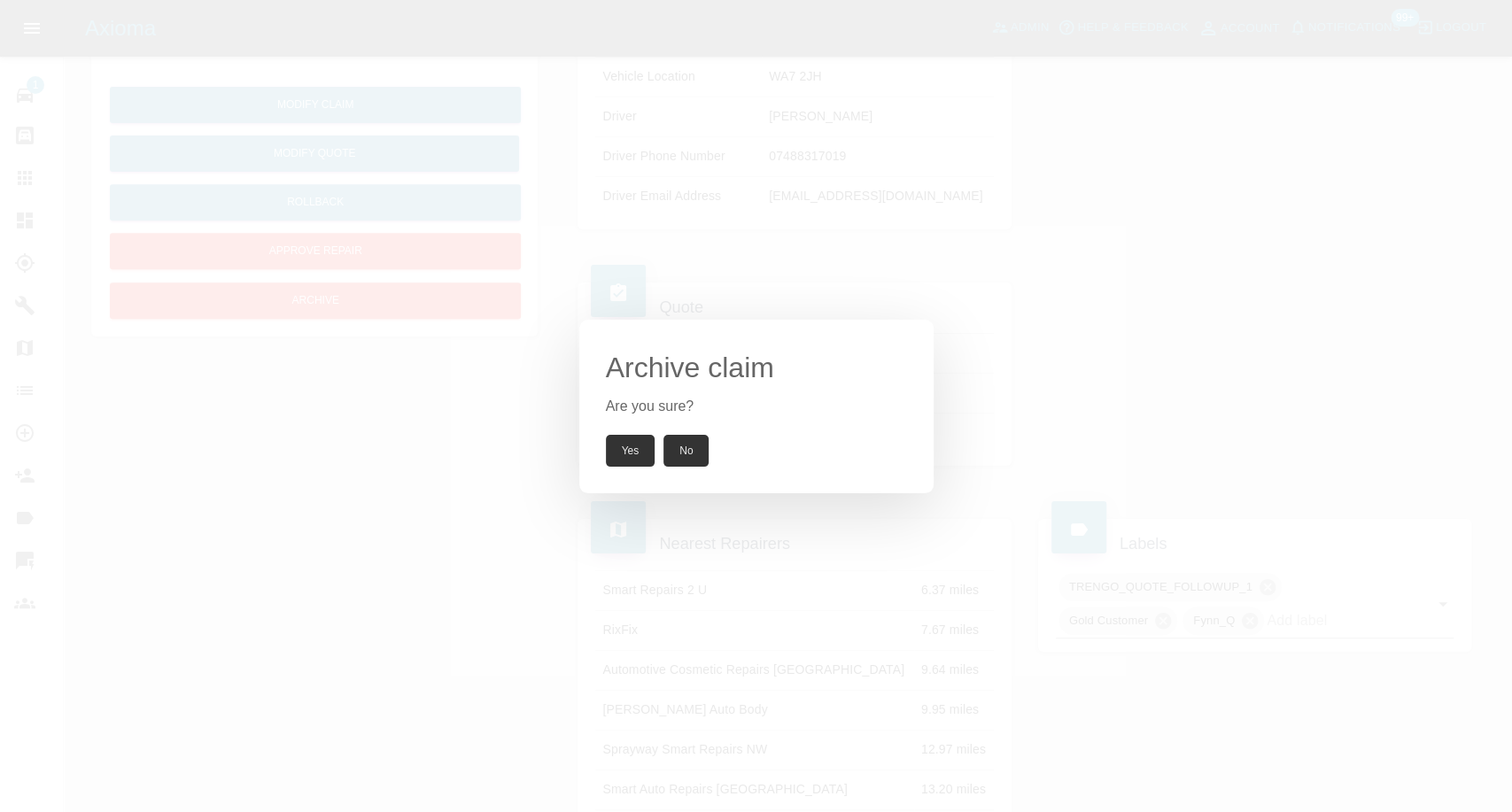
click at [624, 444] on button "Yes" at bounding box center [631, 451] width 50 height 32
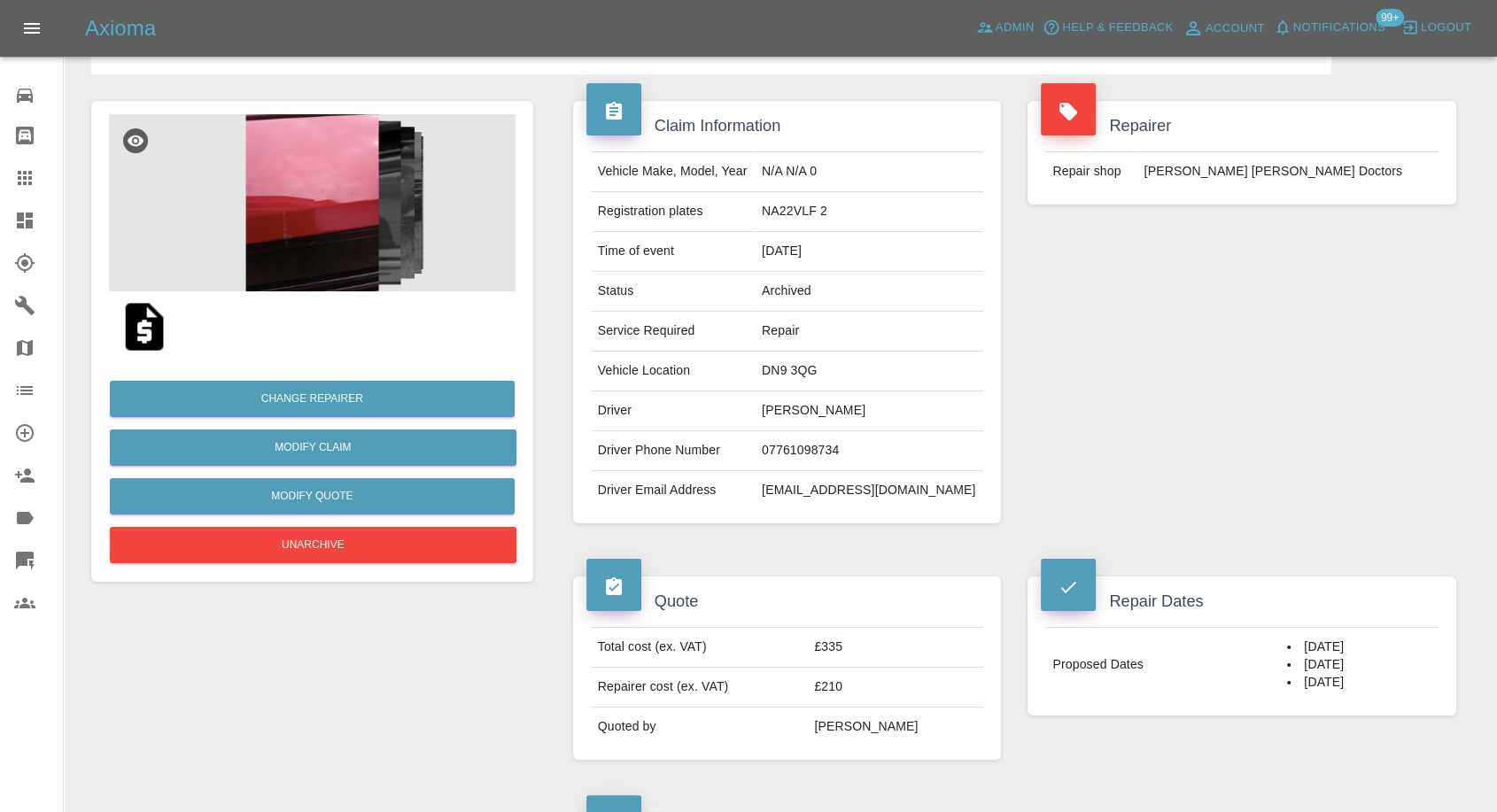
scroll to position [98, 0]
click at [852, 454] on td "07761098734" at bounding box center [868, 452] width 228 height 40
copy td "07761098734"
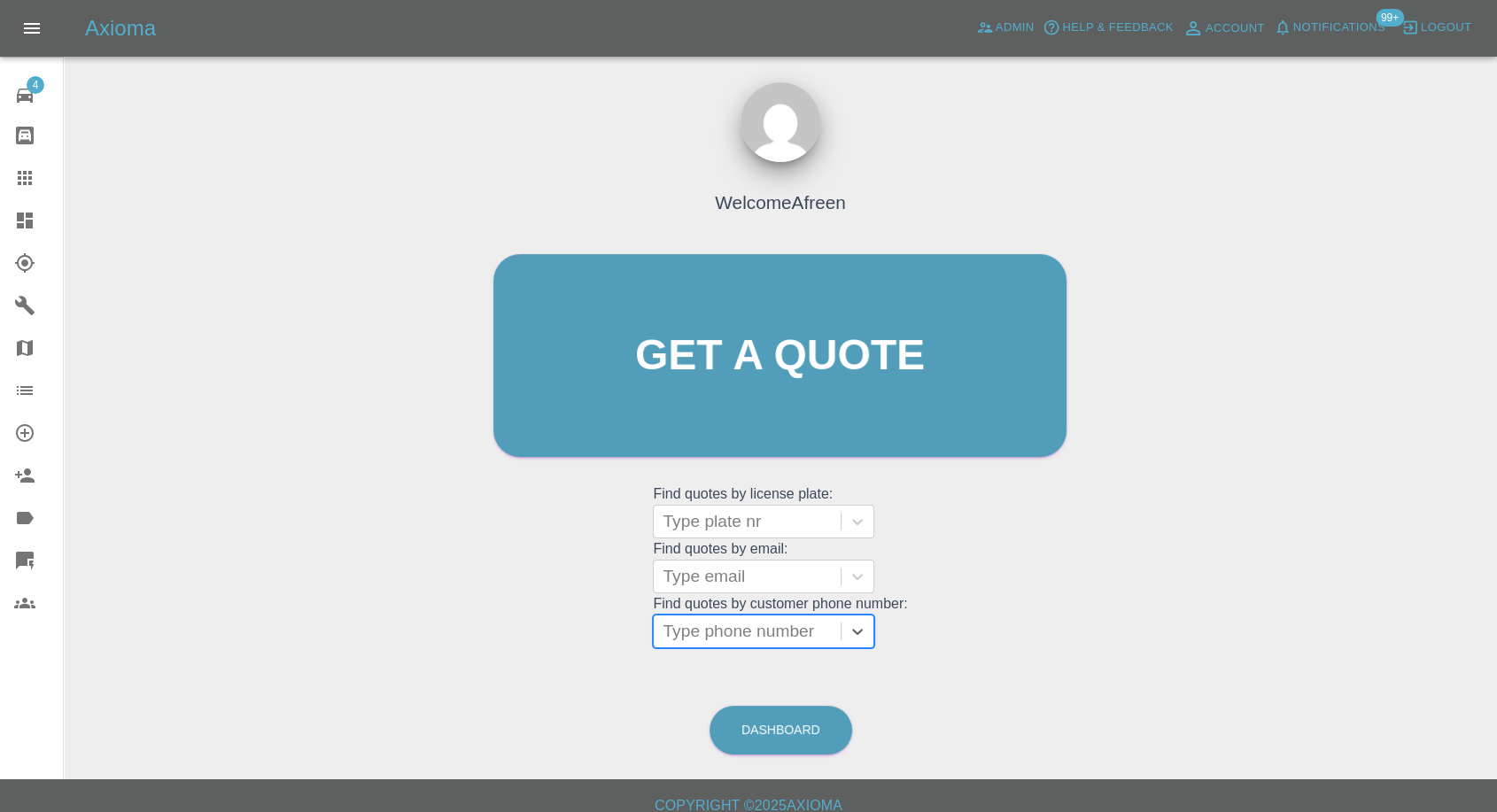
type input "07761098734"
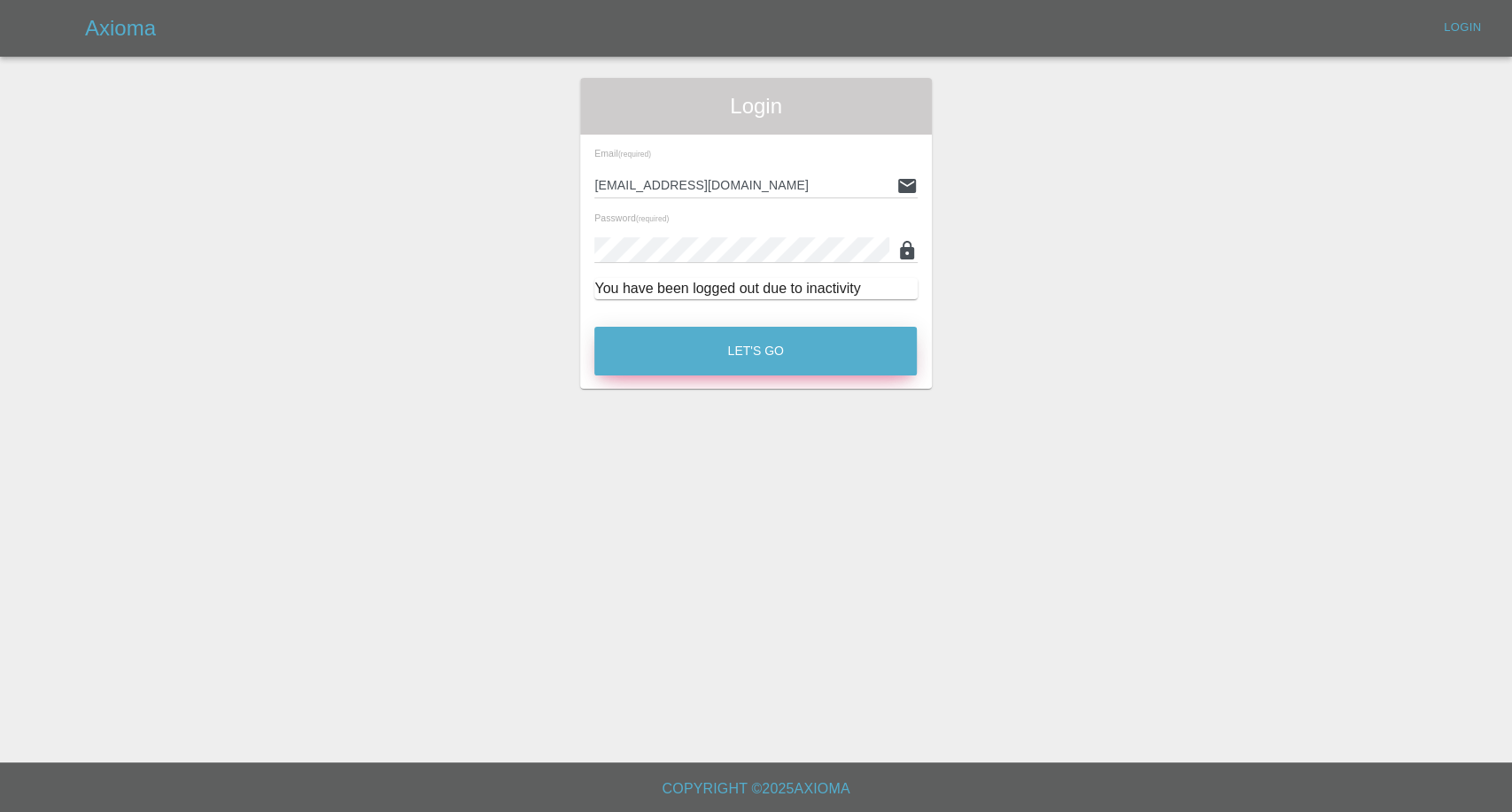
click at [691, 350] on button "Let's Go" at bounding box center [756, 351] width 323 height 49
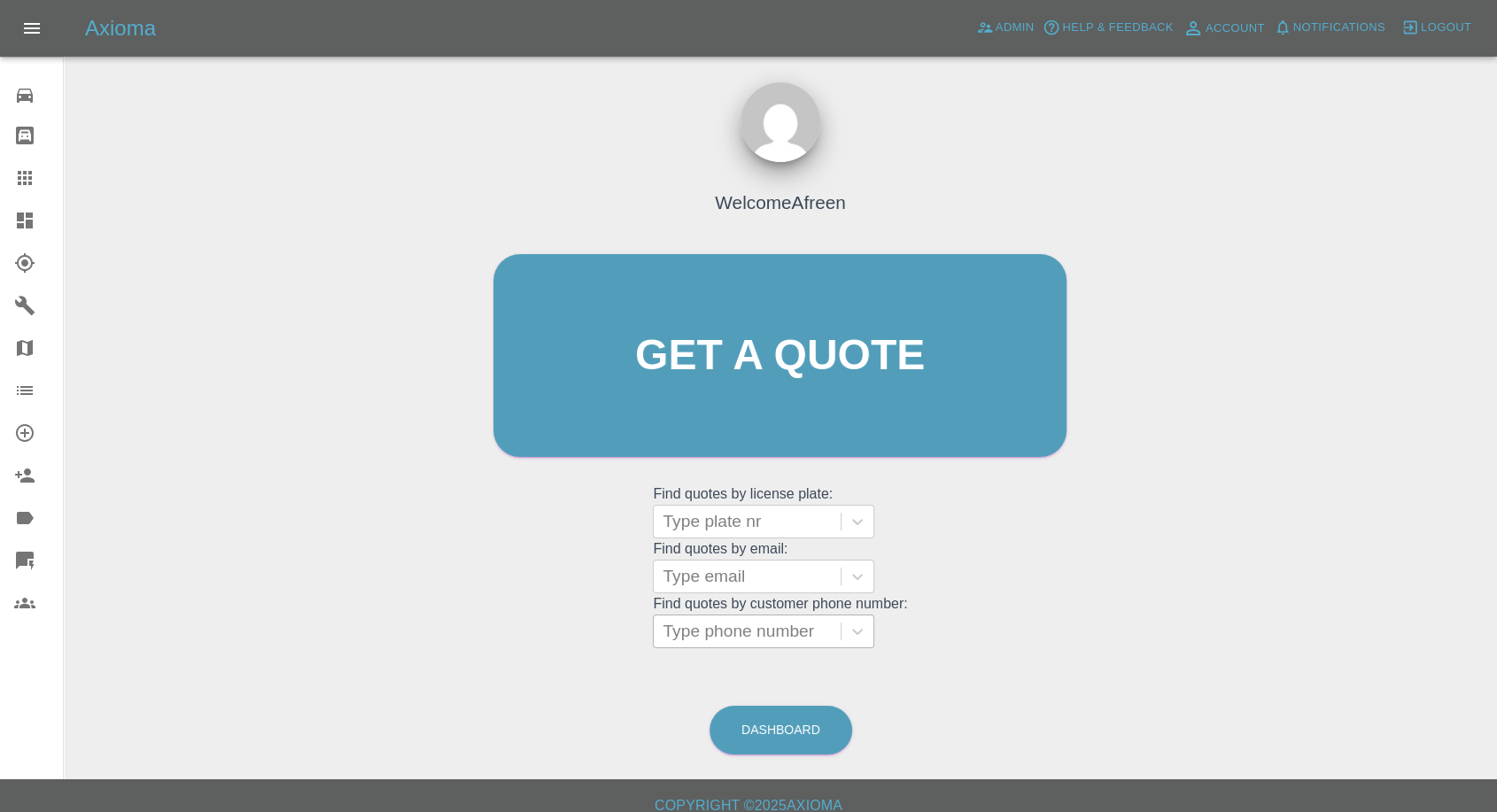
click at [731, 625] on div at bounding box center [747, 631] width 169 height 25
paste input "07761098734"
type input "07761098734"
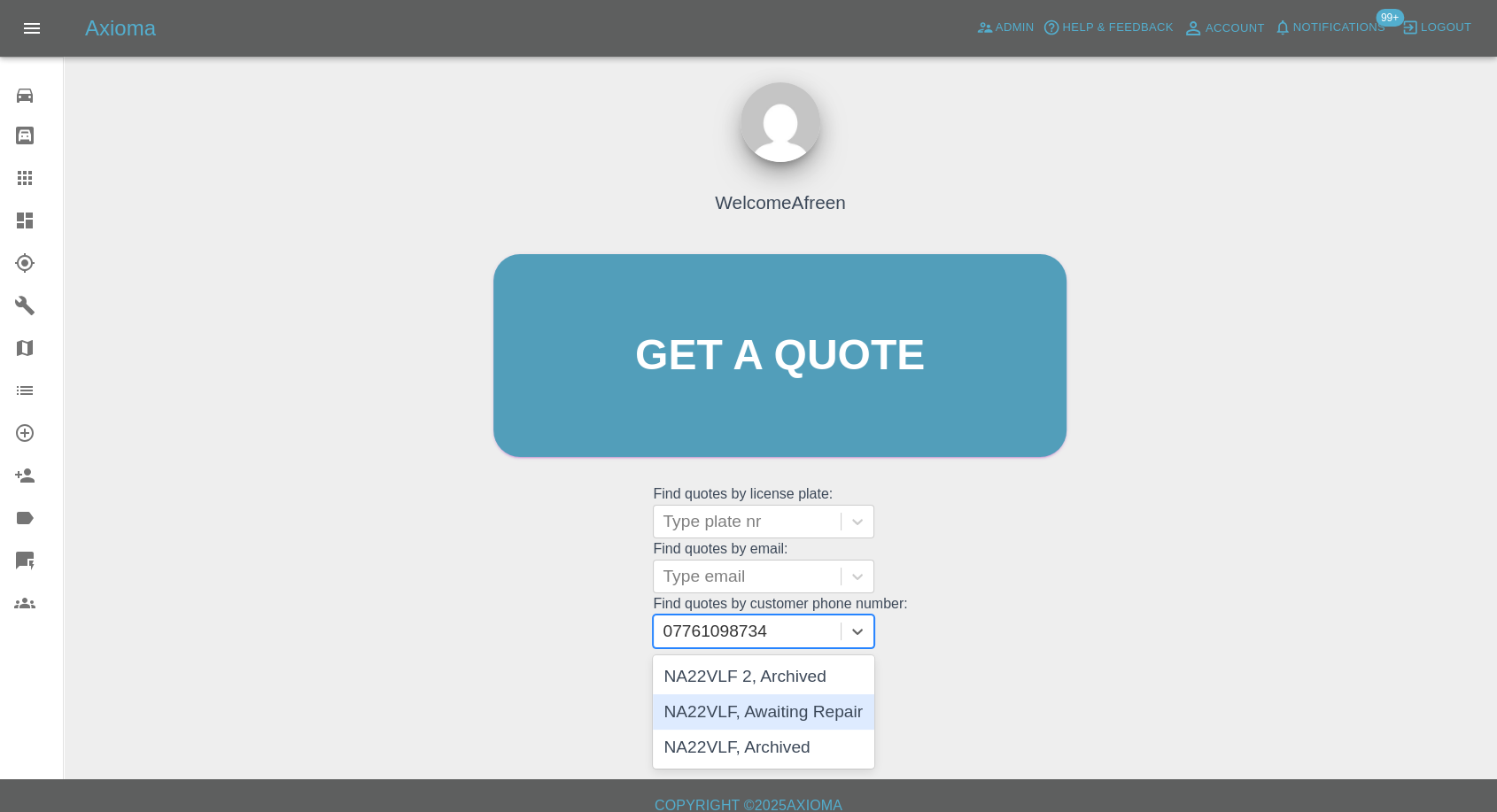
click at [766, 718] on div "NA22VLF, Awaiting Repair" at bounding box center [764, 712] width 221 height 35
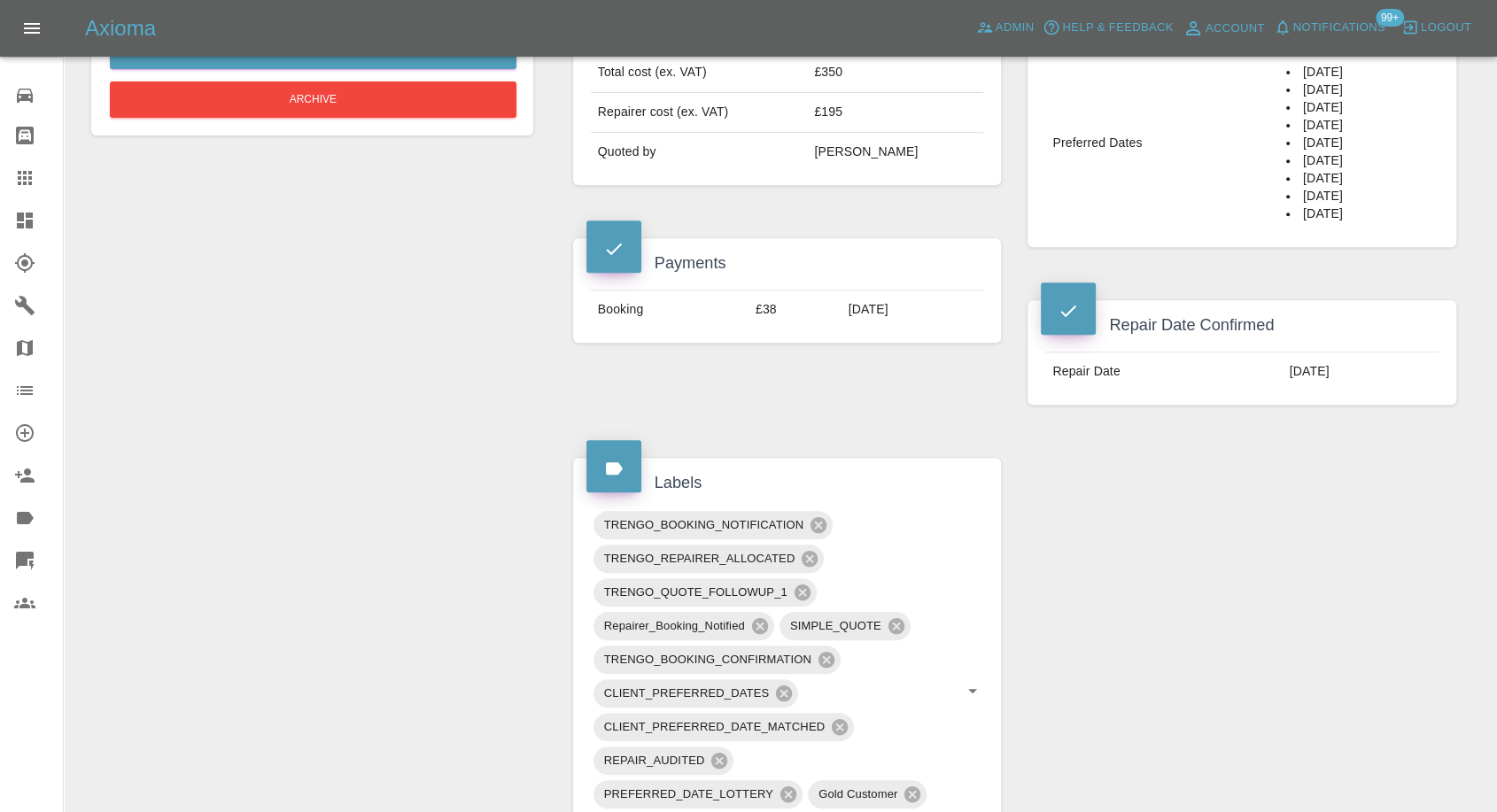
scroll to position [787, 0]
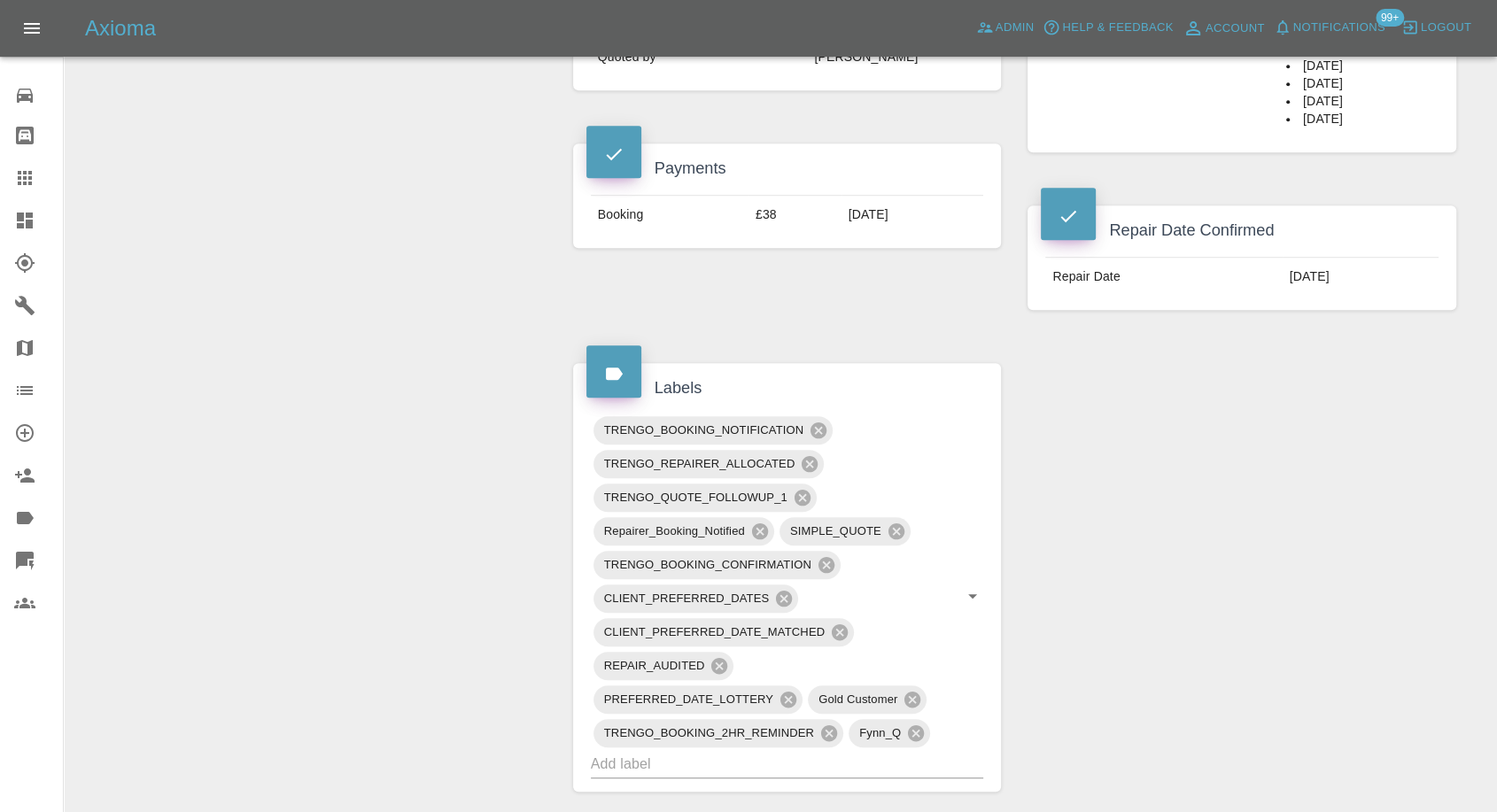
click at [1070, 506] on div "Claim Information Vehicle Make, Model, Year VAUXHALL ASTRA GS LINE PHEV AUTO 20…" at bounding box center [1014, 444] width 909 height 2115
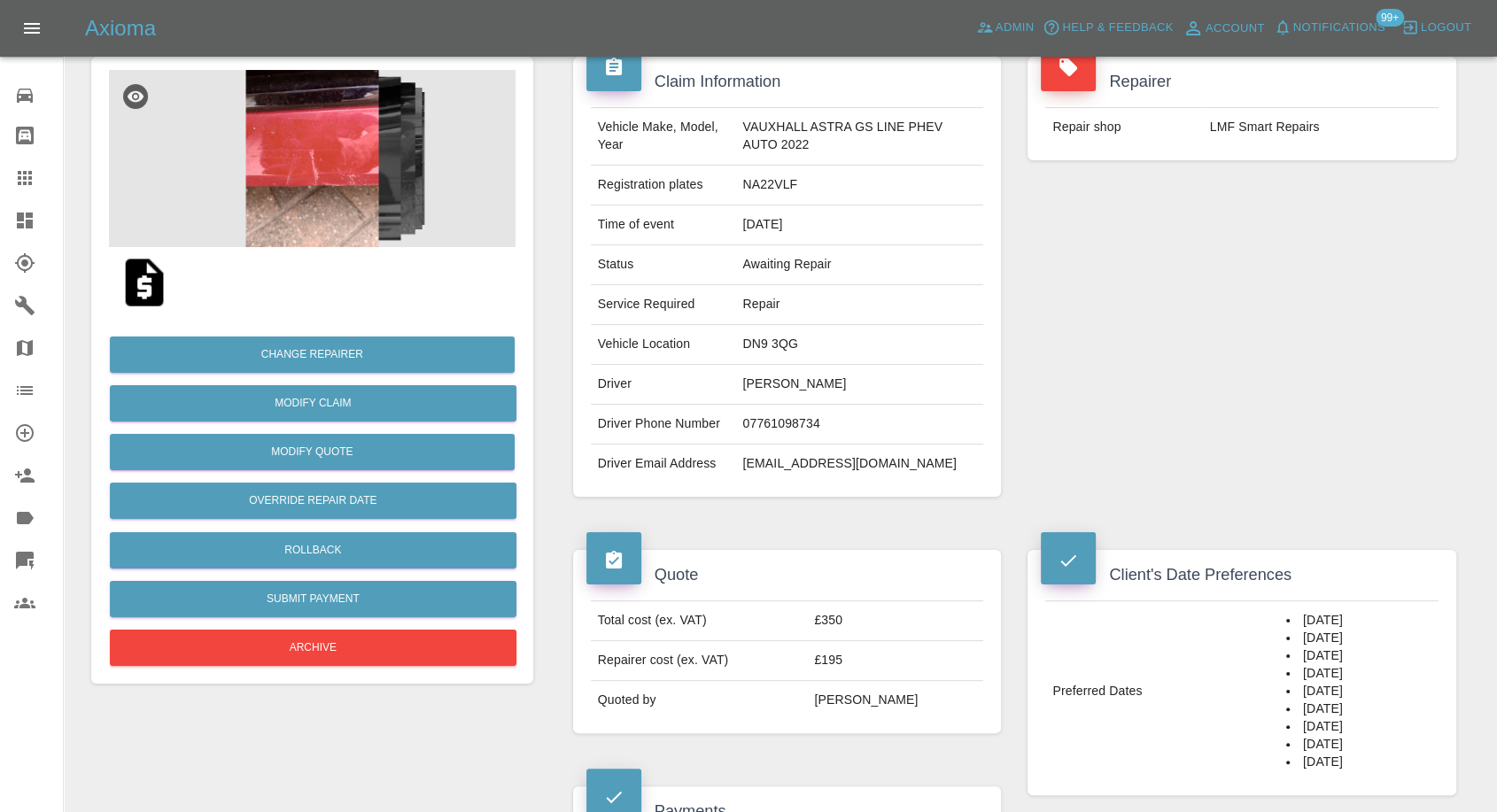
scroll to position [0, 0]
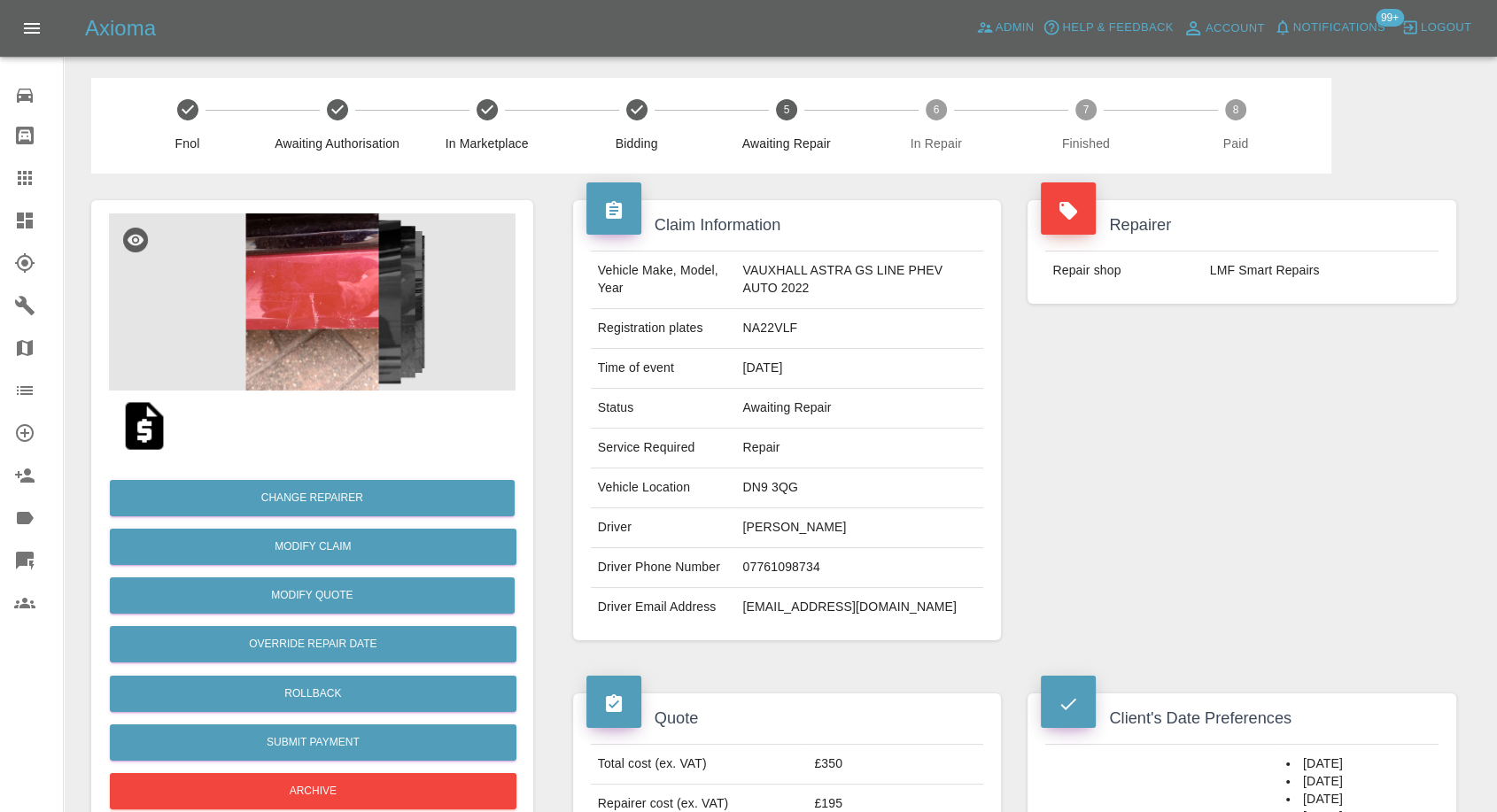
click at [1232, 261] on td "LMF Smart Repairs" at bounding box center [1320, 271] width 236 height 39
copy div "LMF Smart Repairs"
click at [28, 306] on icon at bounding box center [25, 306] width 19 height 19
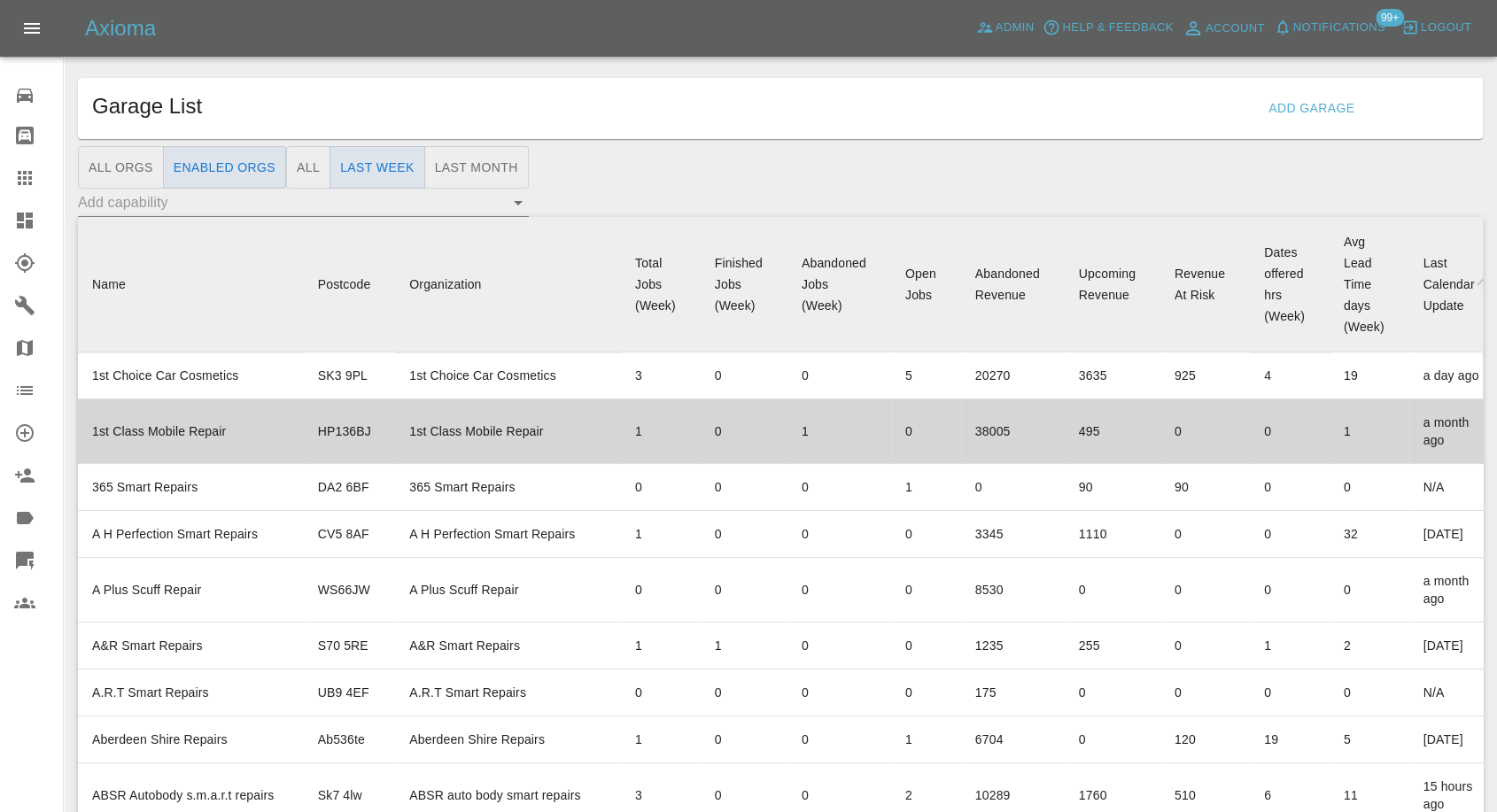
scroll to position [5778, 0]
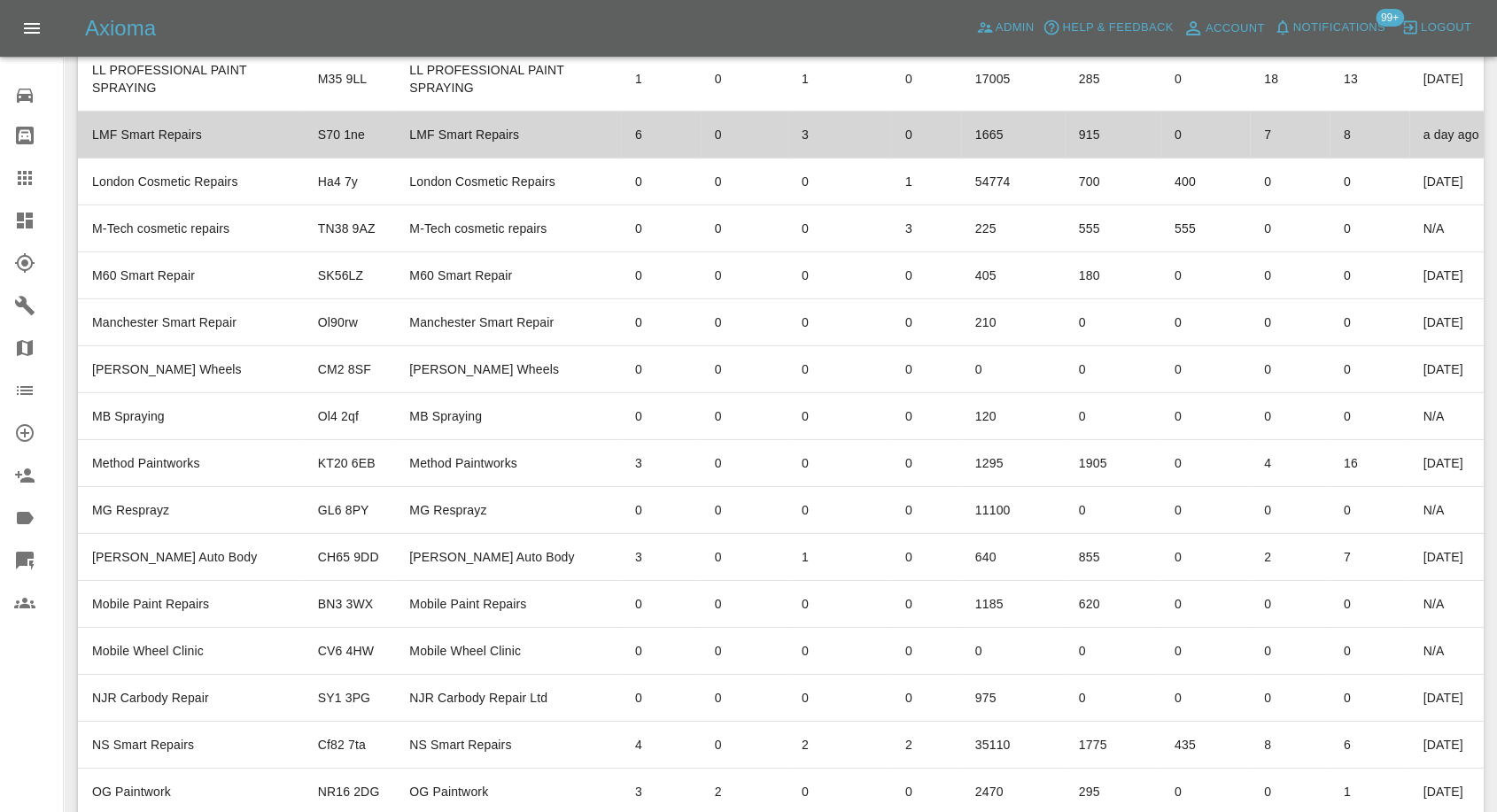
click at [145, 158] on td "LMF Smart Repairs" at bounding box center [190, 135] width 226 height 47
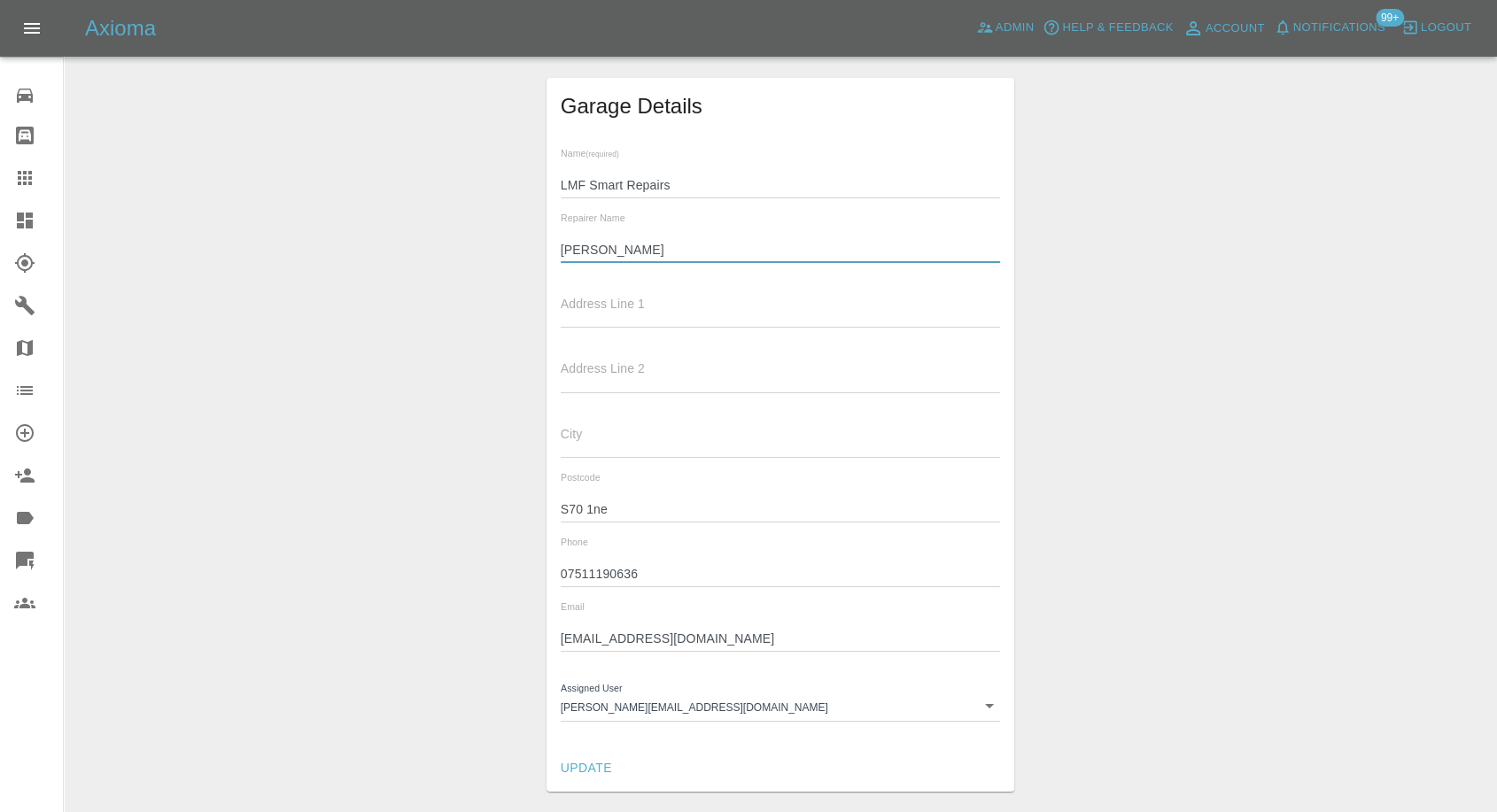
click at [578, 250] on input "[PERSON_NAME]" at bounding box center [780, 250] width 440 height 25
click at [604, 568] on input "07511190636" at bounding box center [780, 574] width 440 height 25
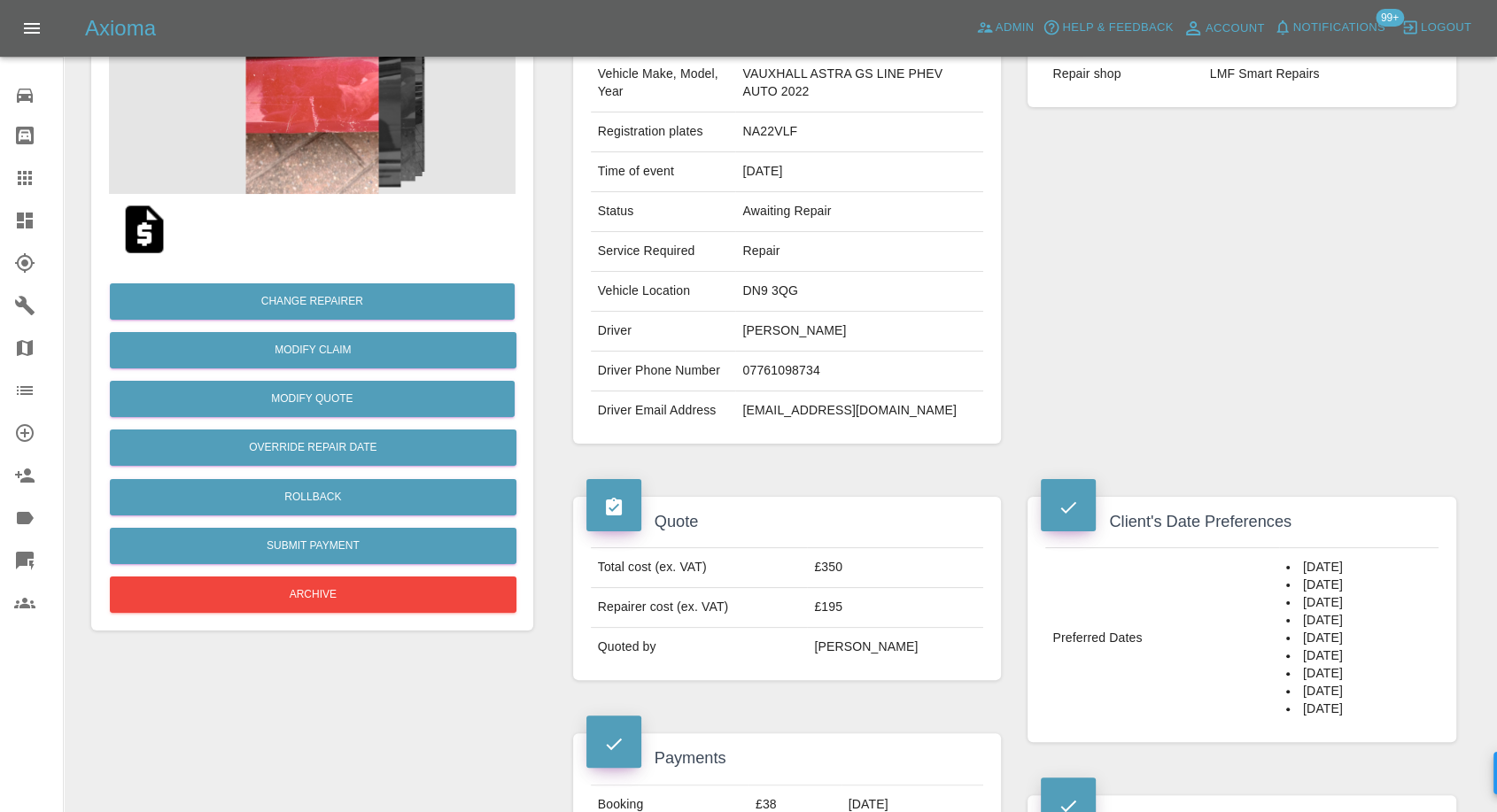
scroll to position [393, 0]
